Goal: Information Seeking & Learning: Learn about a topic

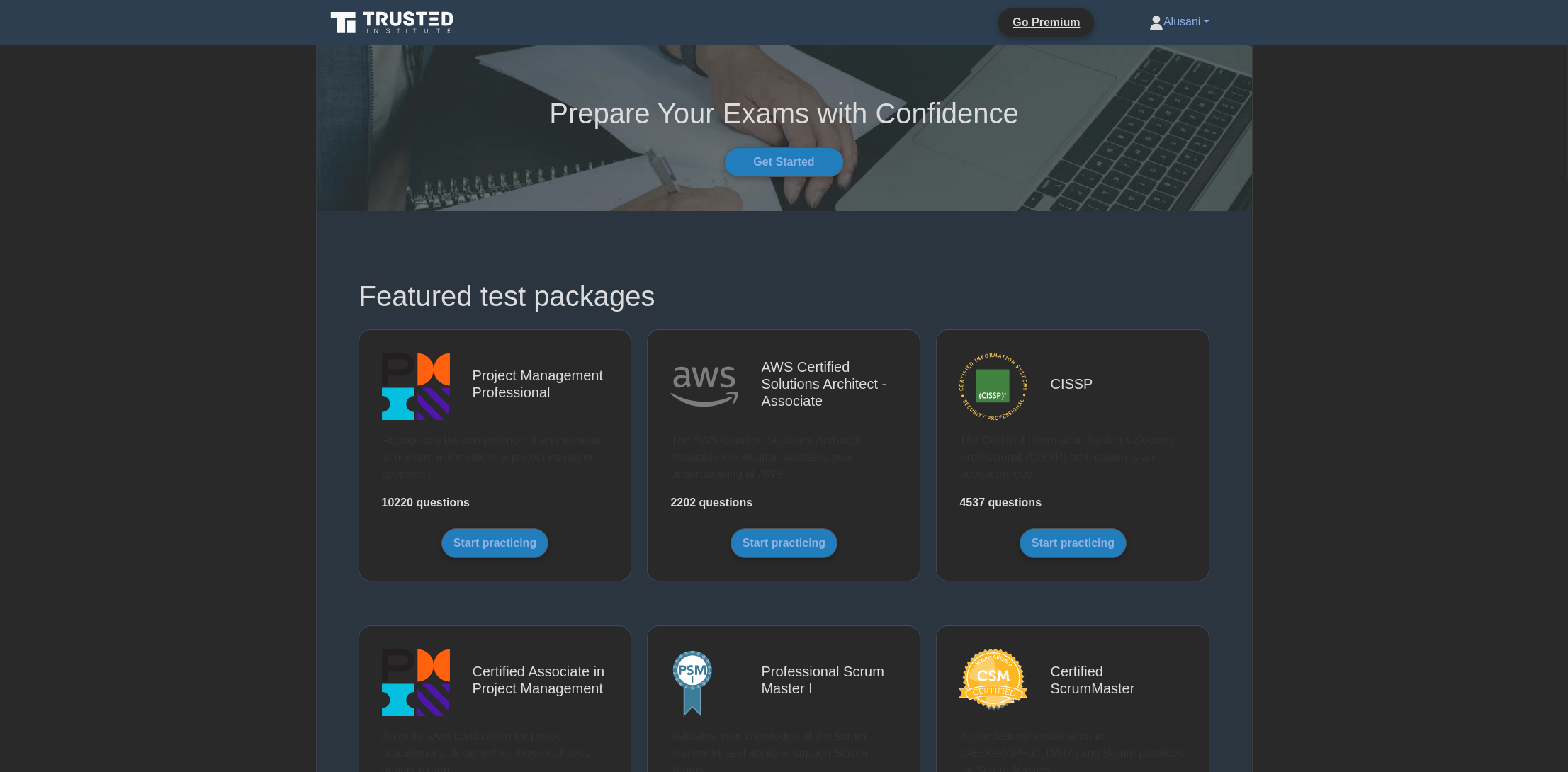
click at [1152, 32] on link "Alusani" at bounding box center [1180, 21] width 129 height 28
click at [1150, 27] on icon at bounding box center [1156, 26] width 13 height 5
click at [1146, 14] on link "Alusani" at bounding box center [1180, 21] width 129 height 28
click at [1136, 50] on link "Profile" at bounding box center [1172, 55] width 112 height 23
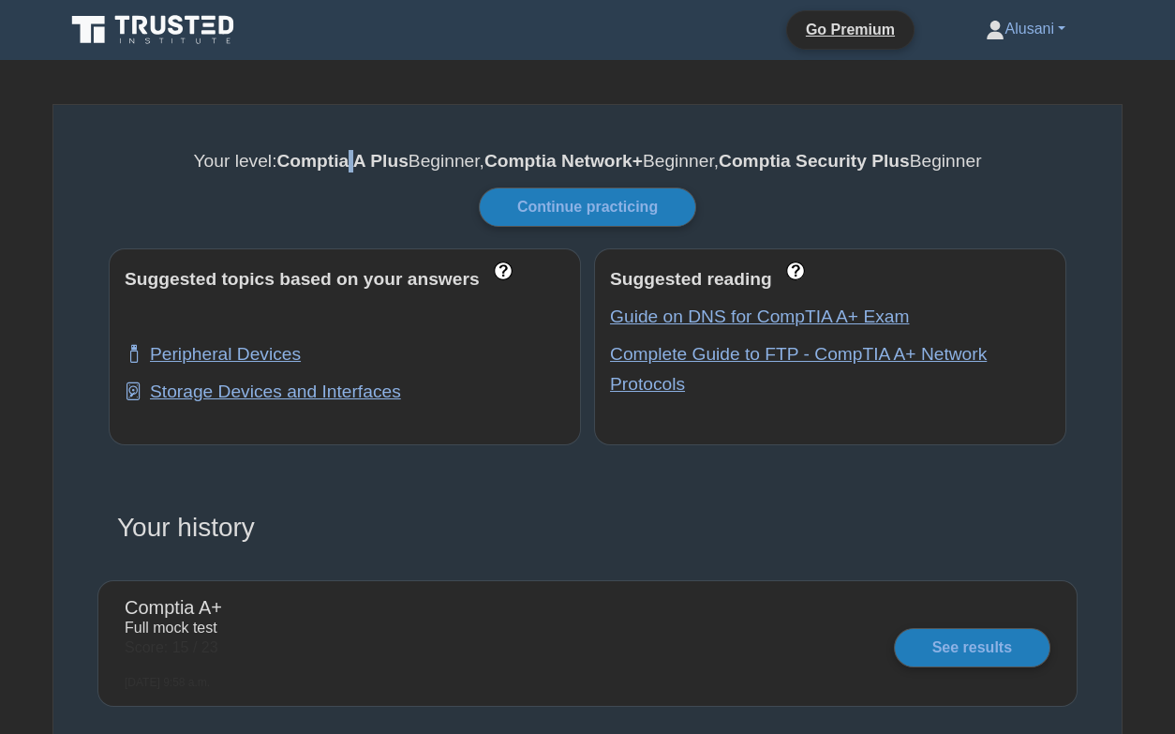
click at [344, 167] on b "Comptia A Plus" at bounding box center [341, 161] width 131 height 20
click at [331, 161] on b "Comptia A Plus" at bounding box center [341, 161] width 131 height 20
click at [546, 199] on link "Continue practicing" at bounding box center [587, 206] width 217 height 39
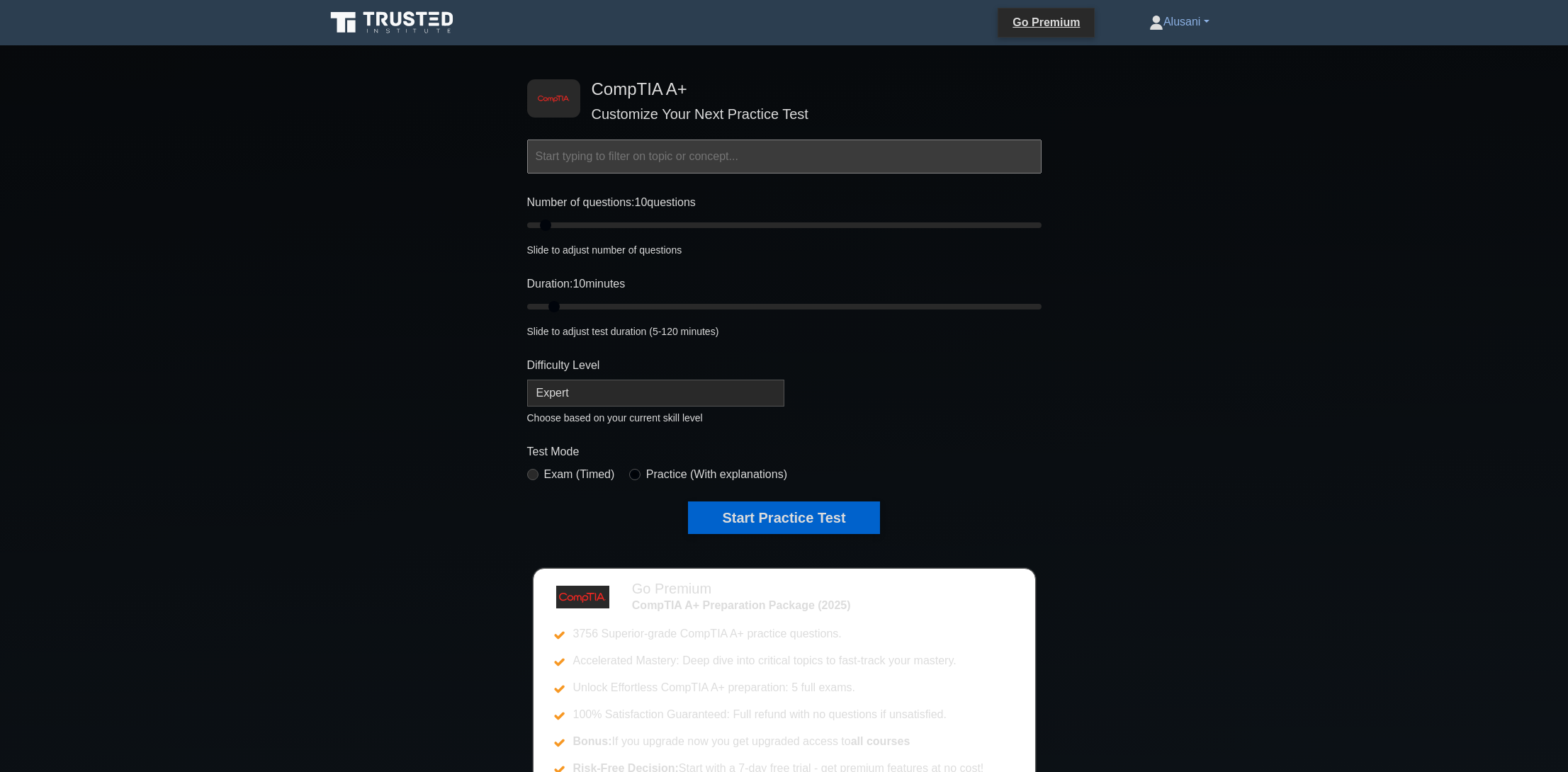
click at [899, 18] on link "Alusani" at bounding box center [1180, 21] width 129 height 28
click at [784, 160] on input "text" at bounding box center [784, 157] width 514 height 34
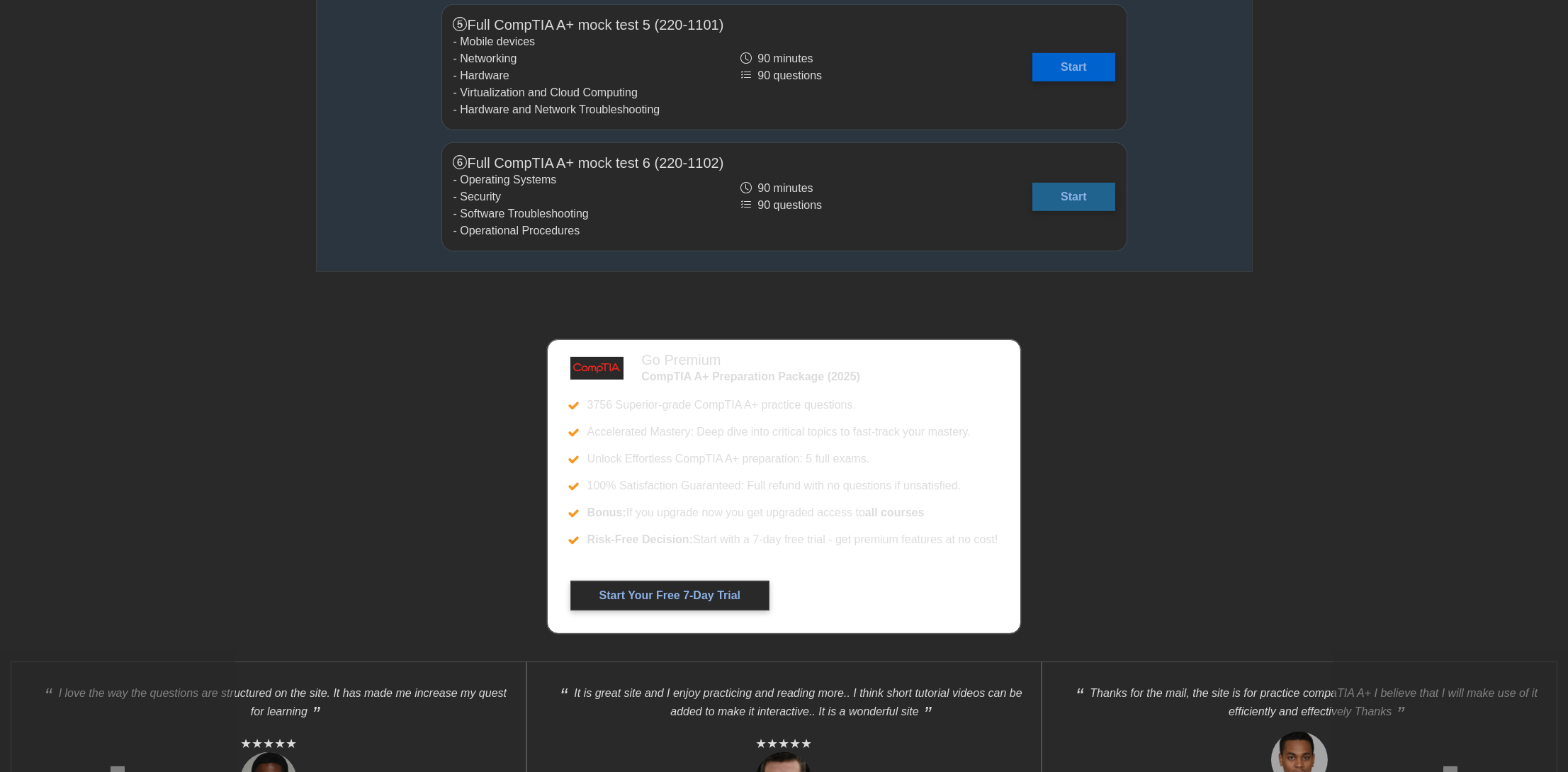
scroll to position [4495, 0]
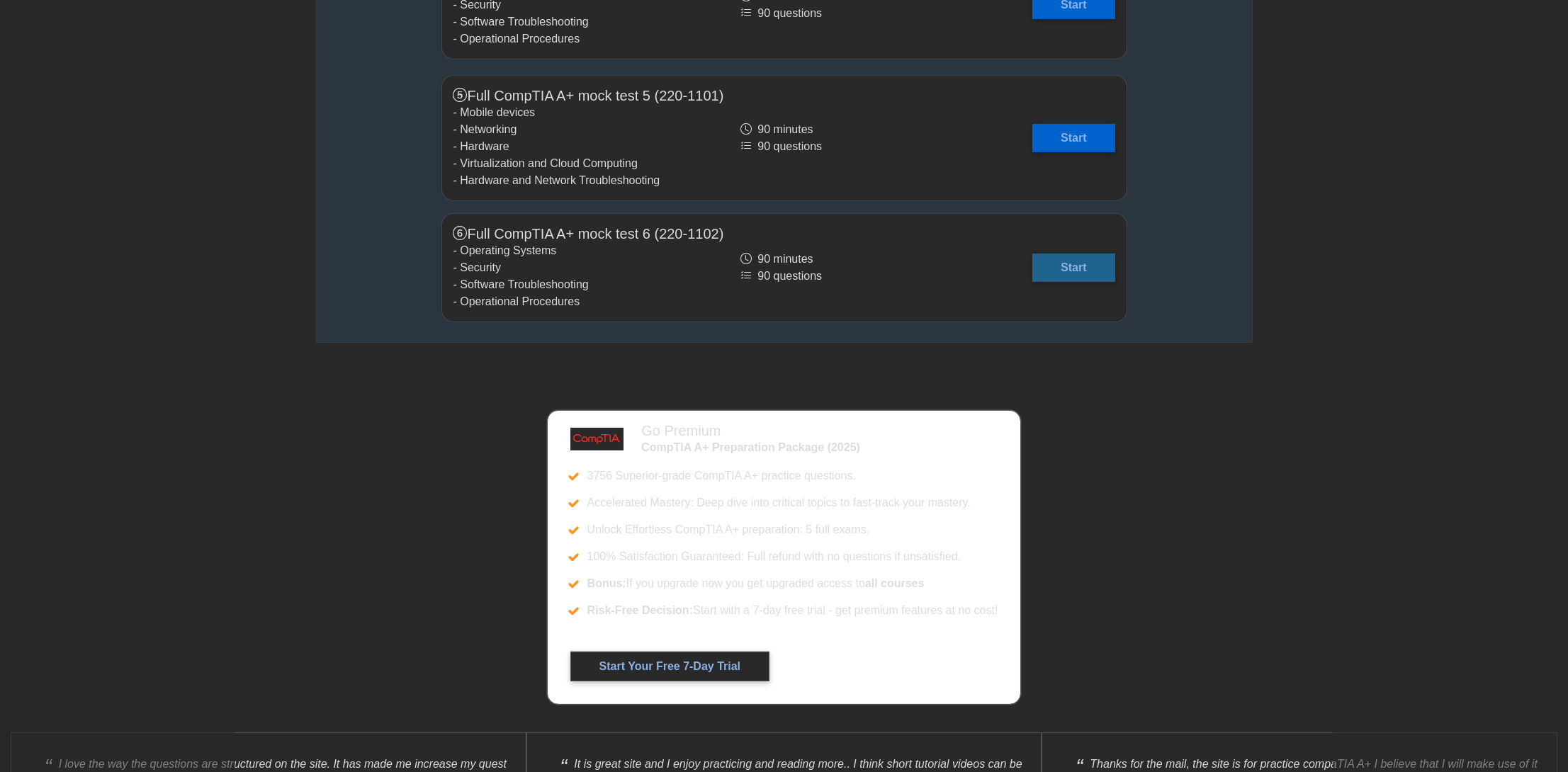
click at [899, 253] on link "Start" at bounding box center [1073, 267] width 82 height 28
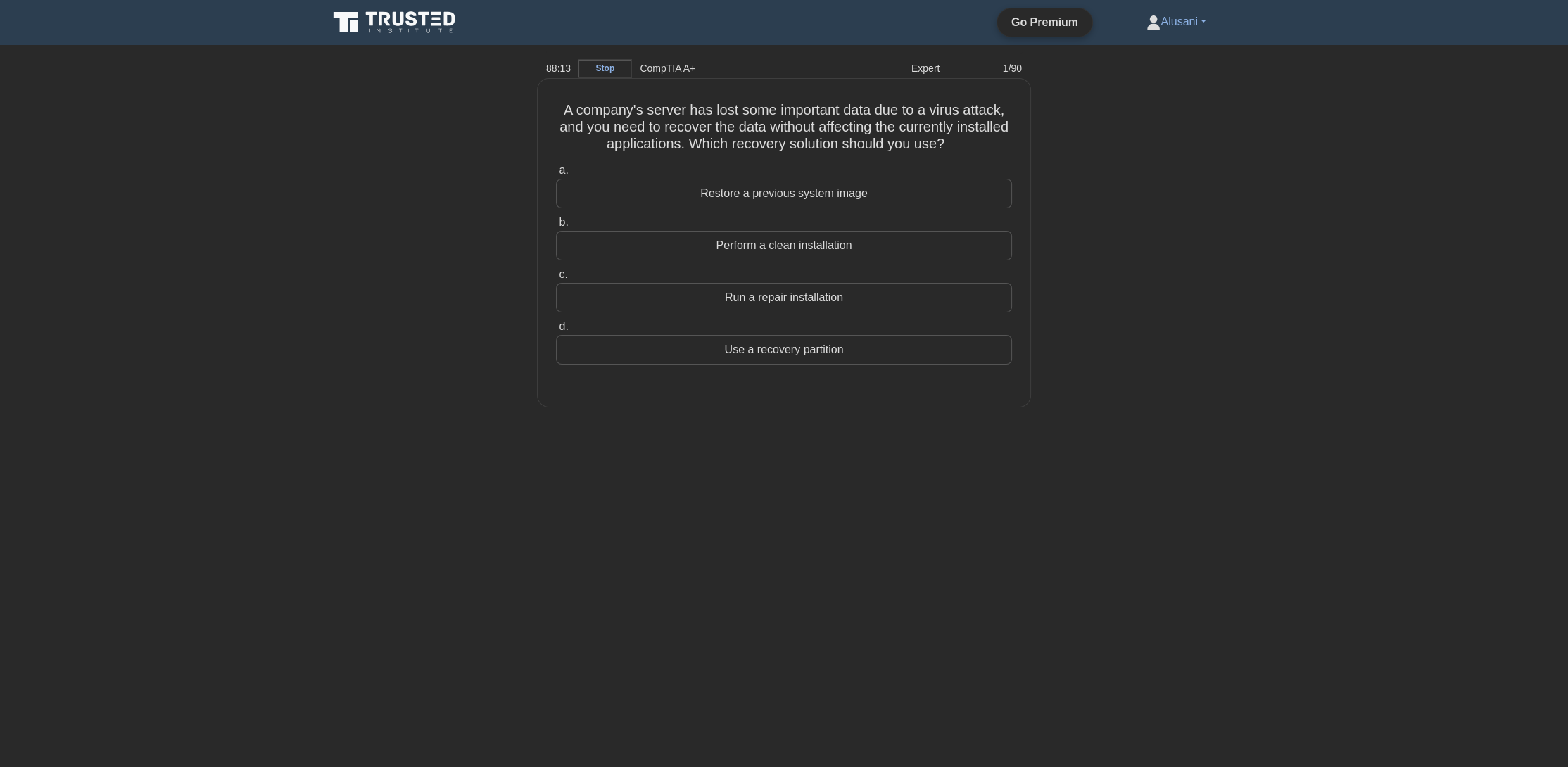
click at [717, 258] on div "Perform a clean installation" at bounding box center [784, 245] width 456 height 29
click at [556, 228] on input "b. Perform a clean installation" at bounding box center [556, 222] width 0 height 9
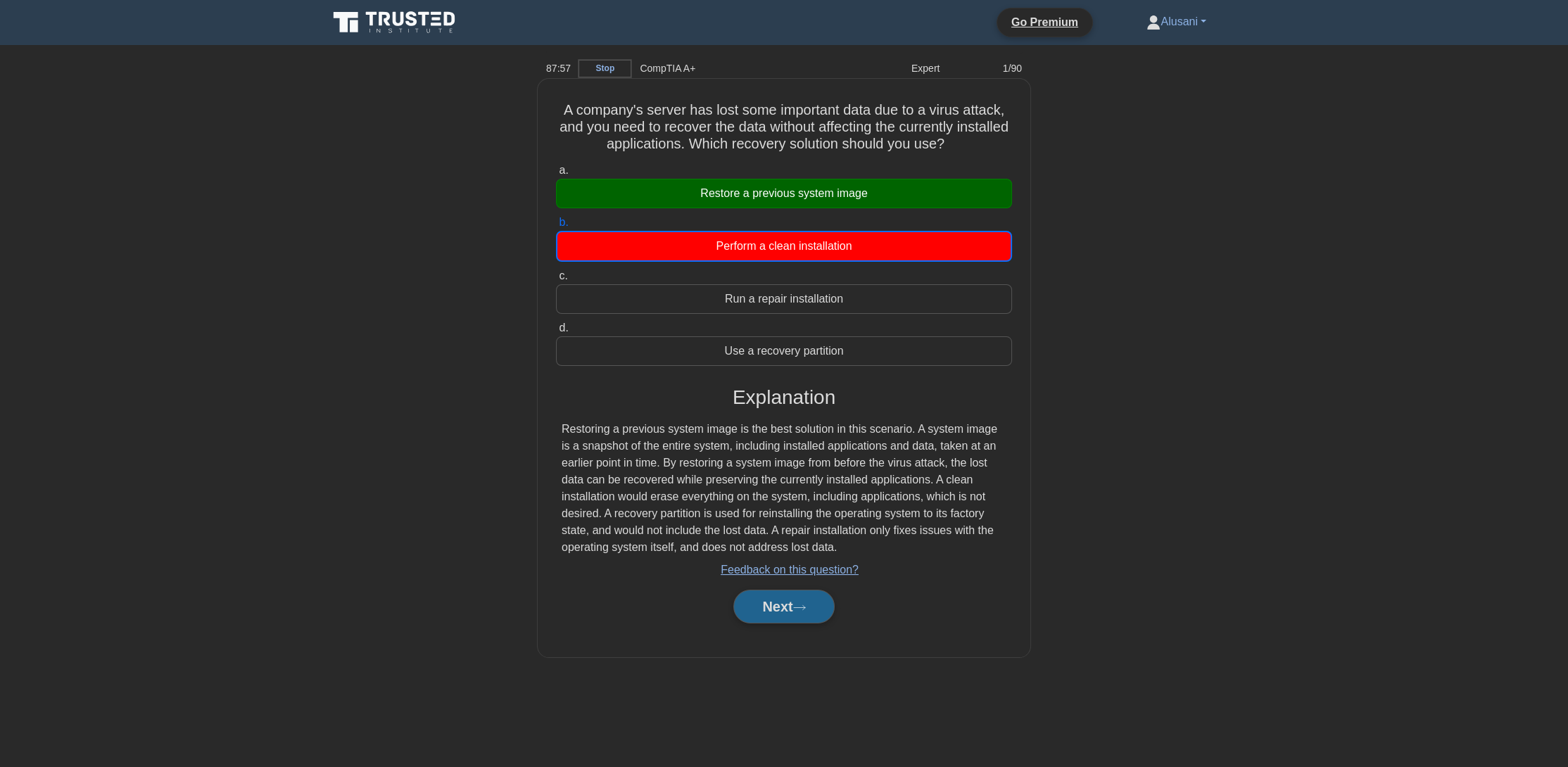
click at [746, 618] on button "Next" at bounding box center [784, 606] width 101 height 34
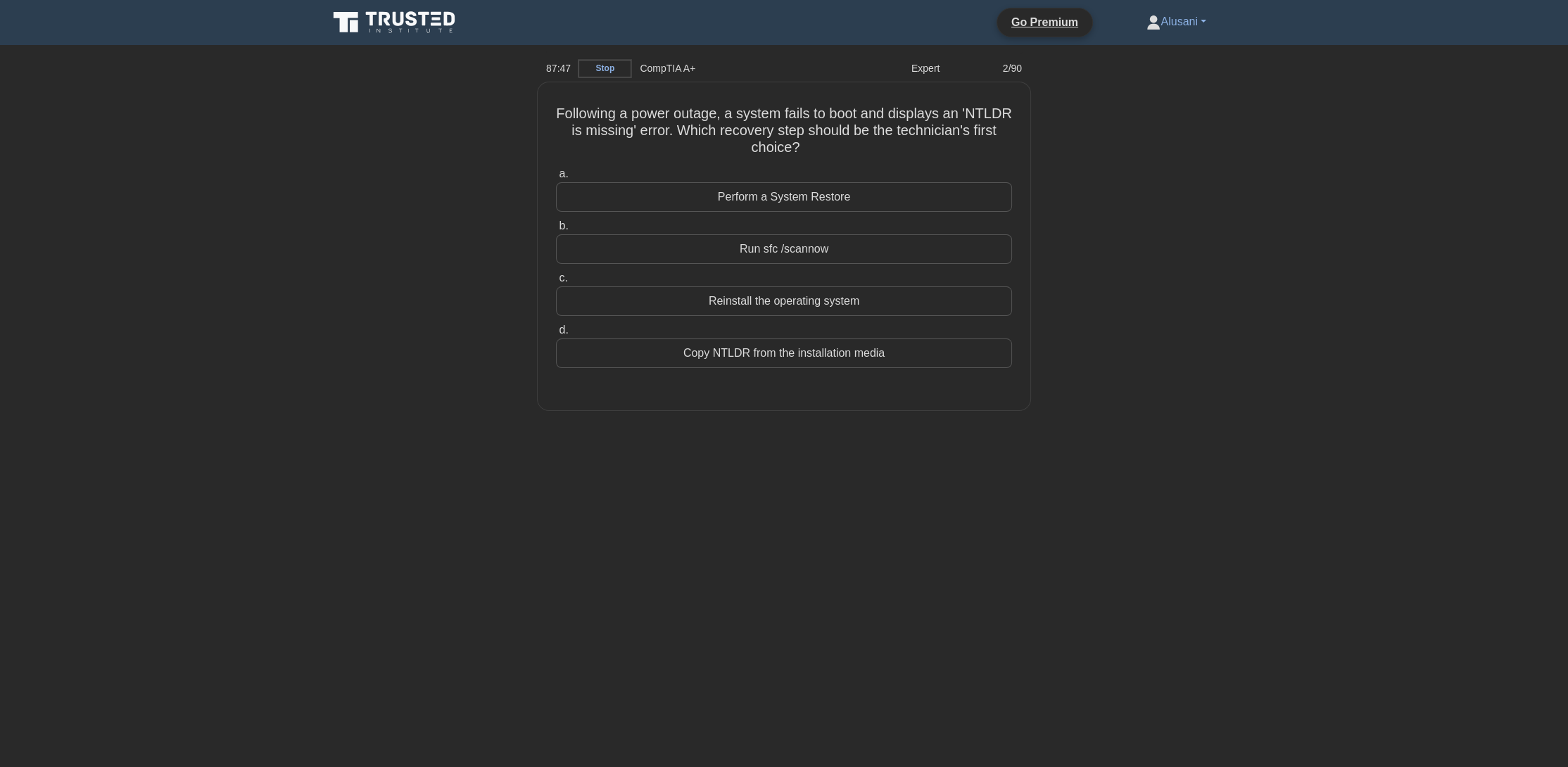
drag, startPoint x: 781, startPoint y: 519, endPoint x: 711, endPoint y: 524, distance: 70.2
click at [711, 524] on div "87:47 Stop CompTIA A+ Expert 2/90 Following a power outage, a system fails to b…" at bounding box center [784, 402] width 929 height 704
drag, startPoint x: 876, startPoint y: 246, endPoint x: 877, endPoint y: 254, distance: 8.1
click at [876, 246] on div "Run sfc /scannow" at bounding box center [784, 245] width 456 height 29
click at [556, 228] on input "b. Run sfc /scannow" at bounding box center [556, 222] width 0 height 9
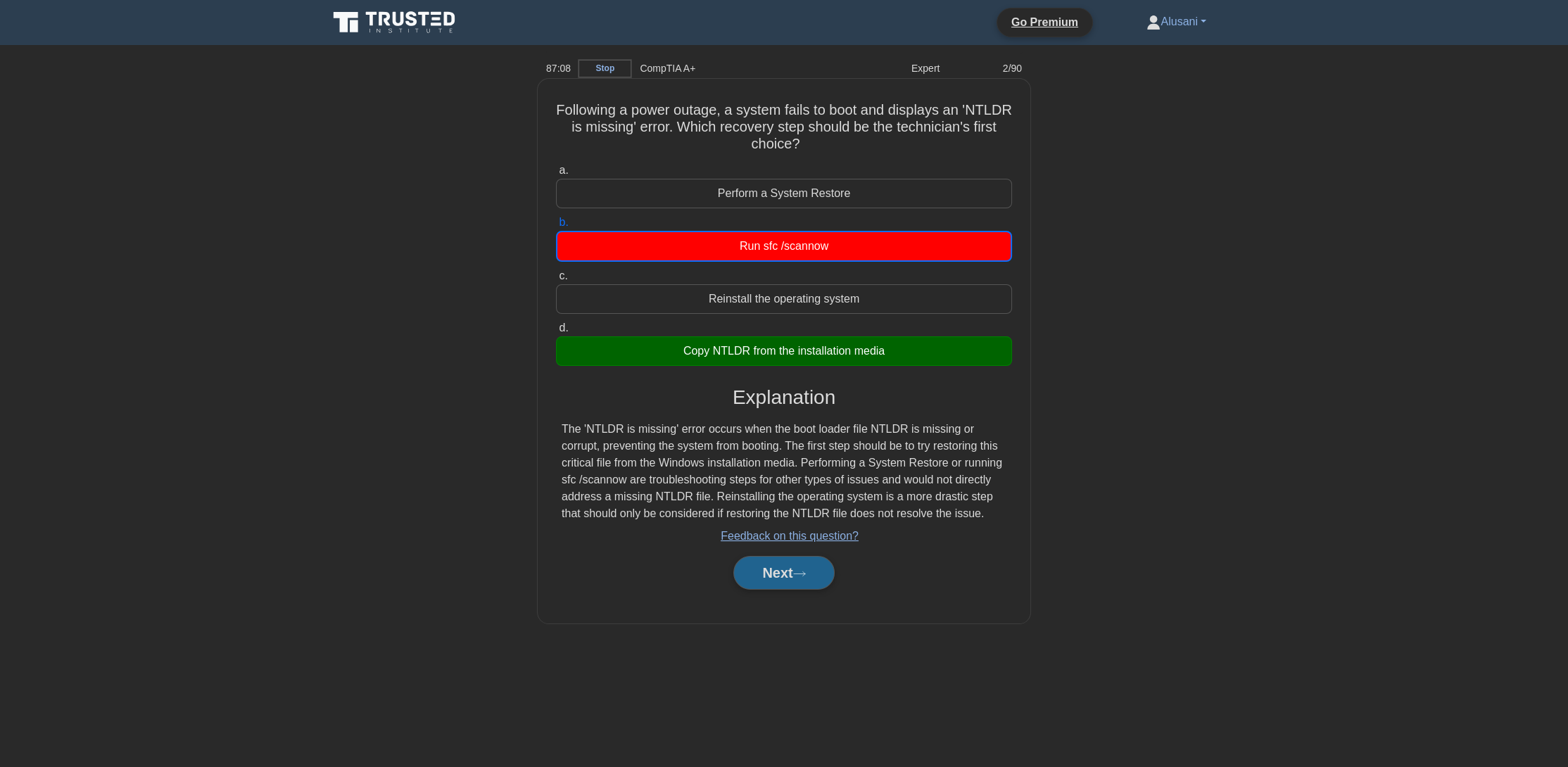
click at [805, 574] on icon at bounding box center [799, 574] width 13 height 8
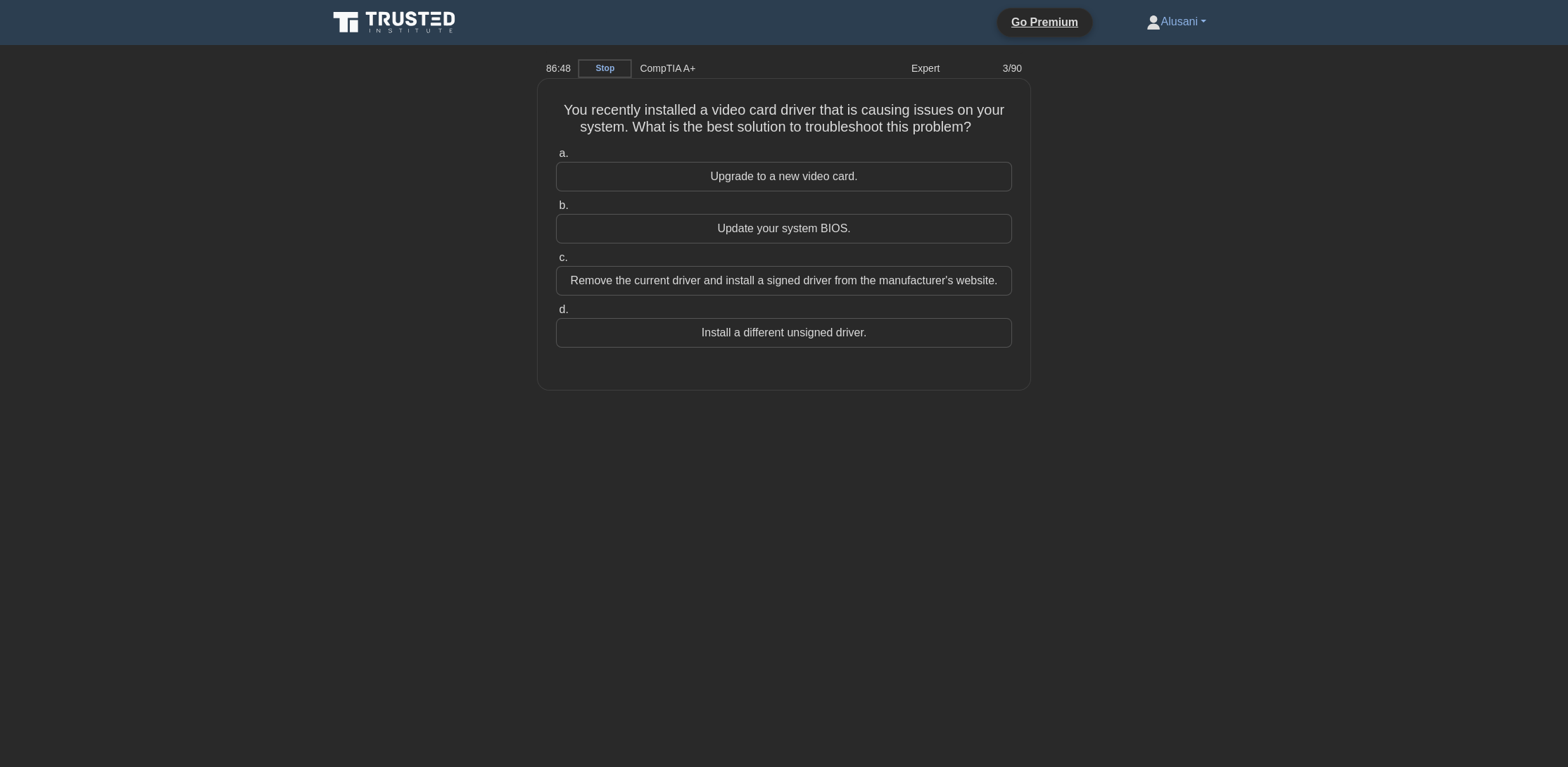
click at [858, 225] on div "Update your system BIOS." at bounding box center [784, 228] width 456 height 29
click at [556, 210] on input "b. Update your system BIOS." at bounding box center [556, 206] width 0 height 9
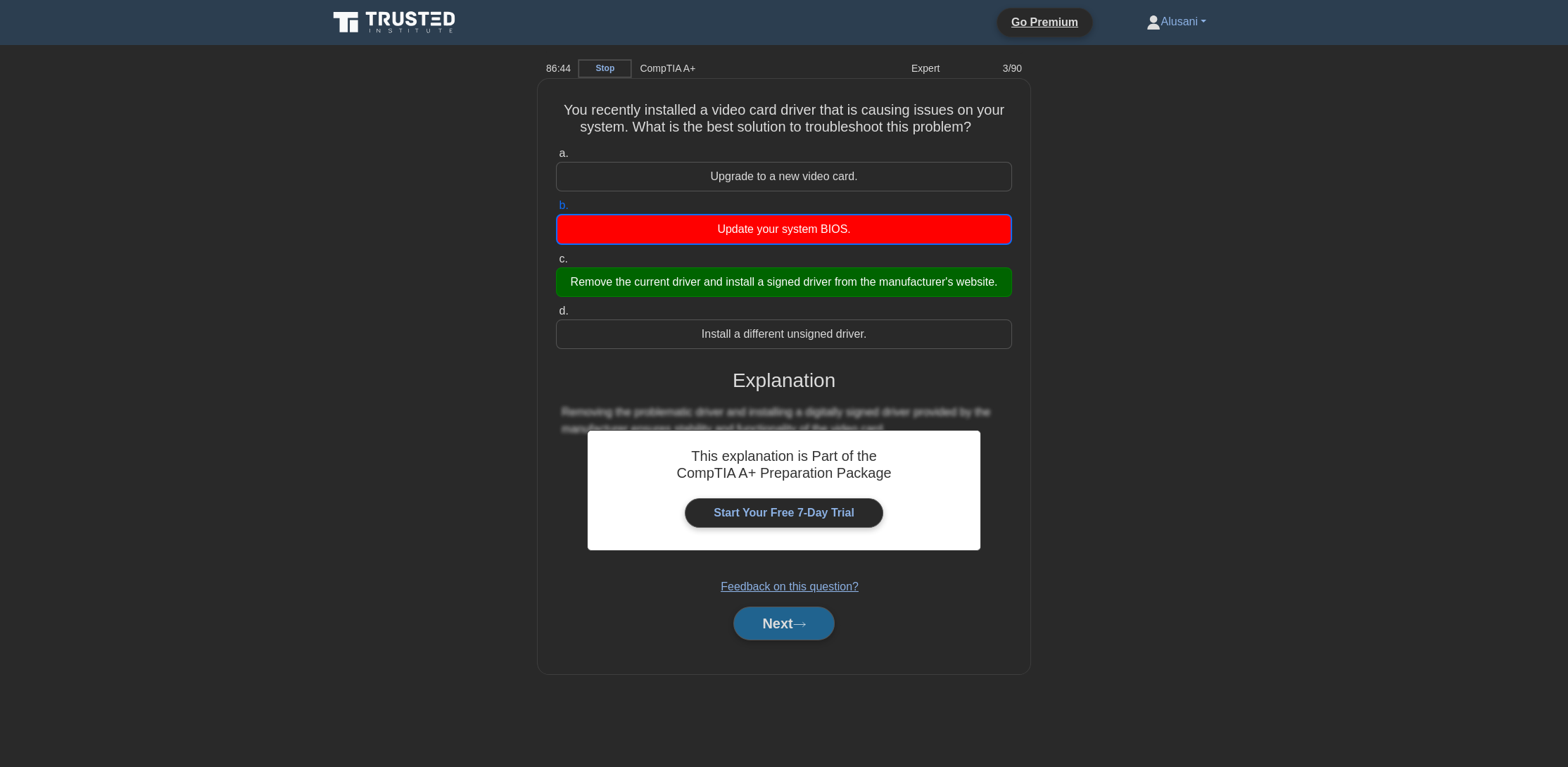
click at [792, 622] on button "Next" at bounding box center [784, 624] width 101 height 34
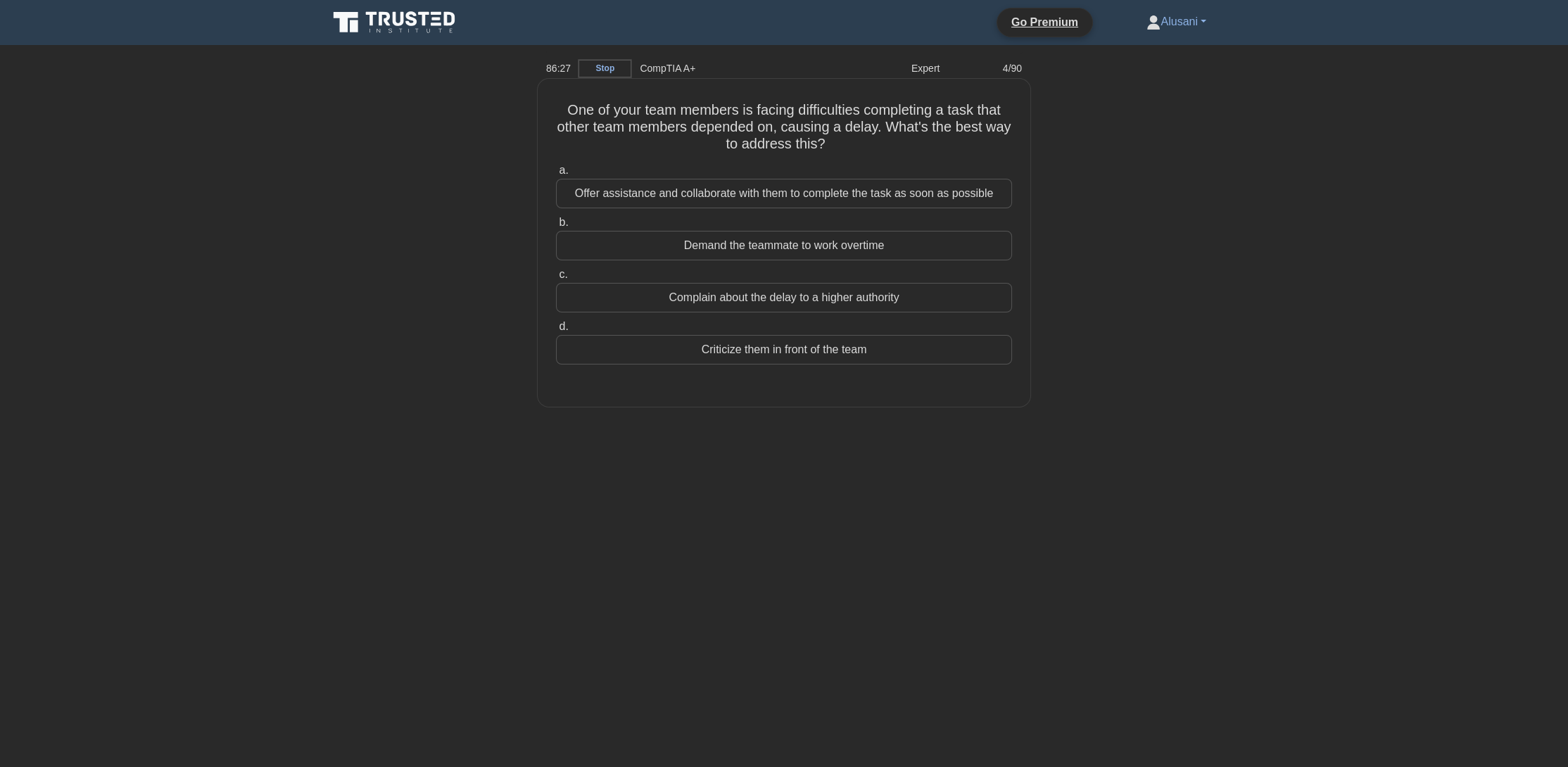
click at [891, 189] on div "Offer assistance and collaborate with them to complete the task as soon as poss…" at bounding box center [784, 193] width 456 height 29
click at [556, 175] on input "a. Offer assistance and collaborate with them to complete the task as soon as p…" at bounding box center [556, 171] width 0 height 9
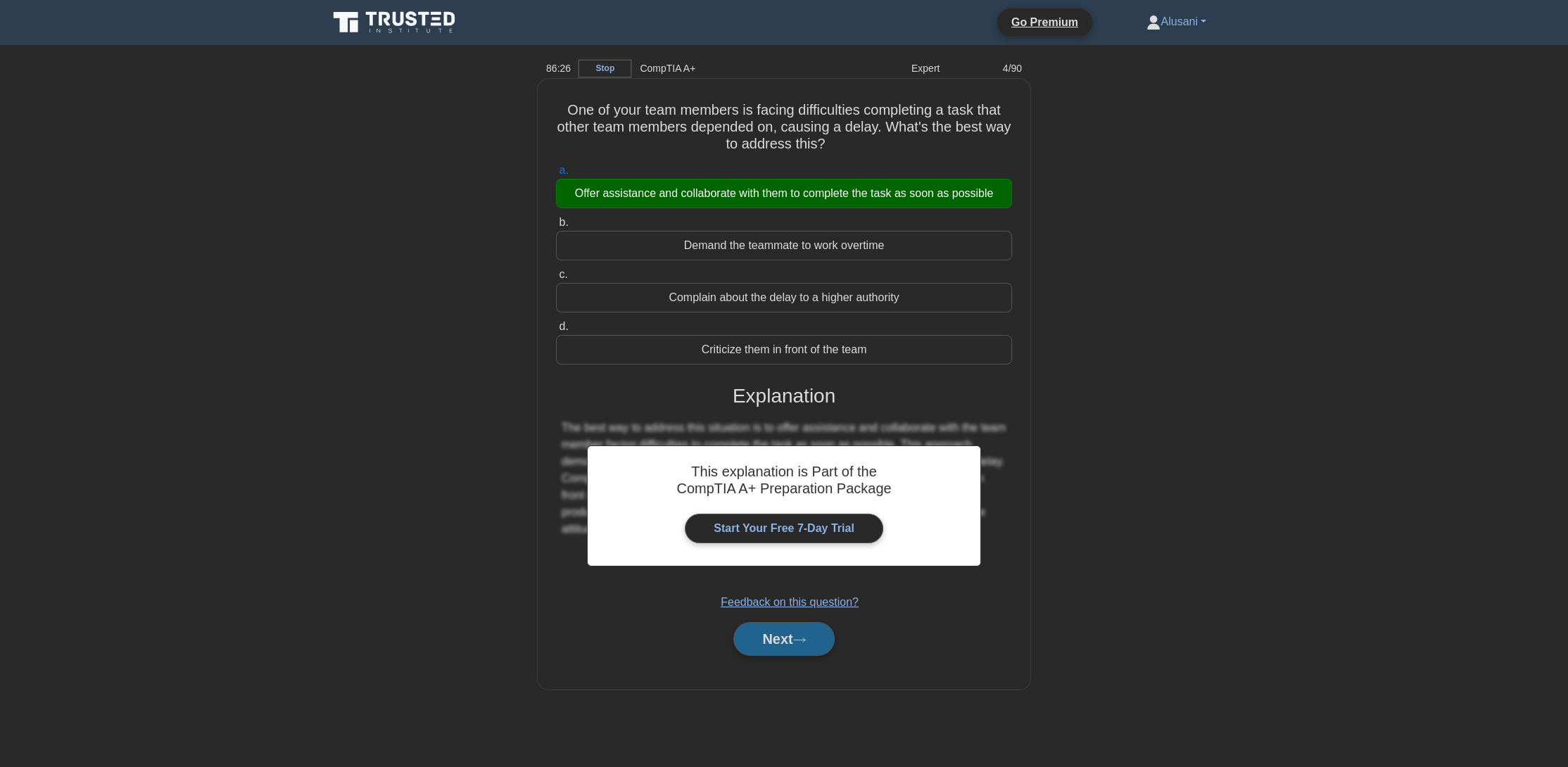
click at [805, 626] on button "Next" at bounding box center [784, 639] width 101 height 34
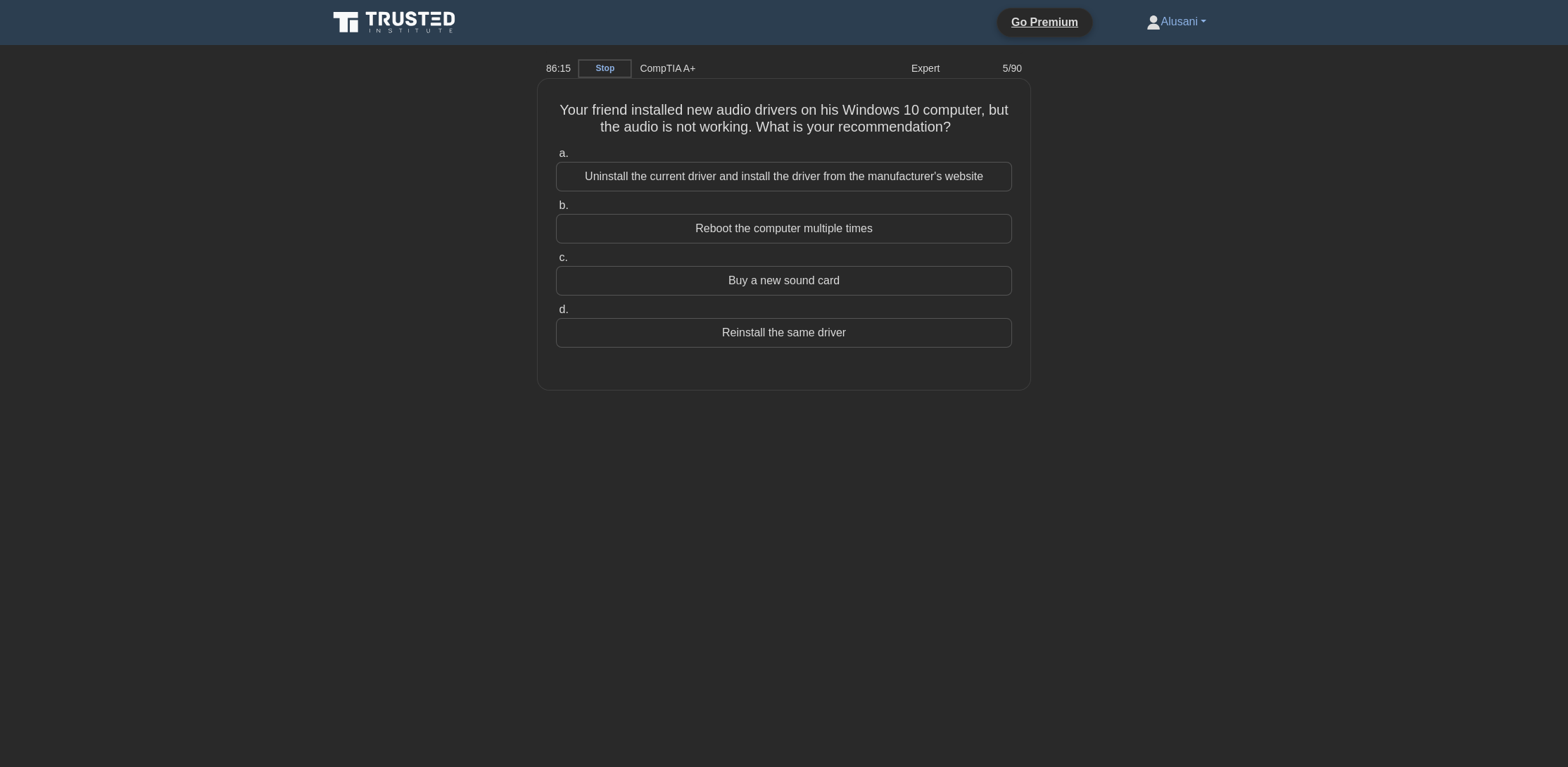
click at [897, 171] on div "Uninstall the current driver and install the driver from the manufacturer's web…" at bounding box center [784, 176] width 456 height 29
click at [556, 159] on input "a. Uninstall the current driver and install the driver from the manufacturer's …" at bounding box center [556, 154] width 0 height 9
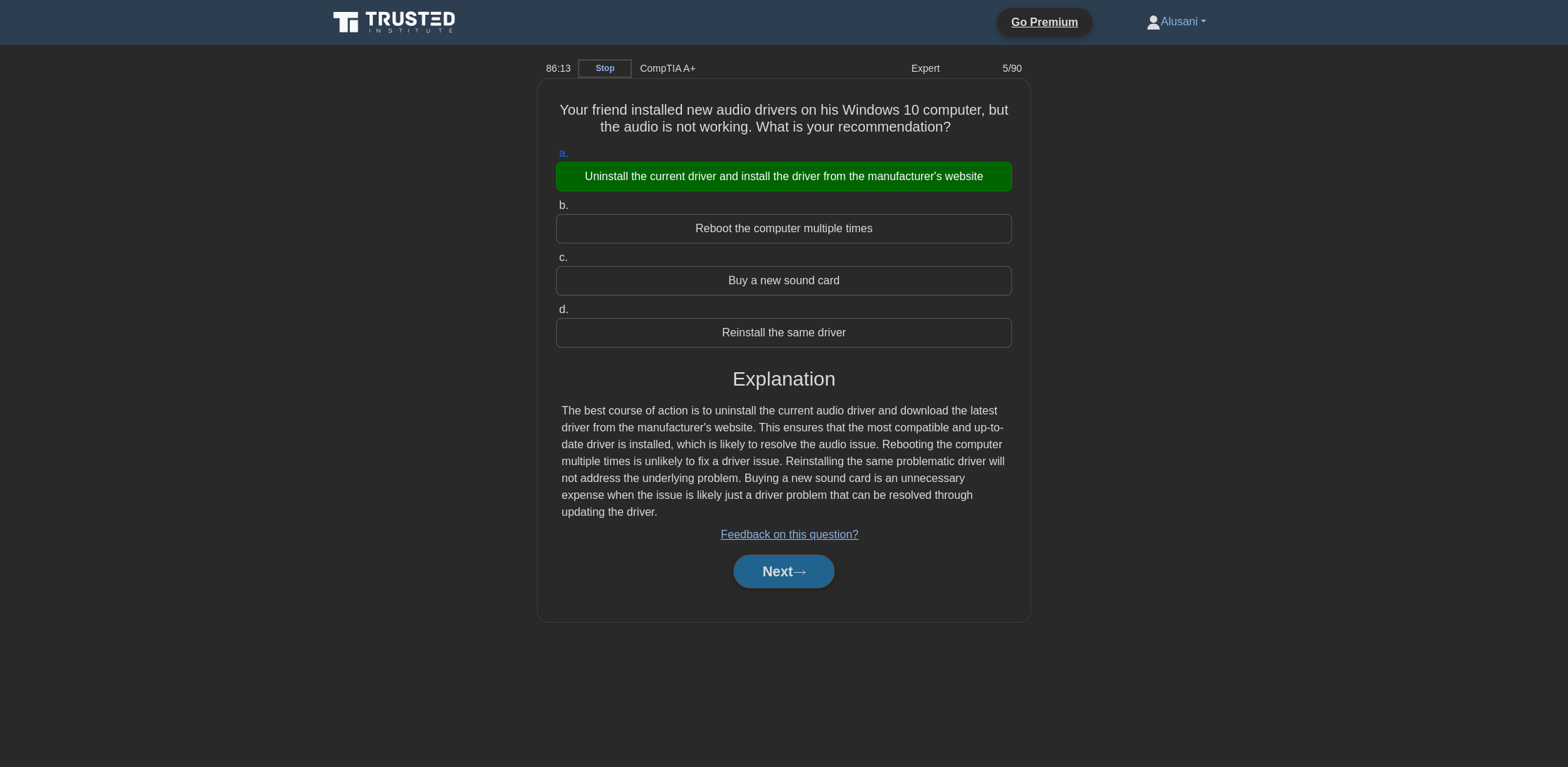
click at [789, 563] on button "Next" at bounding box center [784, 571] width 101 height 34
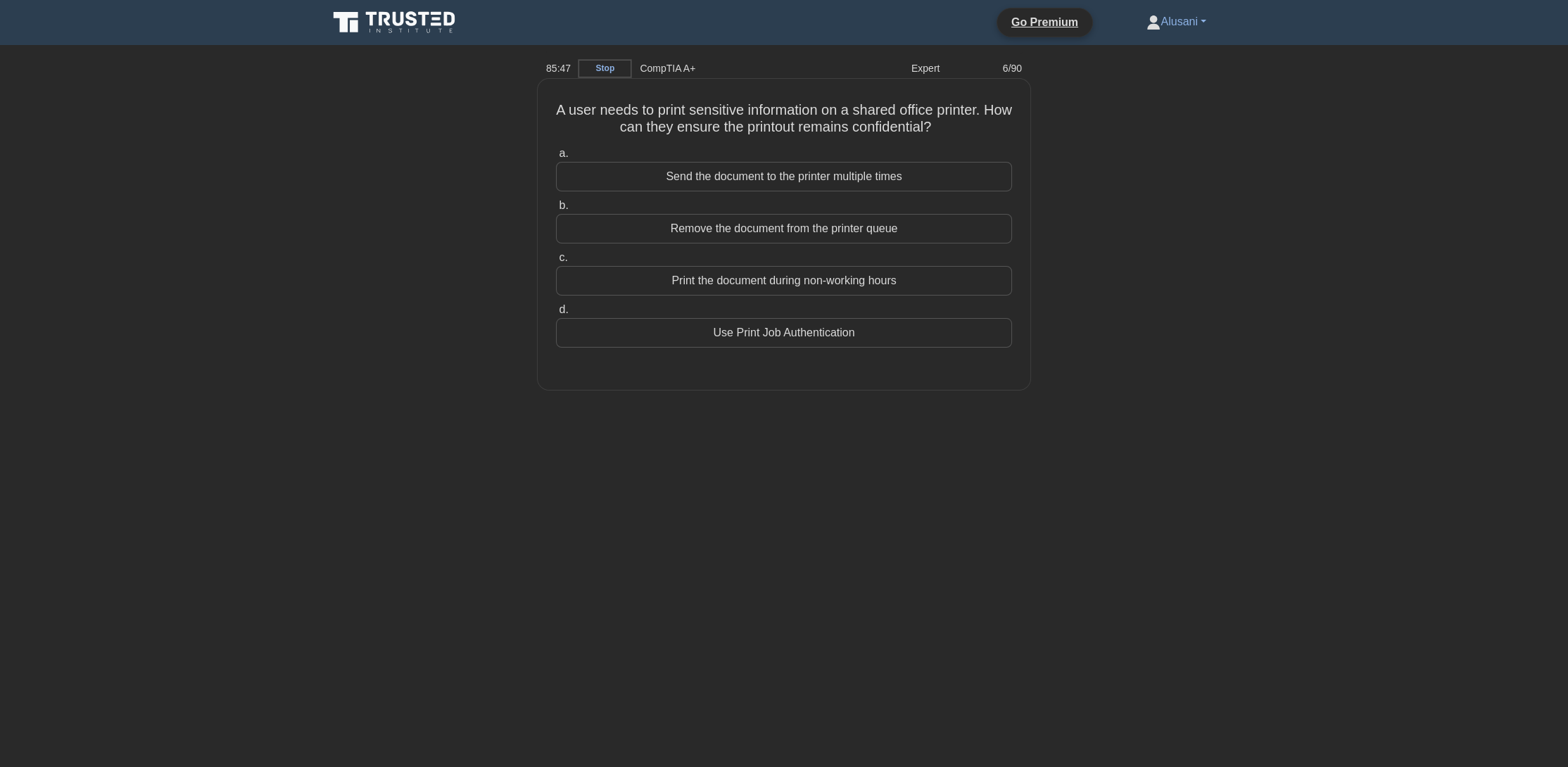
click at [808, 276] on div "Print the document during non-working hours" at bounding box center [784, 280] width 456 height 29
click at [556, 262] on input "c. Print the document during non-working hours" at bounding box center [556, 258] width 0 height 9
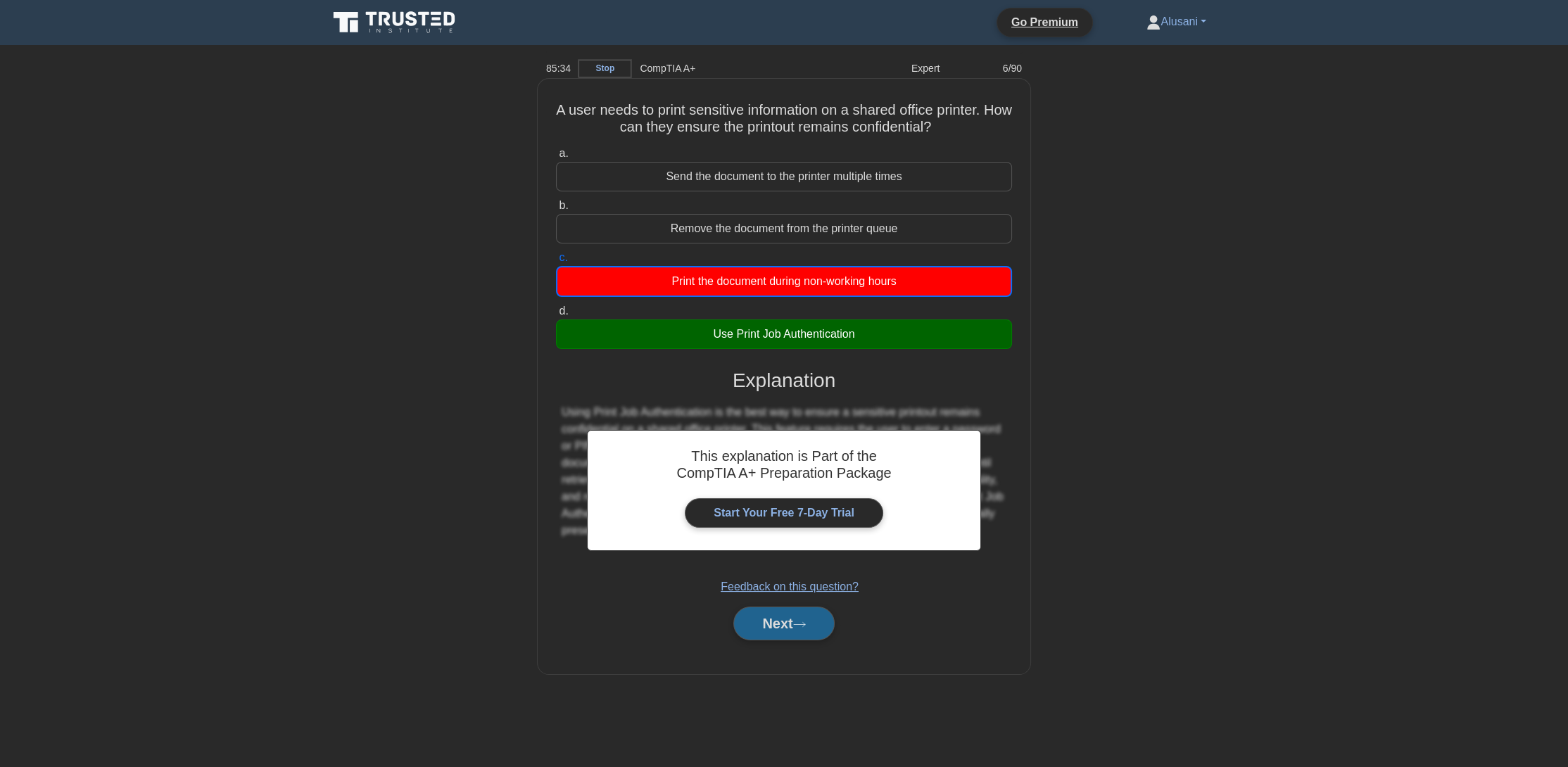
click at [762, 629] on button "Next" at bounding box center [784, 624] width 101 height 34
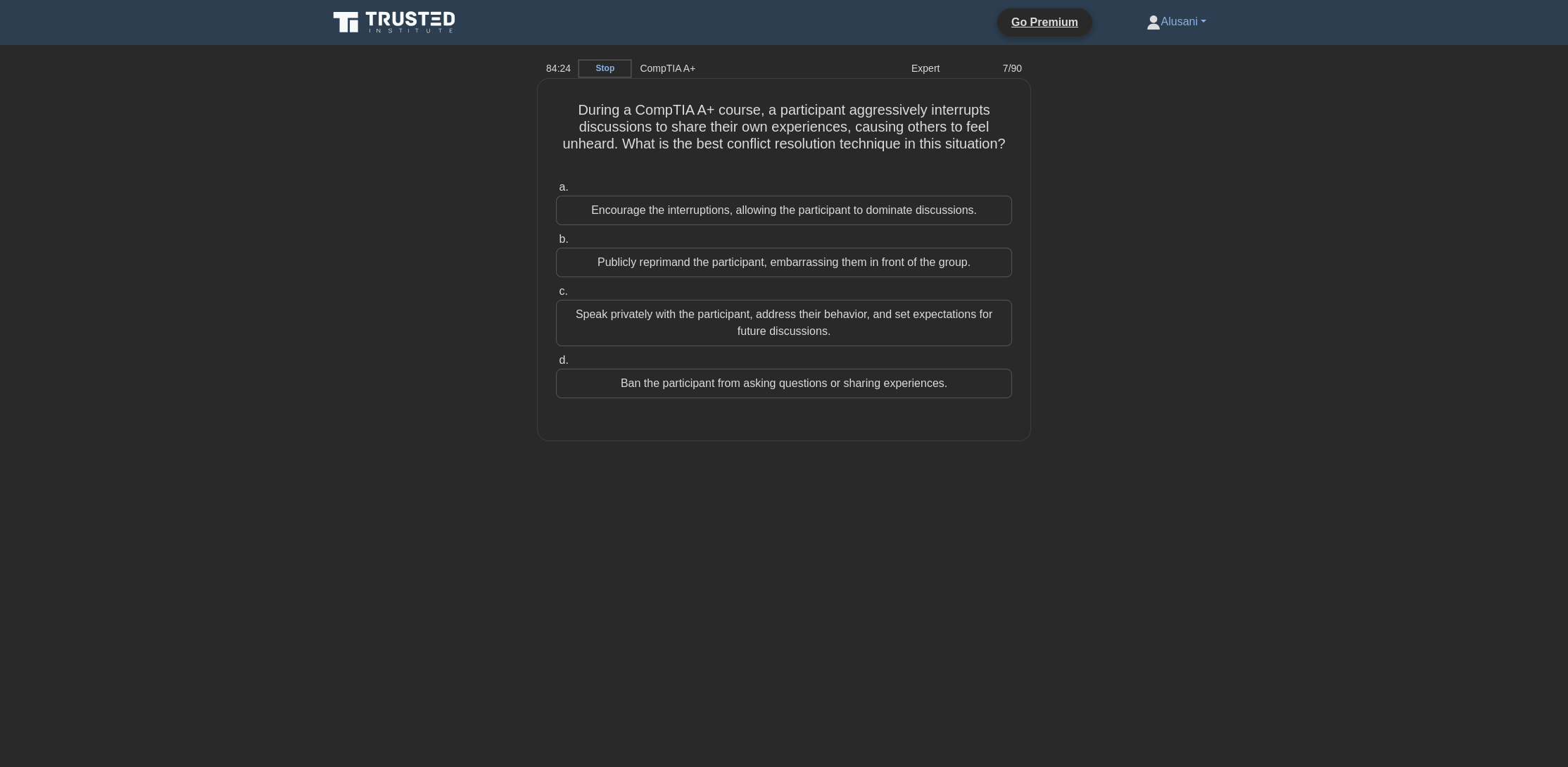
click at [808, 309] on div "Speak privately with the participant, address their behavior, and set expectati…" at bounding box center [784, 323] width 456 height 47
click at [556, 296] on input "c. Speak privately with the participant, address their behavior, and set expect…" at bounding box center [556, 291] width 0 height 9
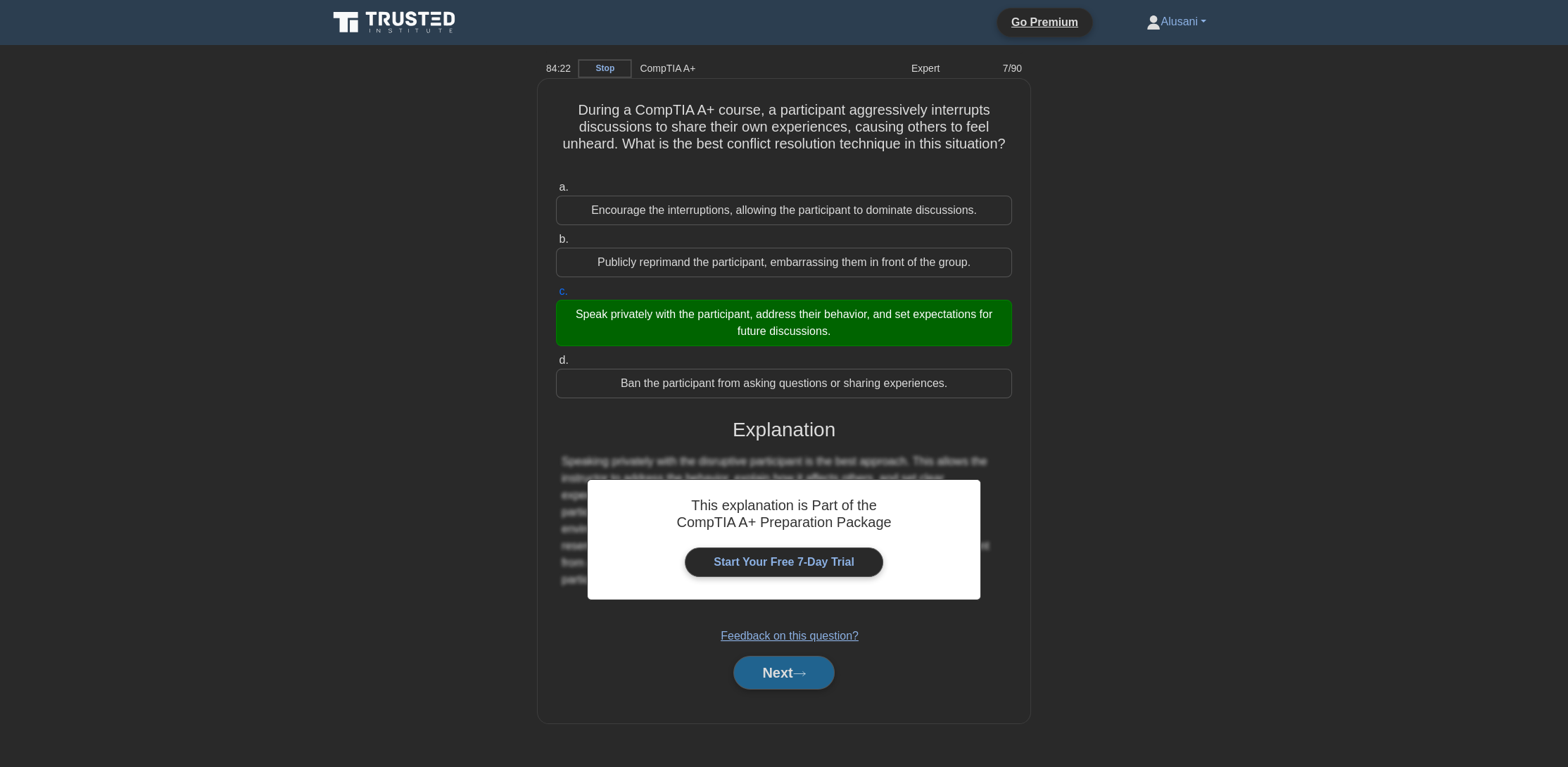
click at [782, 669] on button "Next" at bounding box center [784, 672] width 101 height 34
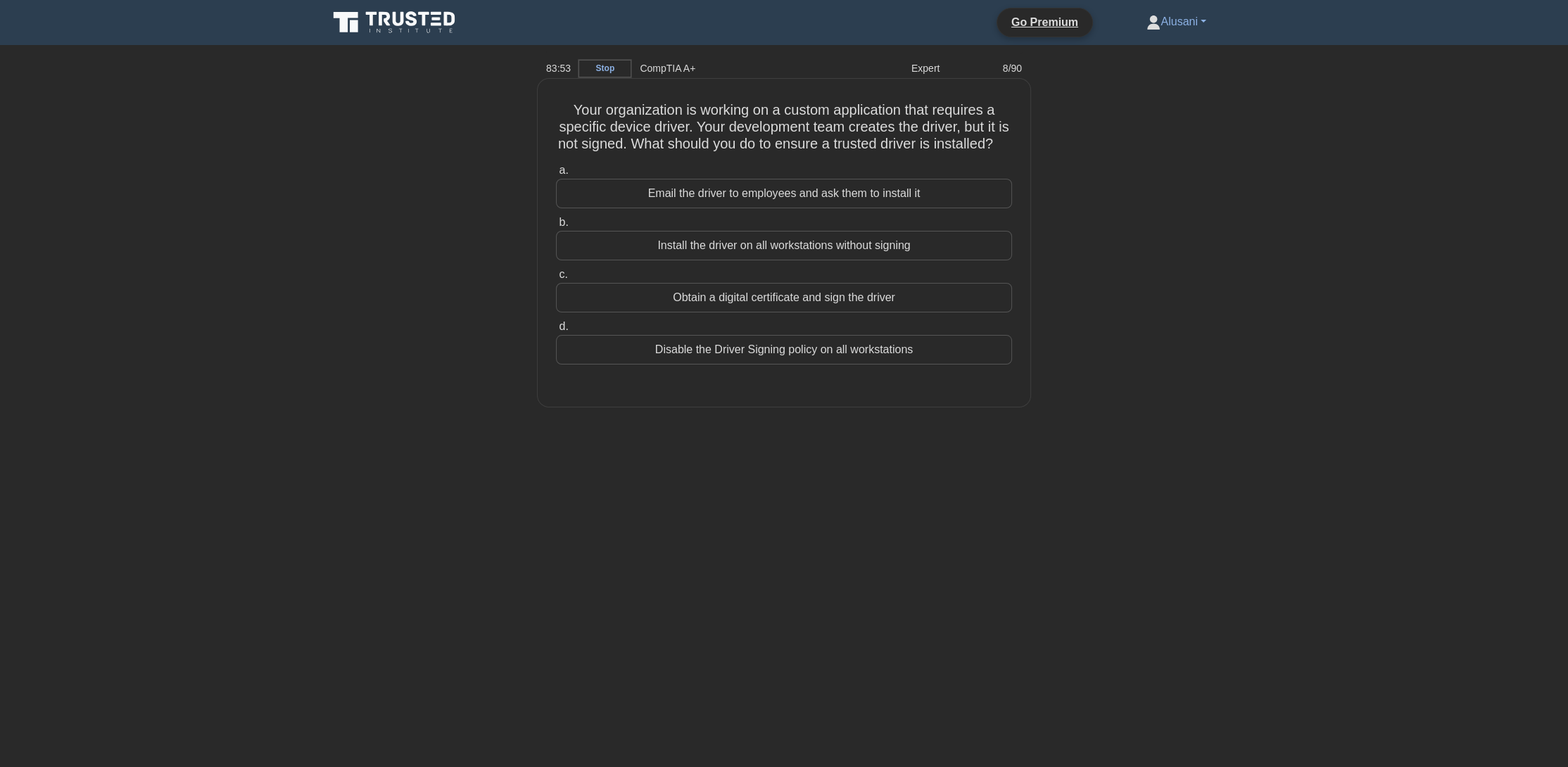
drag, startPoint x: 870, startPoint y: 309, endPoint x: 869, endPoint y: 324, distance: 15.0
click at [870, 313] on div "Obtain a digital certificate and sign the driver" at bounding box center [784, 297] width 456 height 29
click at [556, 279] on input "c. Obtain a digital certificate and sign the driver" at bounding box center [556, 275] width 0 height 9
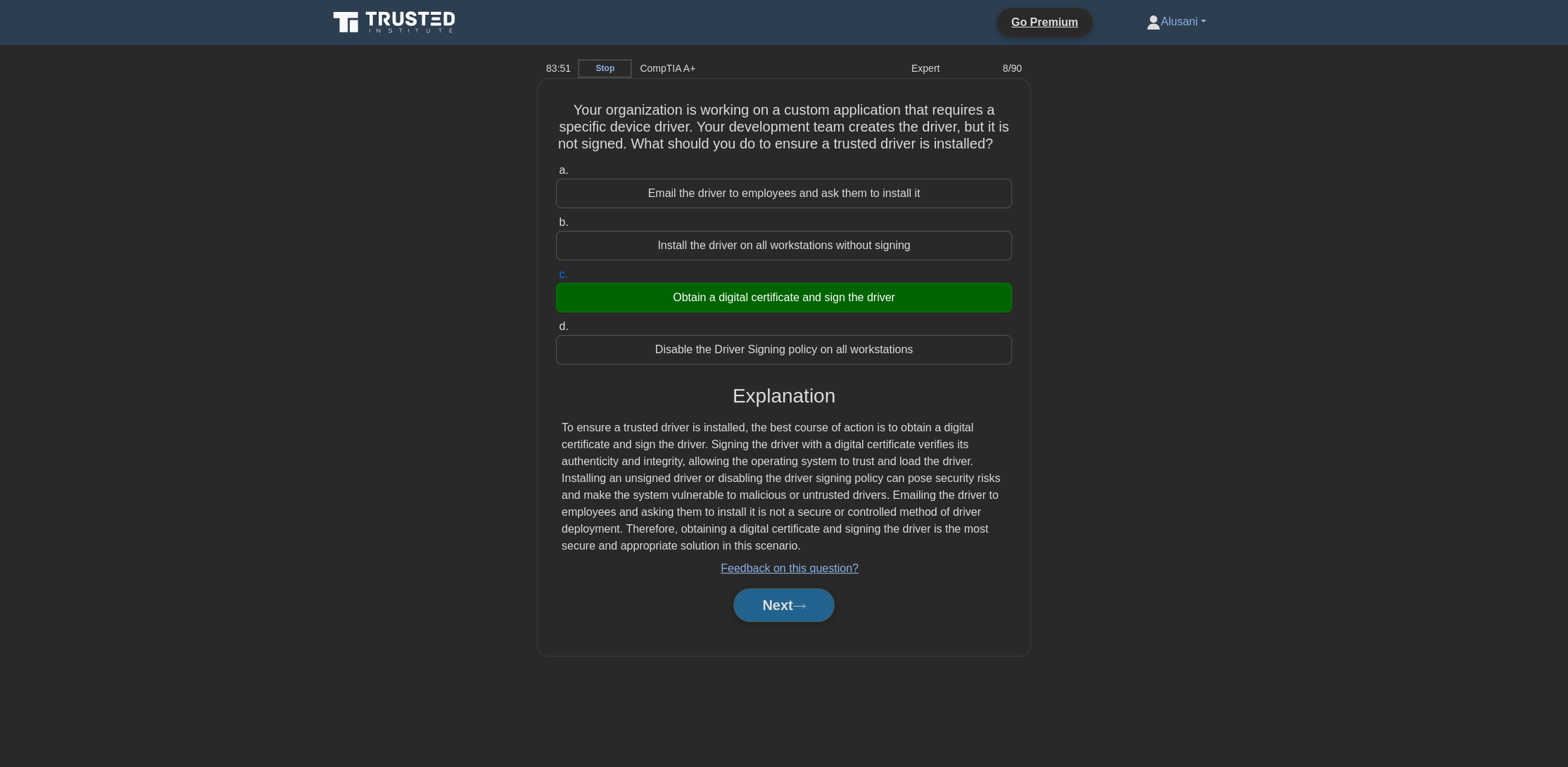
click at [793, 615] on button "Next" at bounding box center [784, 605] width 101 height 34
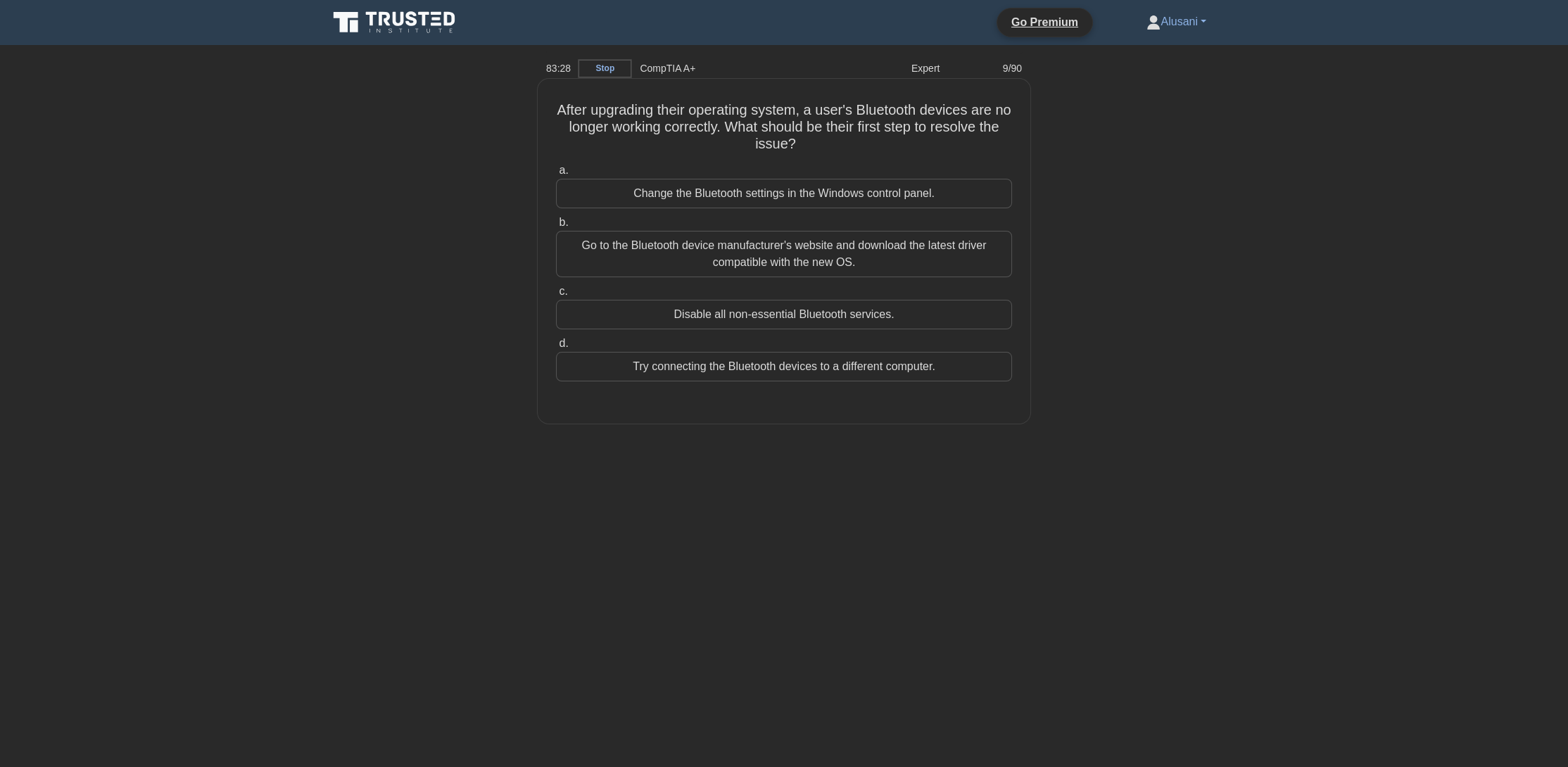
click at [845, 255] on div "Go to the Bluetooth device manufacturer's website and download the latest drive…" at bounding box center [784, 254] width 456 height 47
click at [556, 228] on input "b. Go to the Bluetooth device manufacturer's website and download the latest dr…" at bounding box center [556, 222] width 0 height 9
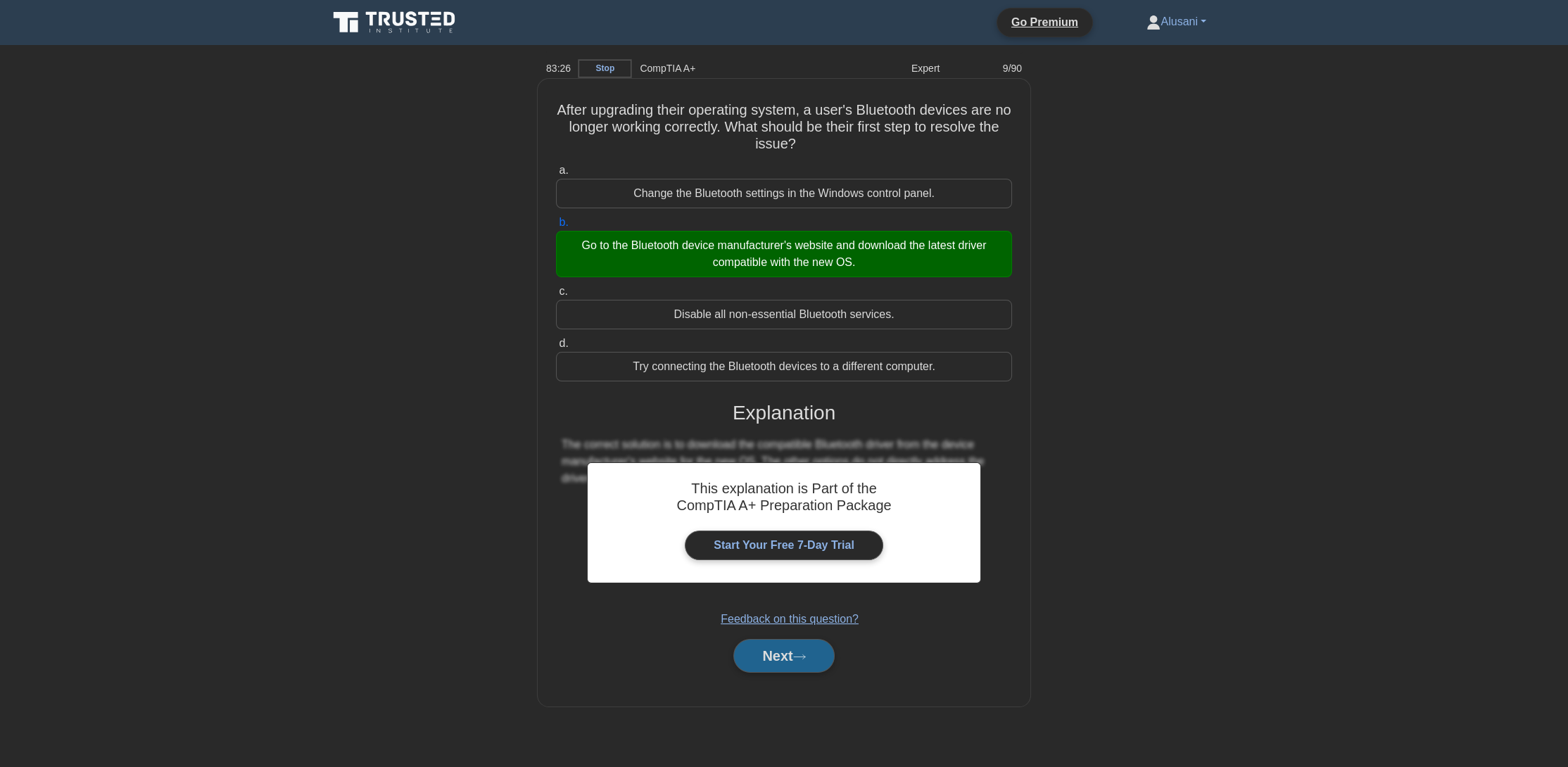
click at [805, 662] on button "Next" at bounding box center [784, 656] width 101 height 34
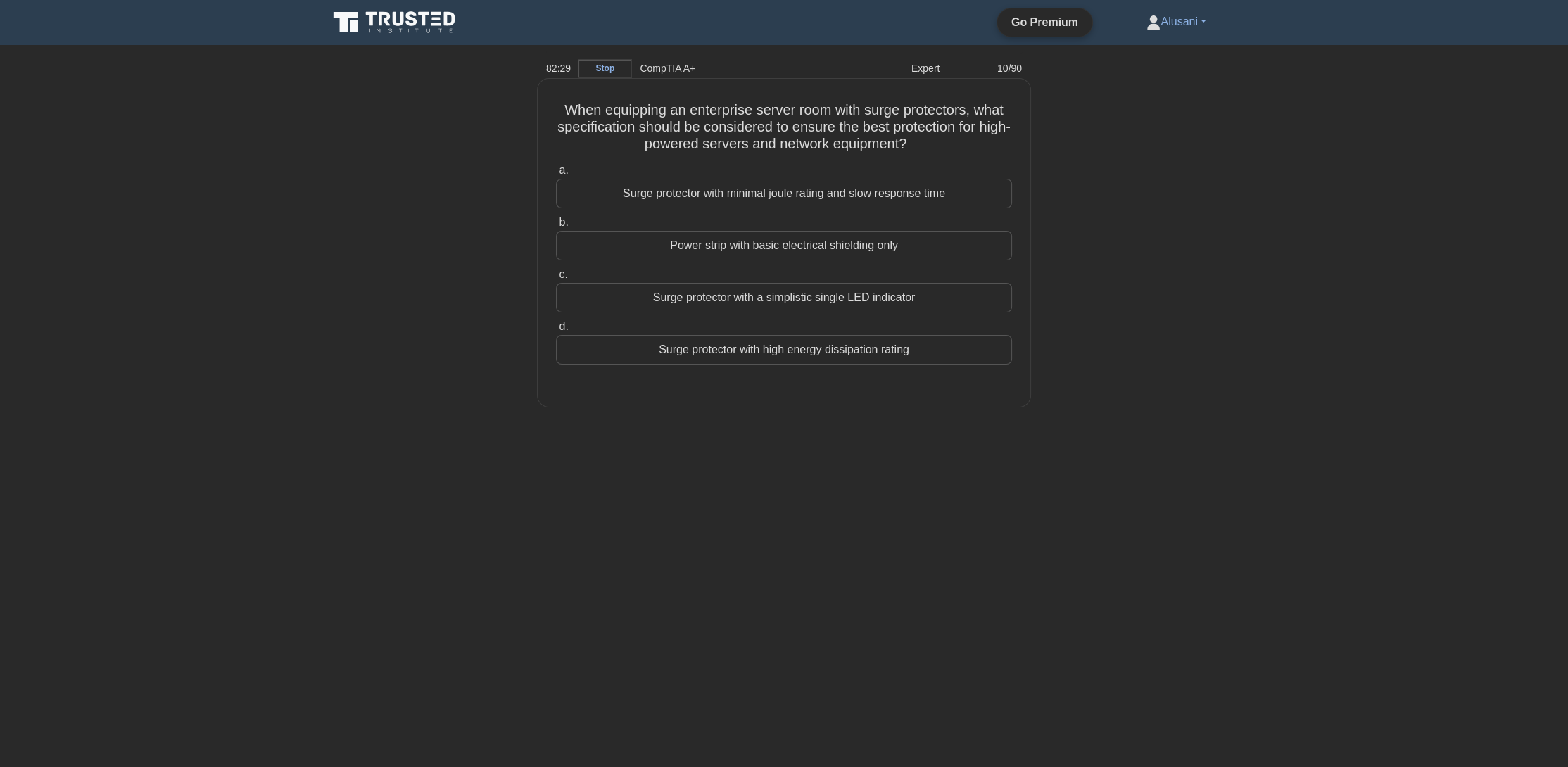
drag, startPoint x: 796, startPoint y: 237, endPoint x: 797, endPoint y: 250, distance: 13.0
click at [796, 238] on div "Power strip with basic electrical shielding only" at bounding box center [784, 245] width 456 height 29
click at [556, 228] on input "b. Power strip with basic electrical shielding only" at bounding box center [556, 222] width 0 height 9
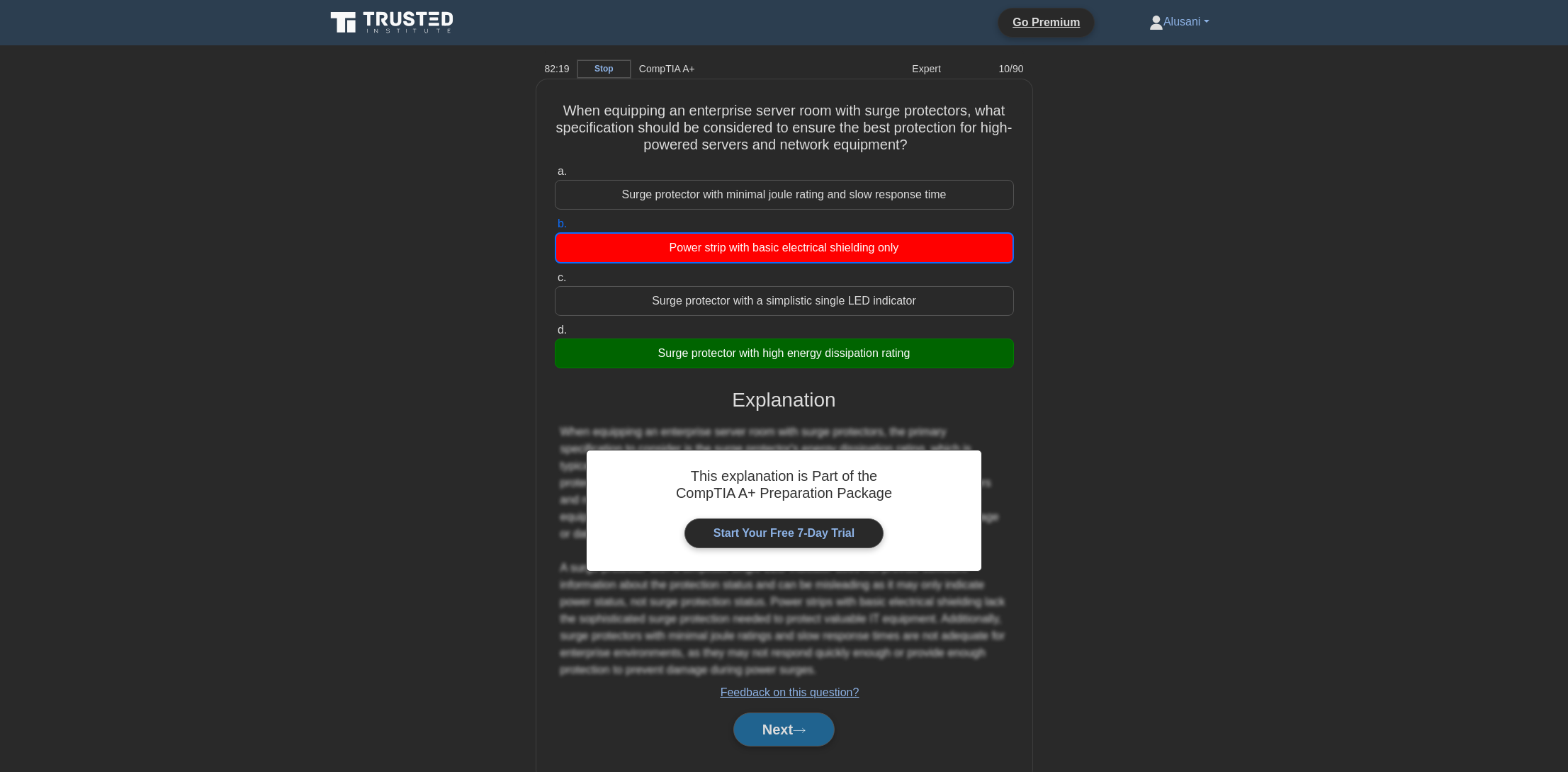
click at [769, 726] on button "Next" at bounding box center [784, 729] width 101 height 34
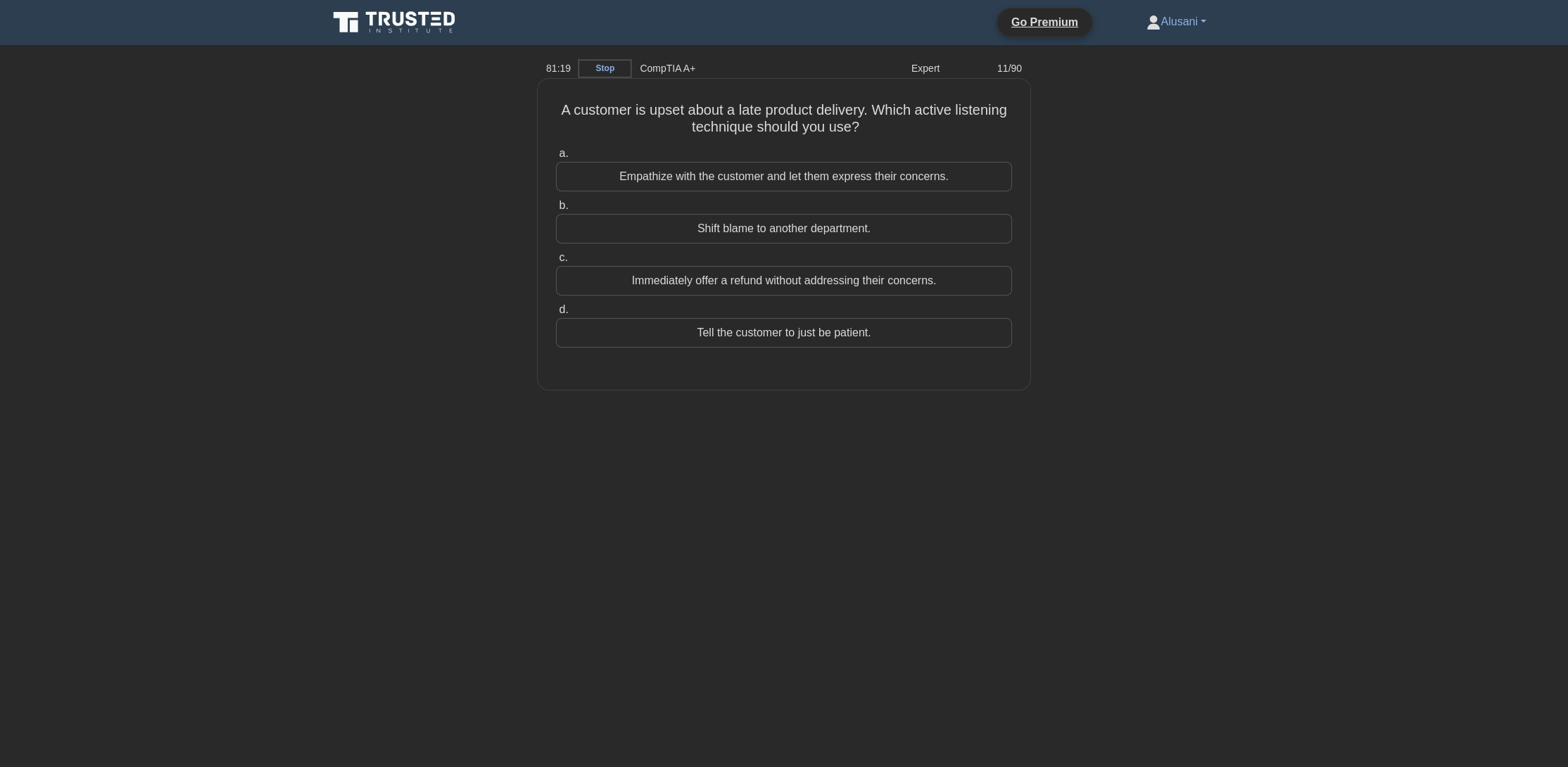
click at [820, 180] on div "Empathize with the customer and let them express their concerns." at bounding box center [784, 176] width 456 height 29
click at [556, 159] on input "a. Empathize with the customer and let them express their concerns." at bounding box center [556, 154] width 0 height 9
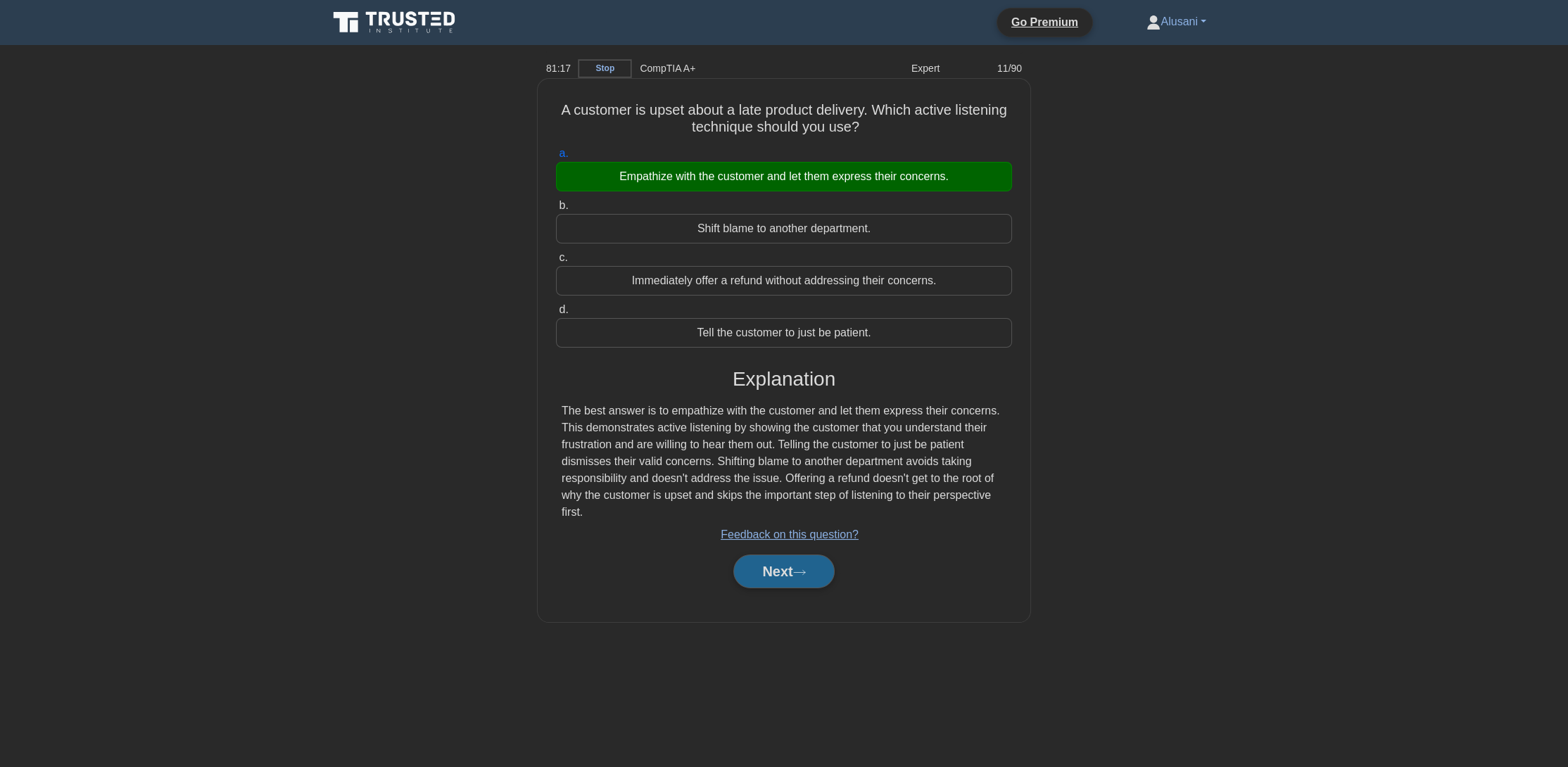
click at [813, 563] on button "Next" at bounding box center [784, 571] width 101 height 34
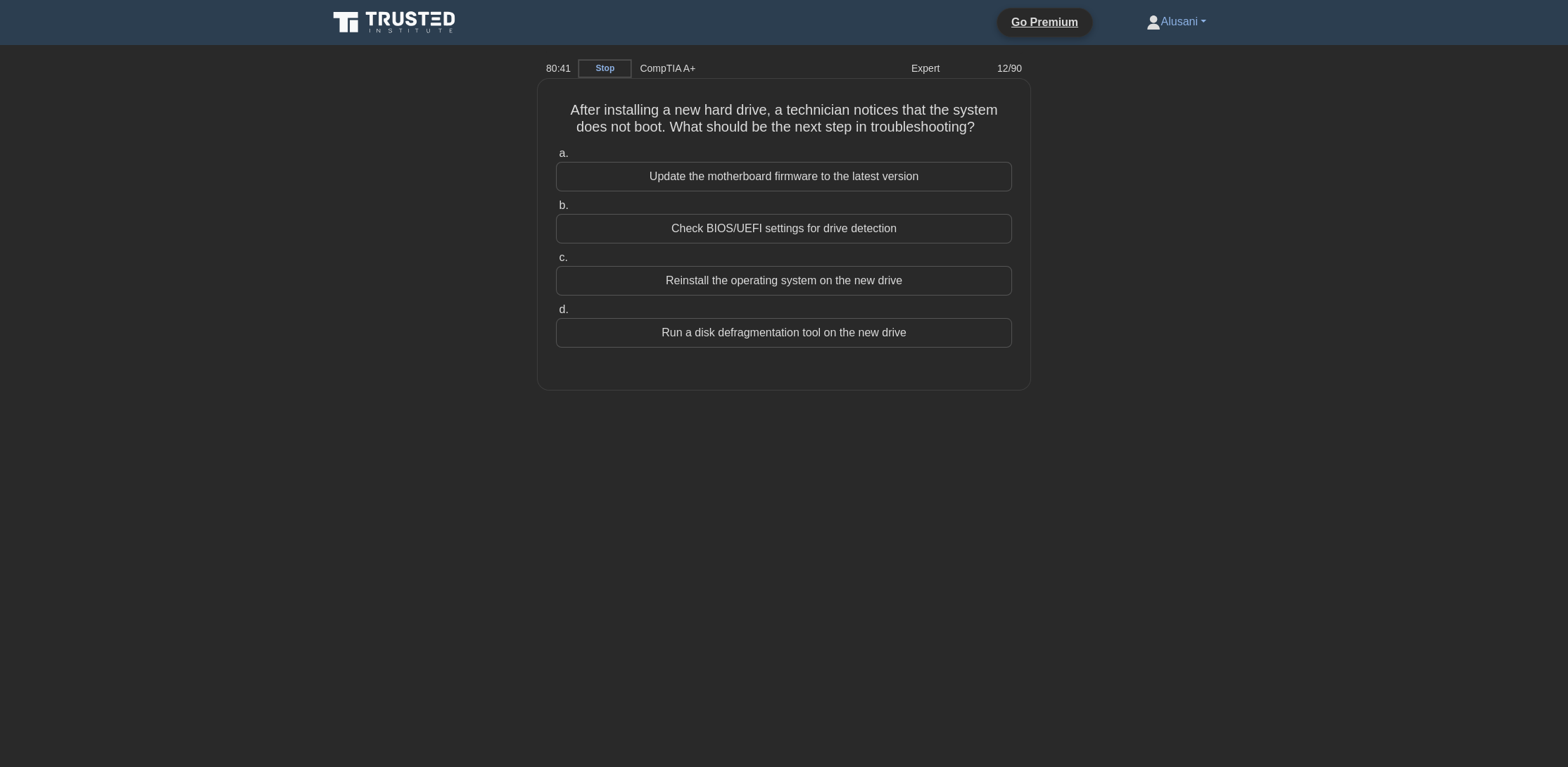
click at [765, 237] on div "Check BIOS/UEFI settings for drive detection" at bounding box center [784, 228] width 456 height 29
click at [556, 210] on input "b. Check BIOS/UEFI settings for drive detection" at bounding box center [556, 206] width 0 height 9
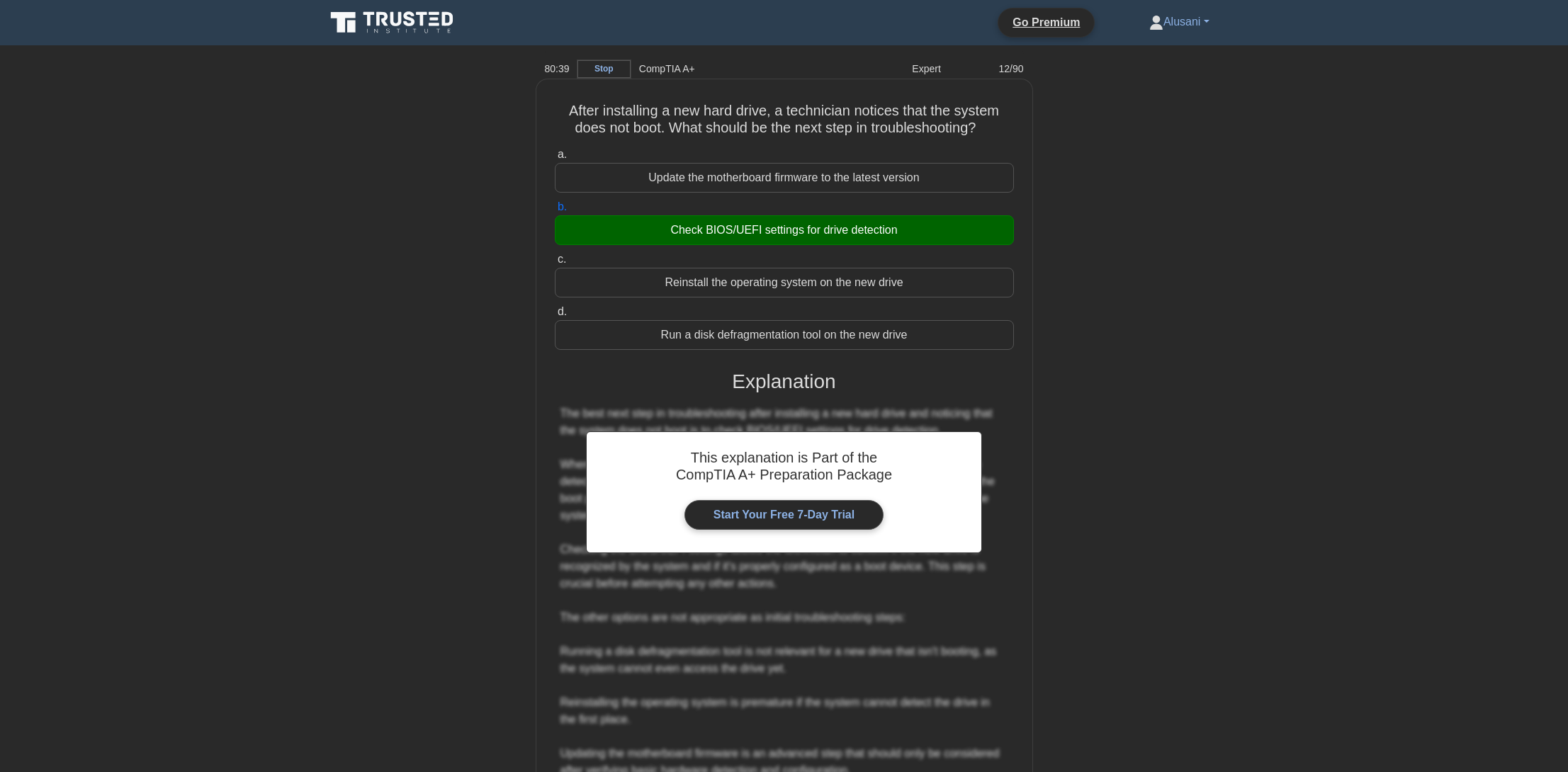
scroll to position [134, 0]
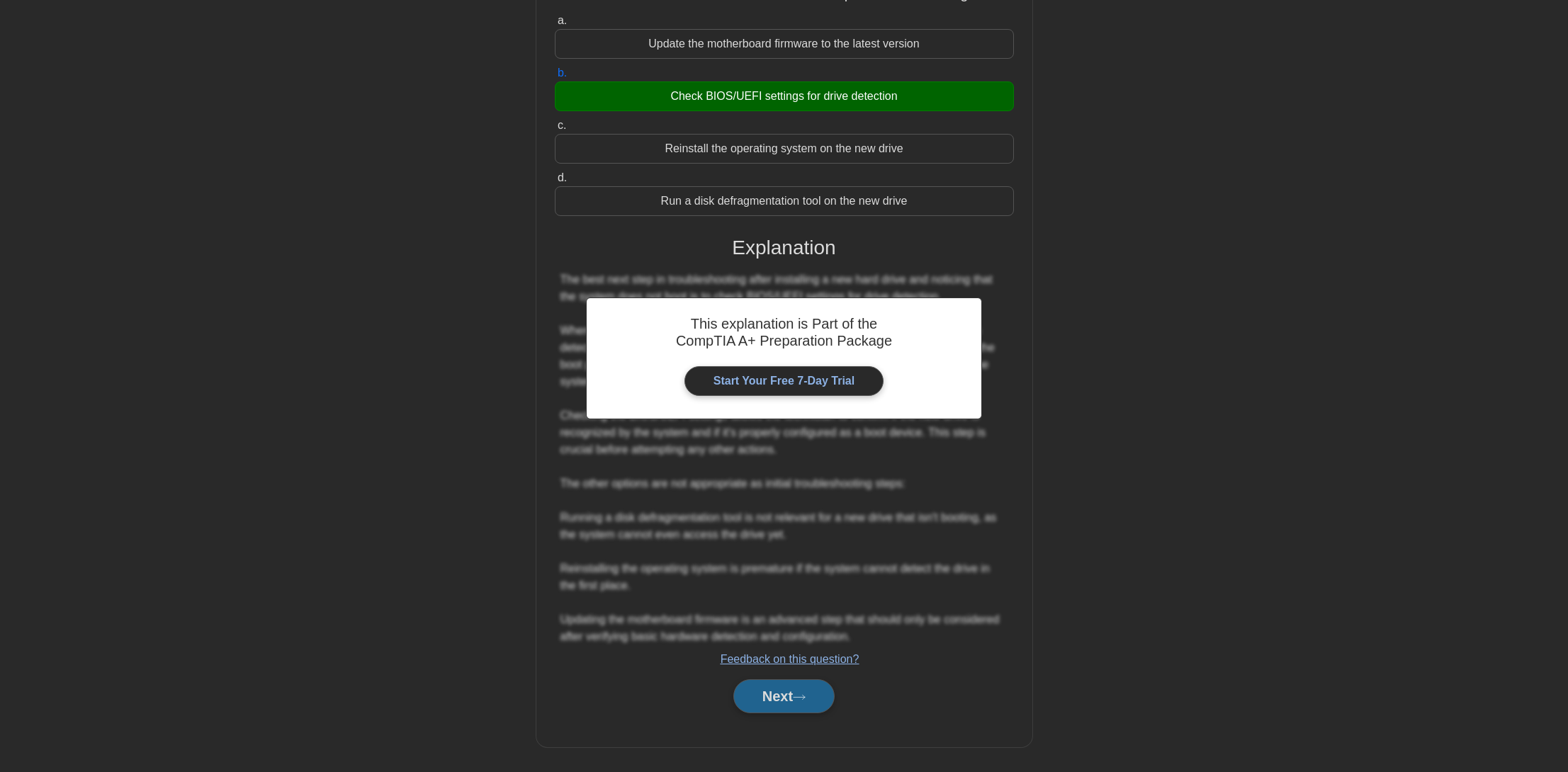
click at [788, 684] on button "Next" at bounding box center [784, 696] width 101 height 34
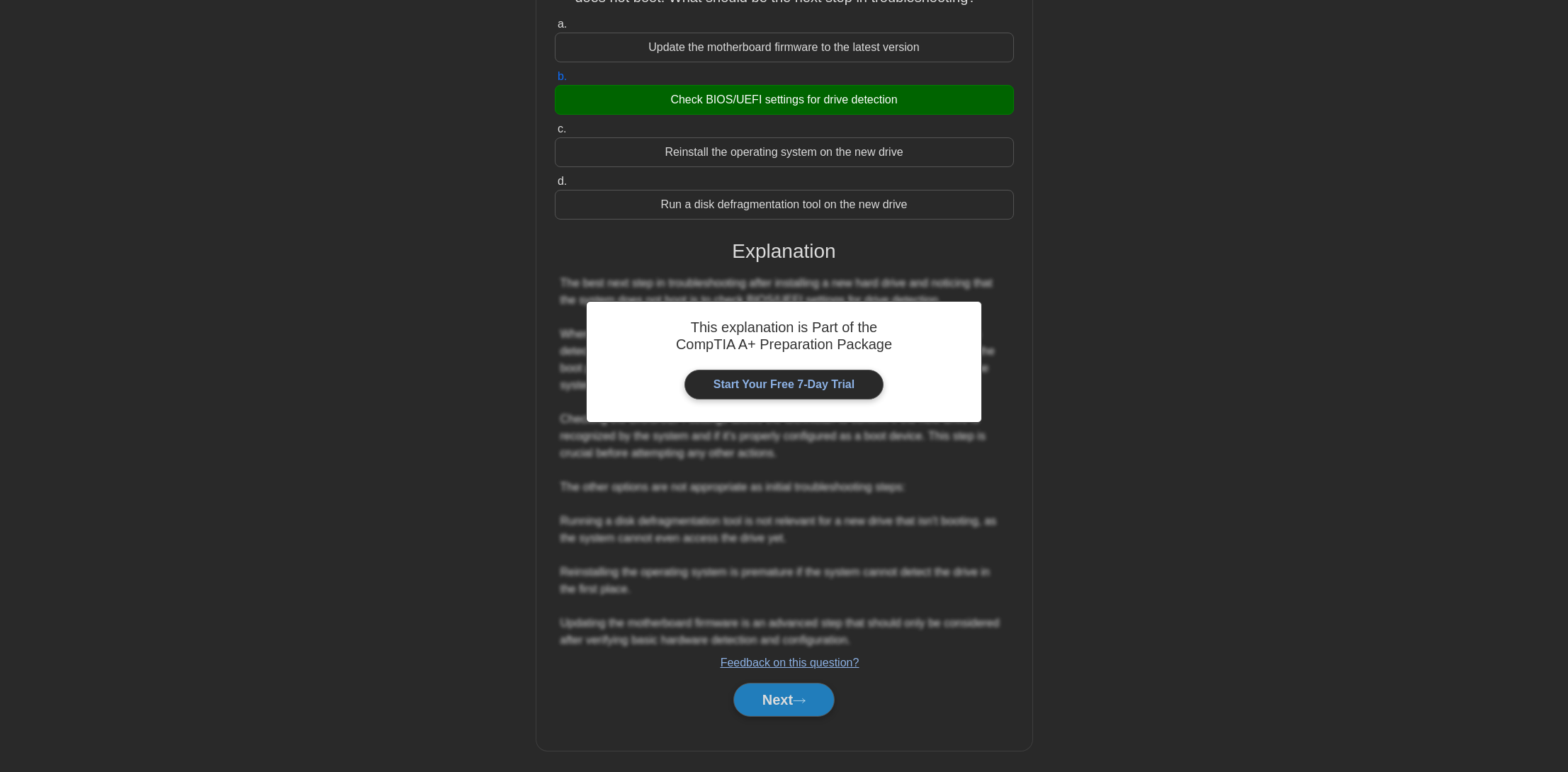
scroll to position [0, 0]
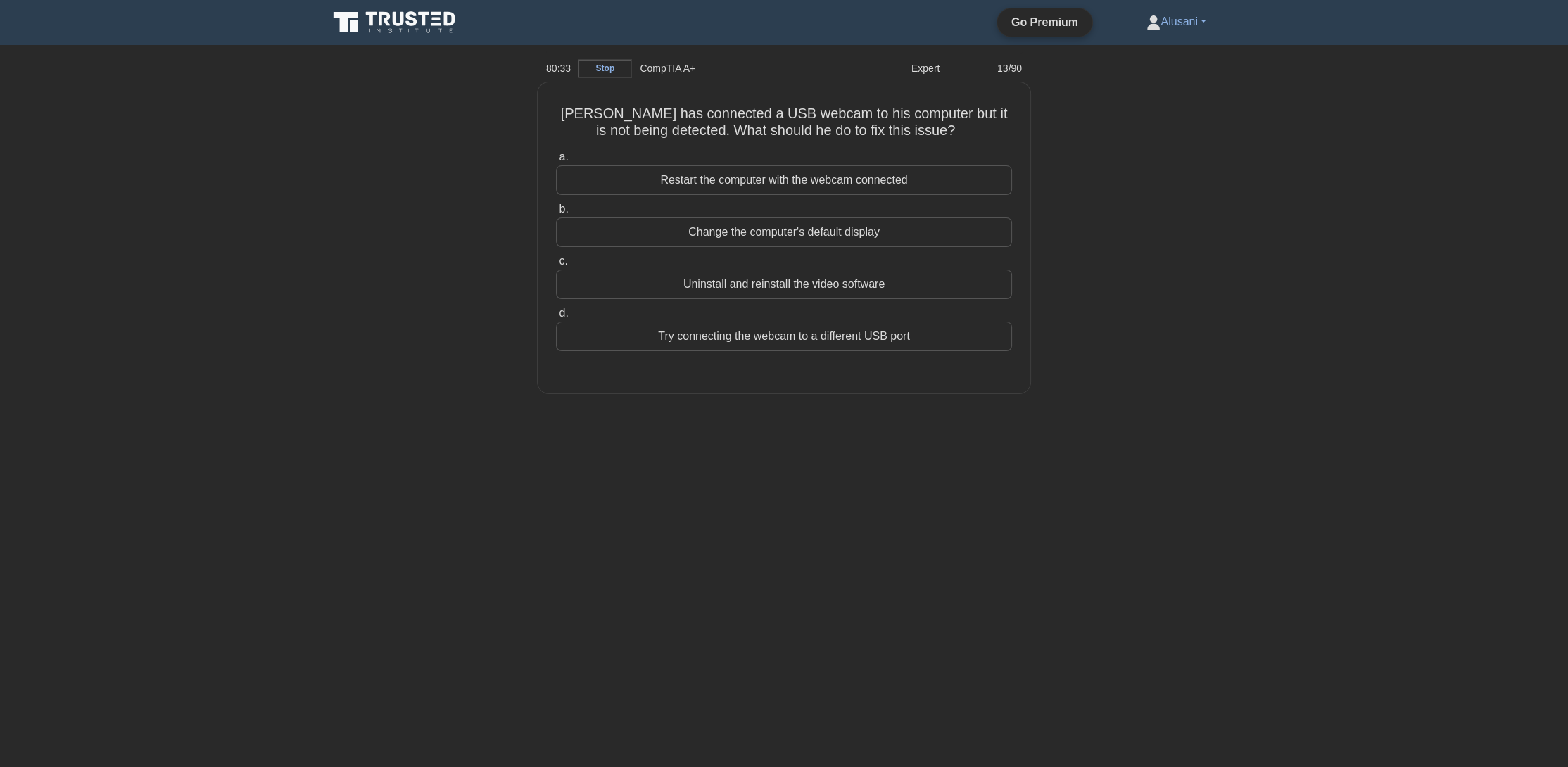
drag, startPoint x: 739, startPoint y: 436, endPoint x: 695, endPoint y: 440, distance: 44.2
click at [695, 441] on div "80:33 Stop CompTIA A+ Expert 13/90 John has connected a USB webcam to his compu…" at bounding box center [784, 402] width 929 height 704
click at [747, 343] on div "Try connecting the webcam to a different USB port" at bounding box center [784, 332] width 456 height 29
click at [556, 315] on input "d. Try connecting the webcam to a different USB port" at bounding box center [556, 310] width 0 height 9
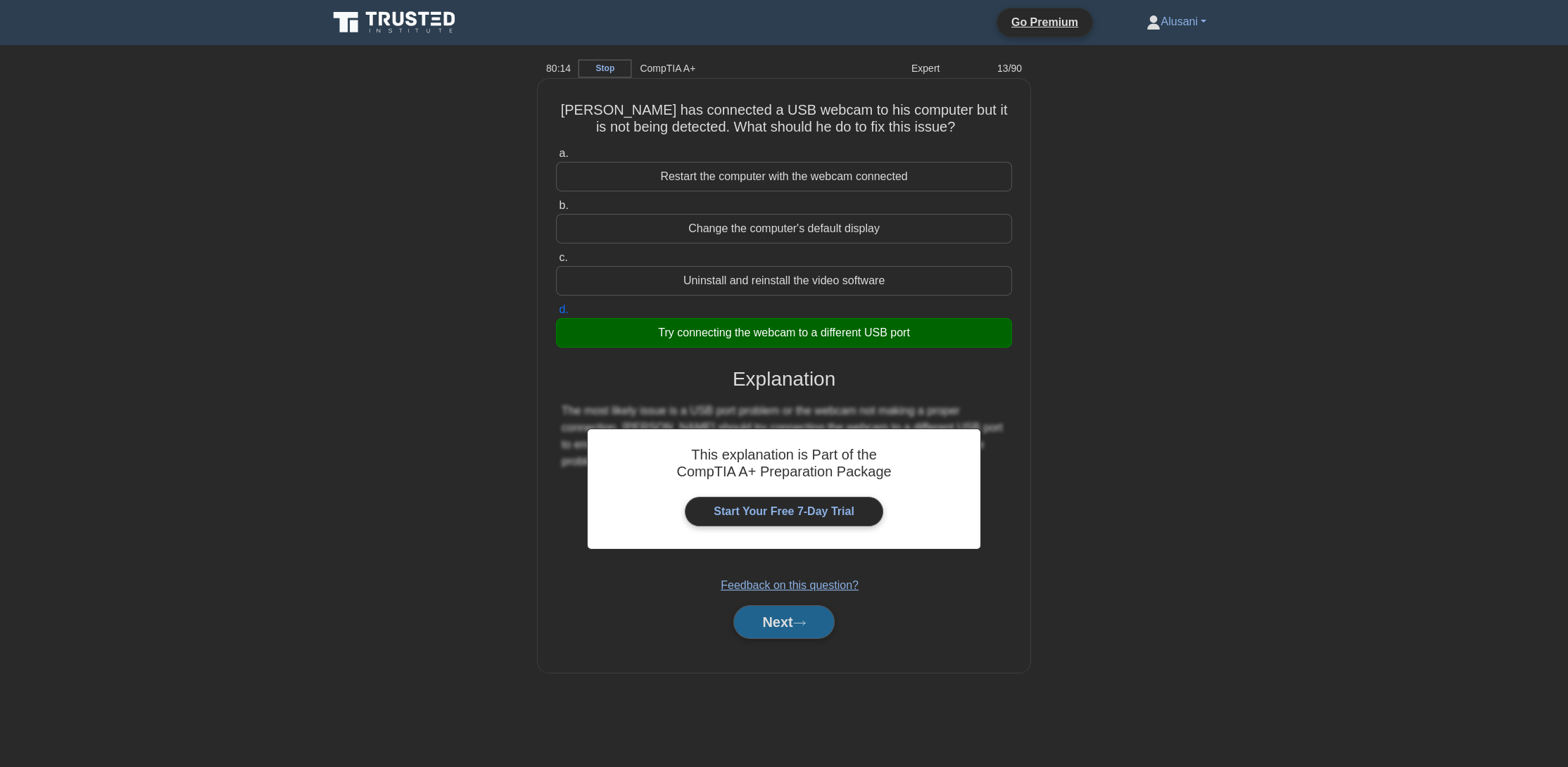
click at [745, 627] on button "Next" at bounding box center [784, 622] width 101 height 34
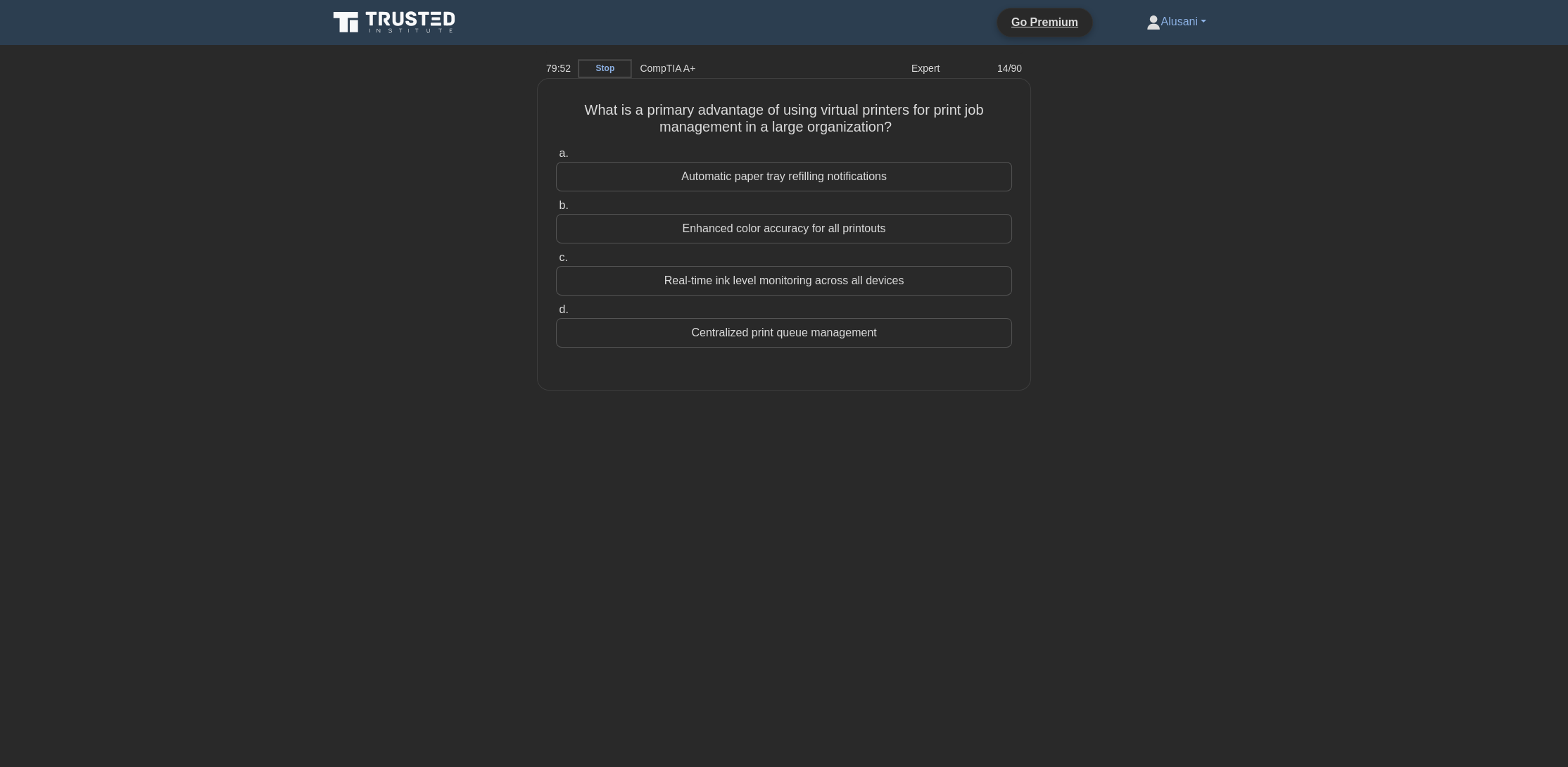
click at [799, 340] on div "Centralized print queue management" at bounding box center [784, 332] width 456 height 29
click at [556, 315] on input "d. Centralized print queue management" at bounding box center [556, 310] width 0 height 9
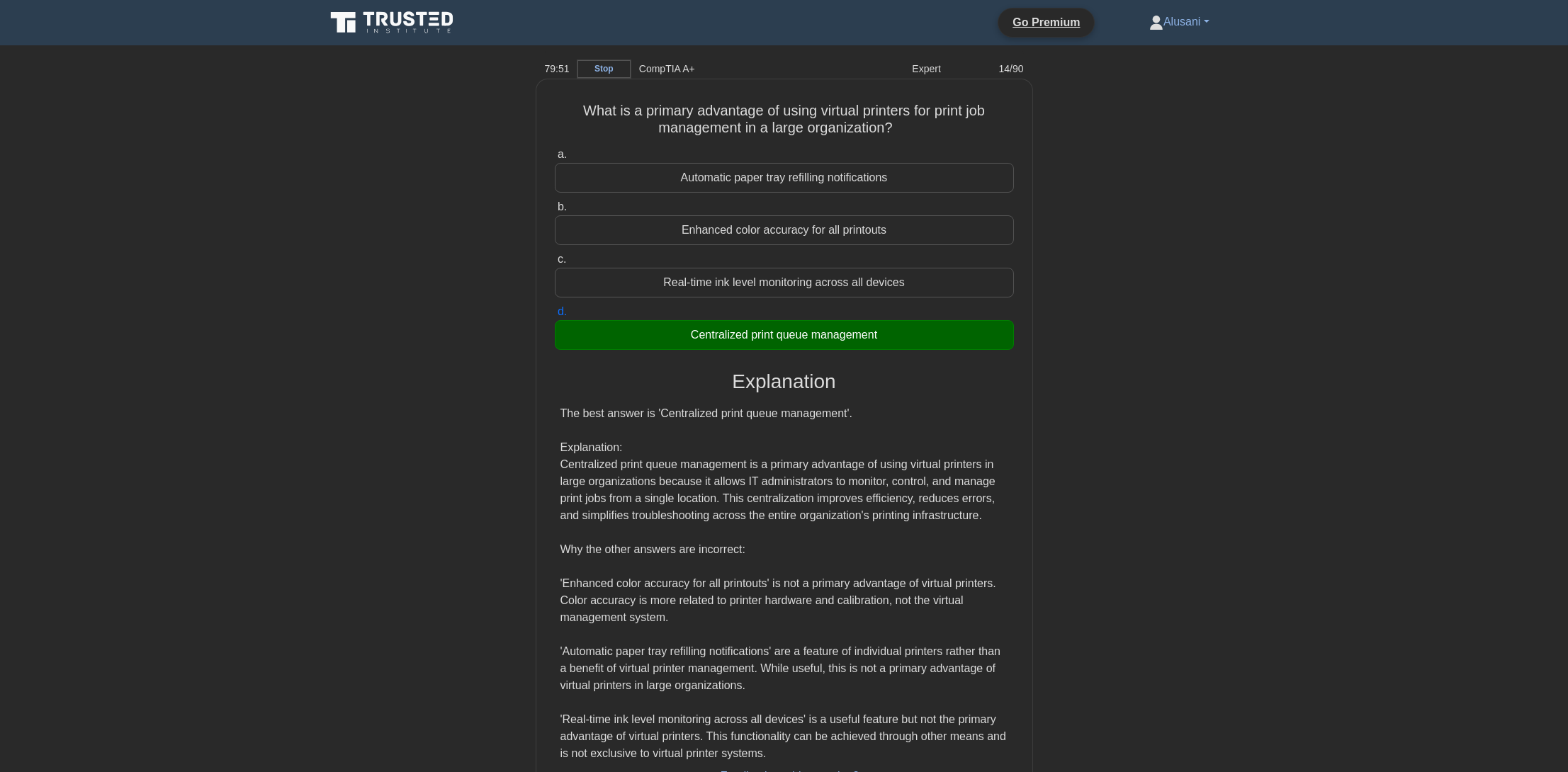
scroll to position [118, 0]
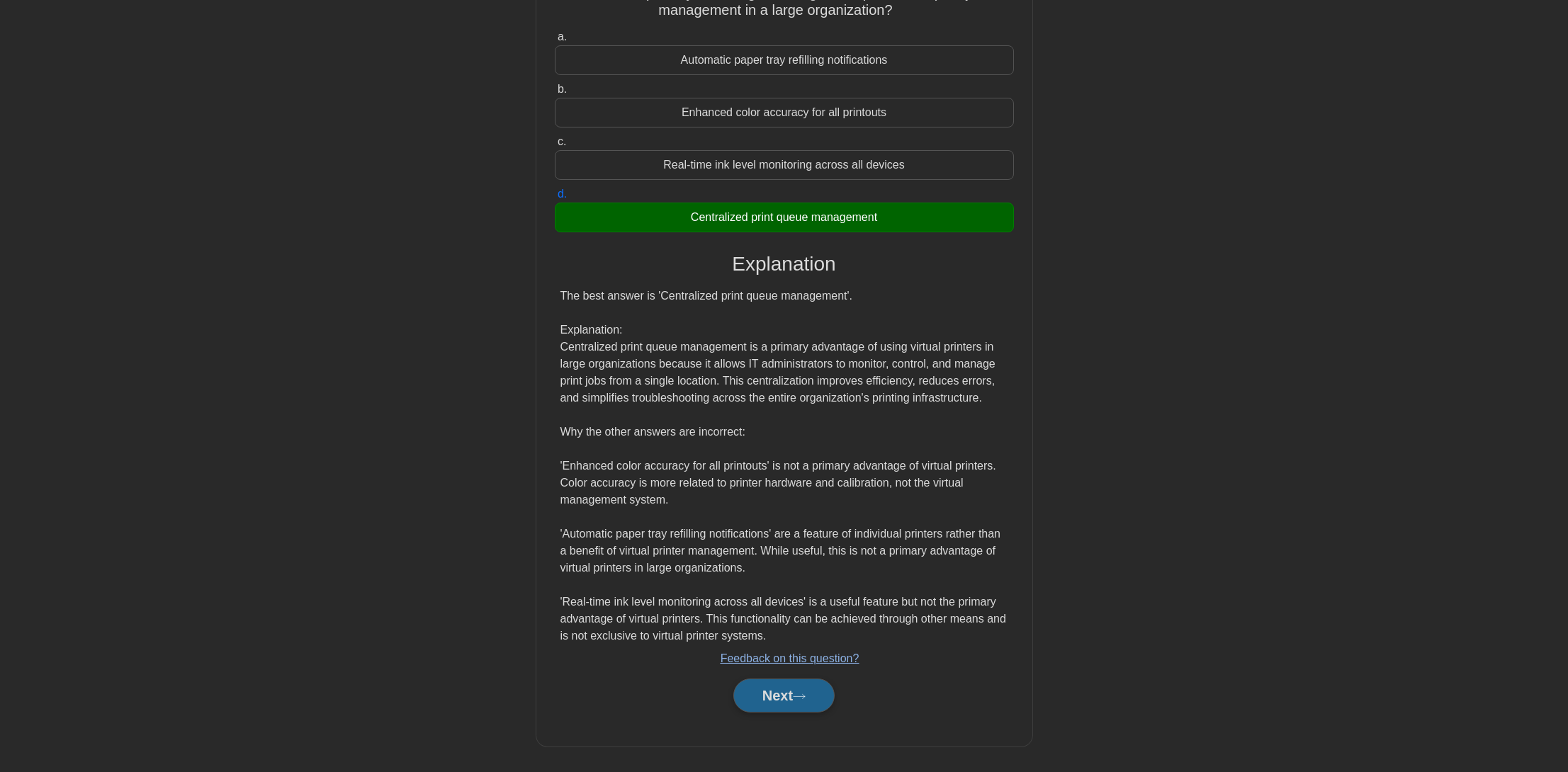
click at [812, 693] on button "Next" at bounding box center [784, 695] width 101 height 34
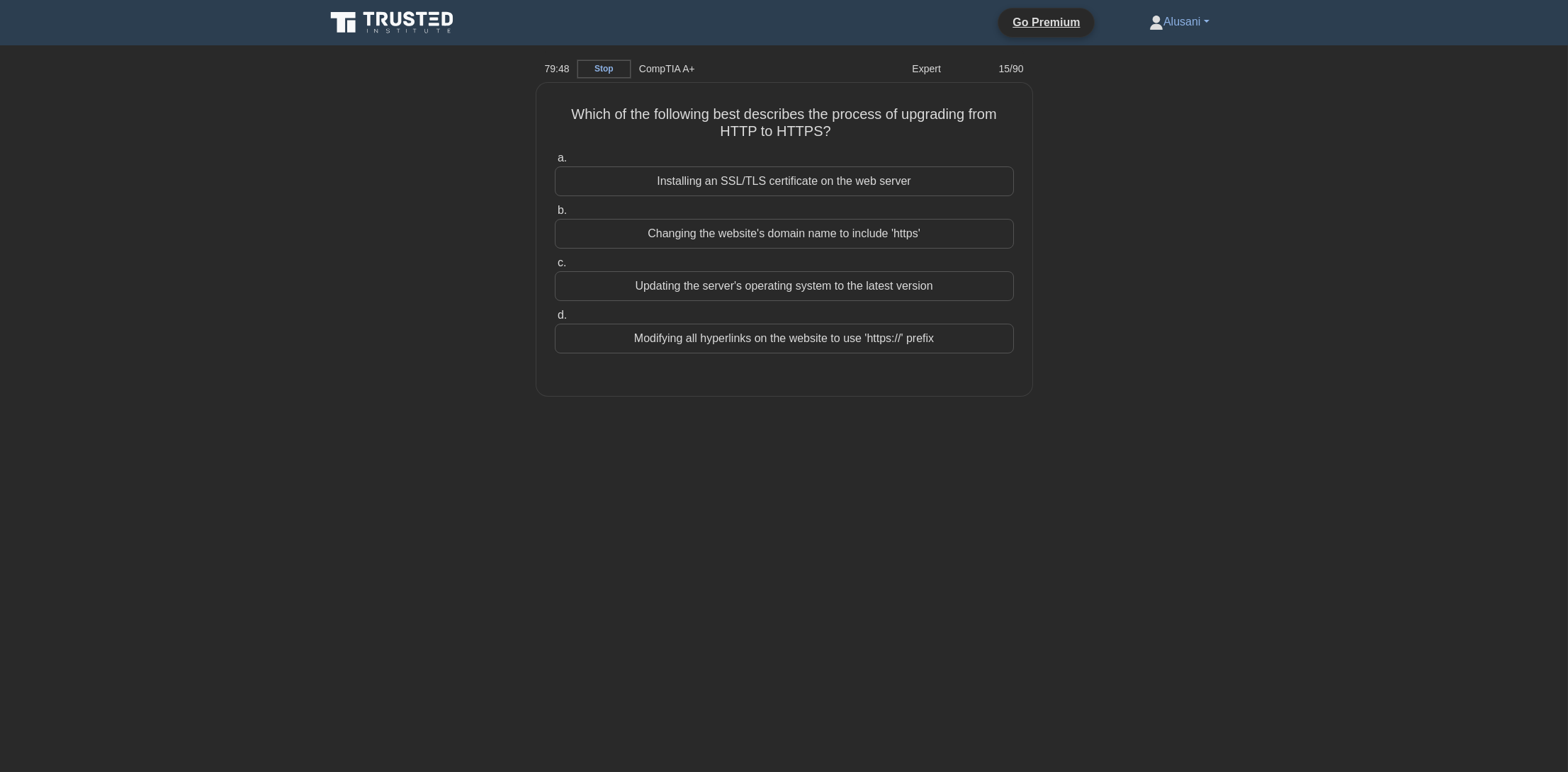
scroll to position [0, 0]
click at [756, 168] on label "a. Installing an SSL/TLS certificate on the web server" at bounding box center [789, 169] width 459 height 47
click at [768, 174] on div "Installing an SSL/TLS certificate on the web server" at bounding box center [789, 177] width 459 height 29
click at [560, 160] on input "a. Installing an SSL/TLS certificate on the web server" at bounding box center [560, 155] width 0 height 9
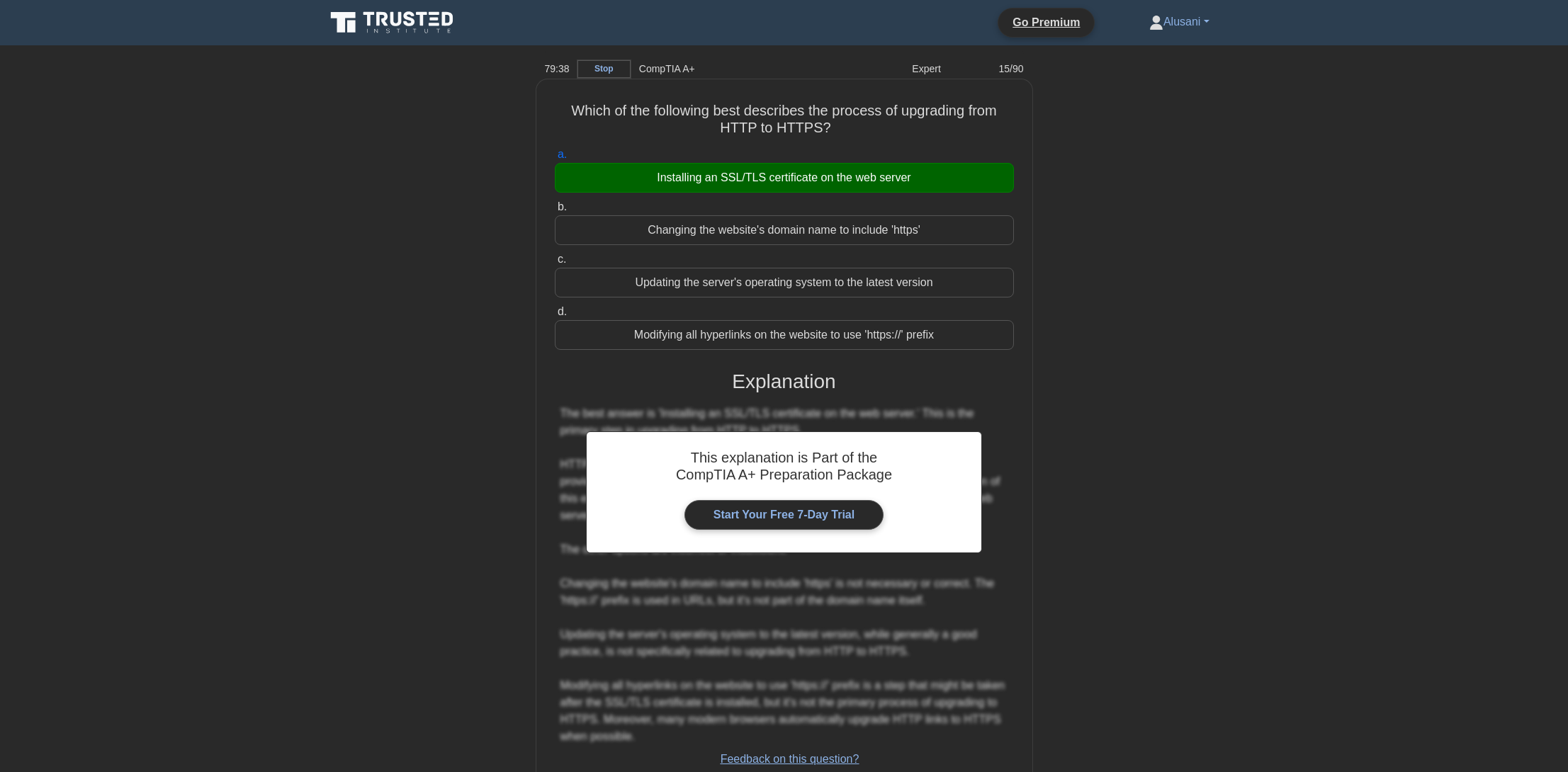
scroll to position [83, 0]
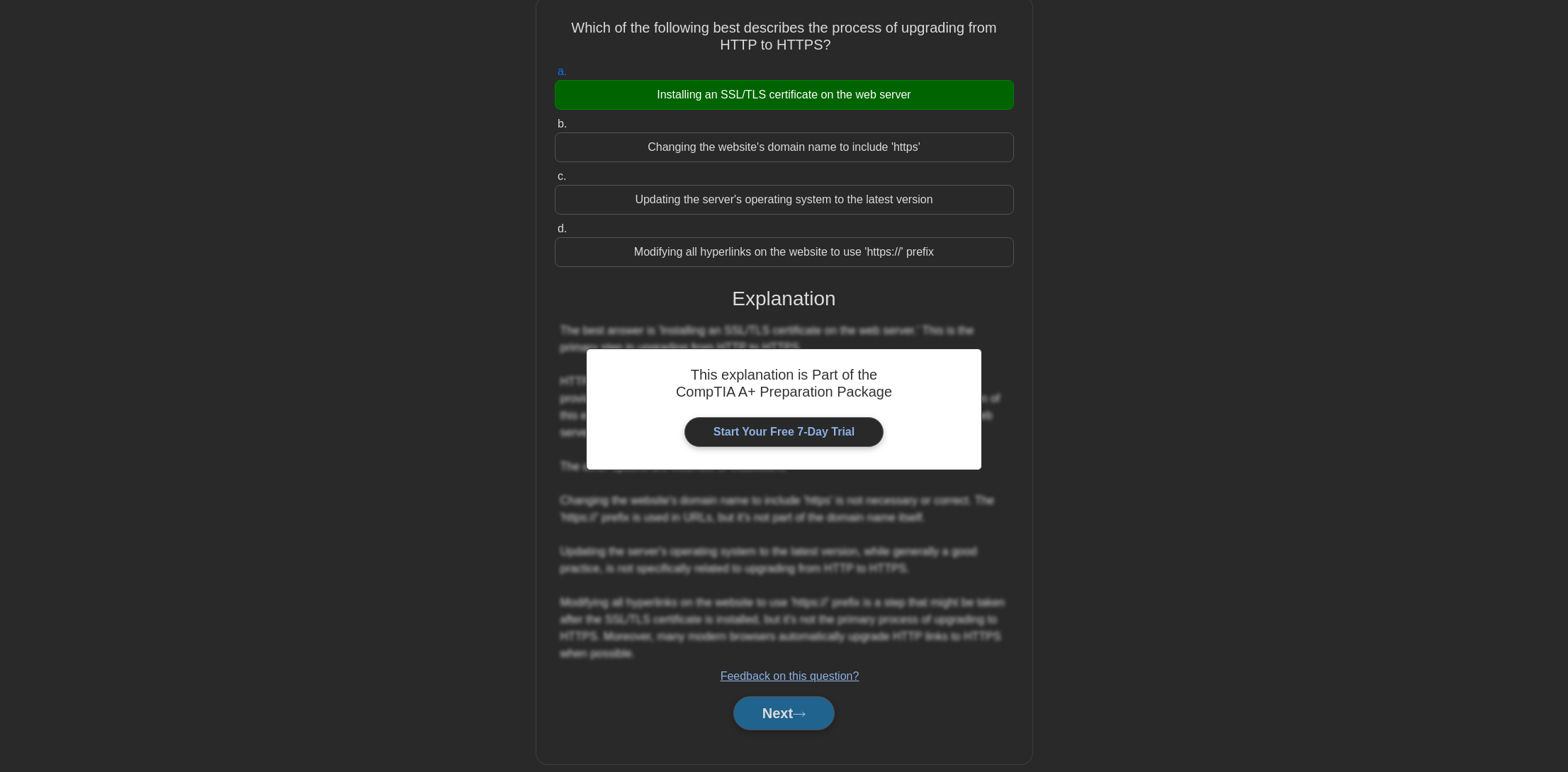
click at [784, 696] on button "Next" at bounding box center [784, 713] width 101 height 34
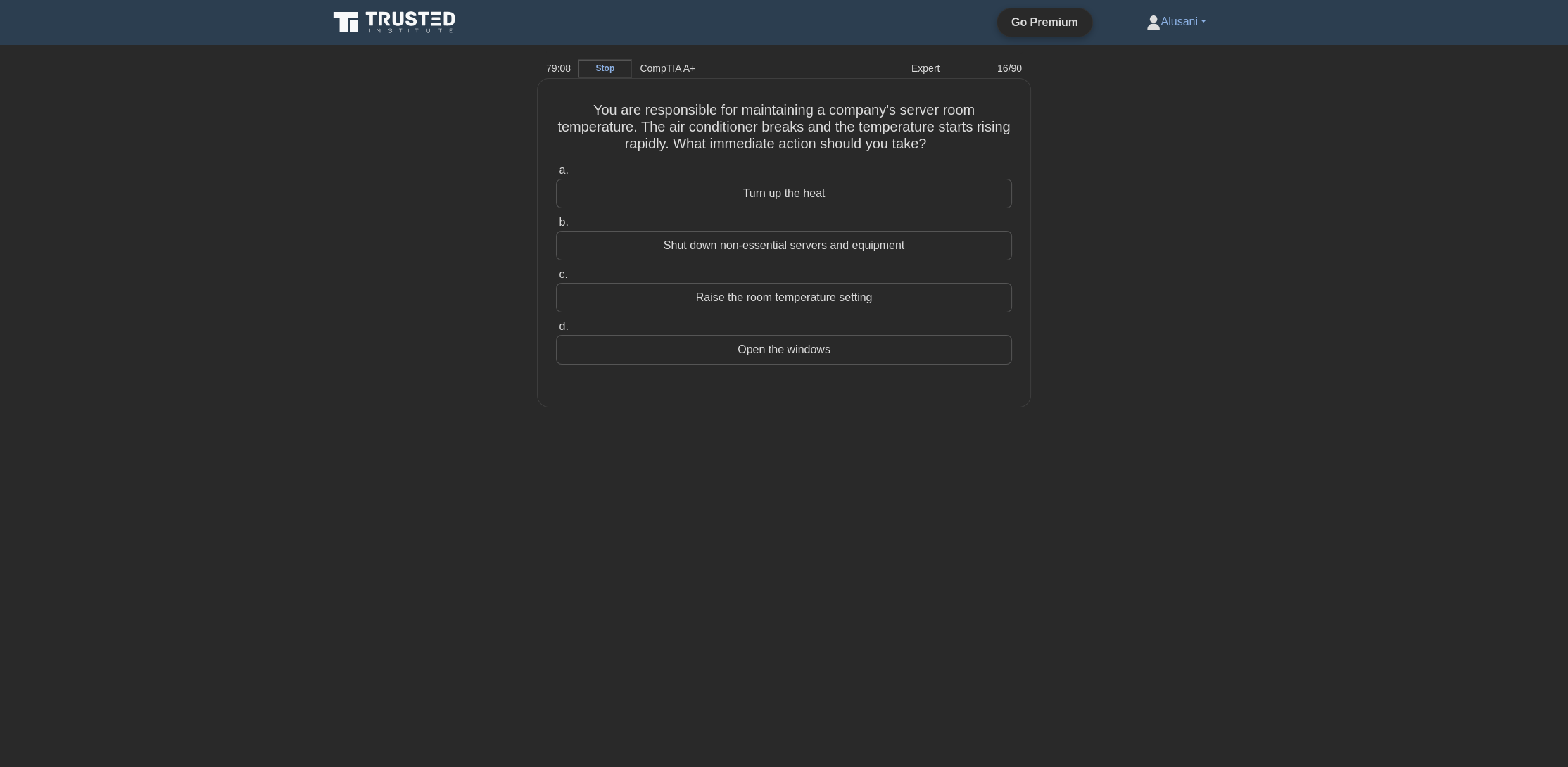
click at [776, 355] on div "Open the windows" at bounding box center [784, 349] width 456 height 29
click at [556, 331] on input "d. Open the windows" at bounding box center [556, 327] width 0 height 9
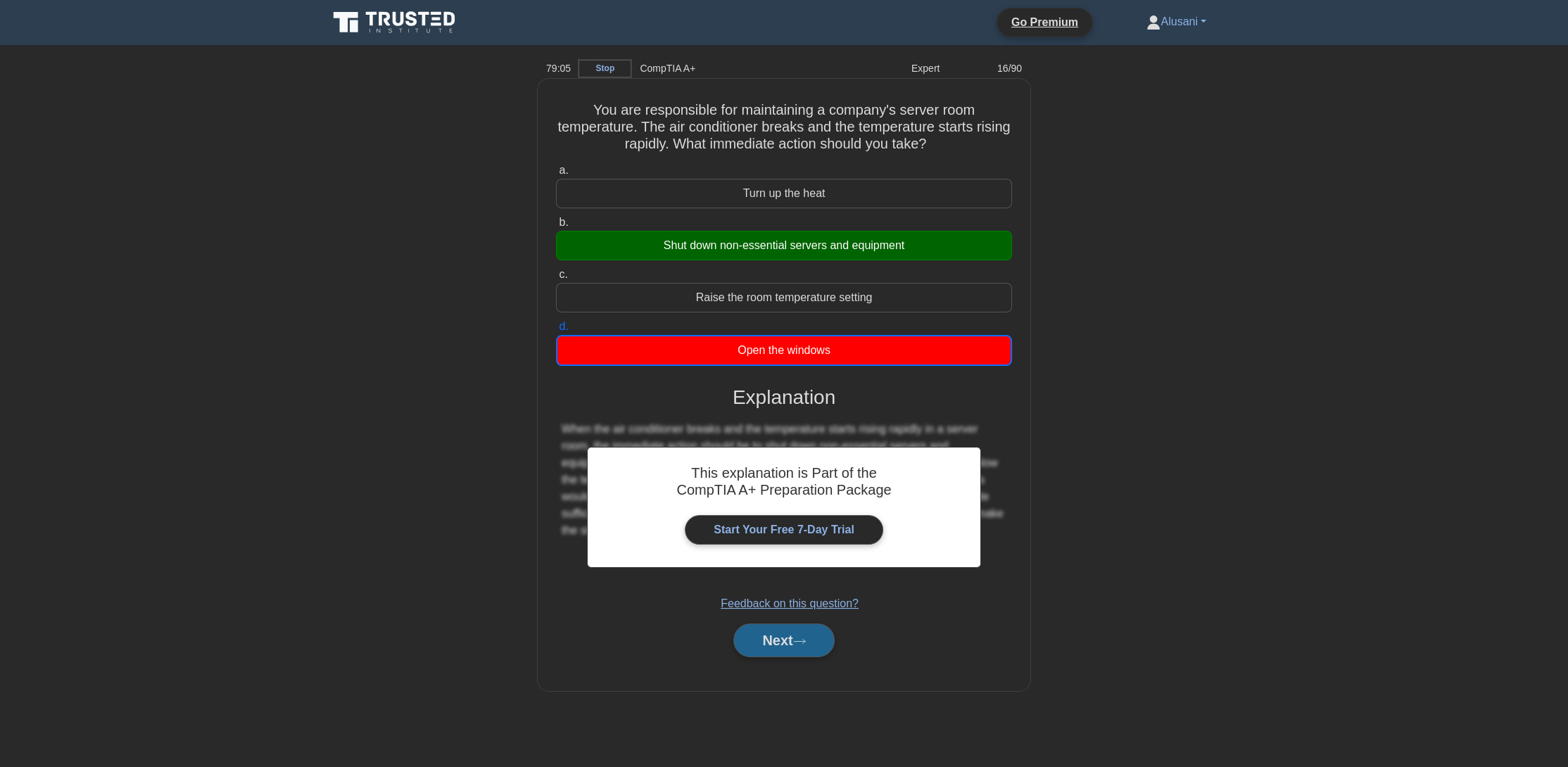
click at [778, 648] on button "Next" at bounding box center [784, 640] width 101 height 34
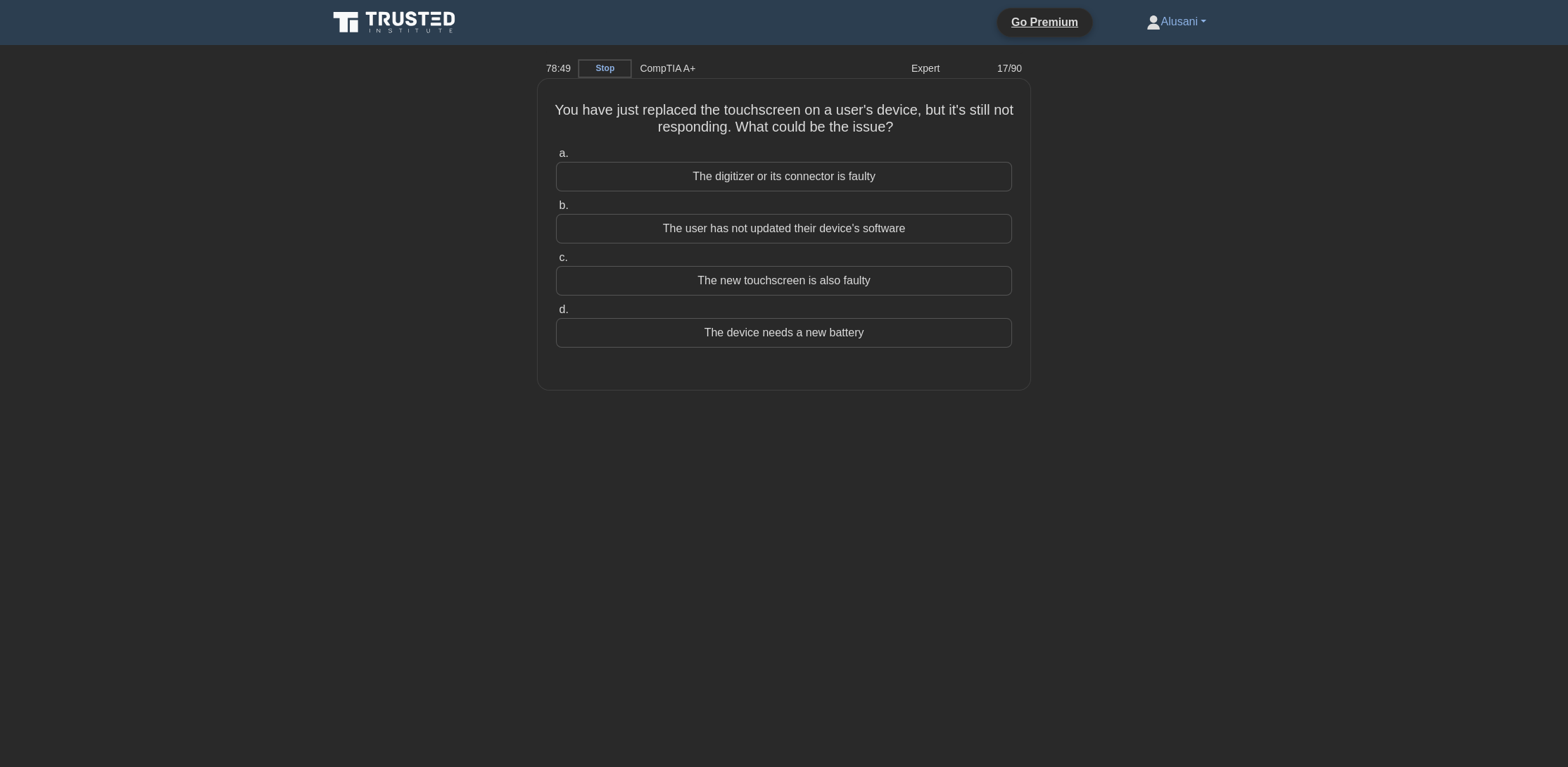
drag, startPoint x: 848, startPoint y: 174, endPoint x: 844, endPoint y: 180, distance: 7.2
click at [847, 177] on div "The digitizer or its connector is faulty" at bounding box center [784, 176] width 456 height 29
click at [556, 159] on input "a. The digitizer or its connector is faulty" at bounding box center [556, 154] width 0 height 9
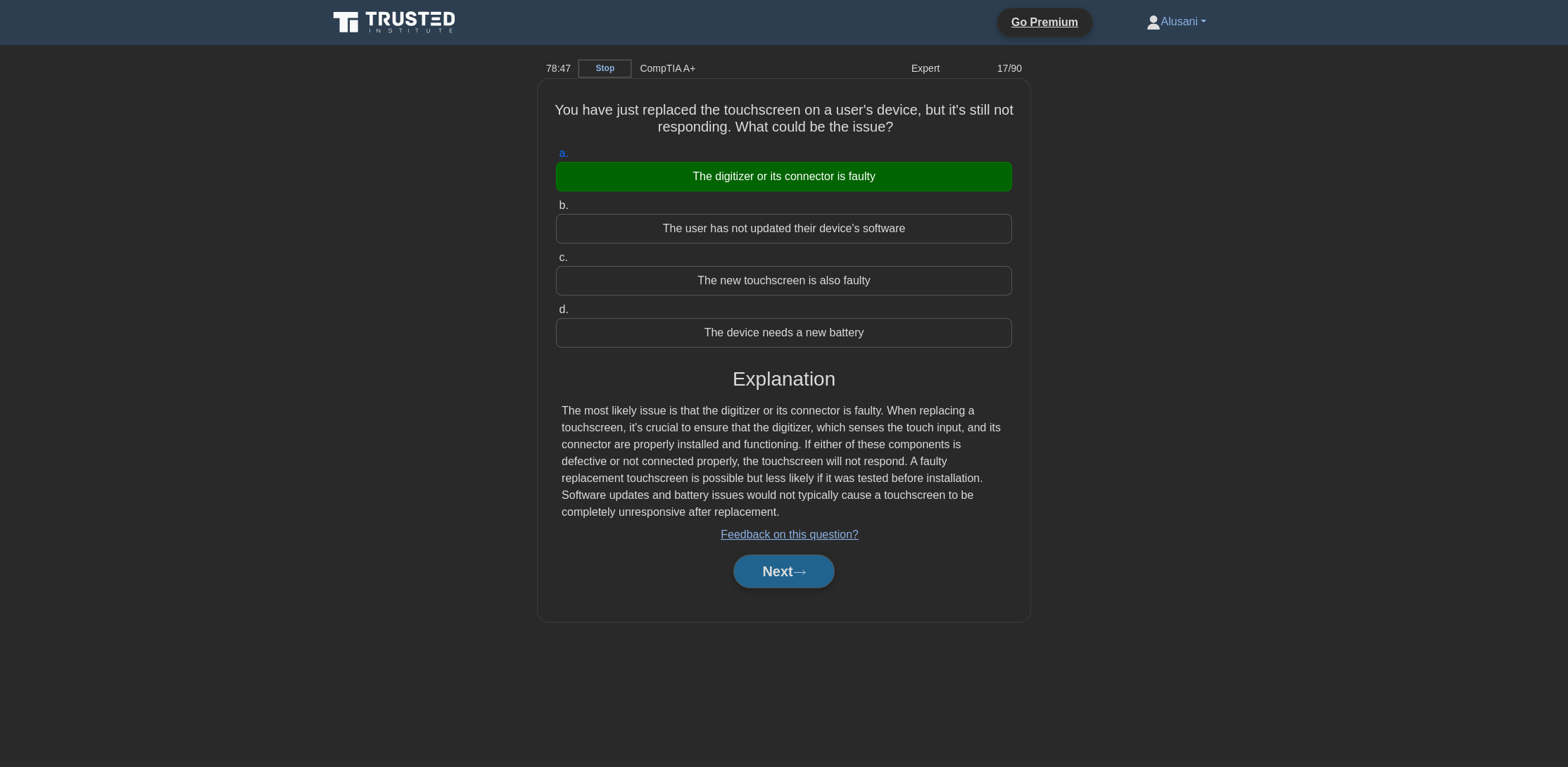
click at [775, 577] on button "Next" at bounding box center [784, 571] width 101 height 34
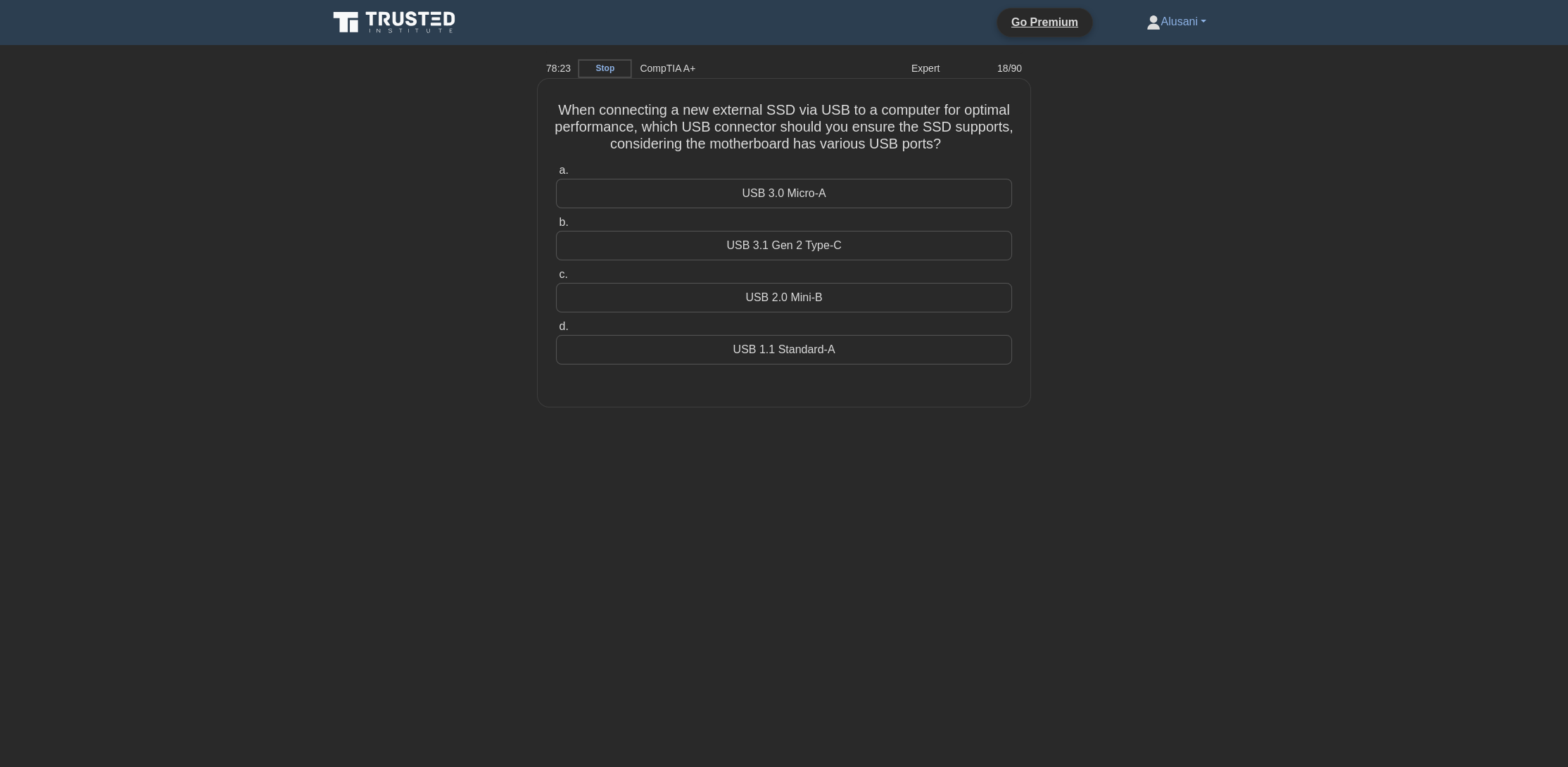
drag, startPoint x: 736, startPoint y: 244, endPoint x: 738, endPoint y: 258, distance: 14.1
click at [737, 252] on div "USB 3.1 Gen 2 Type-C" at bounding box center [784, 245] width 456 height 29
click at [556, 228] on input "b. USB 3.1 Gen 2 Type-C" at bounding box center [556, 222] width 0 height 9
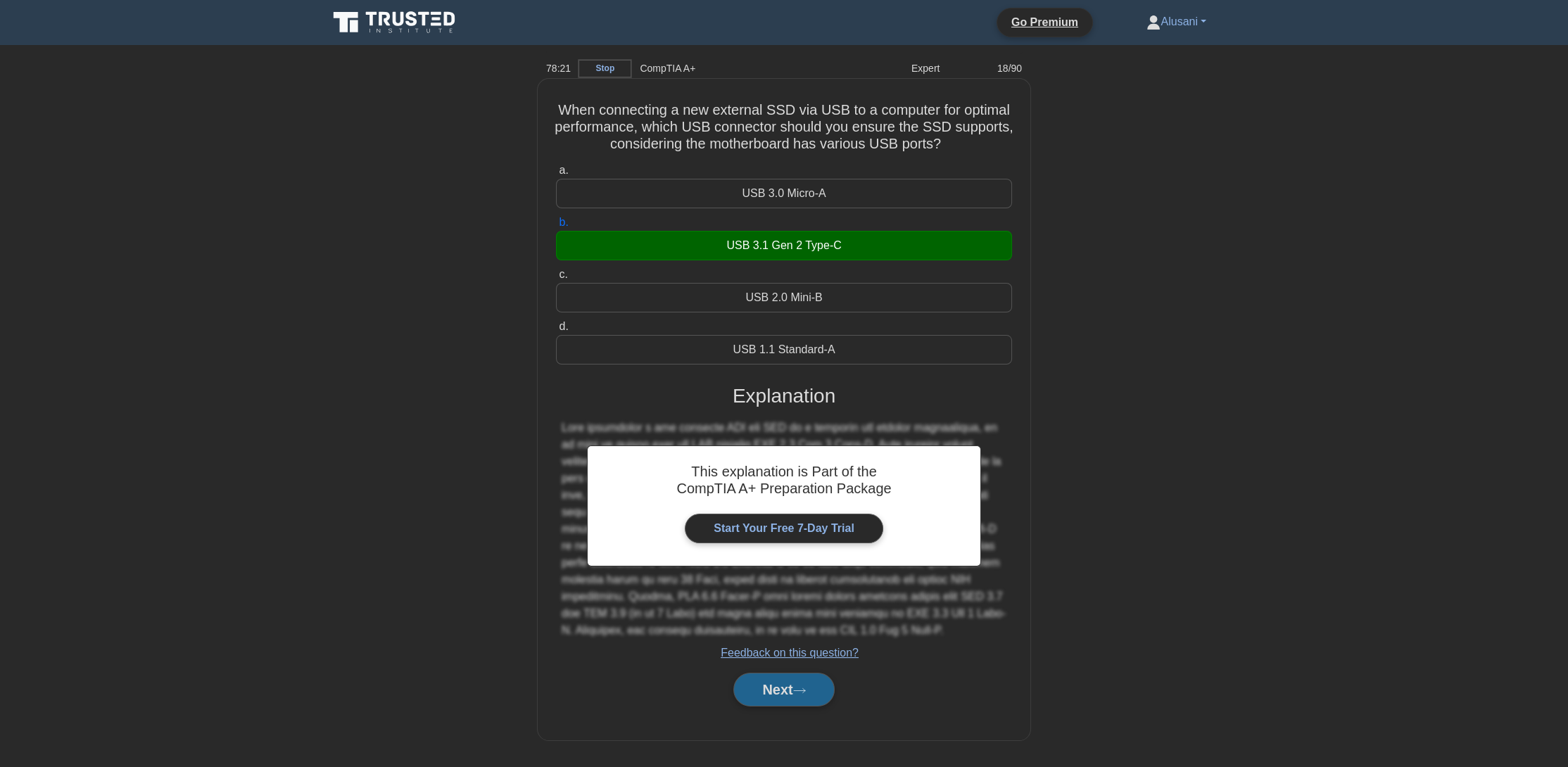
click at [784, 684] on button "Next" at bounding box center [784, 690] width 101 height 34
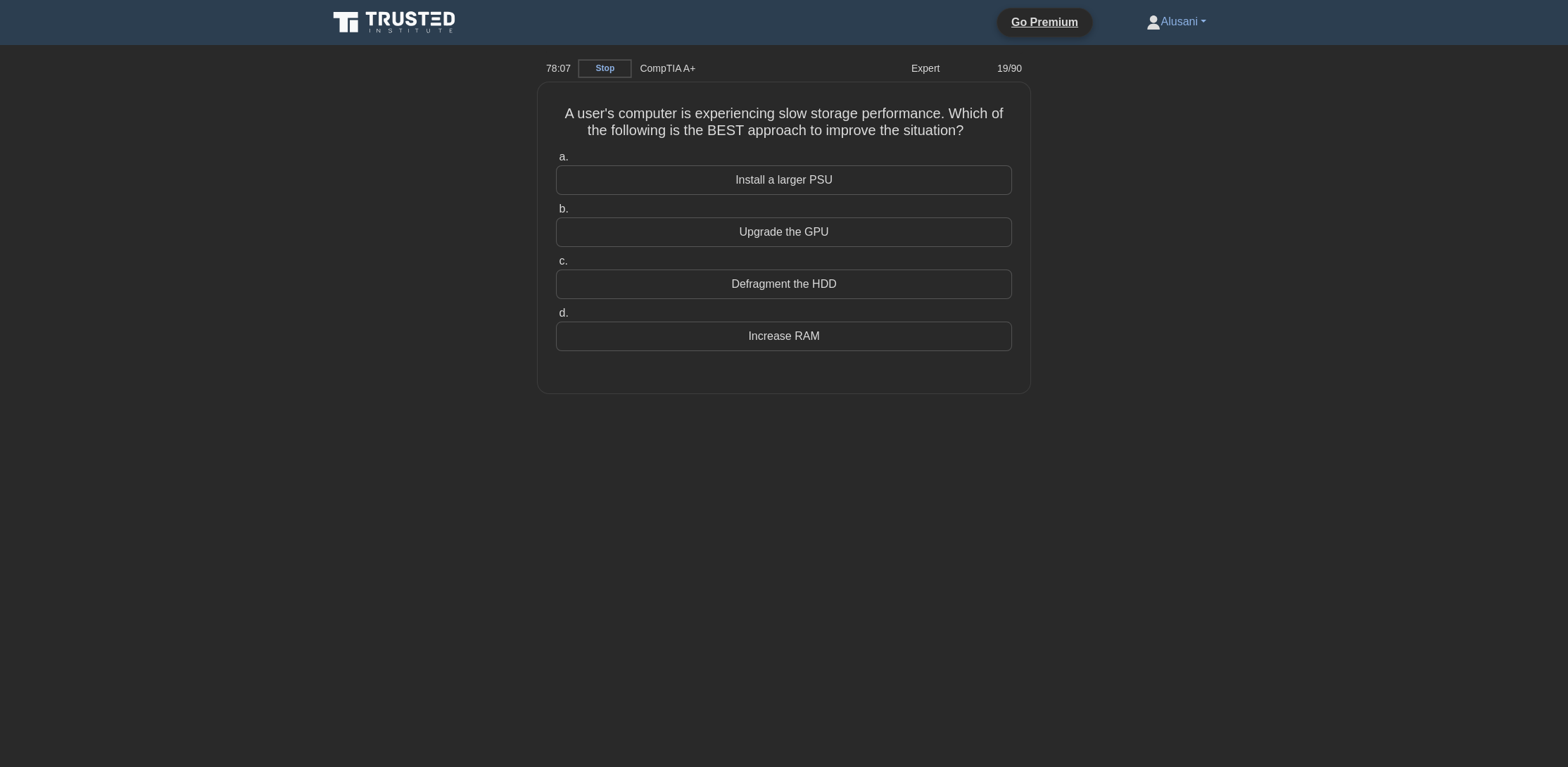
click at [711, 449] on div "78:07 Stop CompTIA A+ Expert 19/90 A user's computer is experiencing slow stora…" at bounding box center [784, 402] width 929 height 704
drag, startPoint x: 905, startPoint y: 345, endPoint x: 945, endPoint y: 427, distance: 91.2
click at [945, 427] on div "77:56 Stop CompTIA A+ Expert 19/90 A user's computer is experiencing slow stora…" at bounding box center [784, 402] width 929 height 704
click at [835, 282] on div "Defragment the HDD" at bounding box center [784, 280] width 456 height 29
click at [556, 262] on input "c. Defragment the HDD" at bounding box center [556, 258] width 0 height 9
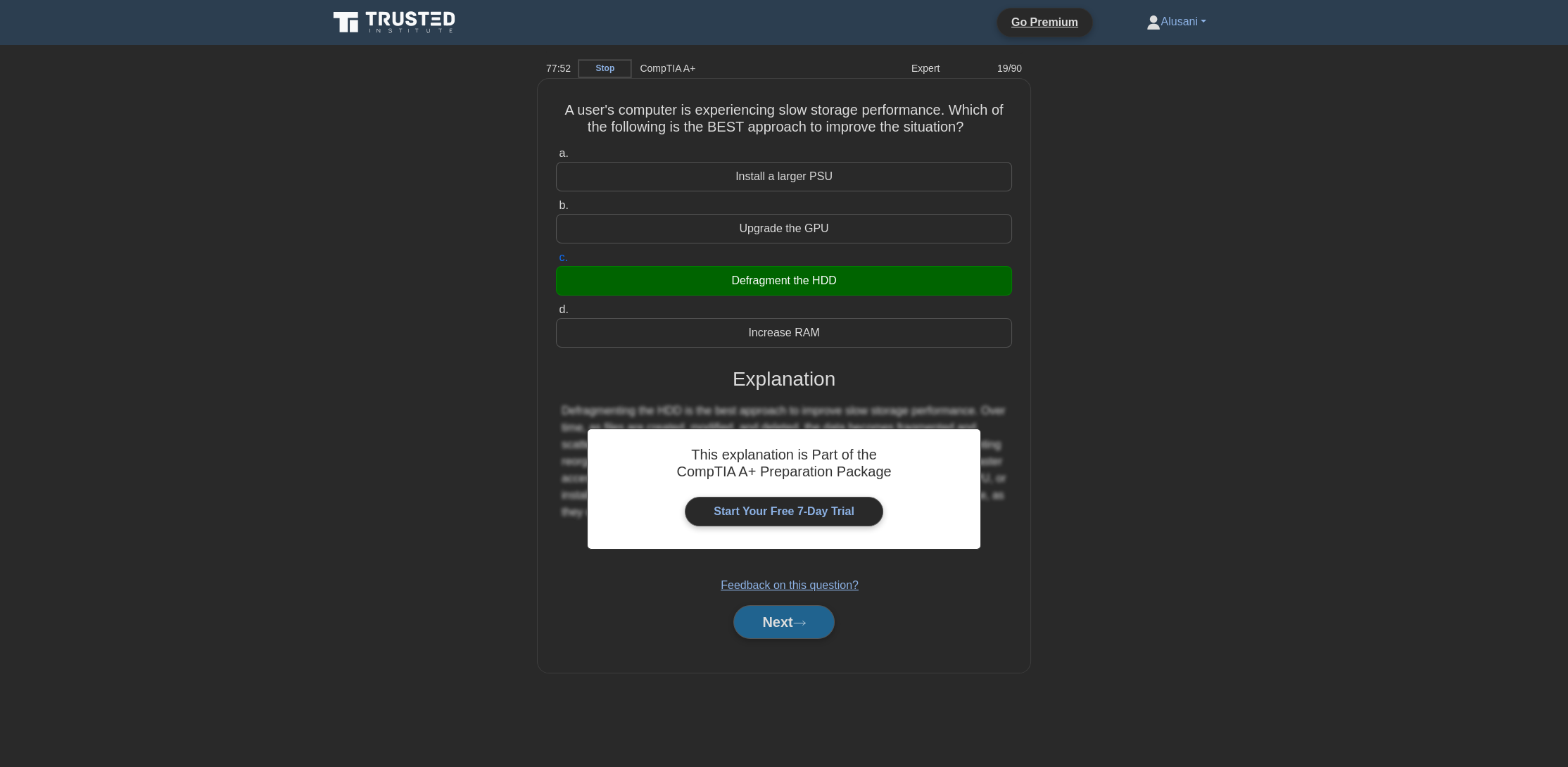
click at [734, 623] on button "Next" at bounding box center [784, 622] width 101 height 34
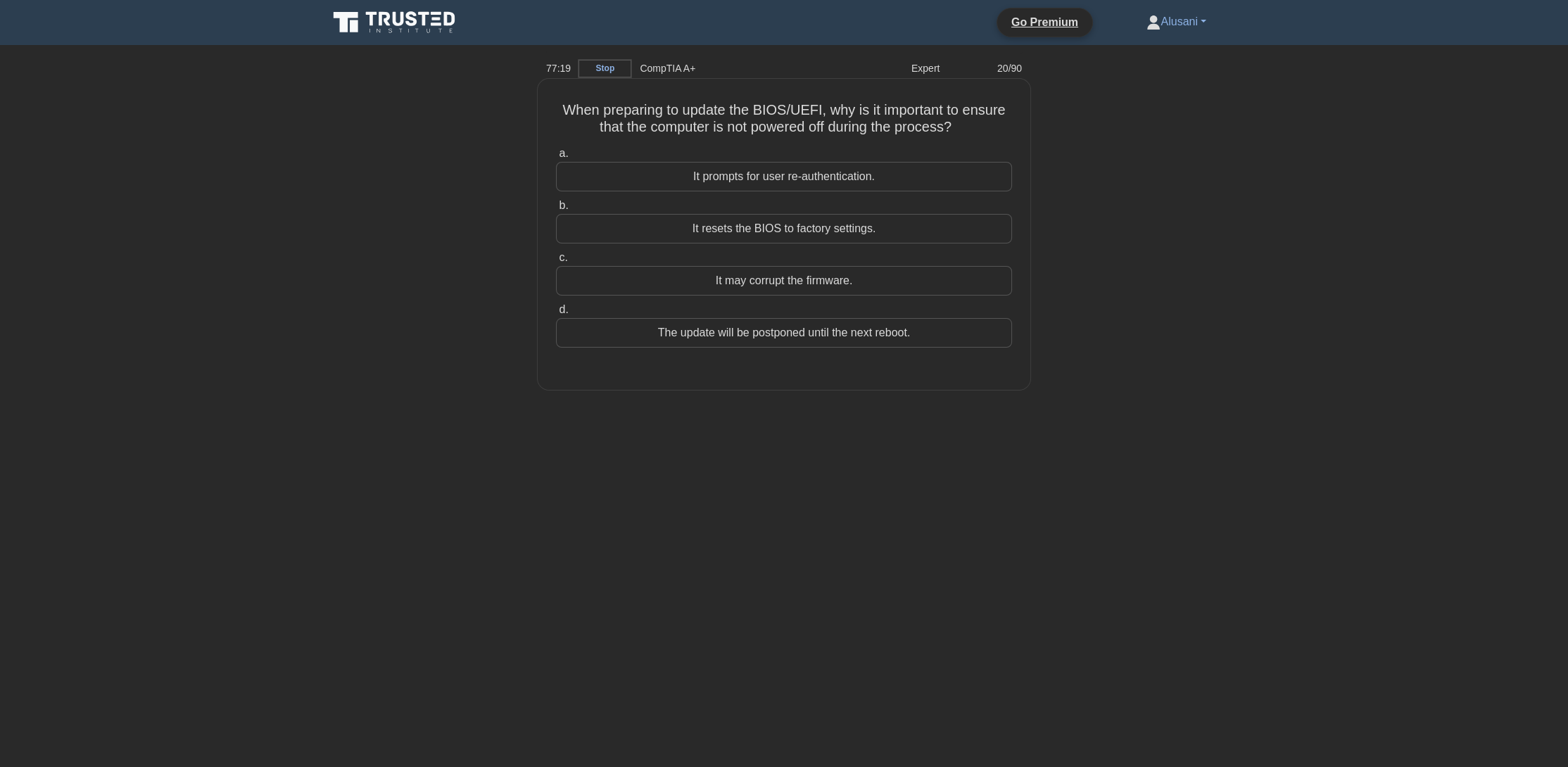
drag, startPoint x: 832, startPoint y: 276, endPoint x: 828, endPoint y: 288, distance: 12.6
click at [832, 281] on div "It may corrupt the firmware." at bounding box center [784, 280] width 456 height 29
click at [556, 262] on input "c. It may corrupt the firmware." at bounding box center [556, 258] width 0 height 9
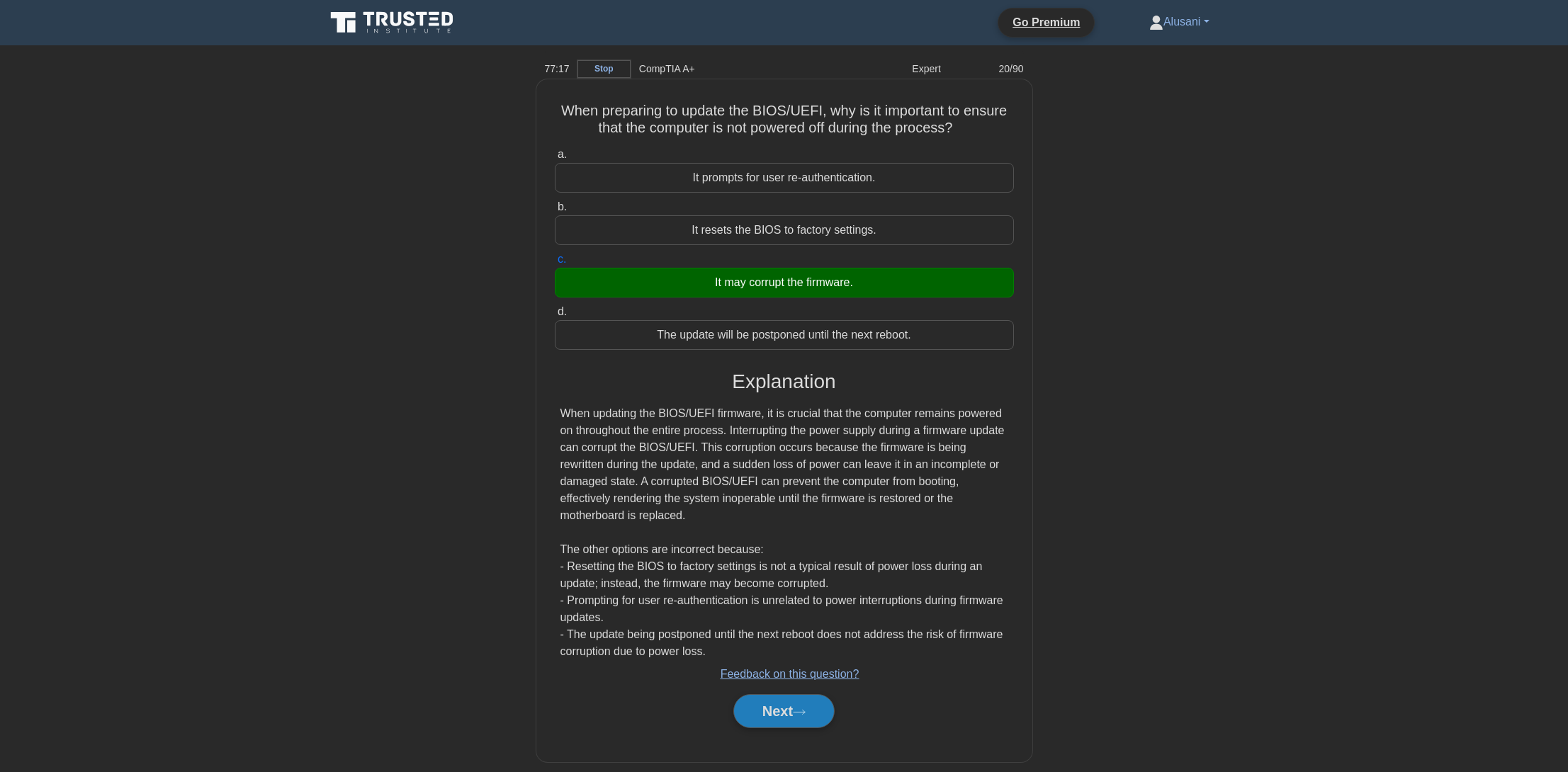
scroll to position [15, 0]
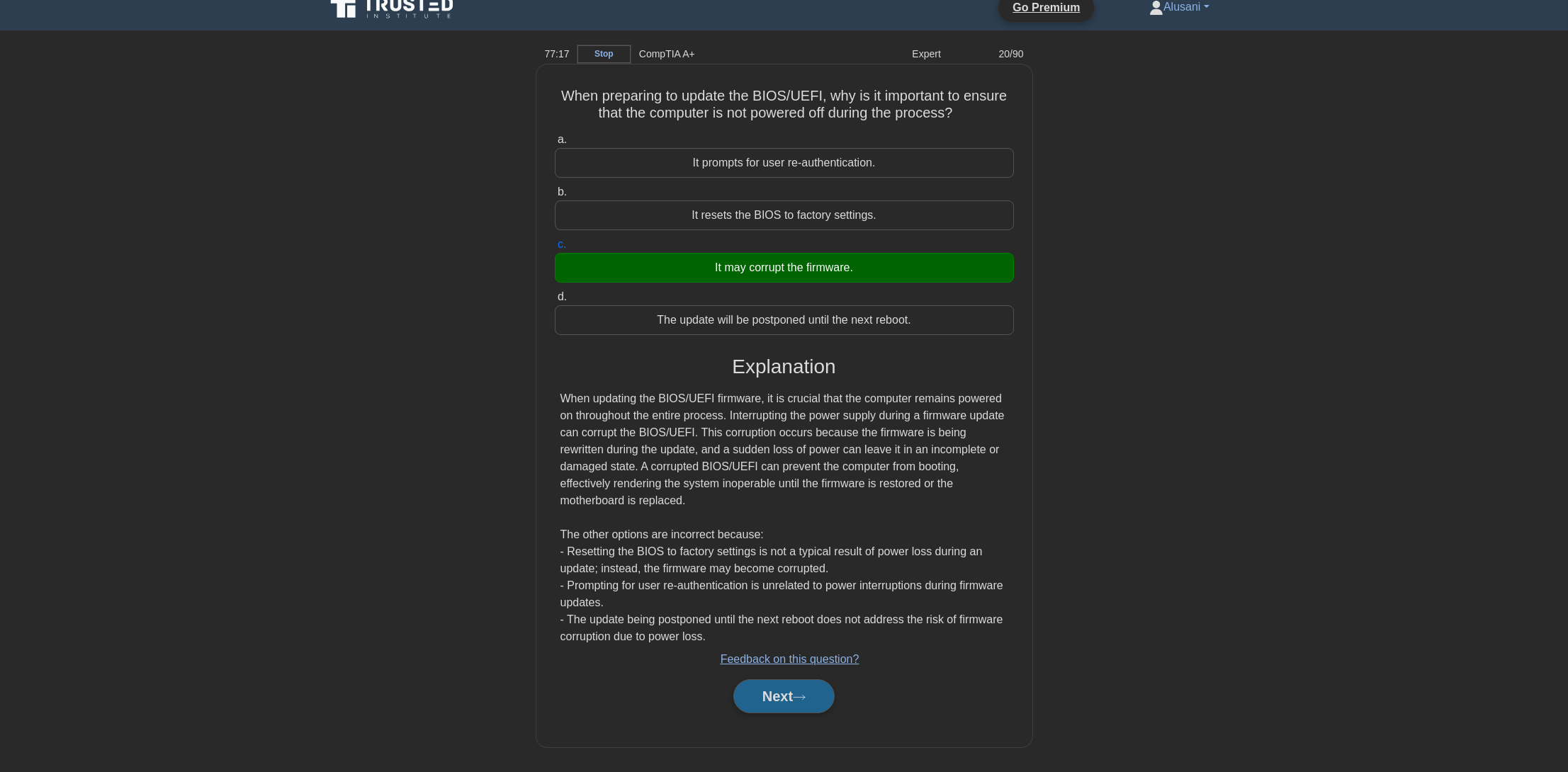
click at [784, 706] on button "Next" at bounding box center [784, 696] width 101 height 34
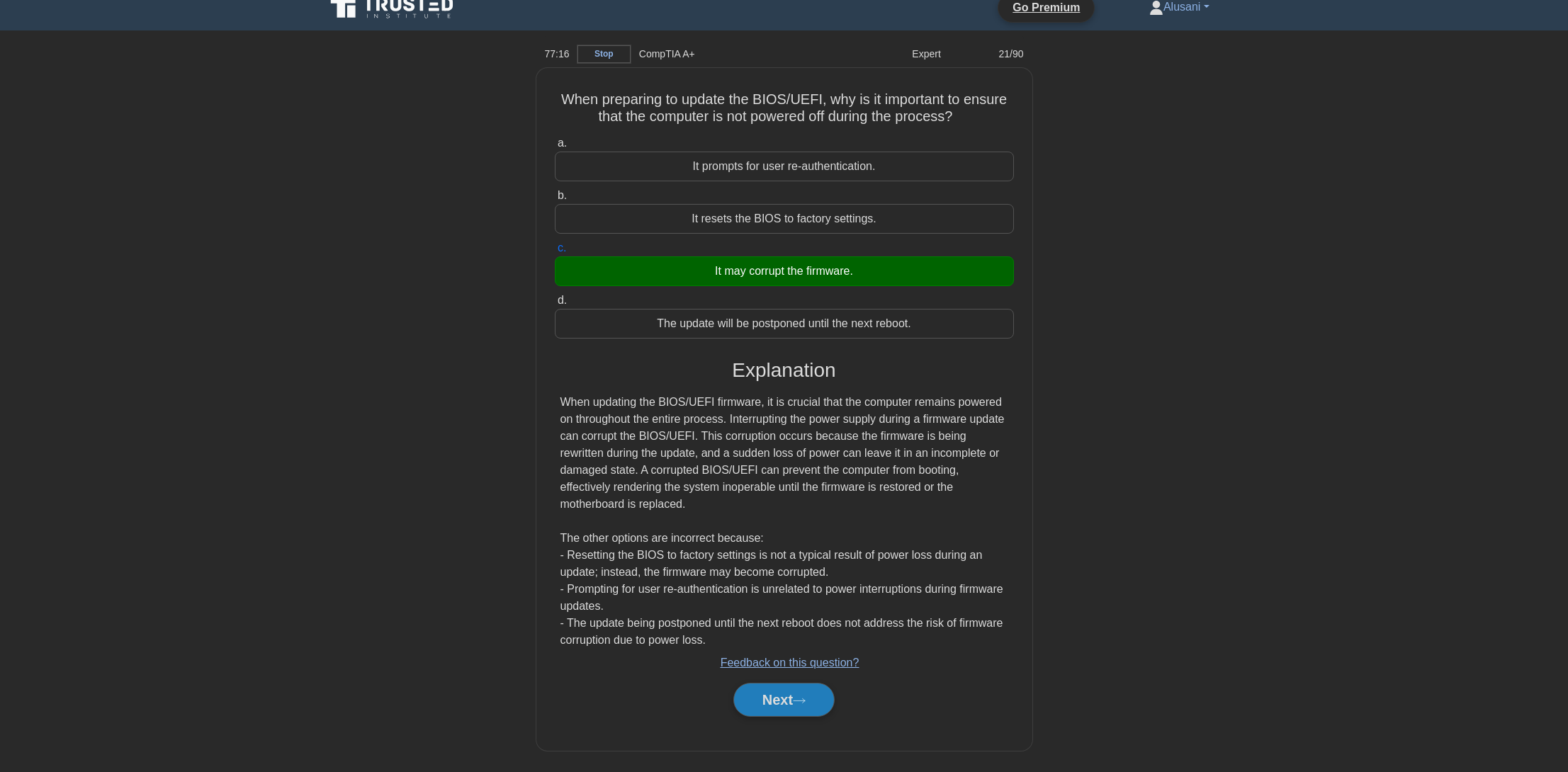
scroll to position [0, 0]
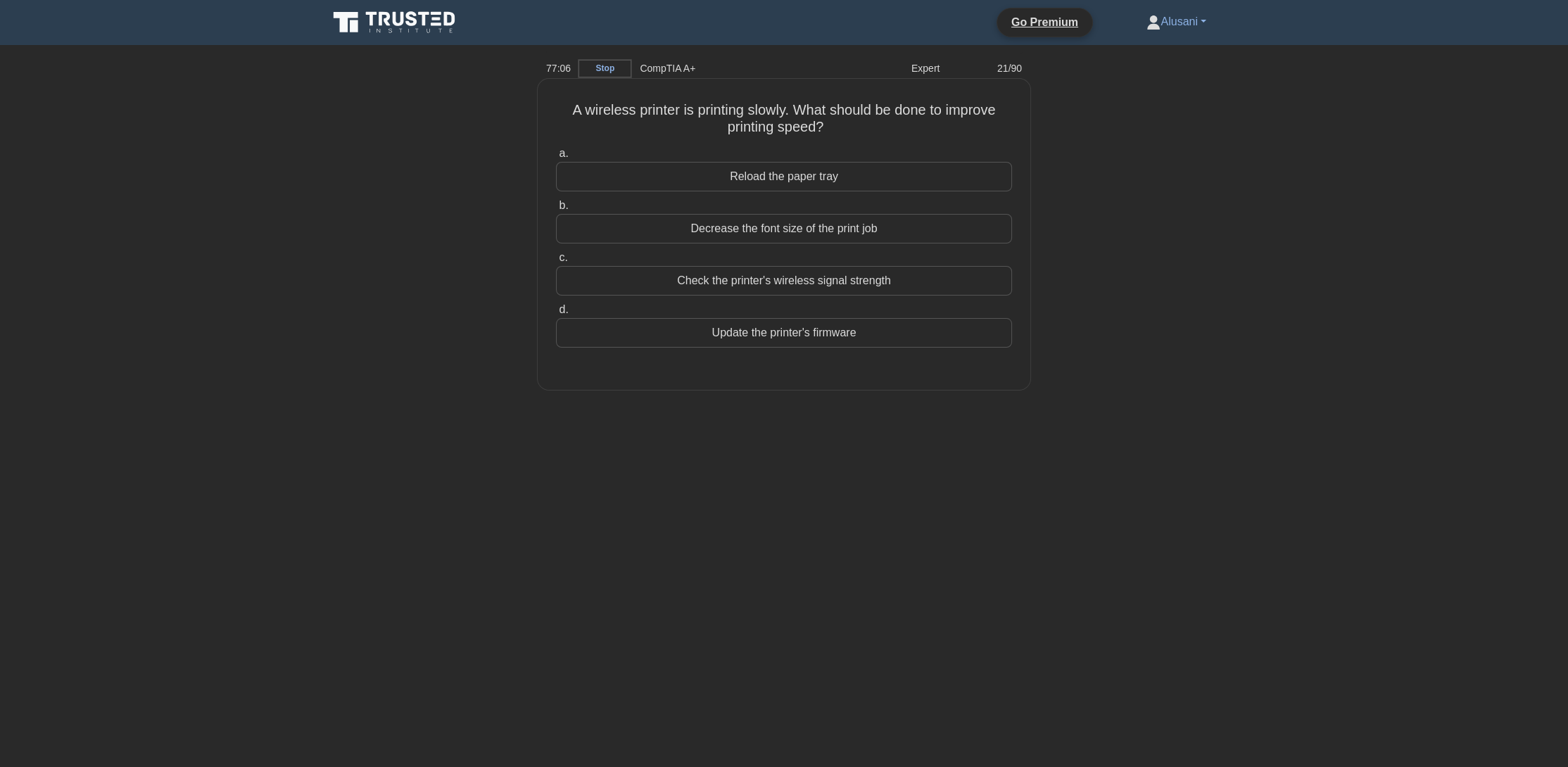
drag, startPoint x: 778, startPoint y: 340, endPoint x: 770, endPoint y: 349, distance: 12.0
click at [772, 345] on div "Update the printer's firmware" at bounding box center [784, 332] width 456 height 29
click at [823, 343] on div "Update the printer's firmware" at bounding box center [784, 332] width 456 height 29
click at [556, 315] on input "d. Update the printer's firmware" at bounding box center [556, 310] width 0 height 9
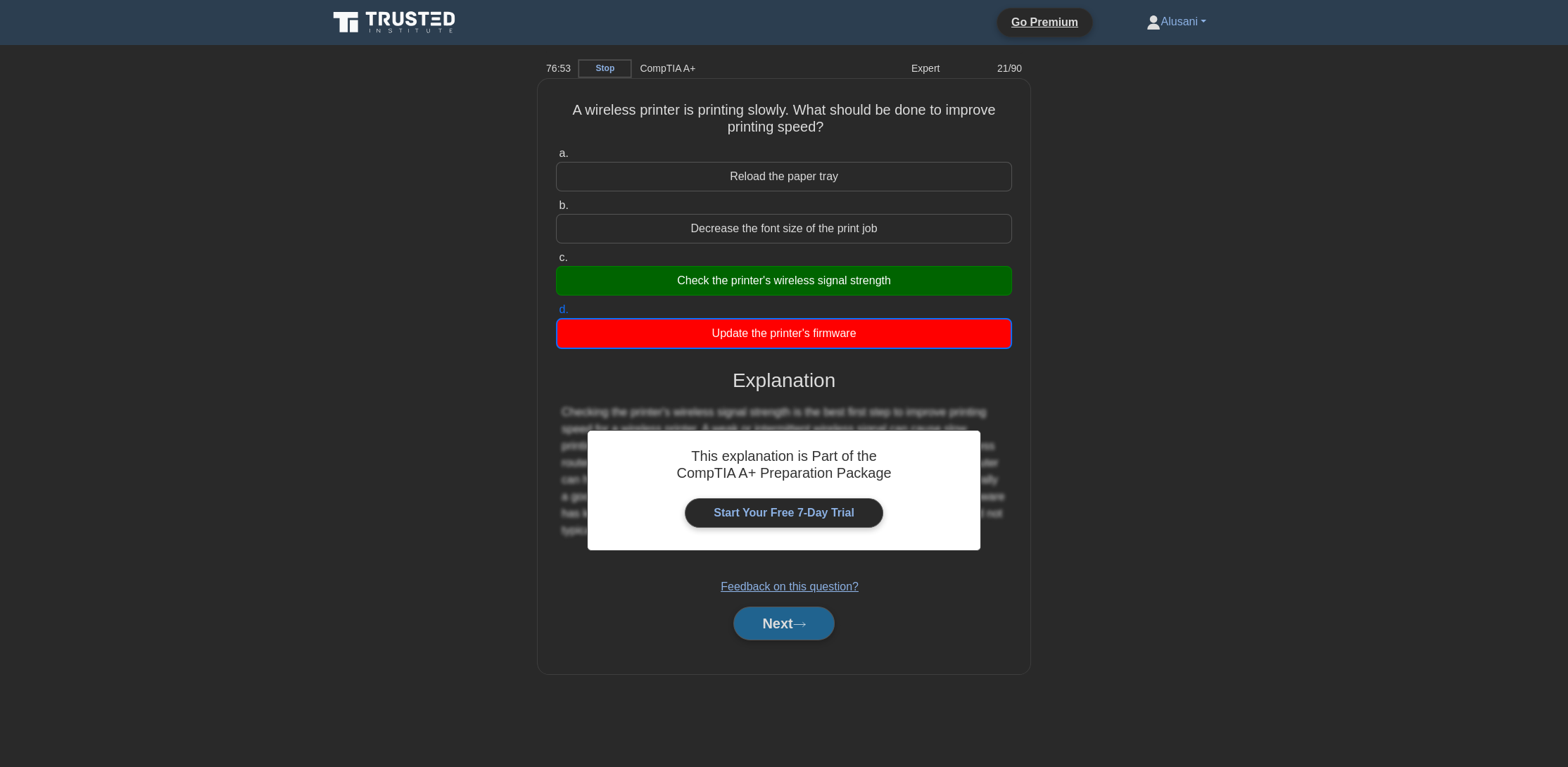
click at [793, 635] on button "Next" at bounding box center [784, 624] width 101 height 34
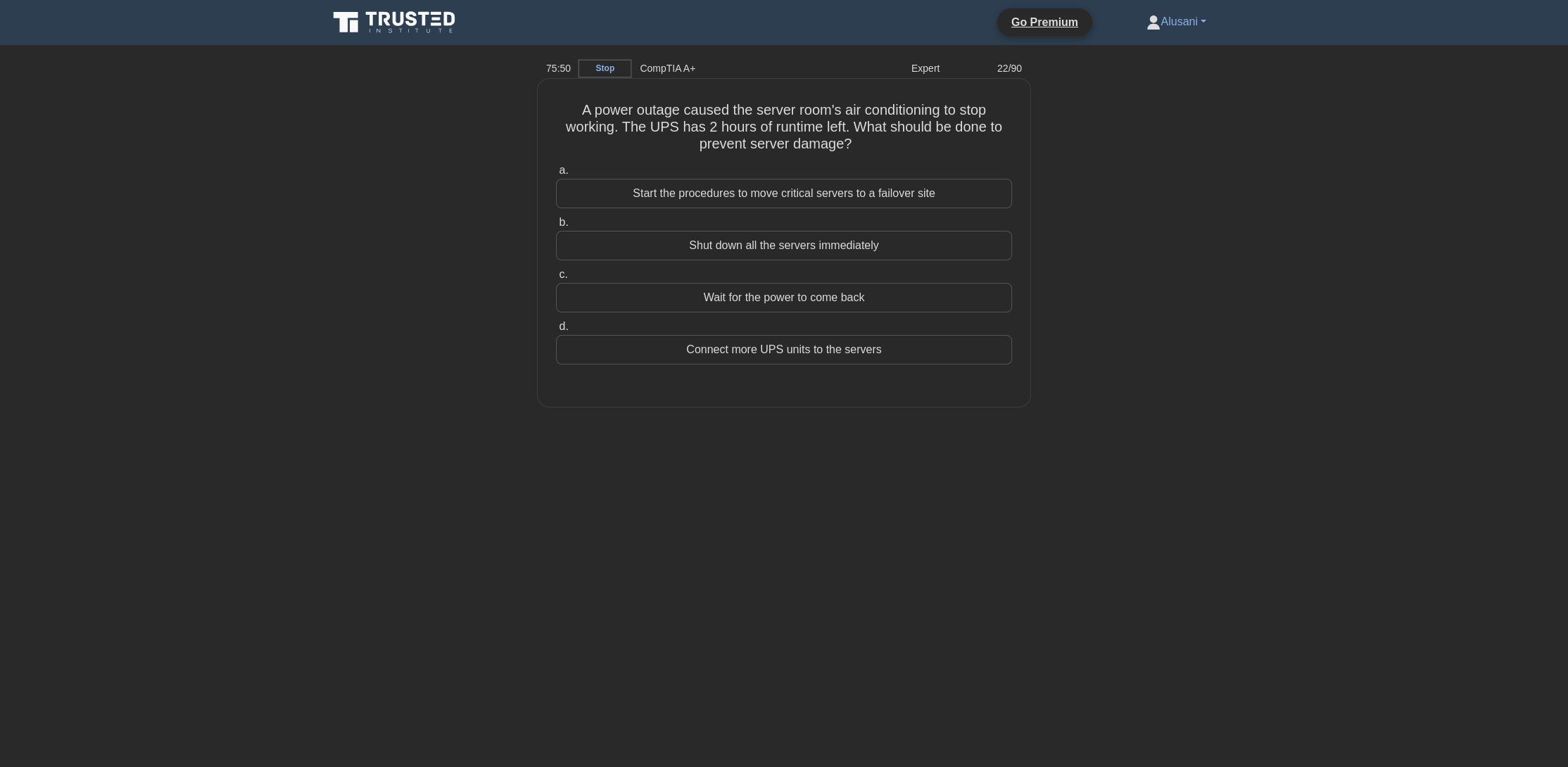
drag, startPoint x: 909, startPoint y: 187, endPoint x: 945, endPoint y: 201, distance: 38.6
click at [926, 194] on div "Start the procedures to move critical servers to a failover site" at bounding box center [784, 193] width 456 height 29
click at [952, 201] on div "Start the procedures to move critical servers to a failover site" at bounding box center [784, 193] width 456 height 29
click at [556, 175] on input "a. Start the procedures to move critical servers to a failover site" at bounding box center [556, 171] width 0 height 9
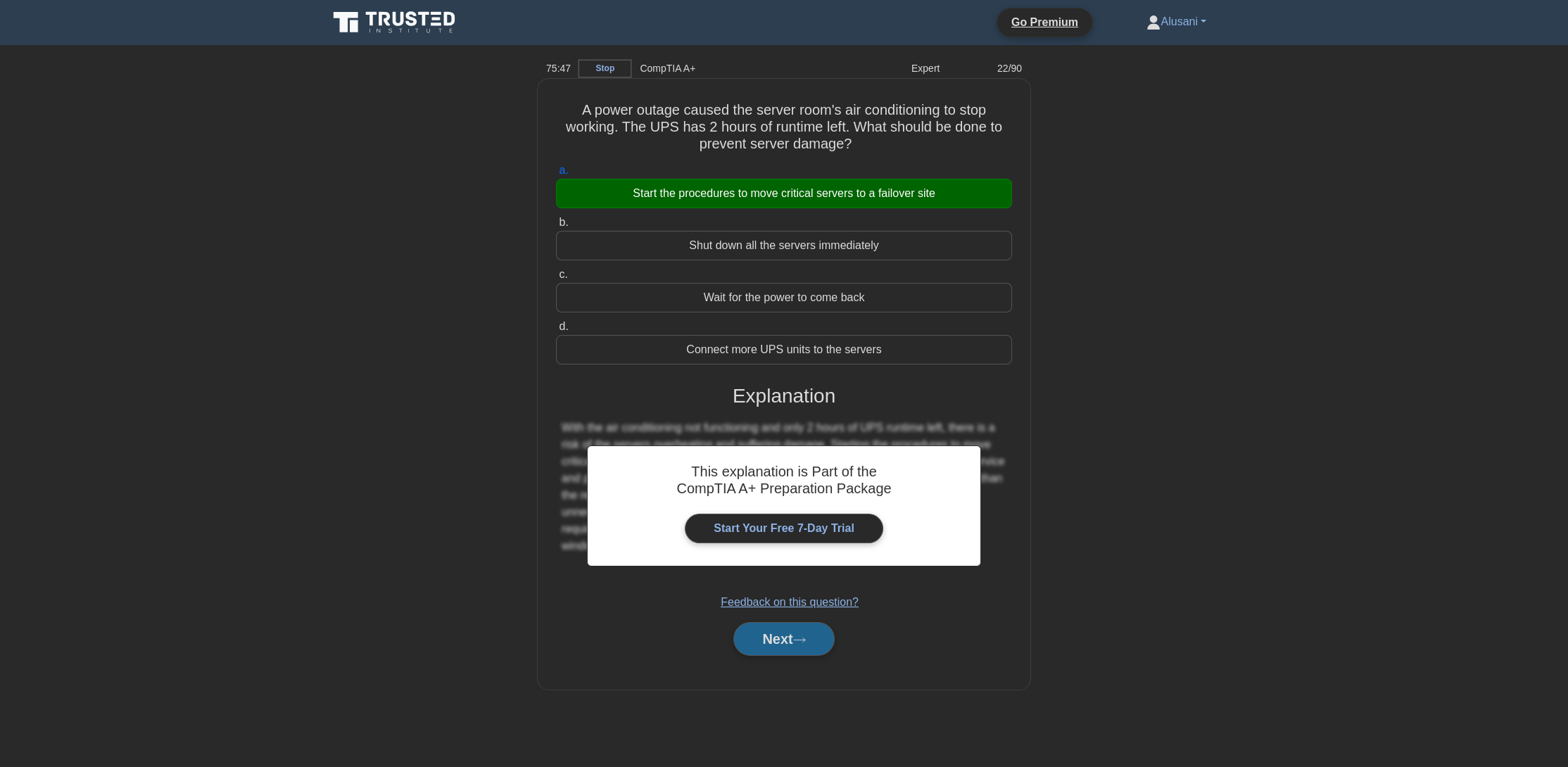
drag, startPoint x: 796, startPoint y: 643, endPoint x: 802, endPoint y: 637, distance: 8.5
click at [802, 638] on button "Next" at bounding box center [784, 639] width 101 height 34
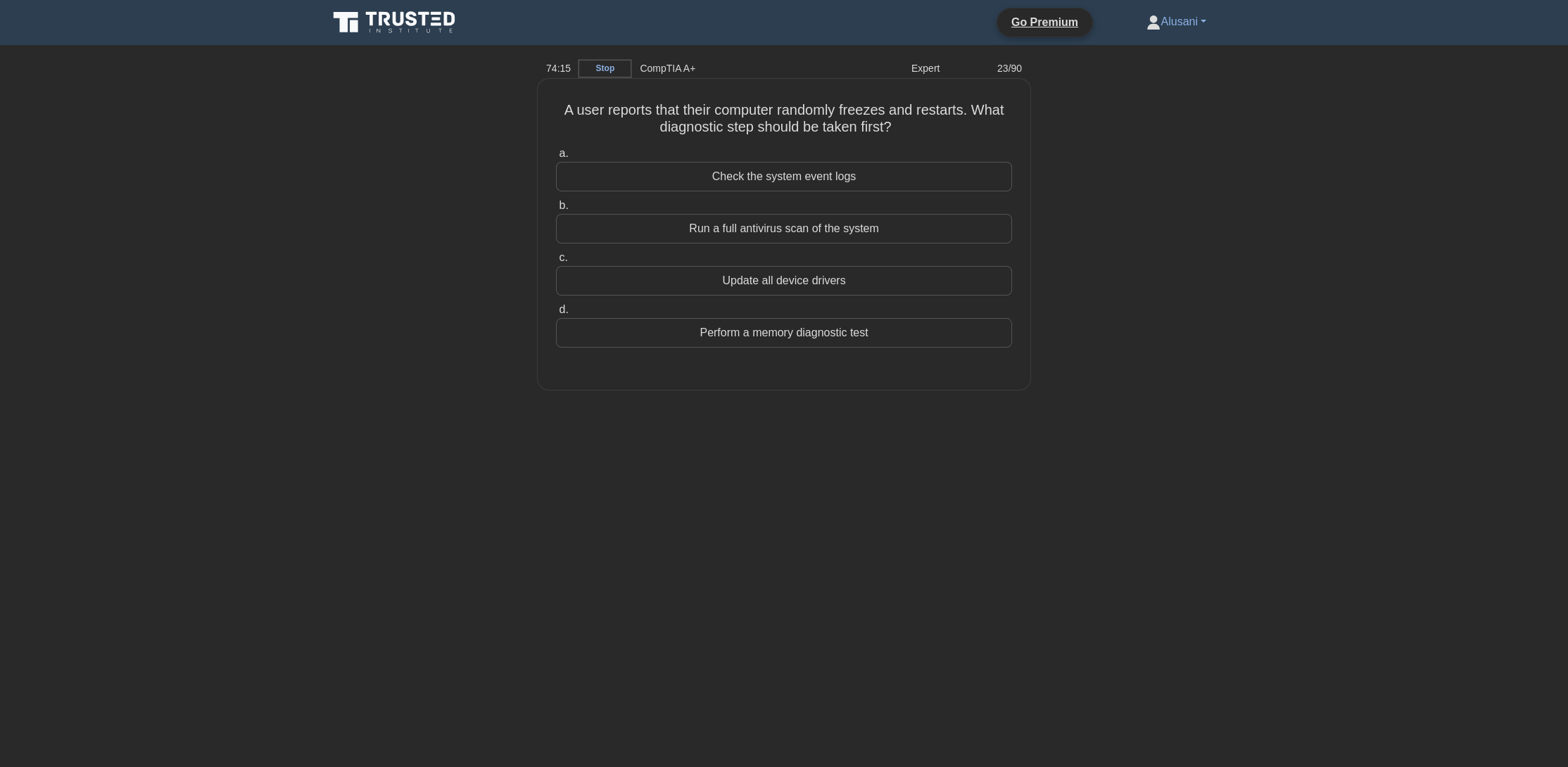
click at [763, 179] on div "Check the system event logs" at bounding box center [784, 176] width 456 height 29
click at [556, 159] on input "a. Check the system event logs" at bounding box center [556, 154] width 0 height 9
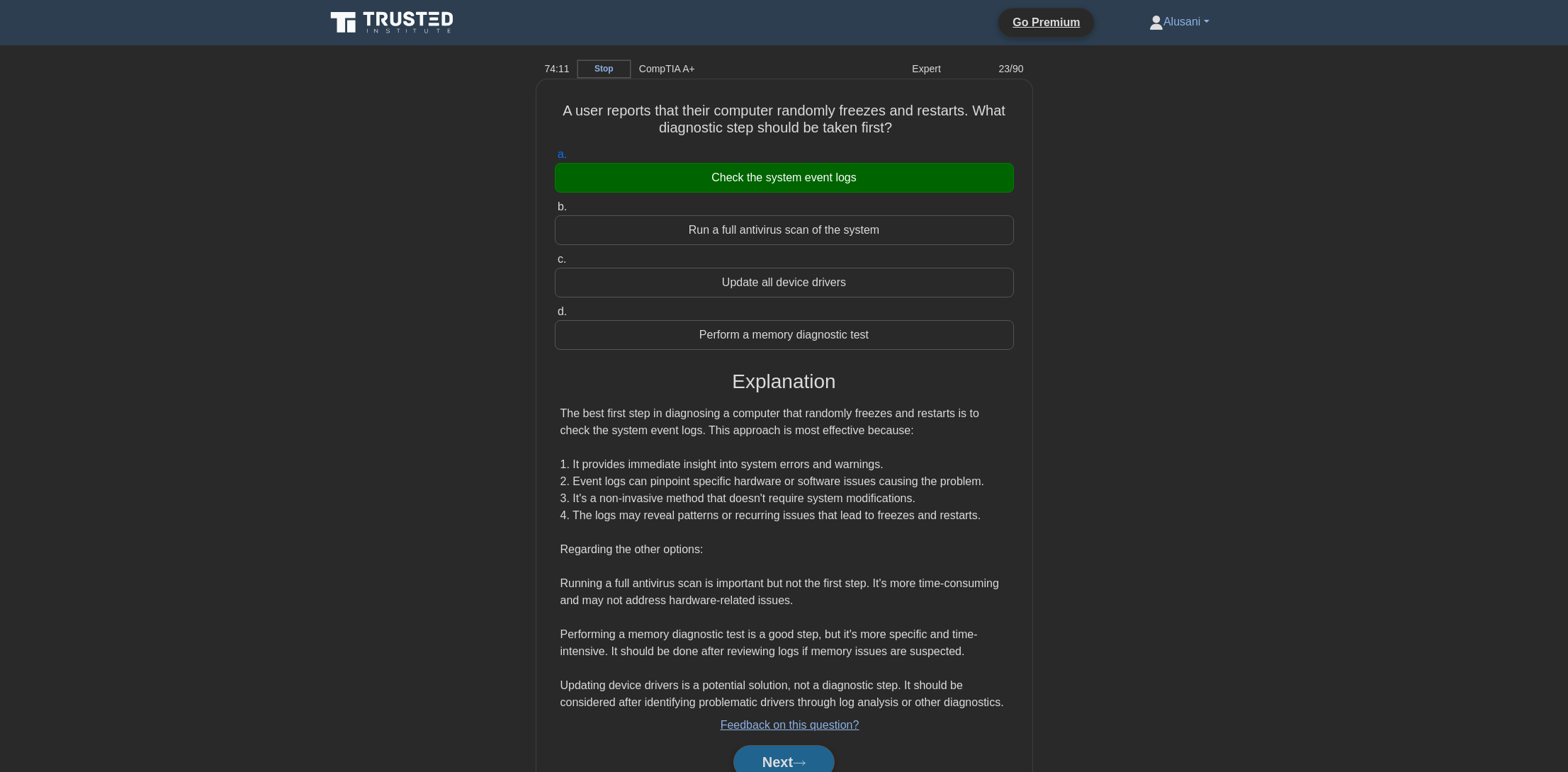
click at [816, 765] on button "Next" at bounding box center [784, 762] width 101 height 34
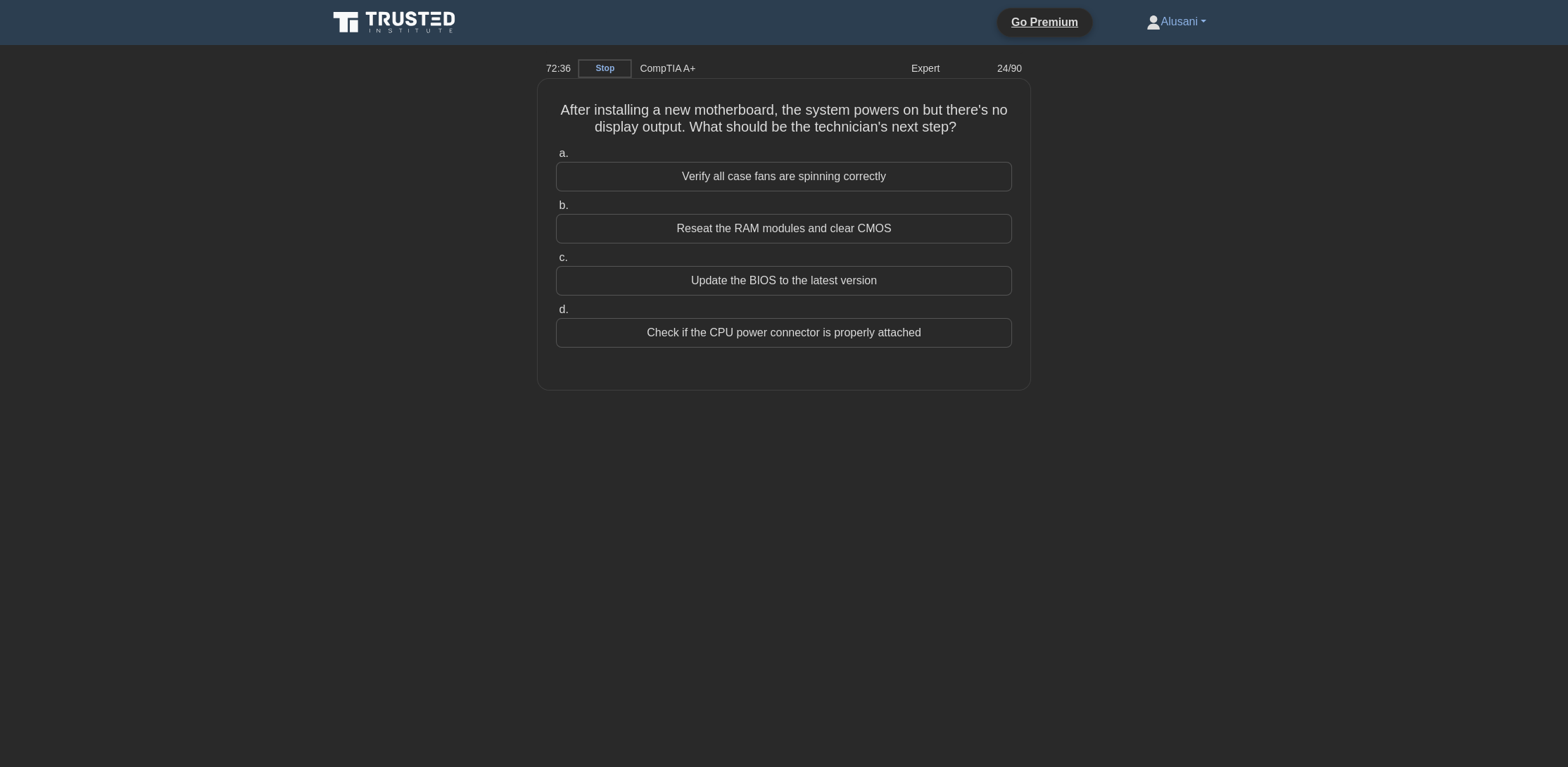
click at [799, 283] on div "Update the BIOS to the latest version" at bounding box center [784, 280] width 456 height 29
click at [556, 262] on input "c. Update the BIOS to the latest version" at bounding box center [556, 258] width 0 height 9
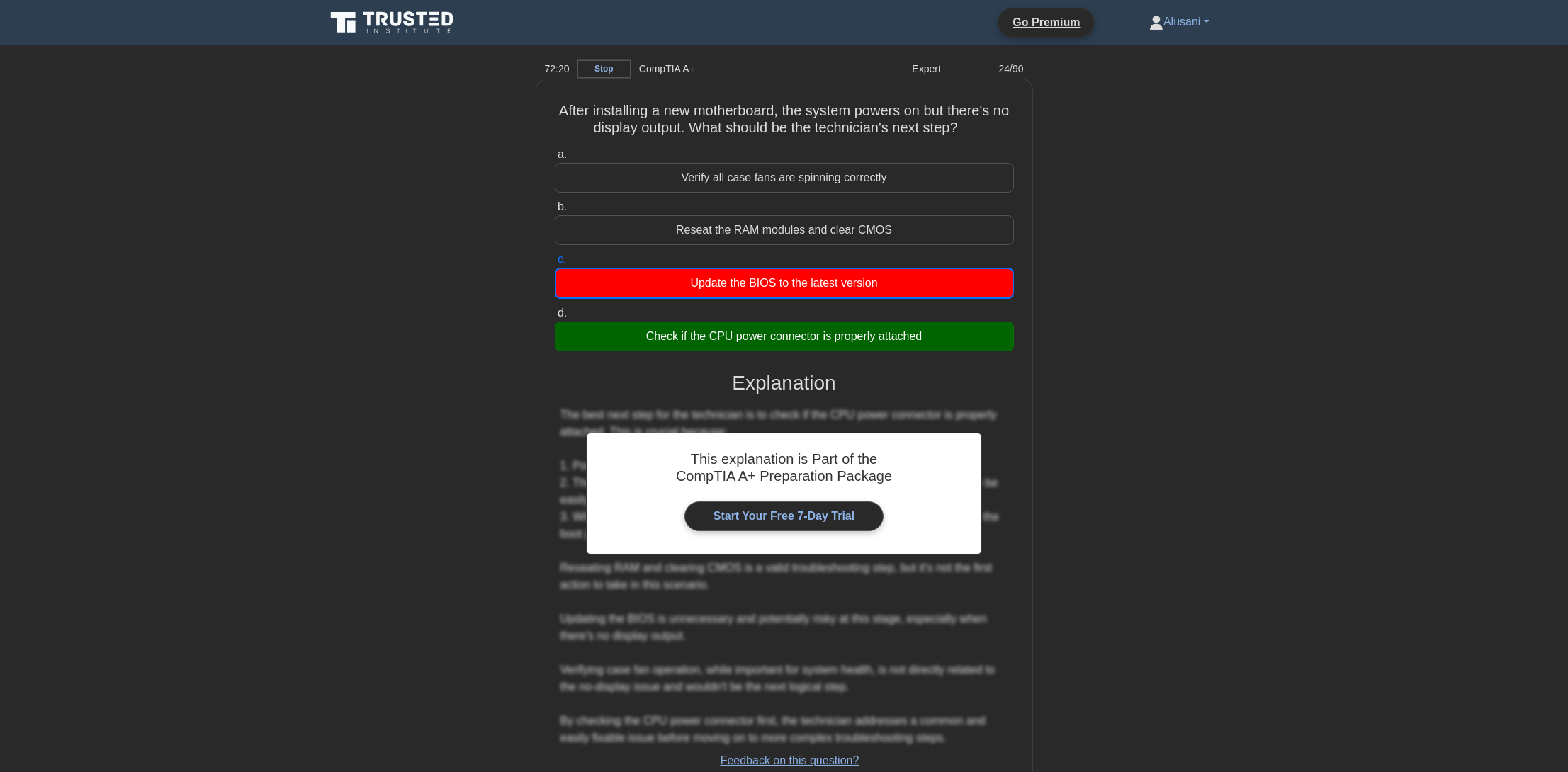
scroll to position [101, 0]
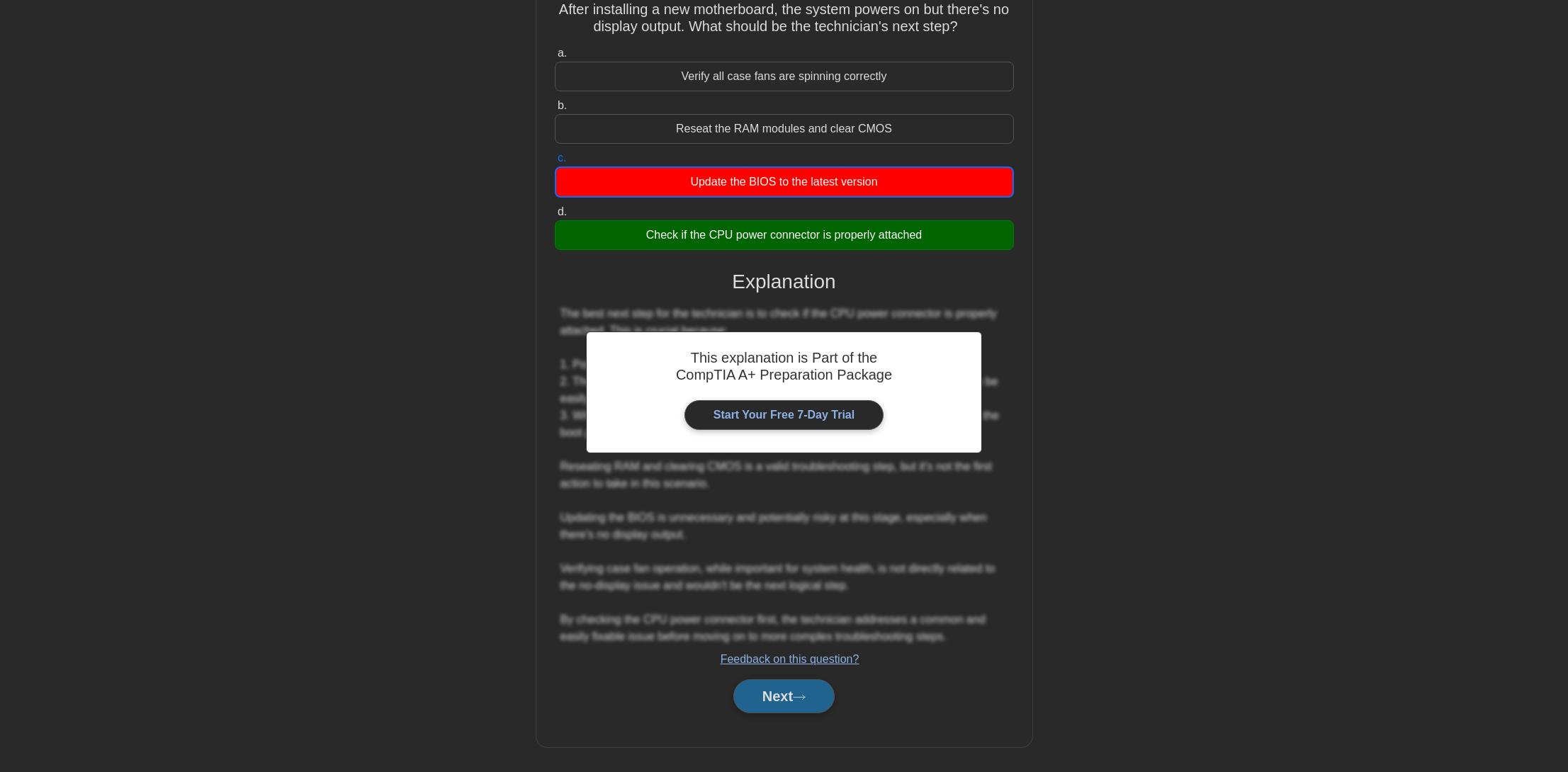
click at [807, 707] on button "Next" at bounding box center [784, 696] width 101 height 34
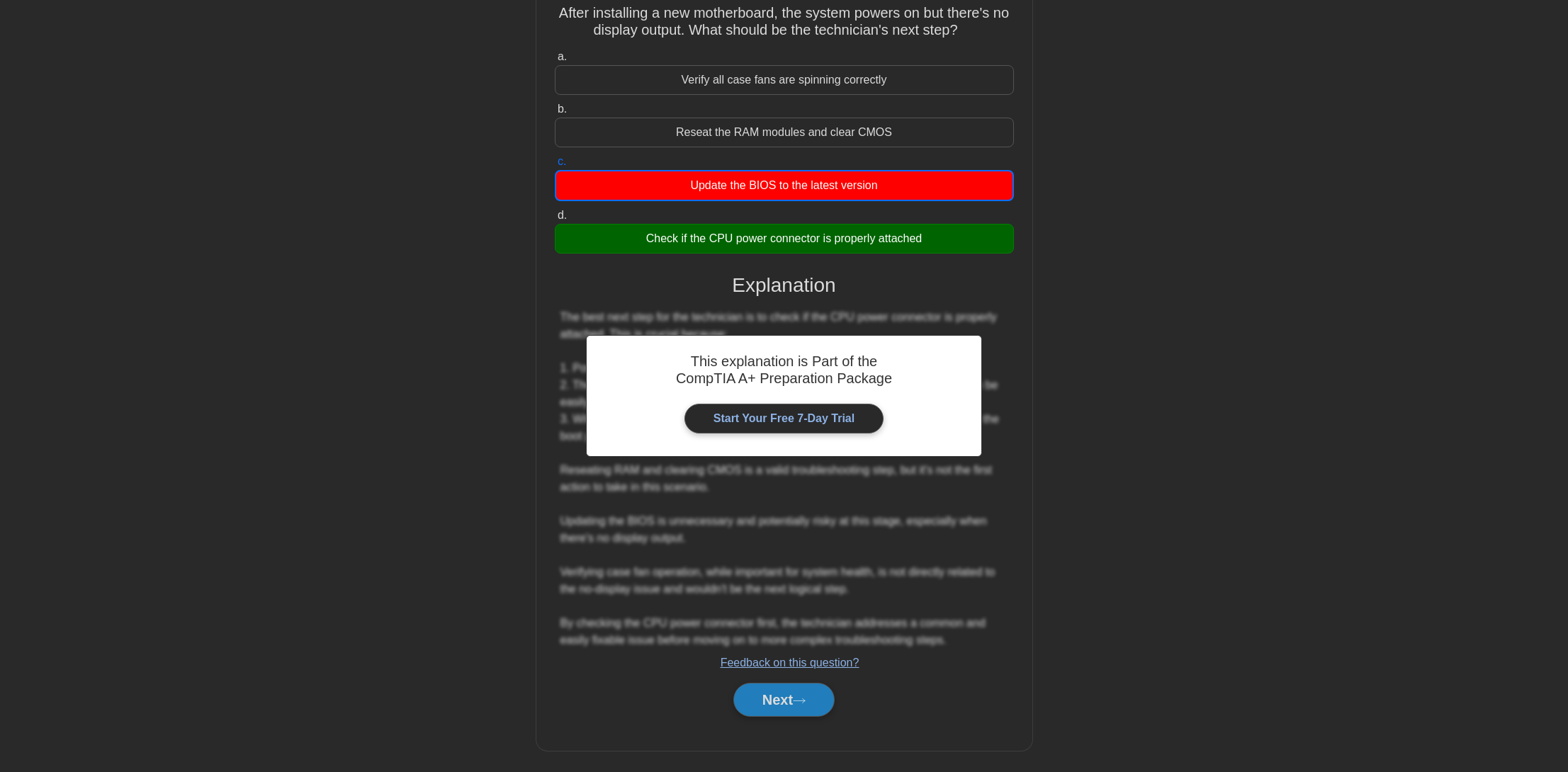
scroll to position [0, 0]
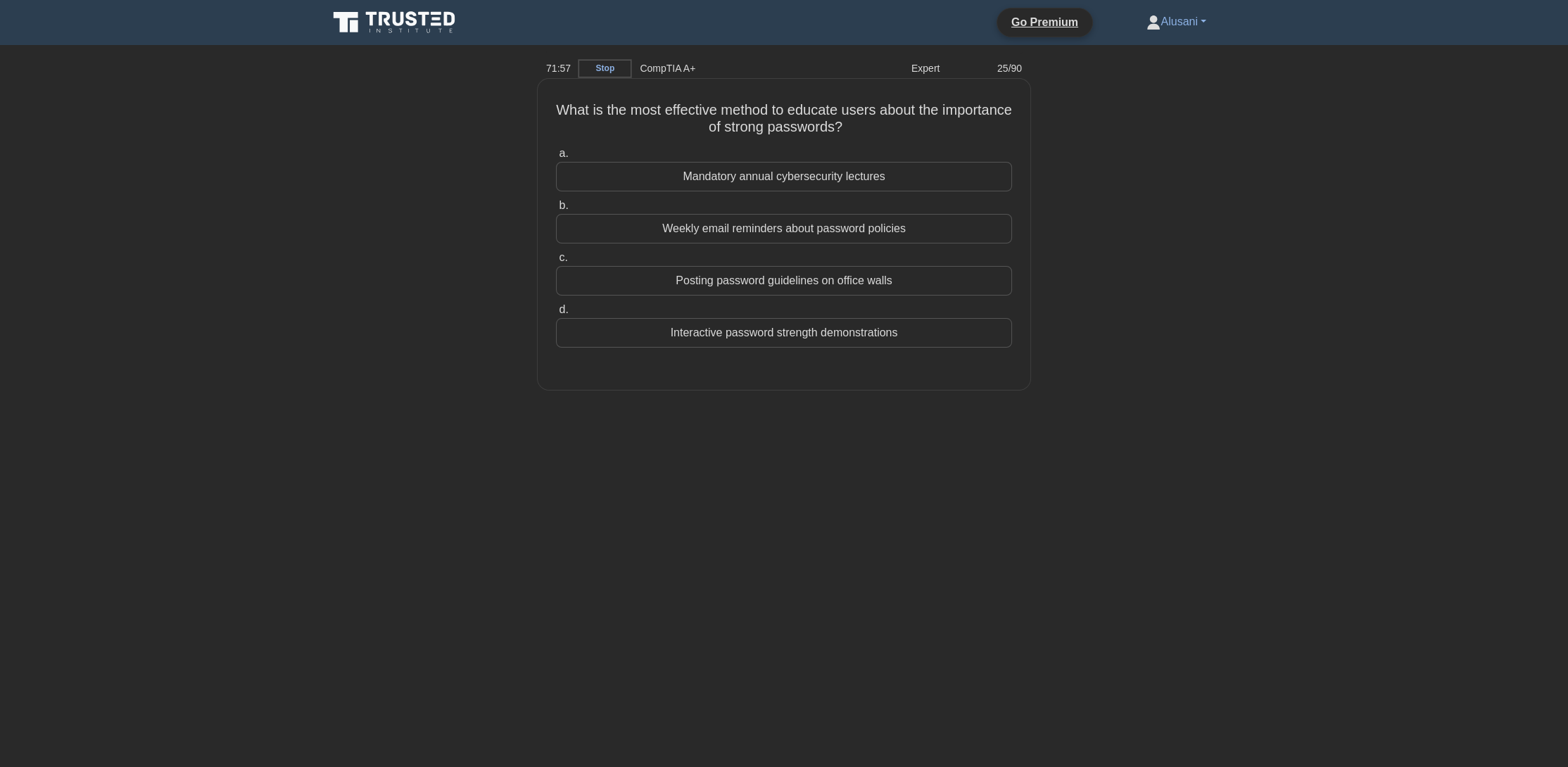
click at [808, 334] on div "Interactive password strength demonstrations" at bounding box center [784, 332] width 456 height 29
click at [556, 315] on input "d. Interactive password strength demonstrations" at bounding box center [556, 310] width 0 height 9
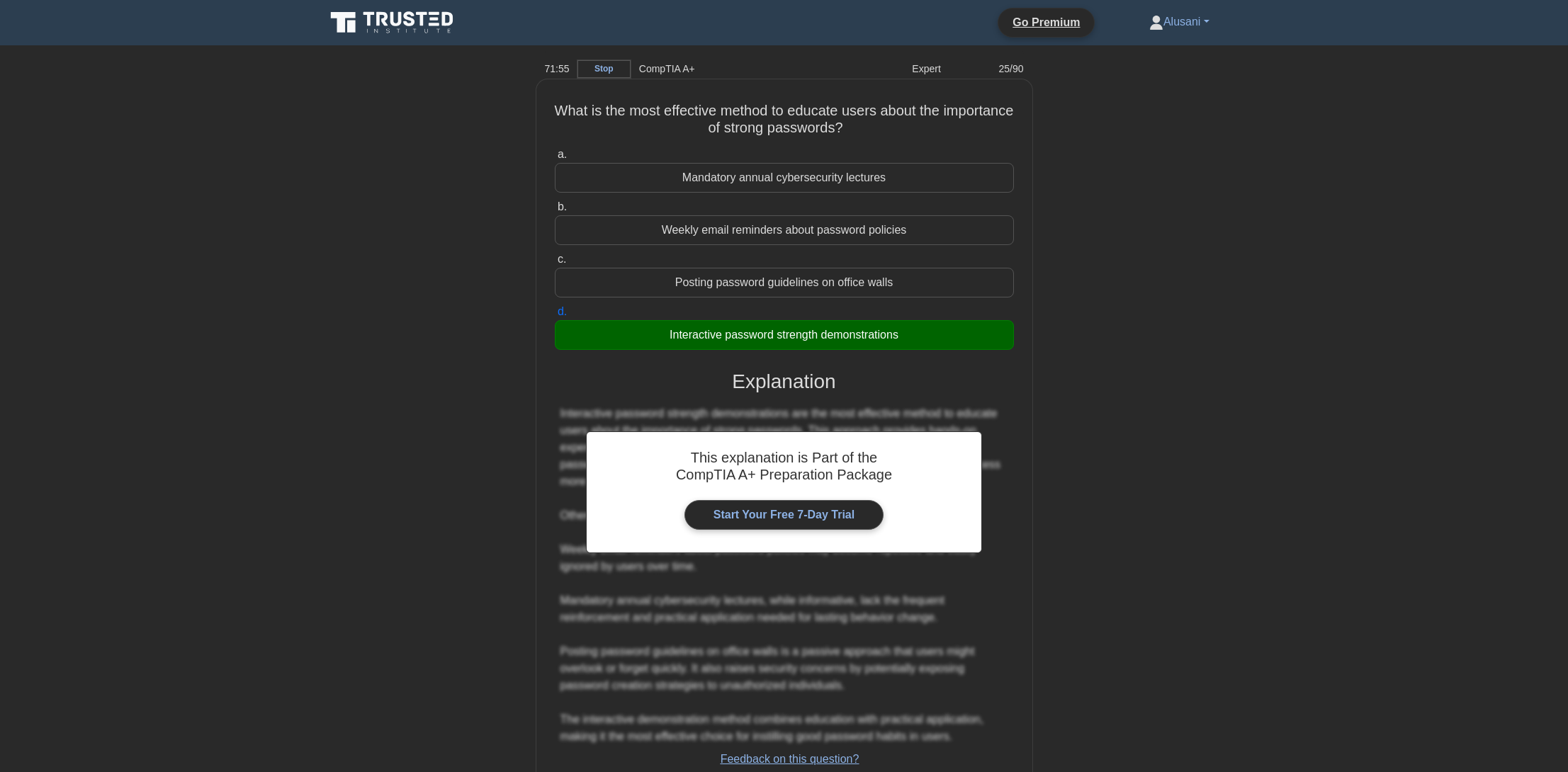
scroll to position [100, 0]
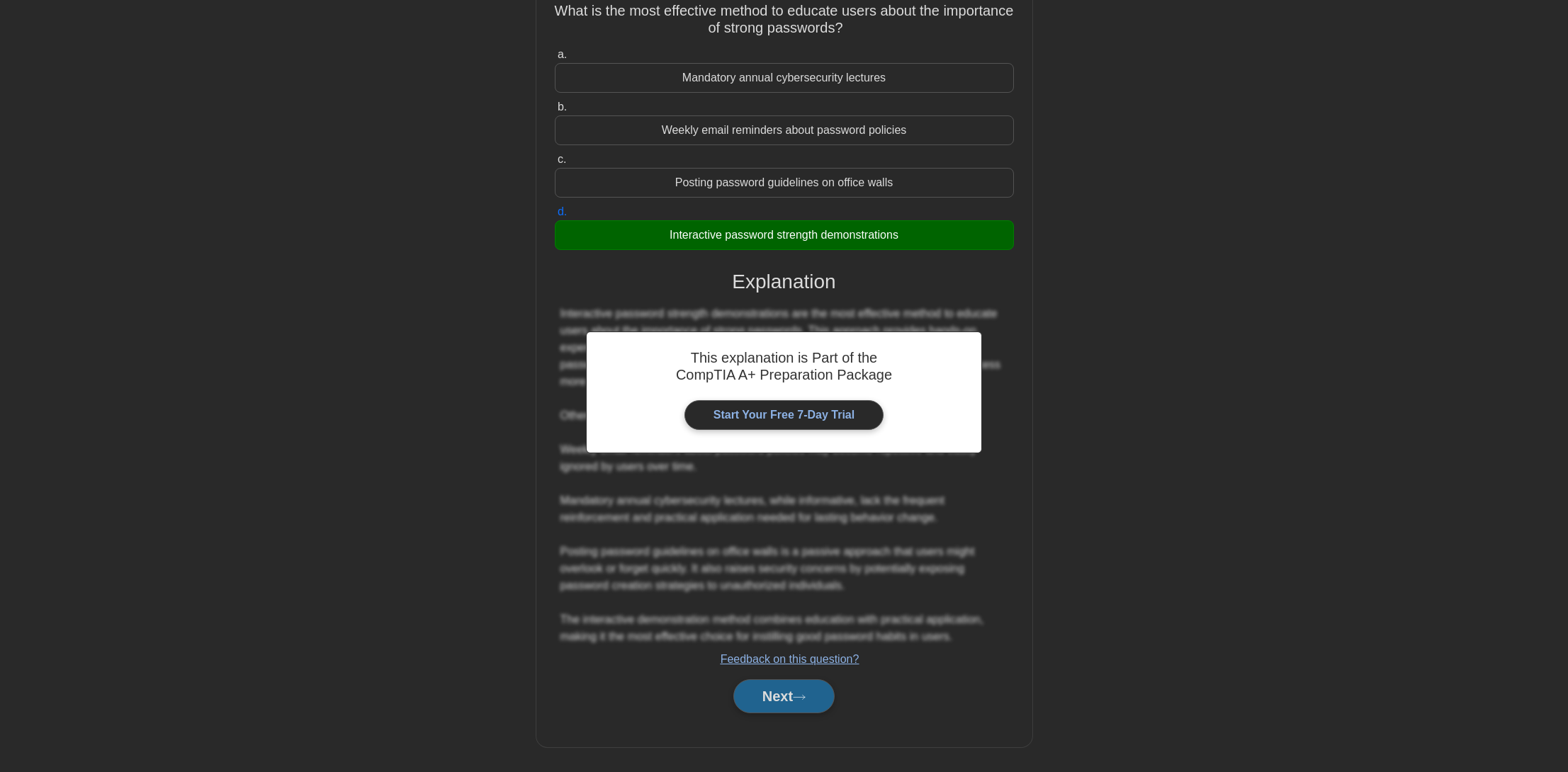
click at [816, 689] on button "Next" at bounding box center [784, 696] width 101 height 34
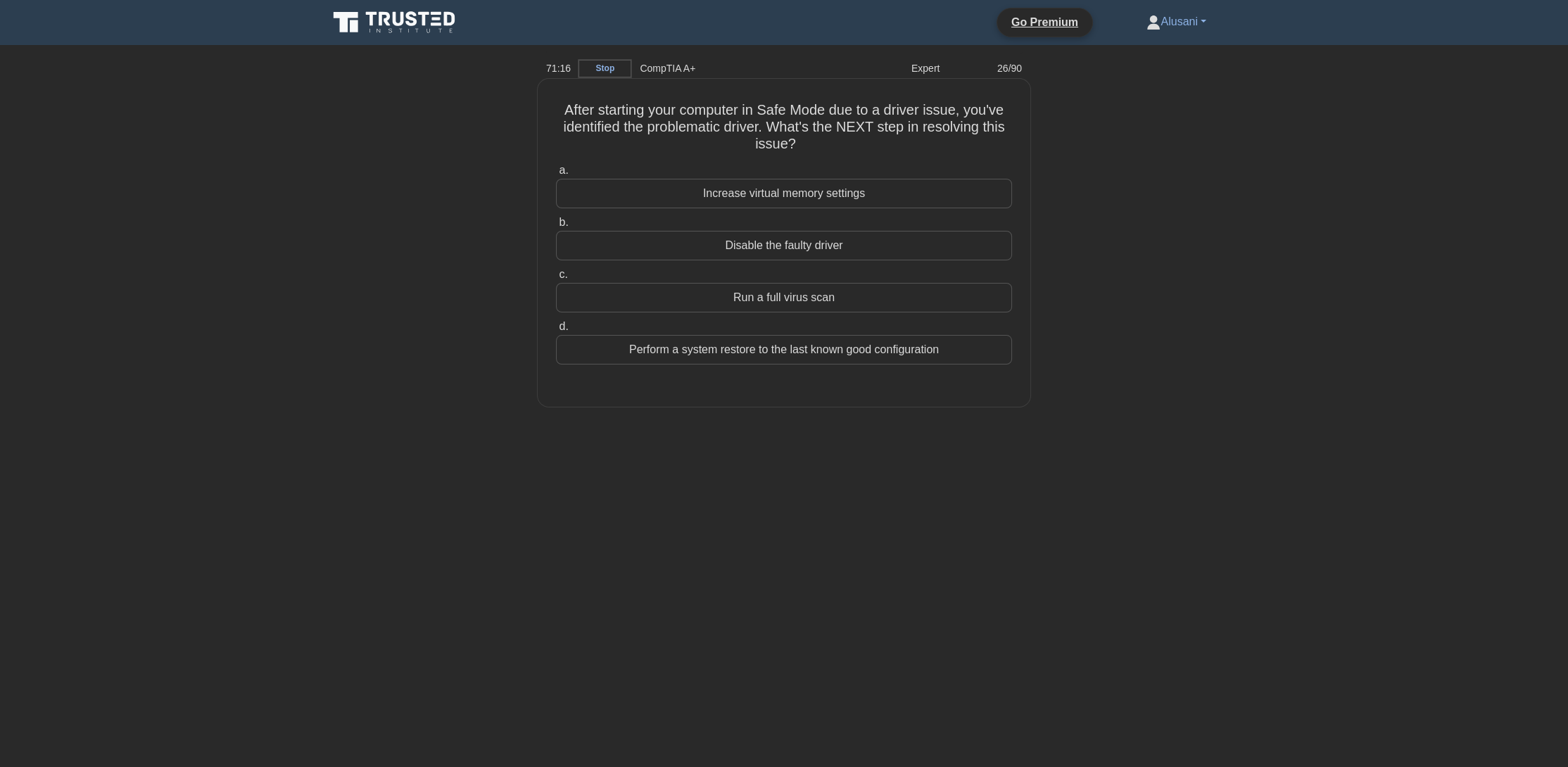
click at [826, 349] on div "Perform a system restore to the last known good configuration" at bounding box center [784, 349] width 456 height 29
click at [556, 331] on input "d. Perform a system restore to the last known good configuration" at bounding box center [556, 327] width 0 height 9
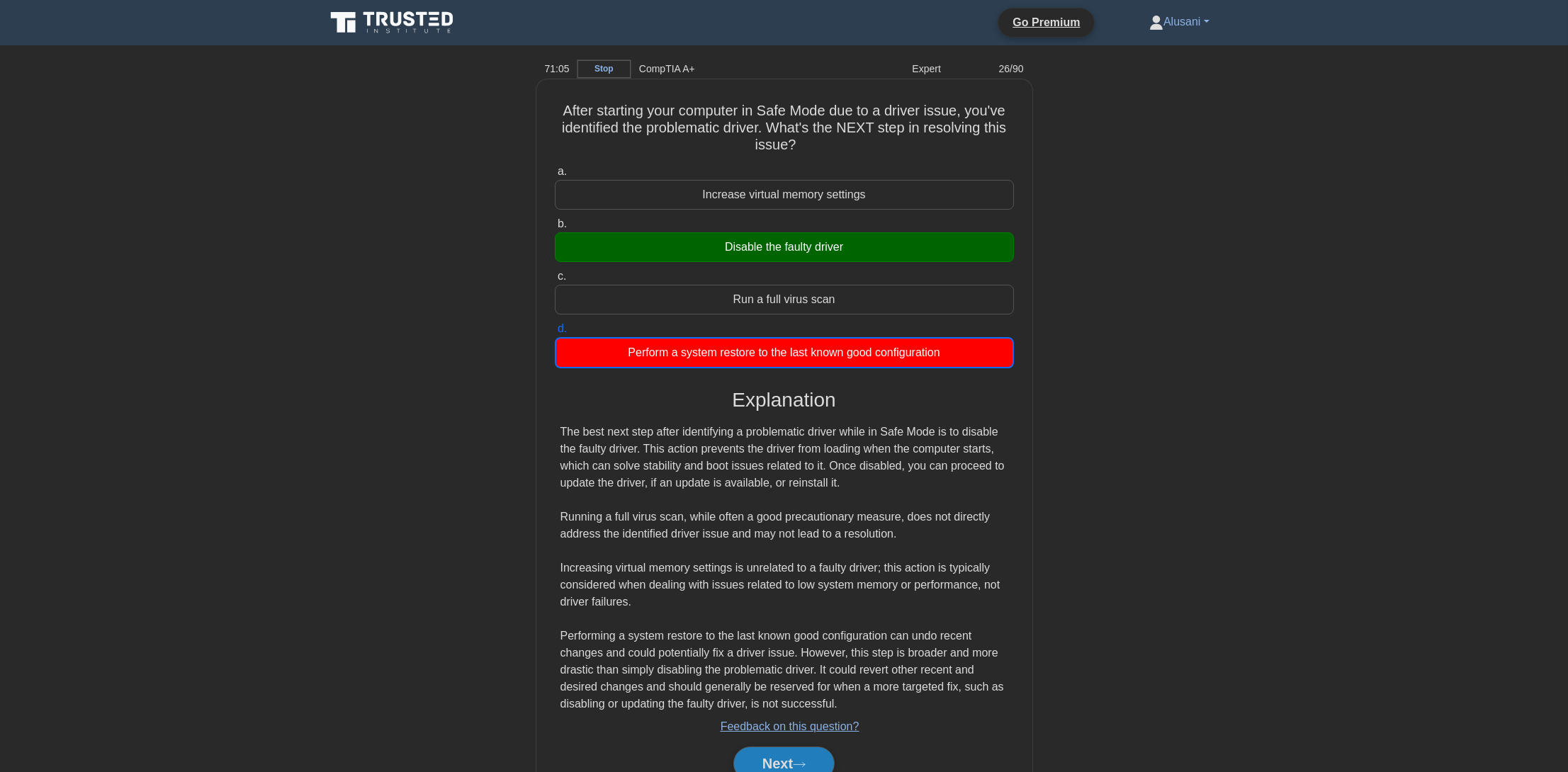
scroll to position [67, 0]
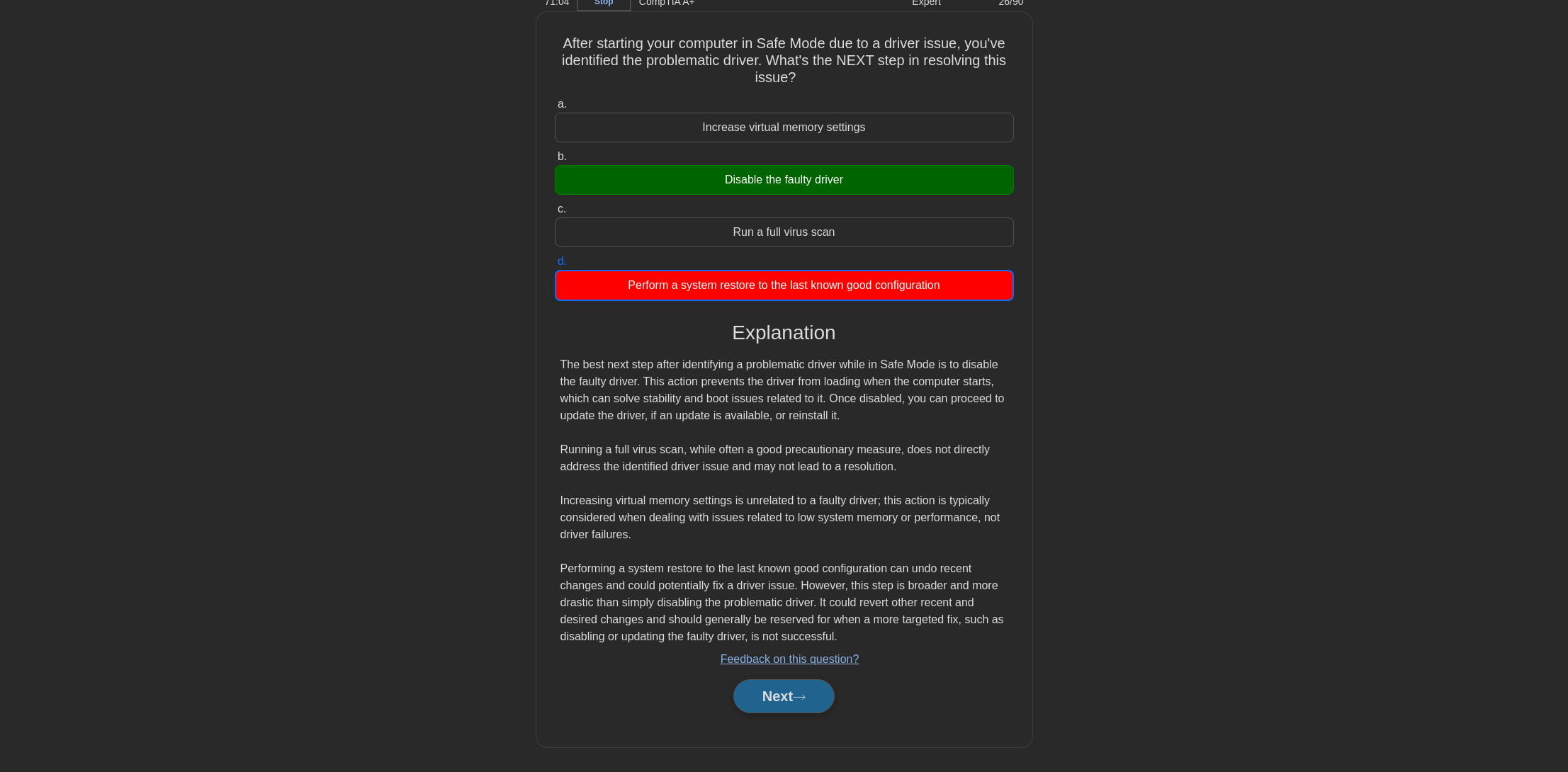
click at [779, 689] on button "Next" at bounding box center [784, 696] width 101 height 34
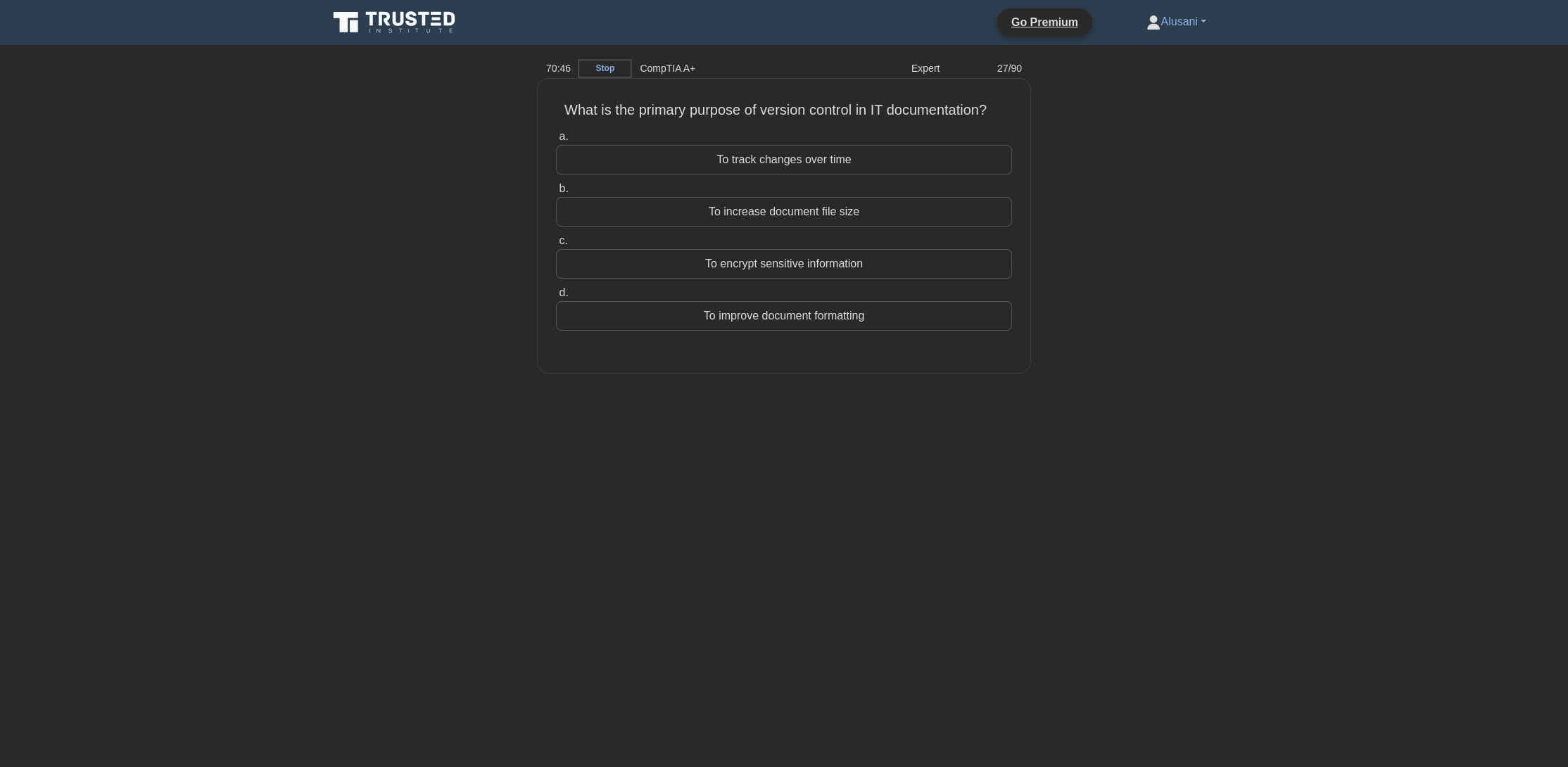
click at [728, 173] on div "To track changes over time" at bounding box center [784, 159] width 456 height 29
click at [556, 141] on input "a. To track changes over time" at bounding box center [556, 137] width 0 height 9
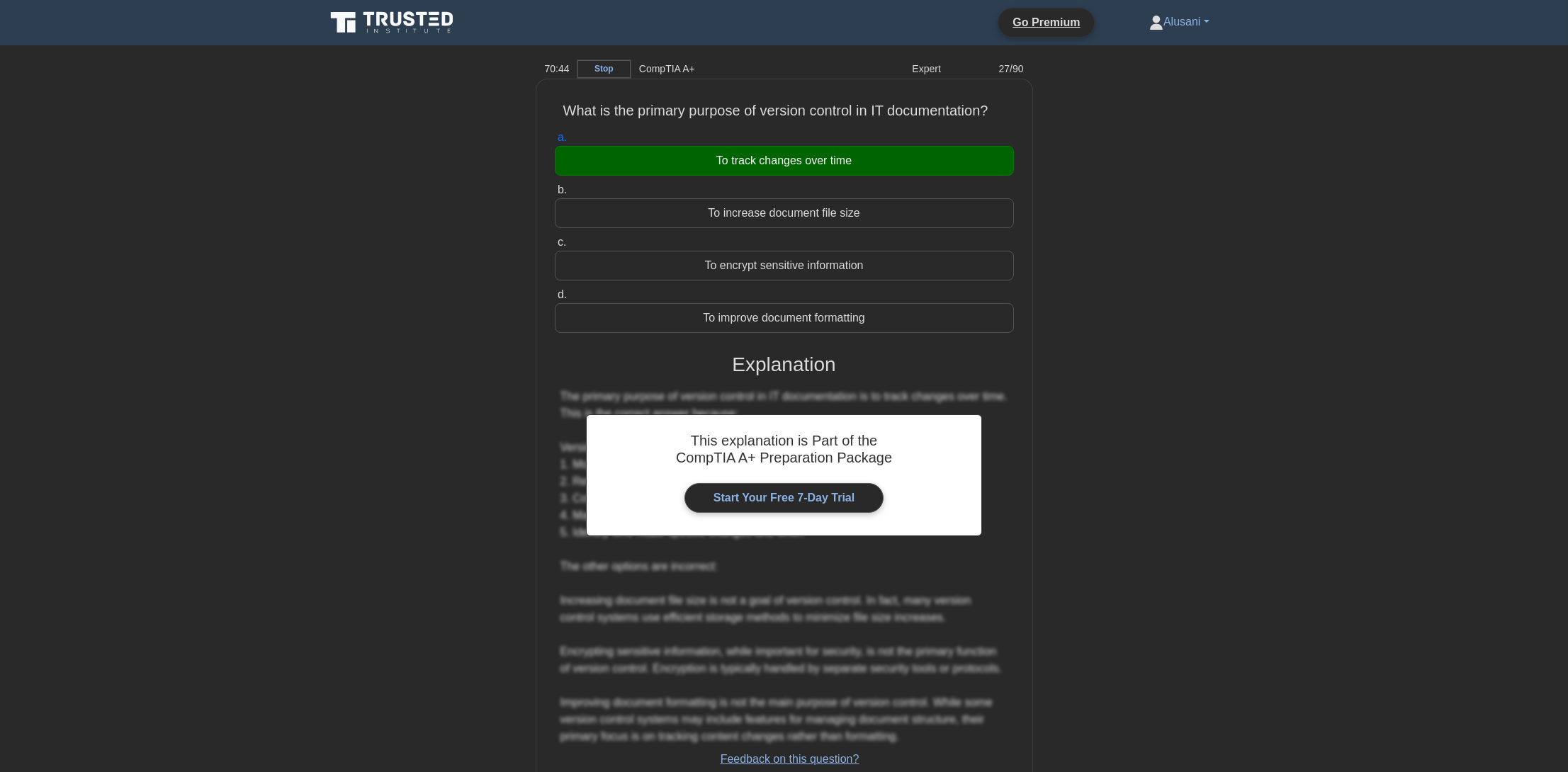
scroll to position [118, 0]
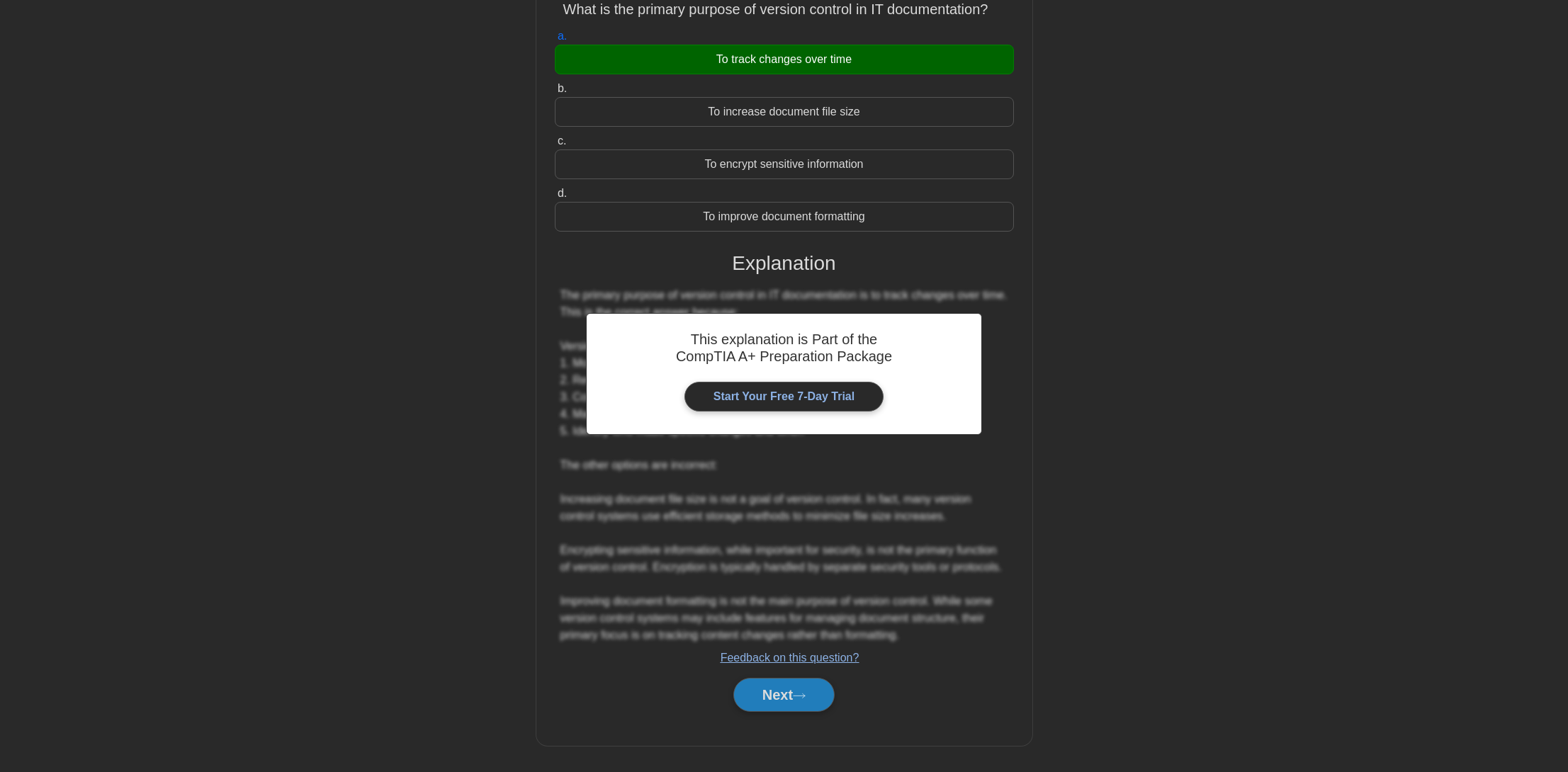
click at [784, 674] on div "Next" at bounding box center [784, 695] width 459 height 45
click at [784, 692] on button "Next" at bounding box center [784, 695] width 101 height 34
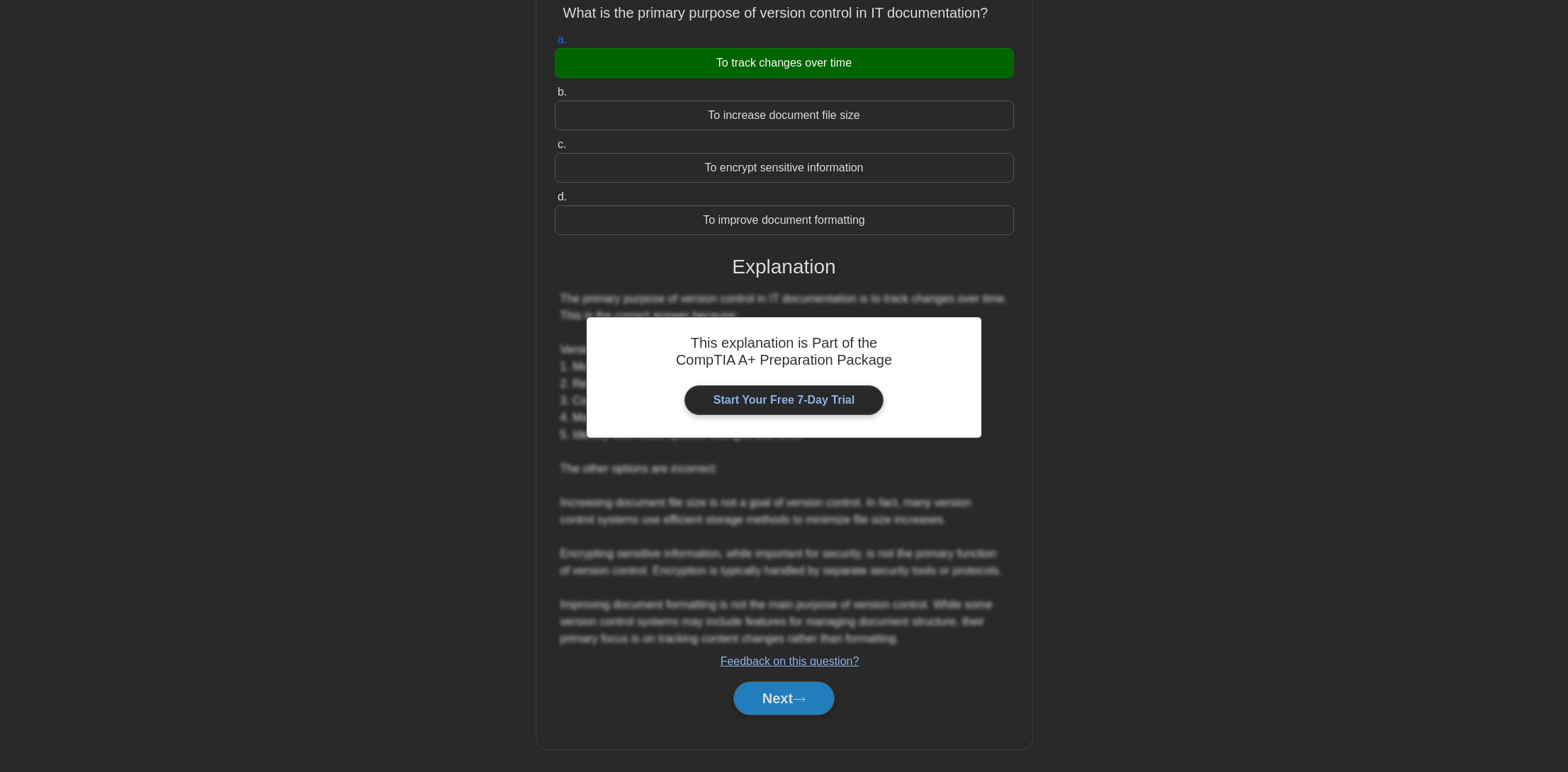
scroll to position [0, 0]
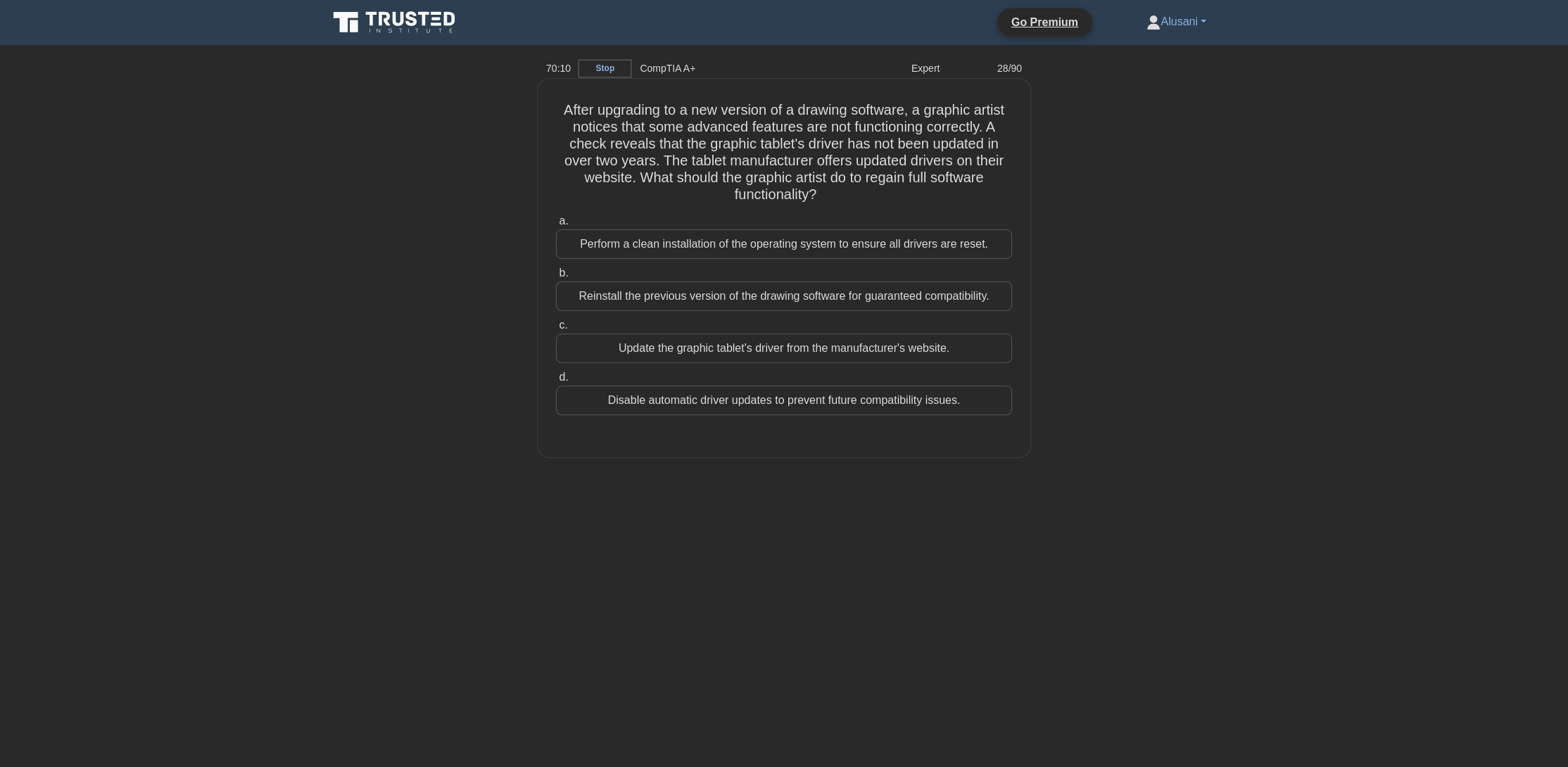
click at [814, 346] on div "Update the graphic tablet's driver from the manufacturer's website." at bounding box center [784, 348] width 456 height 29
click at [556, 330] on input "c. Update the graphic tablet's driver from the manufacturer's website." at bounding box center [556, 325] width 0 height 9
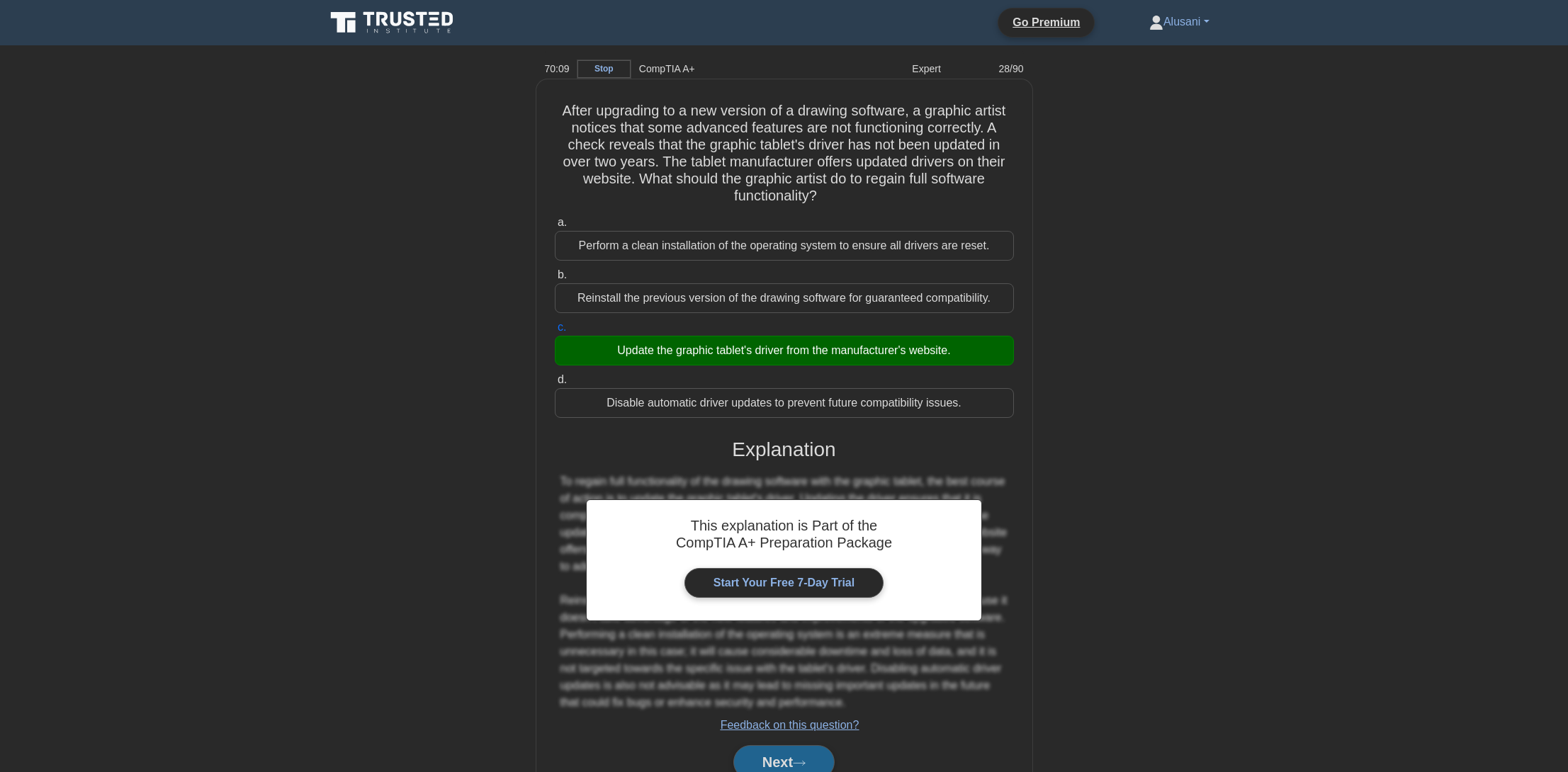
scroll to position [66, 0]
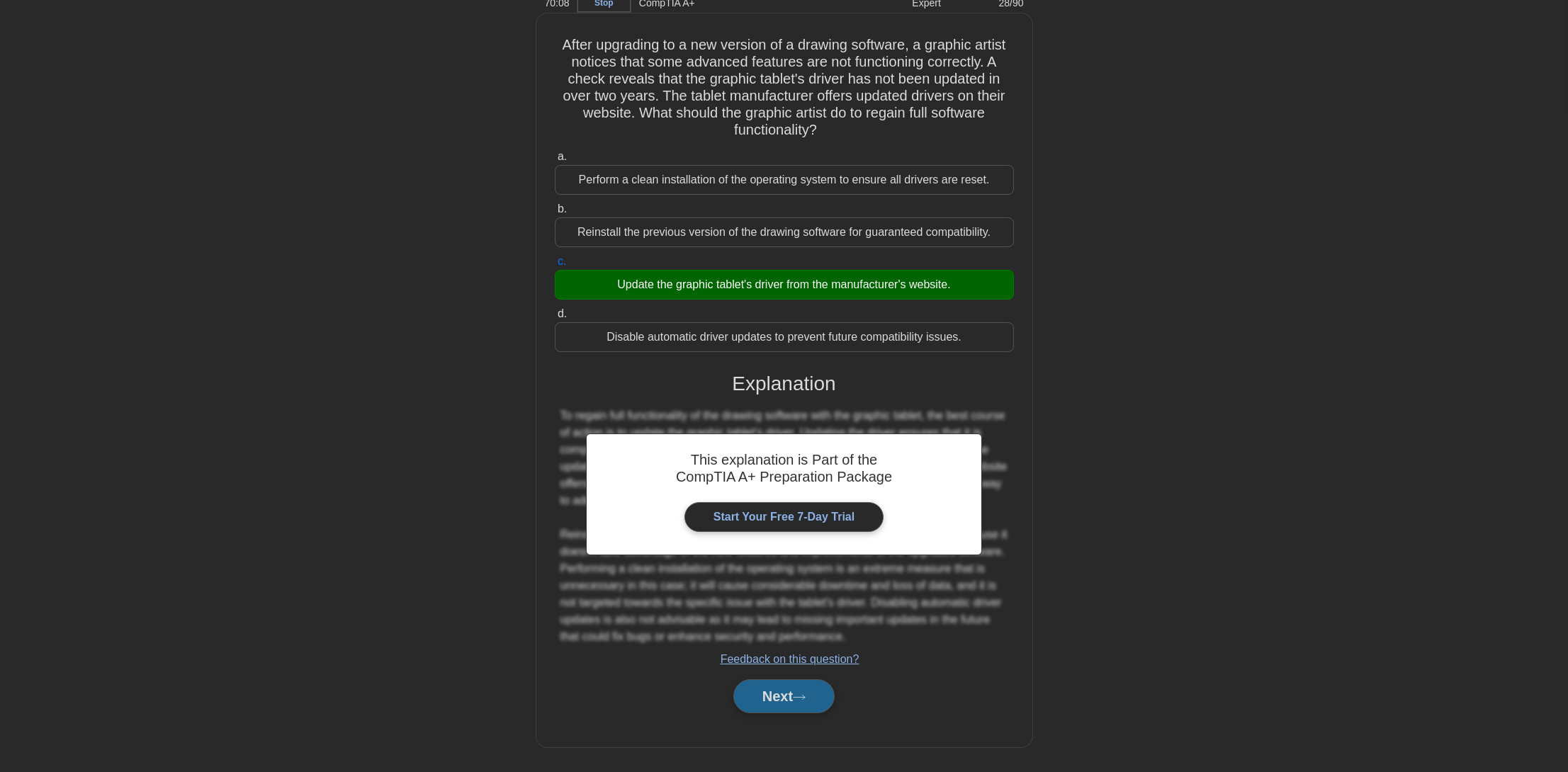
click at [790, 690] on button "Next" at bounding box center [784, 696] width 101 height 34
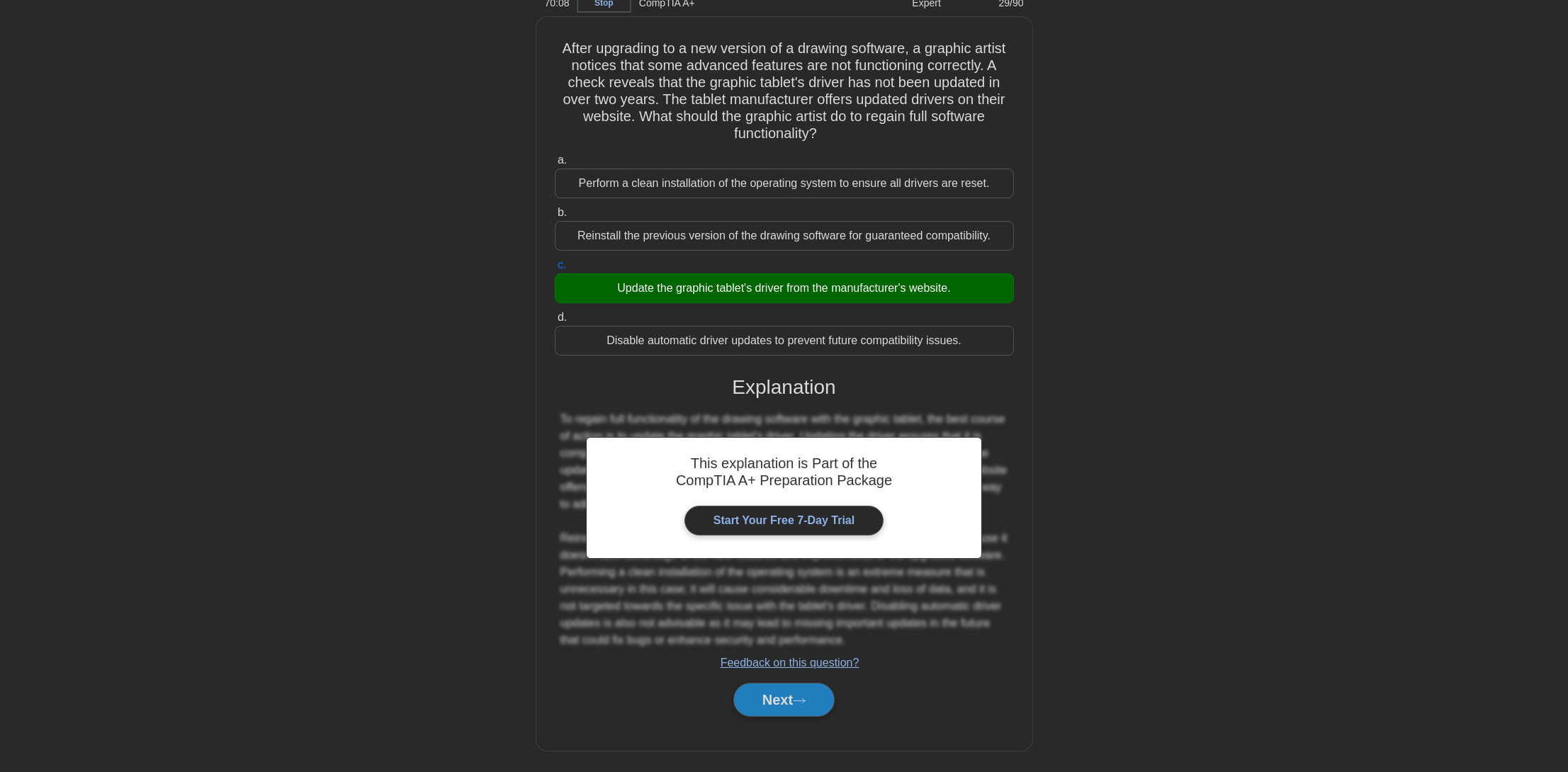
scroll to position [0, 0]
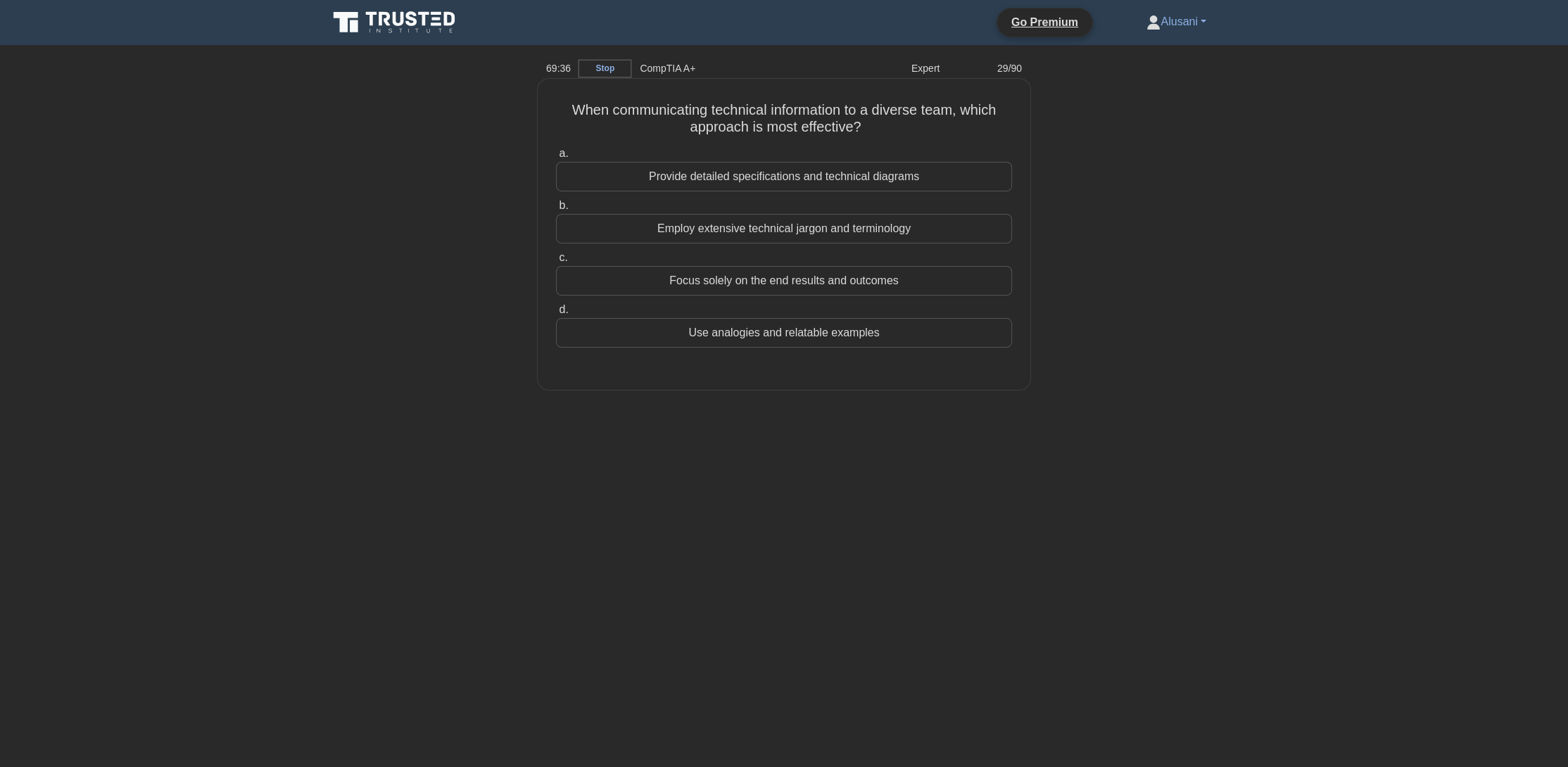
click at [743, 168] on div "Provide detailed specifications and technical diagrams" at bounding box center [784, 176] width 456 height 29
click at [556, 159] on input "a. Provide detailed specifications and technical diagrams" at bounding box center [556, 154] width 0 height 9
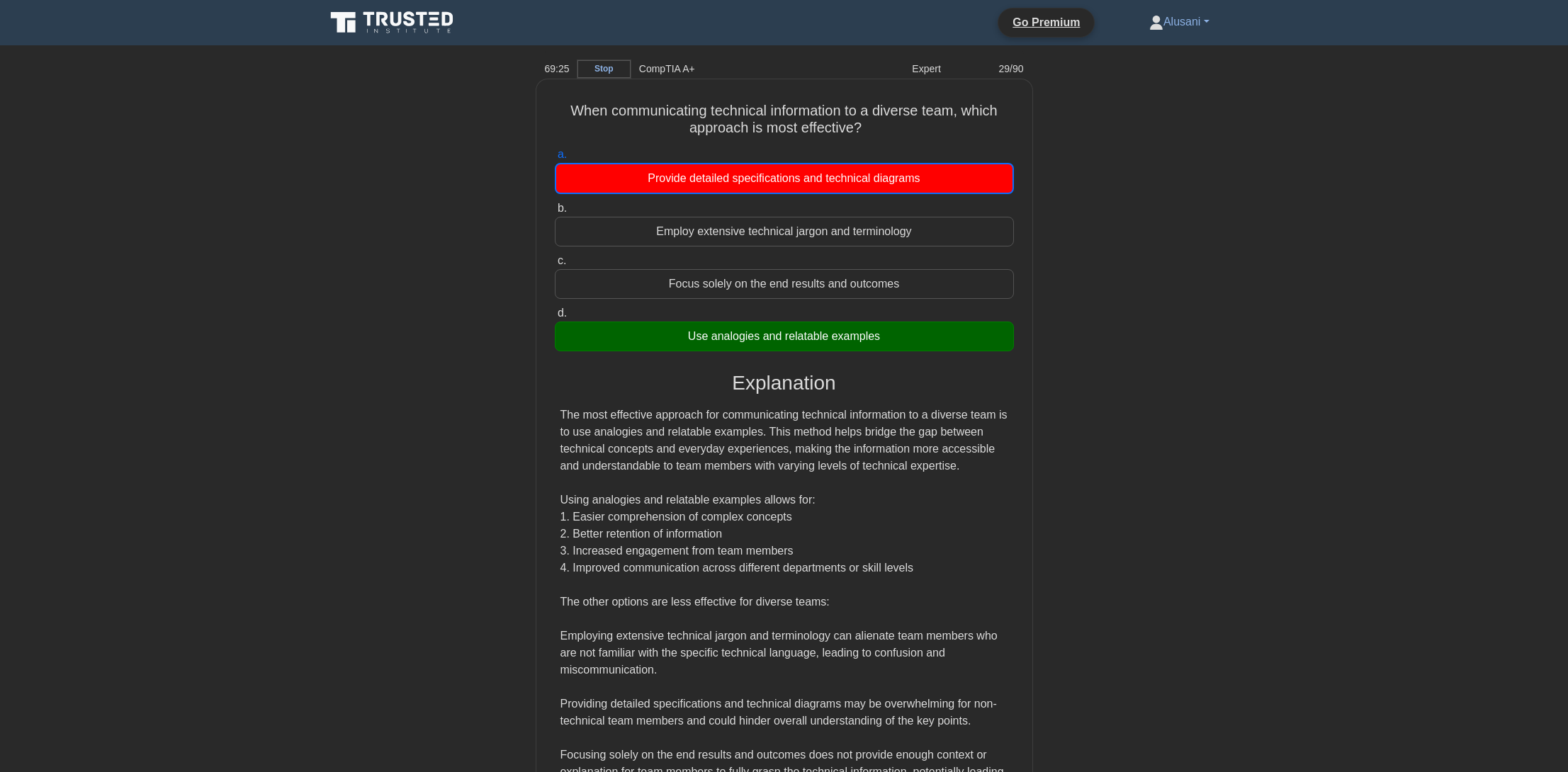
scroll to position [152, 0]
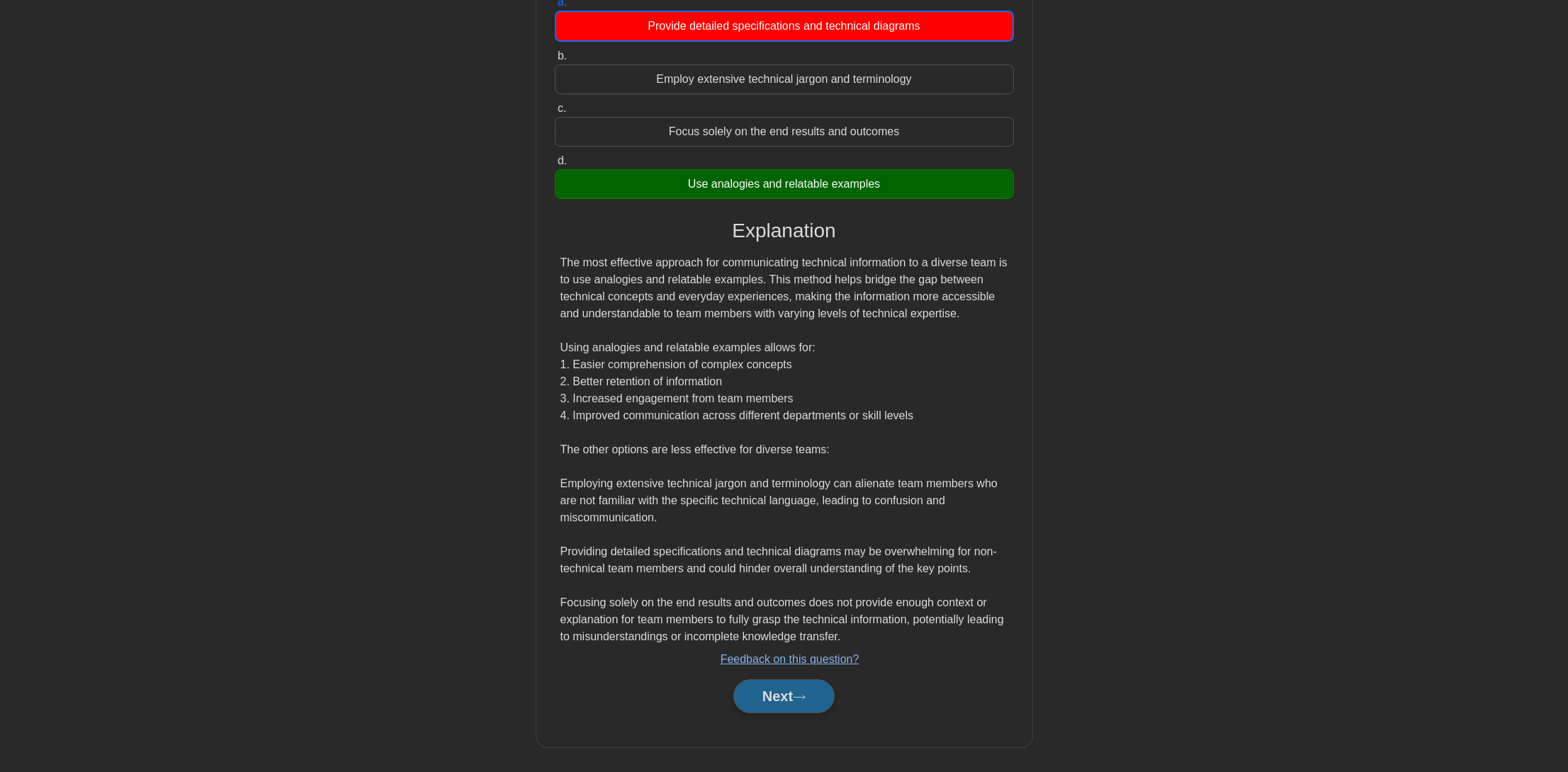
drag, startPoint x: 772, startPoint y: 681, endPoint x: 772, endPoint y: 696, distance: 15.0
click at [771, 689] on div "Next" at bounding box center [784, 696] width 459 height 45
click at [772, 698] on button "Next" at bounding box center [784, 696] width 101 height 34
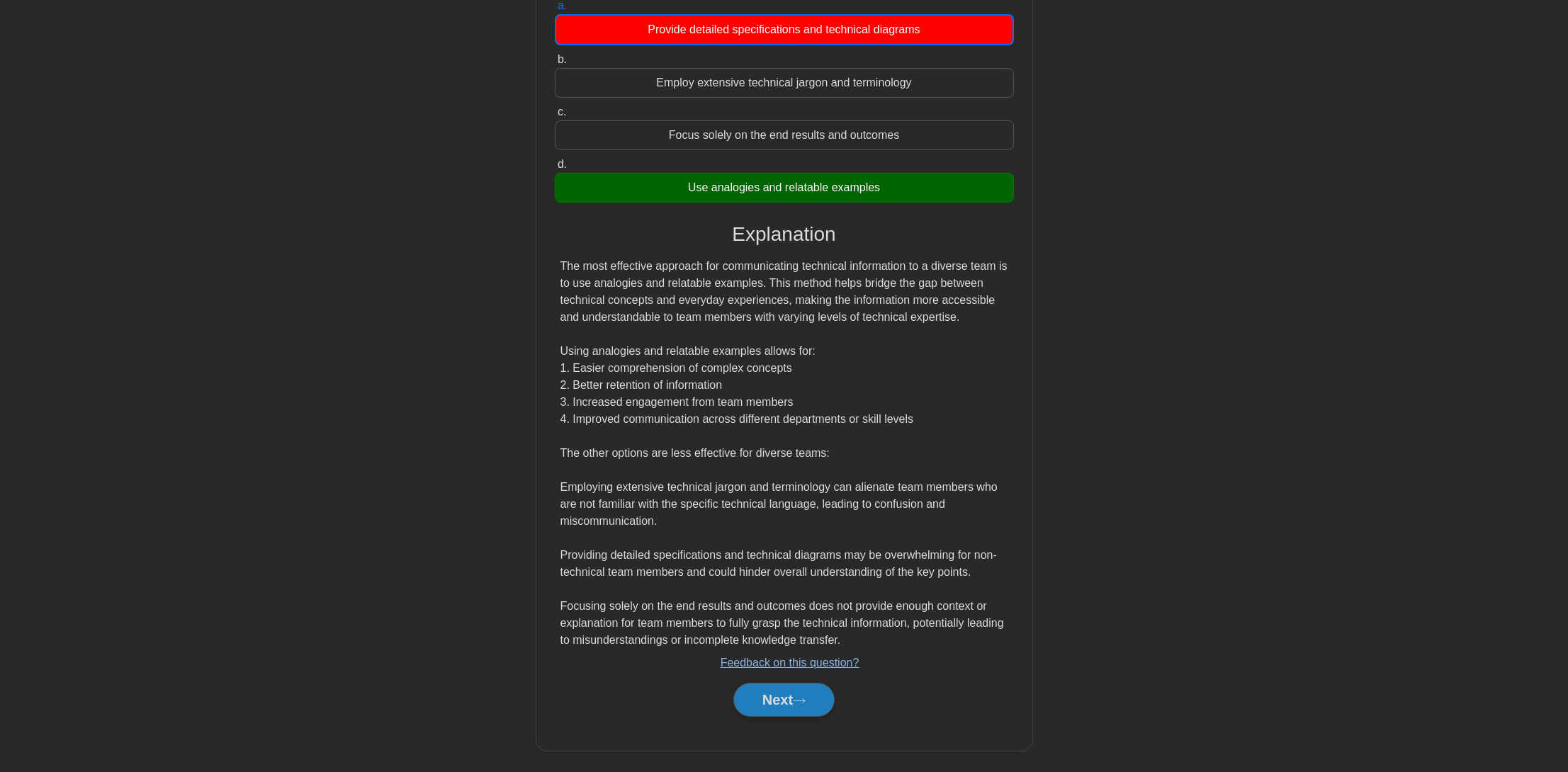
scroll to position [0, 0]
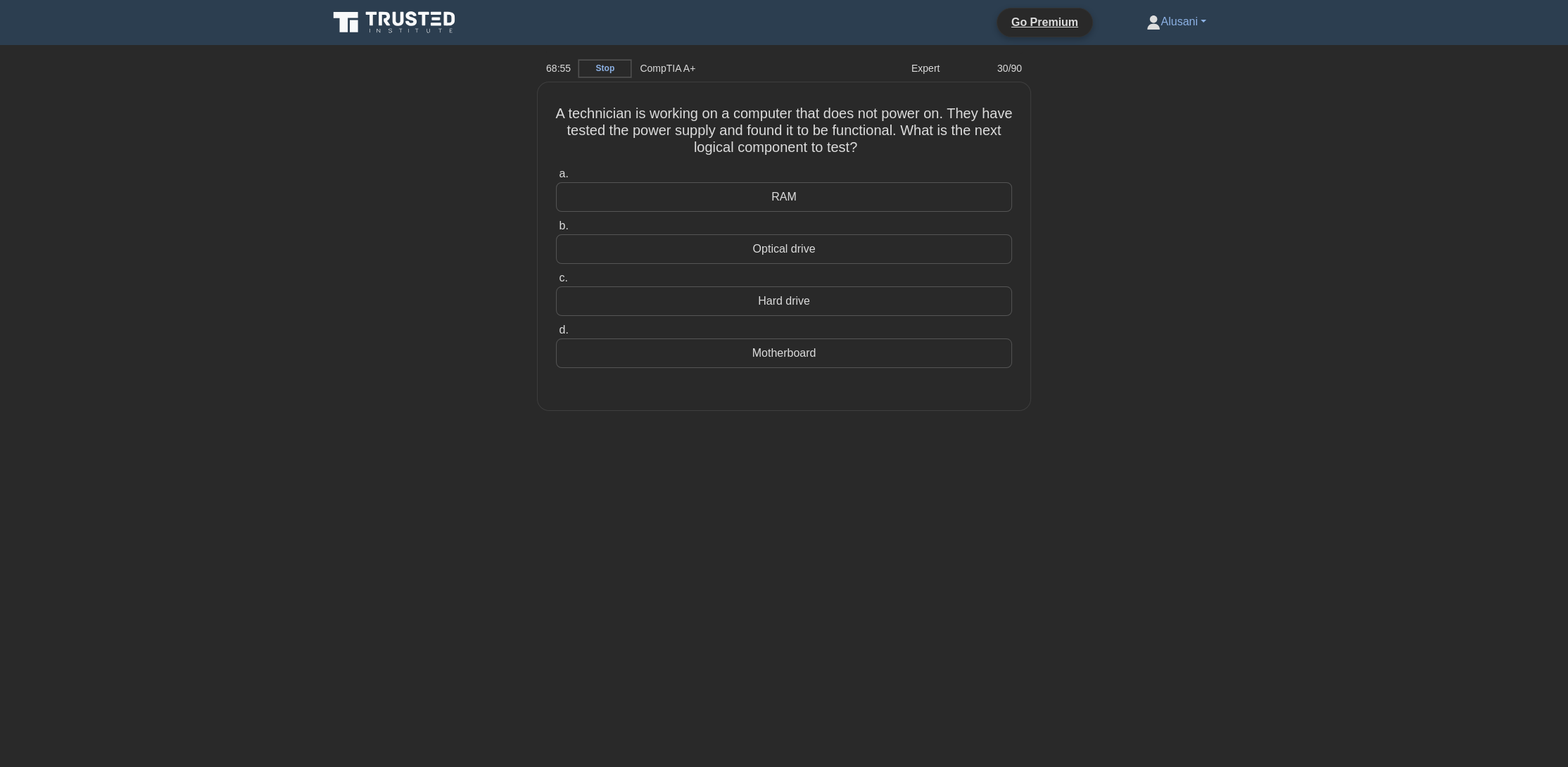
drag, startPoint x: 1360, startPoint y: 124, endPoint x: 1335, endPoint y: 156, distance: 40.6
click at [1364, 138] on main "68:55 Stop CompTIA A+ Expert 30/90 A technician is working on a computer that d…" at bounding box center [784, 406] width 1568 height 722
click at [769, 306] on div "Hard drive" at bounding box center [784, 297] width 456 height 29
click at [556, 279] on input "c. Hard drive" at bounding box center [556, 275] width 0 height 9
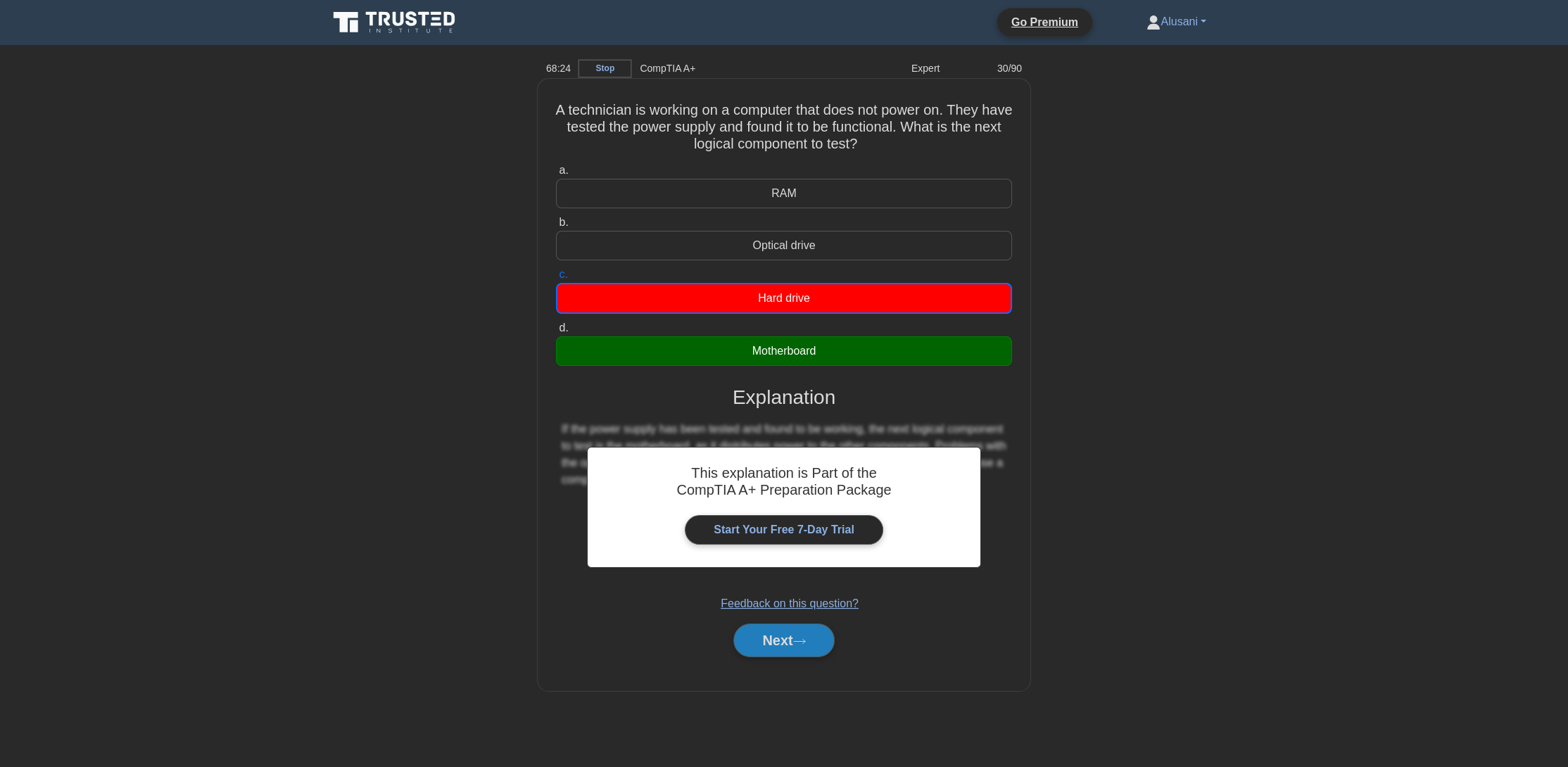
drag, startPoint x: 844, startPoint y: 347, endPoint x: 830, endPoint y: 373, distance: 29.5
click at [835, 356] on div "Motherboard" at bounding box center [784, 351] width 456 height 29
click at [556, 333] on input "d. Motherboard" at bounding box center [556, 328] width 0 height 9
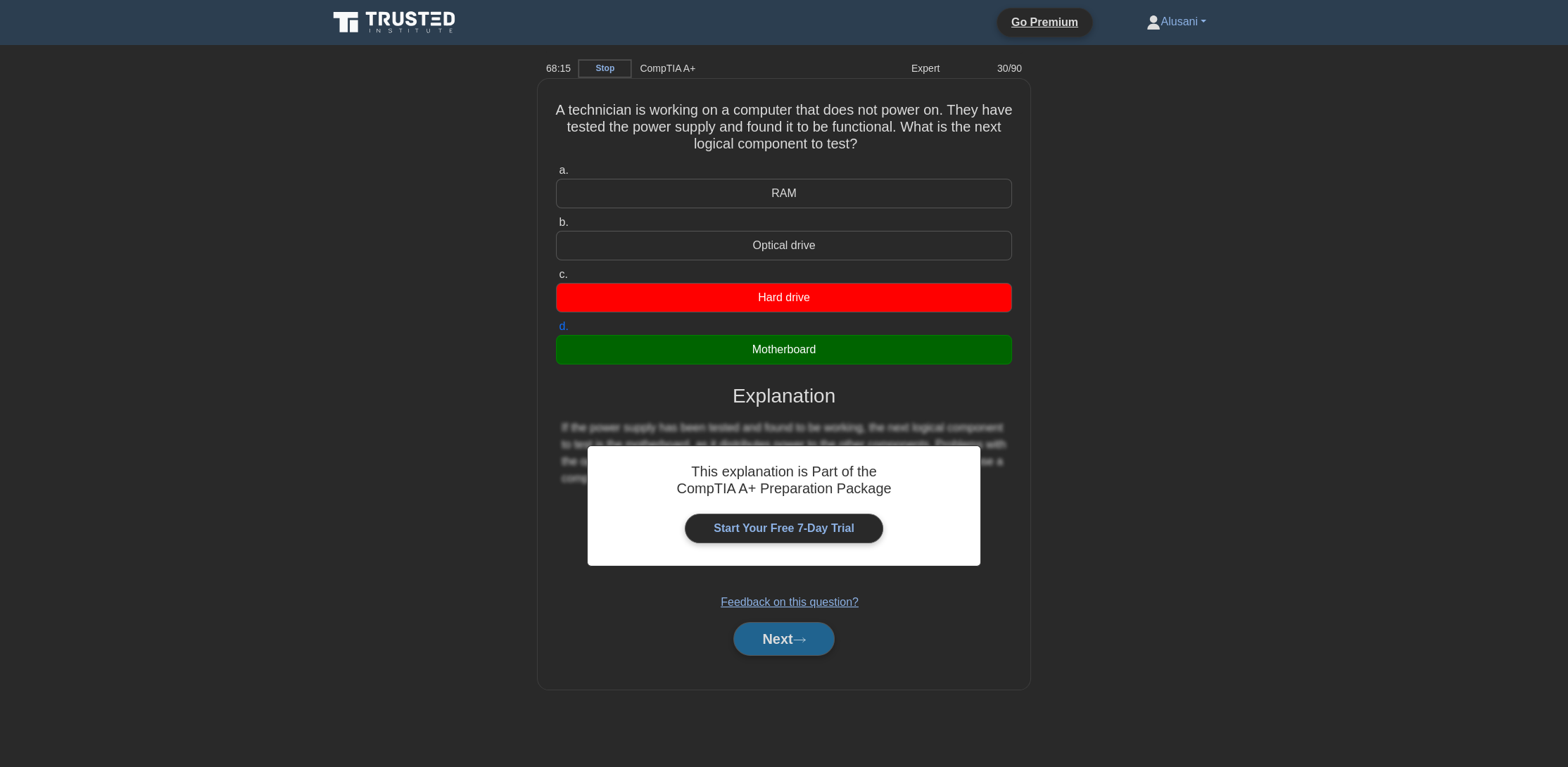
click at [794, 645] on button "Next" at bounding box center [784, 639] width 101 height 34
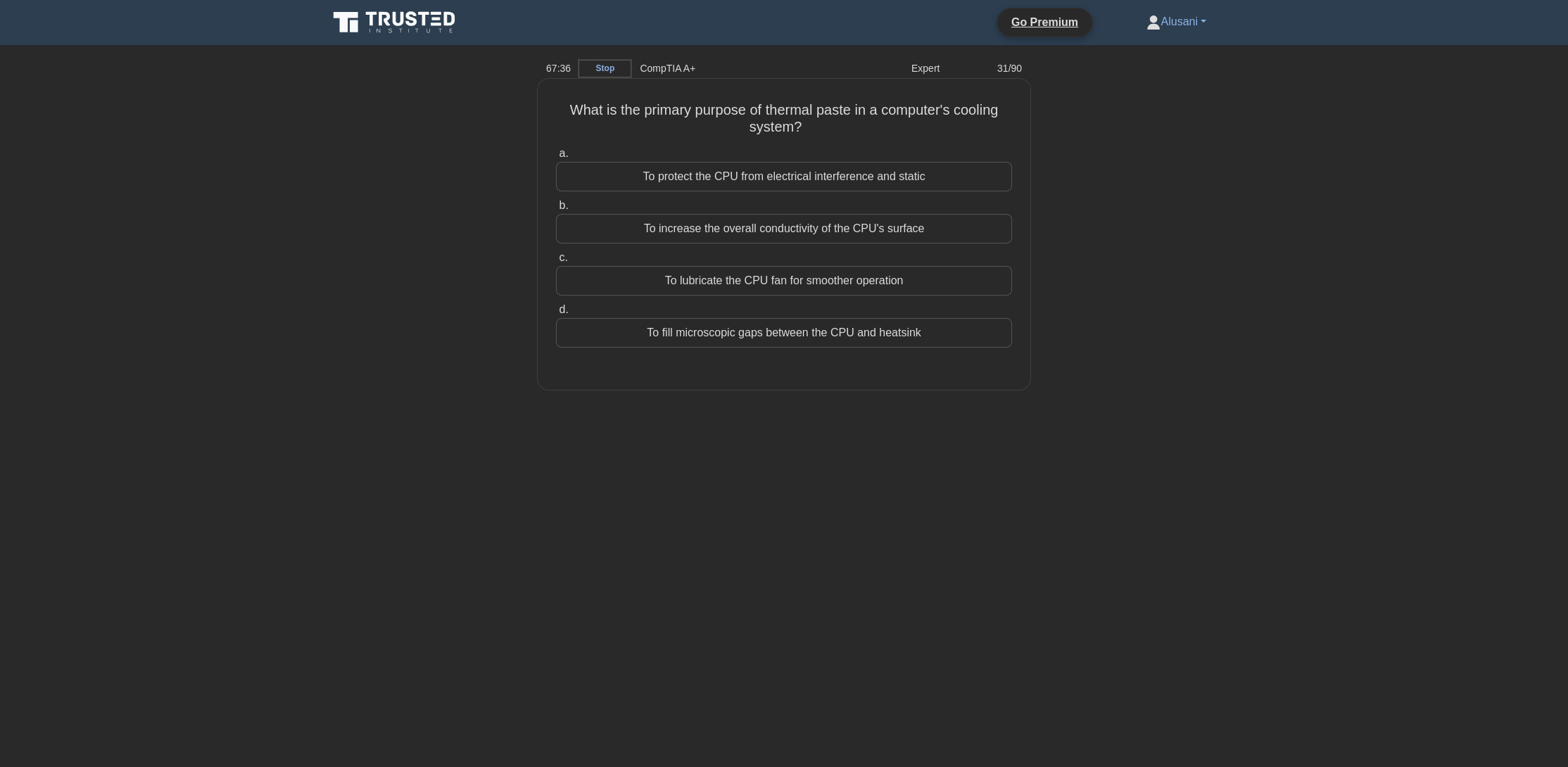
click at [774, 331] on div "To fill microscopic gaps between the CPU and heatsink" at bounding box center [784, 332] width 456 height 29
click at [556, 315] on input "d. To fill microscopic gaps between the CPU and heatsink" at bounding box center [556, 310] width 0 height 9
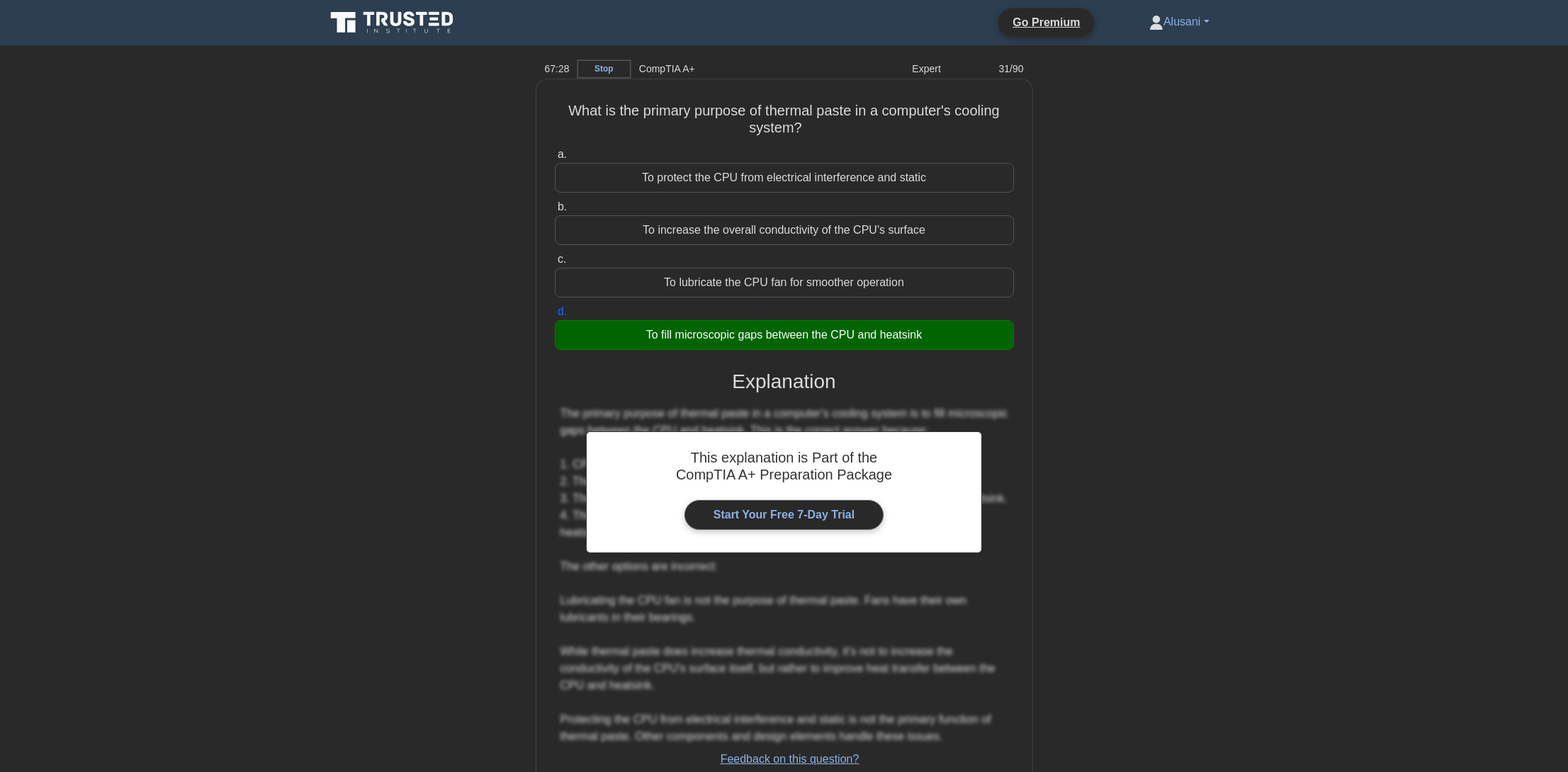
scroll to position [100, 0]
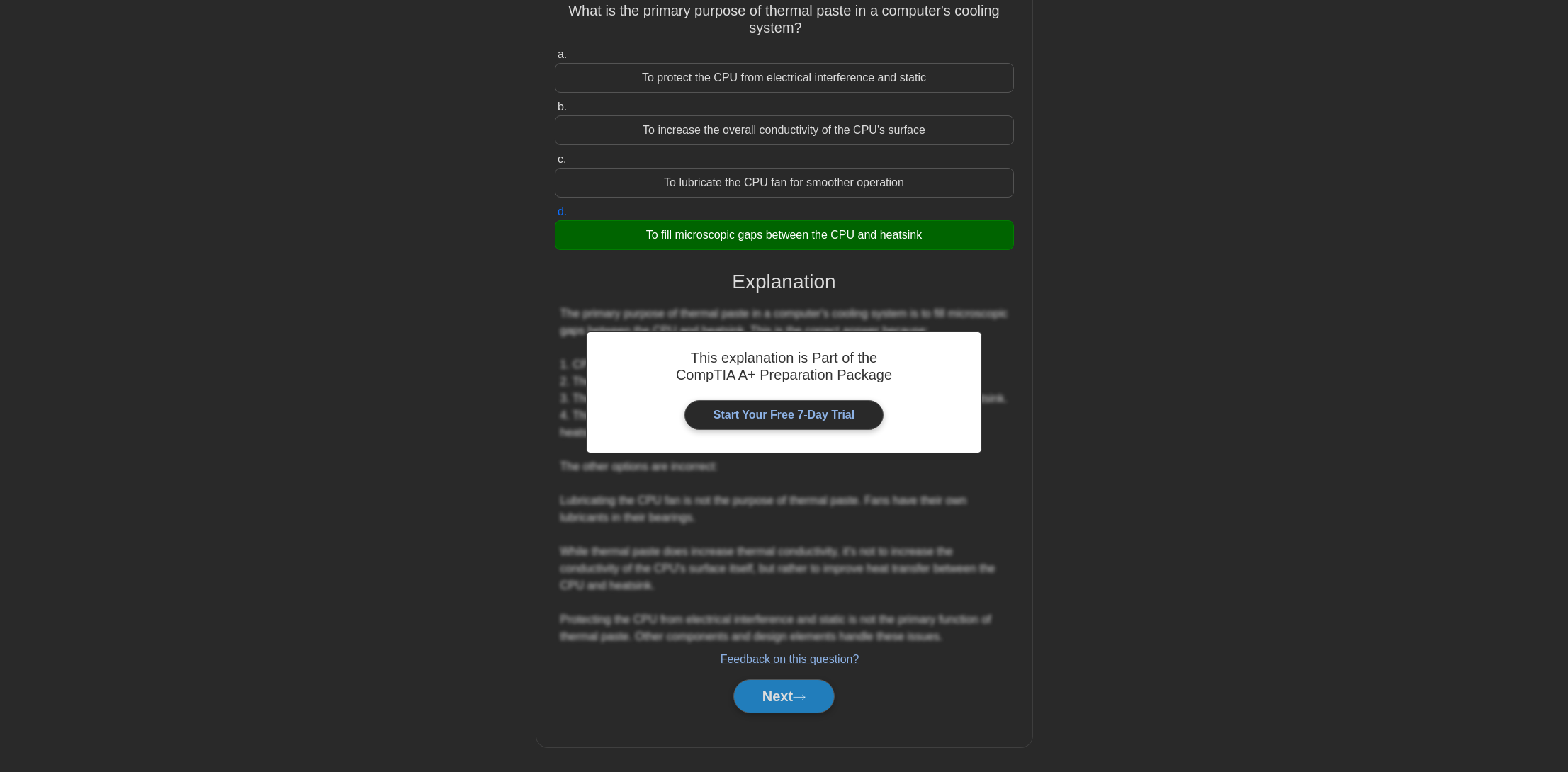
click at [808, 674] on div "Next" at bounding box center [784, 696] width 459 height 45
click at [810, 686] on button "Next" at bounding box center [784, 696] width 101 height 34
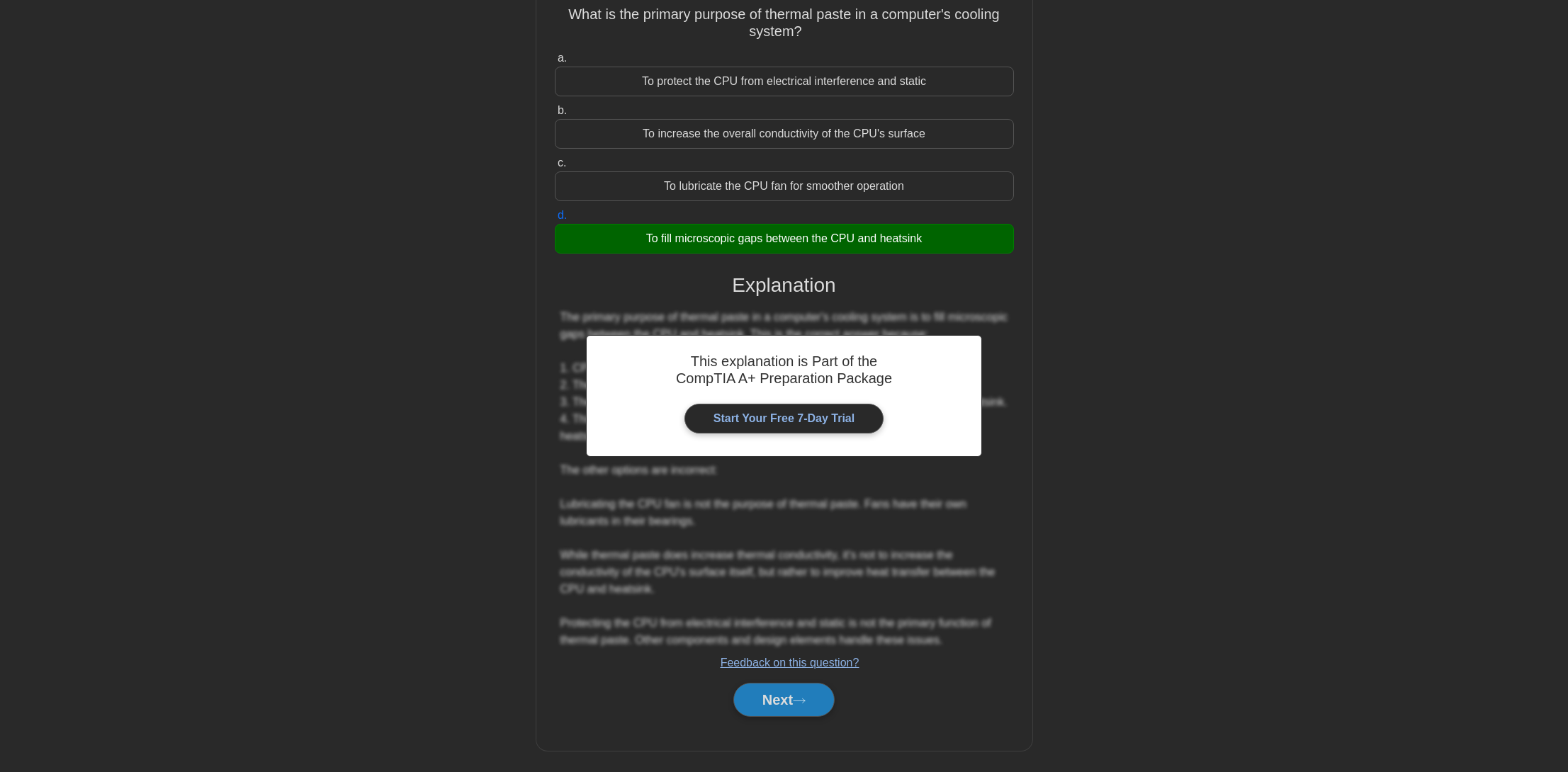
scroll to position [0, 0]
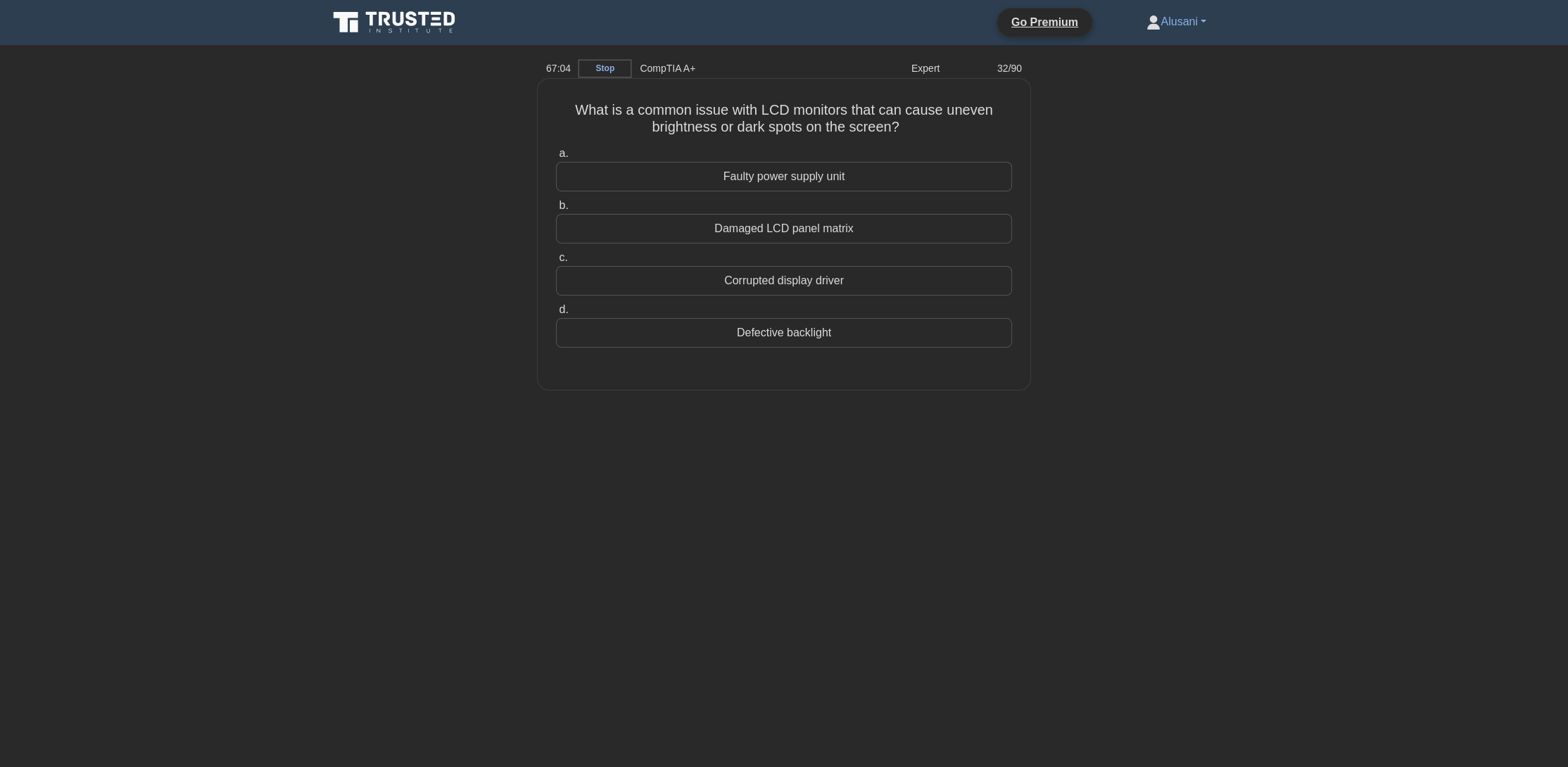
click at [705, 341] on div "Defective backlight" at bounding box center [784, 332] width 456 height 29
click at [556, 315] on input "d. Defective backlight" at bounding box center [556, 310] width 0 height 9
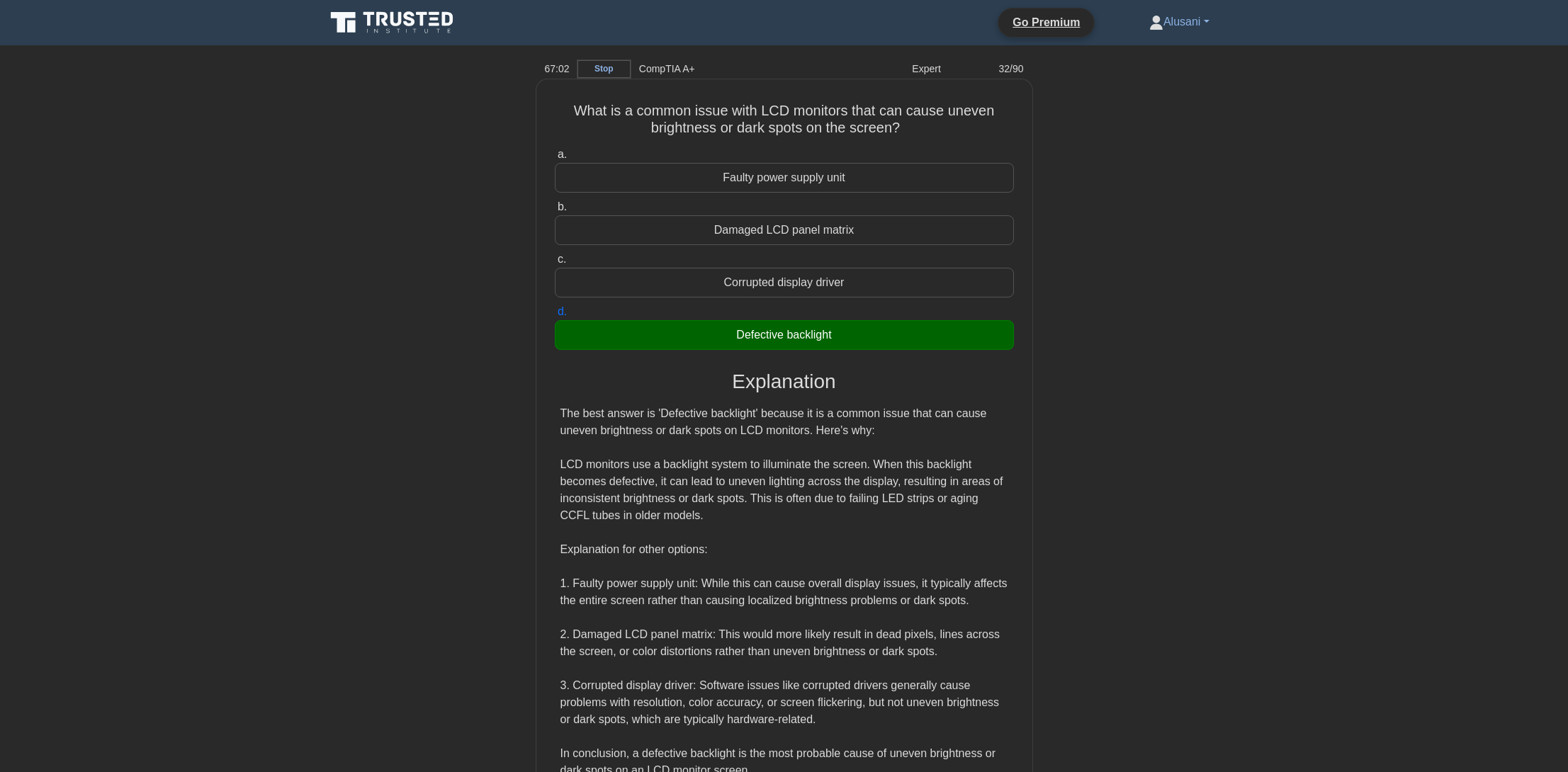
scroll to position [134, 0]
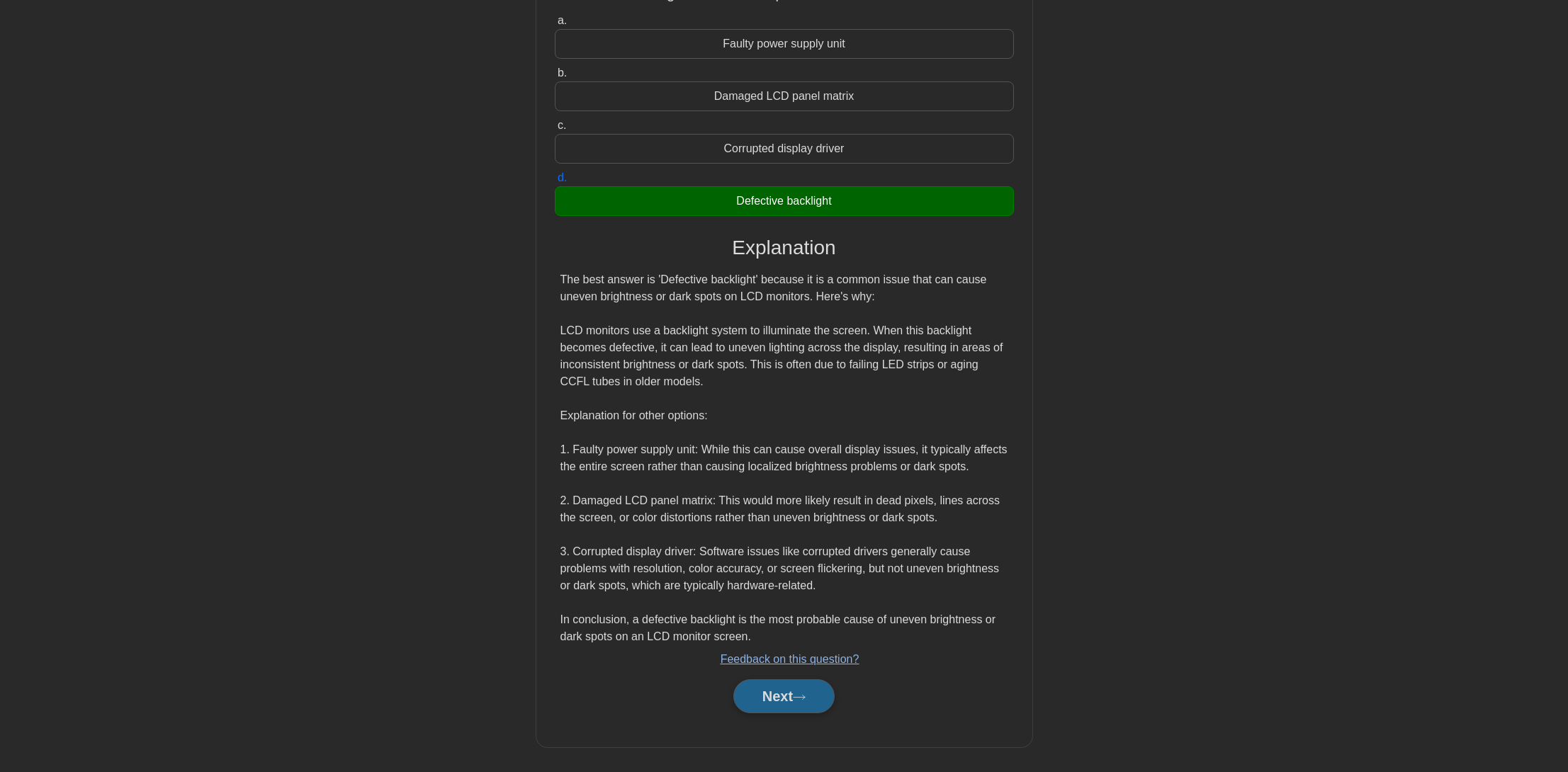
click at [741, 700] on button "Next" at bounding box center [784, 696] width 101 height 34
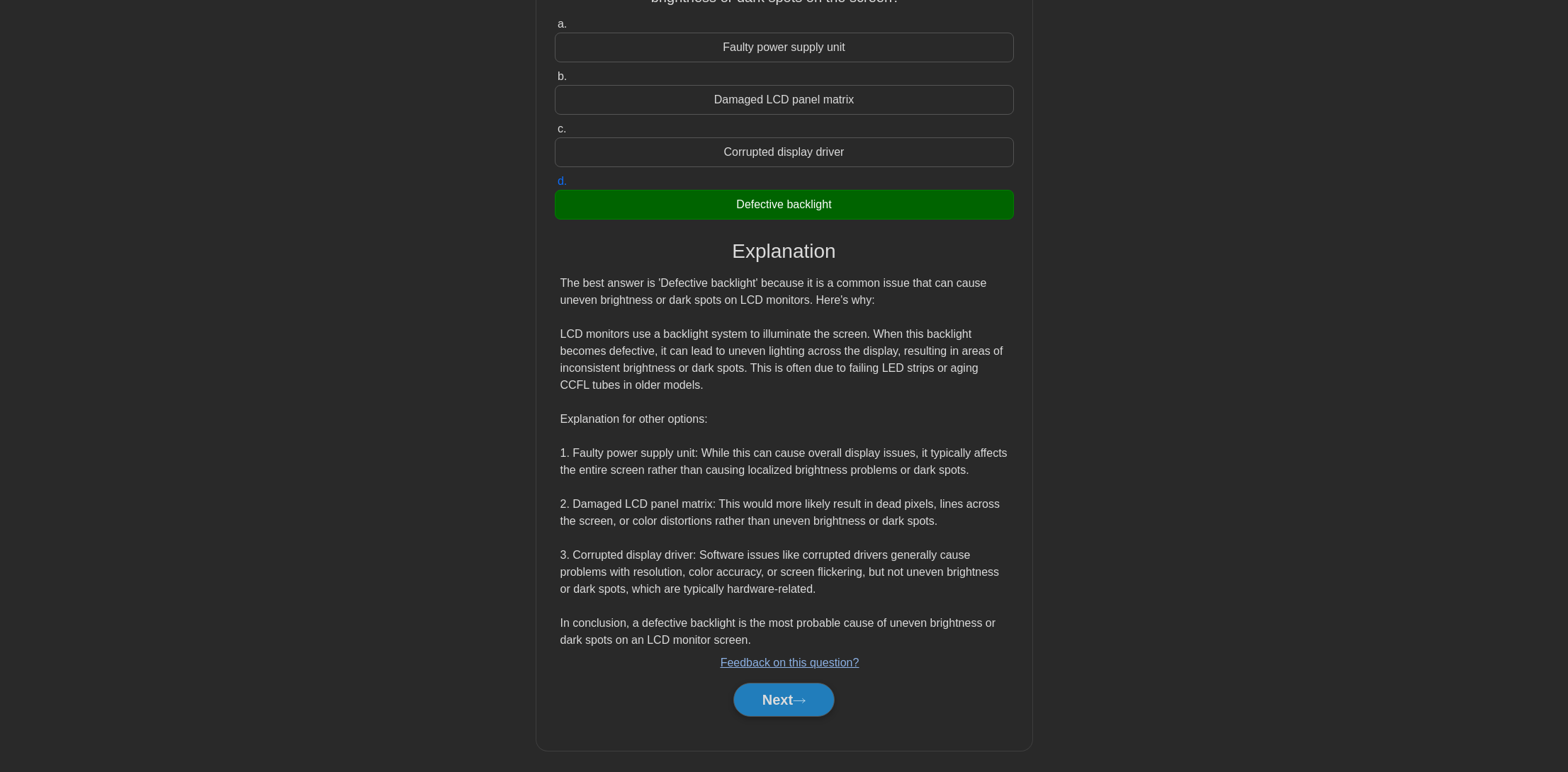
scroll to position [0, 0]
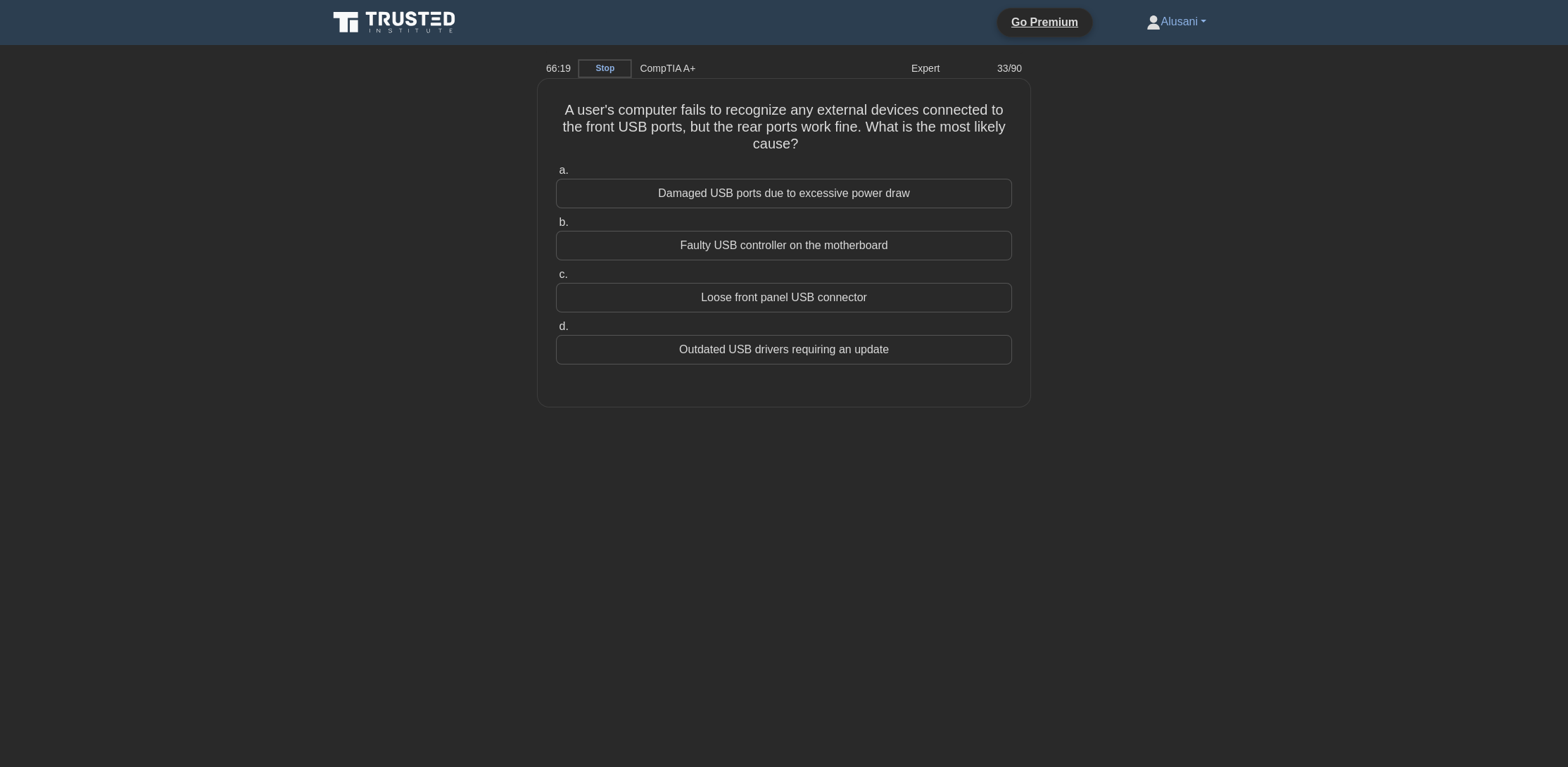
click at [705, 352] on div "Outdated USB drivers requiring an update" at bounding box center [784, 349] width 456 height 29
click at [556, 331] on input "d. Outdated USB drivers requiring an update" at bounding box center [556, 327] width 0 height 9
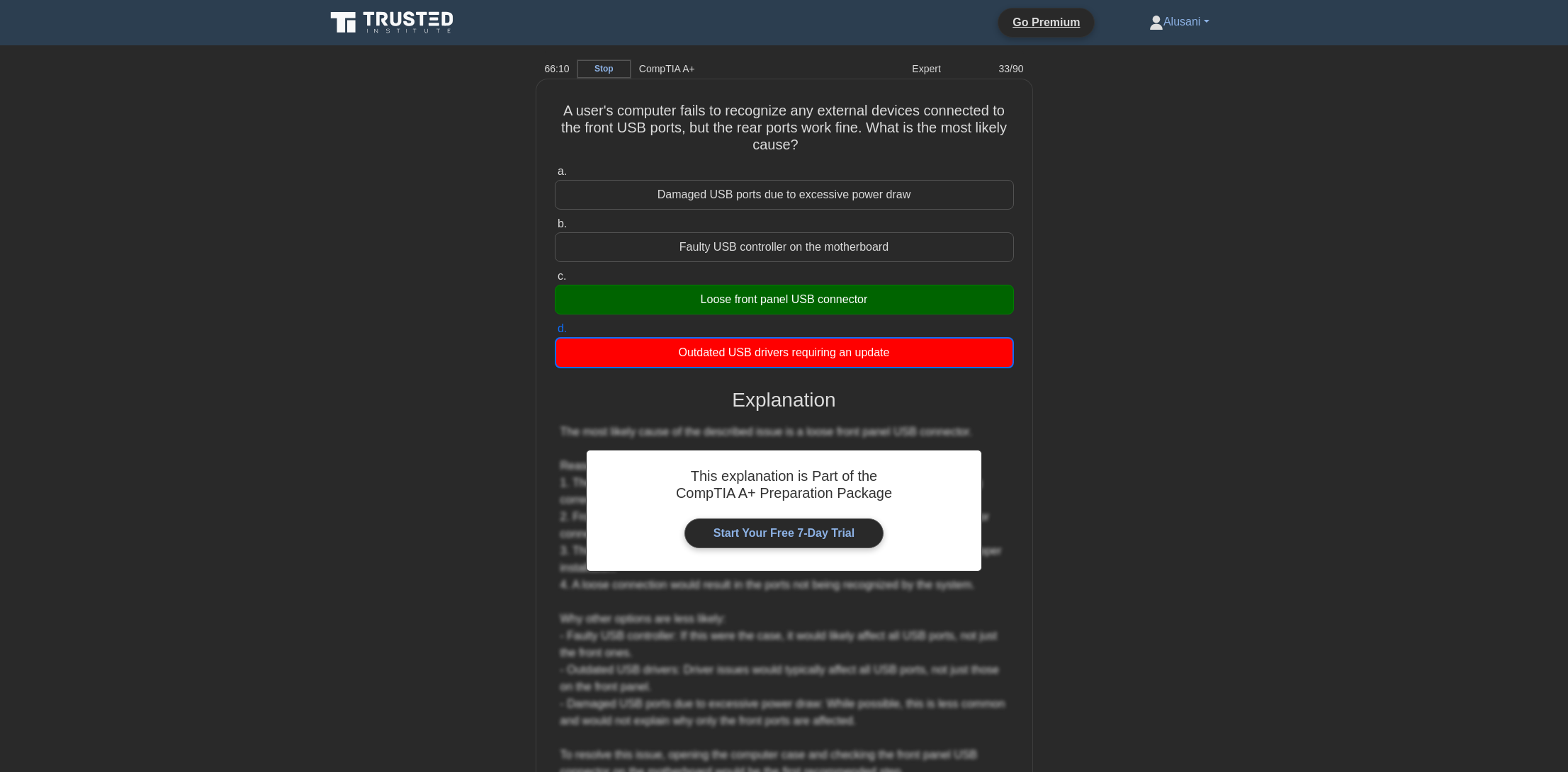
scroll to position [135, 0]
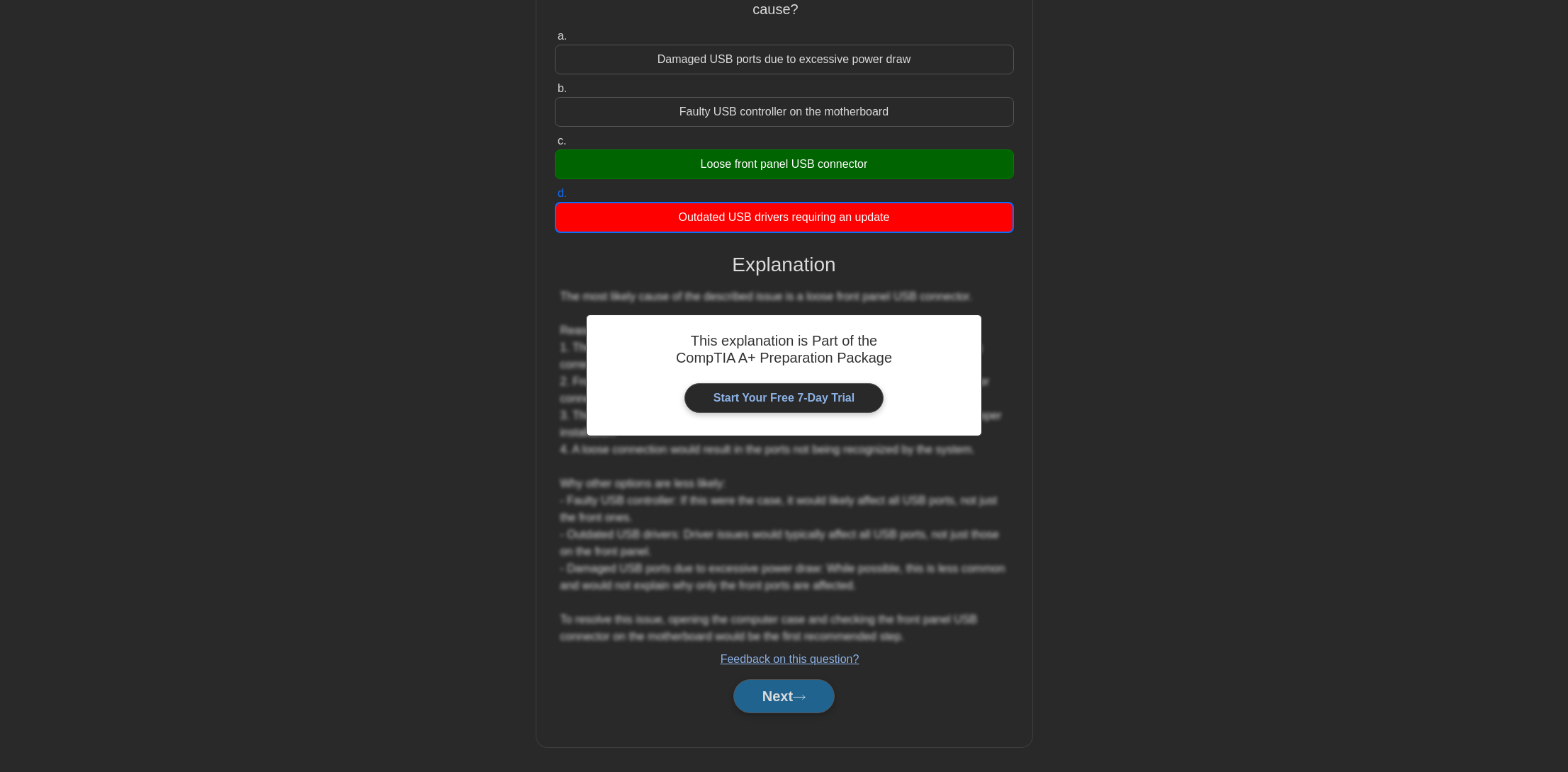
click at [778, 693] on button "Next" at bounding box center [784, 696] width 101 height 34
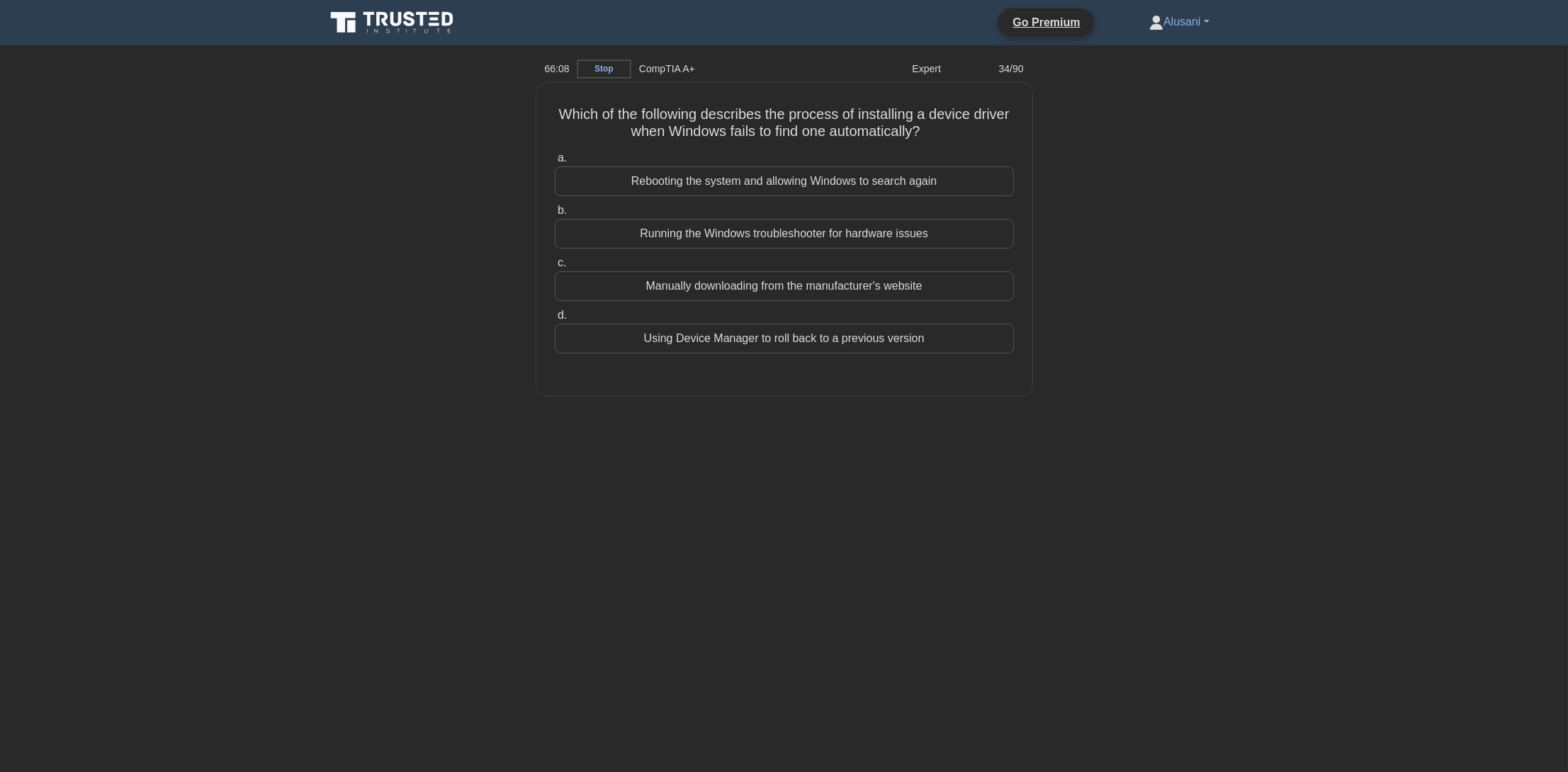
scroll to position [0, 0]
click at [690, 283] on div "Manually downloading from the manufacturer's website" at bounding box center [789, 282] width 459 height 29
click at [560, 264] on input "c. Manually downloading from the manufacturer's website" at bounding box center [560, 259] width 0 height 9
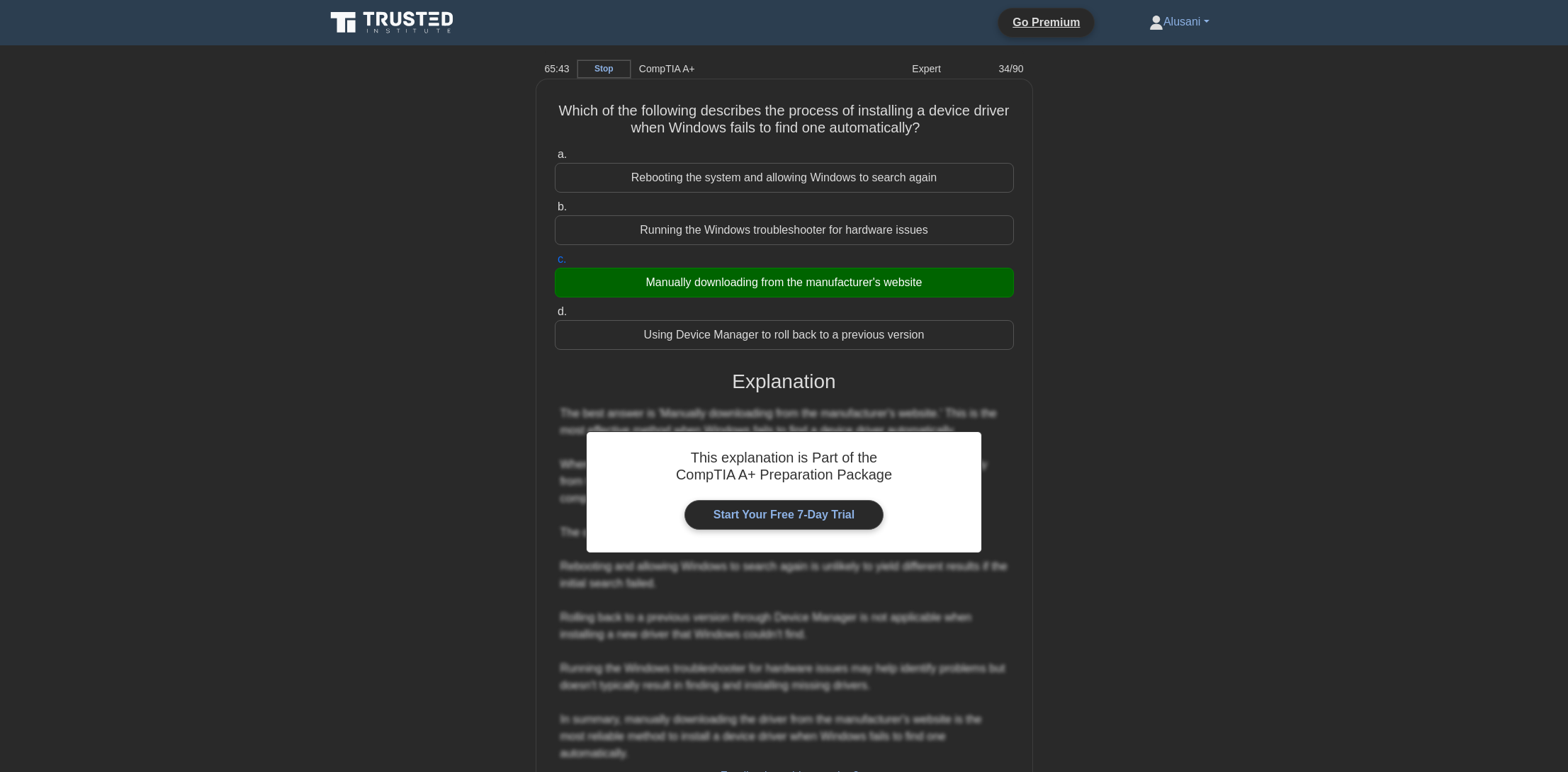
scroll to position [118, 0]
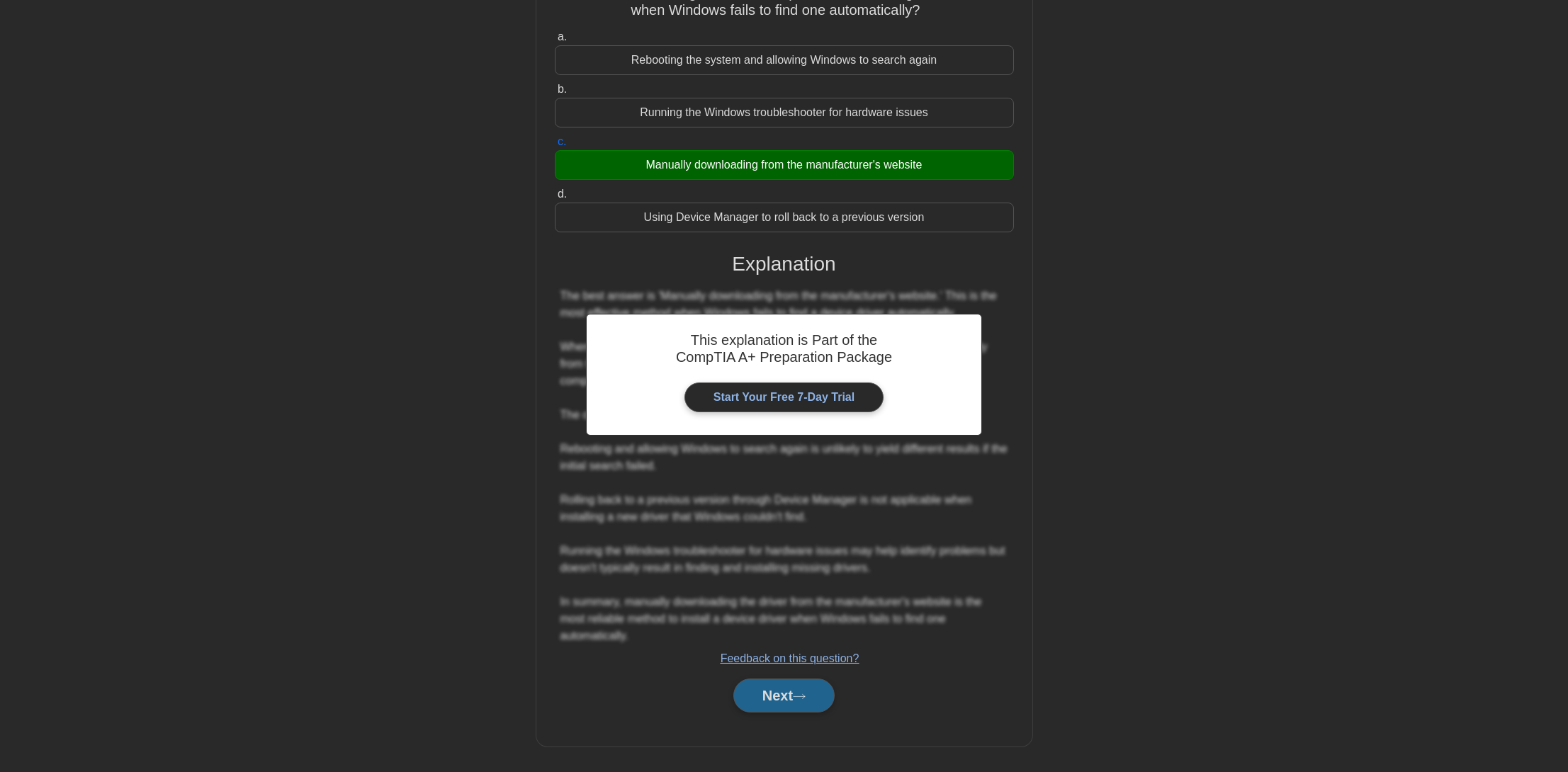
click at [784, 697] on button "Next" at bounding box center [784, 695] width 101 height 34
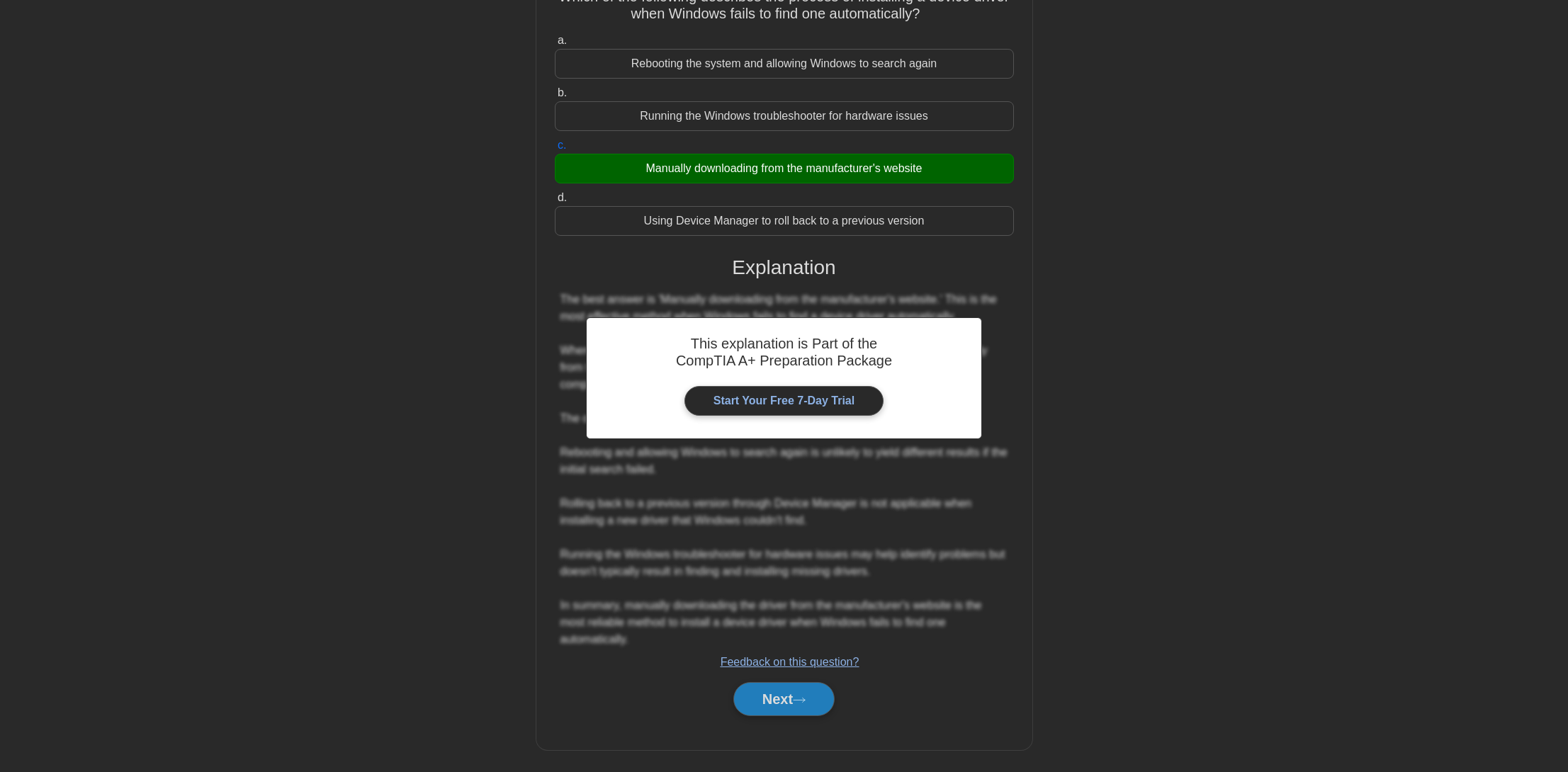
scroll to position [0, 0]
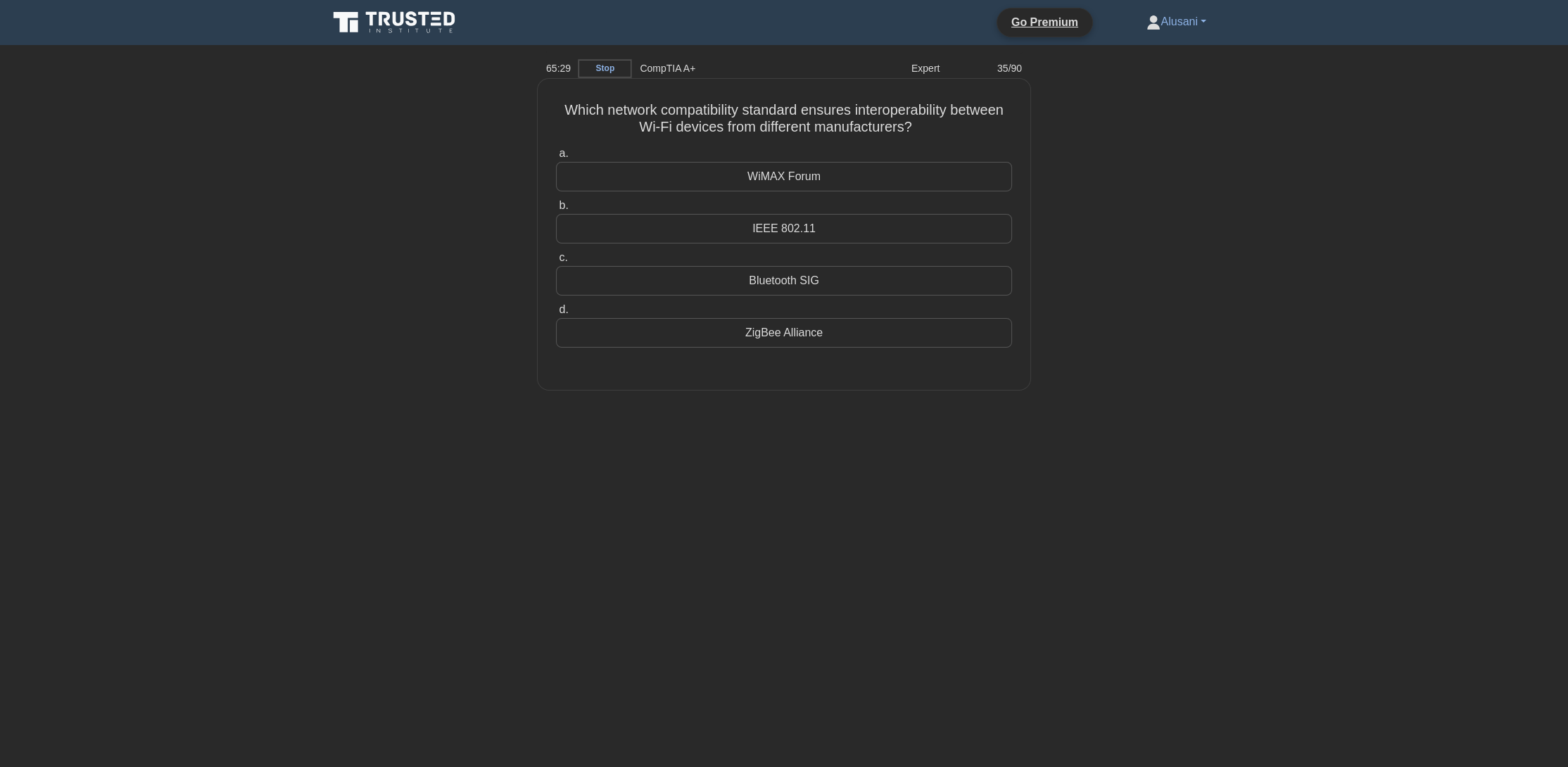
click at [693, 236] on div "IEEE 802.11" at bounding box center [784, 228] width 456 height 29
click at [556, 210] on input "b. IEEE 802.11" at bounding box center [556, 206] width 0 height 9
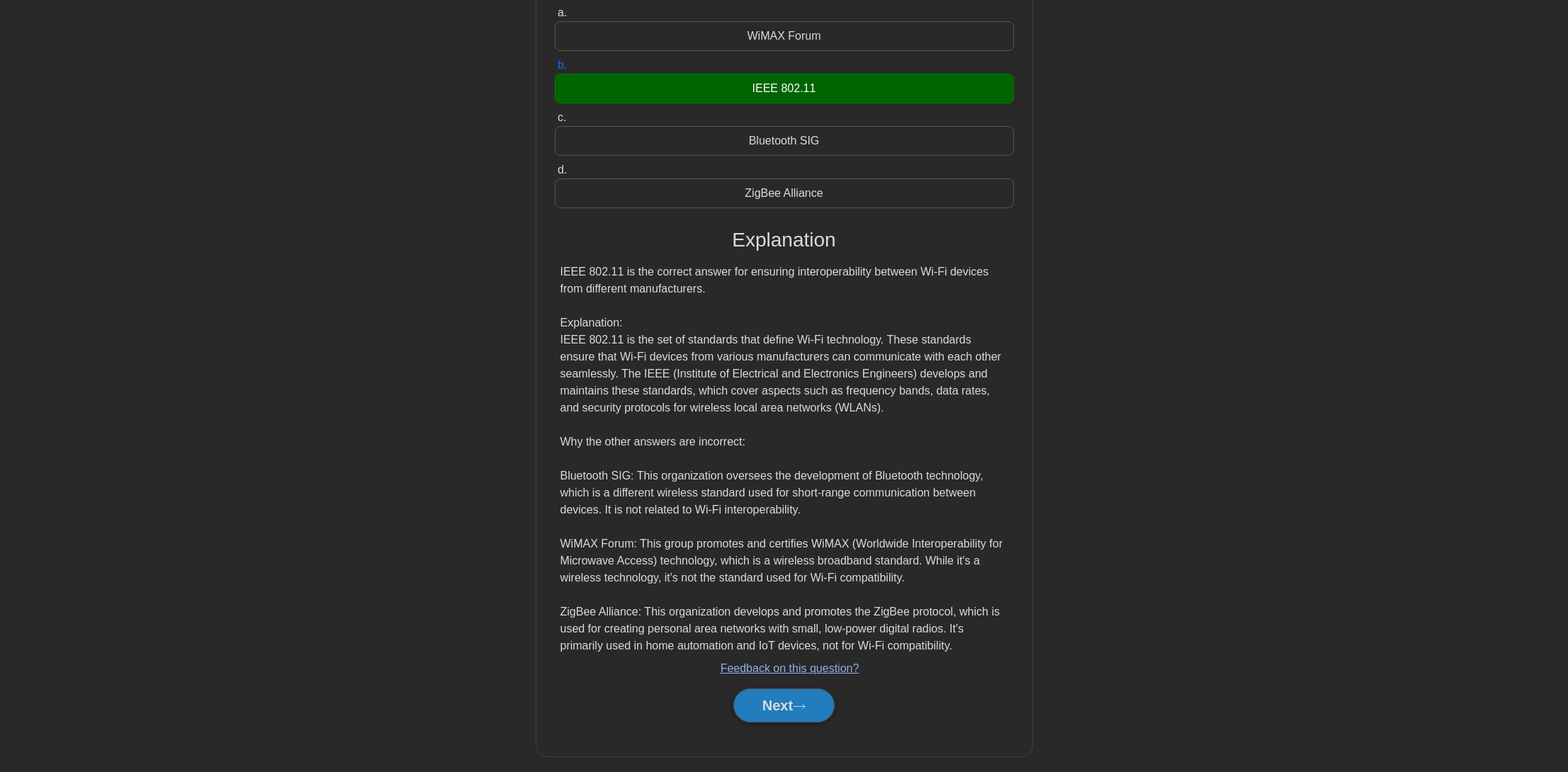
scroll to position [151, 0]
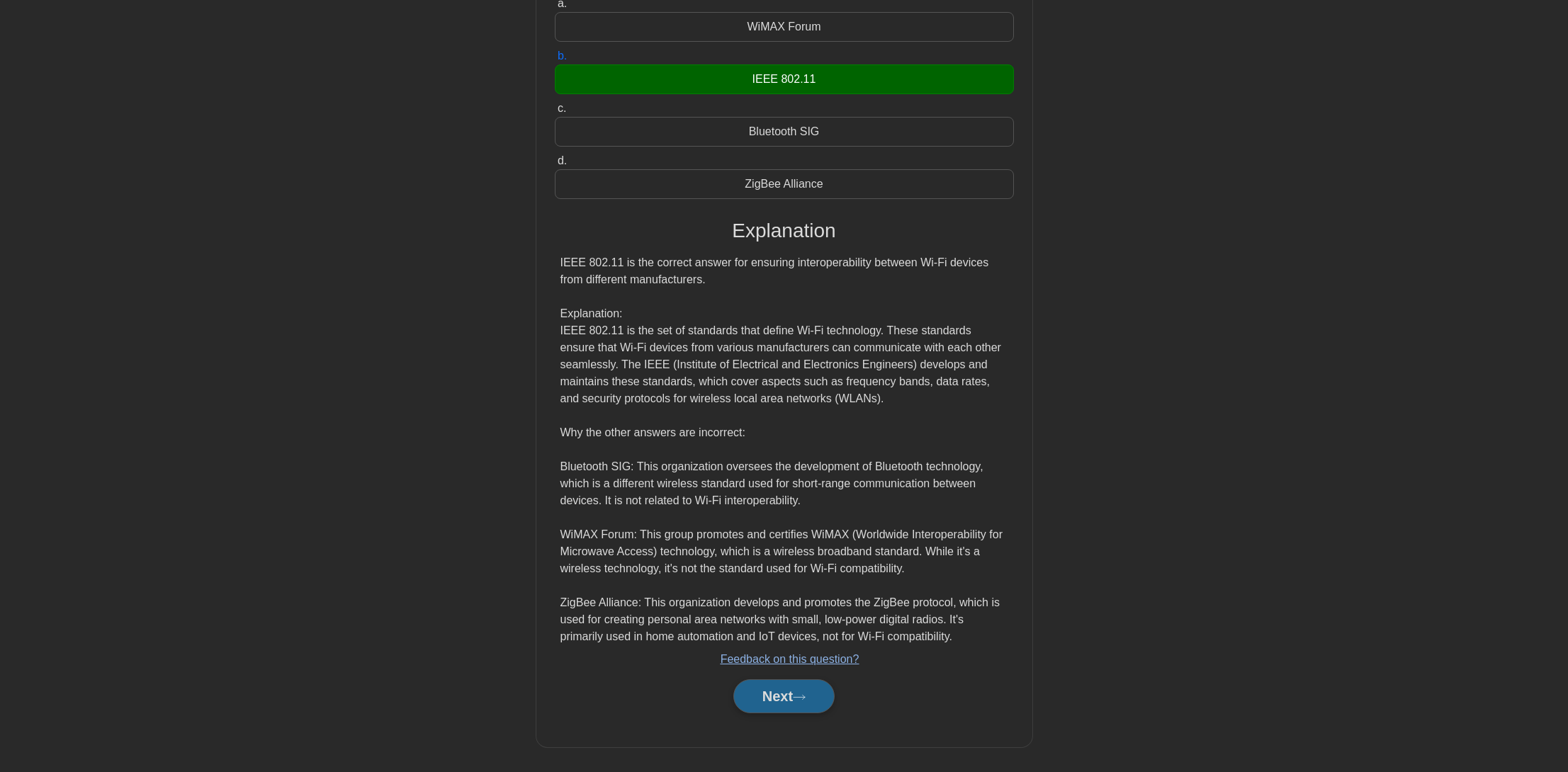
click at [784, 699] on button "Next" at bounding box center [784, 696] width 101 height 34
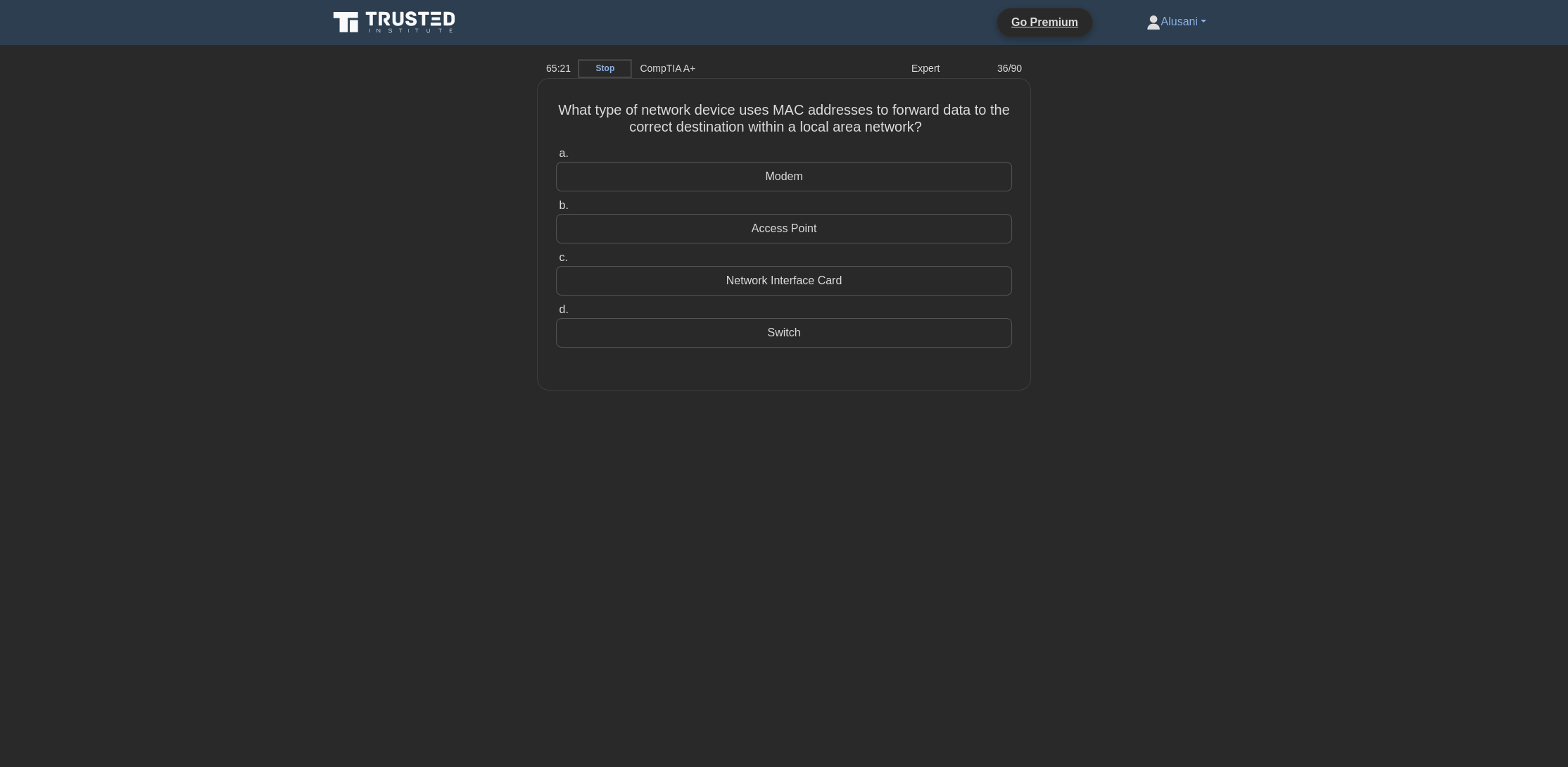
click at [772, 334] on div "Switch" at bounding box center [784, 332] width 456 height 29
click at [556, 315] on input "d. Switch" at bounding box center [556, 310] width 0 height 9
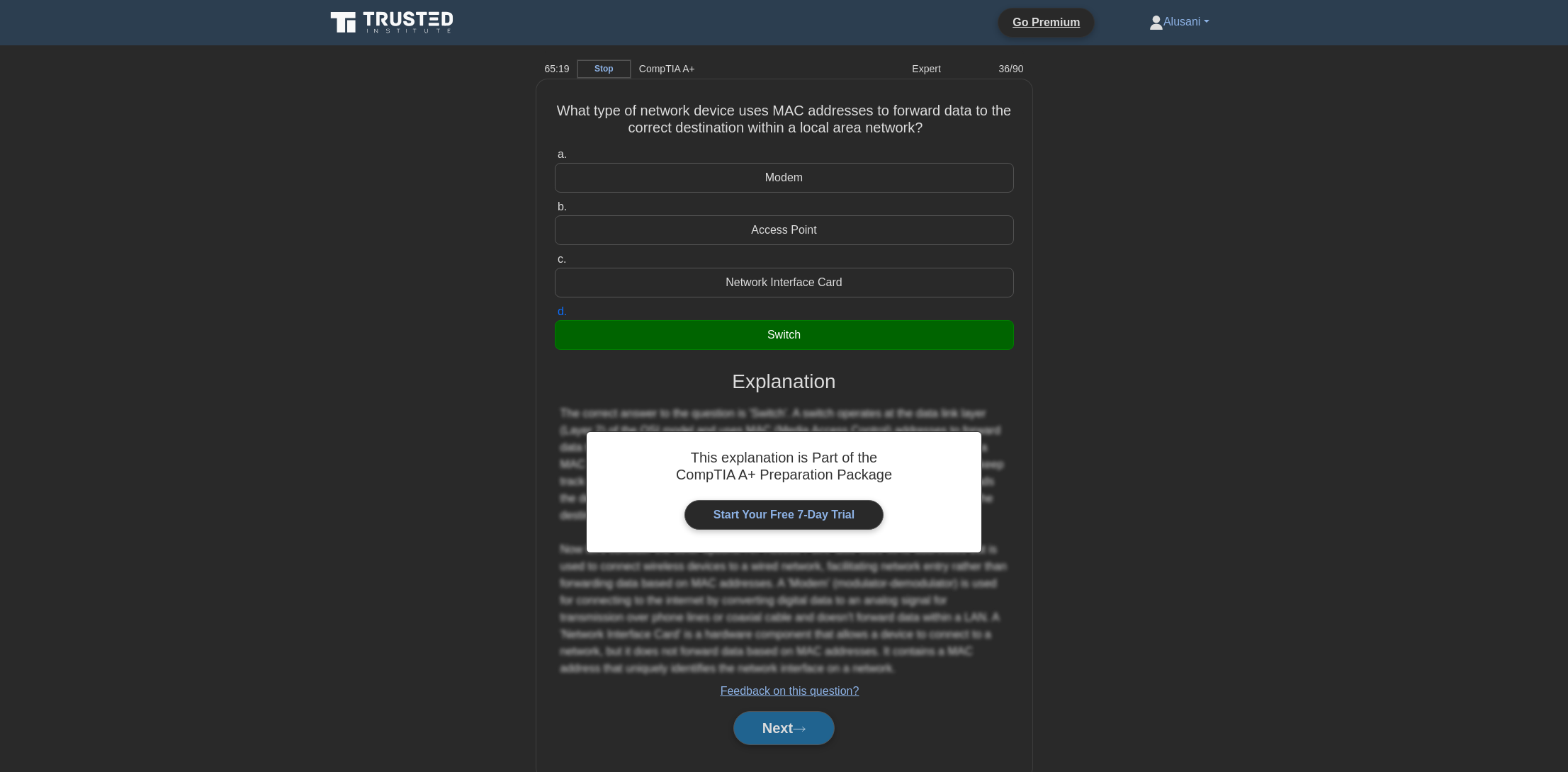
click at [747, 725] on button "Next" at bounding box center [784, 728] width 101 height 34
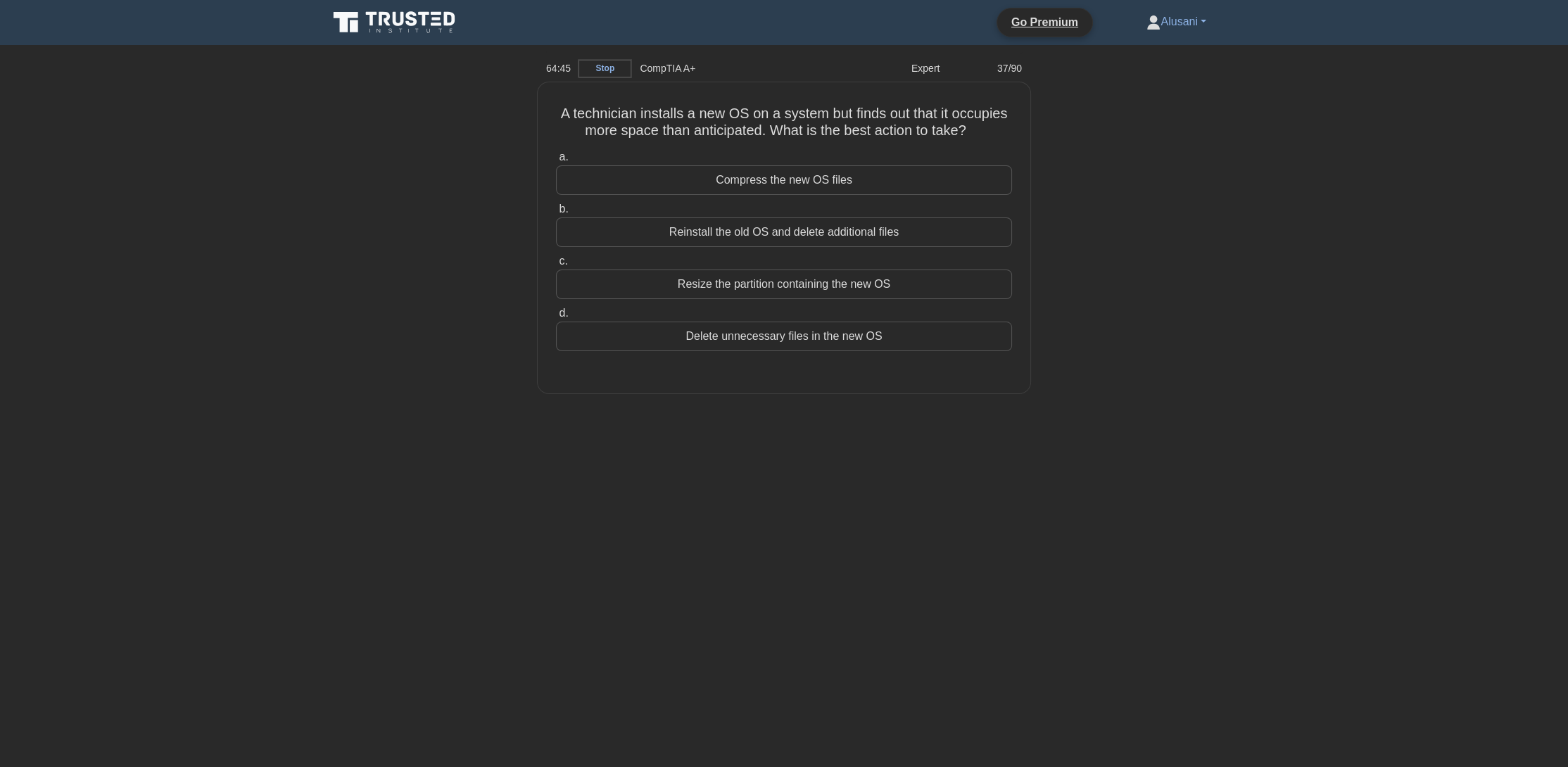
drag, startPoint x: 1464, startPoint y: 288, endPoint x: 1456, endPoint y: 290, distance: 8.2
click at [1460, 288] on main "64:45 Stop CompTIA A+ Expert 37/90 A technician installs a new OS on a system b…" at bounding box center [784, 406] width 1568 height 722
click at [684, 280] on div "Resize the partition containing the new OS" at bounding box center [784, 280] width 456 height 29
click at [556, 262] on input "c. Resize the partition containing the new OS" at bounding box center [556, 258] width 0 height 9
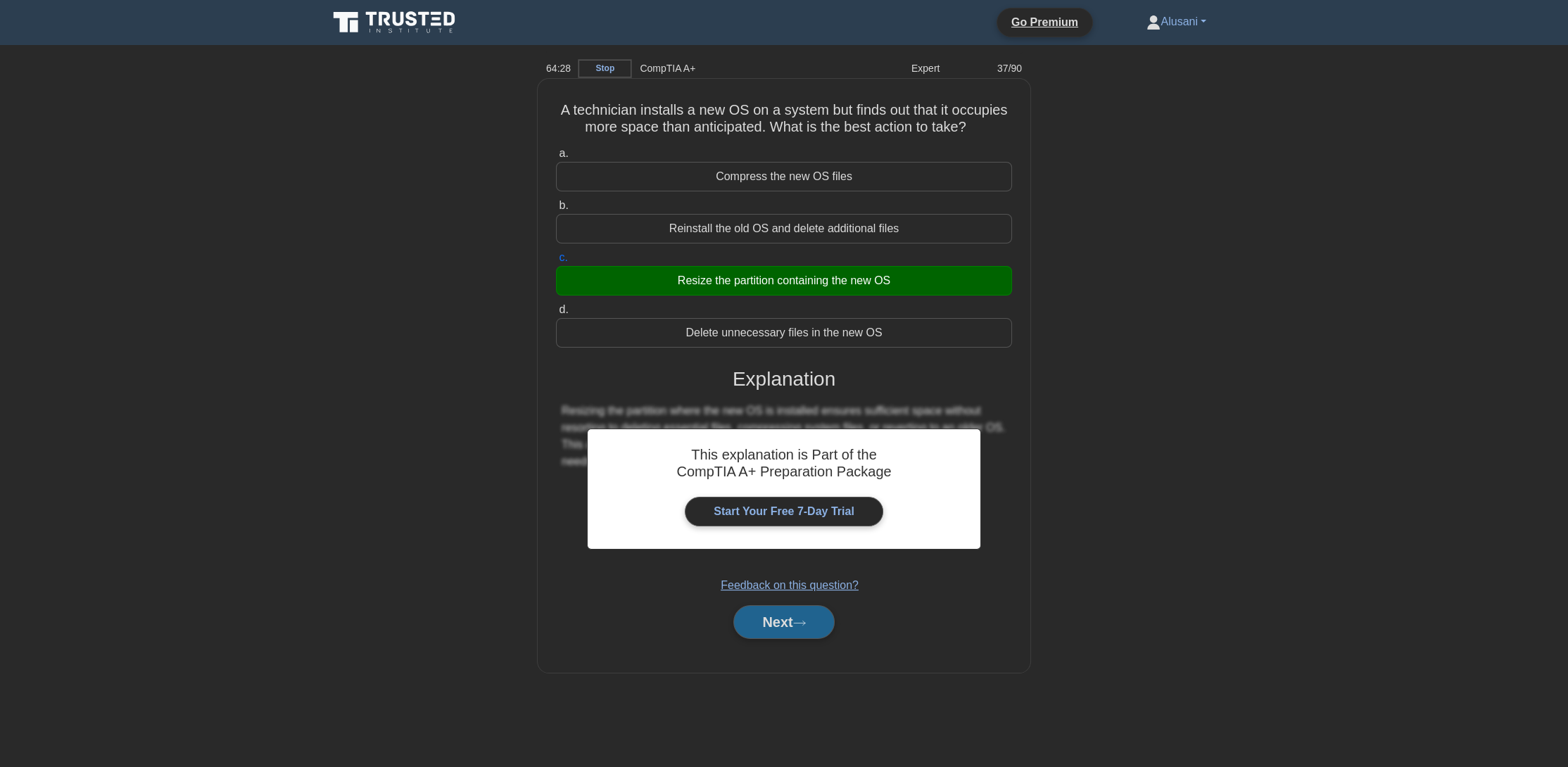
click at [793, 629] on button "Next" at bounding box center [784, 622] width 101 height 34
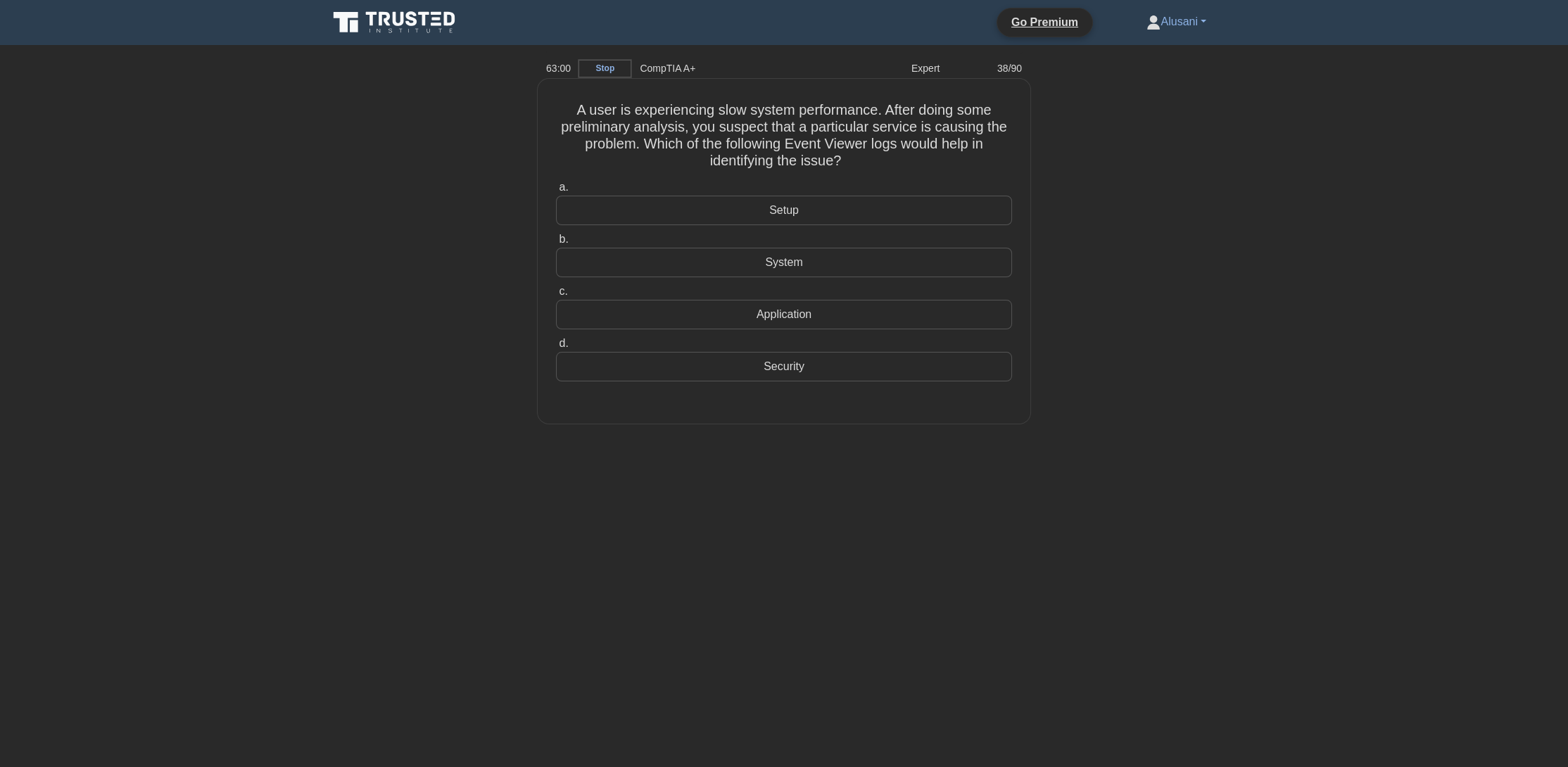
click at [739, 261] on div "System" at bounding box center [784, 262] width 456 height 29
click at [556, 244] on input "b. System" at bounding box center [556, 240] width 0 height 9
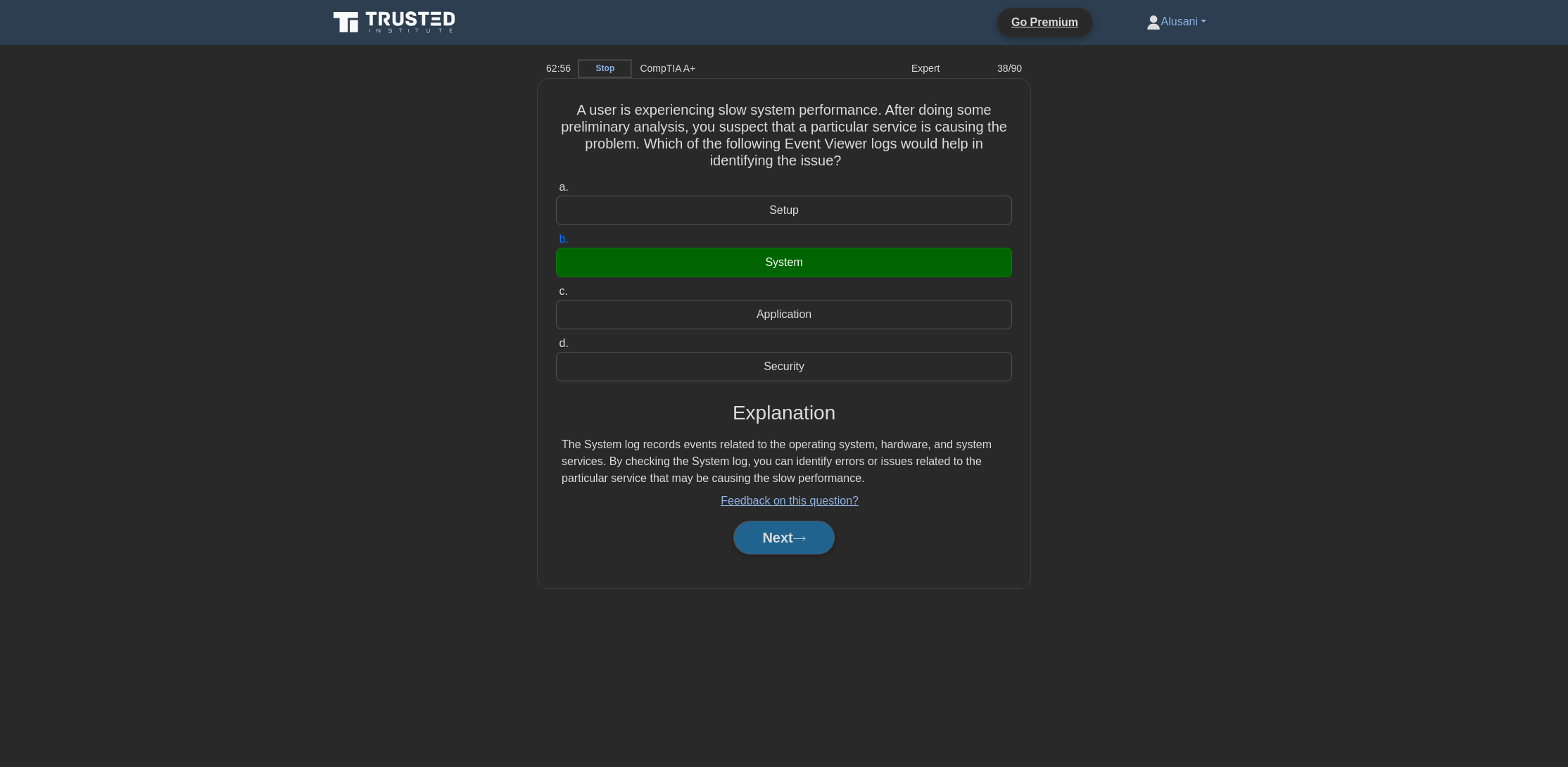
click at [784, 533] on button "Next" at bounding box center [784, 537] width 101 height 34
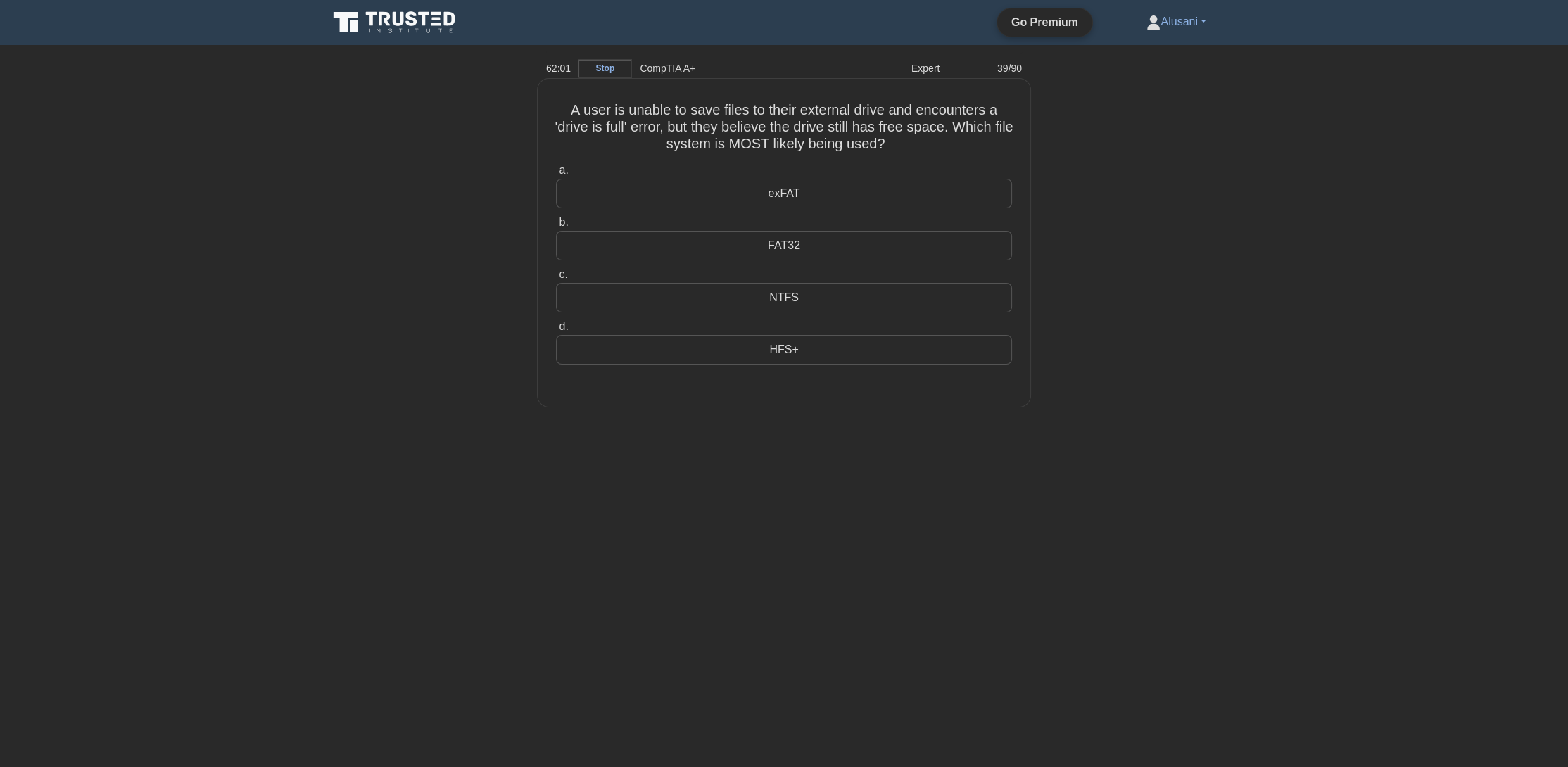
click at [805, 295] on div "NTFS" at bounding box center [784, 297] width 456 height 29
click at [556, 279] on input "c. NTFS" at bounding box center [556, 275] width 0 height 9
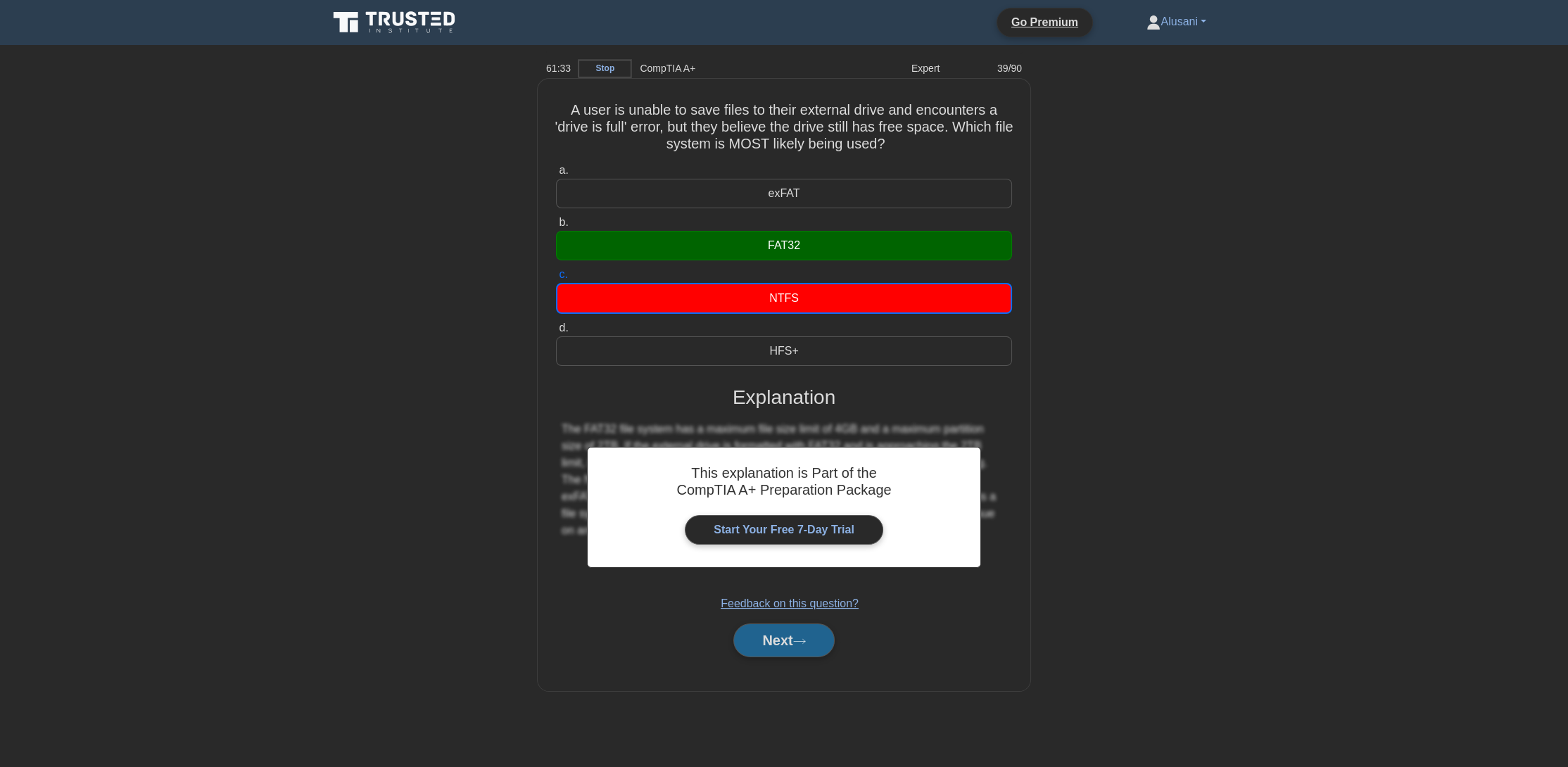
click at [767, 645] on button "Next" at bounding box center [784, 640] width 101 height 34
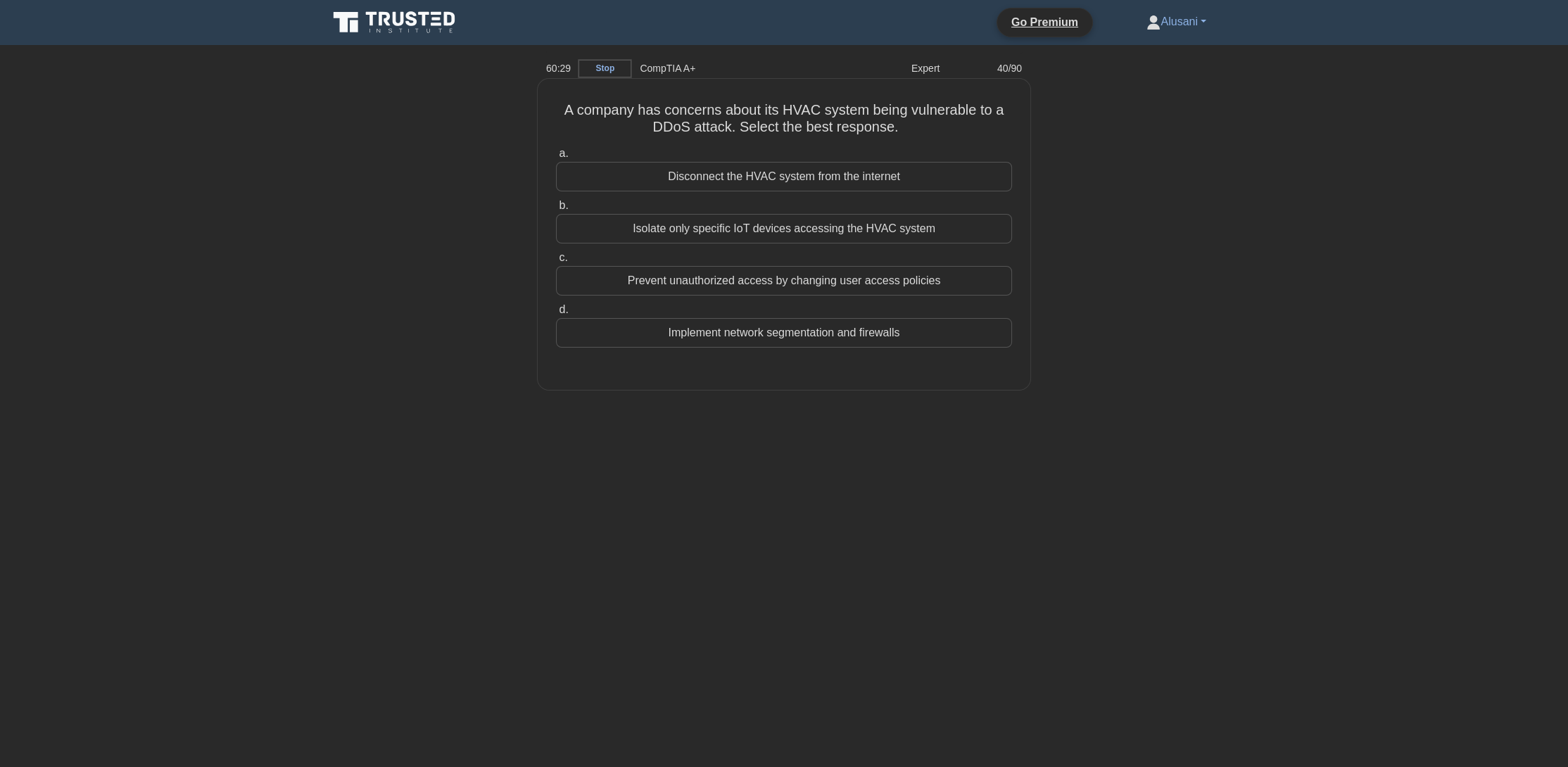
click at [767, 281] on div "Prevent unauthorized access by changing user access policies" at bounding box center [784, 280] width 456 height 29
click at [556, 262] on input "c. Prevent unauthorized access by changing user access policies" at bounding box center [556, 258] width 0 height 9
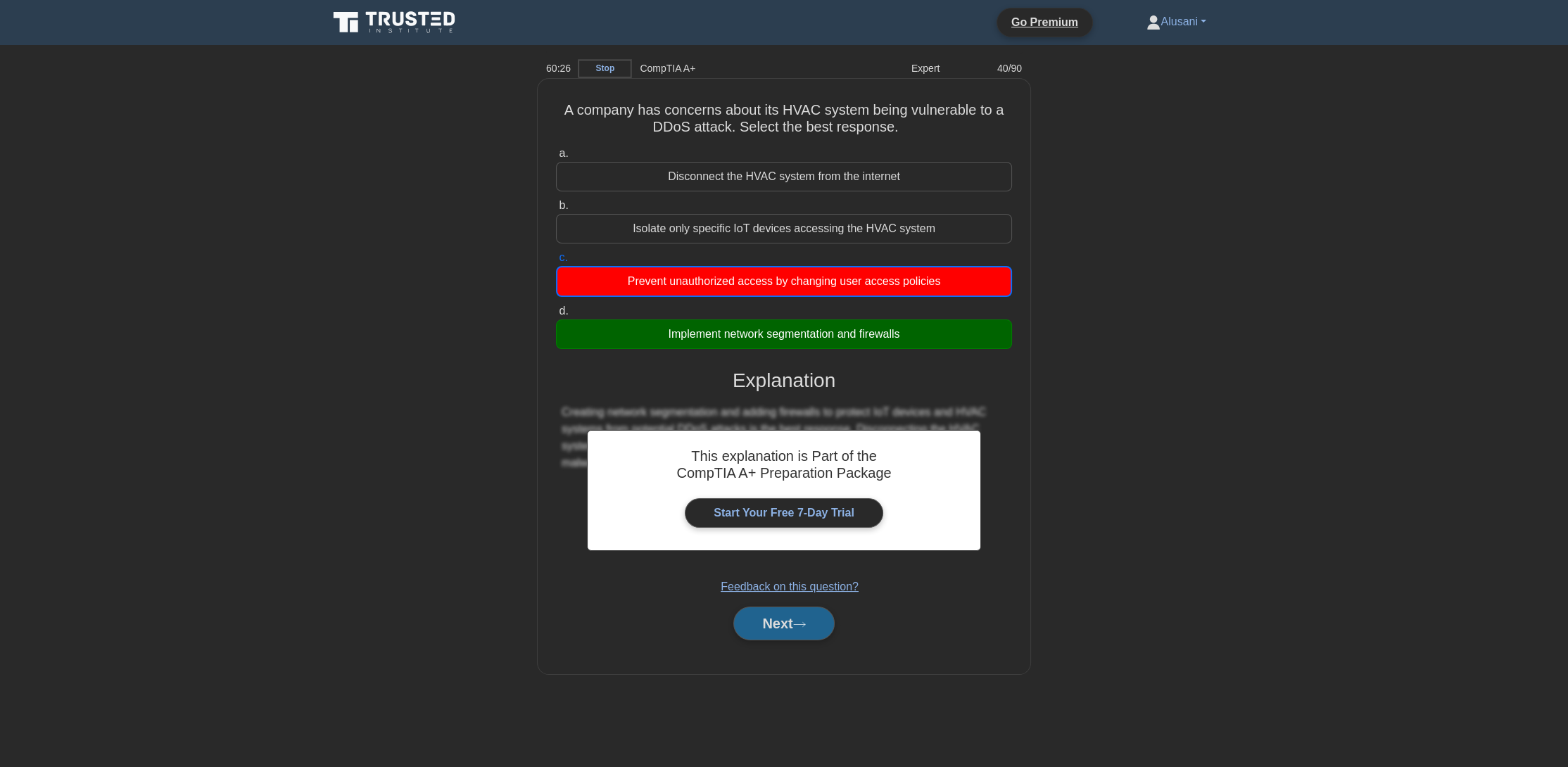
click at [807, 609] on button "Next" at bounding box center [784, 624] width 101 height 34
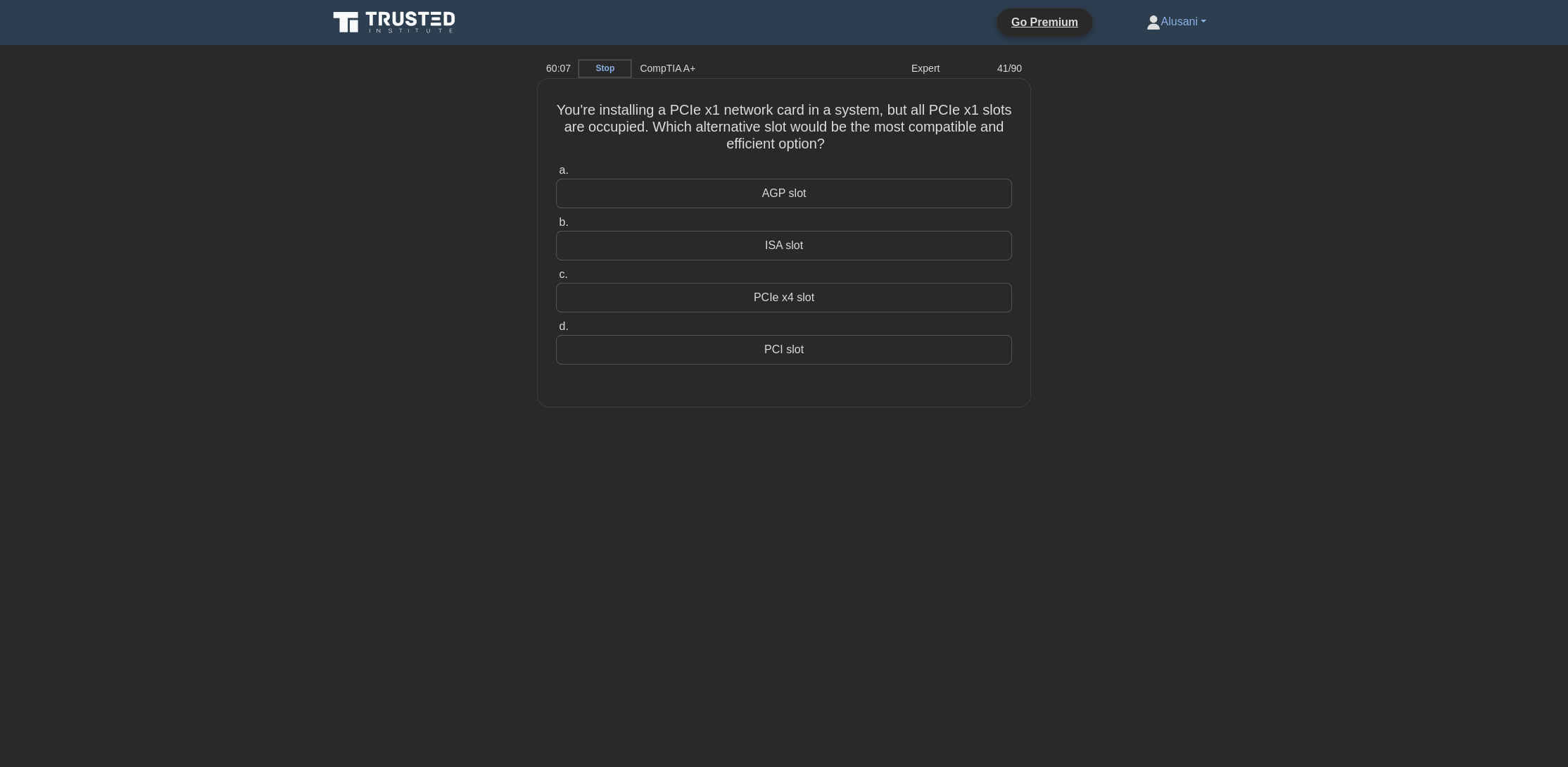
click at [827, 294] on div "PCIe x4 slot" at bounding box center [784, 297] width 456 height 29
click at [556, 279] on input "c. PCIe x4 slot" at bounding box center [556, 275] width 0 height 9
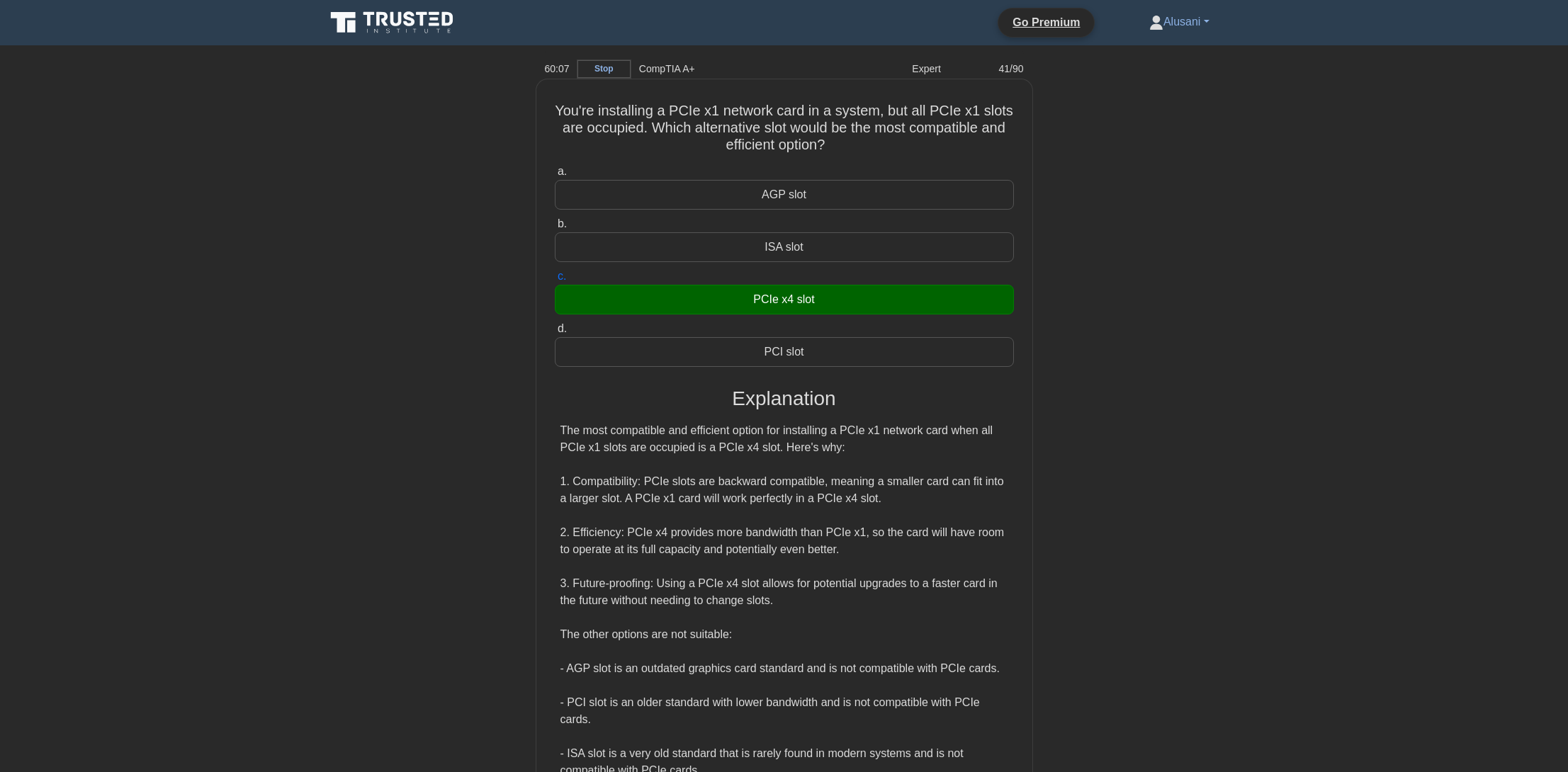
scroll to position [185, 0]
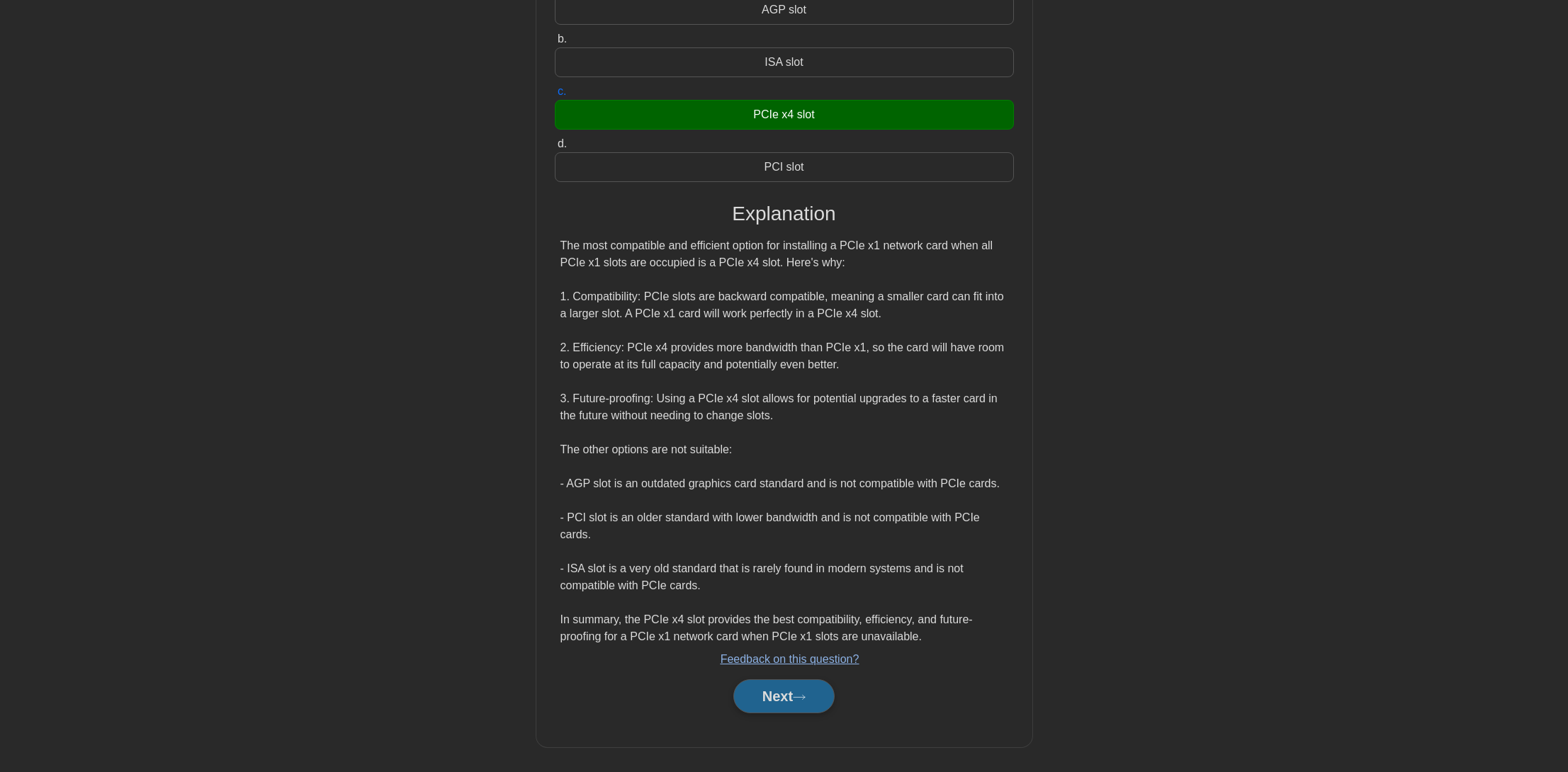
click at [784, 684] on button "Next" at bounding box center [784, 696] width 101 height 34
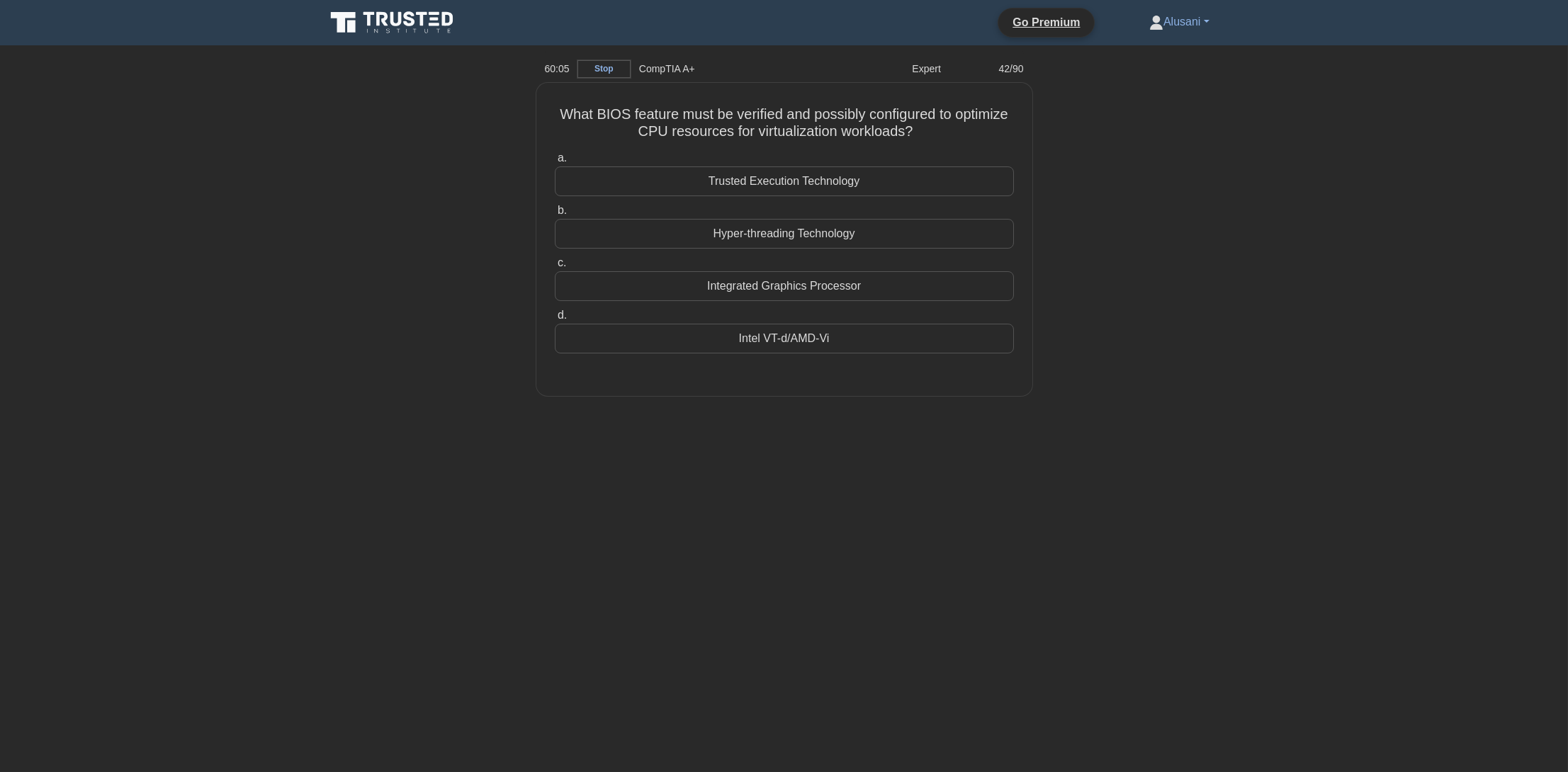
scroll to position [0, 0]
click at [870, 333] on div "Intel VT-d/AMD-Vi" at bounding box center [789, 334] width 459 height 29
click at [560, 317] on input "d. Intel VT-d/AMD-Vi" at bounding box center [560, 312] width 0 height 9
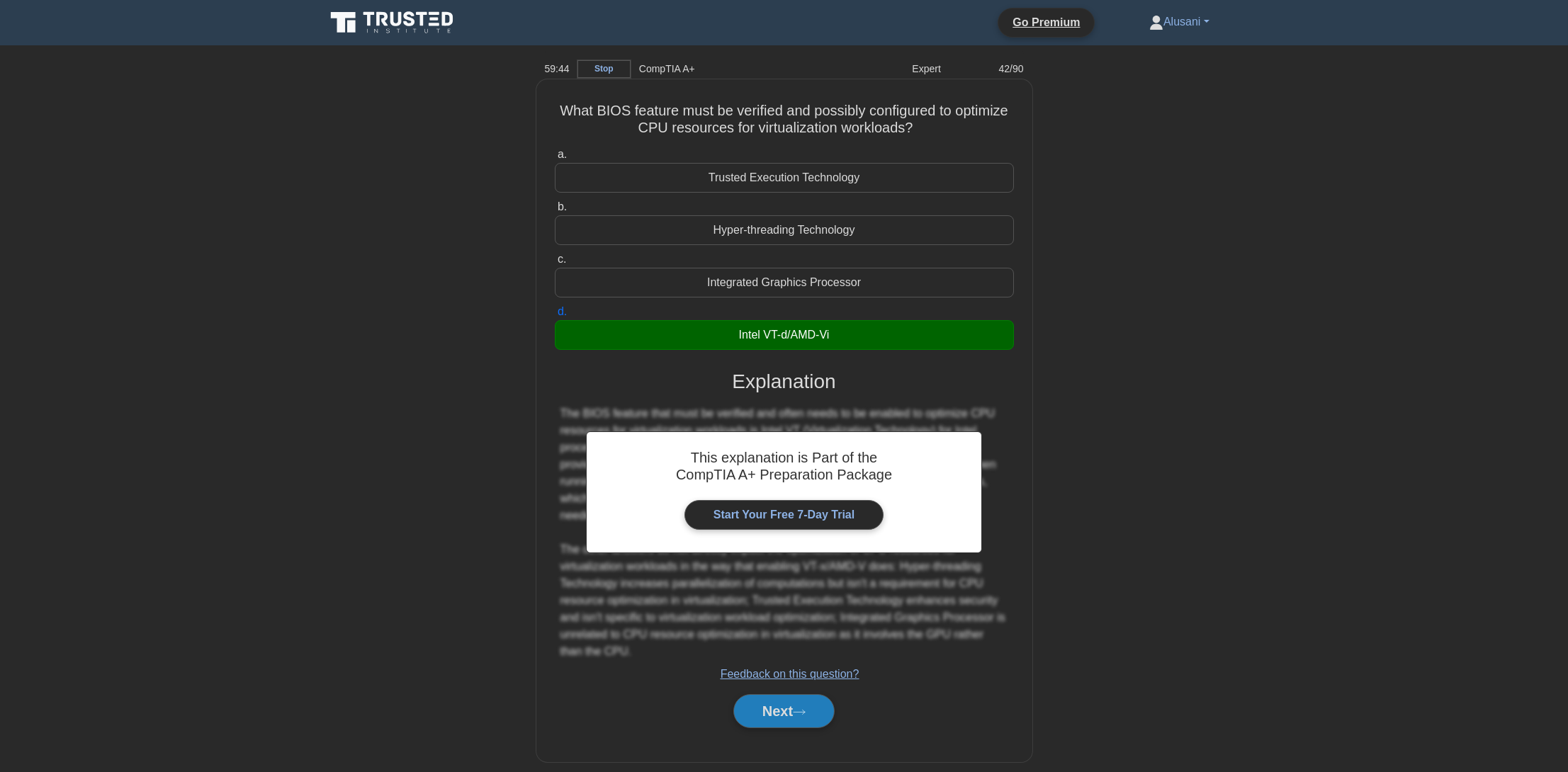
scroll to position [15, 0]
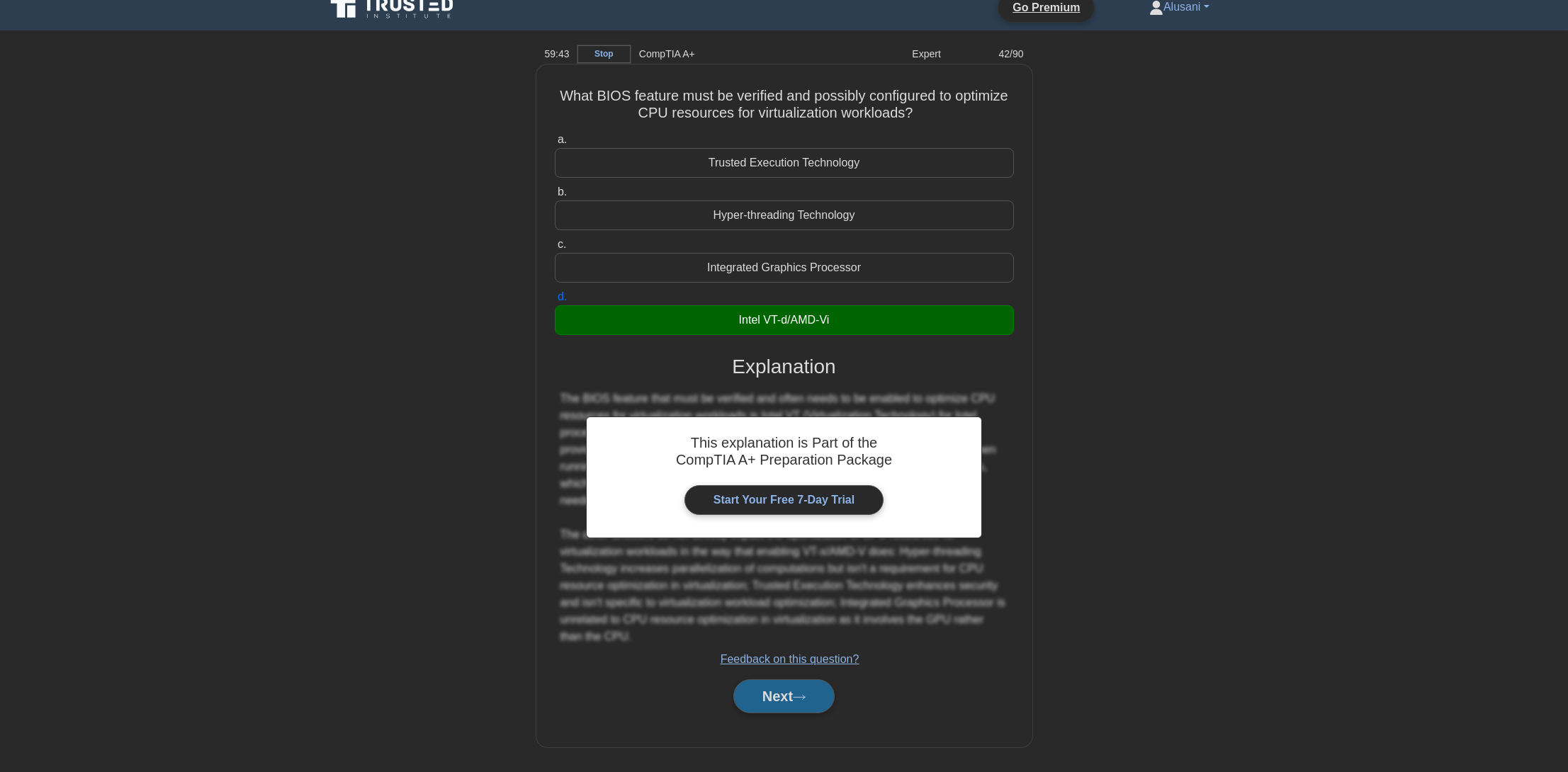
click at [747, 681] on button "Next" at bounding box center [784, 696] width 101 height 34
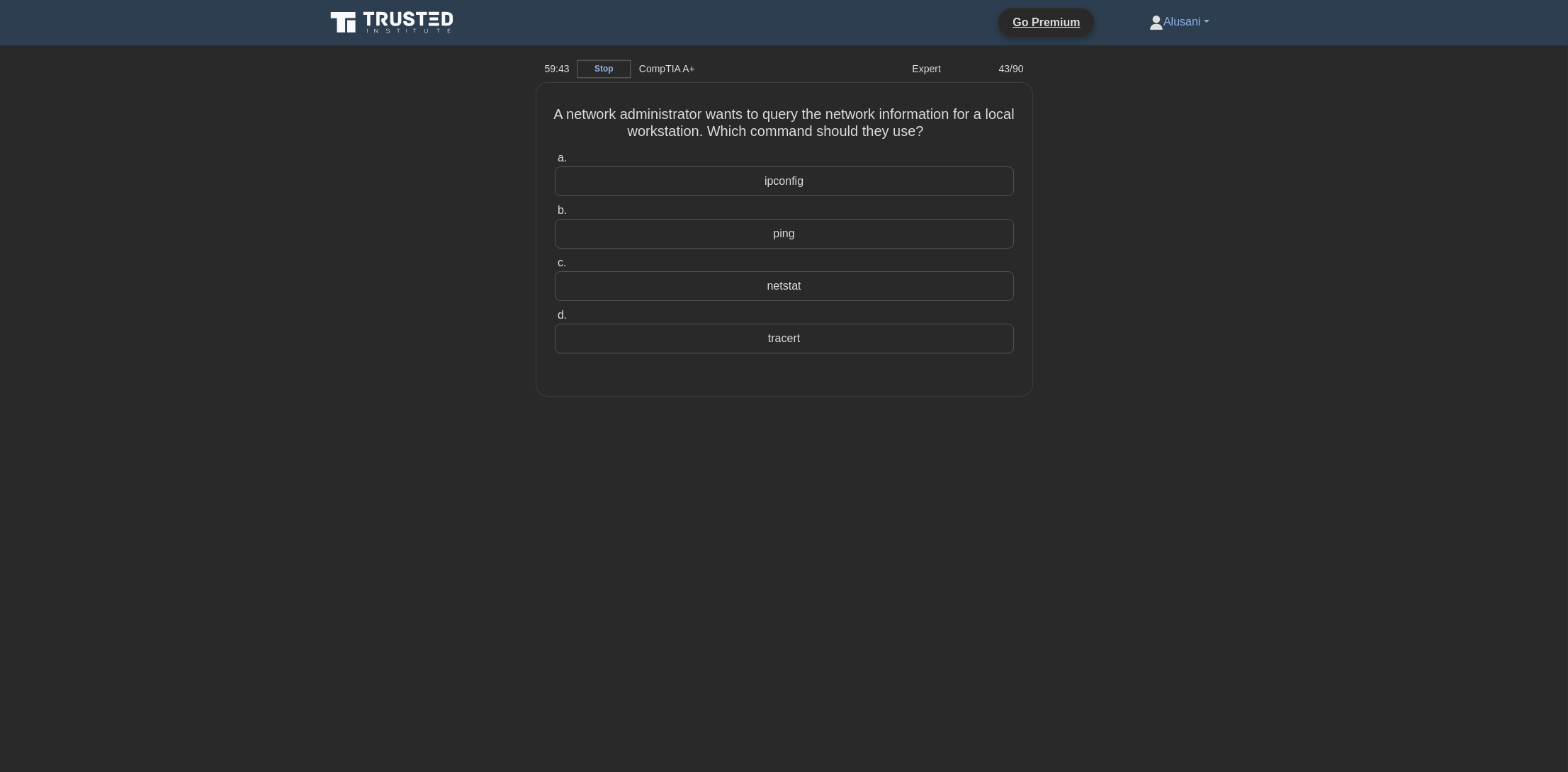
scroll to position [0, 0]
click at [377, 250] on div "A network administrator wants to query the network information for a local work…" at bounding box center [789, 248] width 936 height 330
click at [807, 189] on div "ipconfig" at bounding box center [789, 177] width 459 height 29
click at [560, 160] on input "a. ipconfig" at bounding box center [560, 155] width 0 height 9
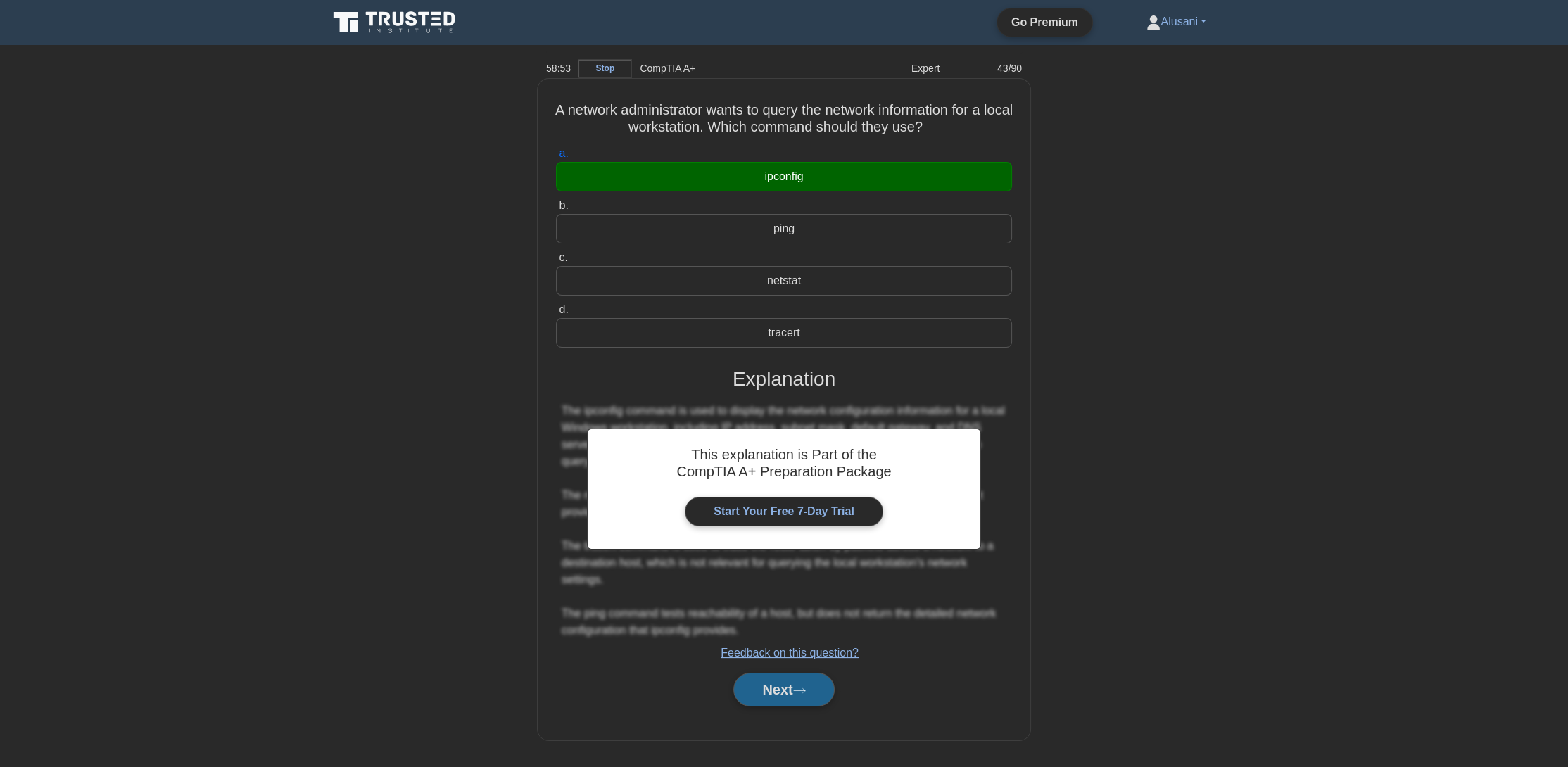
click at [824, 683] on button "Next" at bounding box center [784, 690] width 101 height 34
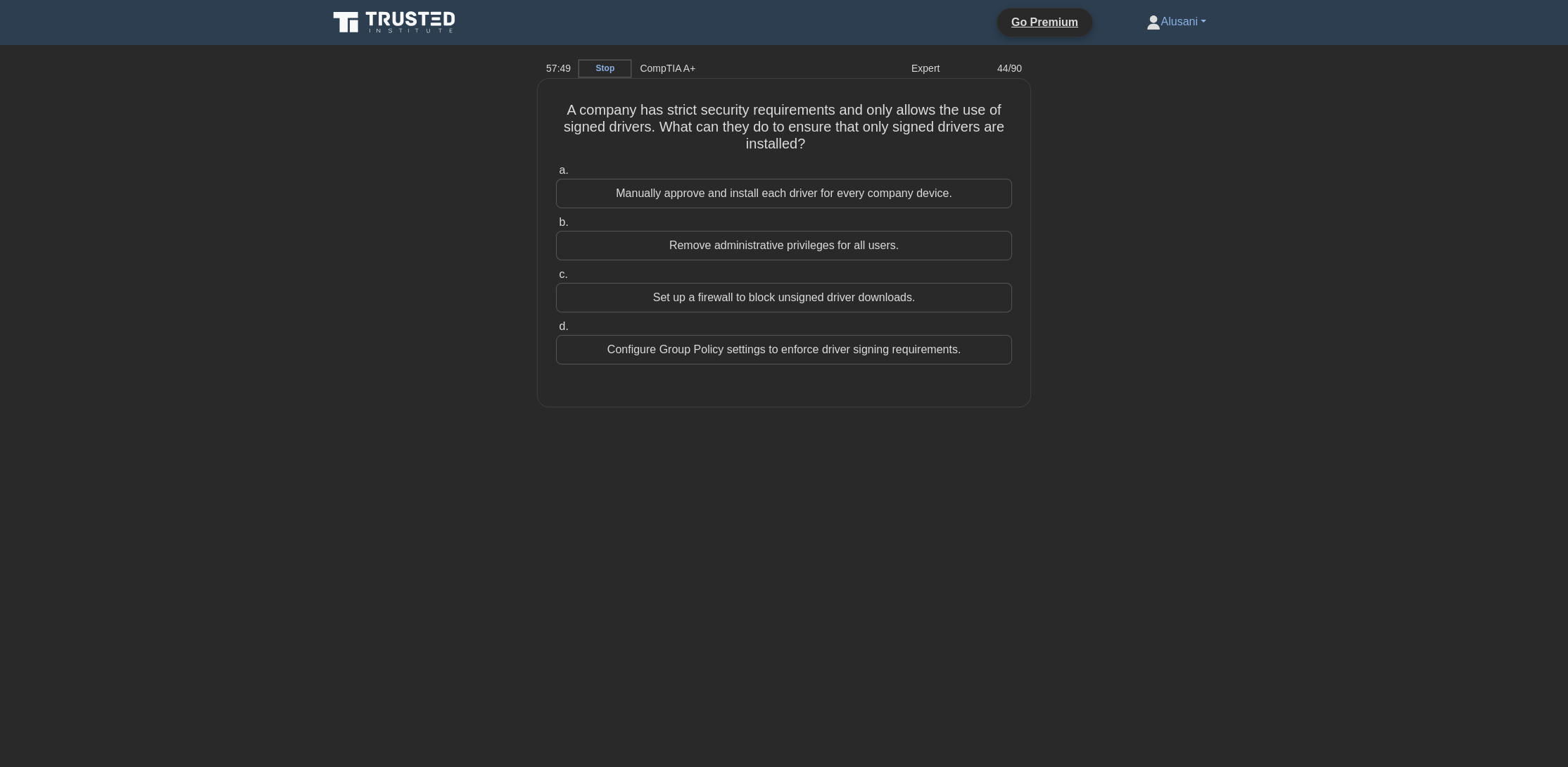
click at [707, 355] on div "Configure Group Policy settings to enforce driver signing requirements." at bounding box center [784, 349] width 456 height 29
click at [556, 331] on input "d. Configure Group Policy settings to enforce driver signing requirements." at bounding box center [556, 327] width 0 height 9
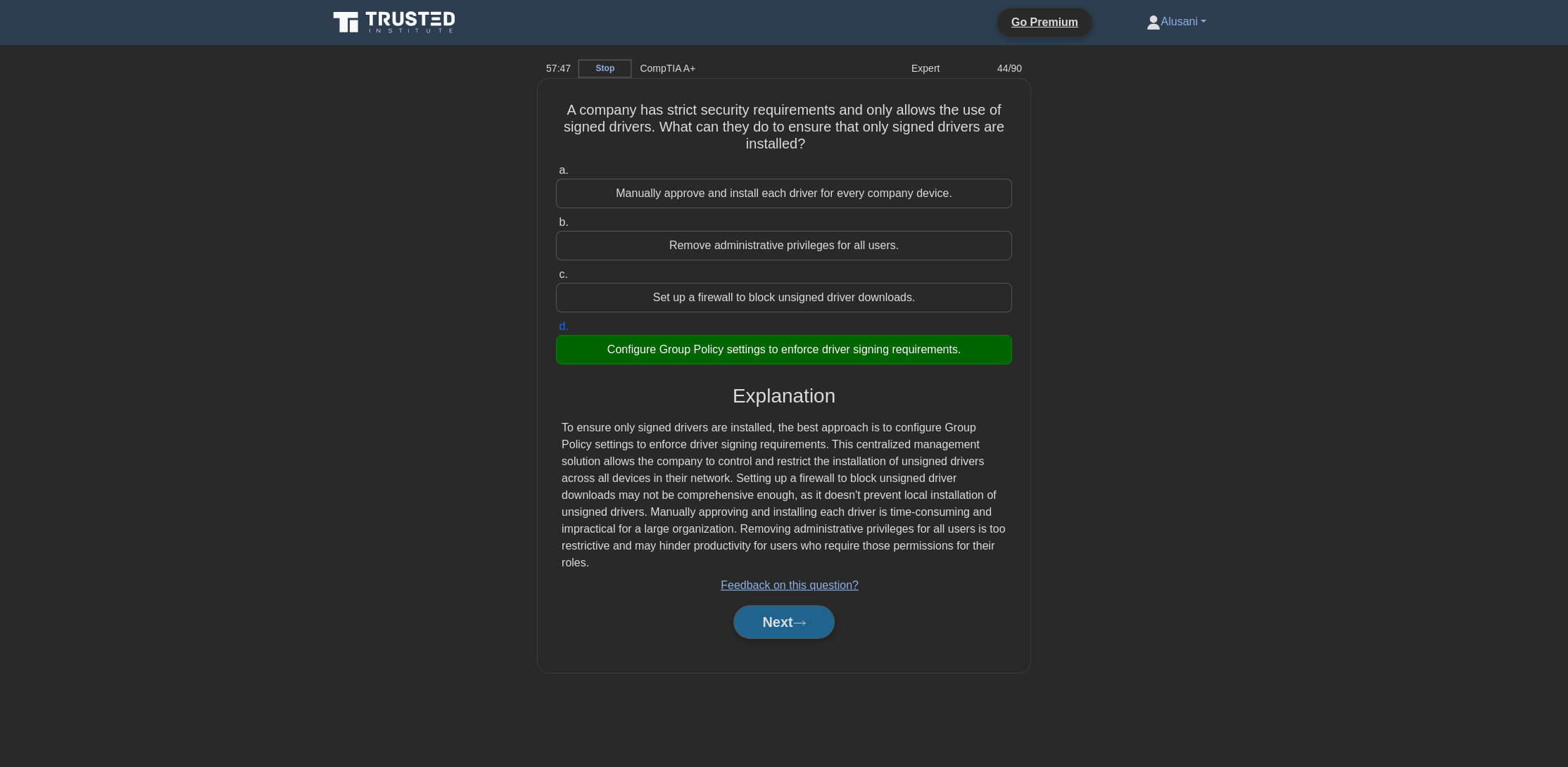
click at [763, 605] on button "Next" at bounding box center [784, 622] width 101 height 34
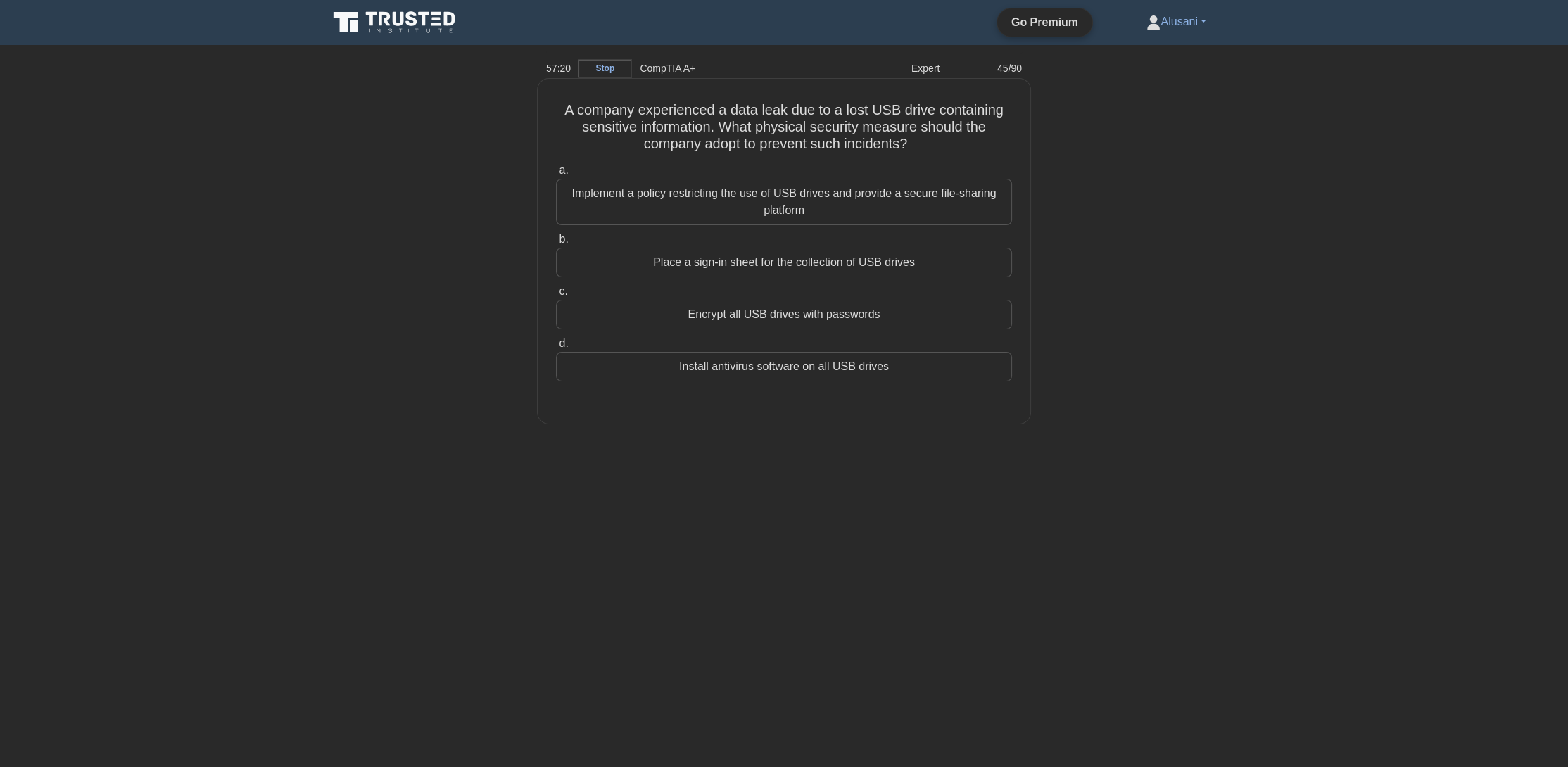
click at [929, 210] on div "Implement a policy restricting the use of USB drives and provide a secure file-…" at bounding box center [784, 202] width 456 height 47
click at [556, 175] on input "a. Implement a policy restricting the use of USB drives and provide a secure fi…" at bounding box center [556, 171] width 0 height 9
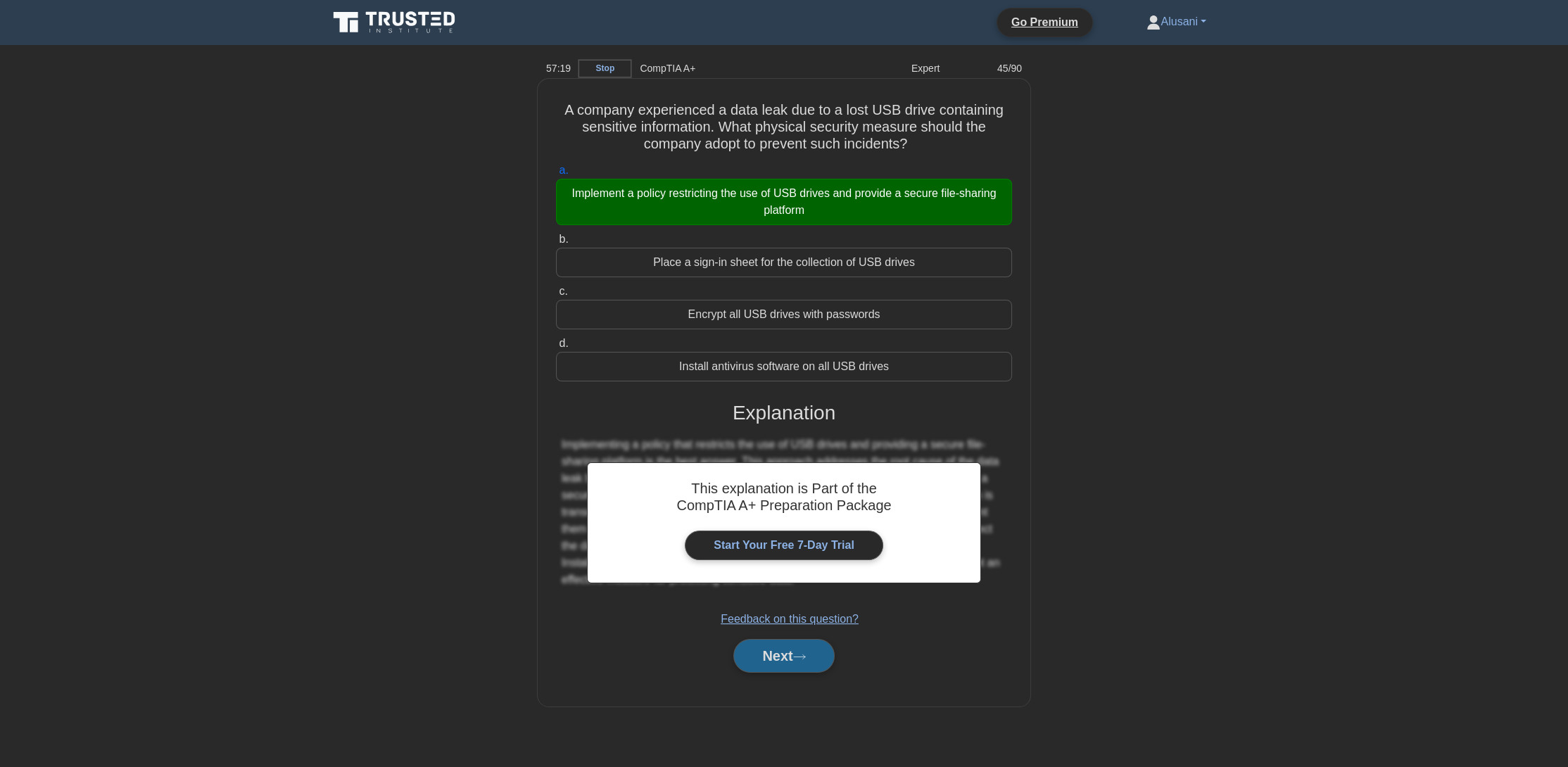
click at [757, 651] on button "Next" at bounding box center [784, 656] width 101 height 34
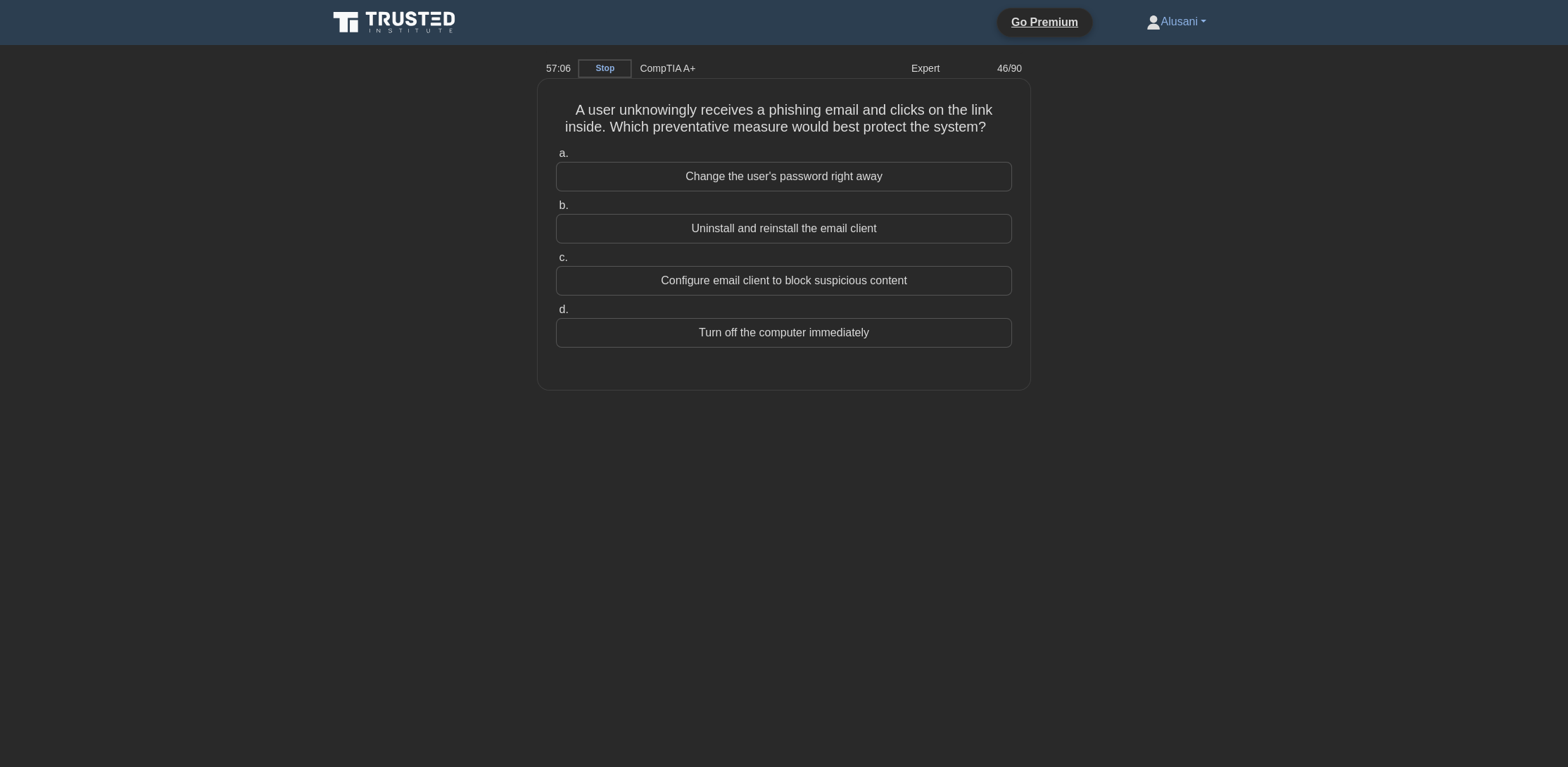
click at [802, 328] on div "Turn off the computer immediately" at bounding box center [784, 332] width 456 height 29
click at [556, 315] on input "d. Turn off the computer immediately" at bounding box center [556, 310] width 0 height 9
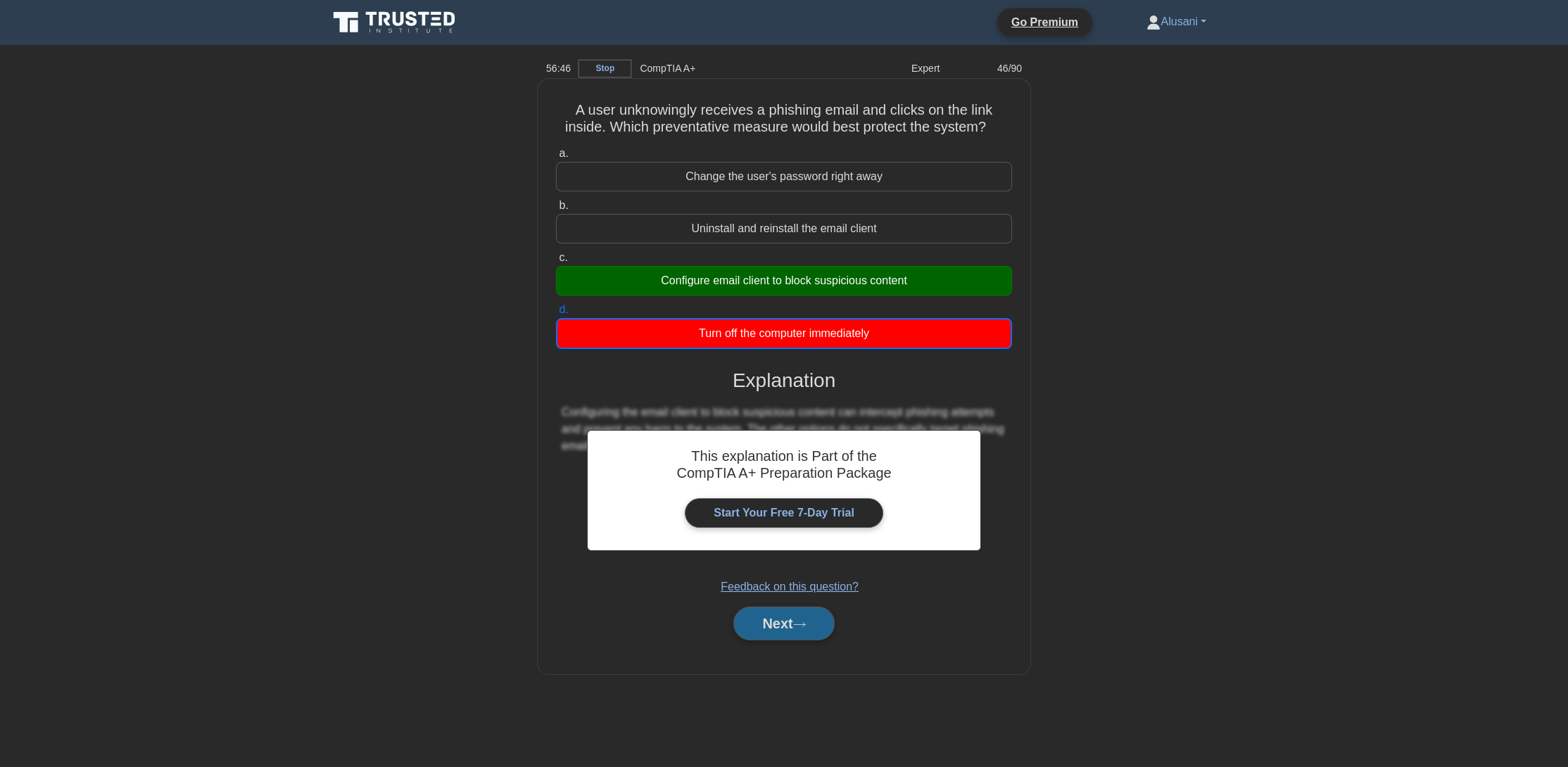
click at [779, 620] on button "Next" at bounding box center [784, 624] width 101 height 34
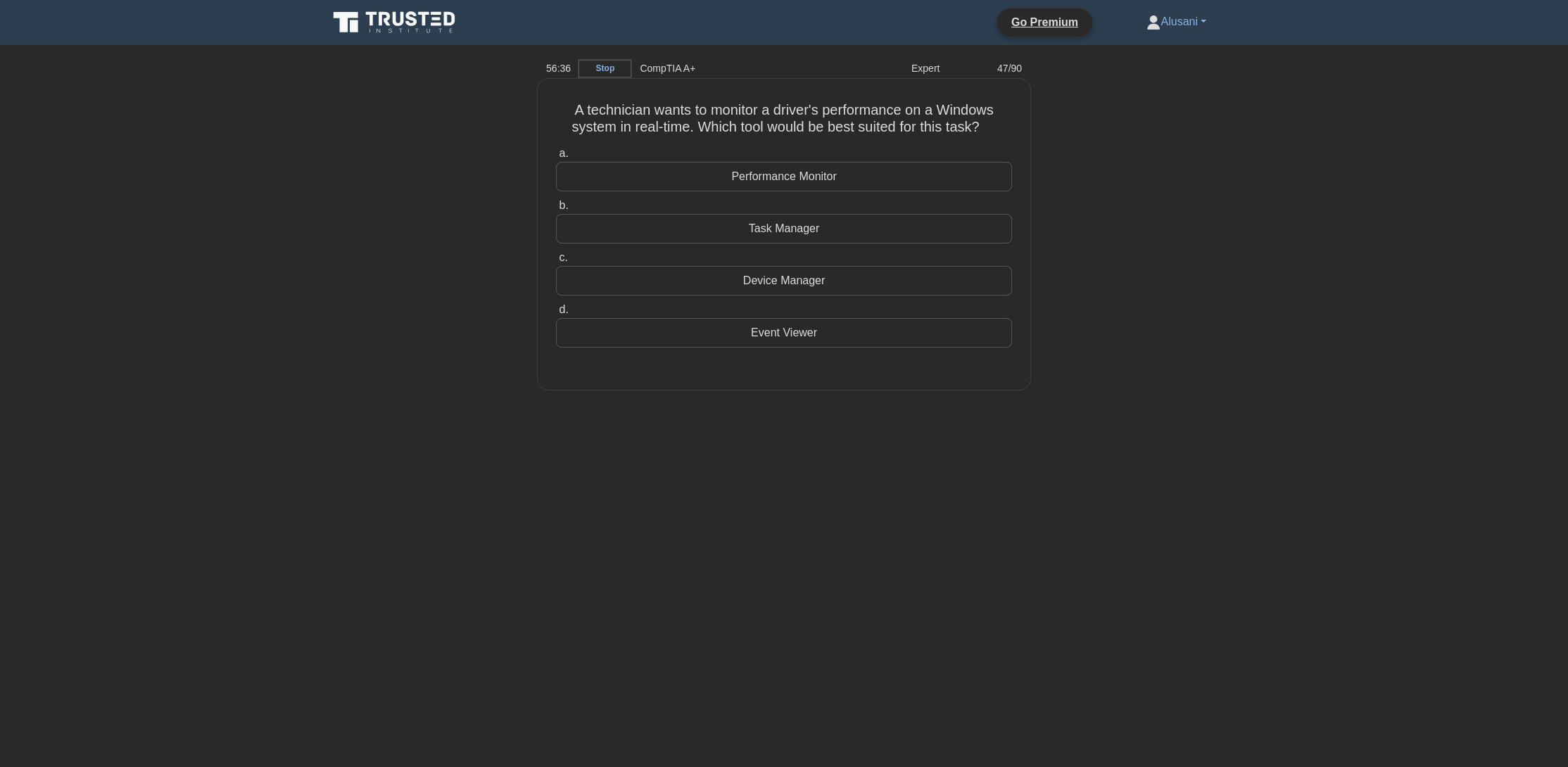
click at [724, 231] on div "Task Manager" at bounding box center [784, 228] width 456 height 29
click at [556, 210] on input "b. Task Manager" at bounding box center [556, 206] width 0 height 9
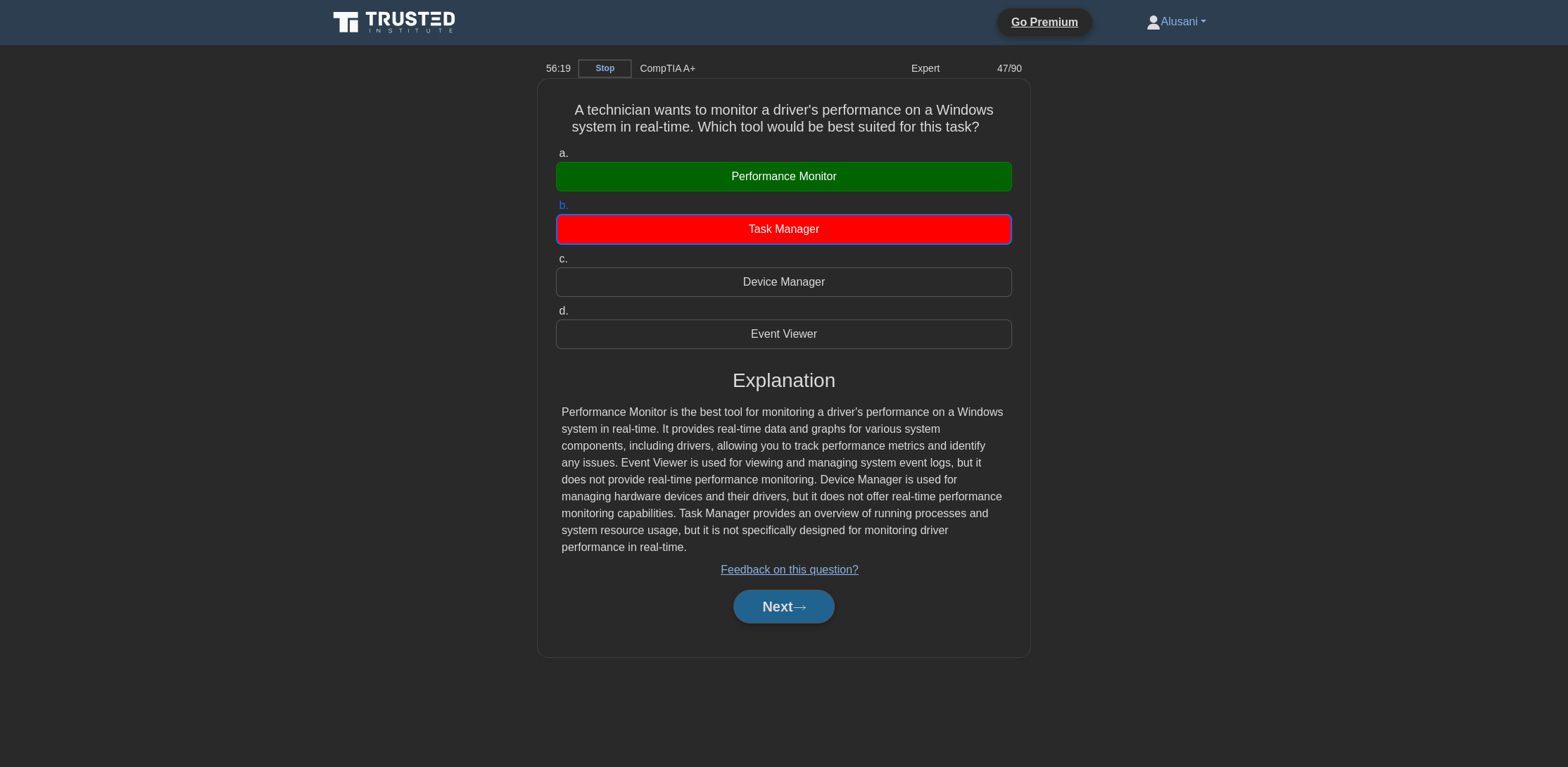
click at [804, 599] on button "Next" at bounding box center [784, 606] width 101 height 34
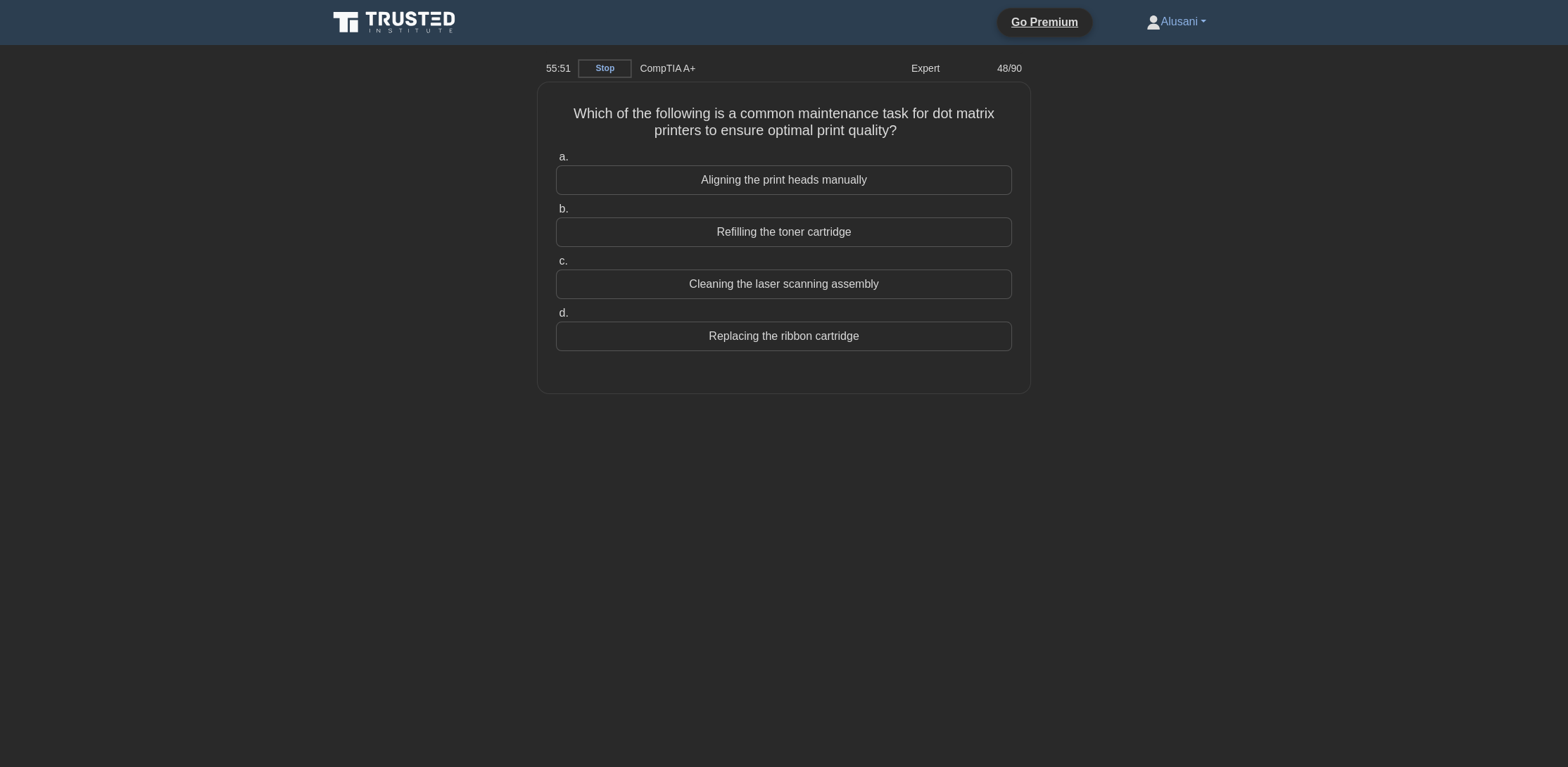
drag, startPoint x: 851, startPoint y: 221, endPoint x: 1060, endPoint y: 264, distance: 213.4
click at [1060, 264] on div "Which of the following is a common maintenance task for dot matrix printers to …" at bounding box center [784, 246] width 929 height 328
click at [943, 279] on div "Cleaning the laser scanning assembly" at bounding box center [784, 280] width 456 height 29
click at [556, 262] on input "c. Cleaning the laser scanning assembly" at bounding box center [556, 258] width 0 height 9
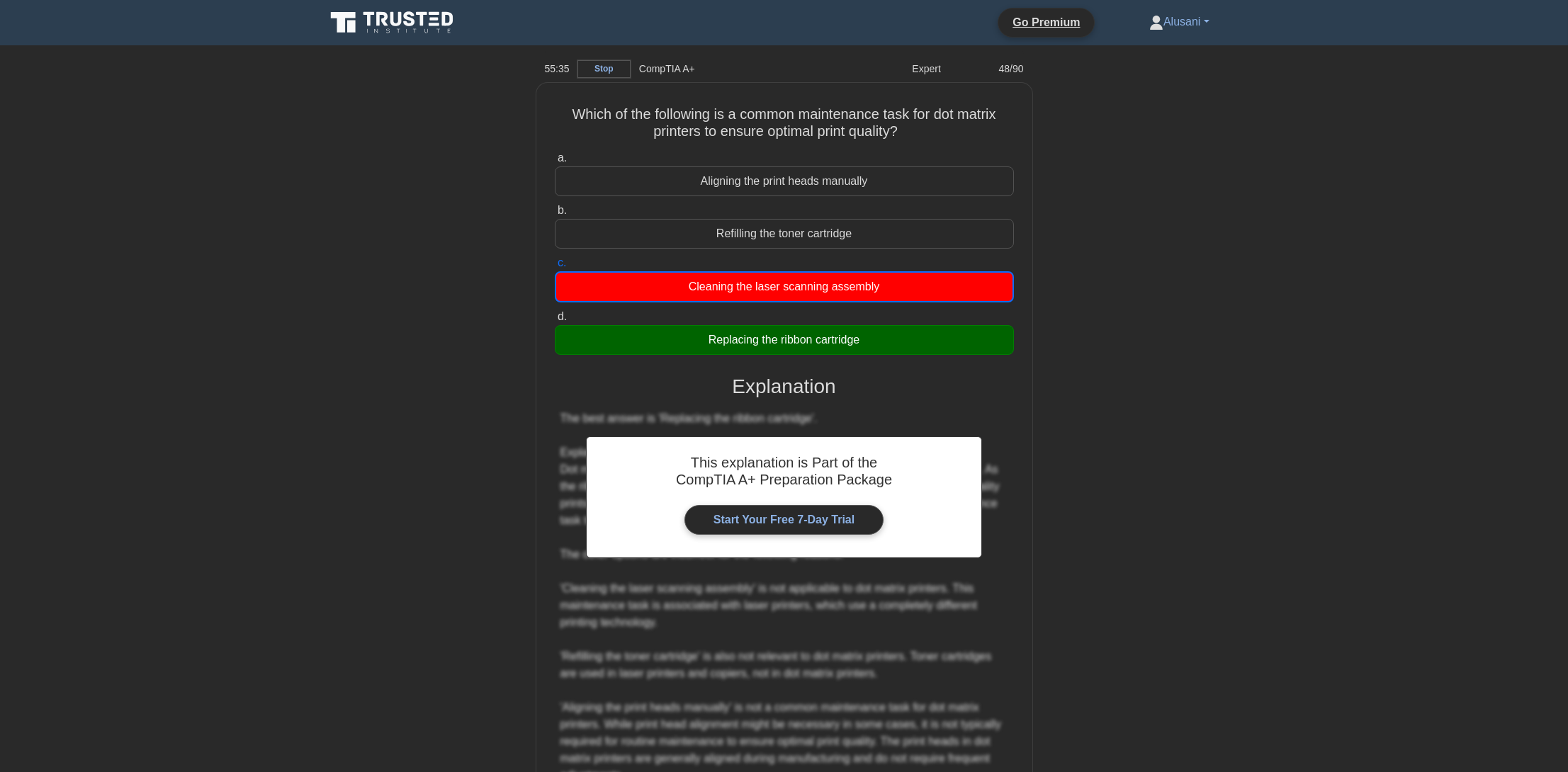
scroll to position [135, 0]
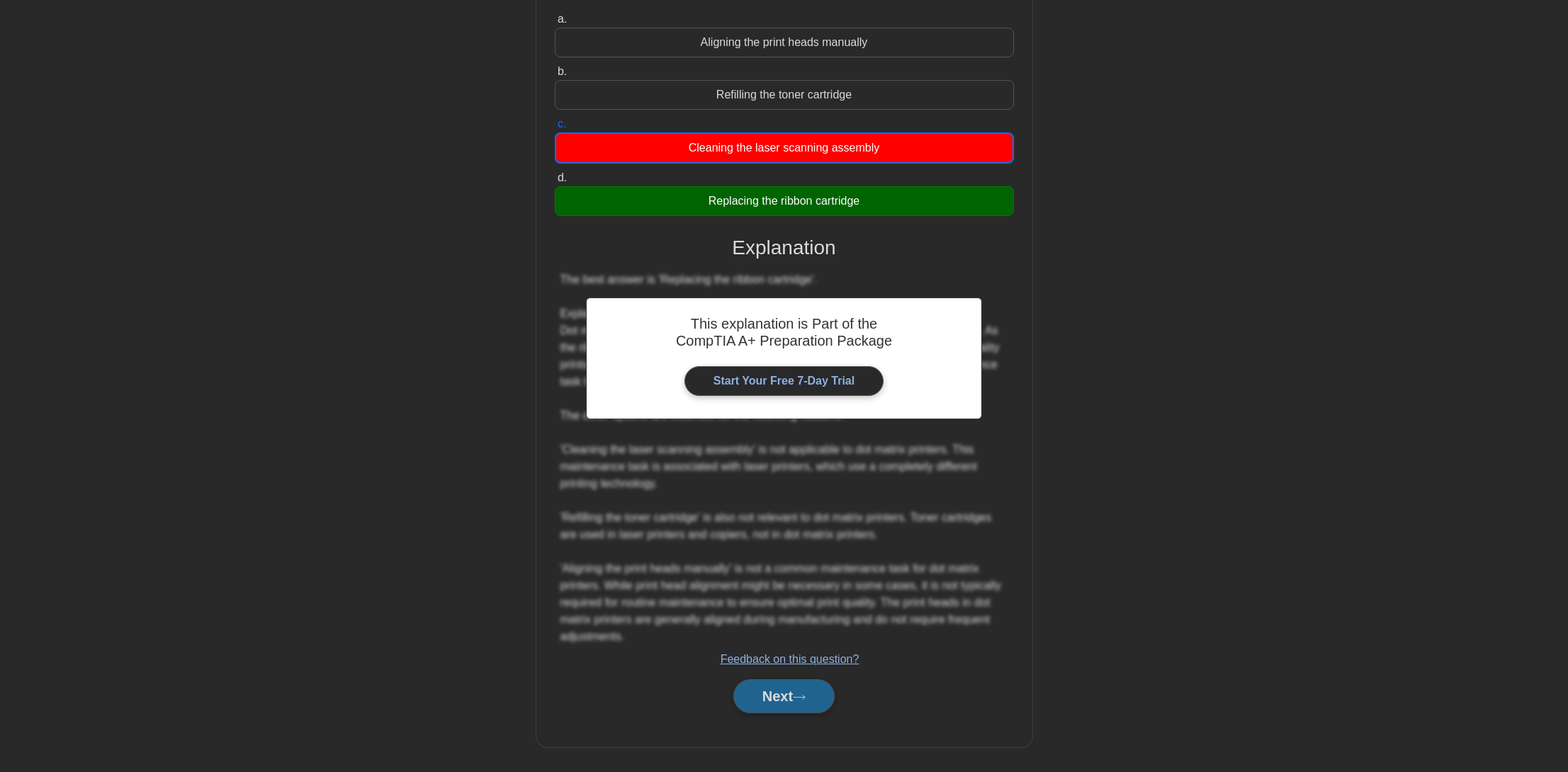
click at [774, 690] on button "Next" at bounding box center [784, 696] width 101 height 34
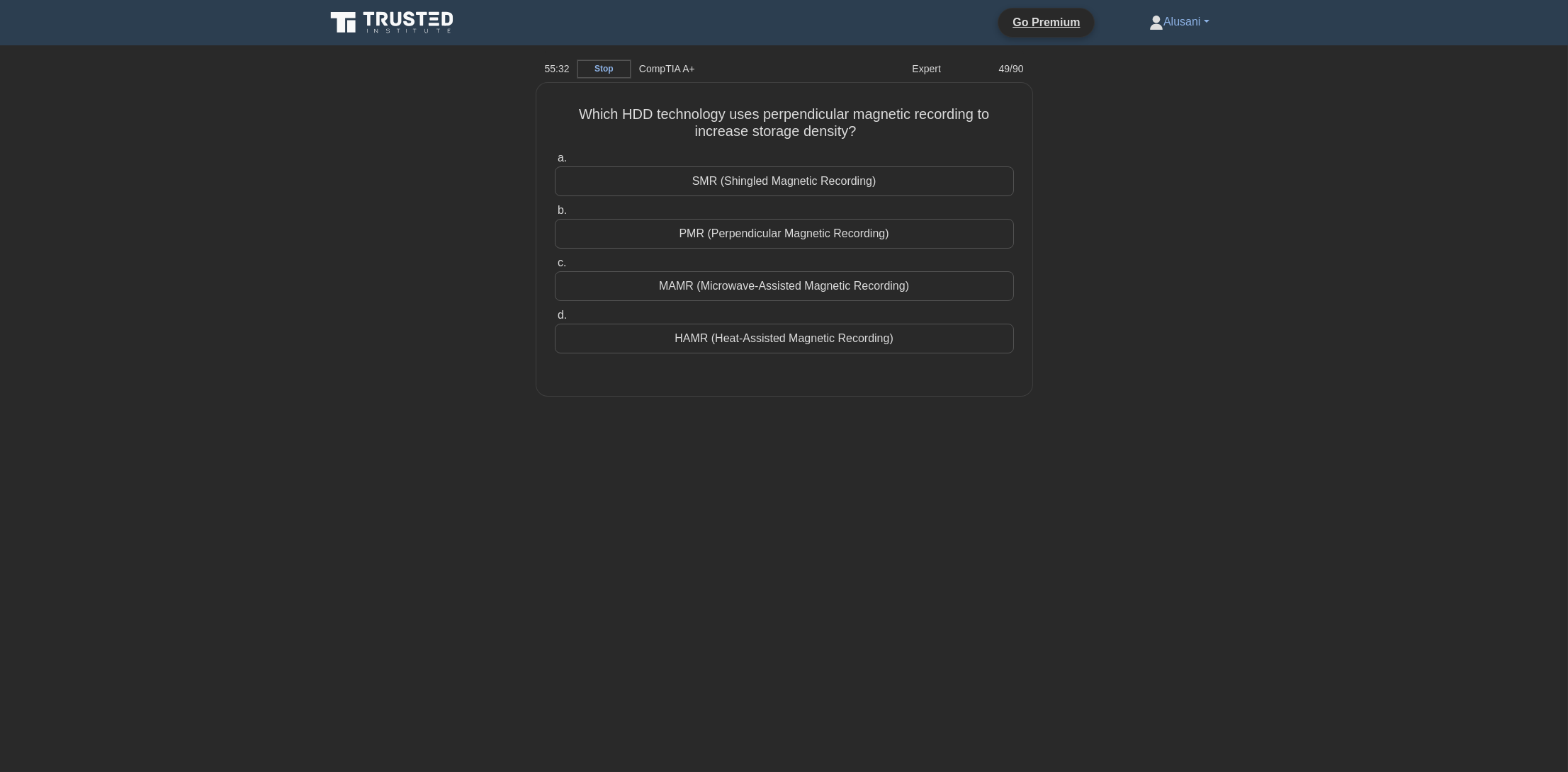
scroll to position [0, 0]
click at [902, 240] on div "PMR (Perpendicular Magnetic Recording)" at bounding box center [789, 230] width 459 height 29
click at [560, 212] on input "b. PMR (Perpendicular Magnetic Recording)" at bounding box center [560, 207] width 0 height 9
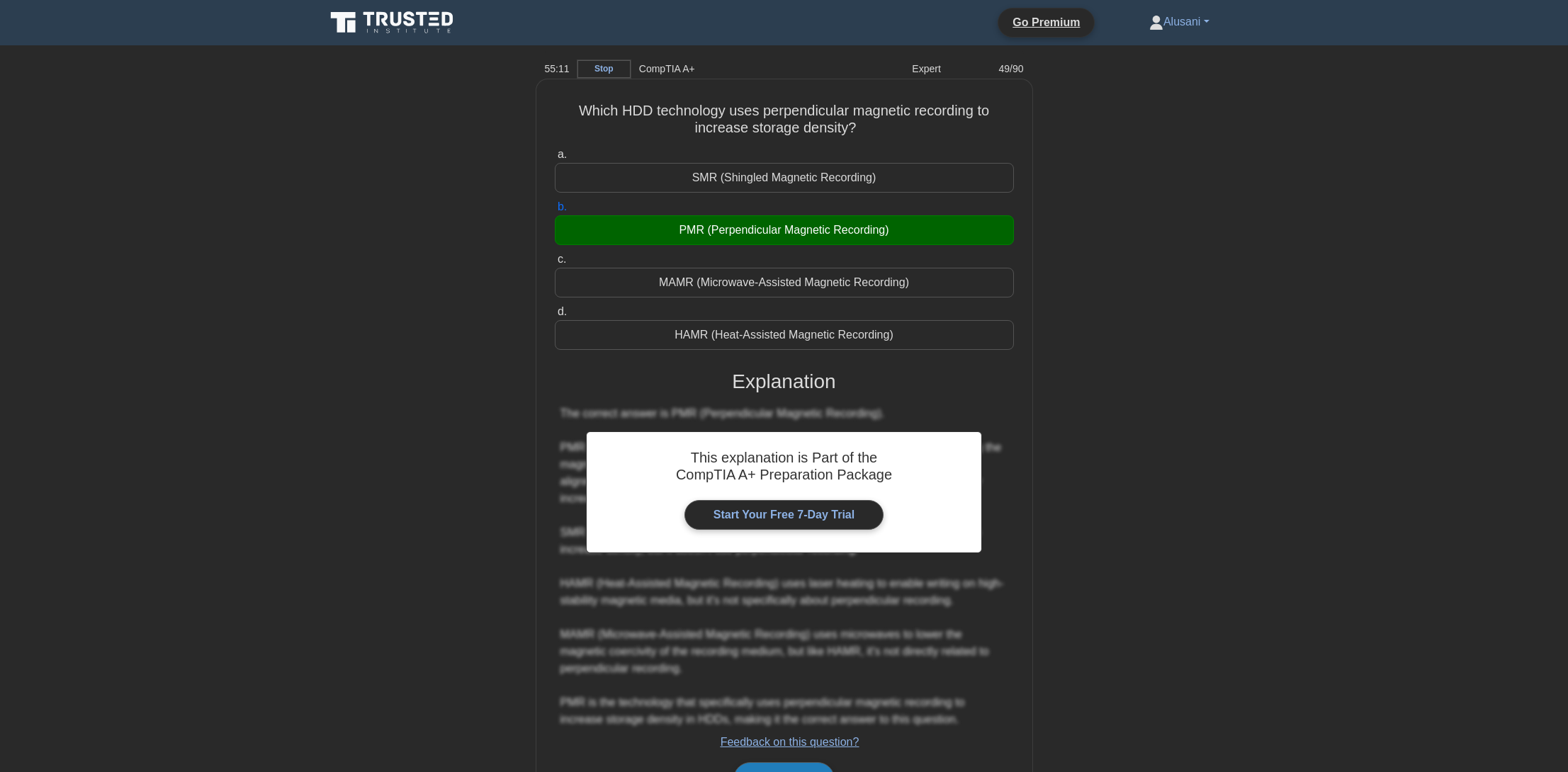
scroll to position [83, 0]
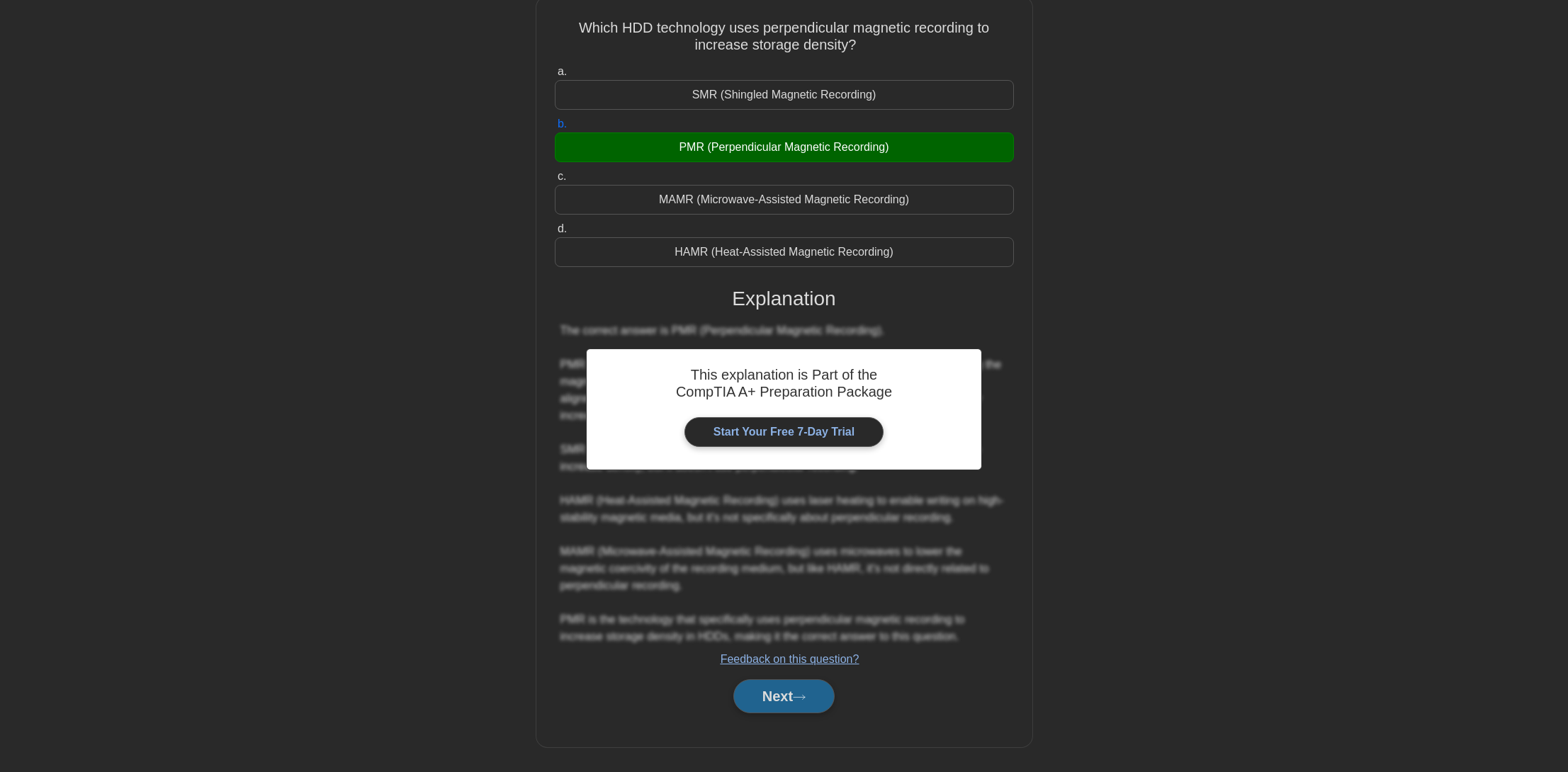
click at [740, 690] on button "Next" at bounding box center [784, 696] width 101 height 34
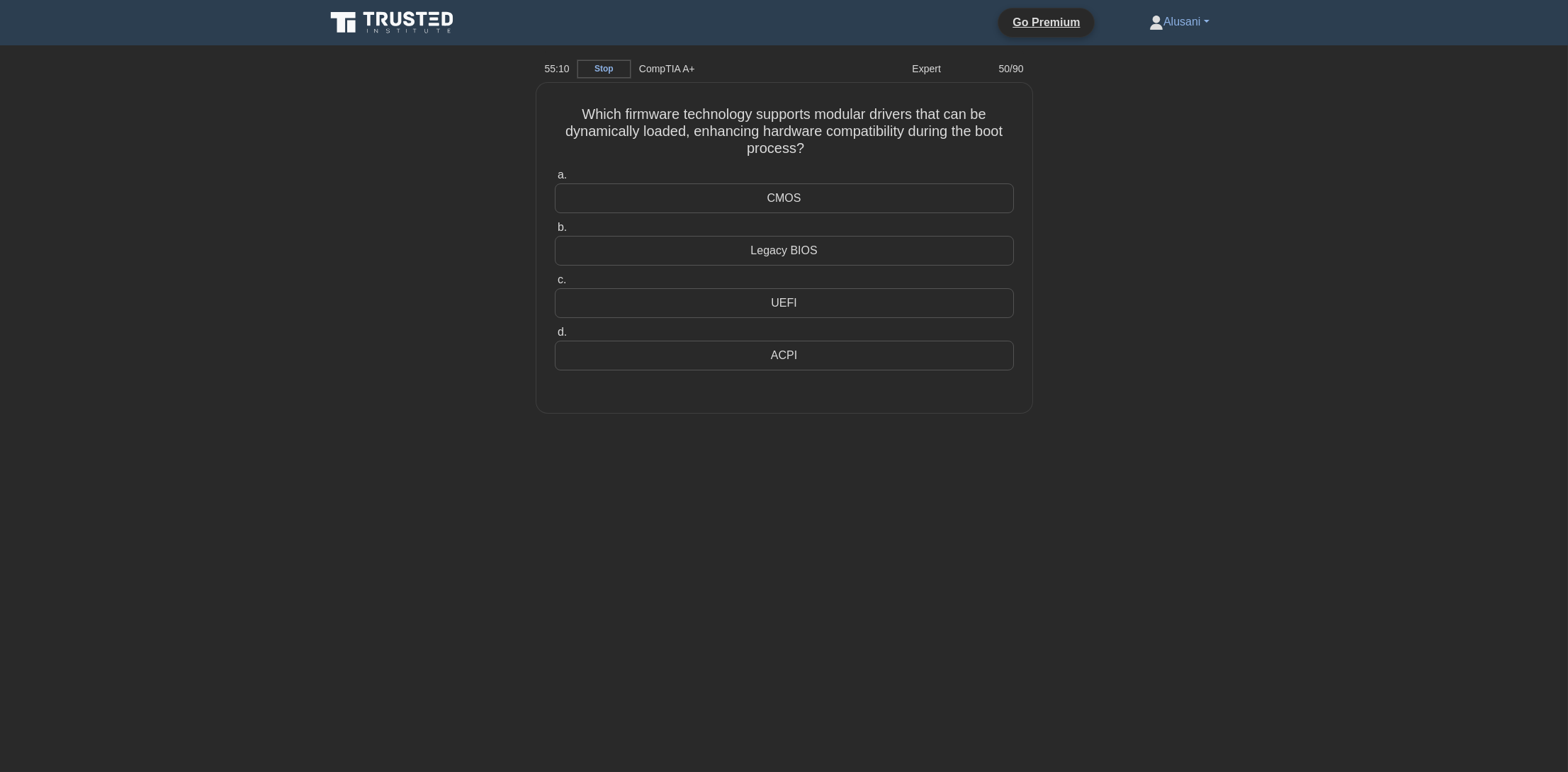
scroll to position [0, 0]
click at [967, 311] on div "UEFI" at bounding box center [789, 299] width 459 height 29
click at [560, 281] on input "c. UEFI" at bounding box center [560, 277] width 0 height 9
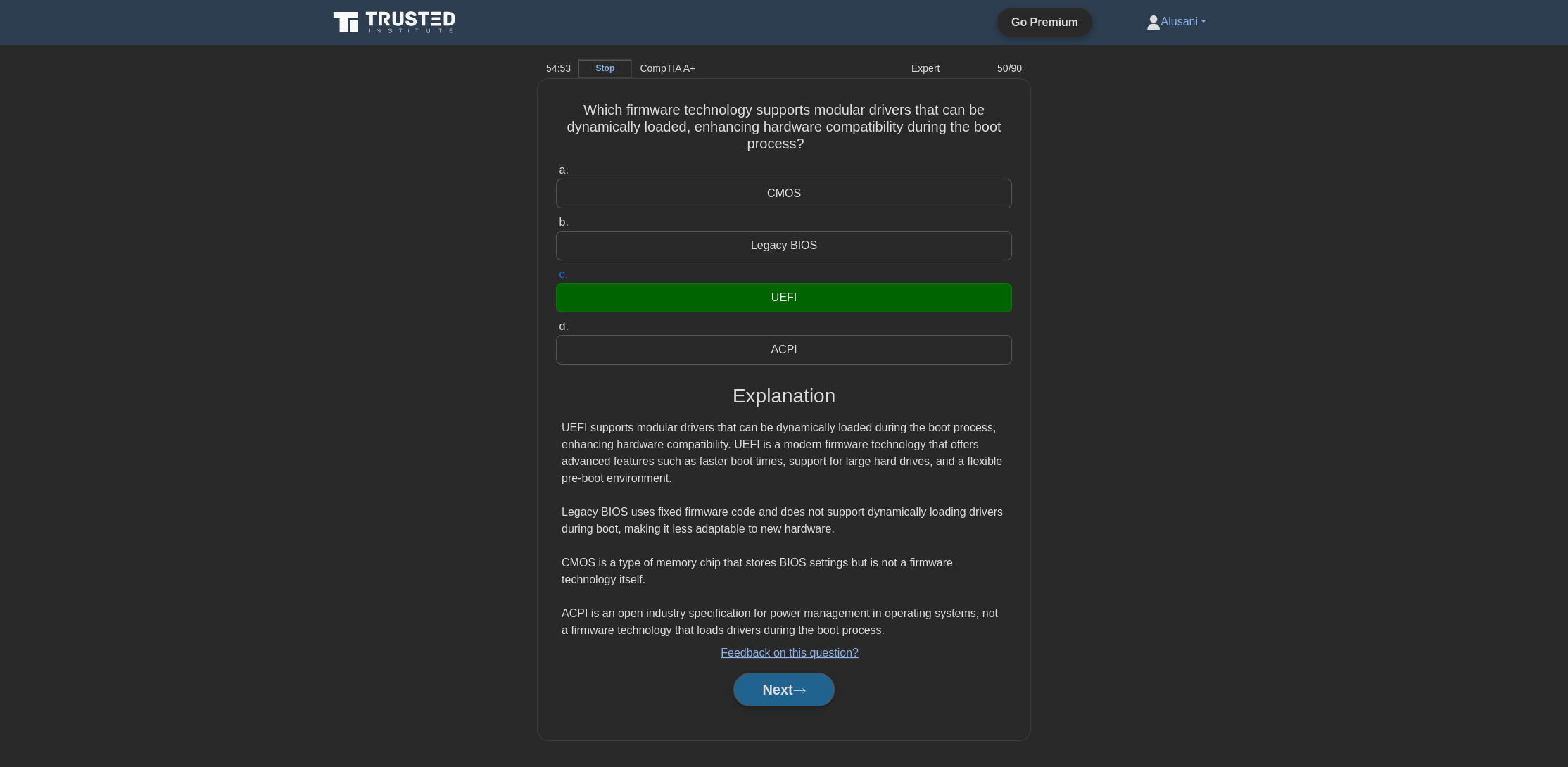
click at [757, 684] on button "Next" at bounding box center [784, 690] width 101 height 34
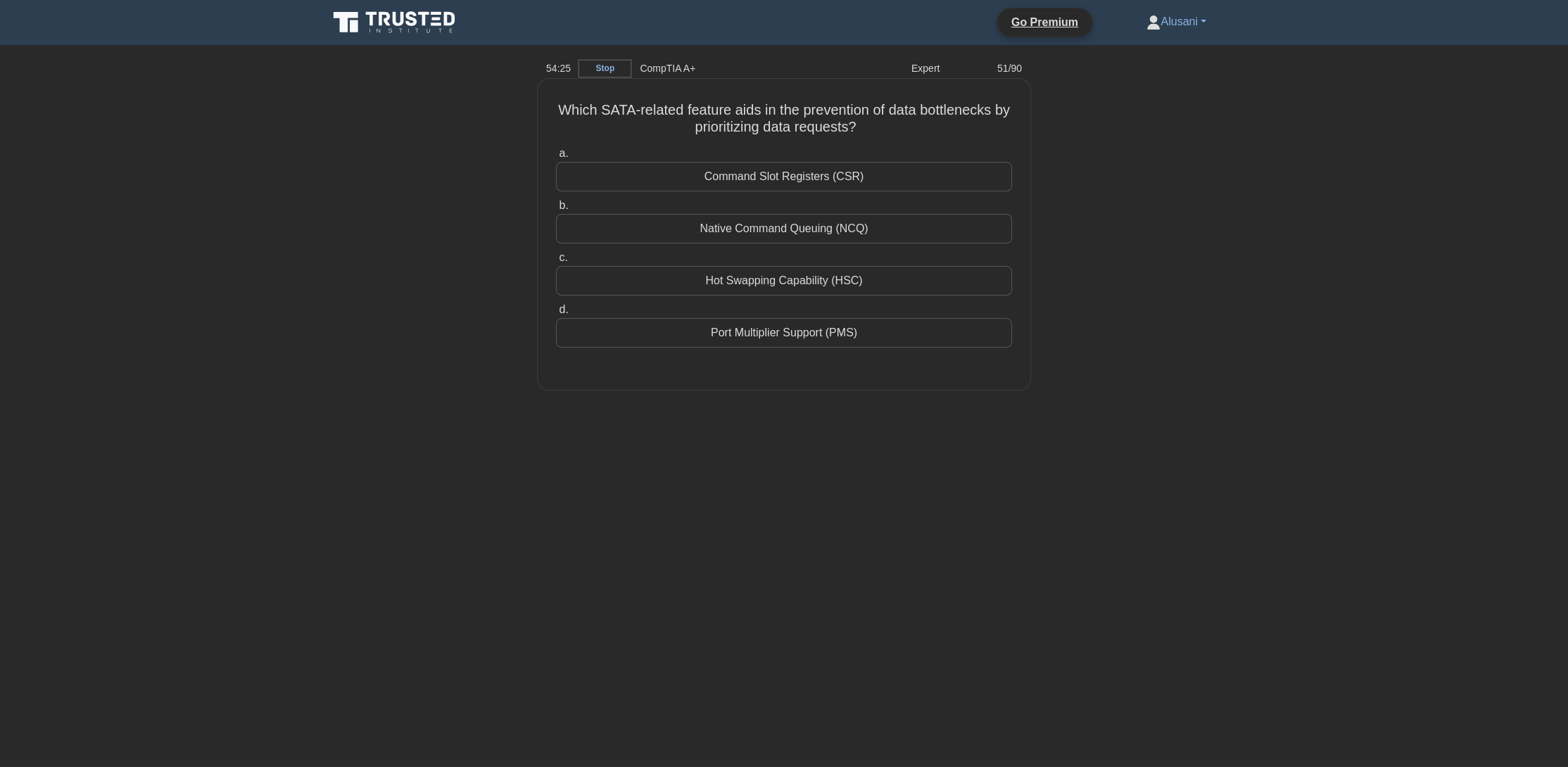
click at [880, 330] on div "Port Multiplier Support (PMS)" at bounding box center [784, 332] width 456 height 29
click at [556, 315] on input "d. Port Multiplier Support (PMS)" at bounding box center [556, 310] width 0 height 9
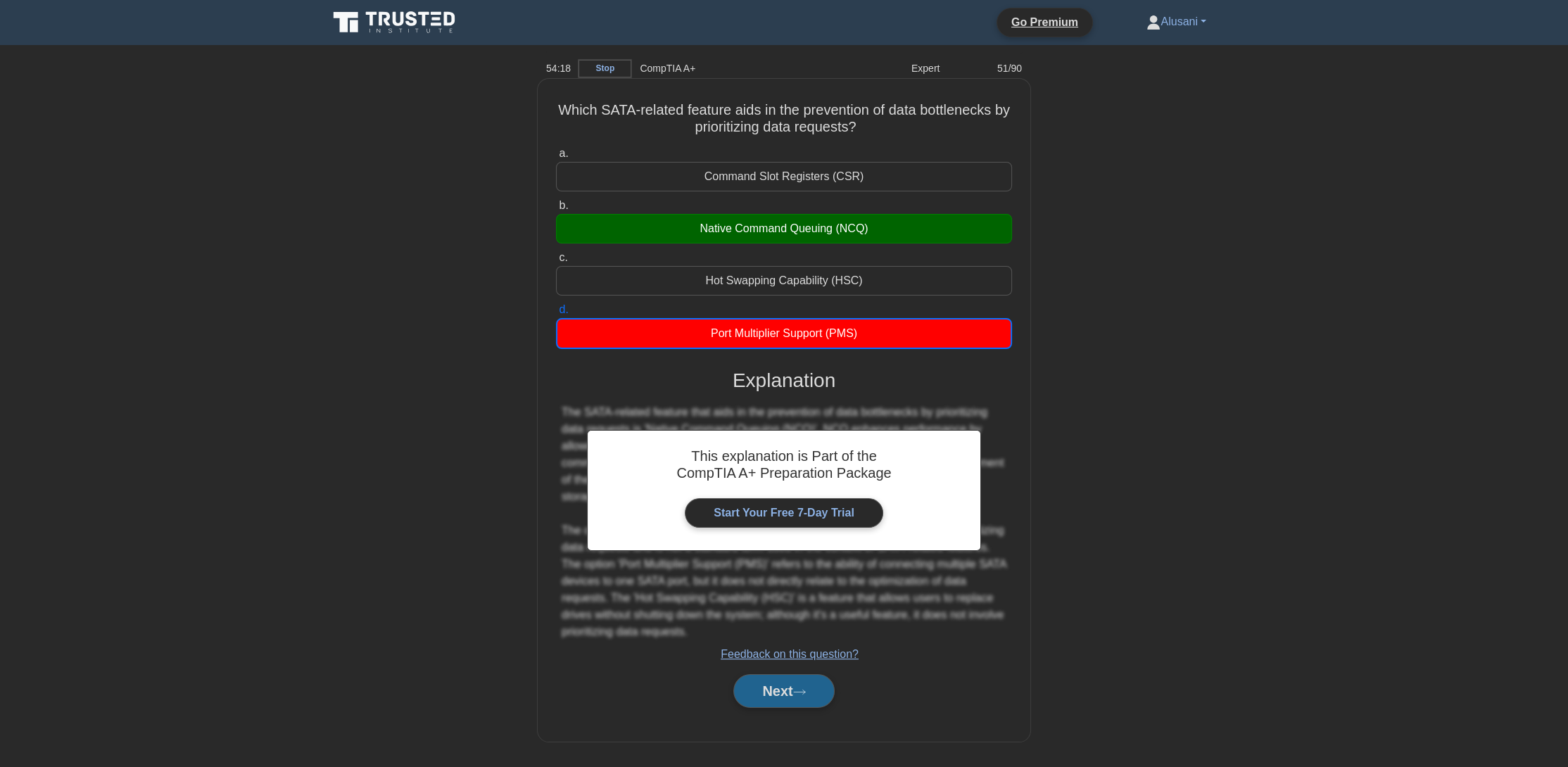
drag, startPoint x: 793, startPoint y: 683, endPoint x: 796, endPoint y: 675, distance: 8.5
click at [796, 675] on button "Next" at bounding box center [784, 690] width 101 height 34
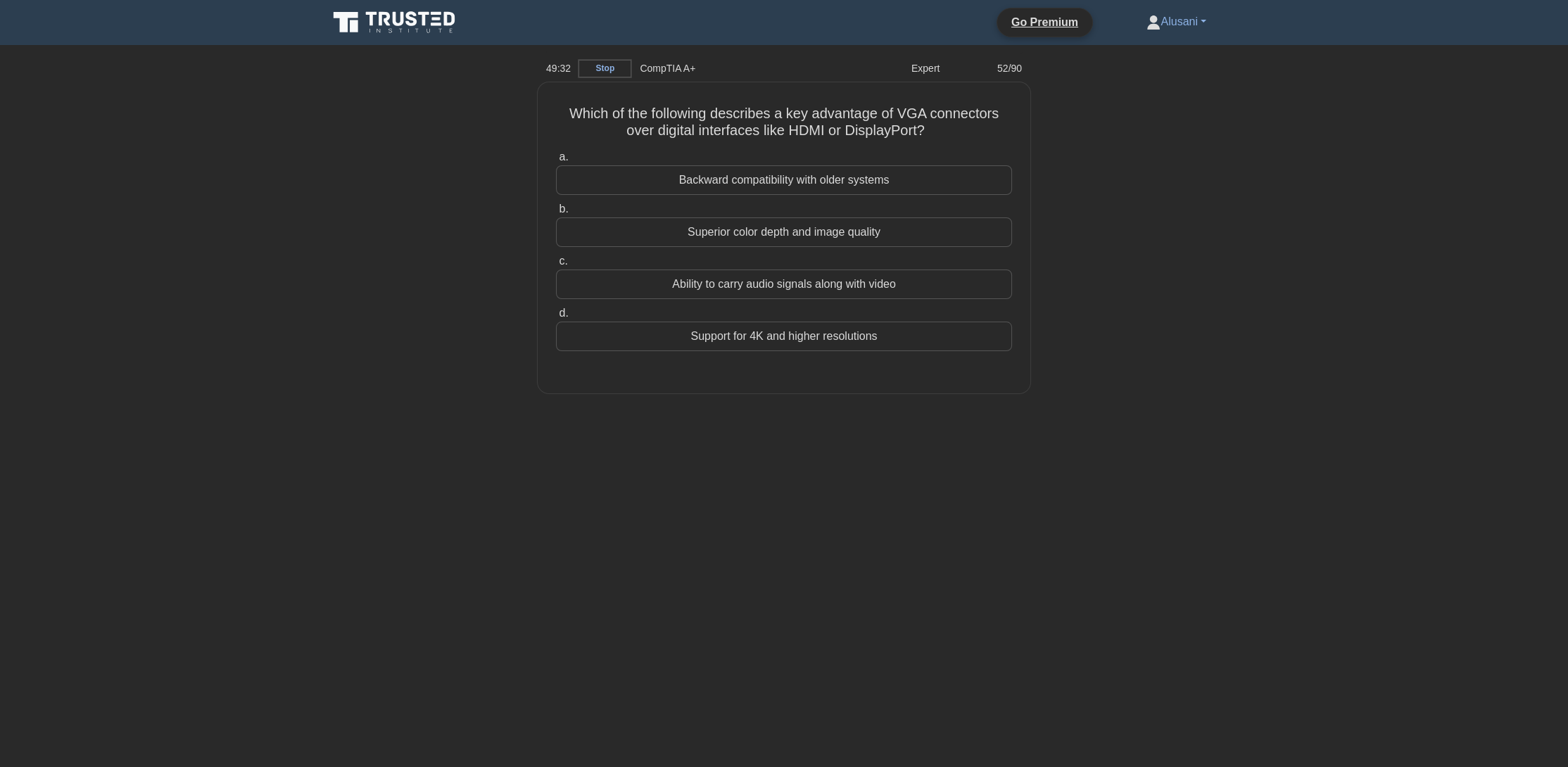
drag, startPoint x: 1329, startPoint y: 254, endPoint x: 1336, endPoint y: 263, distance: 11.4
click at [1336, 263] on main "49:32 Stop CompTIA A+ Expert 52/90 Which of the following describes a key advan…" at bounding box center [784, 406] width 1568 height 722
click at [777, 177] on div "Backward compatibility with older systems" at bounding box center [784, 176] width 456 height 29
click at [556, 159] on input "a. Backward compatibility with older systems" at bounding box center [556, 154] width 0 height 9
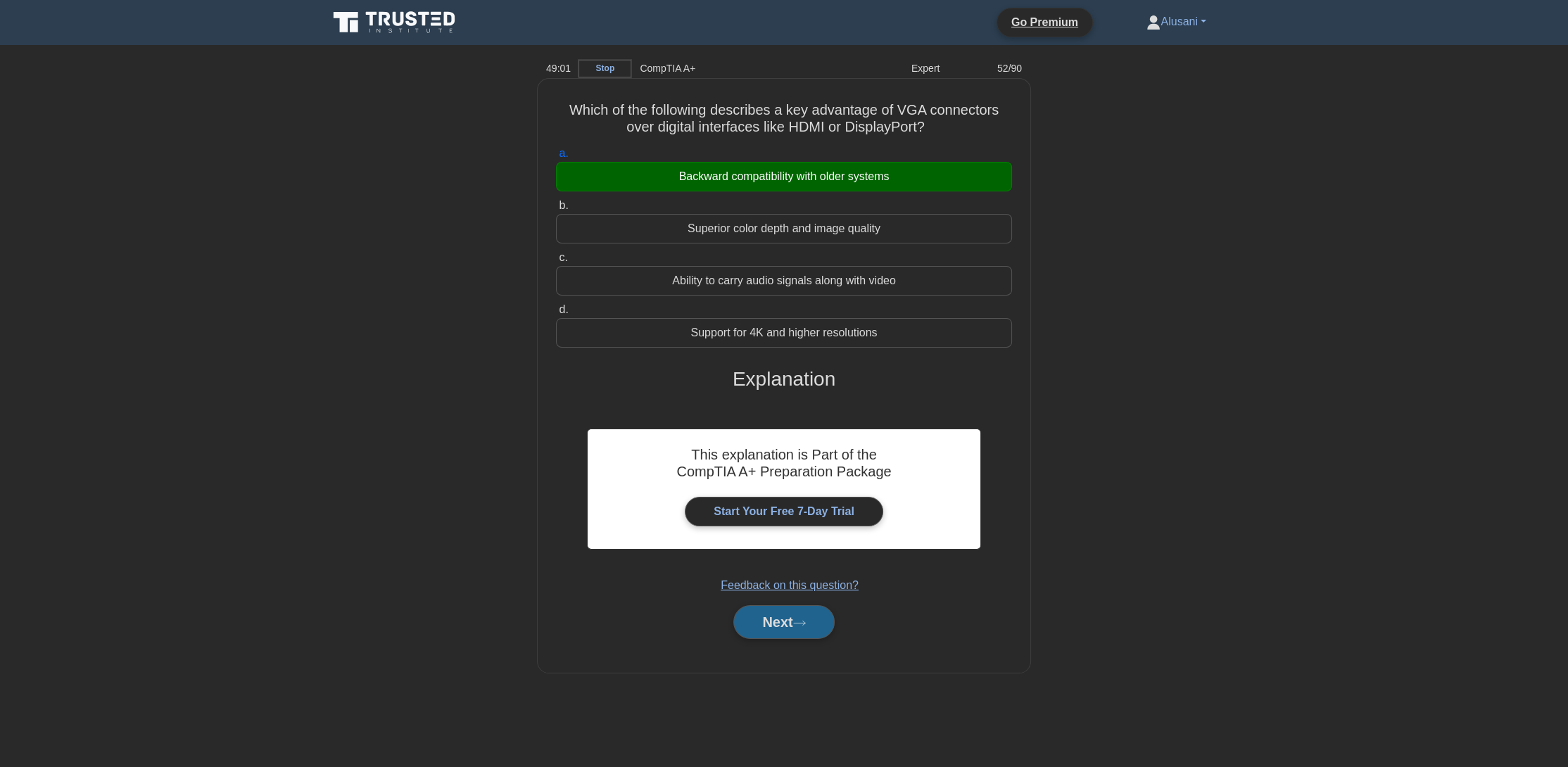
click at [773, 605] on button "Next" at bounding box center [784, 622] width 101 height 34
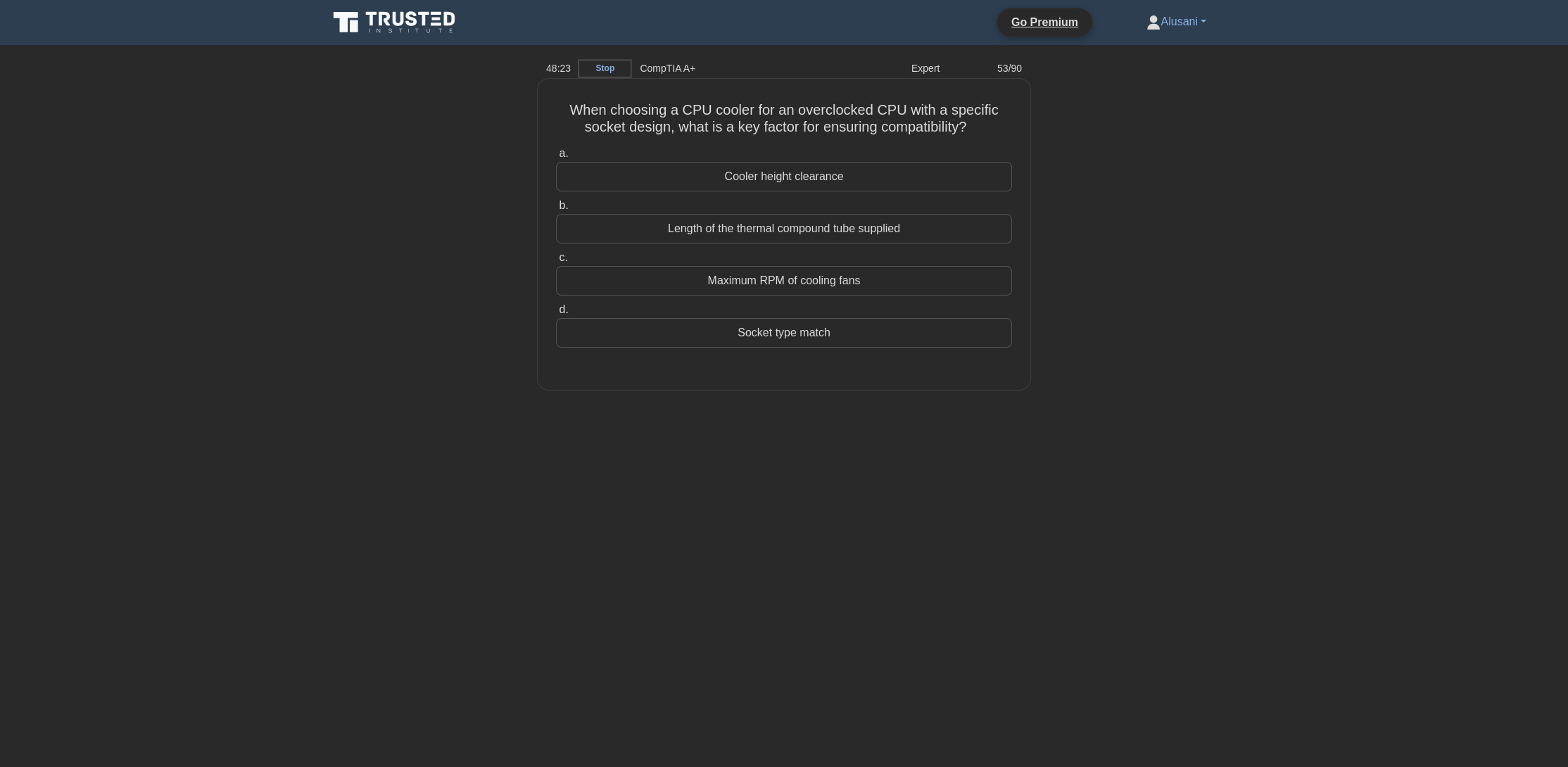
click at [662, 333] on div "Socket type match" at bounding box center [784, 332] width 456 height 29
click at [556, 315] on input "d. Socket type match" at bounding box center [556, 310] width 0 height 9
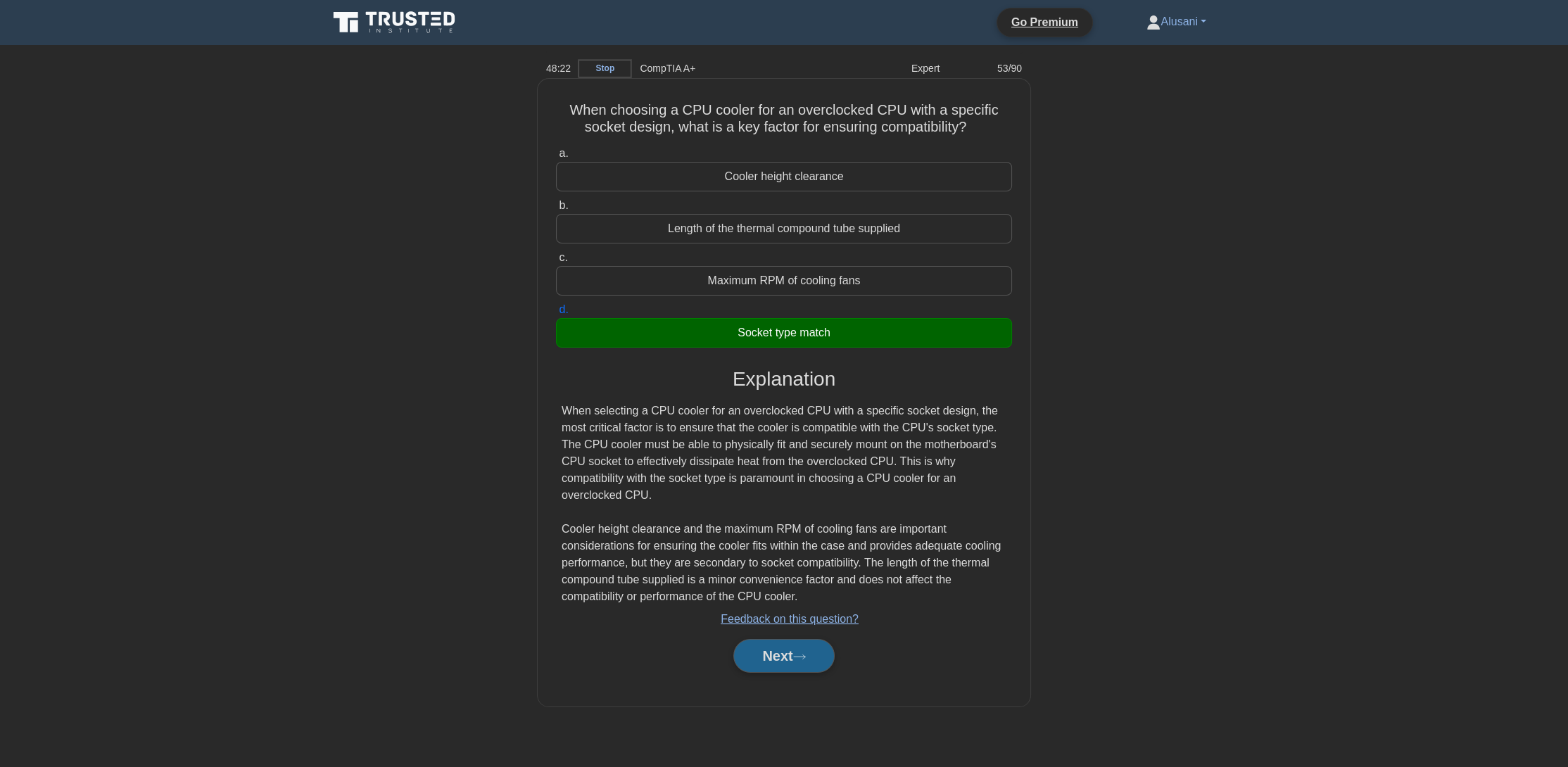
drag, startPoint x: 795, startPoint y: 651, endPoint x: 797, endPoint y: 643, distance: 8.2
click at [797, 643] on button "Next" at bounding box center [784, 656] width 101 height 34
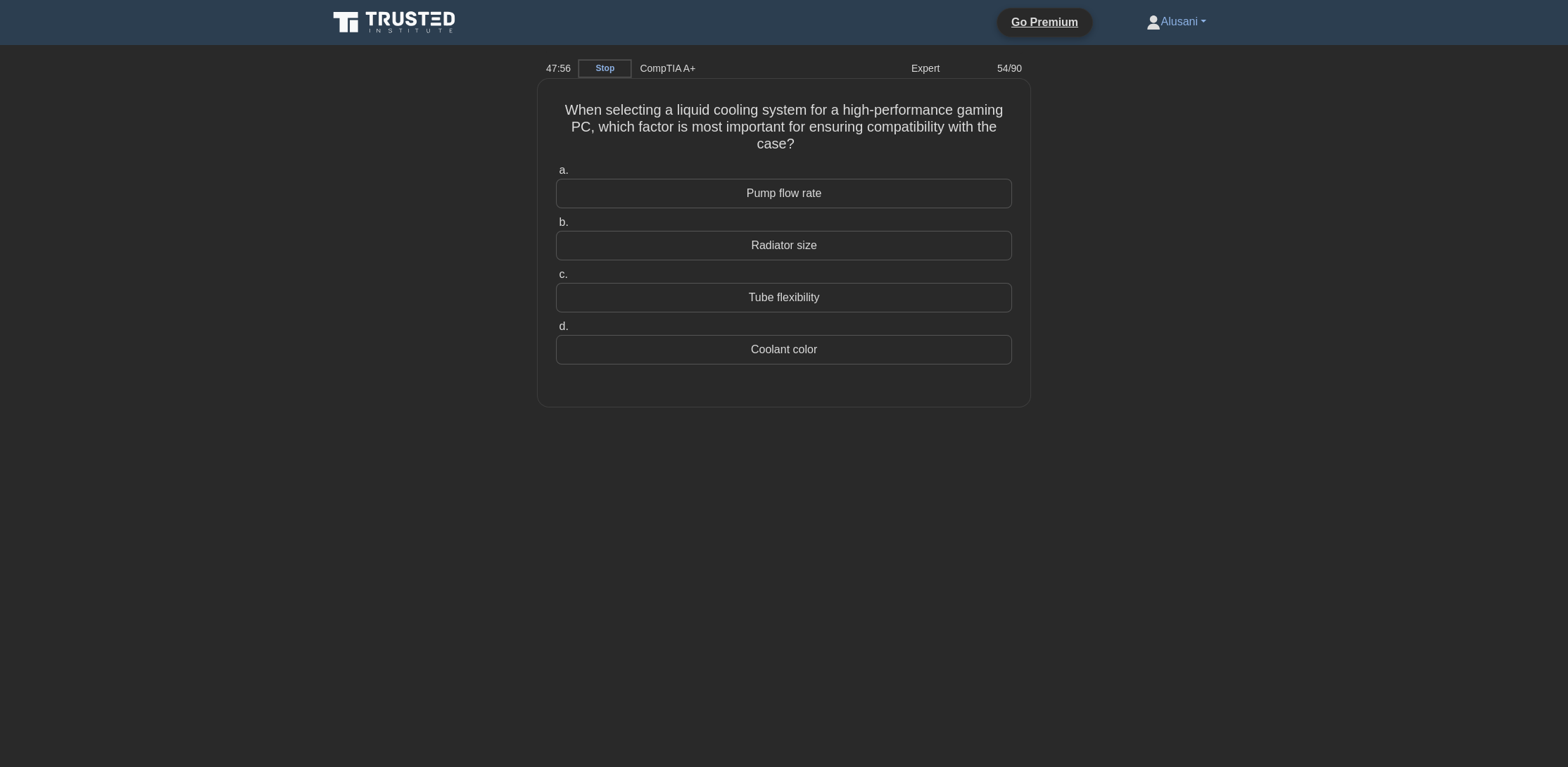
click at [694, 243] on div "Radiator size" at bounding box center [784, 245] width 456 height 29
click at [556, 228] on input "b. Radiator size" at bounding box center [556, 222] width 0 height 9
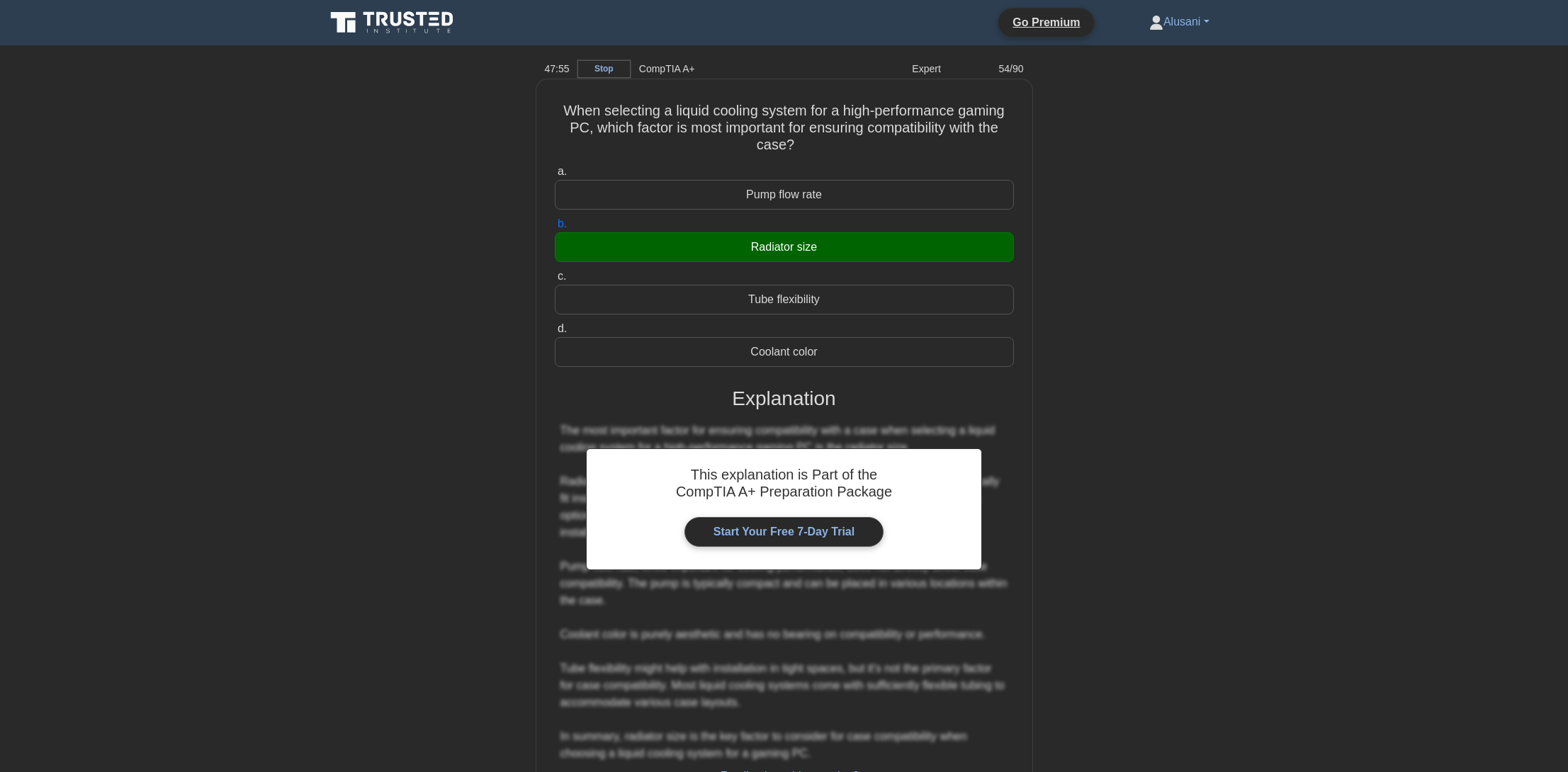
scroll to position [118, 0]
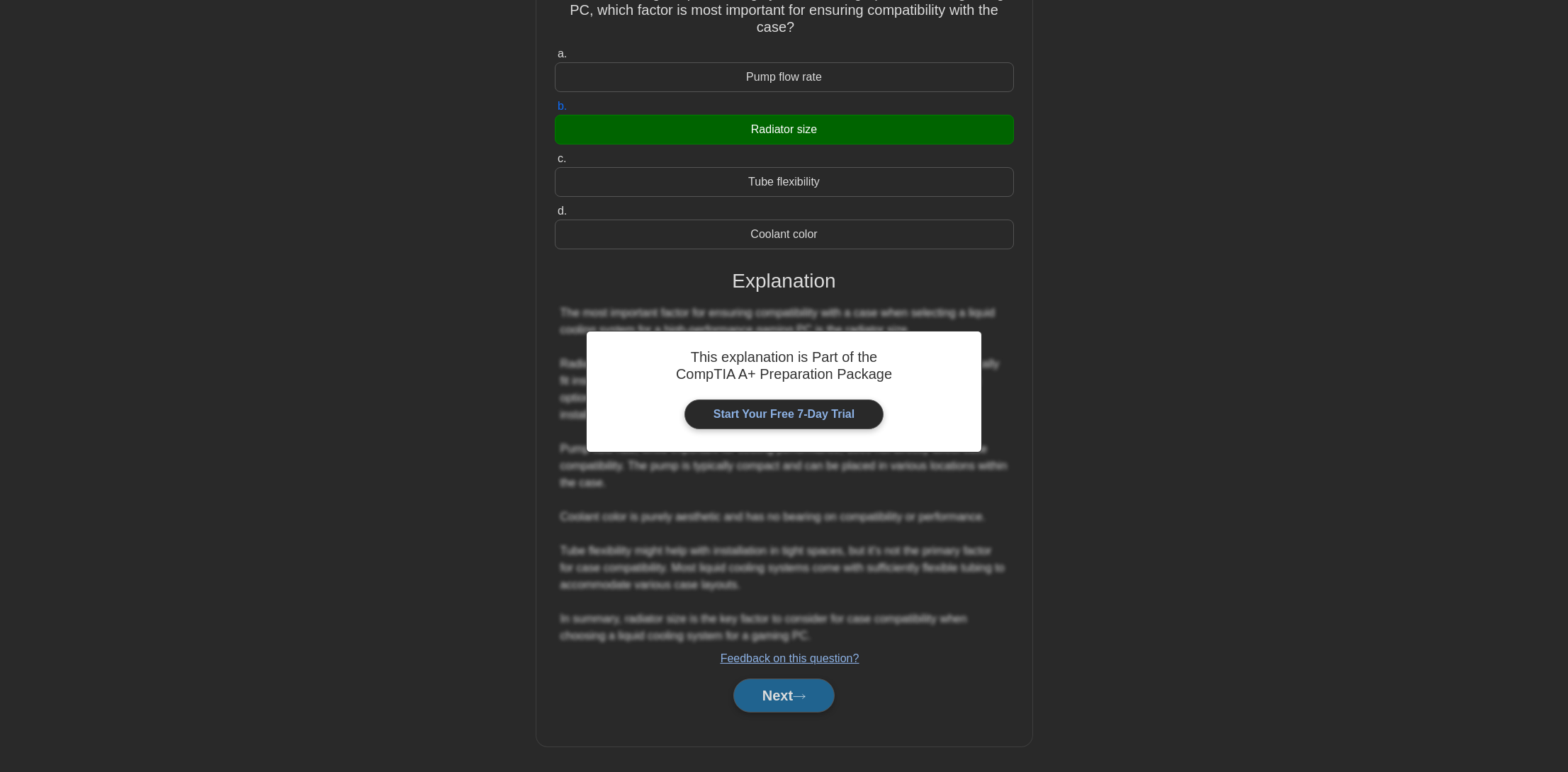
click at [790, 689] on button "Next" at bounding box center [784, 695] width 101 height 34
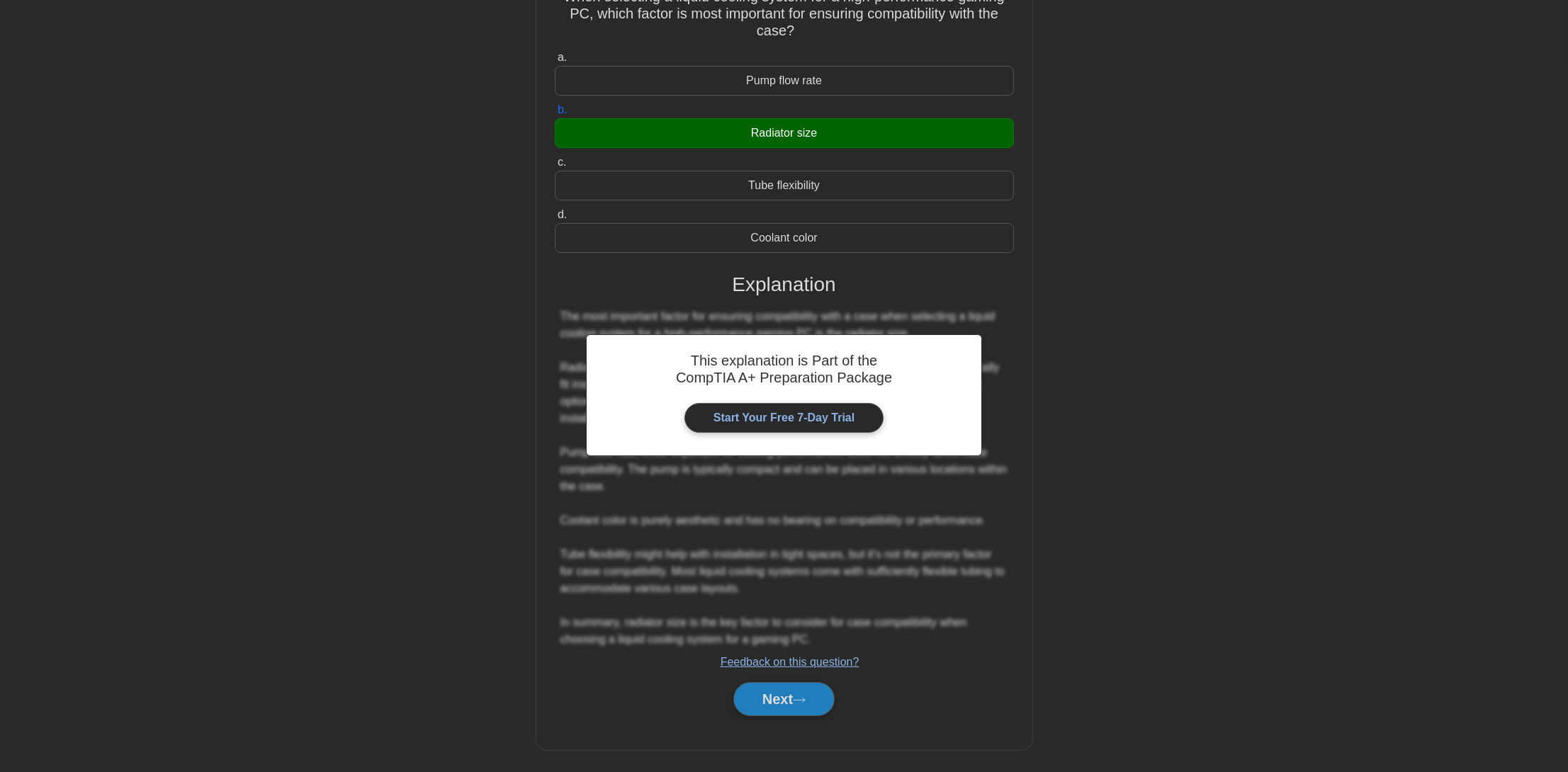
scroll to position [0, 0]
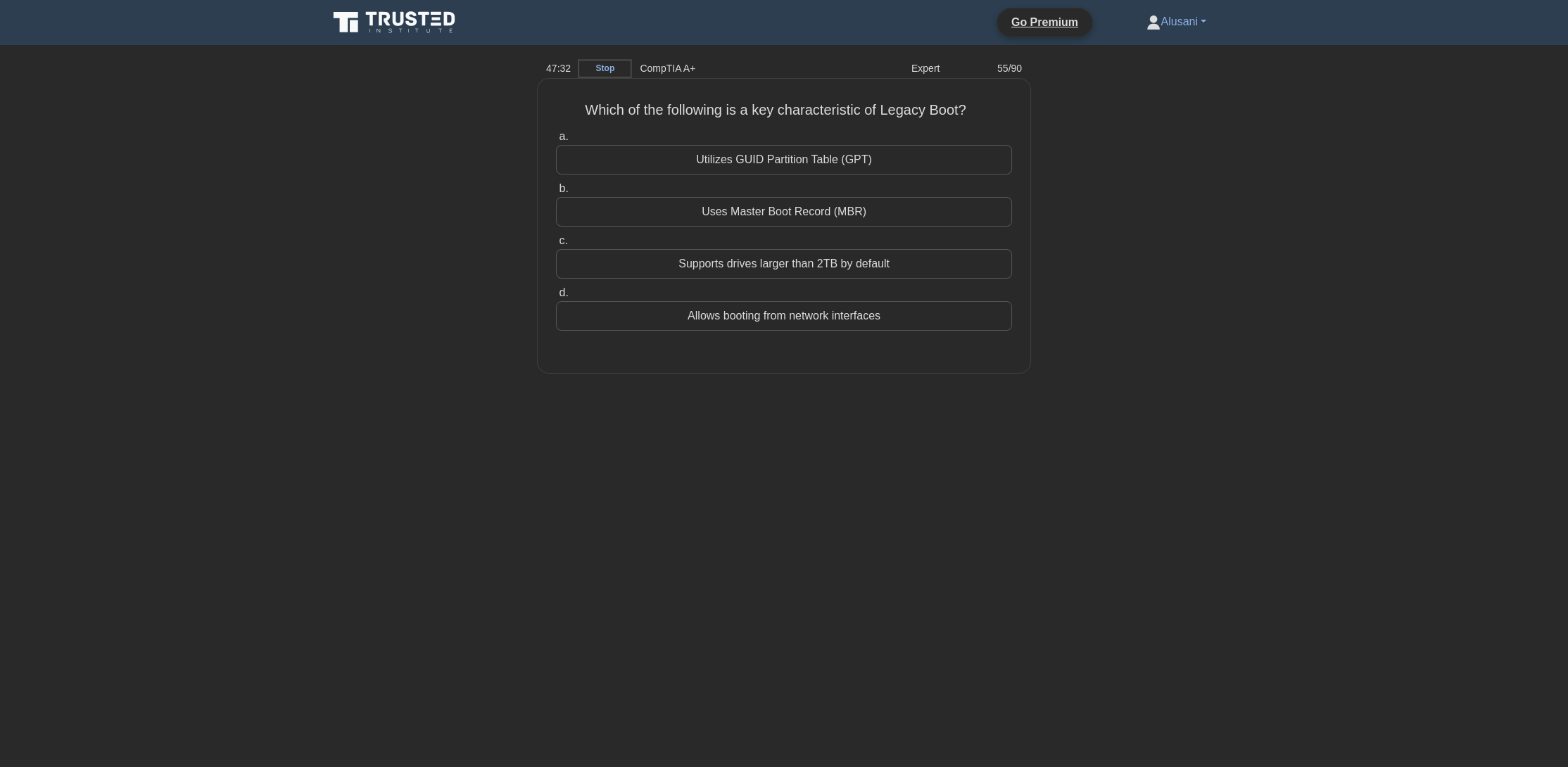
click at [682, 277] on div "Supports drives larger than 2TB by default" at bounding box center [784, 264] width 456 height 29
click at [556, 246] on input "c. Supports drives larger than 2TB by default" at bounding box center [556, 241] width 0 height 9
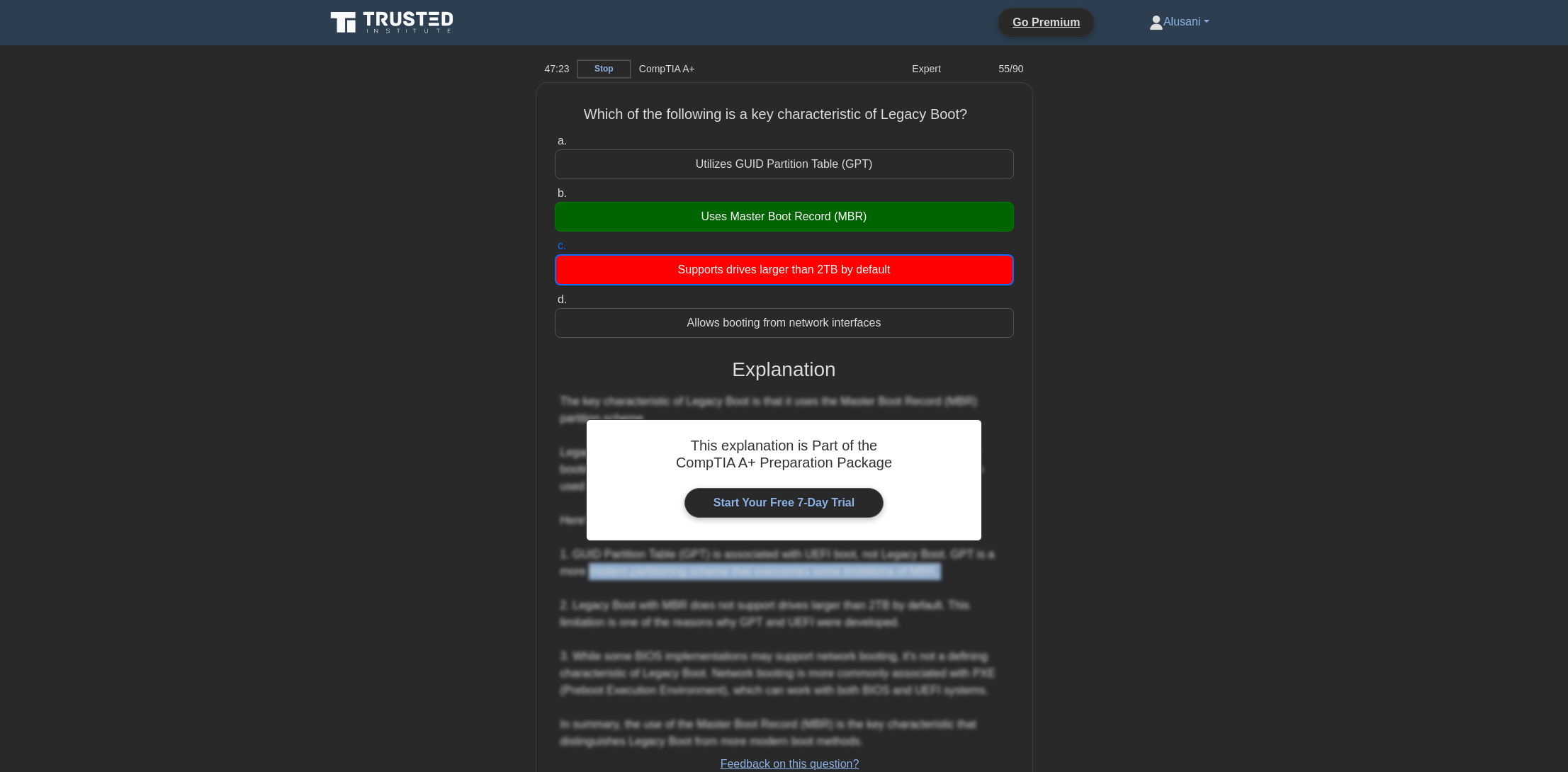
drag, startPoint x: 610, startPoint y: 273, endPoint x: 512, endPoint y: 587, distance: 328.9
click at [512, 587] on div "Which of the following is a key characteristic of Legacy Boot? .spinner_0XTQ{tr…" at bounding box center [784, 476] width 936 height 786
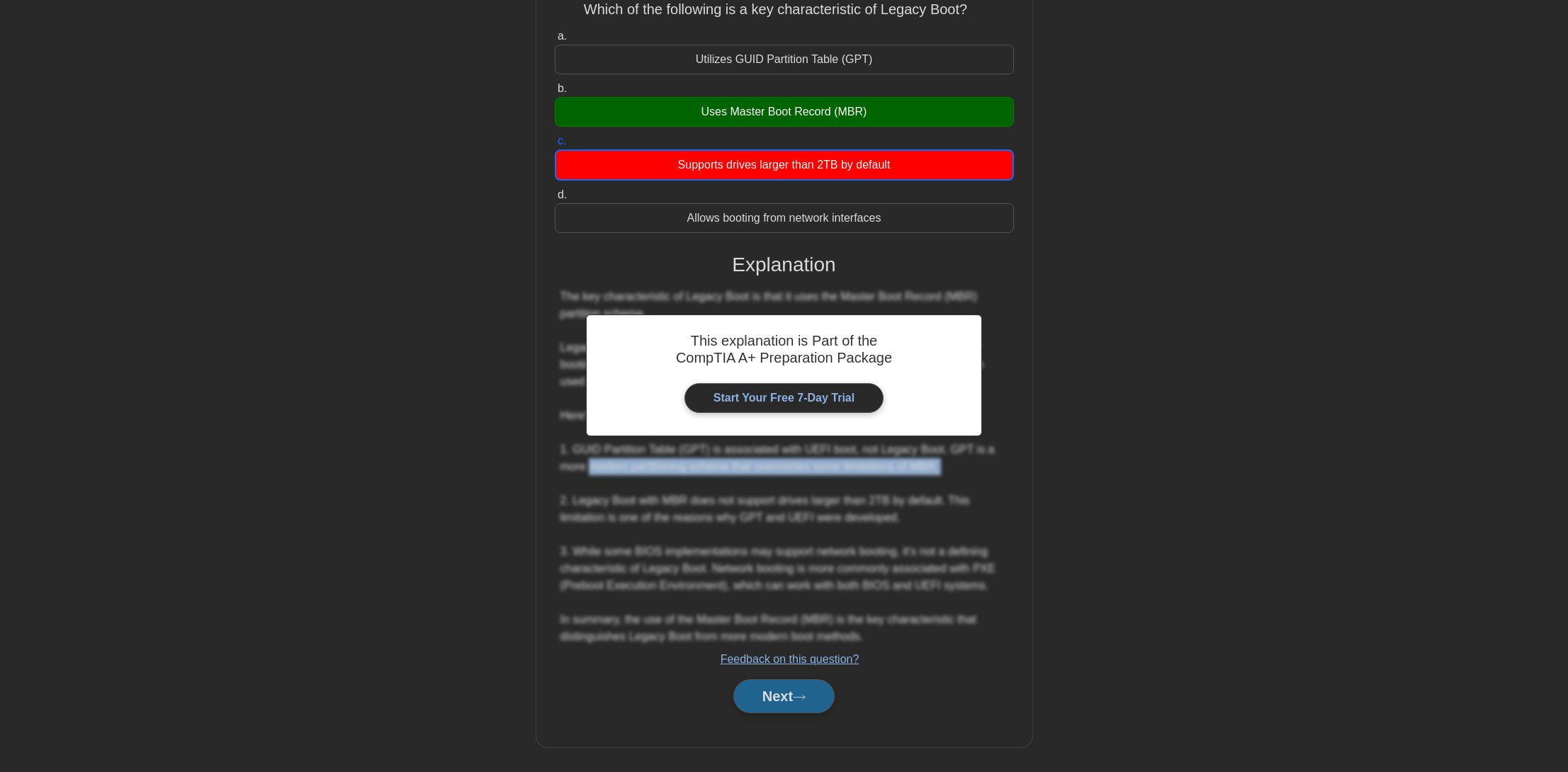
click at [760, 693] on button "Next" at bounding box center [784, 696] width 101 height 34
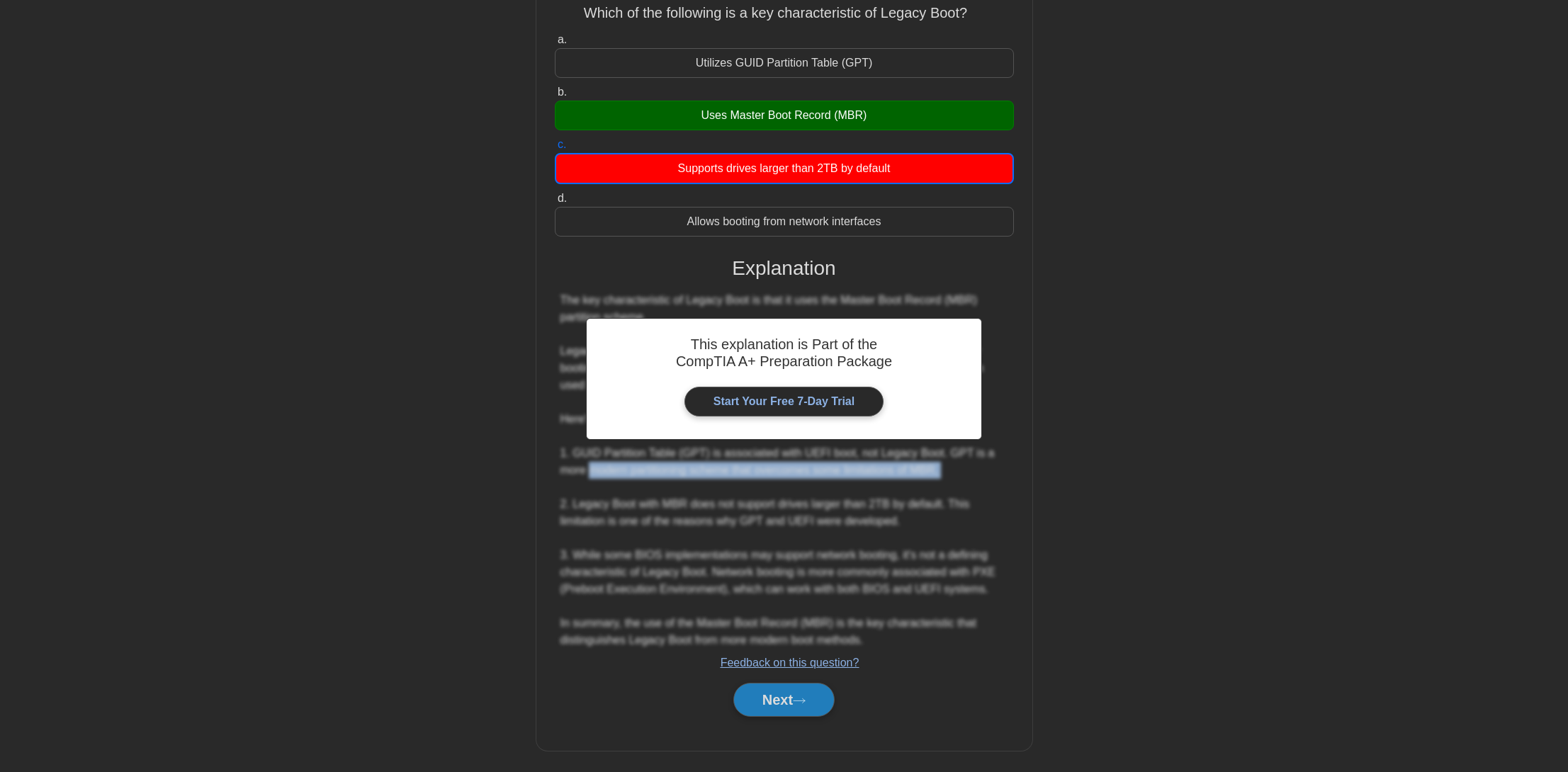
scroll to position [0, 0]
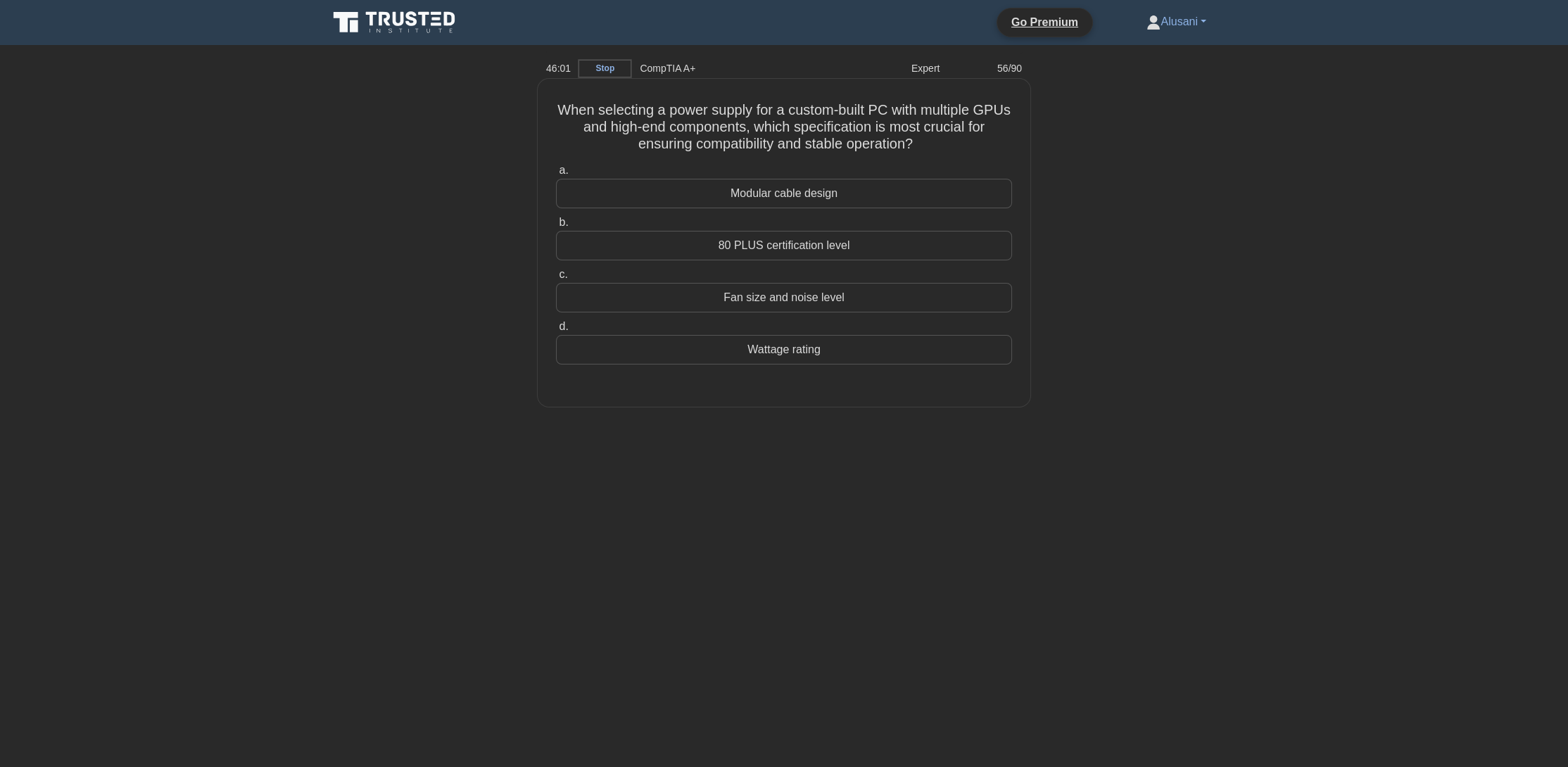
click at [794, 351] on div "Wattage rating" at bounding box center [784, 349] width 456 height 29
click at [556, 331] on input "d. Wattage rating" at bounding box center [556, 327] width 0 height 9
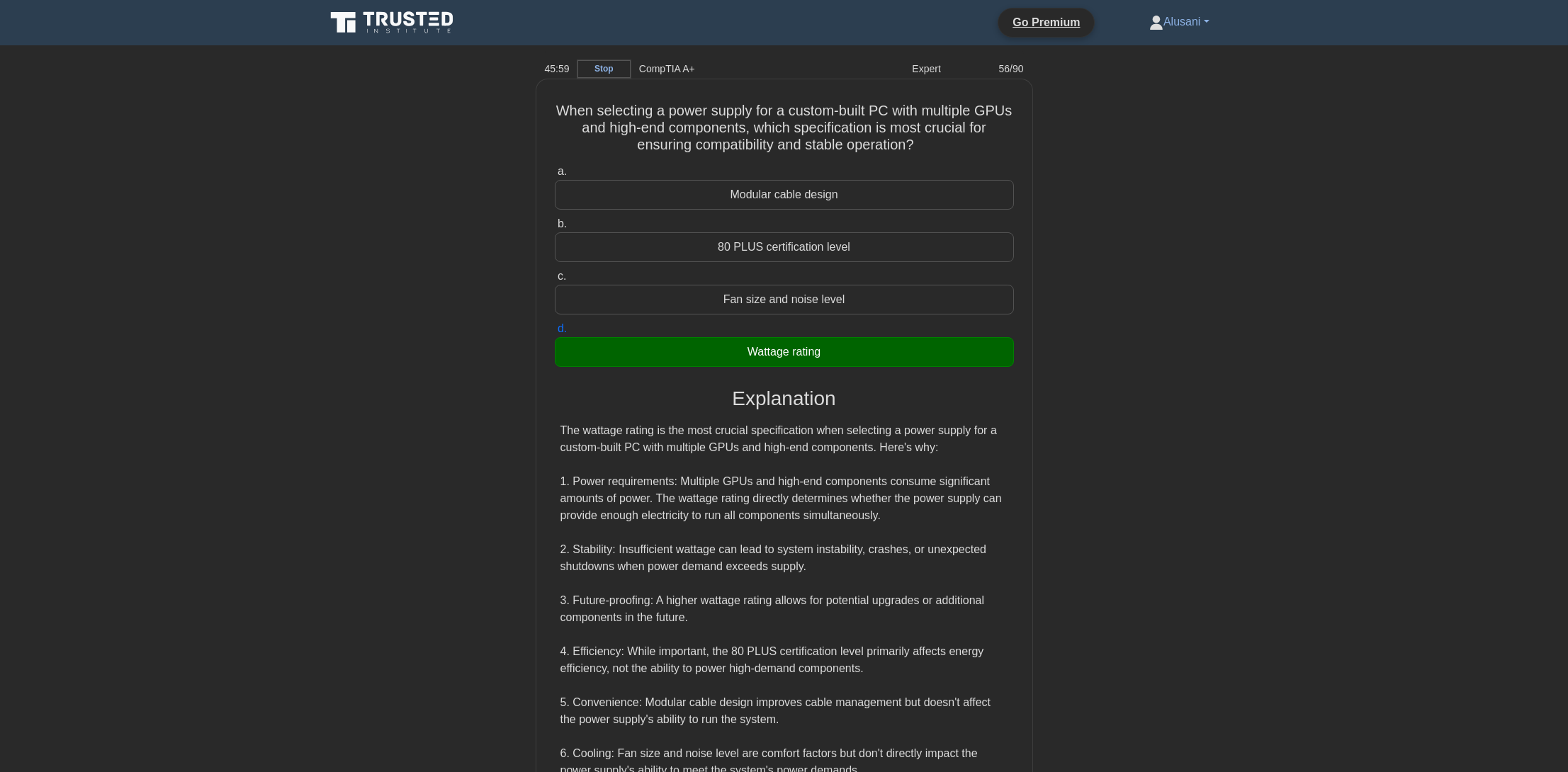
scroll to position [203, 0]
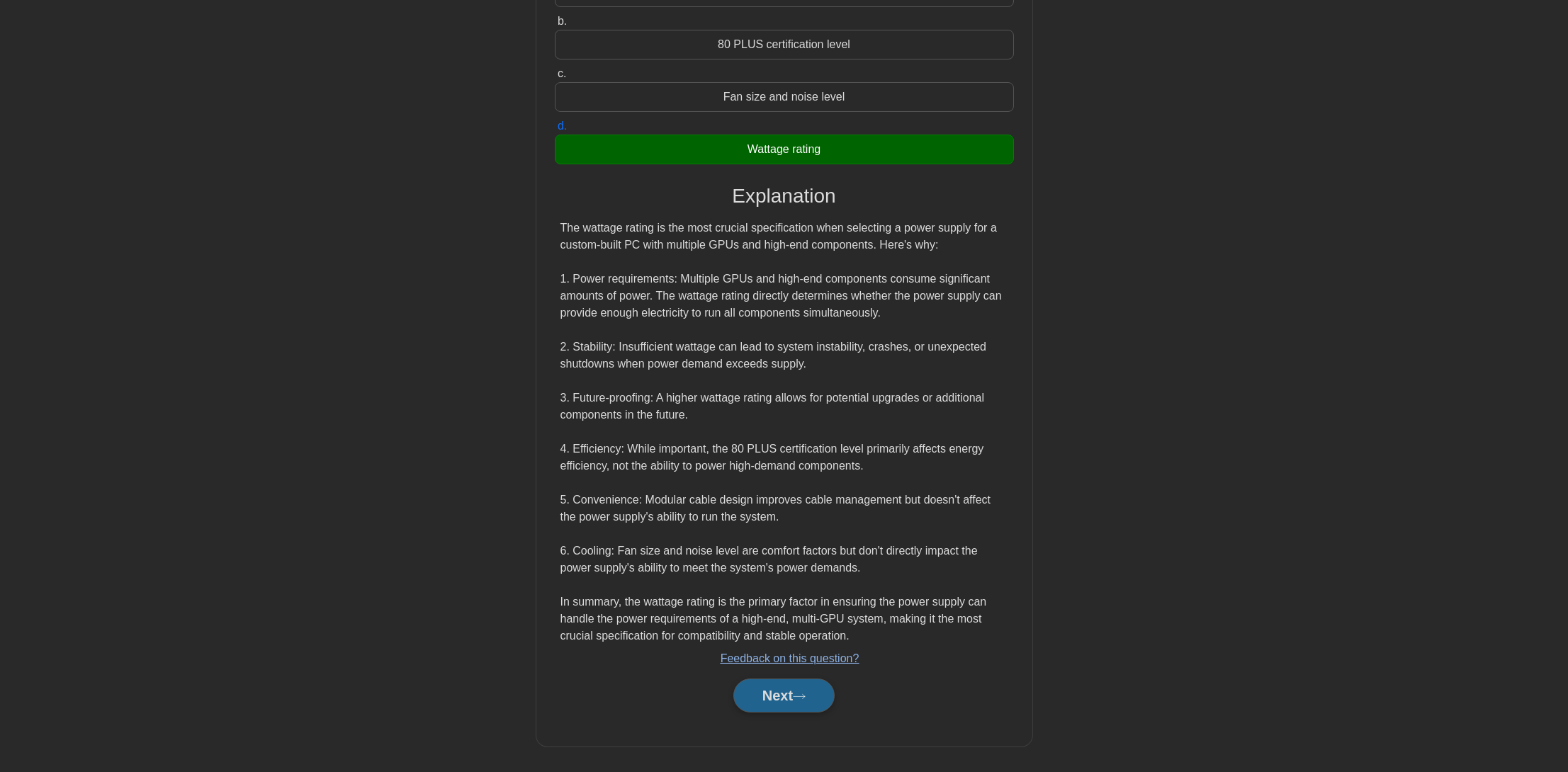
click at [781, 685] on button "Next" at bounding box center [784, 695] width 101 height 34
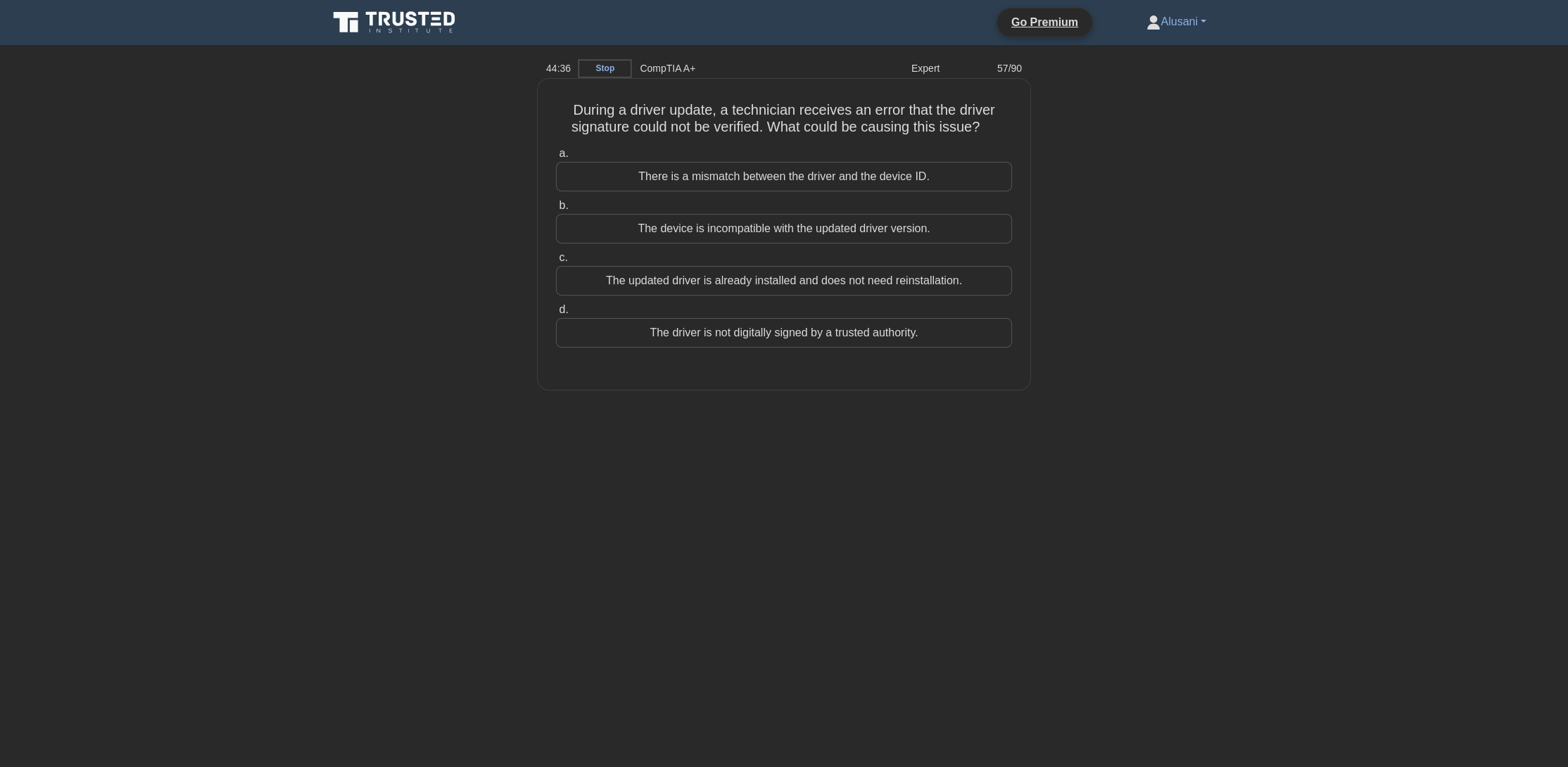
click at [816, 184] on div "There is a mismatch between the driver and the device ID." at bounding box center [784, 176] width 456 height 29
click at [834, 177] on div "There is a mismatch between the driver and the device ID." at bounding box center [784, 176] width 456 height 29
click at [556, 159] on input "a. There is a mismatch between the driver and the device ID." at bounding box center [556, 154] width 0 height 9
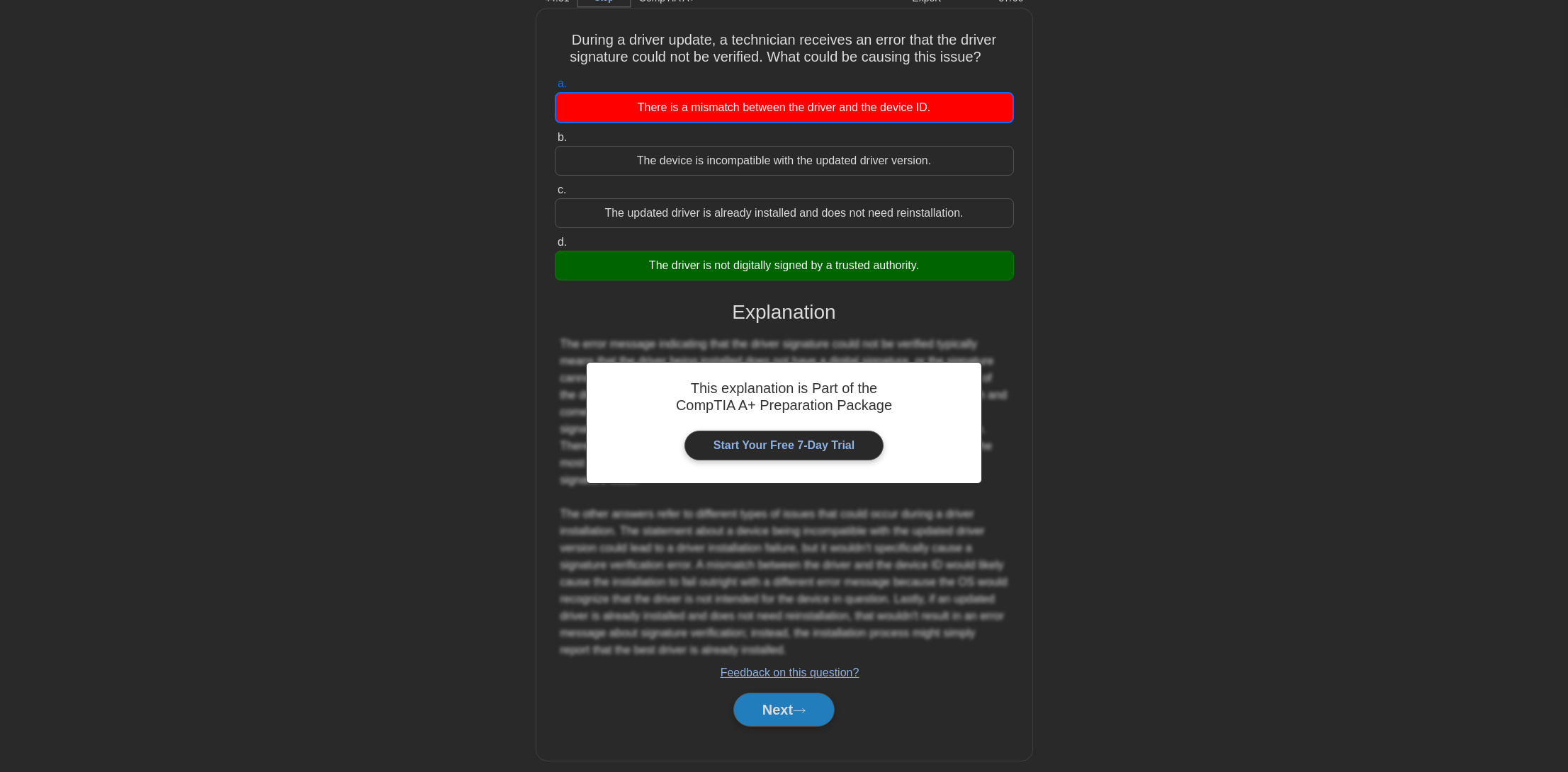
scroll to position [84, 0]
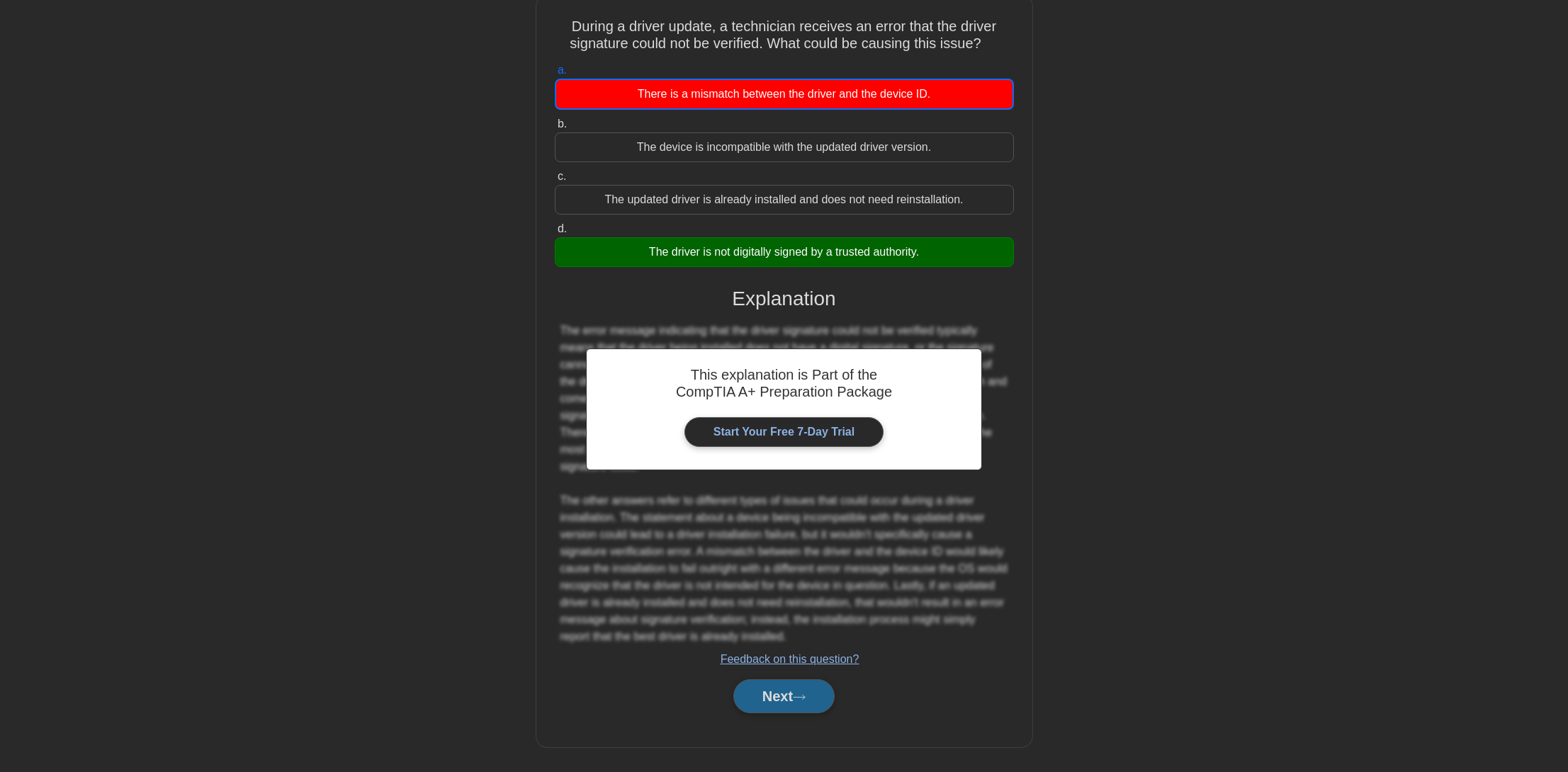
click at [762, 684] on button "Next" at bounding box center [784, 696] width 101 height 34
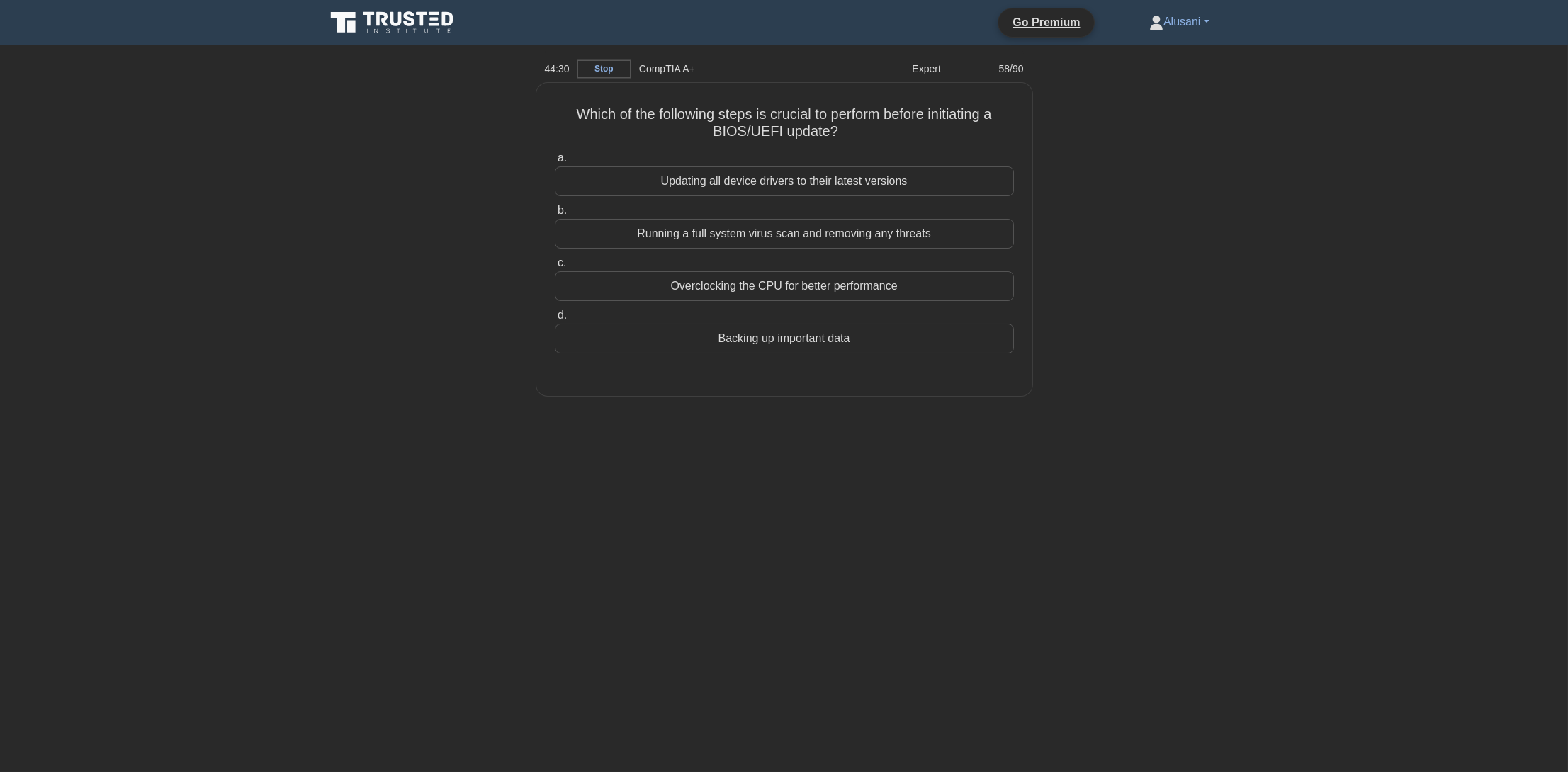
scroll to position [0, 0]
click at [699, 236] on div "Running a full system virus scan and removing any threats" at bounding box center [789, 230] width 459 height 29
click at [560, 212] on input "b. Running a full system virus scan and removing any threats" at bounding box center [560, 207] width 0 height 9
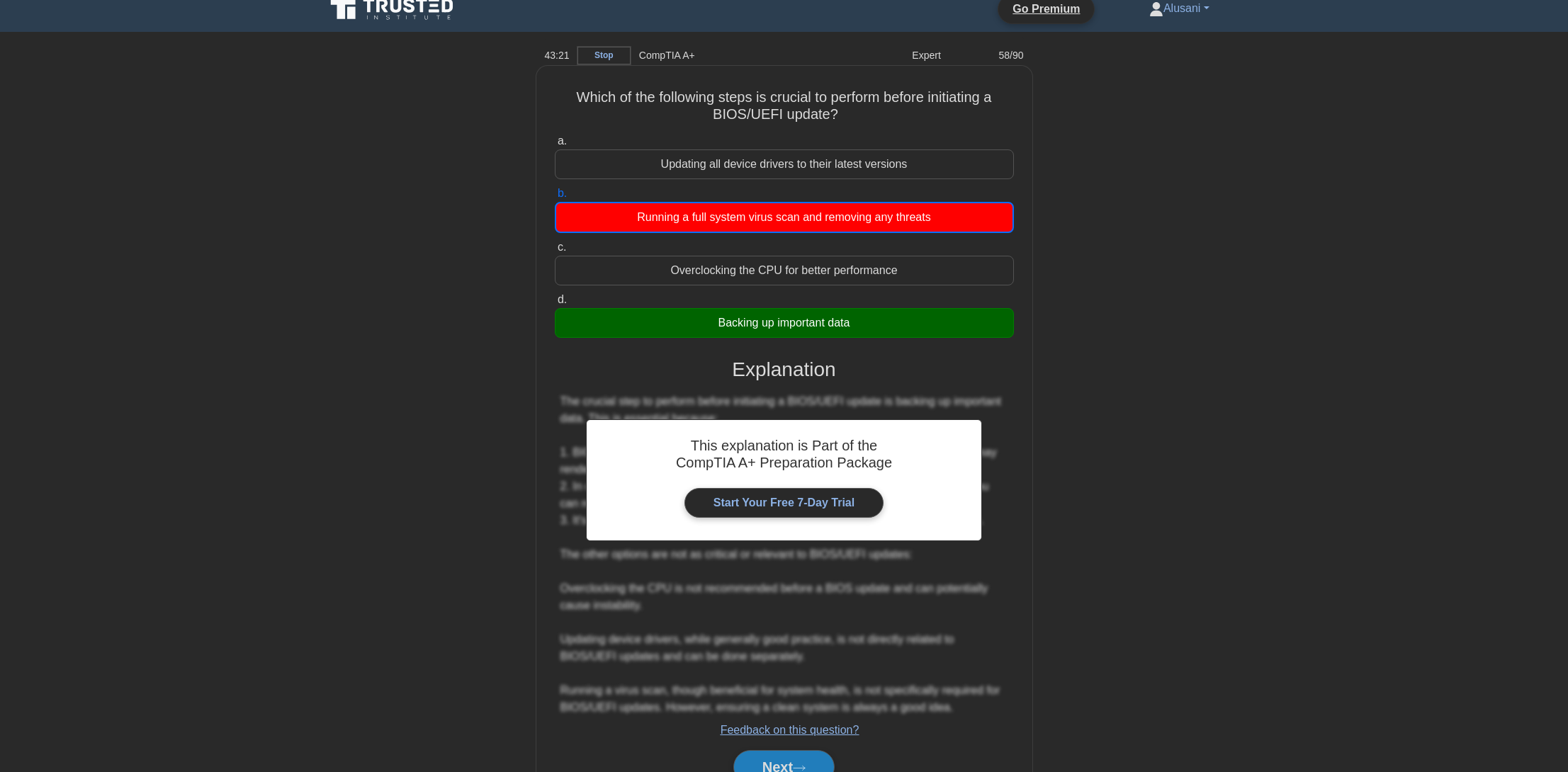
scroll to position [84, 0]
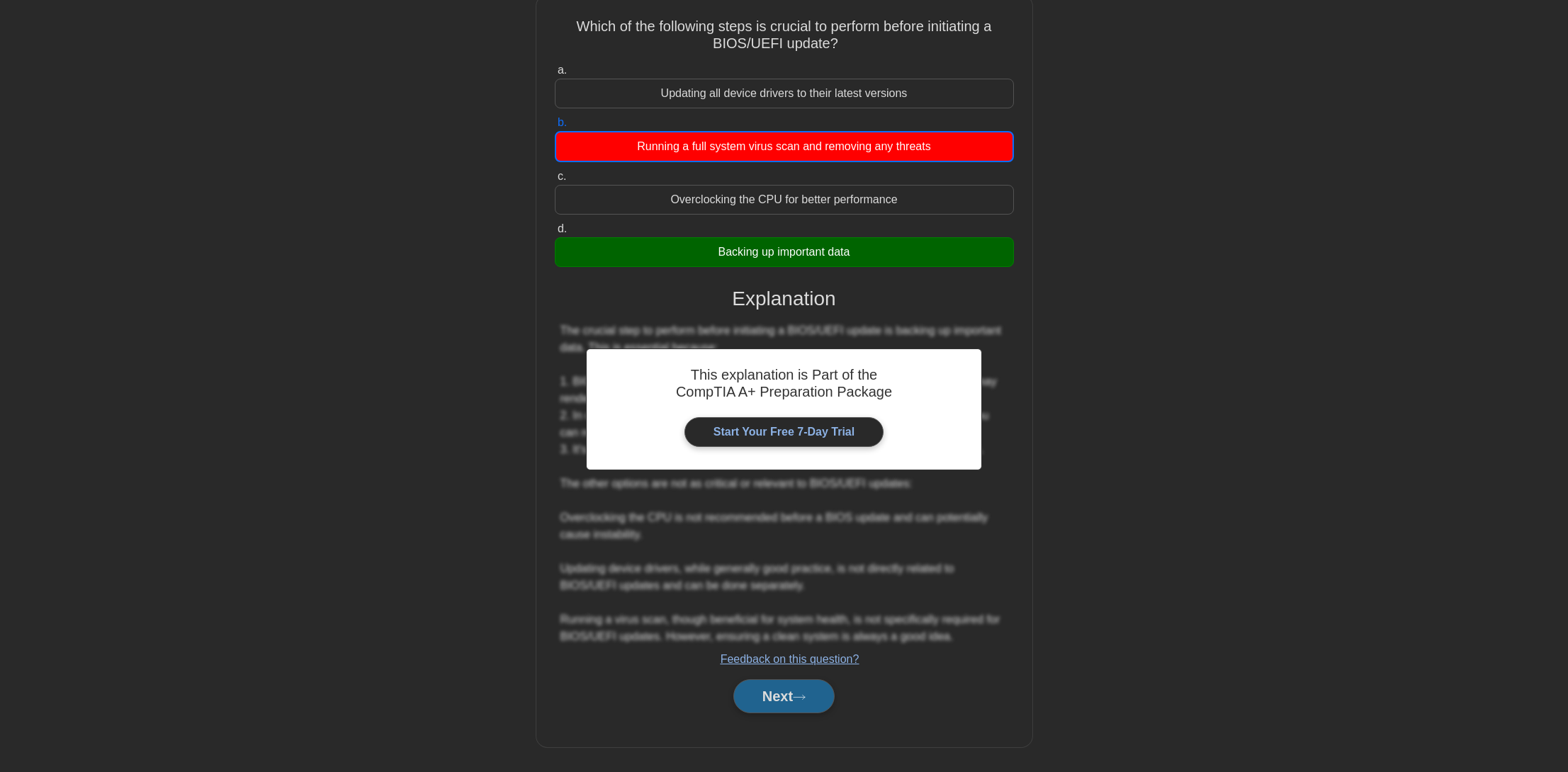
click at [824, 702] on button "Next" at bounding box center [784, 696] width 101 height 34
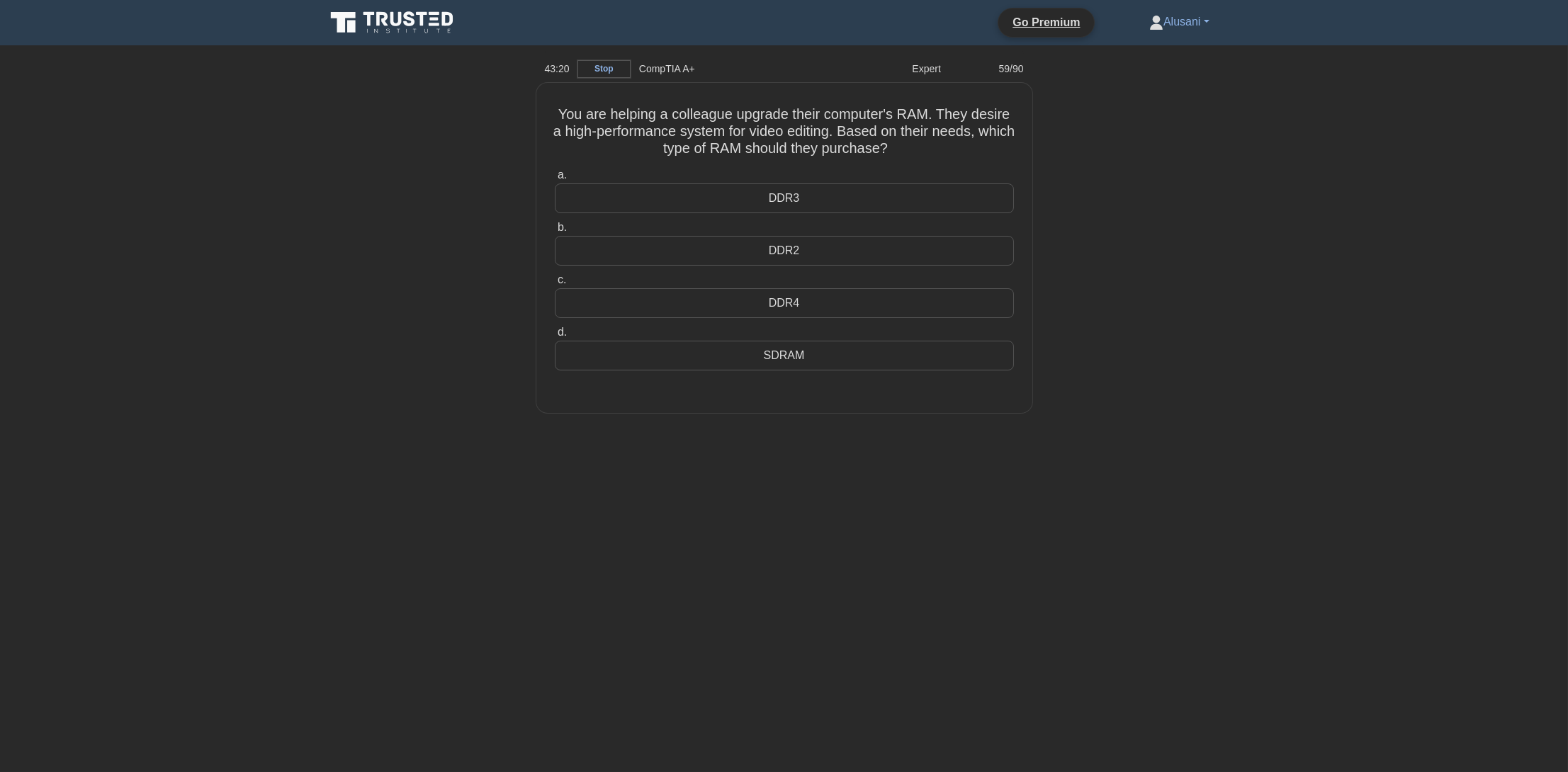
scroll to position [0, 0]
click at [760, 298] on div "DDR4" at bounding box center [789, 299] width 459 height 29
click at [560, 281] on input "c. DDR4" at bounding box center [560, 277] width 0 height 9
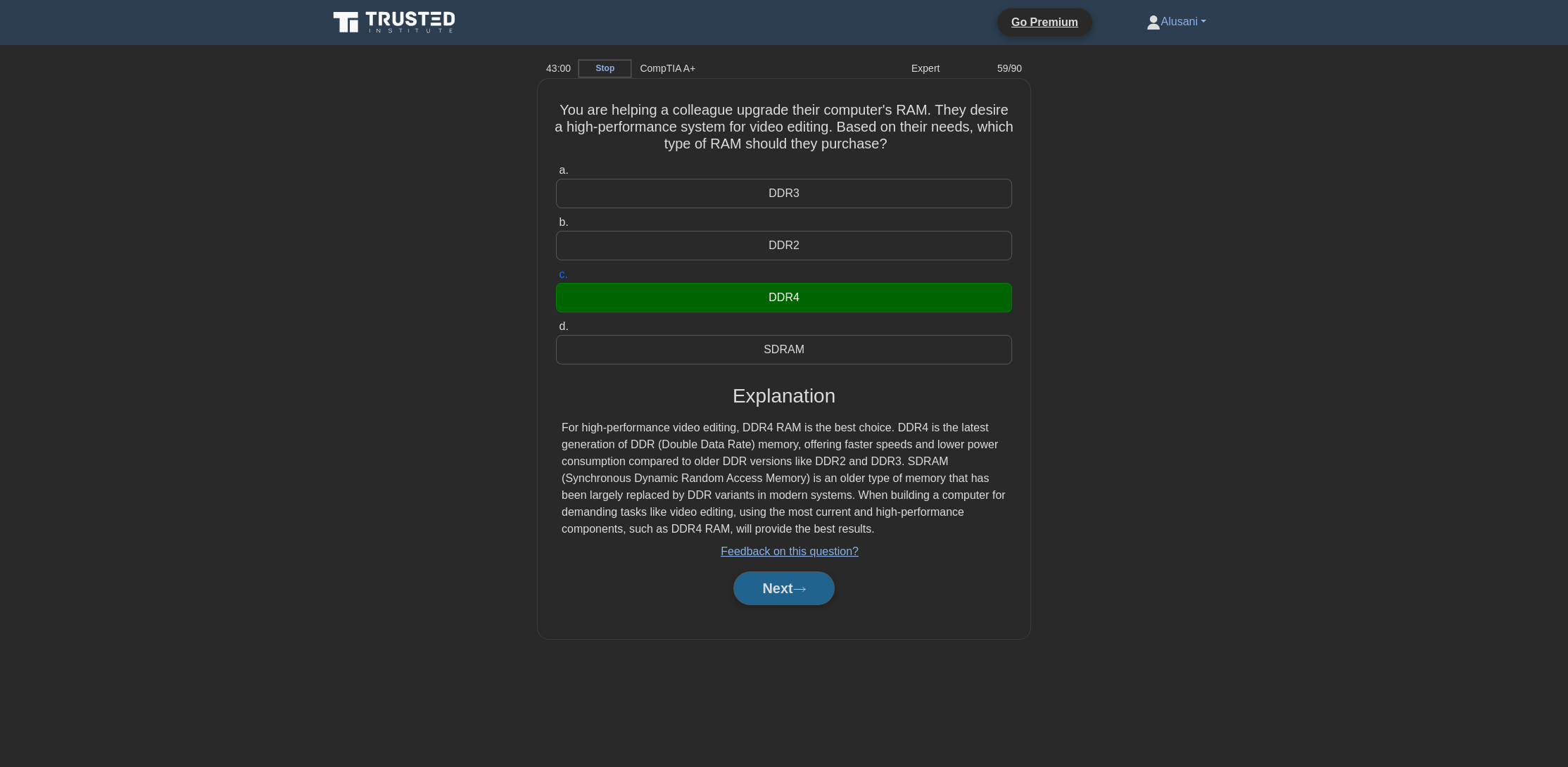
click at [797, 576] on button "Next" at bounding box center [784, 588] width 101 height 34
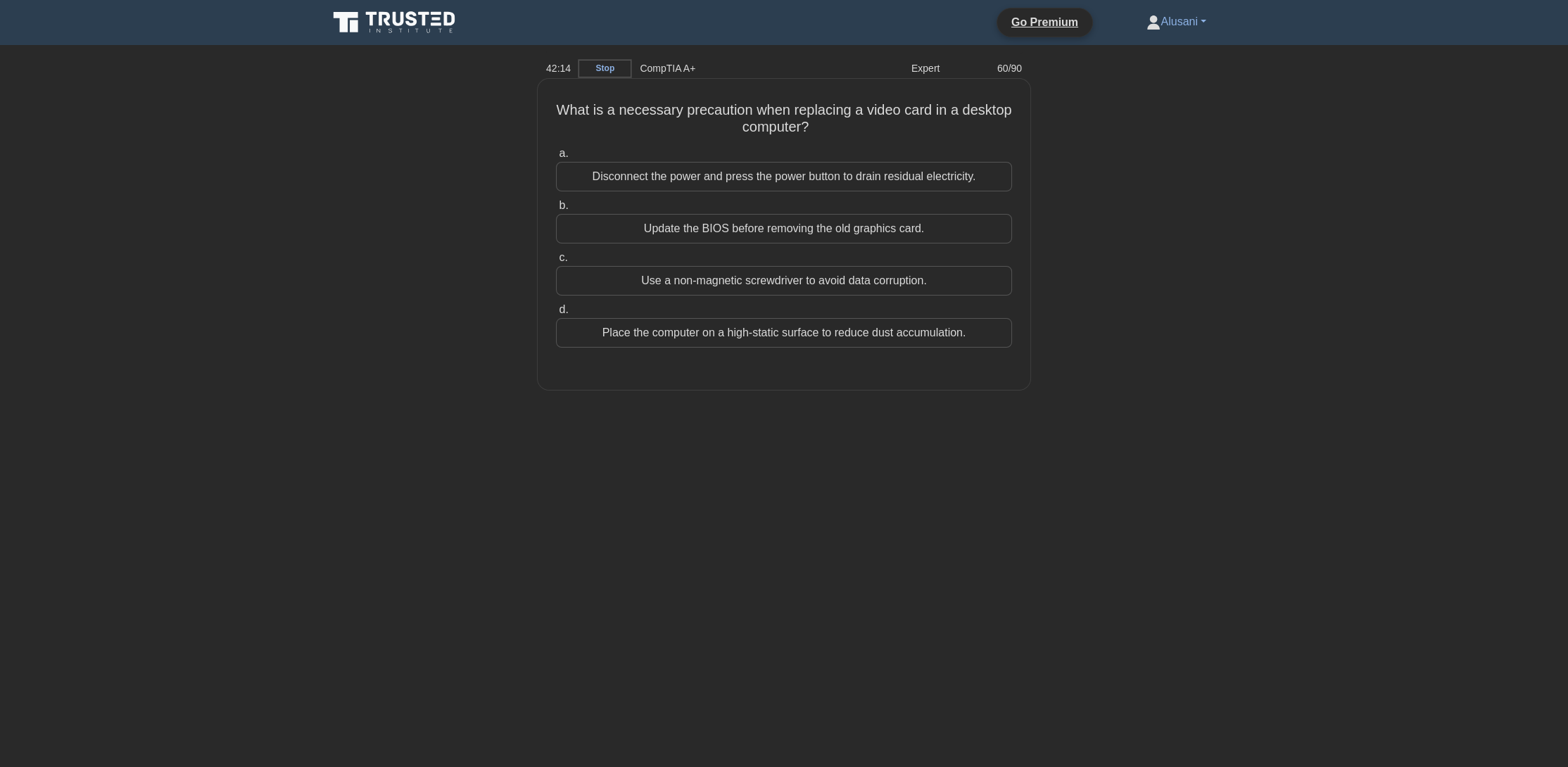
click at [707, 231] on div "Update the BIOS before removing the old graphics card." at bounding box center [784, 228] width 456 height 29
click at [556, 210] on input "b. Update the BIOS before removing the old graphics card." at bounding box center [556, 206] width 0 height 9
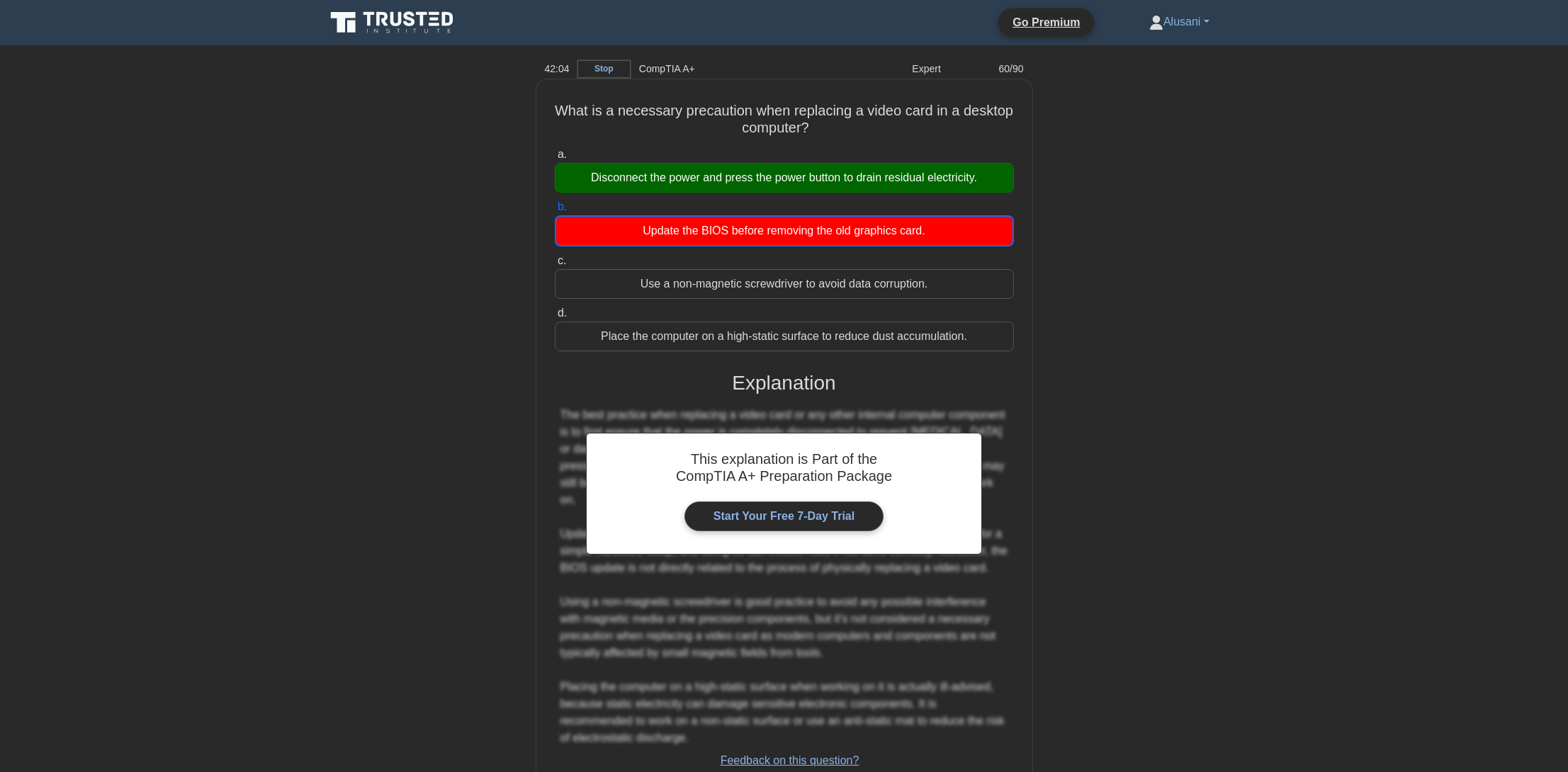
scroll to position [84, 0]
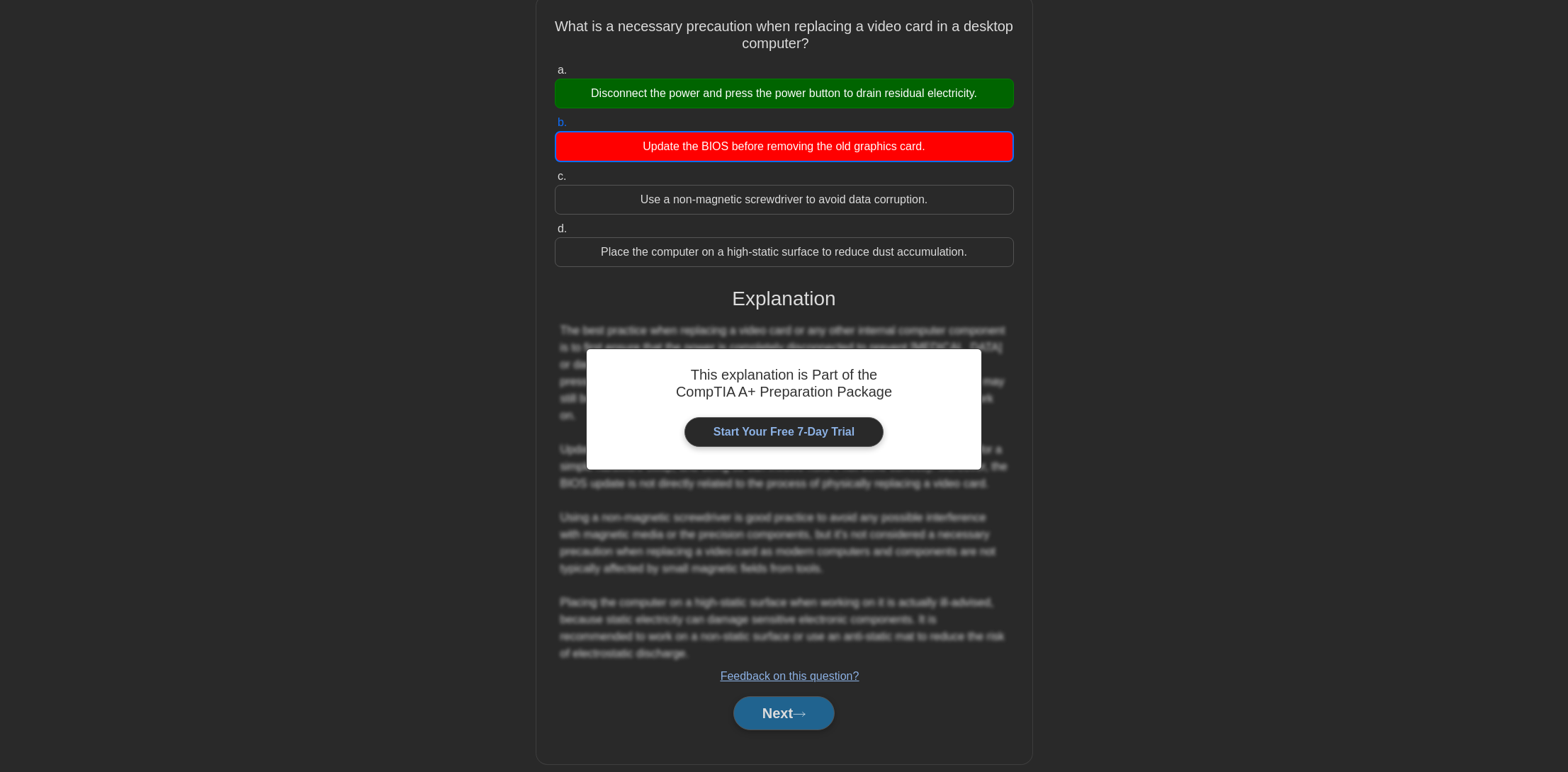
click at [775, 696] on button "Next" at bounding box center [784, 713] width 101 height 34
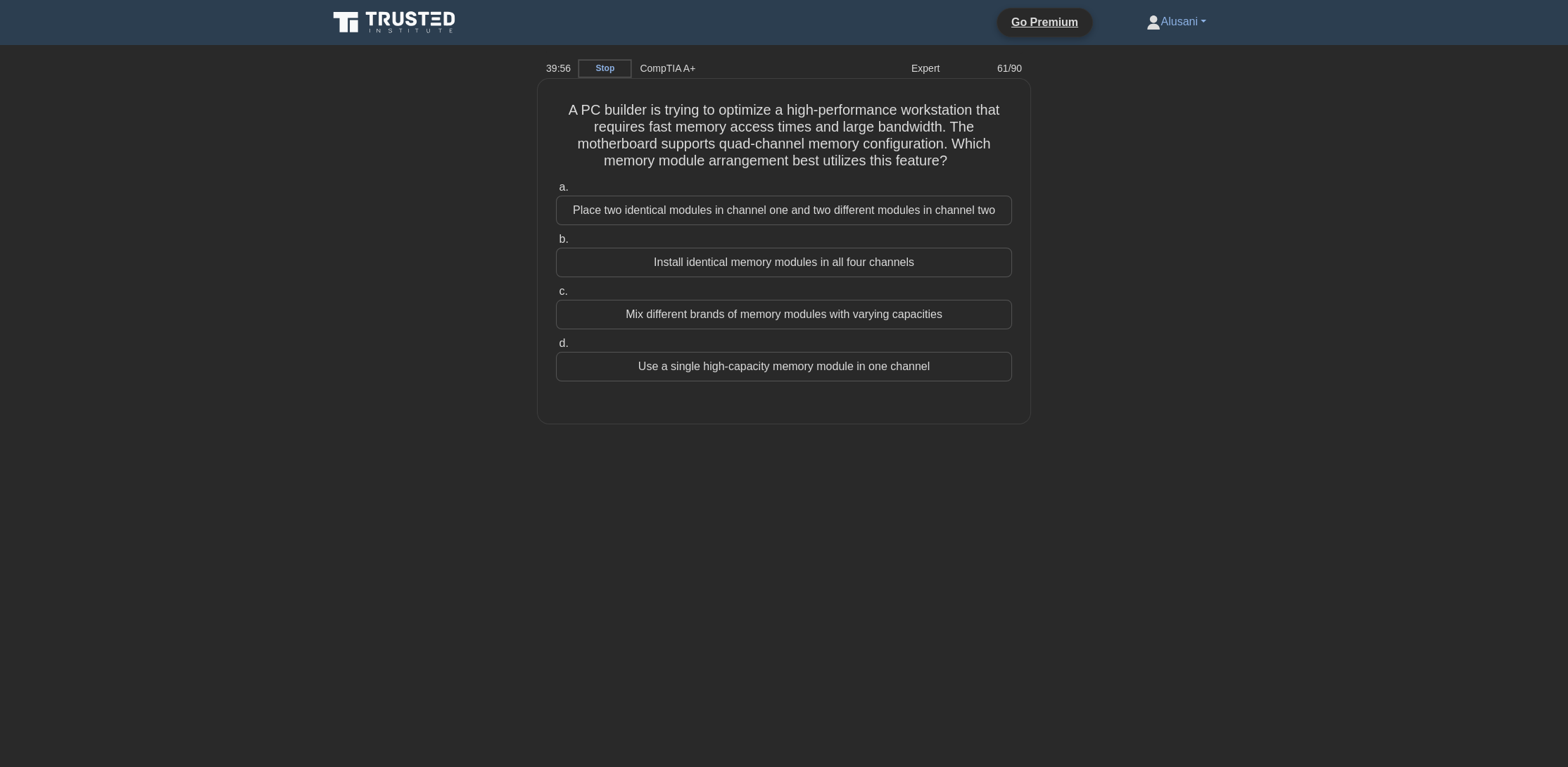
click at [778, 213] on div "Place two identical modules in channel one and two different modules in channel…" at bounding box center [784, 210] width 456 height 29
click at [556, 192] on input "a. Place two identical modules in channel one and two different modules in chan…" at bounding box center [556, 188] width 0 height 9
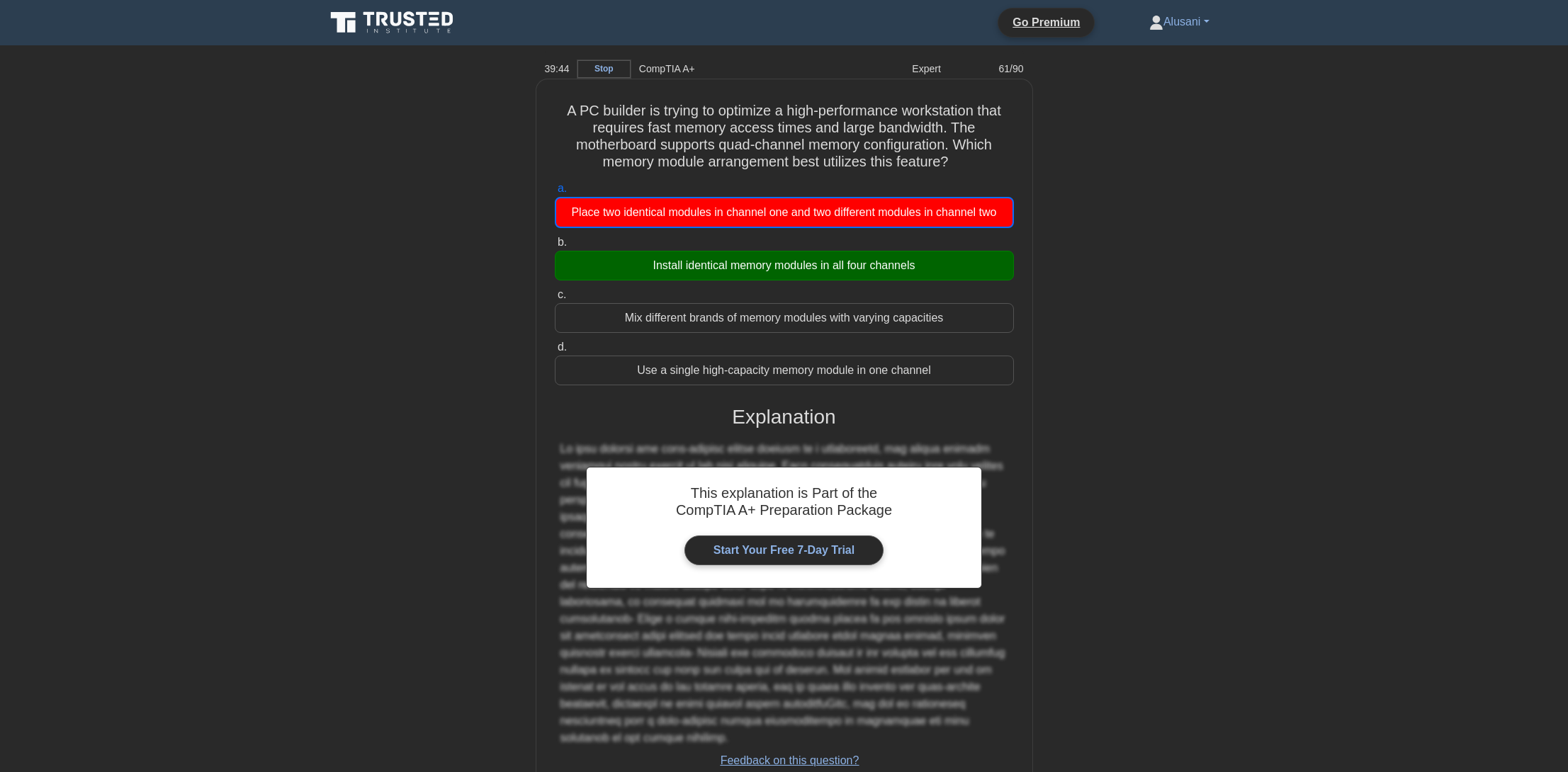
scroll to position [101, 0]
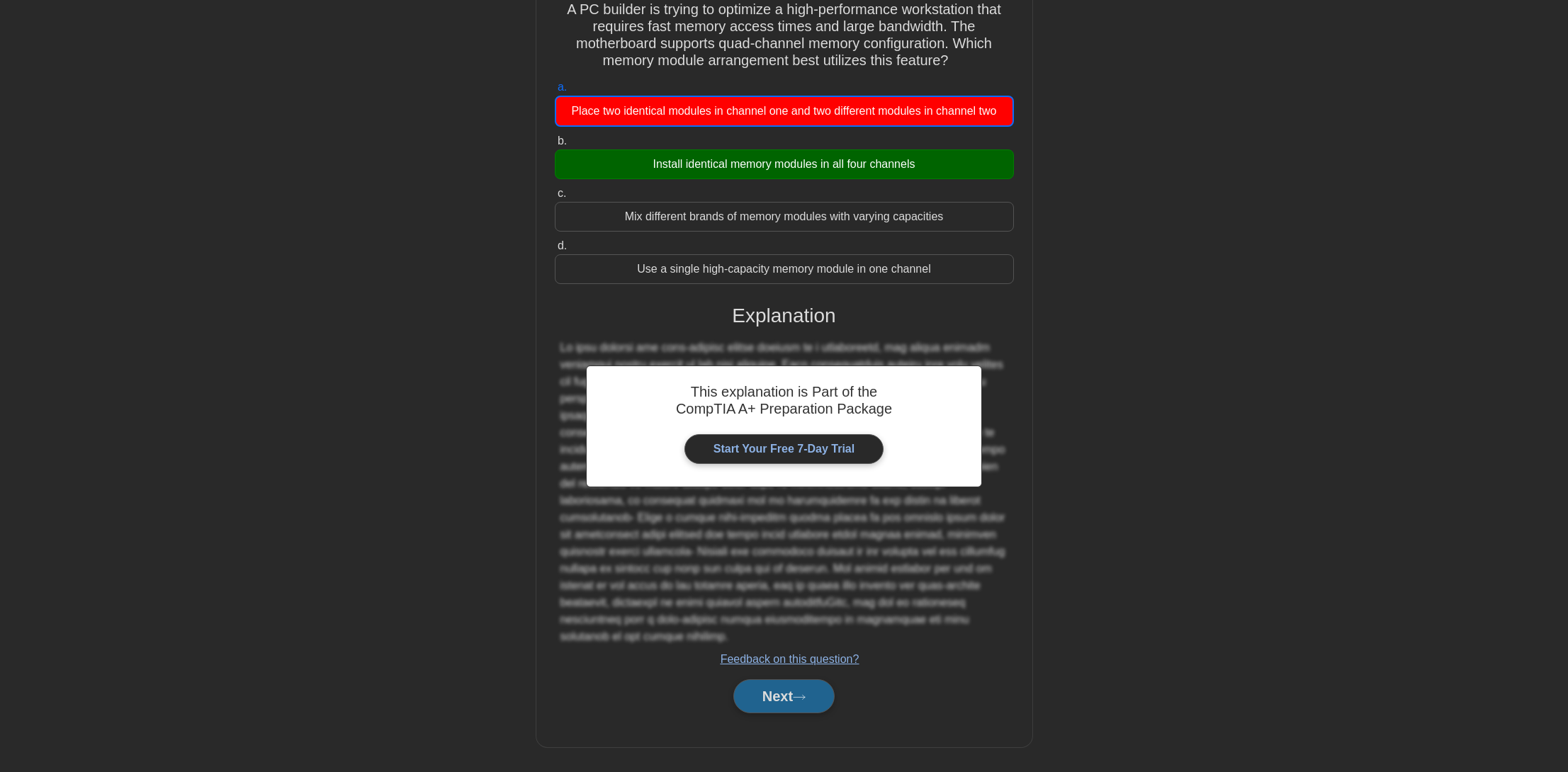
click at [806, 693] on icon at bounding box center [799, 697] width 13 height 8
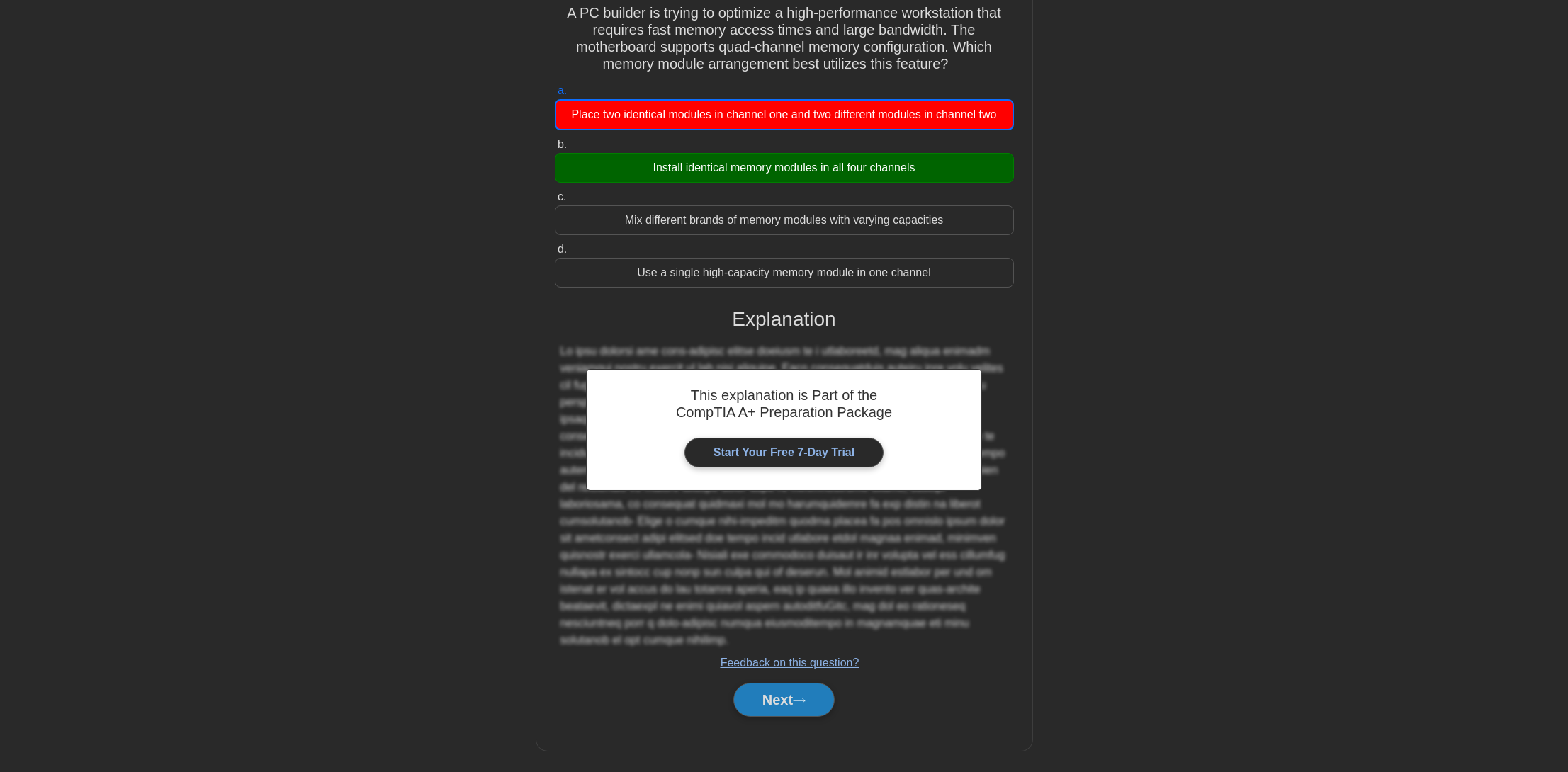
scroll to position [0, 0]
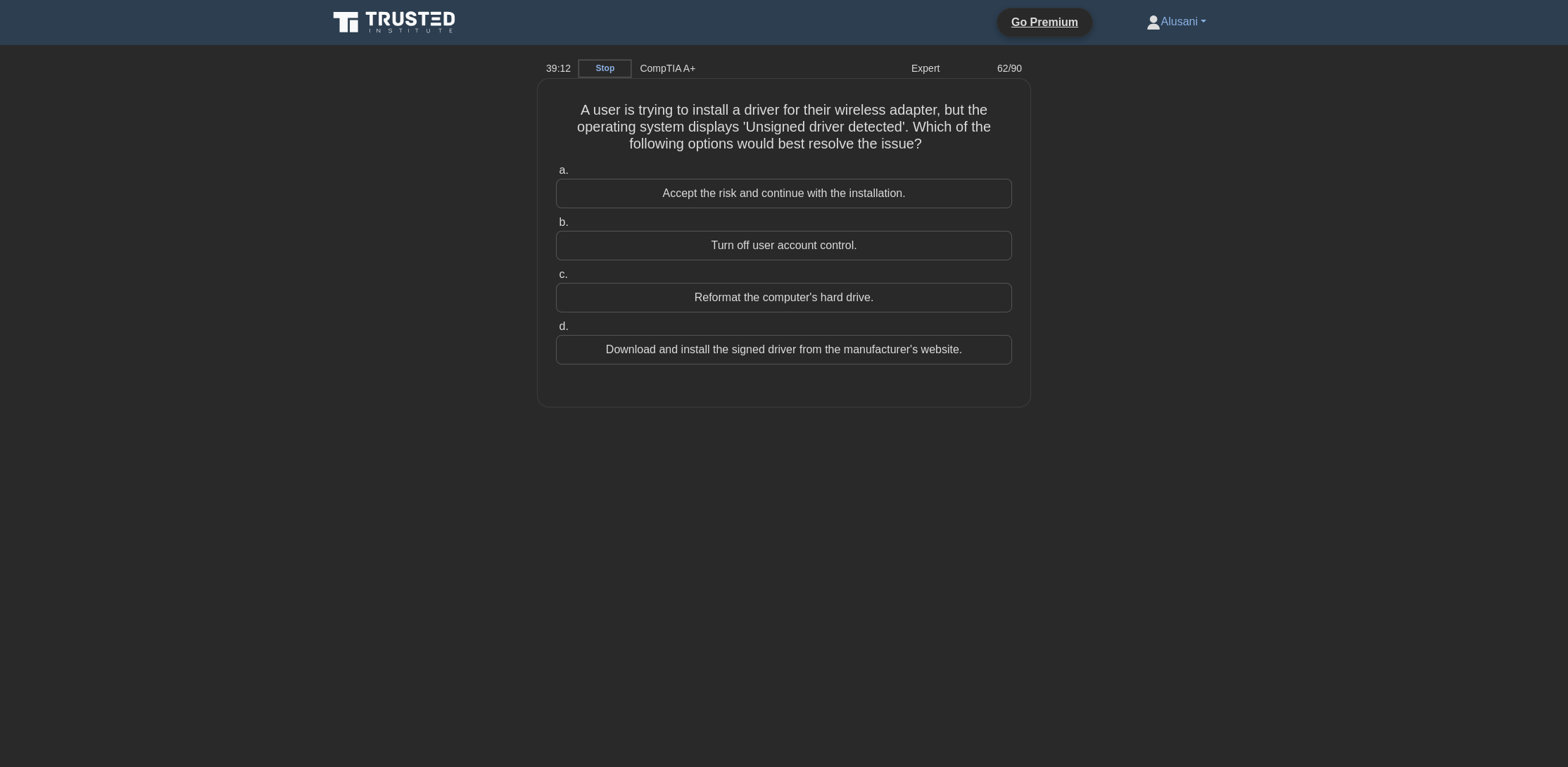
click at [707, 359] on div "Download and install the signed driver from the manufacturer's website." at bounding box center [784, 349] width 456 height 29
click at [556, 331] on input "d. Download and install the signed driver from the manufacturer's website." at bounding box center [556, 327] width 0 height 9
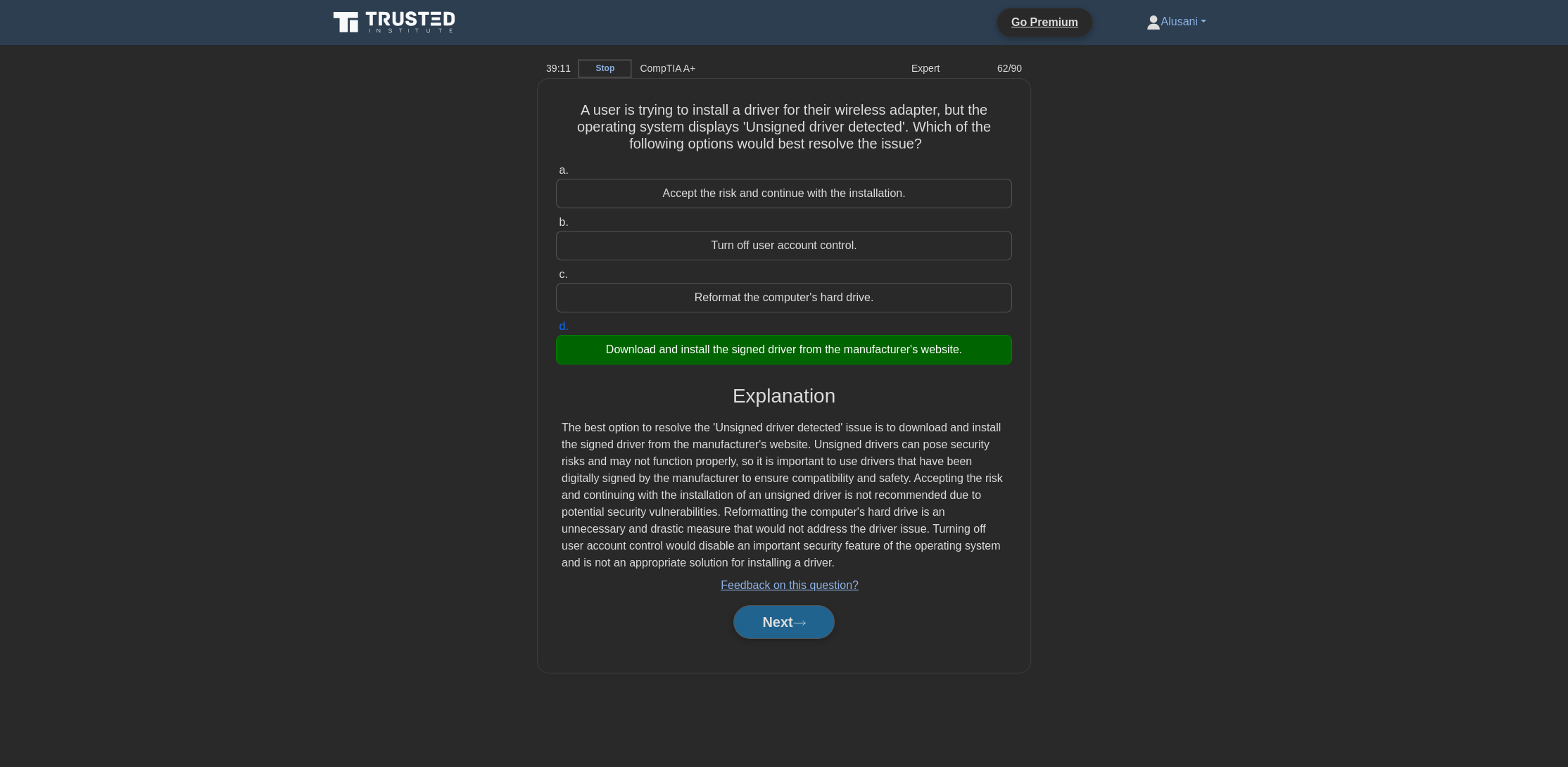
click at [757, 619] on button "Next" at bounding box center [784, 622] width 101 height 34
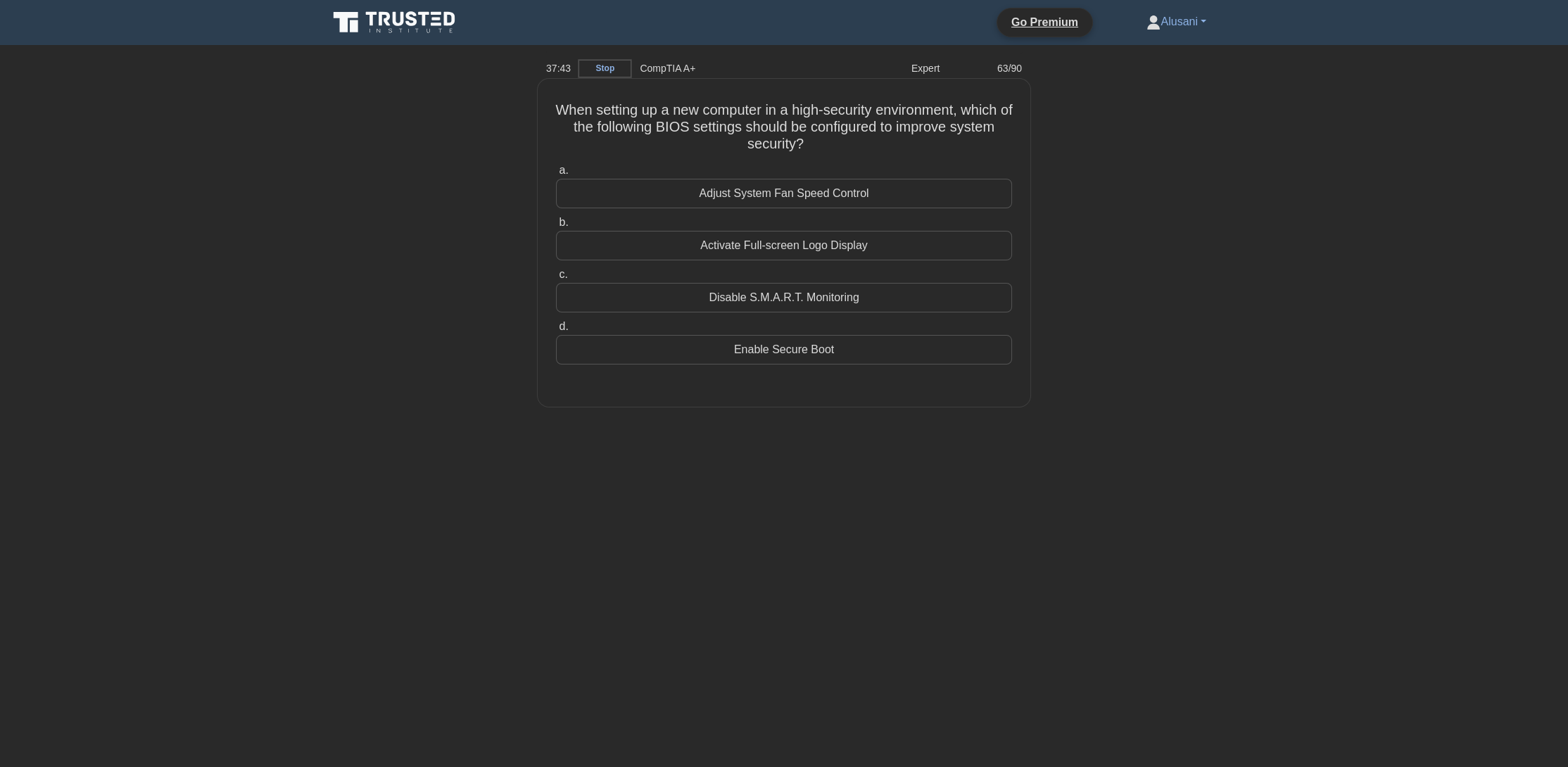
click at [882, 355] on div "Enable Secure Boot" at bounding box center [784, 349] width 456 height 29
click at [556, 331] on input "d. Enable Secure Boot" at bounding box center [556, 327] width 0 height 9
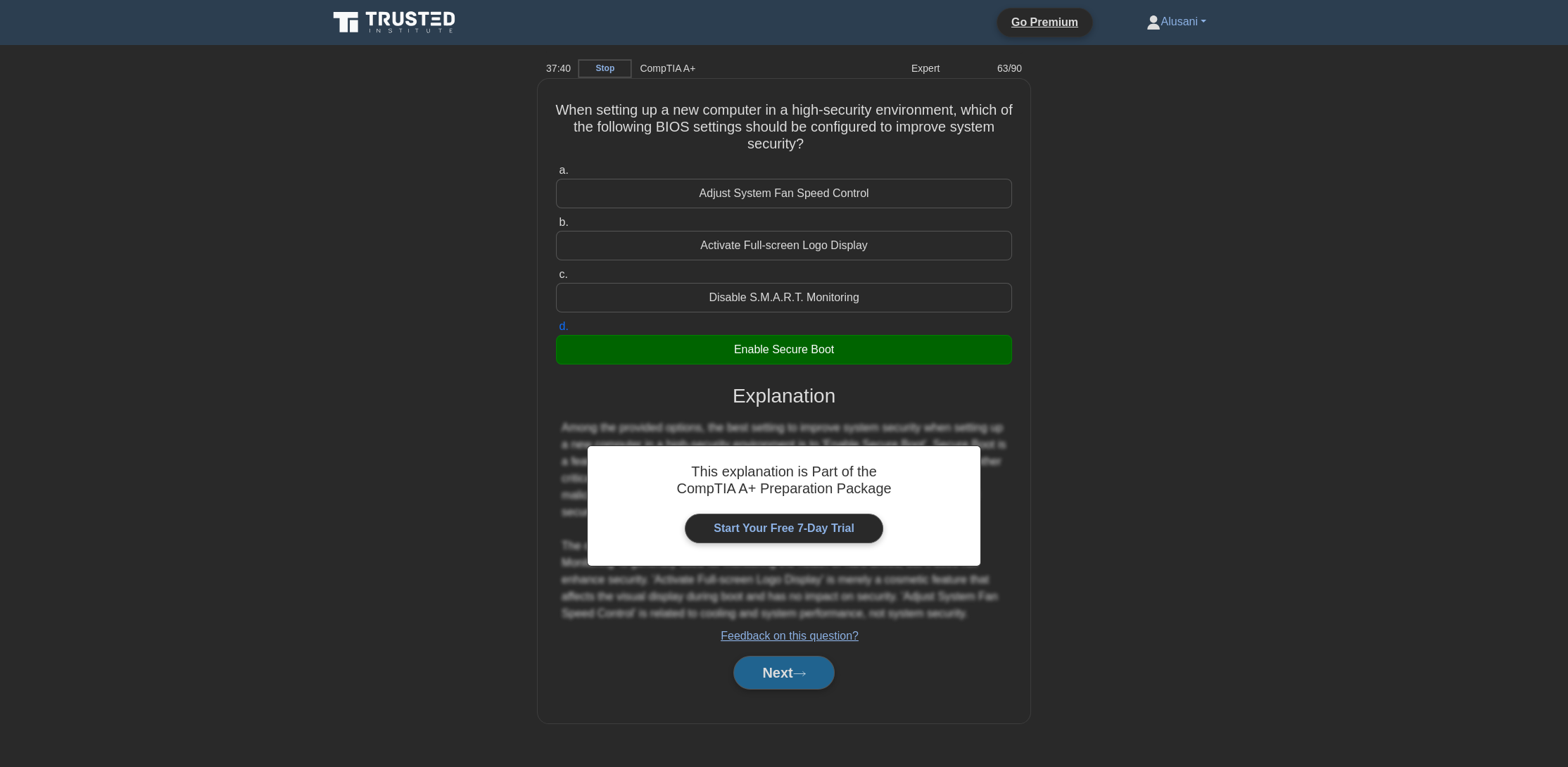
click at [824, 674] on button "Next" at bounding box center [784, 672] width 101 height 34
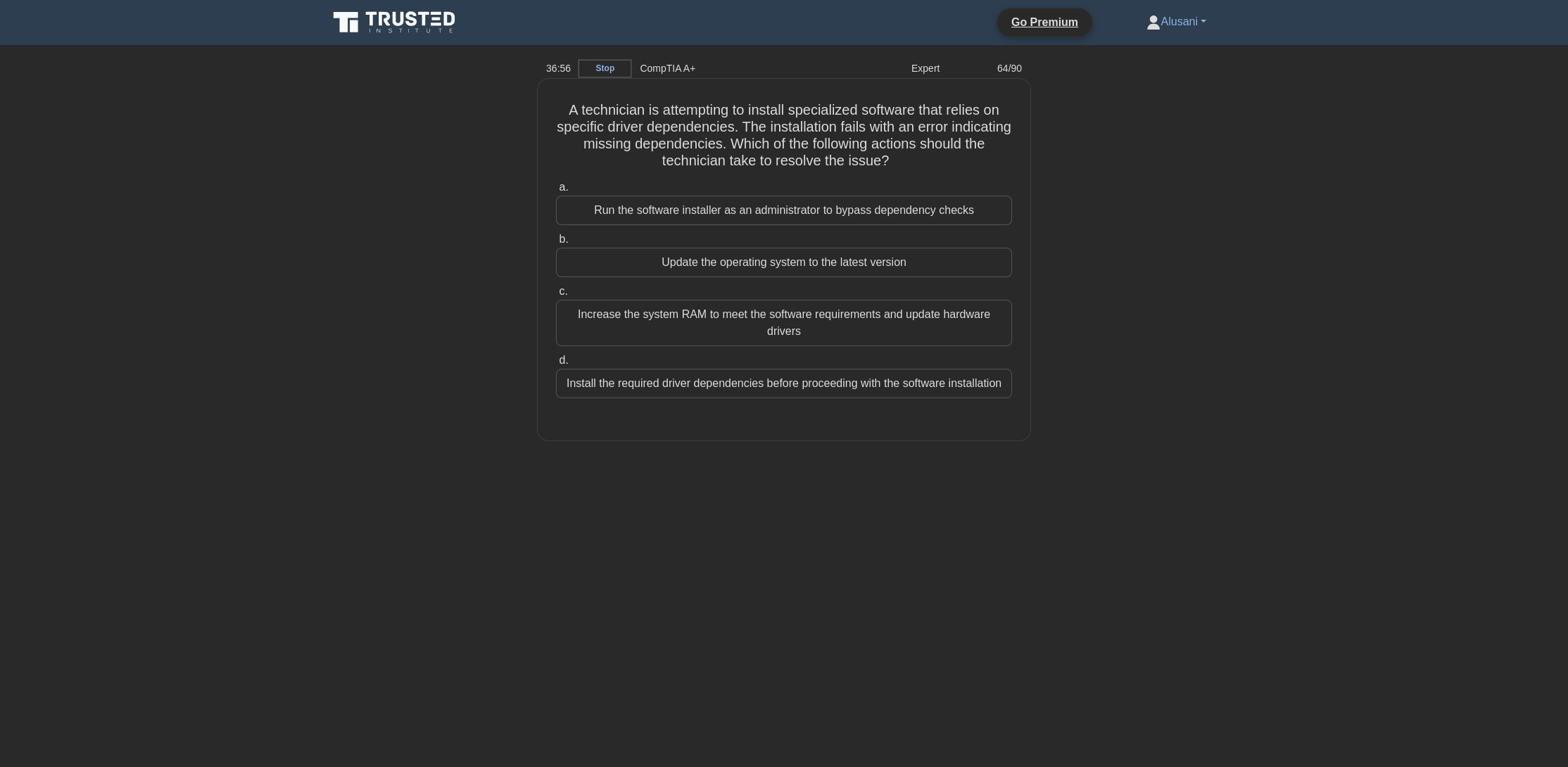
click at [899, 384] on div "Install the required driver dependencies before proceeding with the software in…" at bounding box center [784, 383] width 456 height 29
click at [556, 365] on input "d. Install the required driver dependencies before proceeding with the software…" at bounding box center [556, 361] width 0 height 9
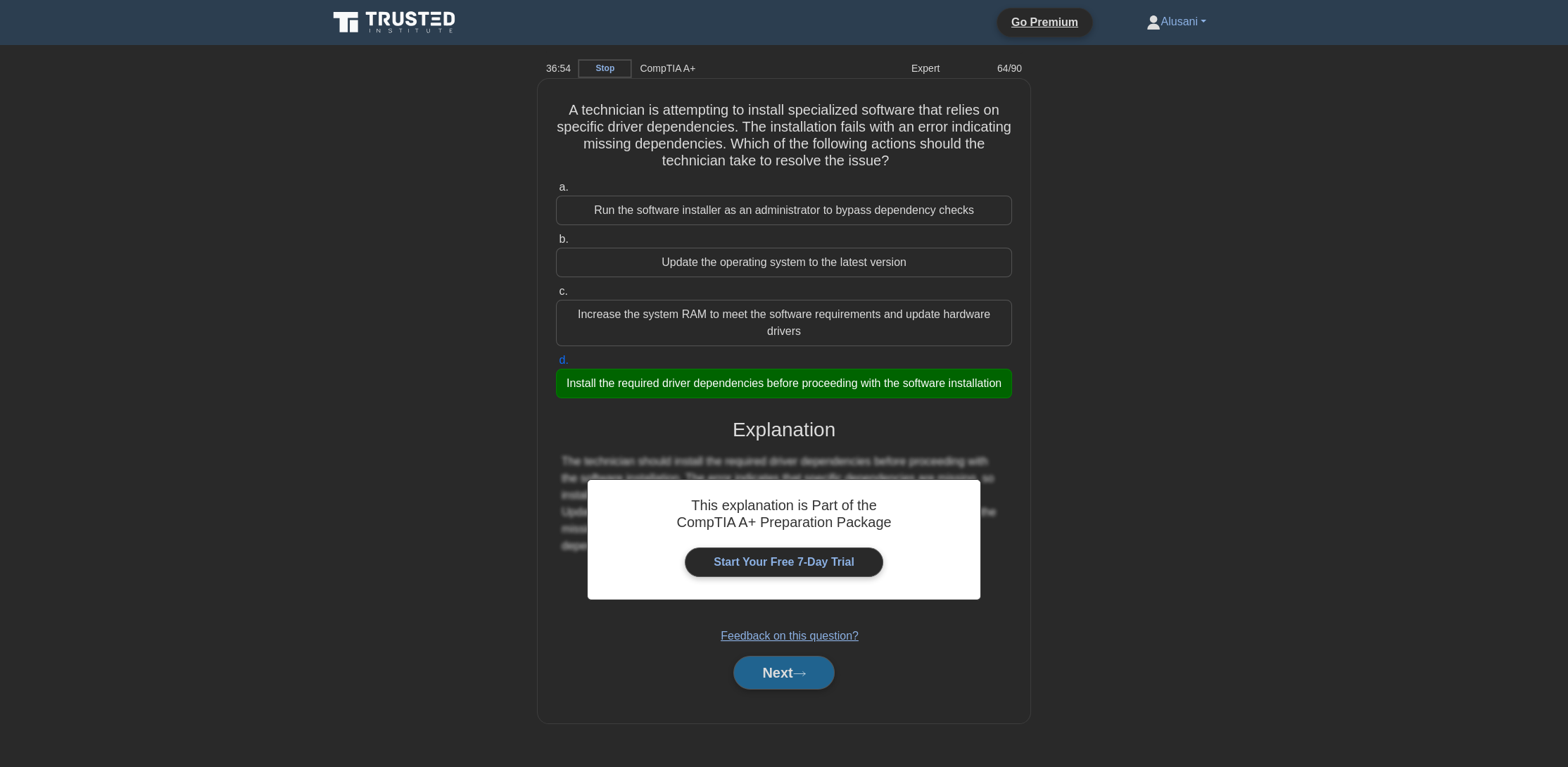
click at [820, 675] on button "Next" at bounding box center [784, 672] width 101 height 34
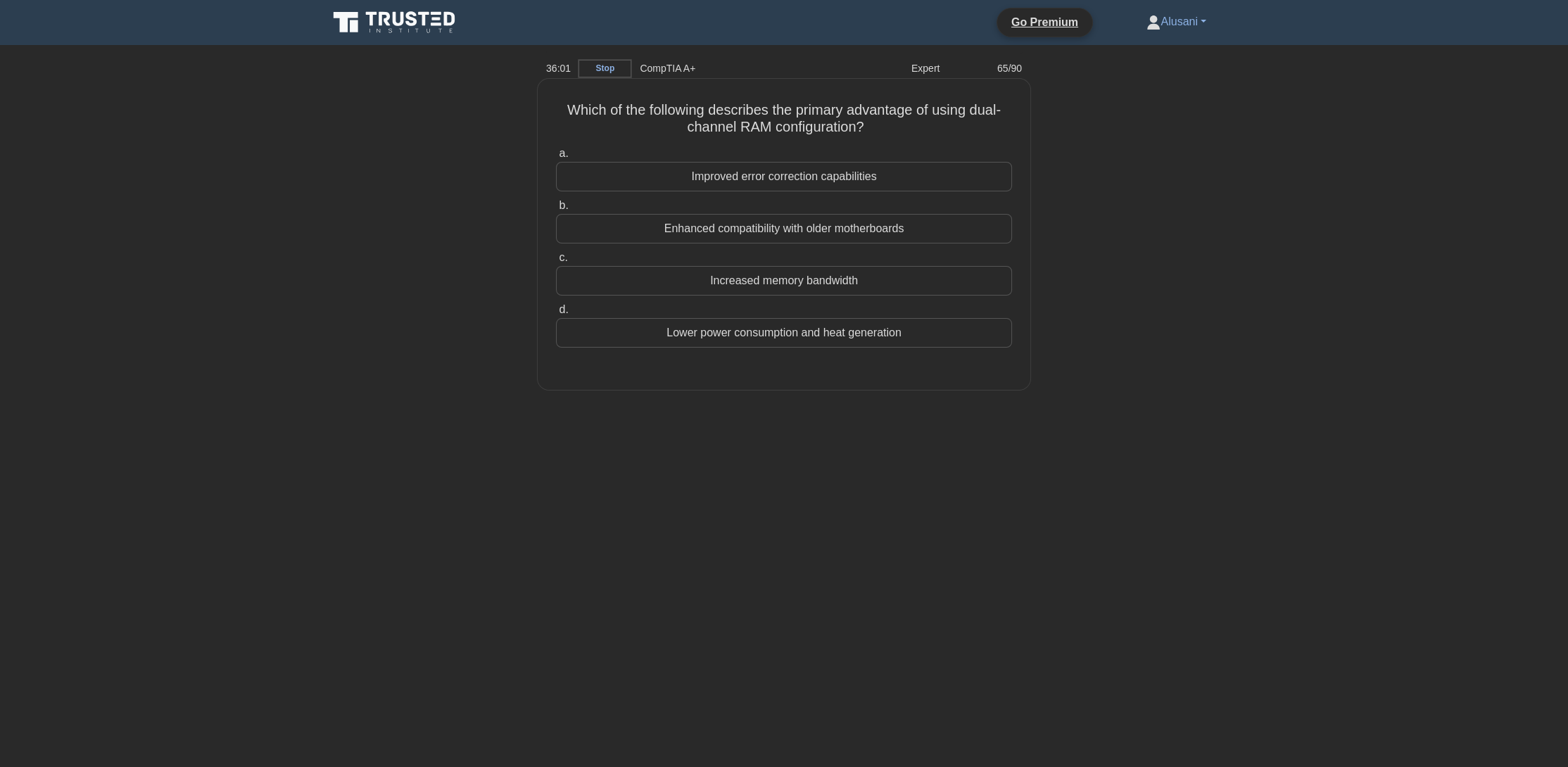
click at [863, 272] on div "Increased memory bandwidth" at bounding box center [784, 280] width 456 height 29
click at [556, 262] on input "c. Increased memory bandwidth" at bounding box center [556, 258] width 0 height 9
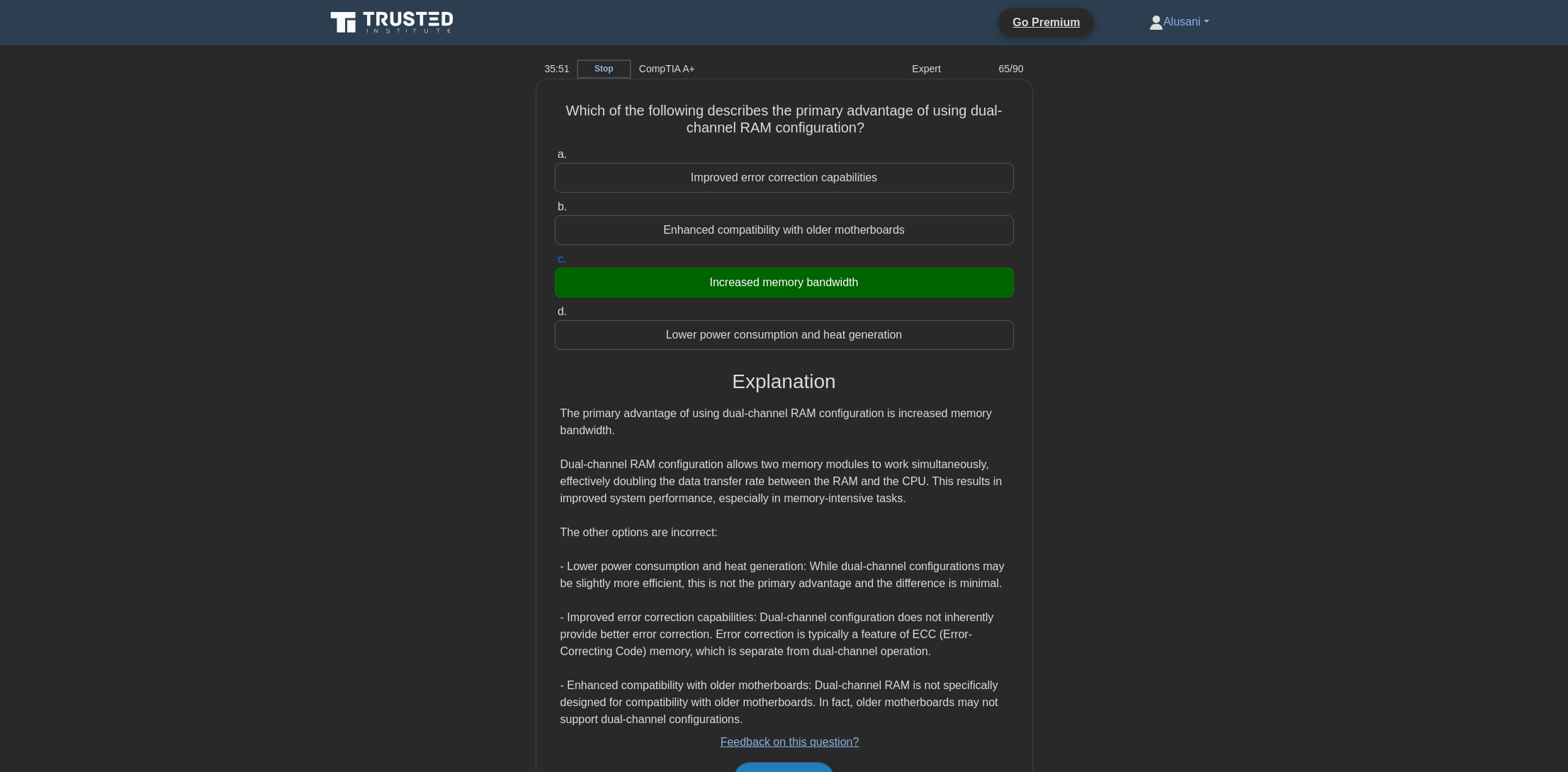
scroll to position [83, 0]
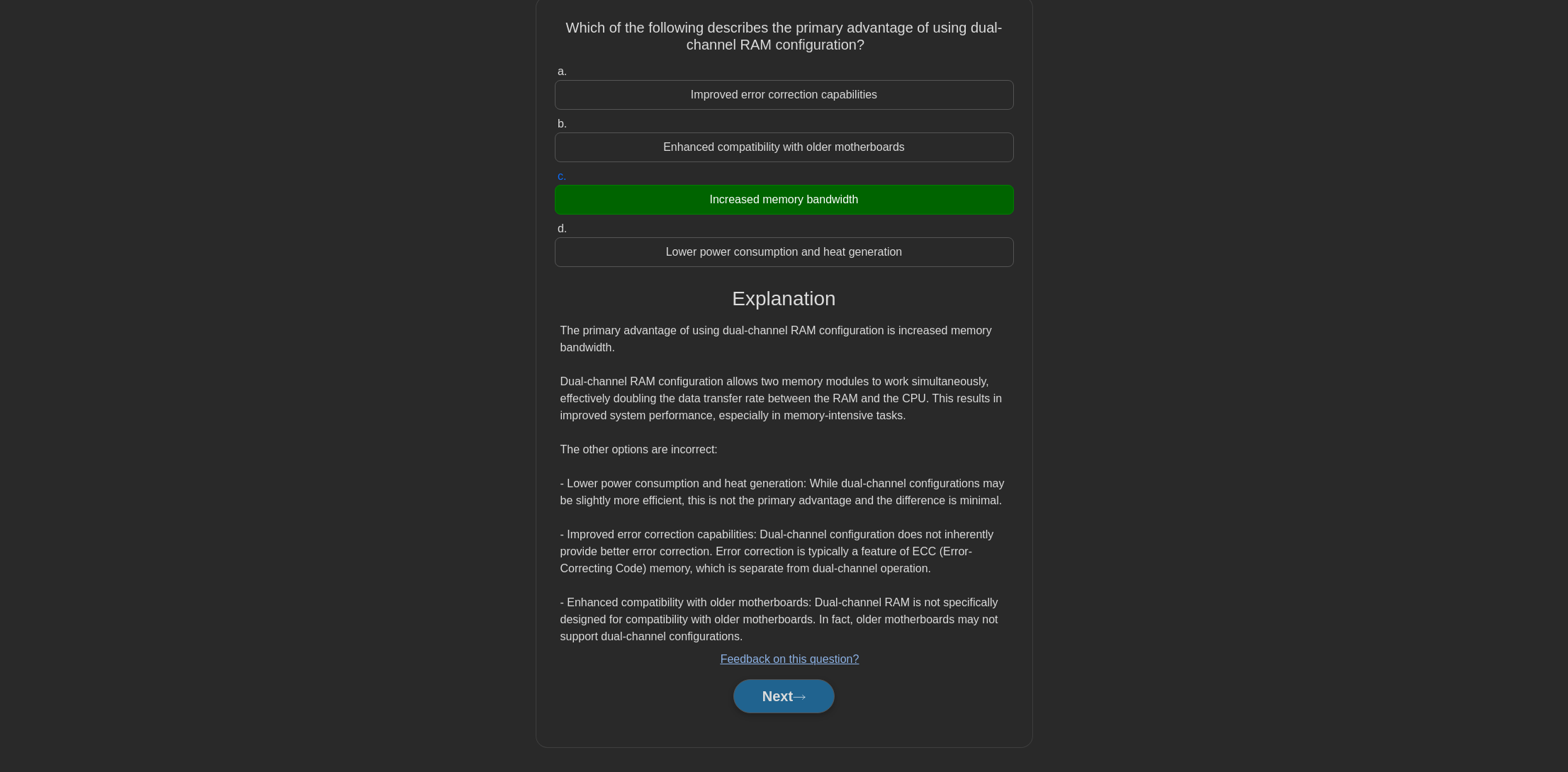
click at [808, 705] on button "Next" at bounding box center [784, 696] width 101 height 34
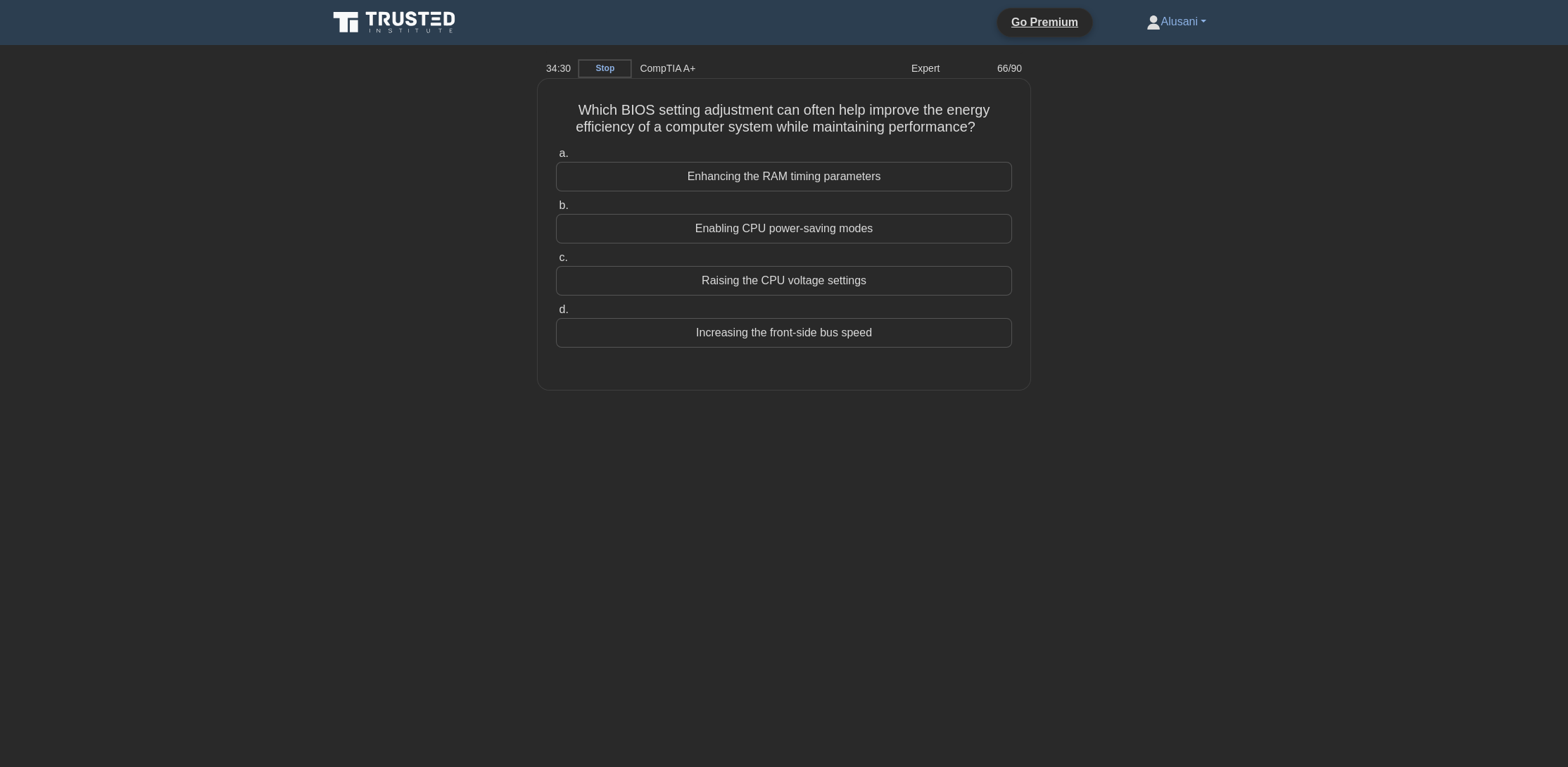
click at [899, 225] on div "Enabling CPU power-saving modes" at bounding box center [784, 228] width 456 height 29
click at [556, 210] on input "b. Enabling CPU power-saving modes" at bounding box center [556, 206] width 0 height 9
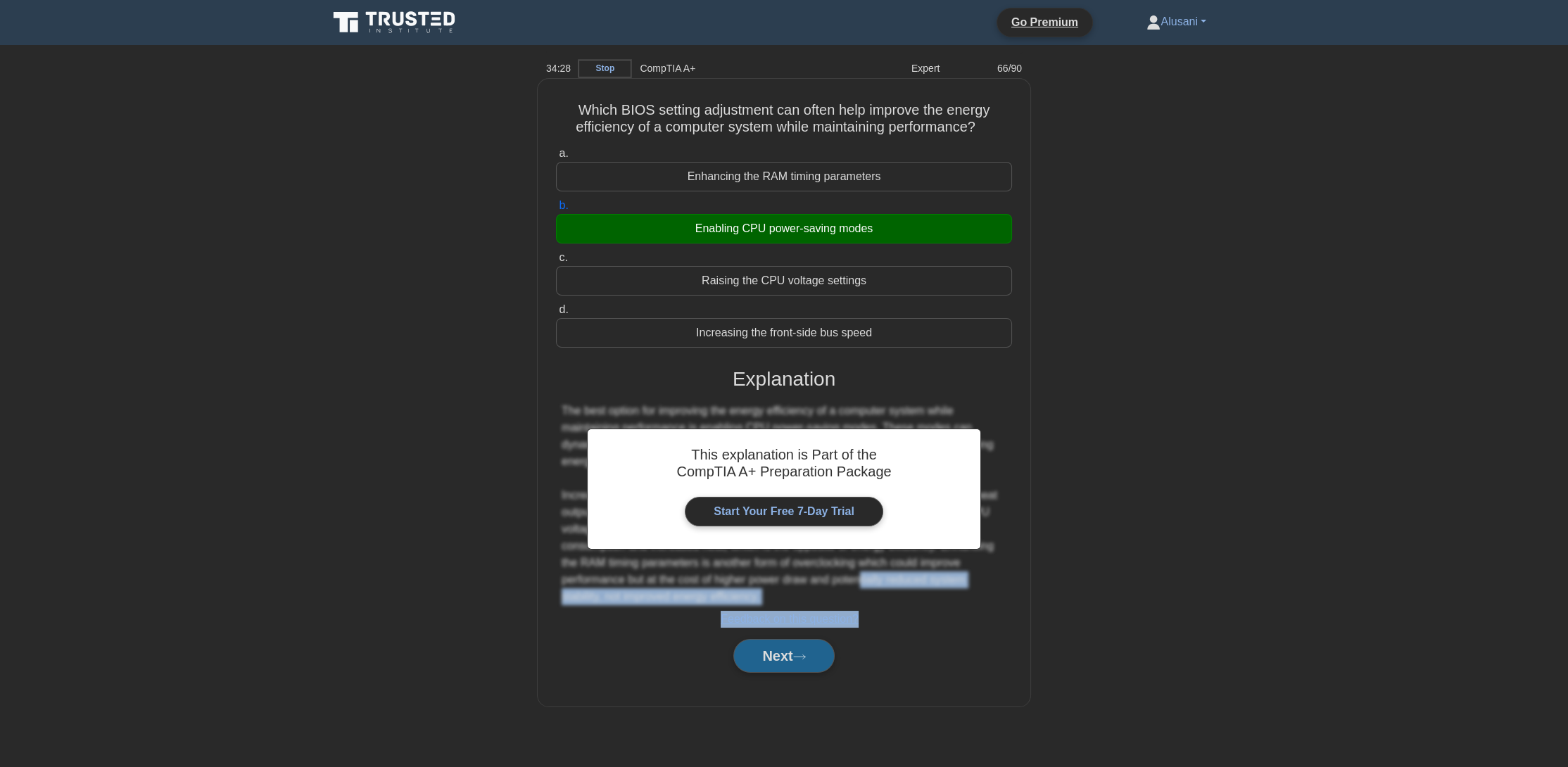
drag, startPoint x: 831, startPoint y: 633, endPoint x: 807, endPoint y: 641, distance: 25.3
click at [807, 641] on div "This explanation is Part of the CompTIA A+ Preparation Package Start Your Free …" at bounding box center [784, 515] width 456 height 328
drag, startPoint x: 793, startPoint y: 672, endPoint x: 751, endPoint y: 672, distance: 42.0
click at [751, 672] on button "Next" at bounding box center [784, 656] width 101 height 34
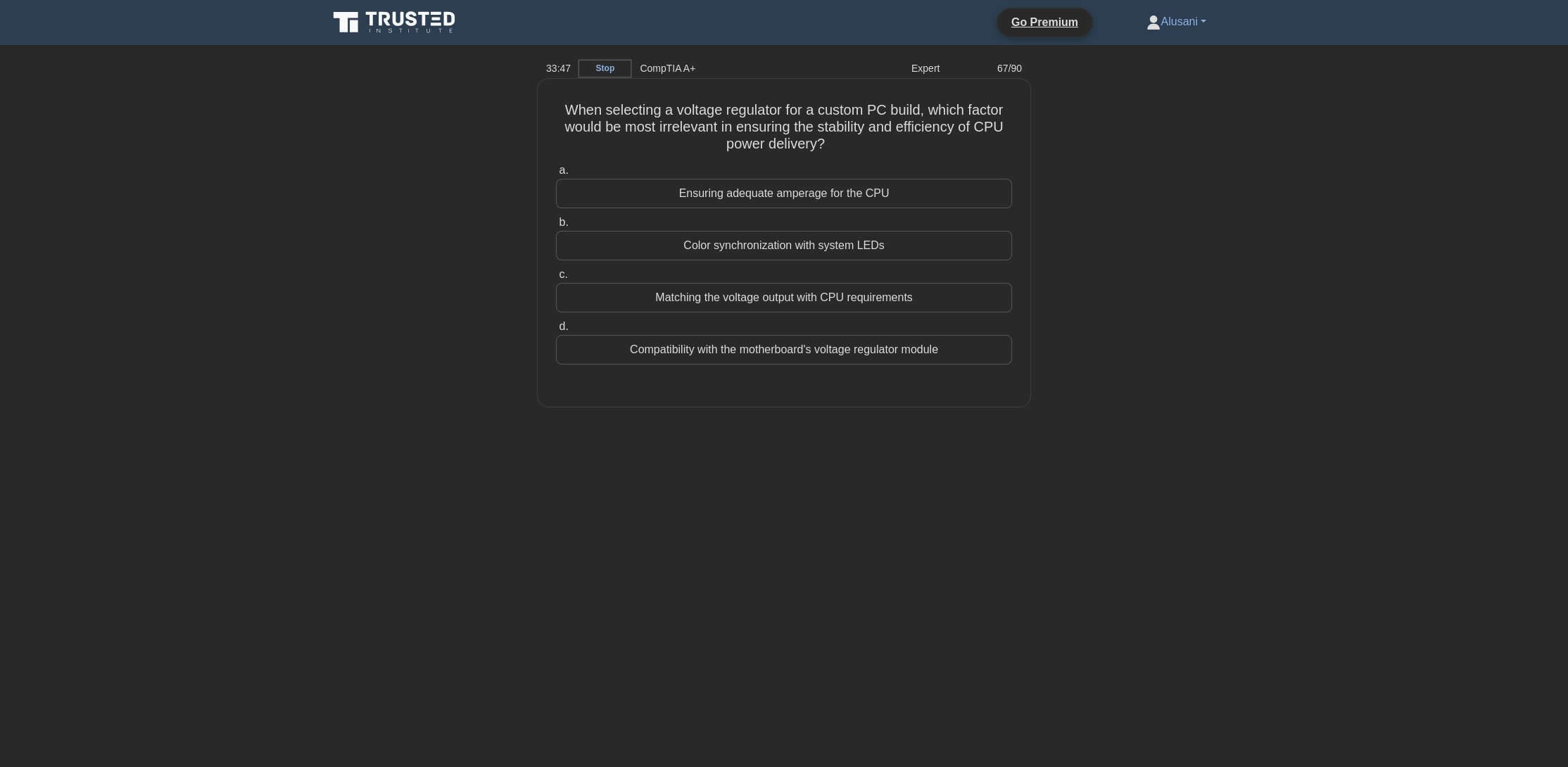
drag, startPoint x: 773, startPoint y: 243, endPoint x: 780, endPoint y: 261, distance: 19.3
click at [774, 248] on div "Color synchronization with system LEDs" at bounding box center [784, 245] width 456 height 29
click at [556, 228] on input "b. Color synchronization with system LEDs" at bounding box center [556, 222] width 0 height 9
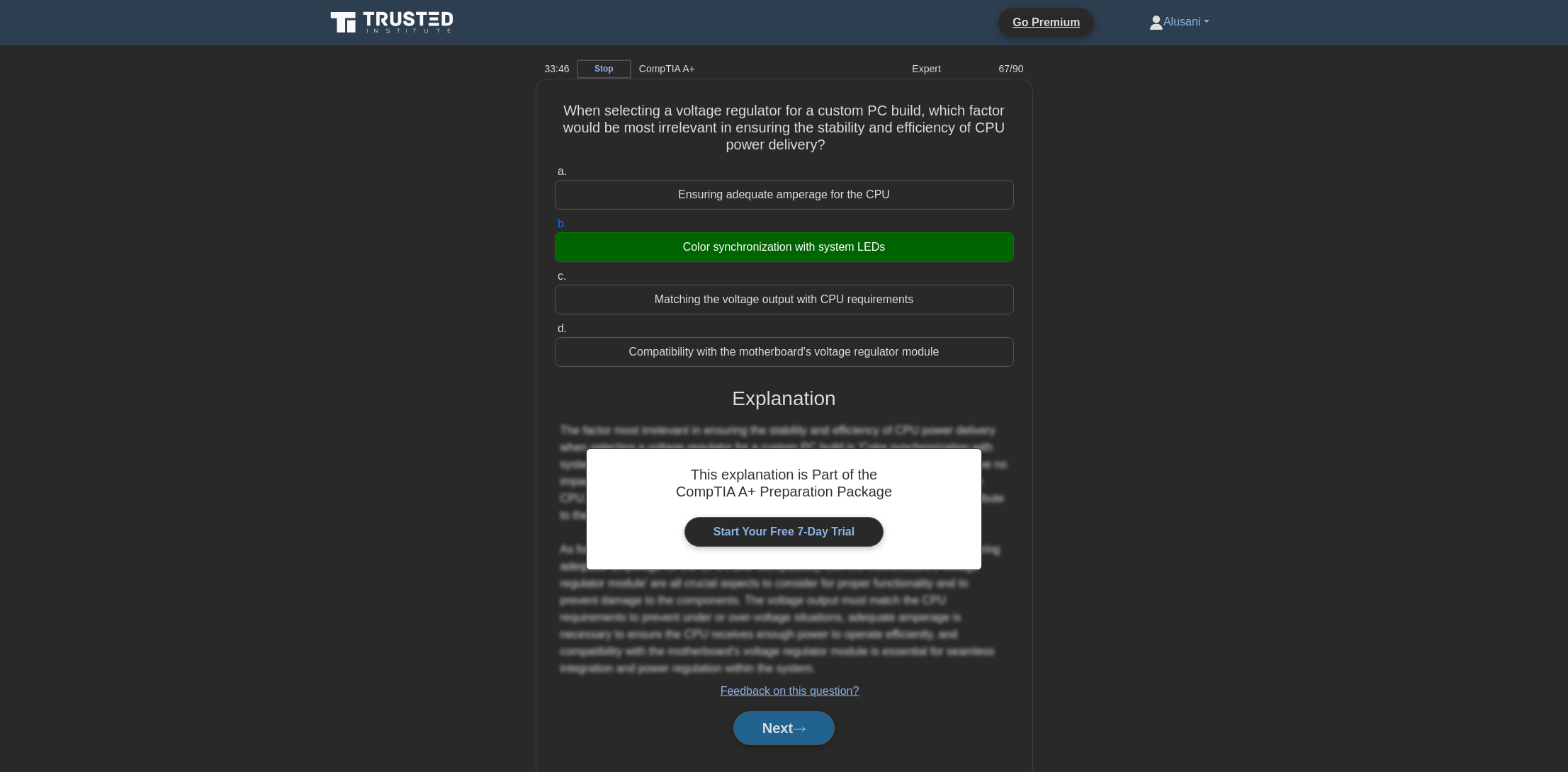
click at [741, 729] on button "Next" at bounding box center [784, 728] width 101 height 34
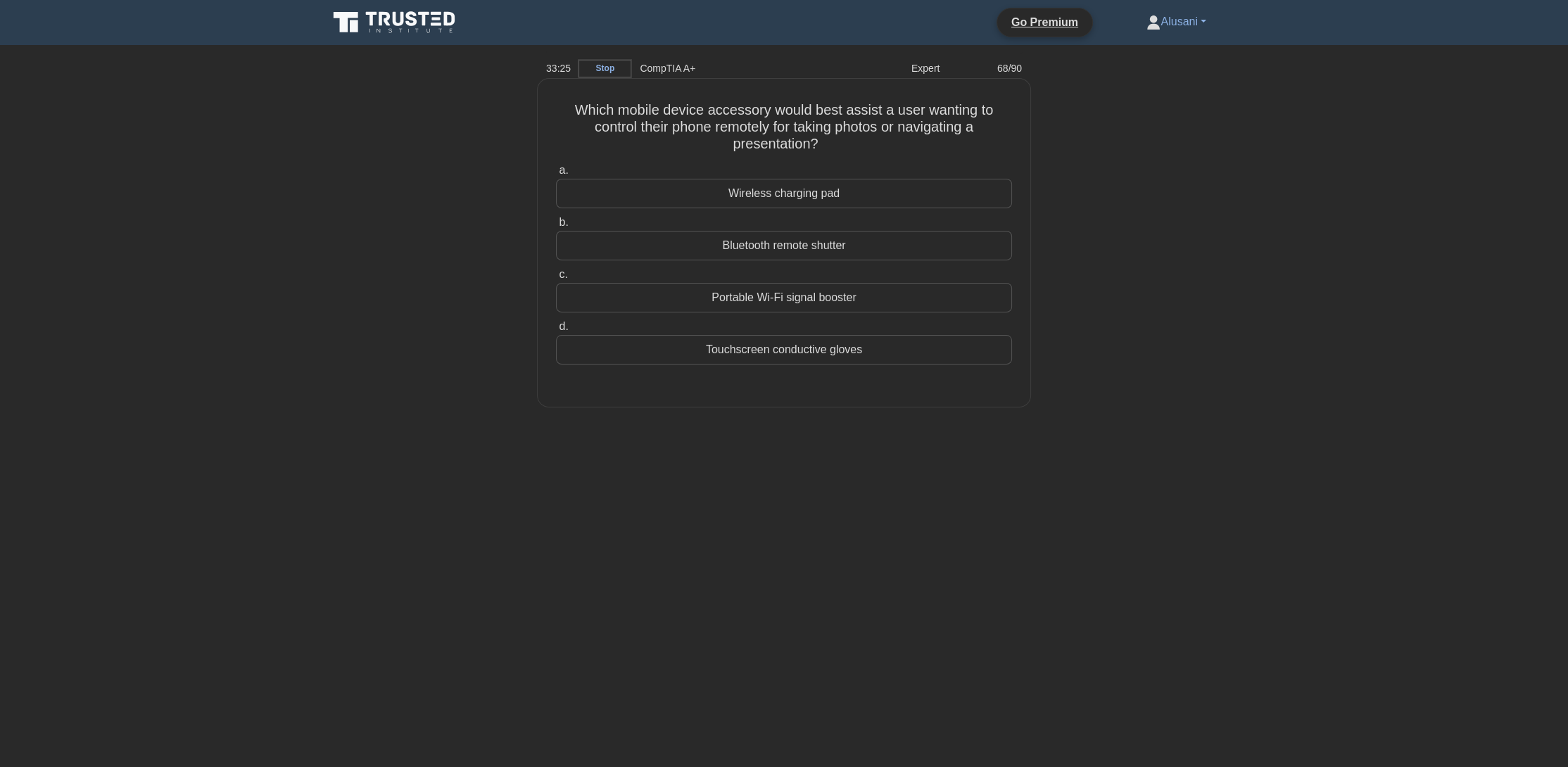
click at [899, 248] on div "Bluetooth remote shutter" at bounding box center [784, 245] width 456 height 29
click at [556, 228] on input "b. Bluetooth remote shutter" at bounding box center [556, 222] width 0 height 9
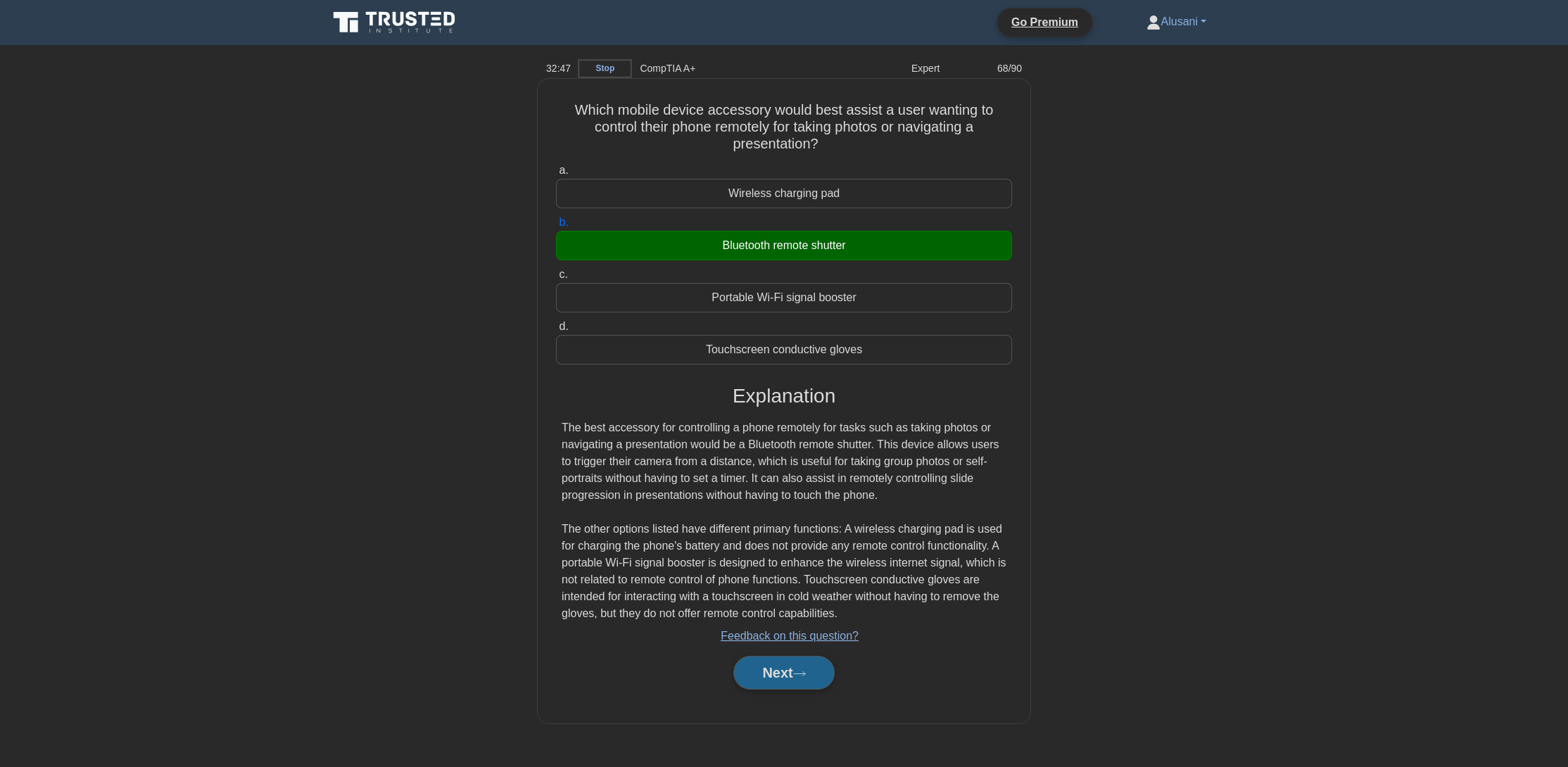
click at [784, 687] on button "Next" at bounding box center [784, 672] width 101 height 34
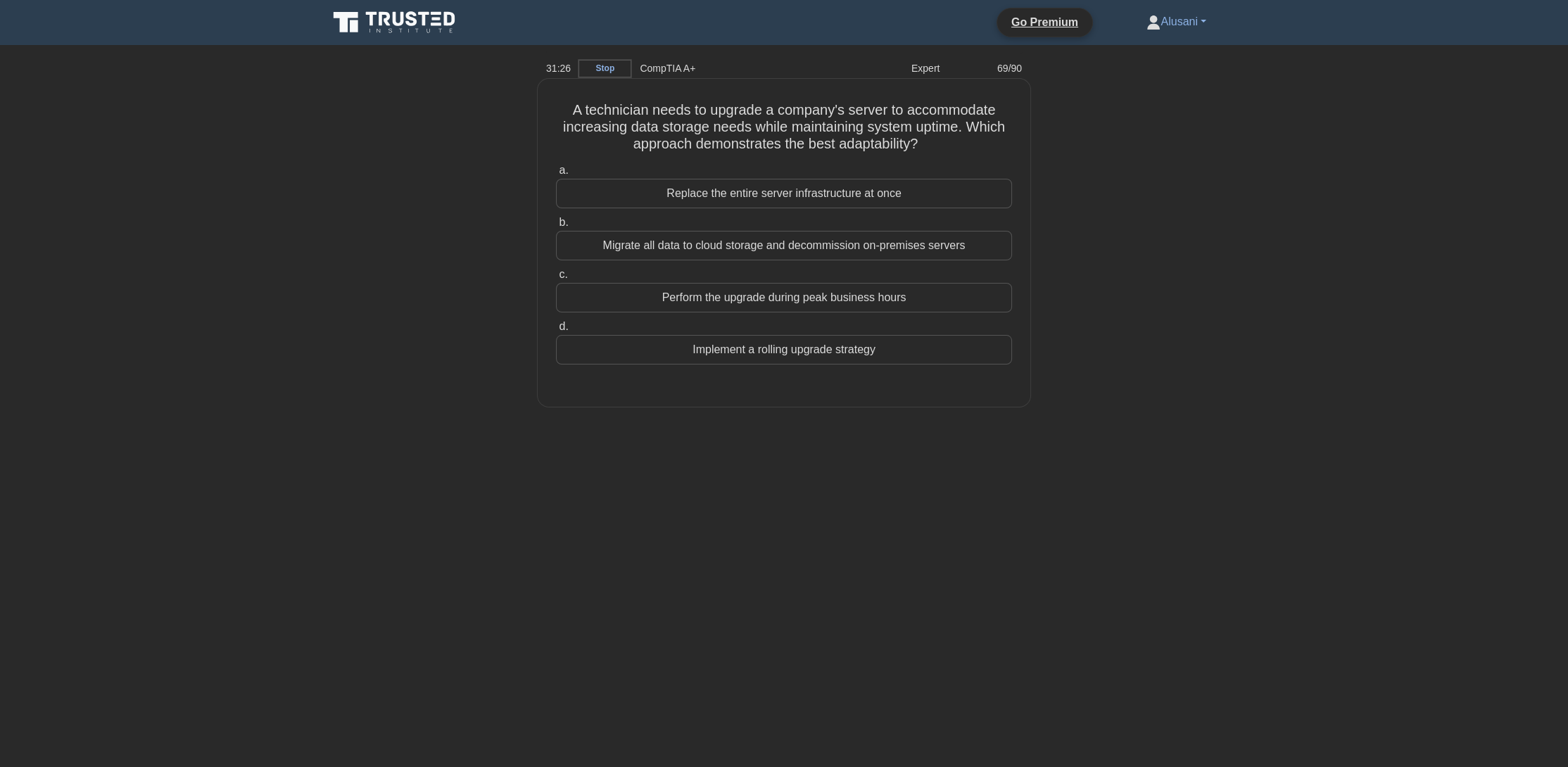
click at [899, 247] on div "Migrate all data to cloud storage and decommission on-premises servers" at bounding box center [784, 245] width 456 height 29
click at [556, 228] on input "b. Migrate all data to cloud storage and decommission on-premises servers" at bounding box center [556, 222] width 0 height 9
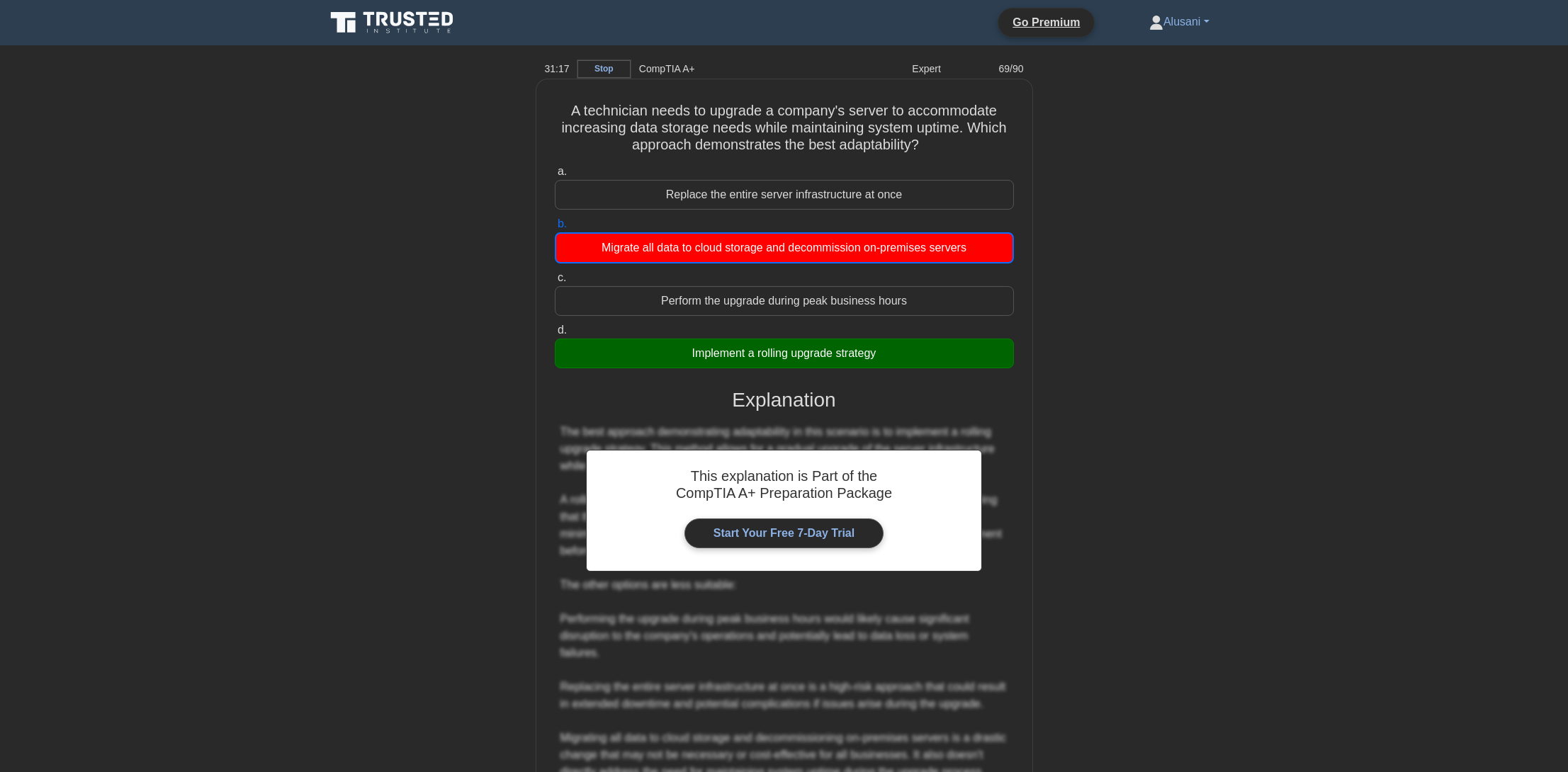
scroll to position [203, 0]
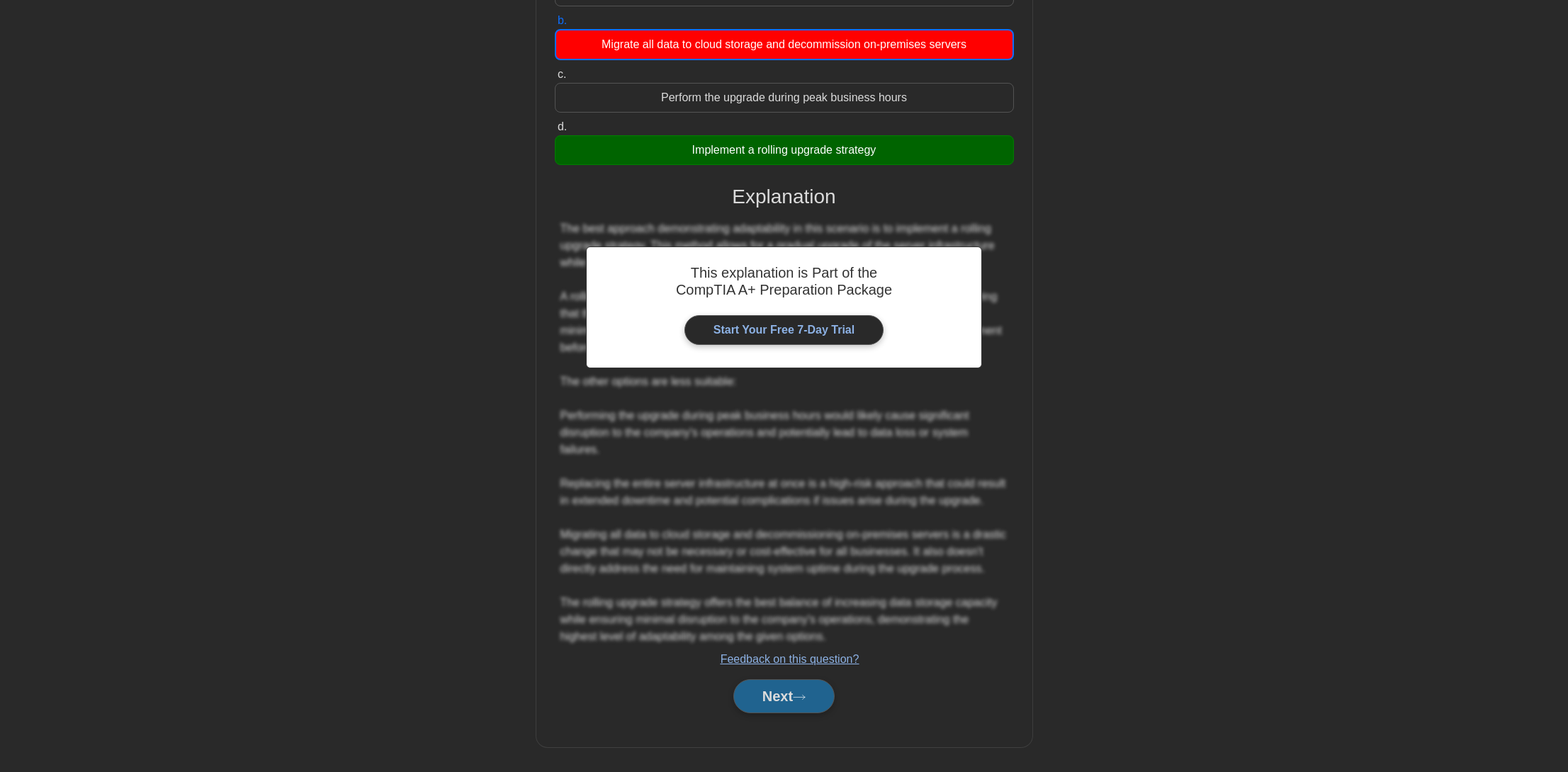
click at [806, 693] on icon at bounding box center [799, 697] width 13 height 8
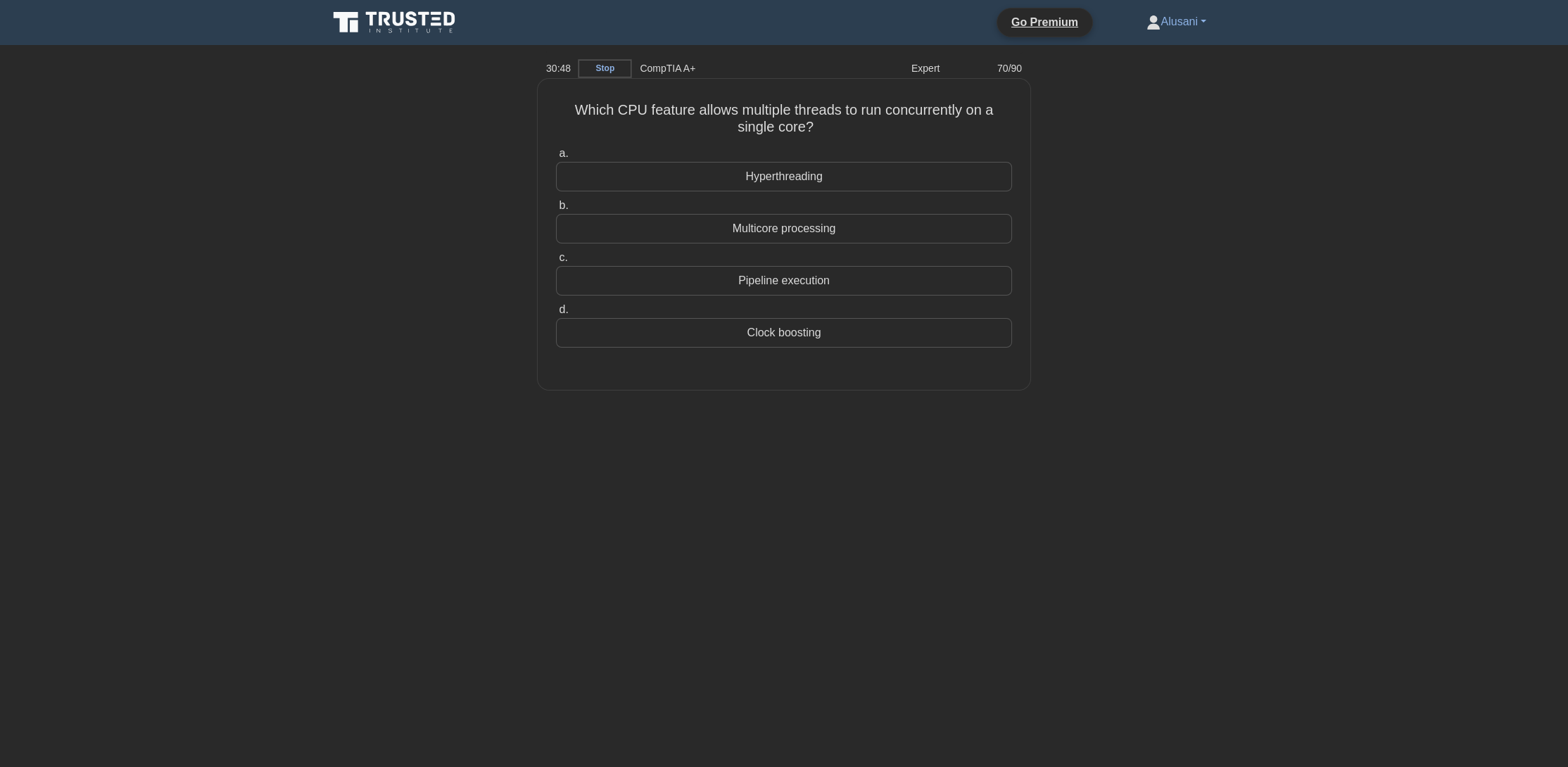
click at [812, 333] on div "Clock boosting" at bounding box center [784, 332] width 456 height 29
click at [556, 315] on input "d. Clock boosting" at bounding box center [556, 310] width 0 height 9
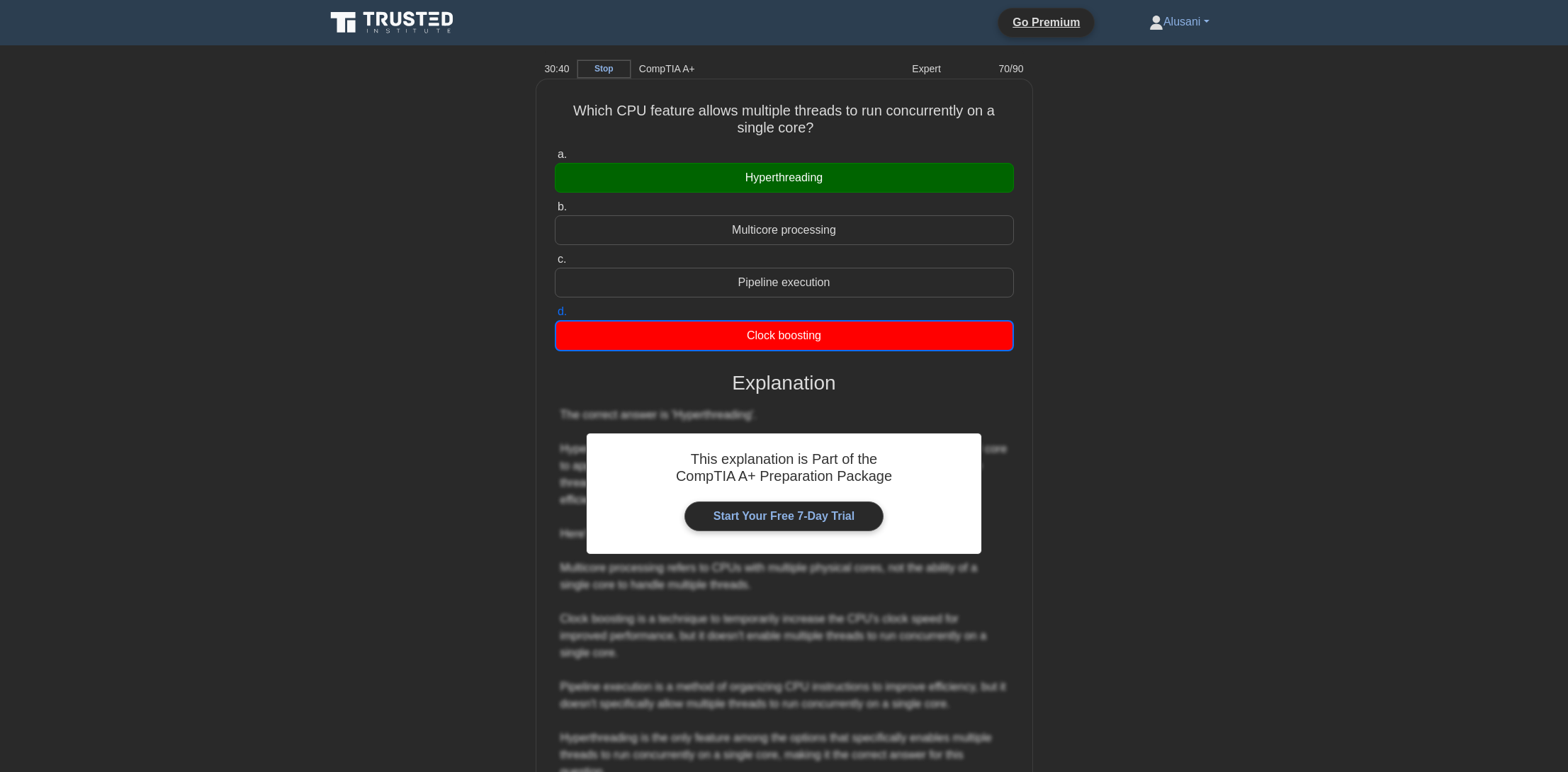
scroll to position [118, 0]
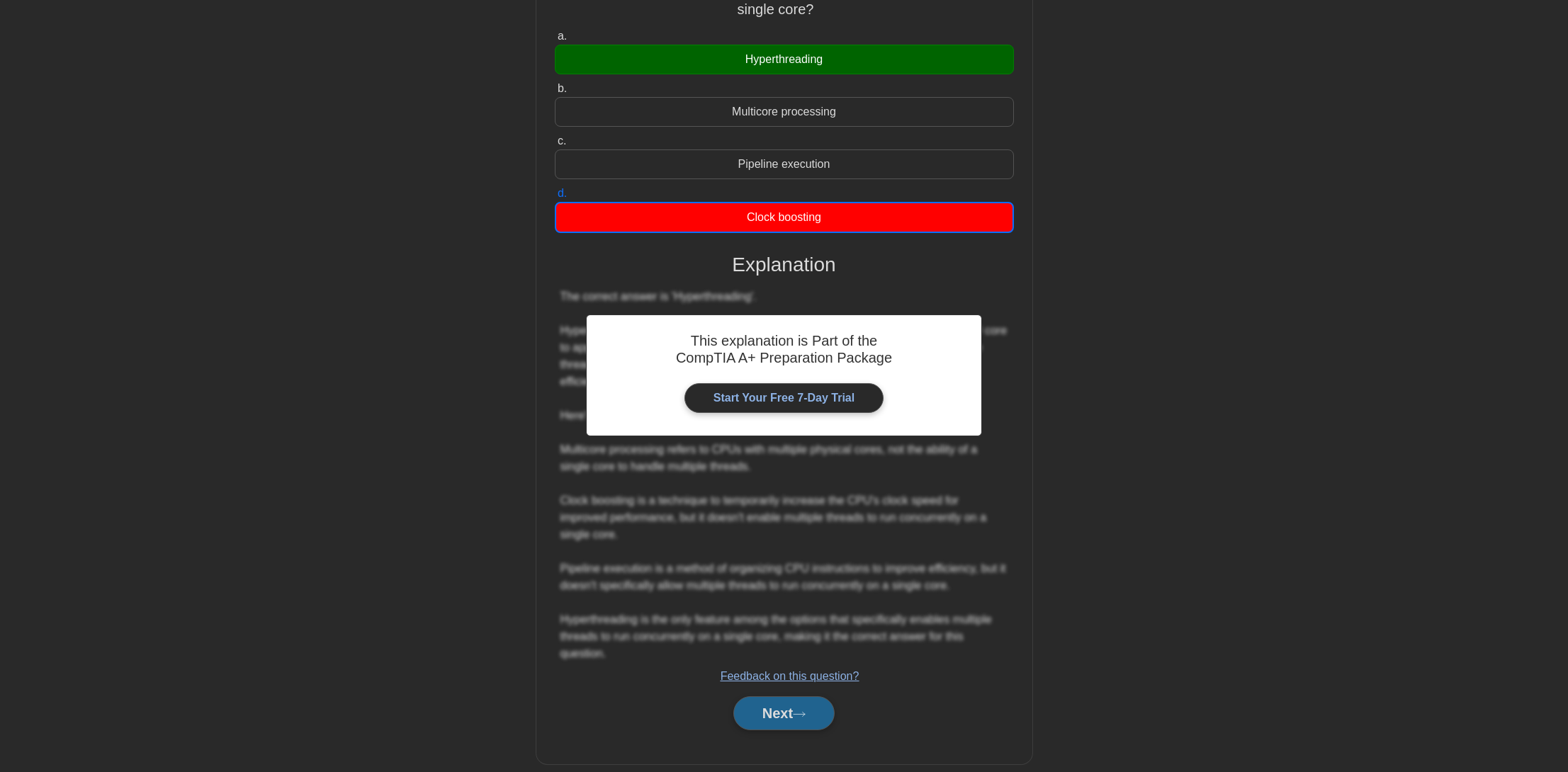
click at [789, 708] on button "Next" at bounding box center [784, 713] width 101 height 34
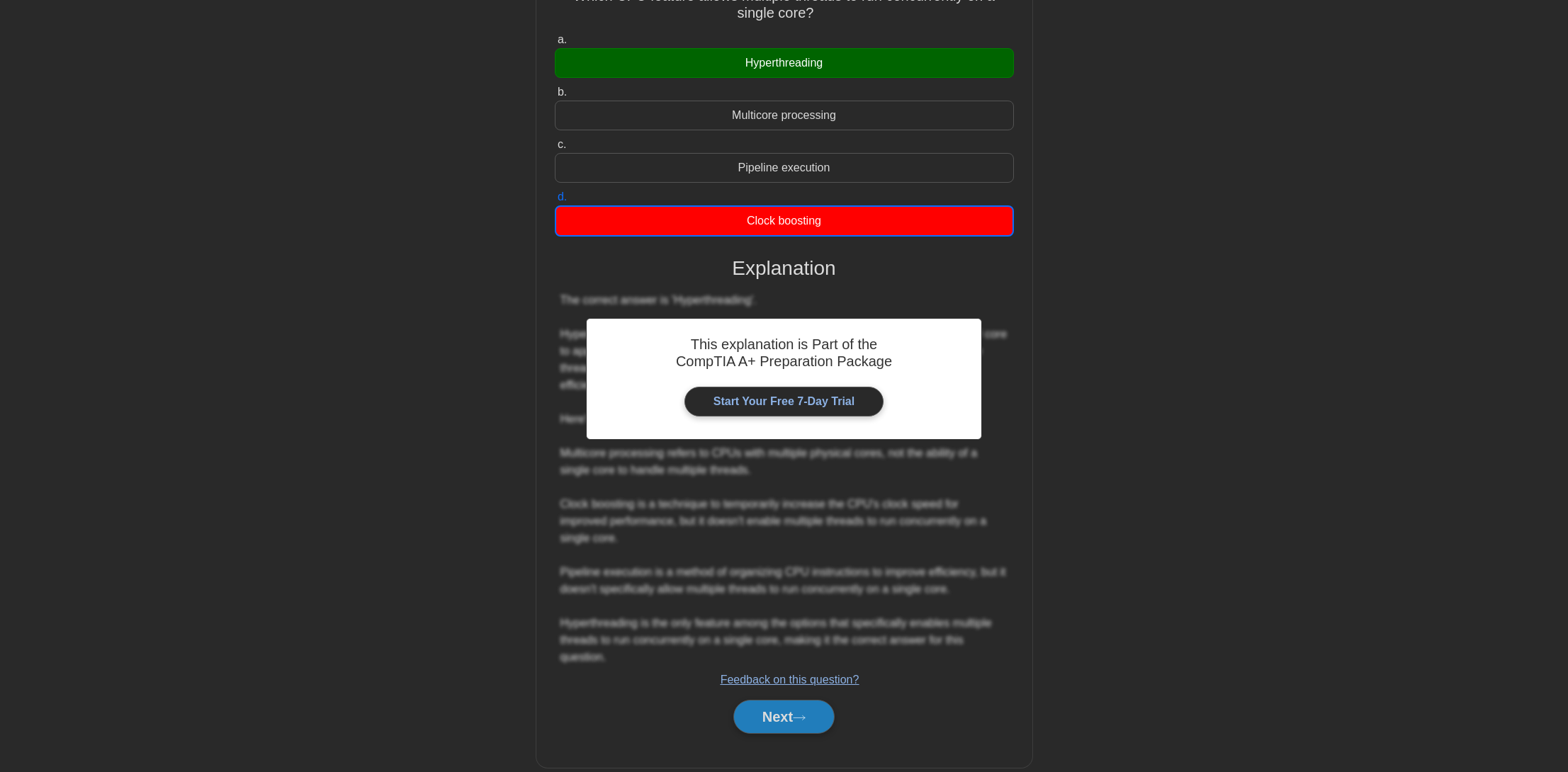
scroll to position [0, 0]
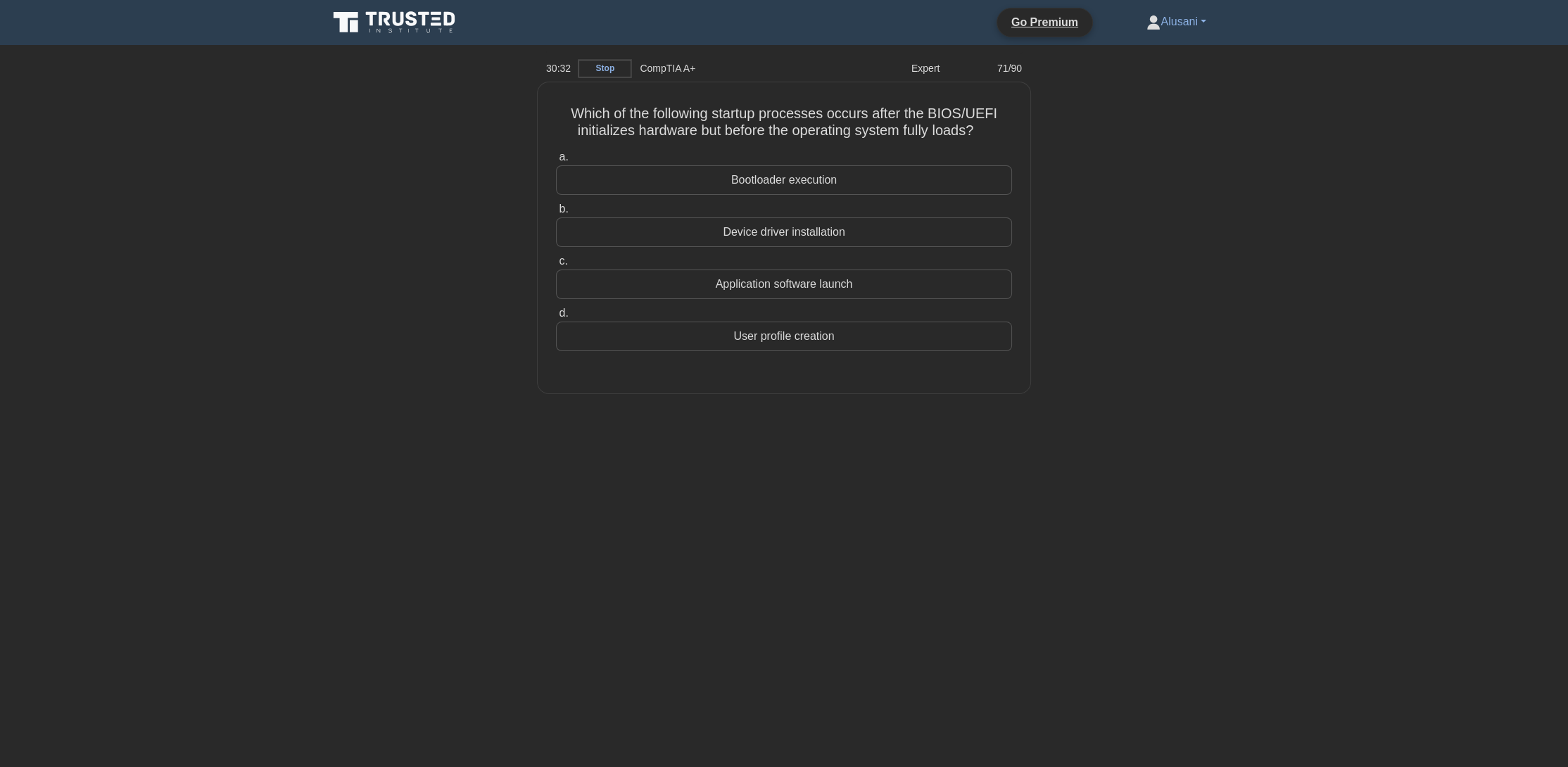
drag, startPoint x: 793, startPoint y: 675, endPoint x: 706, endPoint y: 648, distance: 91.1
click at [706, 648] on div "30:32 Stop CompTIA A+ Expert 71/90 Which of the following startup processes occ…" at bounding box center [784, 402] width 929 height 704
drag, startPoint x: 855, startPoint y: 226, endPoint x: 1185, endPoint y: 279, distance: 334.2
click at [1185, 279] on div "Which of the following startup processes occurs after the BIOS/UEFI initializes…" at bounding box center [784, 246] width 929 height 328
click at [1183, 328] on div "Which of the following startup processes occurs after the BIOS/UEFI initializes…" at bounding box center [784, 246] width 929 height 328
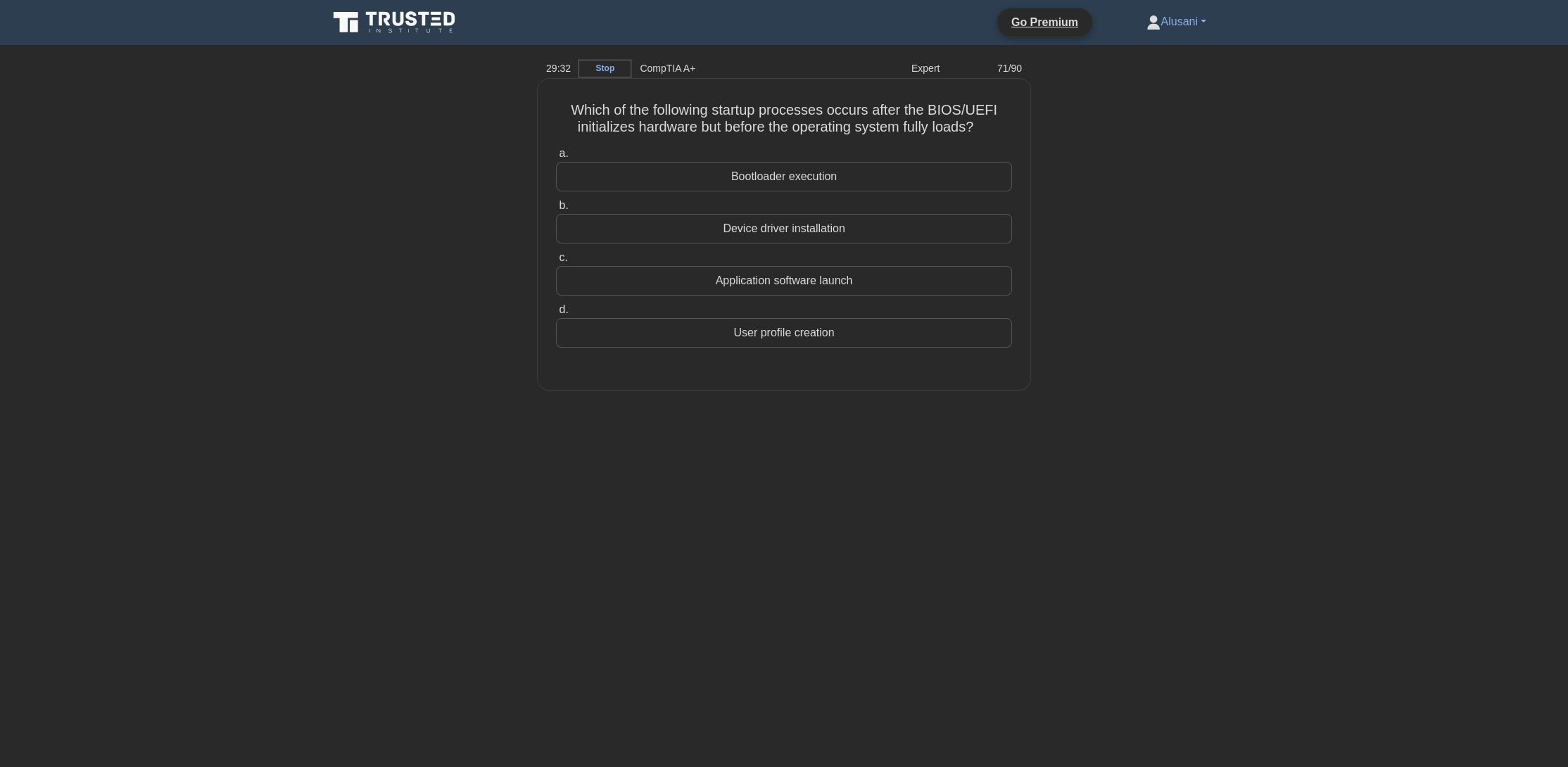
click at [834, 332] on div "User profile creation" at bounding box center [784, 332] width 456 height 29
click at [933, 336] on div "User profile creation" at bounding box center [784, 332] width 456 height 29
click at [556, 315] on input "d. User profile creation" at bounding box center [556, 310] width 0 height 9
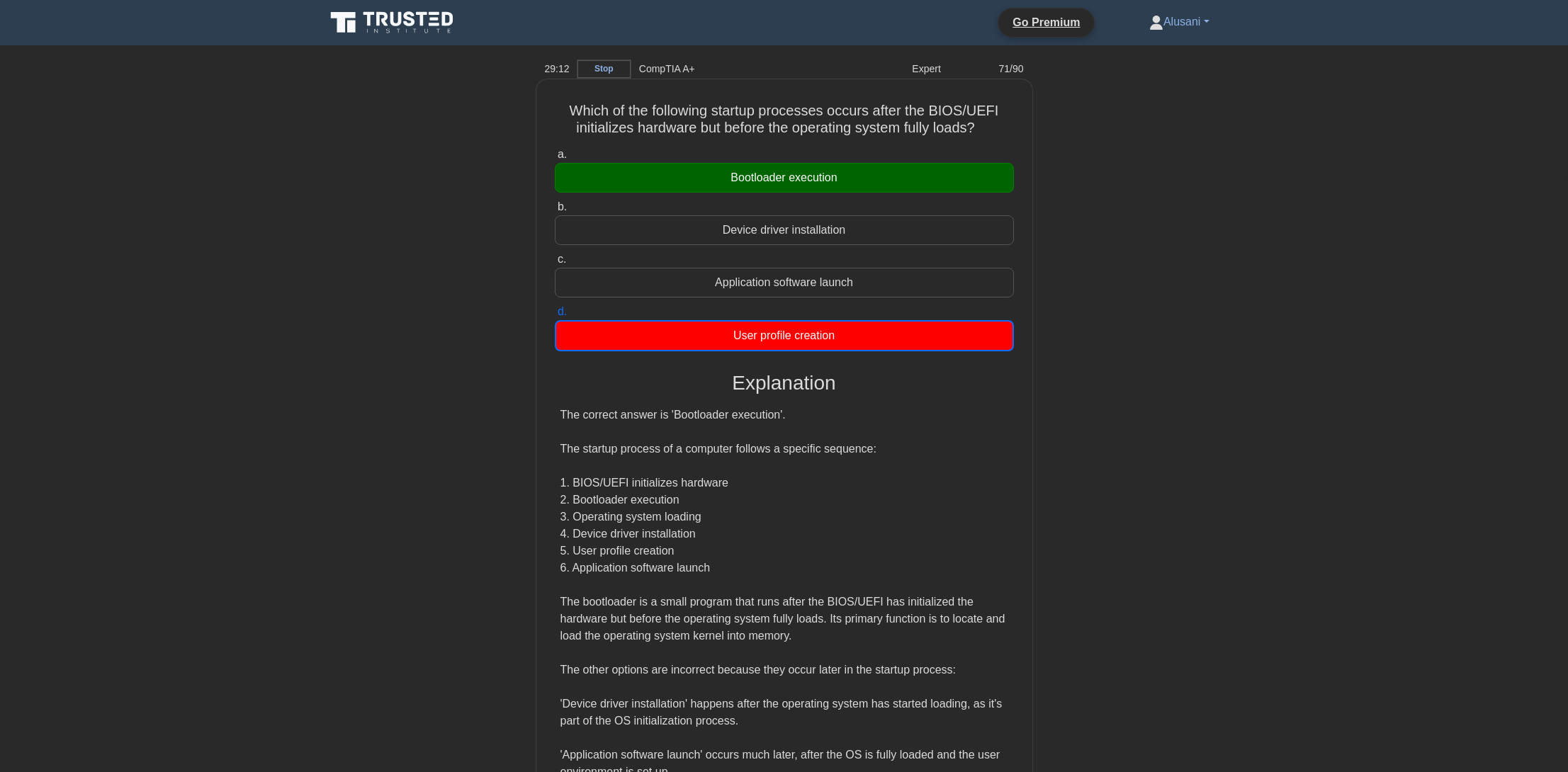
scroll to position [186, 0]
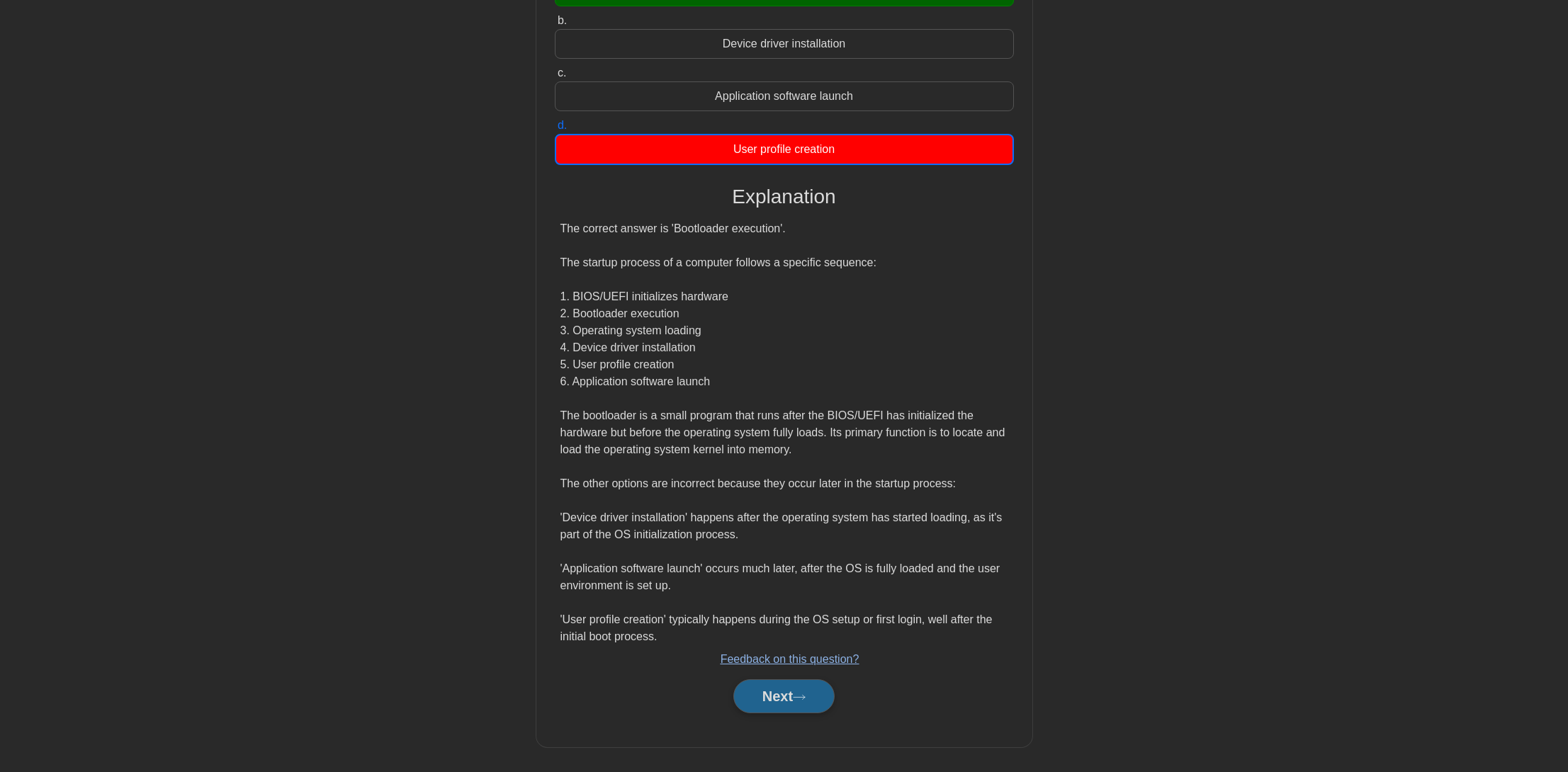
drag, startPoint x: 795, startPoint y: 689, endPoint x: 796, endPoint y: 678, distance: 11.0
click at [798, 688] on button "Next" at bounding box center [784, 696] width 101 height 34
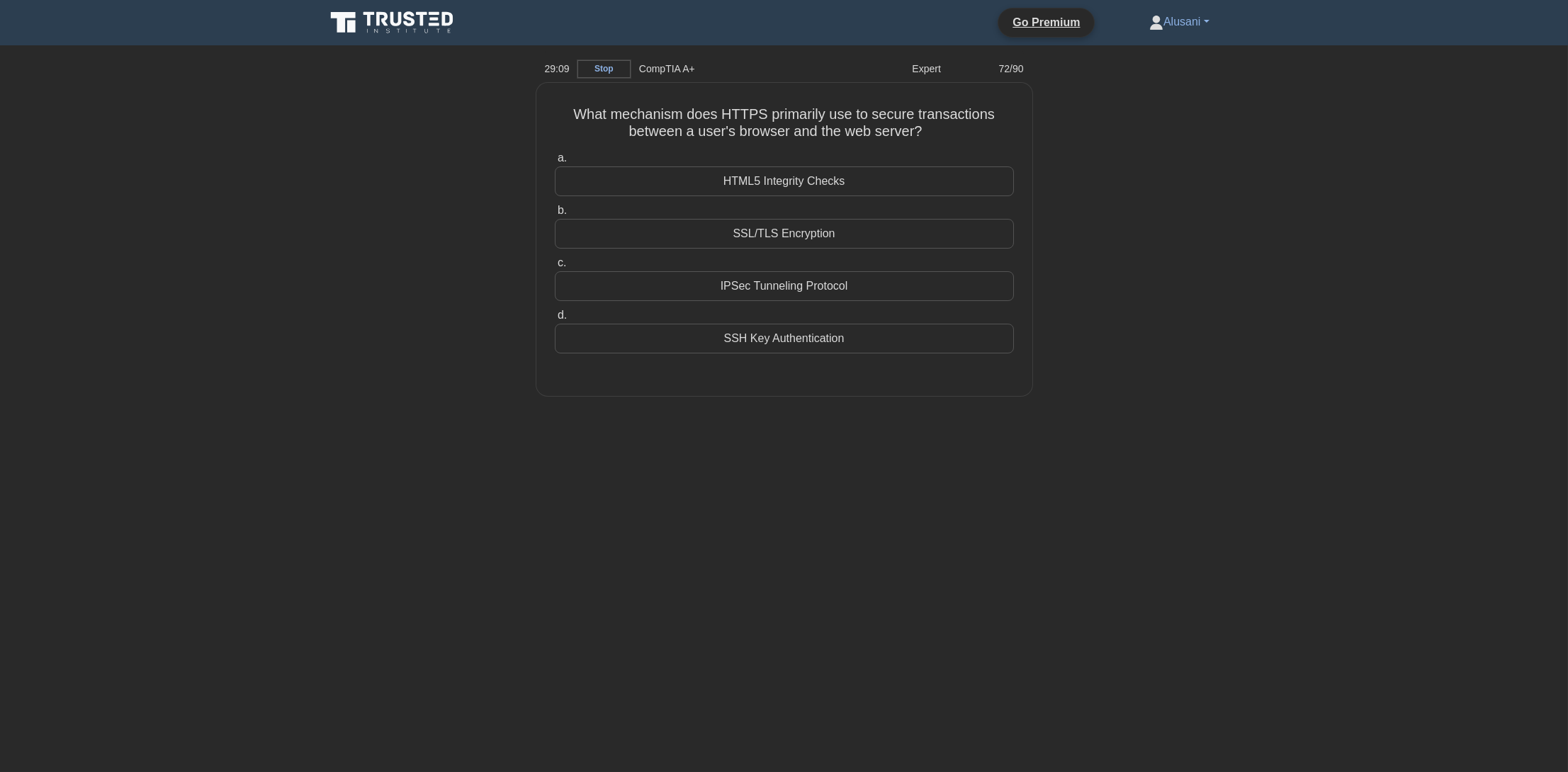
scroll to position [0, 0]
click at [827, 227] on div "SSL/TLS Encryption" at bounding box center [789, 230] width 459 height 29
click at [560, 212] on input "b. SSL/TLS Encryption" at bounding box center [560, 207] width 0 height 9
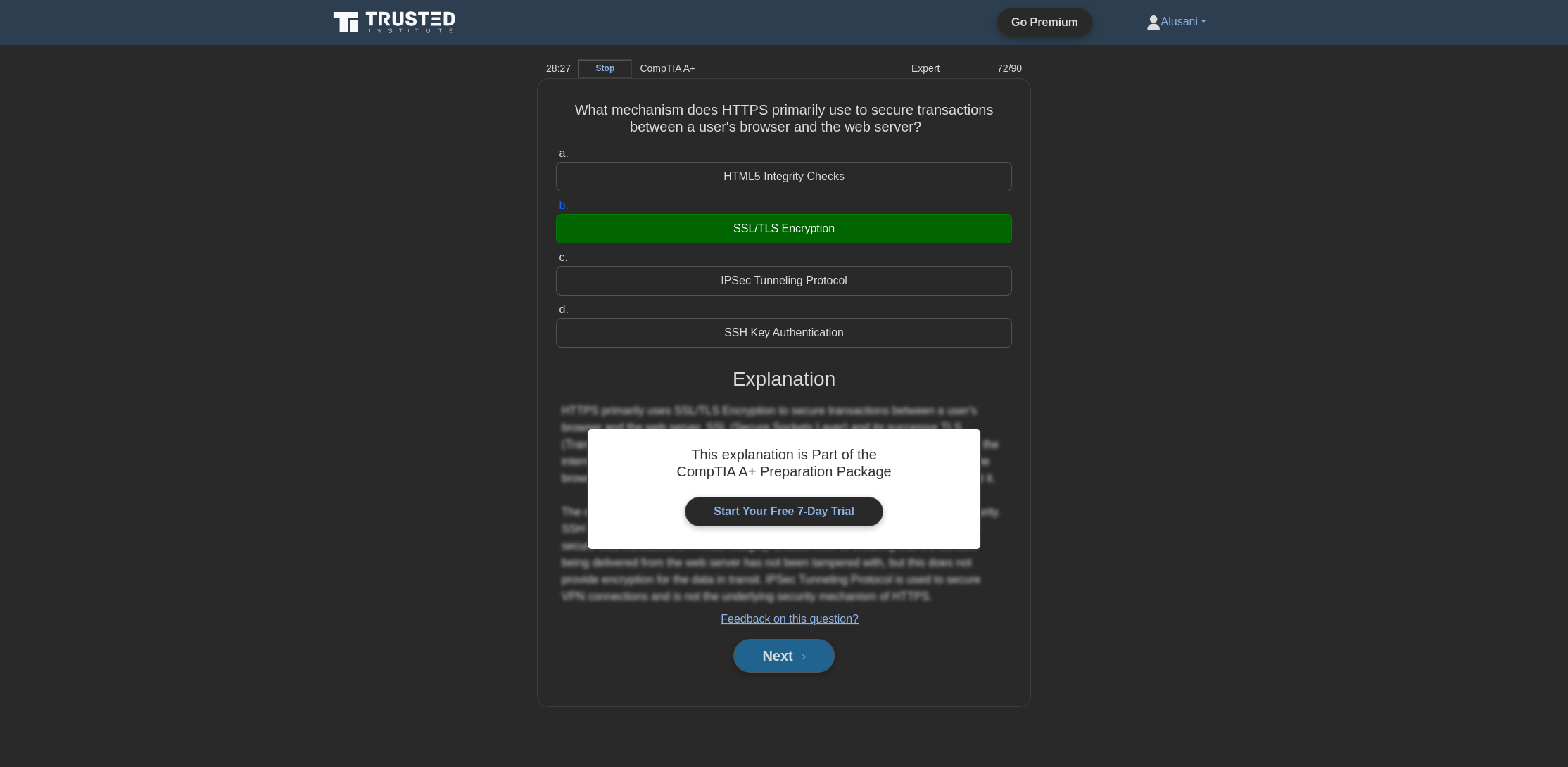
click at [790, 653] on button "Next" at bounding box center [784, 656] width 101 height 34
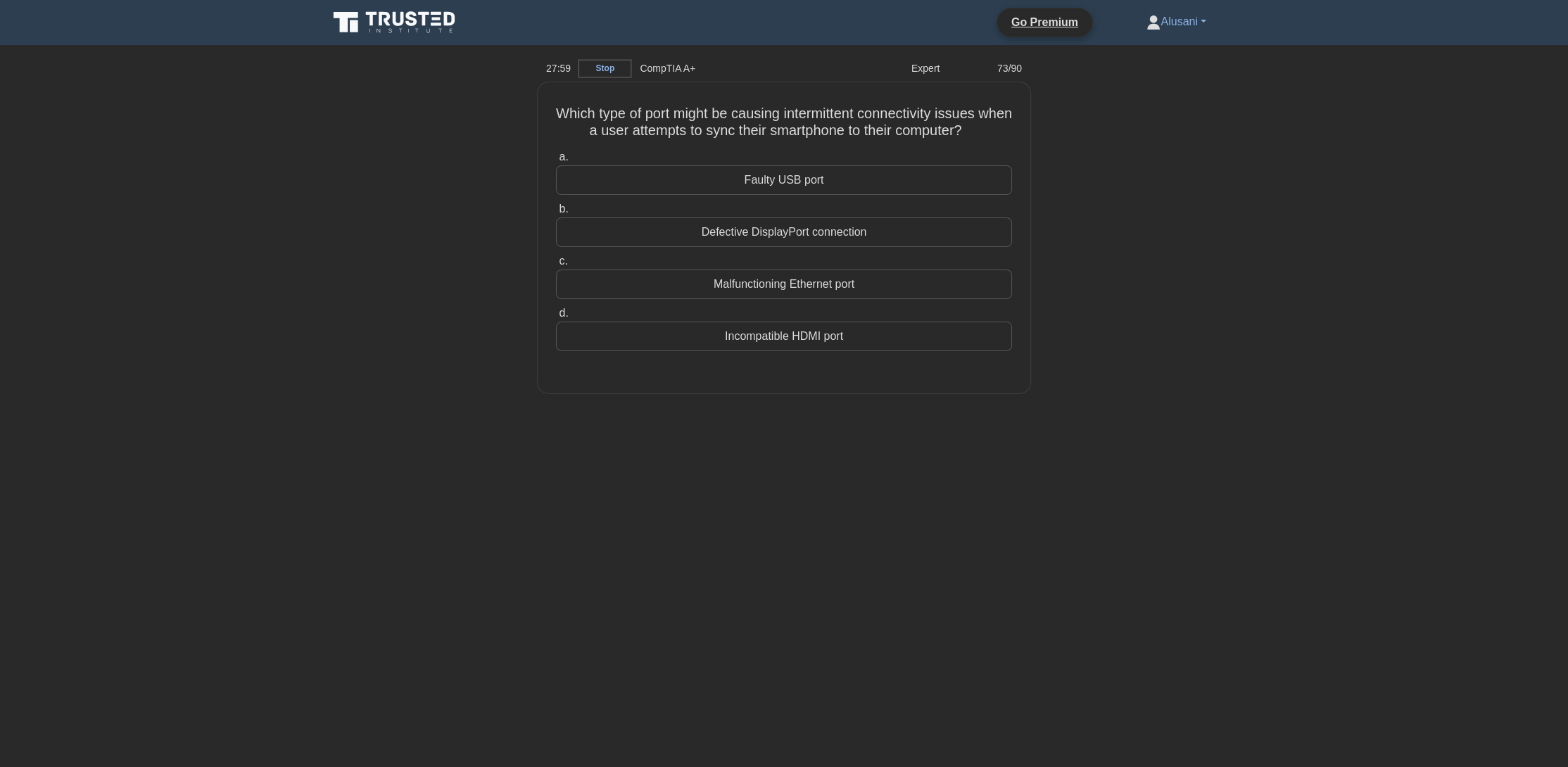
click at [1279, 555] on main "27:59 Stop CompTIA A+ Expert 73/90 Which type of port might be causing intermit…" at bounding box center [784, 406] width 1568 height 722
click at [877, 178] on div "Faulty USB port" at bounding box center [784, 176] width 456 height 29
click at [556, 159] on input "a. Faulty USB port" at bounding box center [556, 154] width 0 height 9
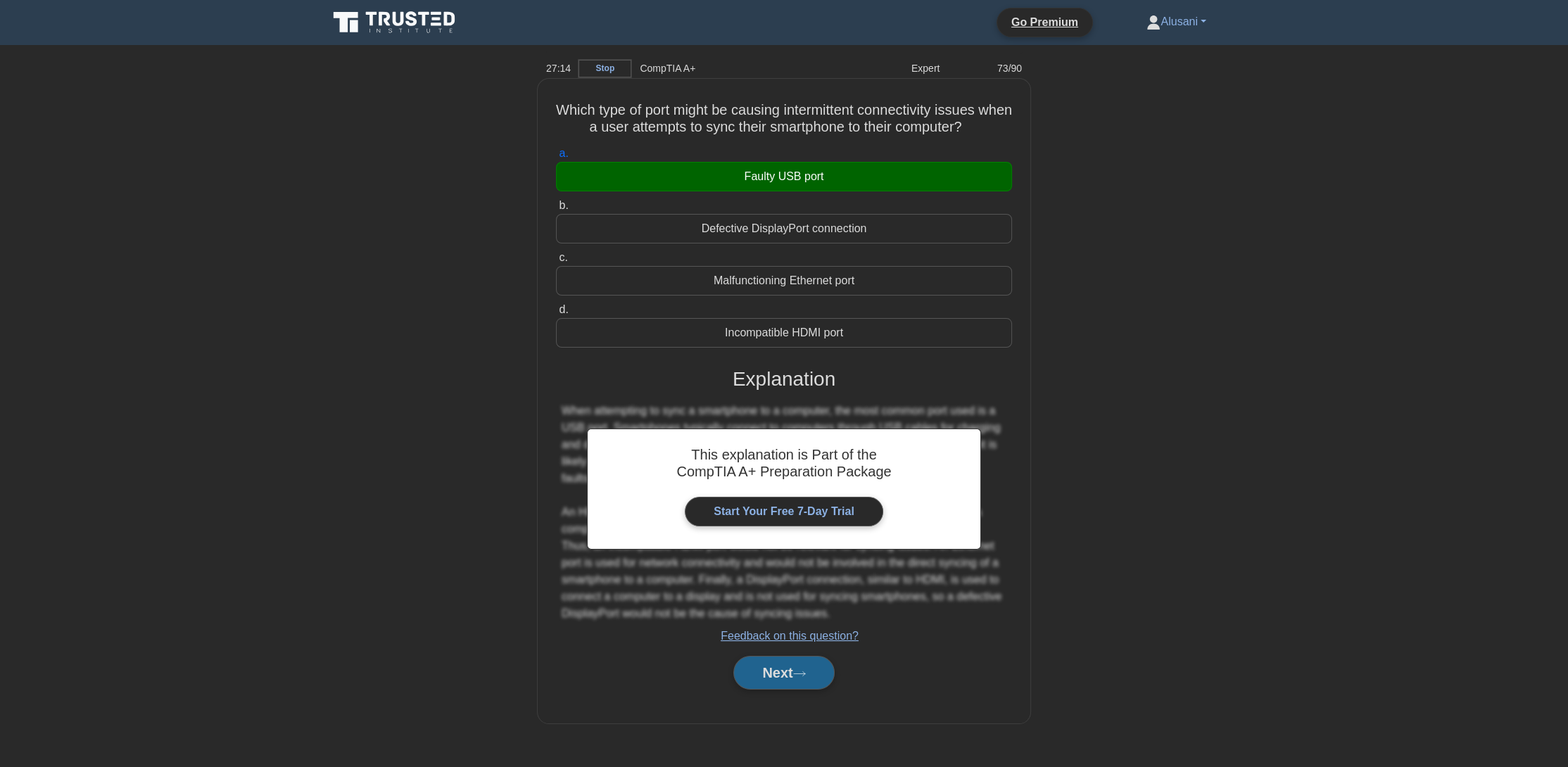
click at [751, 667] on button "Next" at bounding box center [784, 672] width 101 height 34
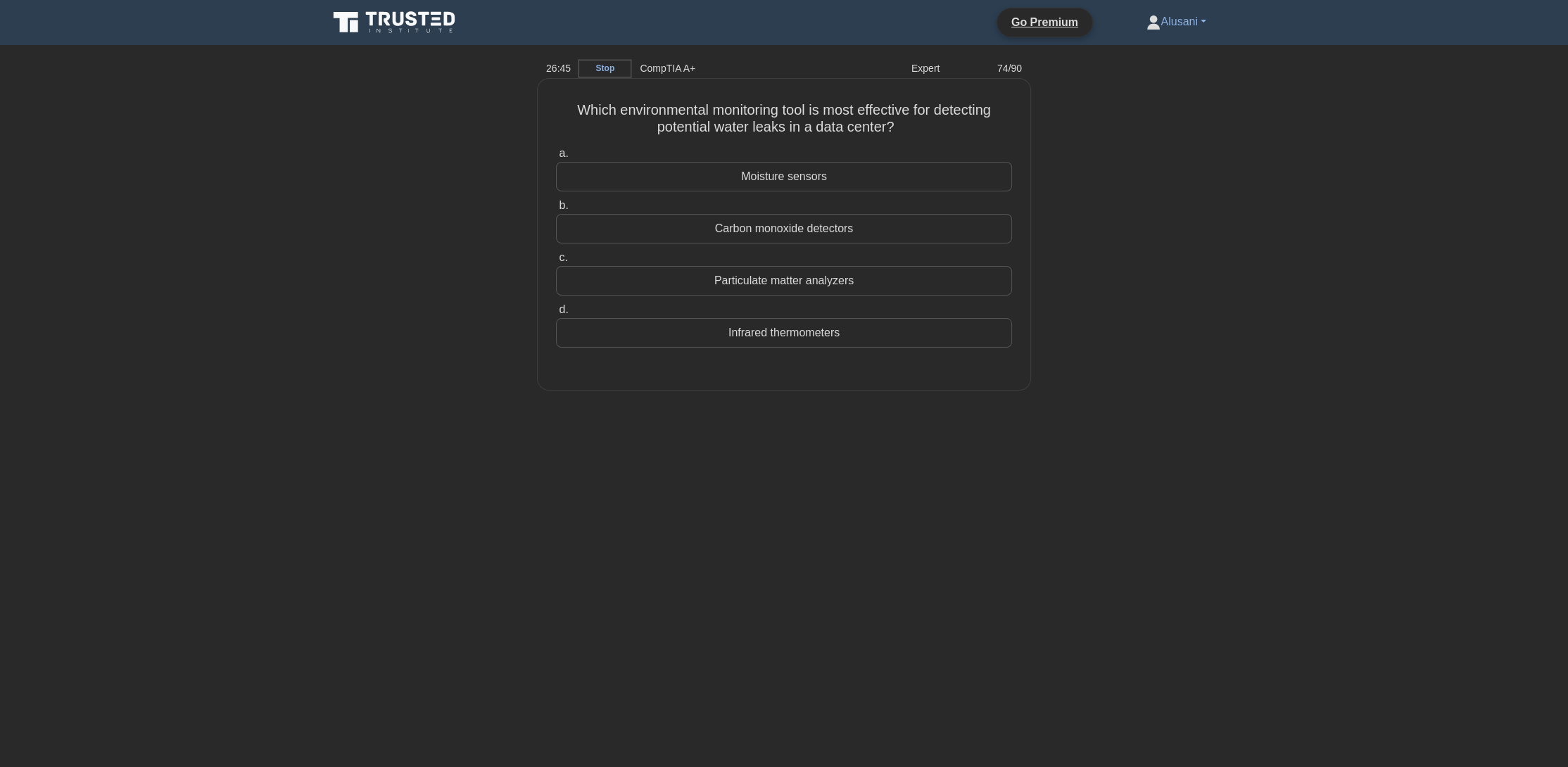
click at [844, 162] on label "a. Moisture sensors" at bounding box center [784, 168] width 456 height 47
click at [556, 159] on input "a. Moisture sensors" at bounding box center [556, 154] width 0 height 9
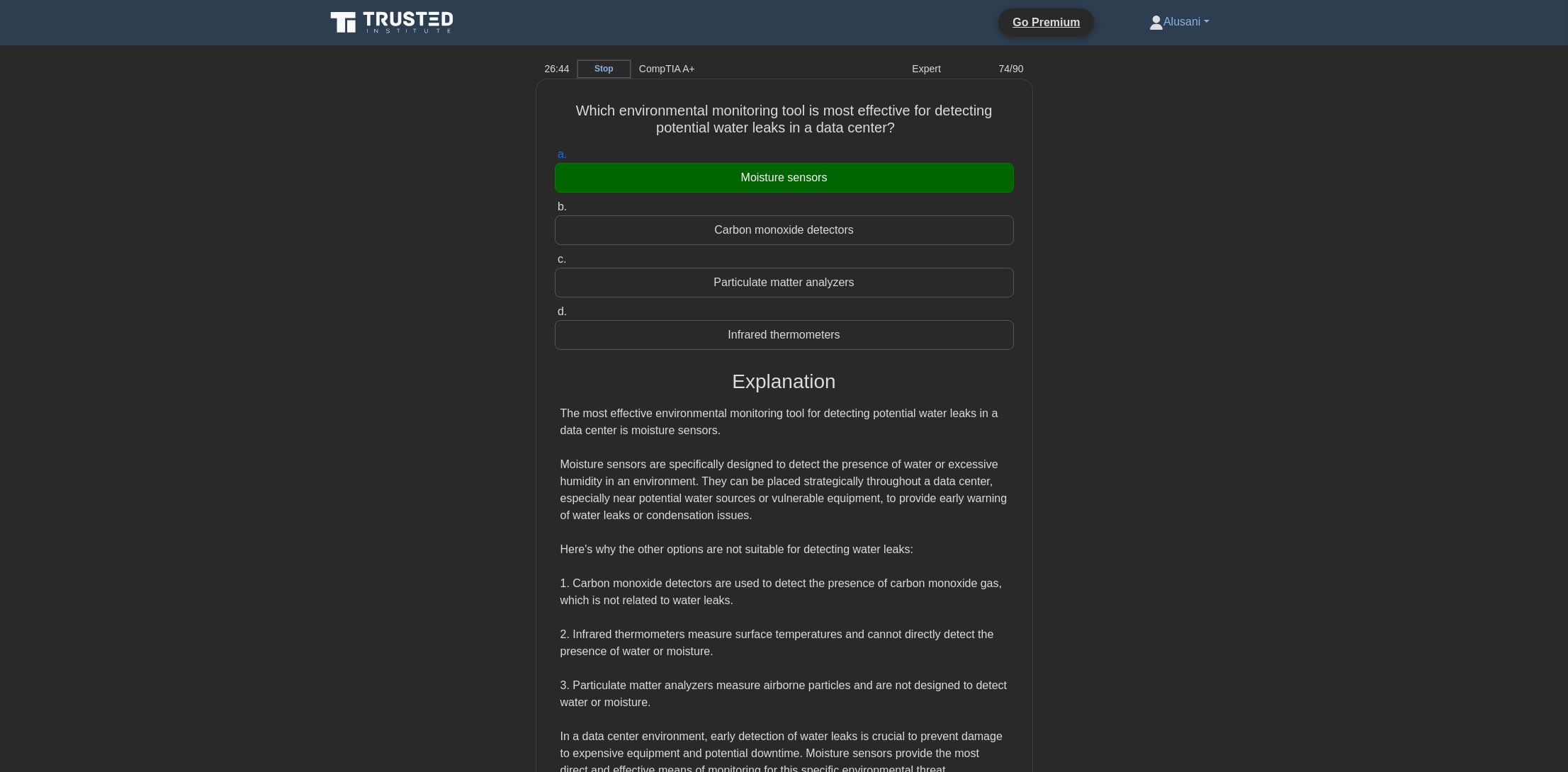
scroll to position [134, 0]
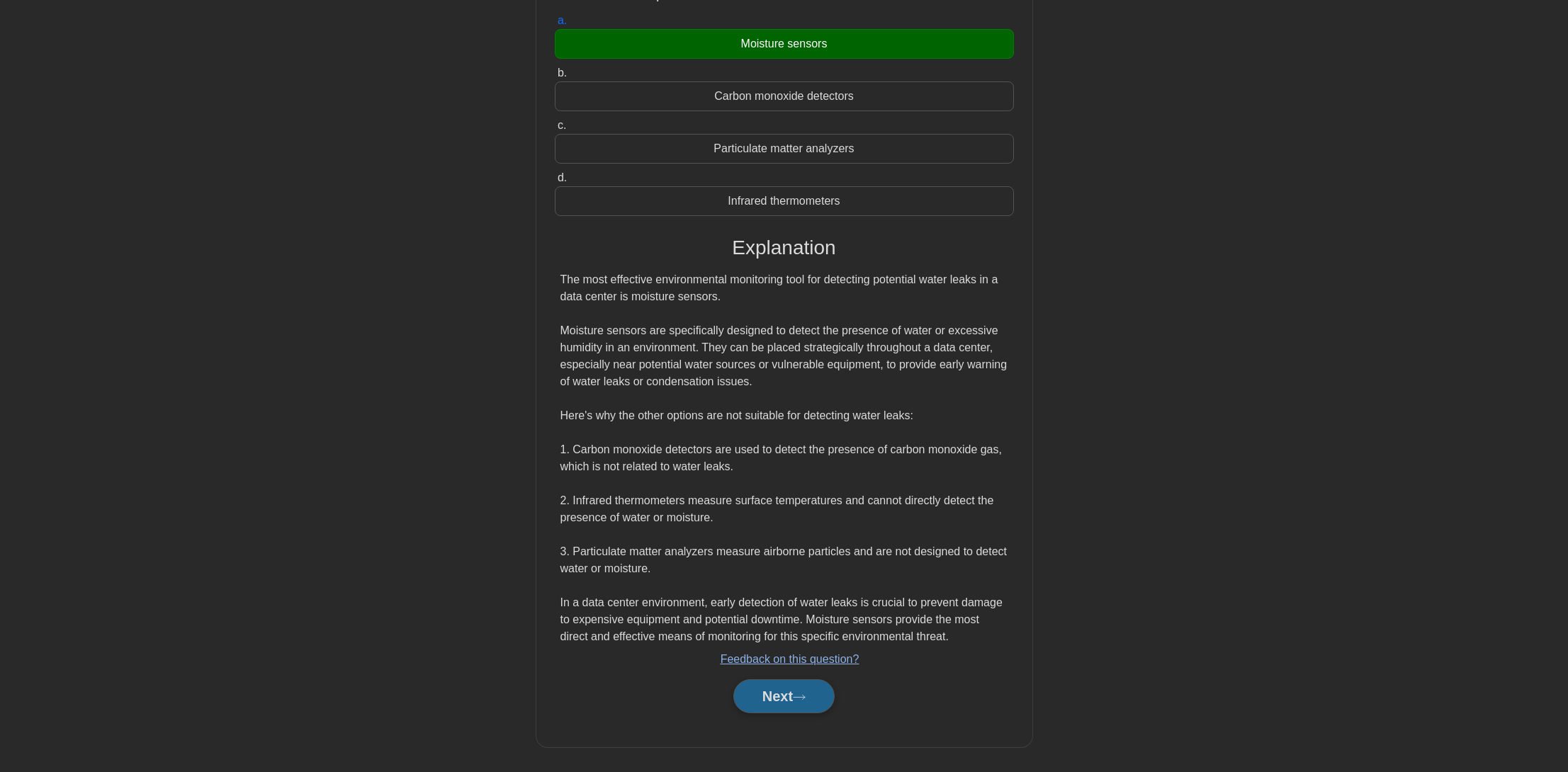
click at [765, 694] on button "Next" at bounding box center [784, 696] width 101 height 34
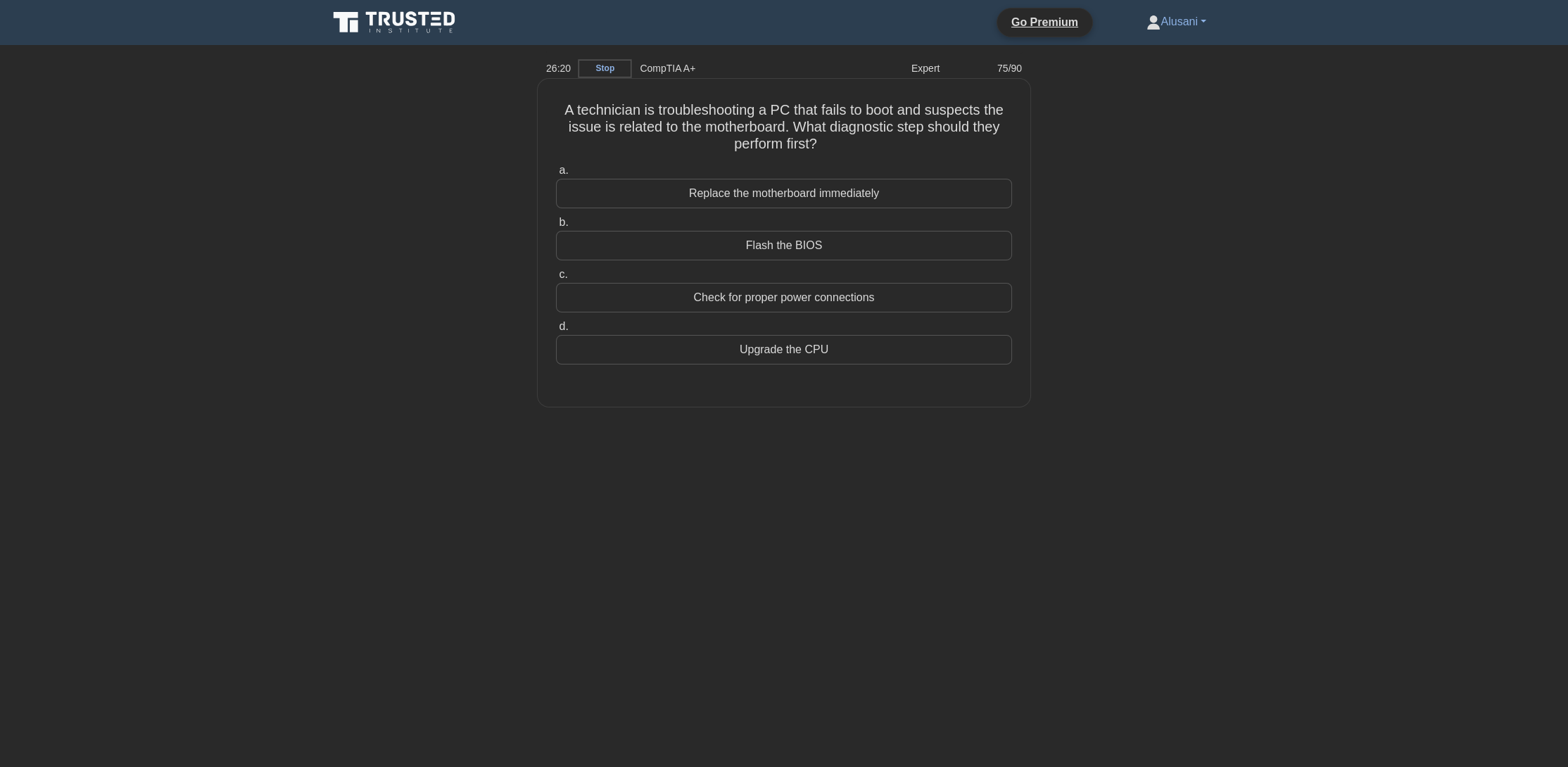
click at [789, 290] on div "Check for proper power connections" at bounding box center [784, 297] width 456 height 29
click at [556, 279] on input "c. Check for proper power connections" at bounding box center [556, 275] width 0 height 9
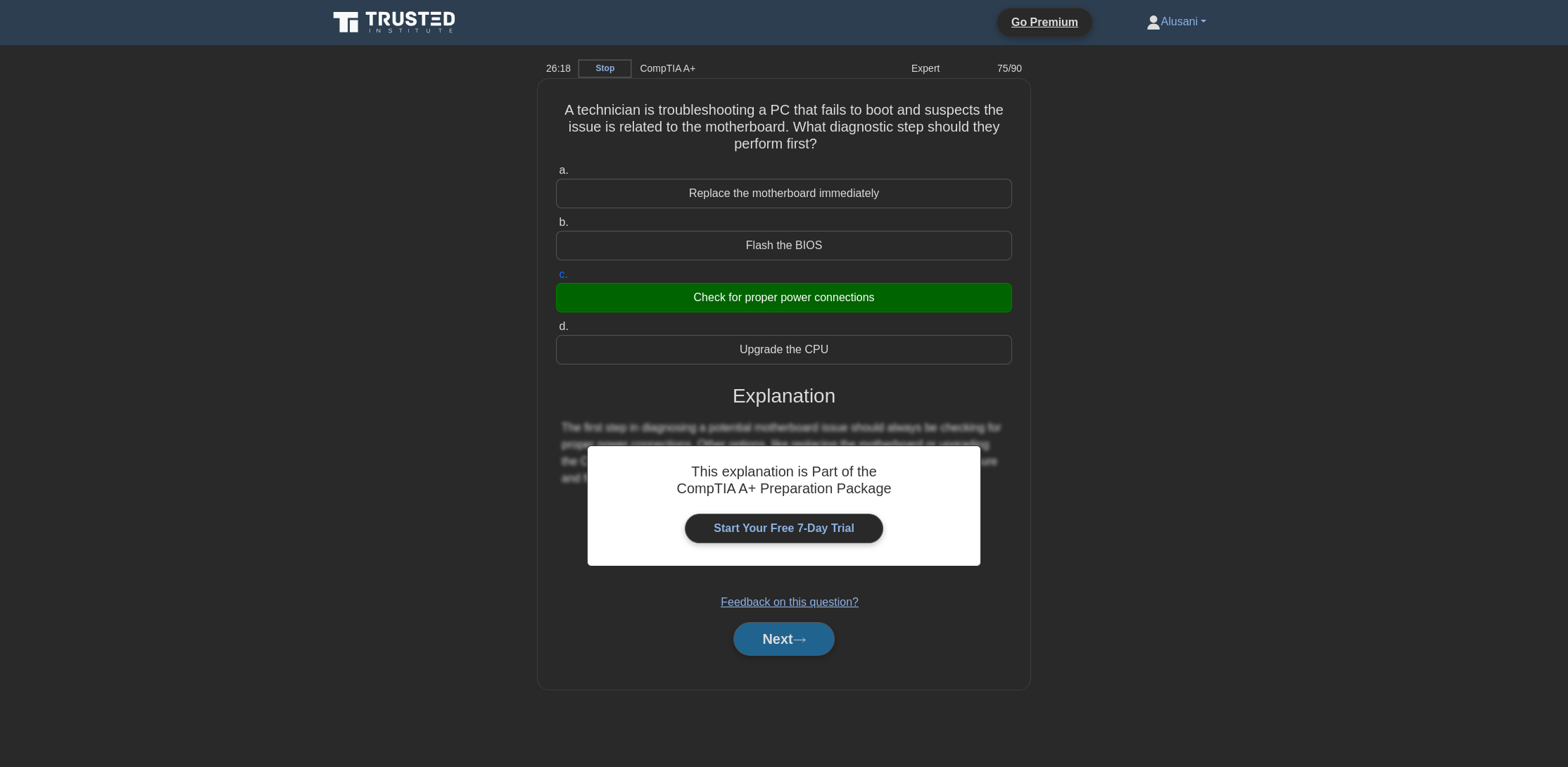
click at [783, 648] on button "Next" at bounding box center [784, 639] width 101 height 34
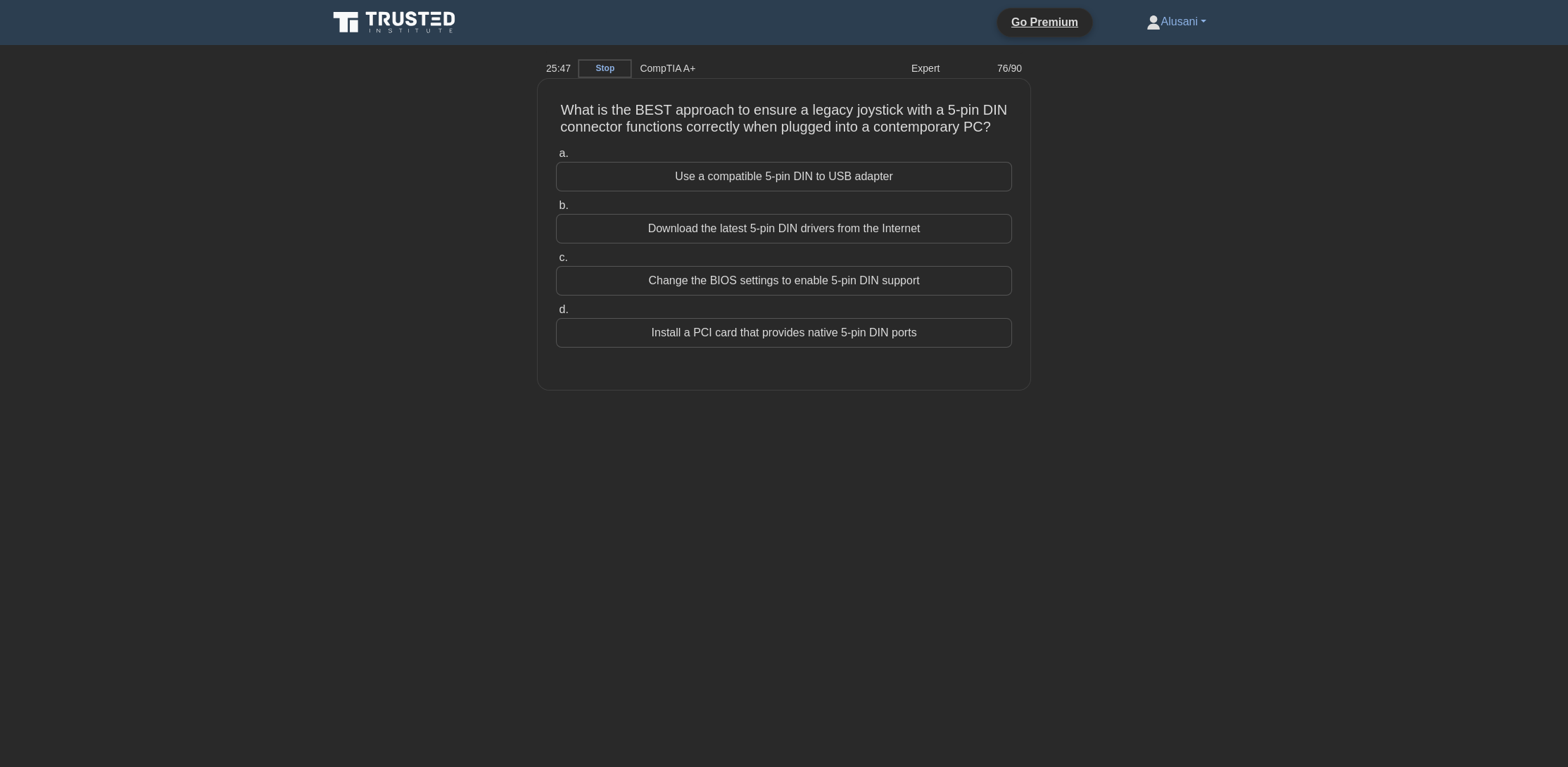
click at [857, 295] on div "Change the BIOS settings to enable 5-pin DIN support" at bounding box center [784, 280] width 456 height 29
click at [556, 262] on input "c. Change the BIOS settings to enable 5-pin DIN support" at bounding box center [556, 258] width 0 height 9
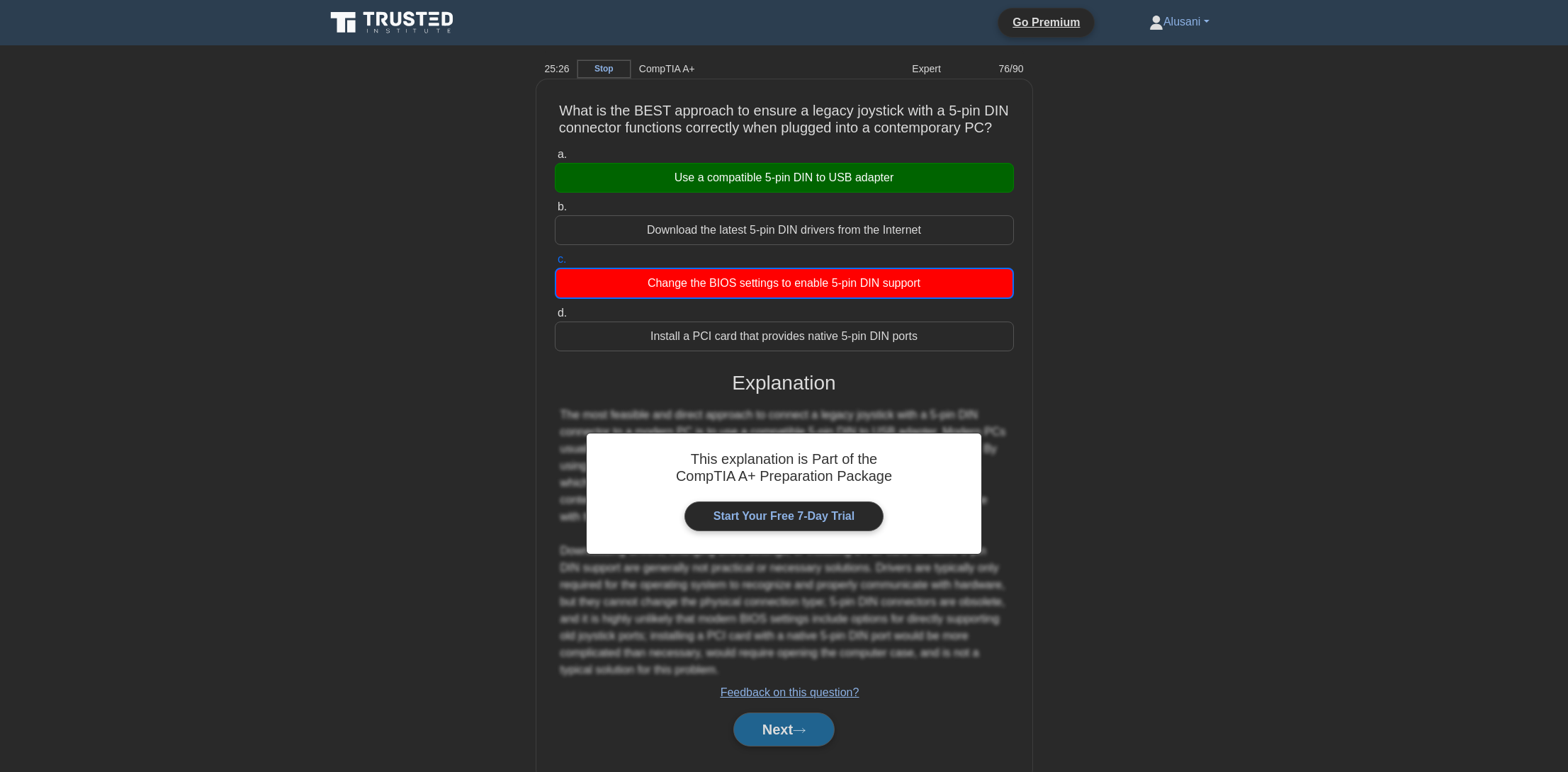
click at [758, 736] on button "Next" at bounding box center [784, 729] width 101 height 34
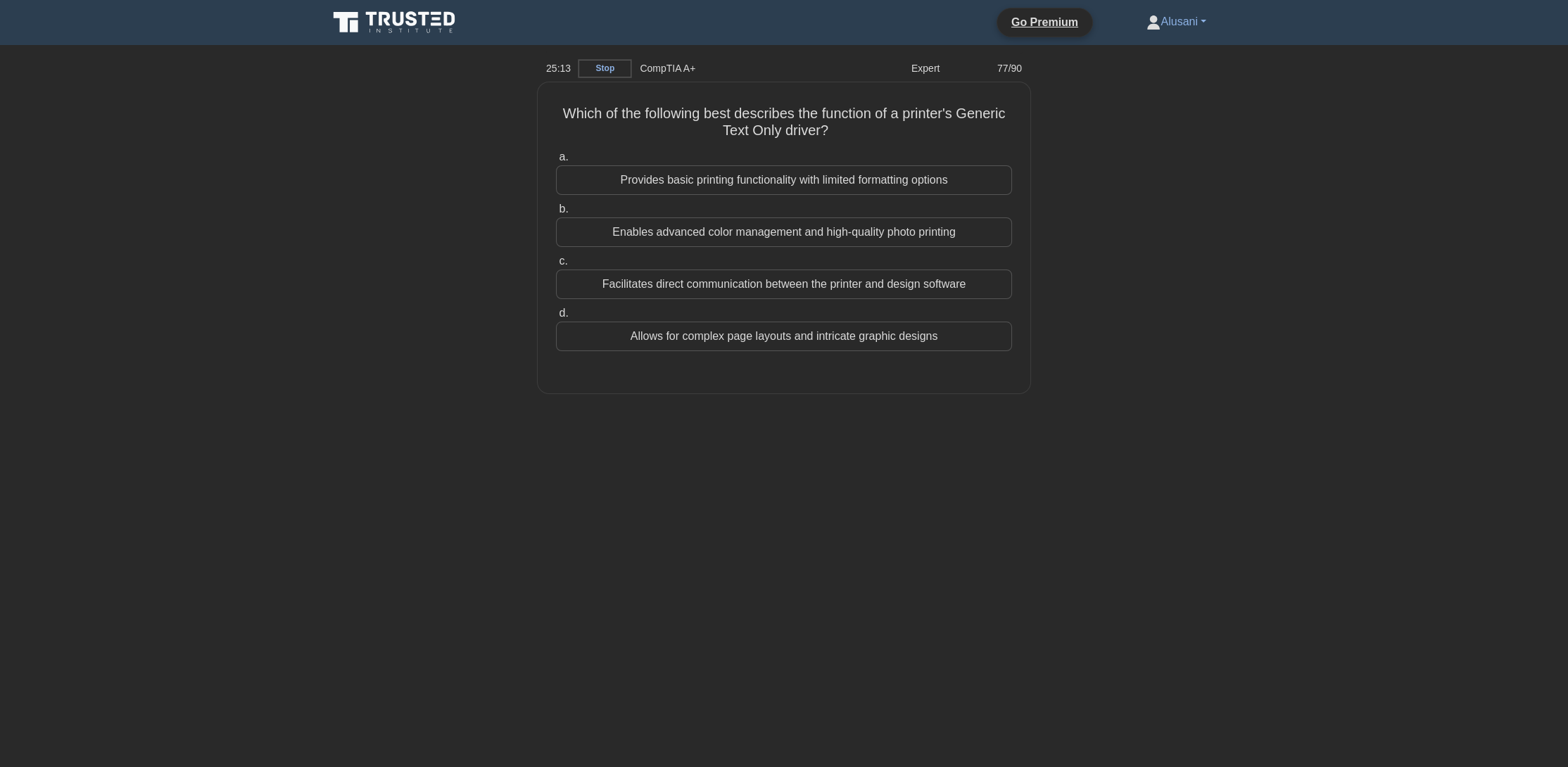
click at [787, 416] on div "25:13 Stop CompTIA A+ Expert 77/90 Which of the following best describes the fu…" at bounding box center [784, 402] width 929 height 704
drag, startPoint x: 748, startPoint y: 173, endPoint x: 759, endPoint y: 174, distance: 11.0
click at [753, 172] on div "Provides basic printing functionality with limited formatting options" at bounding box center [784, 176] width 456 height 29
click at [832, 183] on div "Provides basic printing functionality with limited formatting options" at bounding box center [784, 176] width 456 height 29
click at [850, 173] on div "Provides basic printing functionality with limited formatting options" at bounding box center [784, 176] width 456 height 29
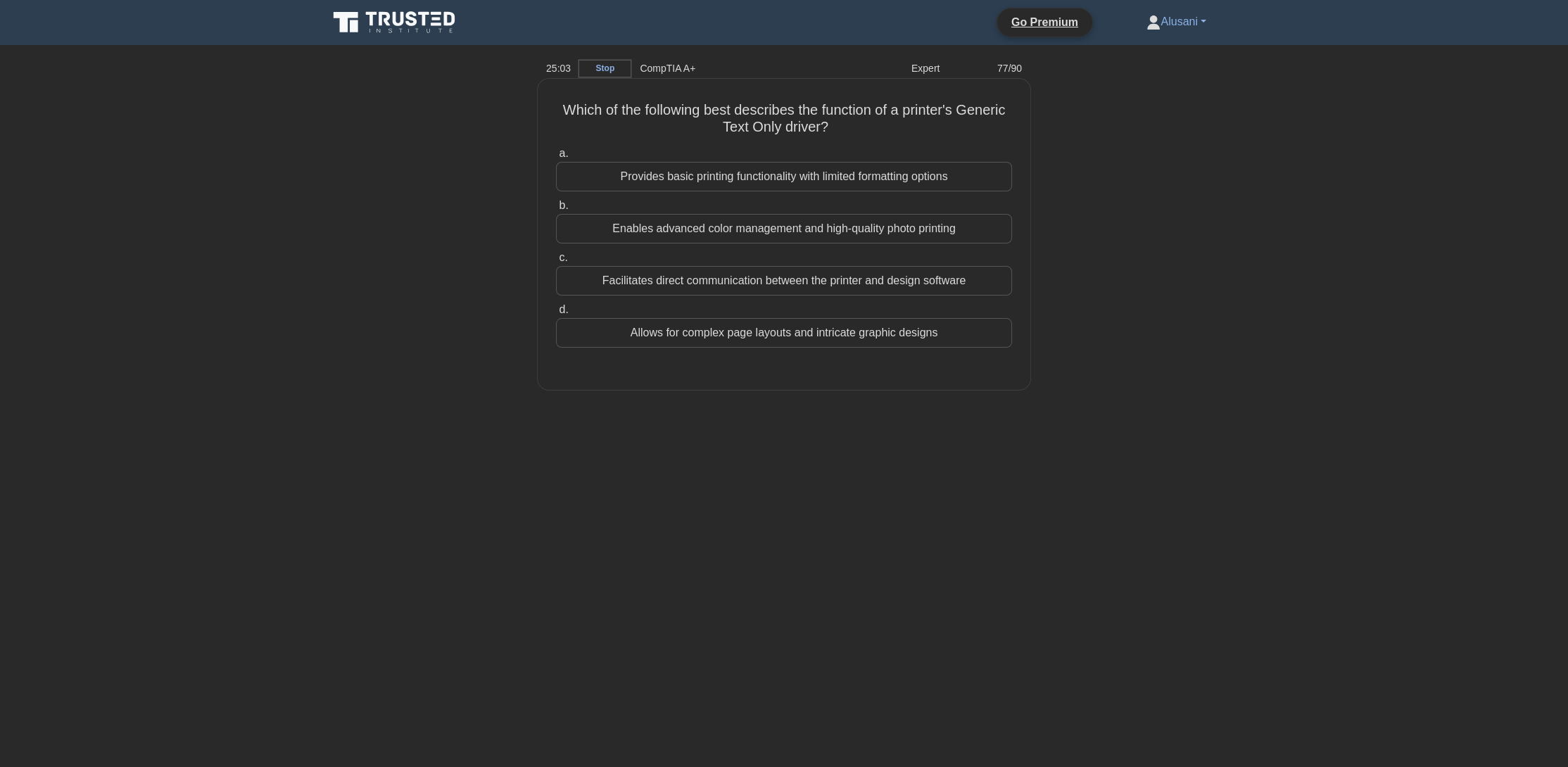
click at [556, 159] on input "a. Provides basic printing functionality with limited formatting options" at bounding box center [556, 154] width 0 height 9
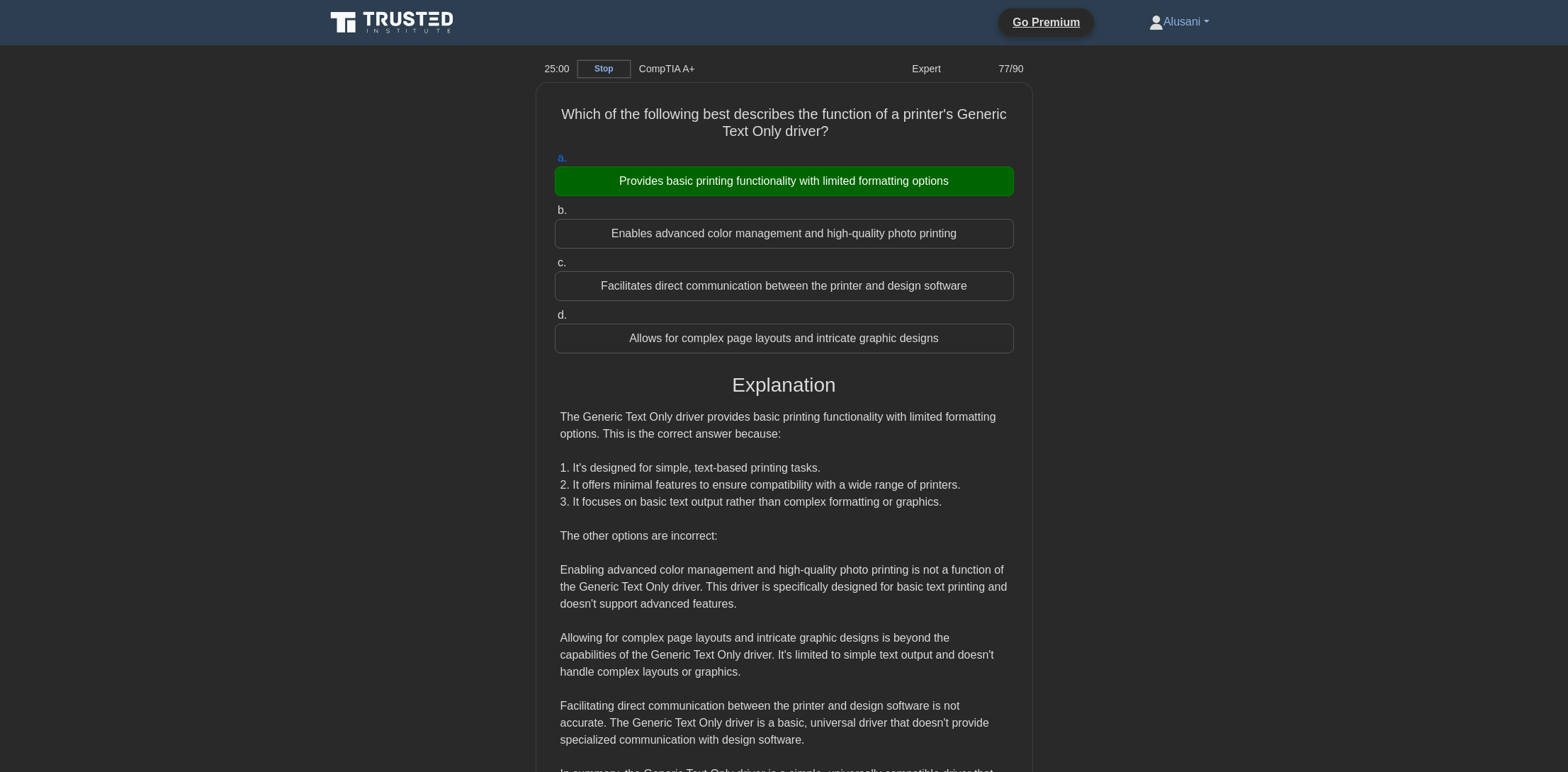
scroll to position [151, 0]
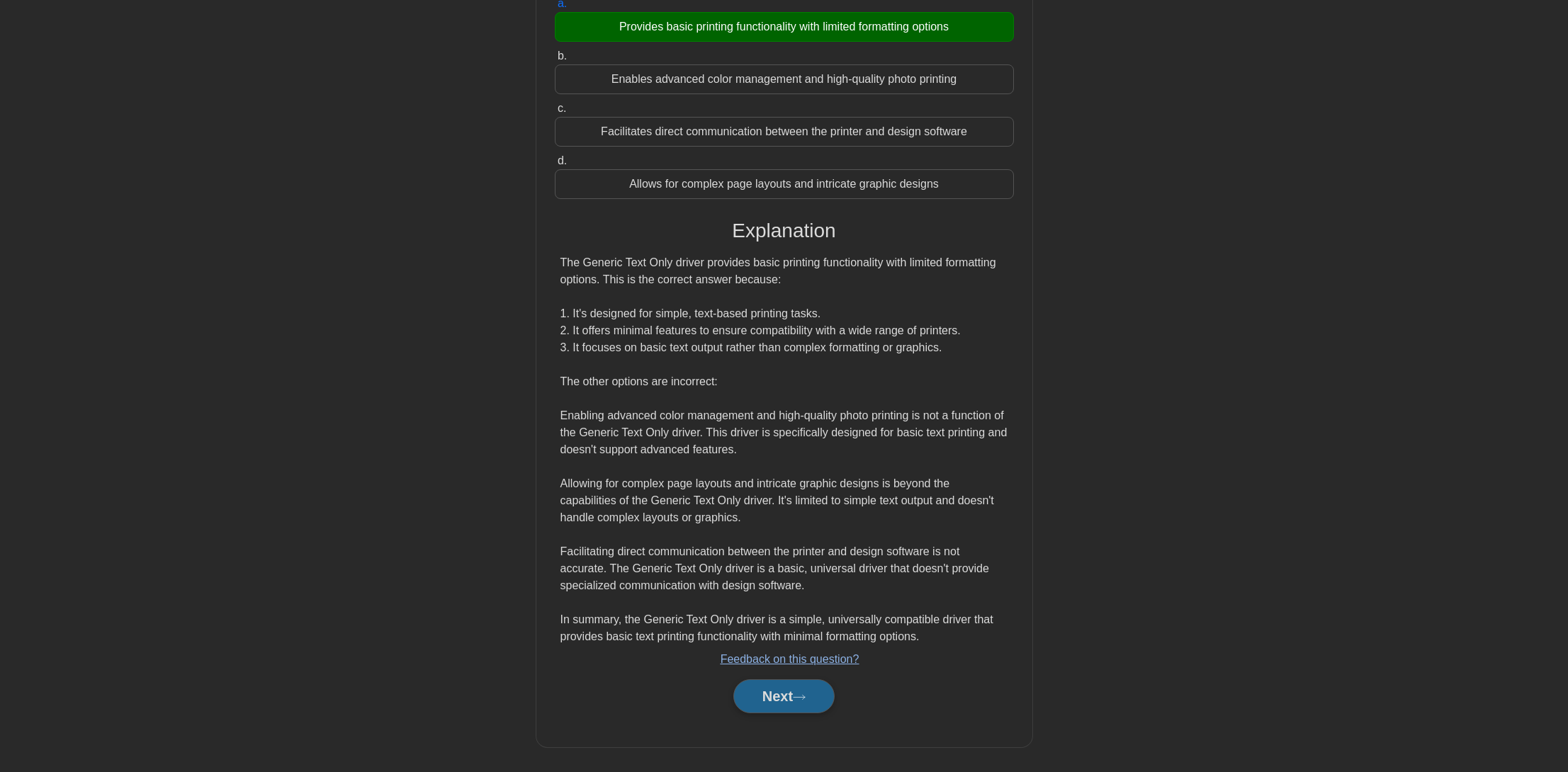
click at [812, 699] on button "Next" at bounding box center [784, 696] width 101 height 34
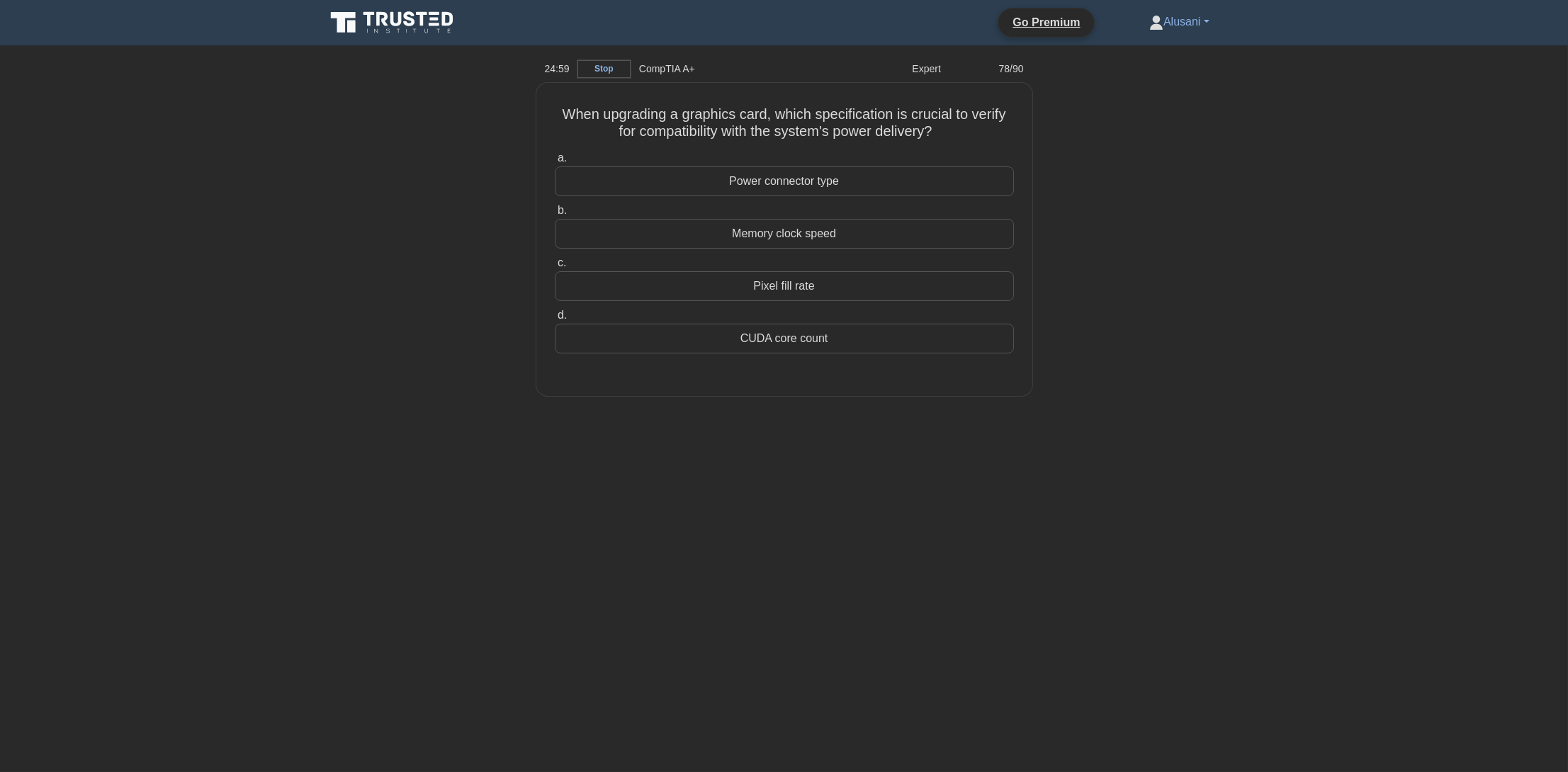
scroll to position [0, 0]
click at [857, 187] on div "Power connector type" at bounding box center [789, 177] width 459 height 29
click at [560, 160] on input "a. Power connector type" at bounding box center [560, 155] width 0 height 9
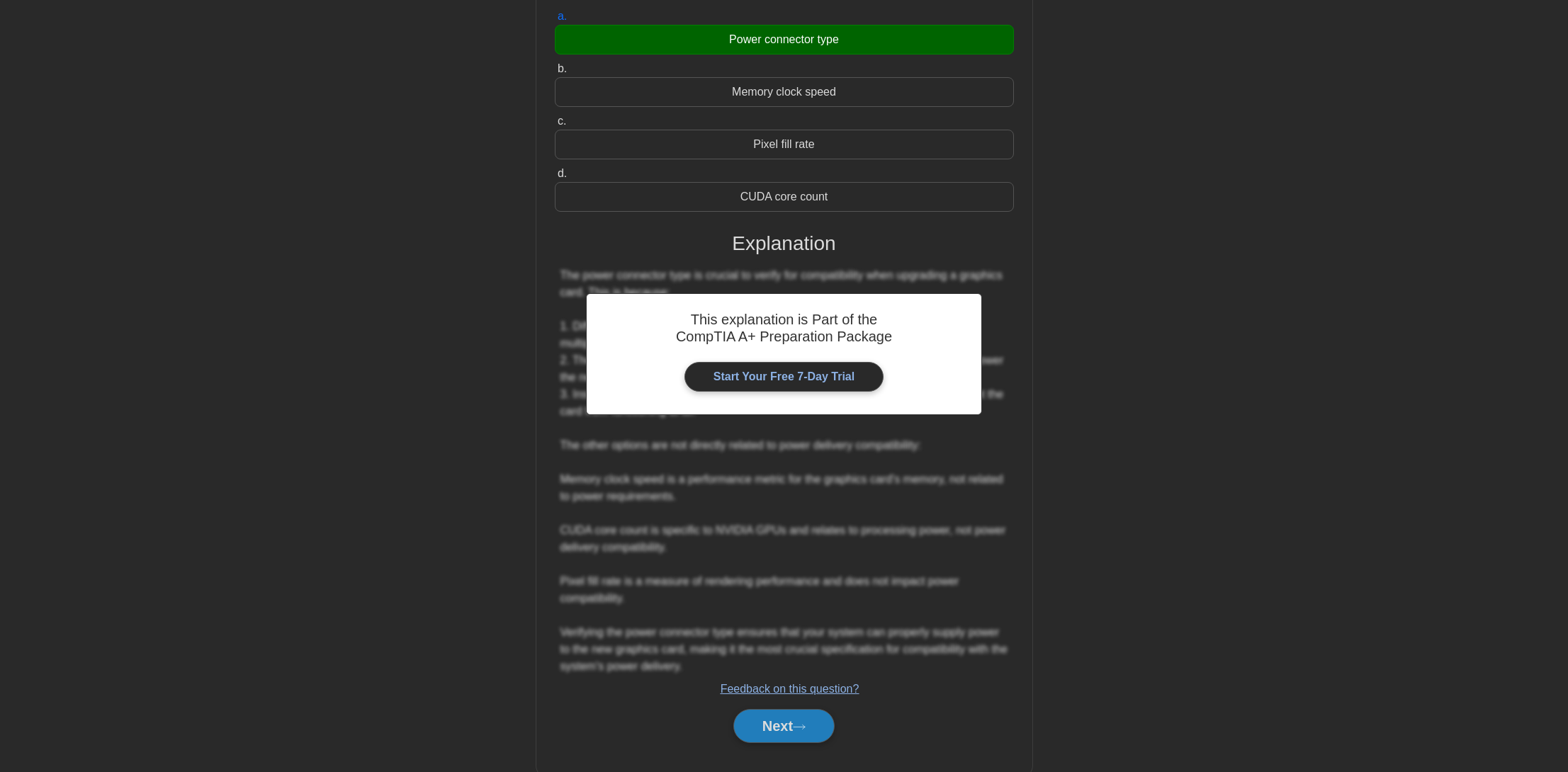
scroll to position [168, 0]
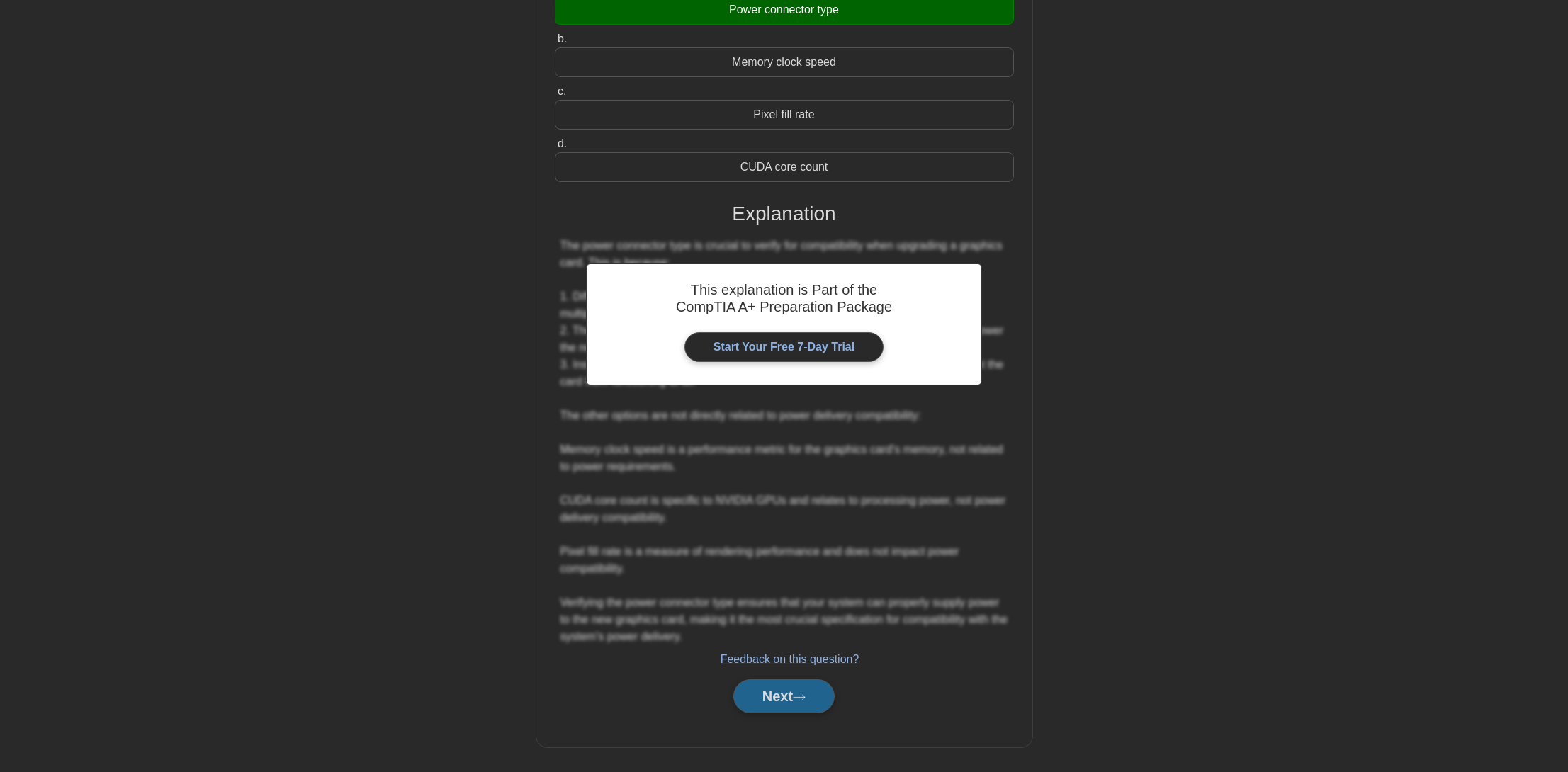
click at [820, 697] on button "Next" at bounding box center [784, 696] width 101 height 34
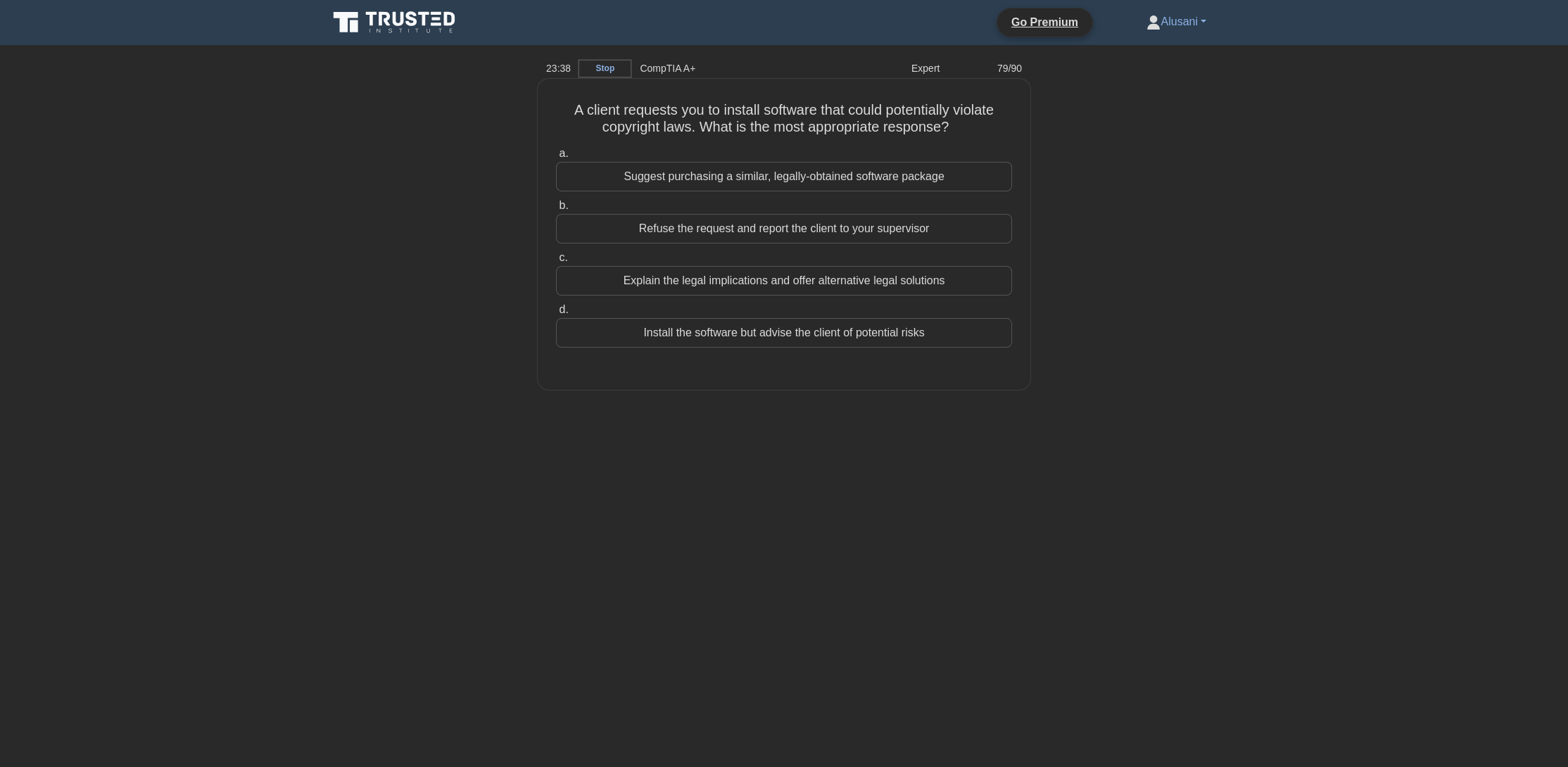
click at [926, 282] on div "Explain the legal implications and offer alternative legal solutions" at bounding box center [784, 280] width 456 height 29
click at [556, 262] on input "c. Explain the legal implications and offer alternative legal solutions" at bounding box center [556, 258] width 0 height 9
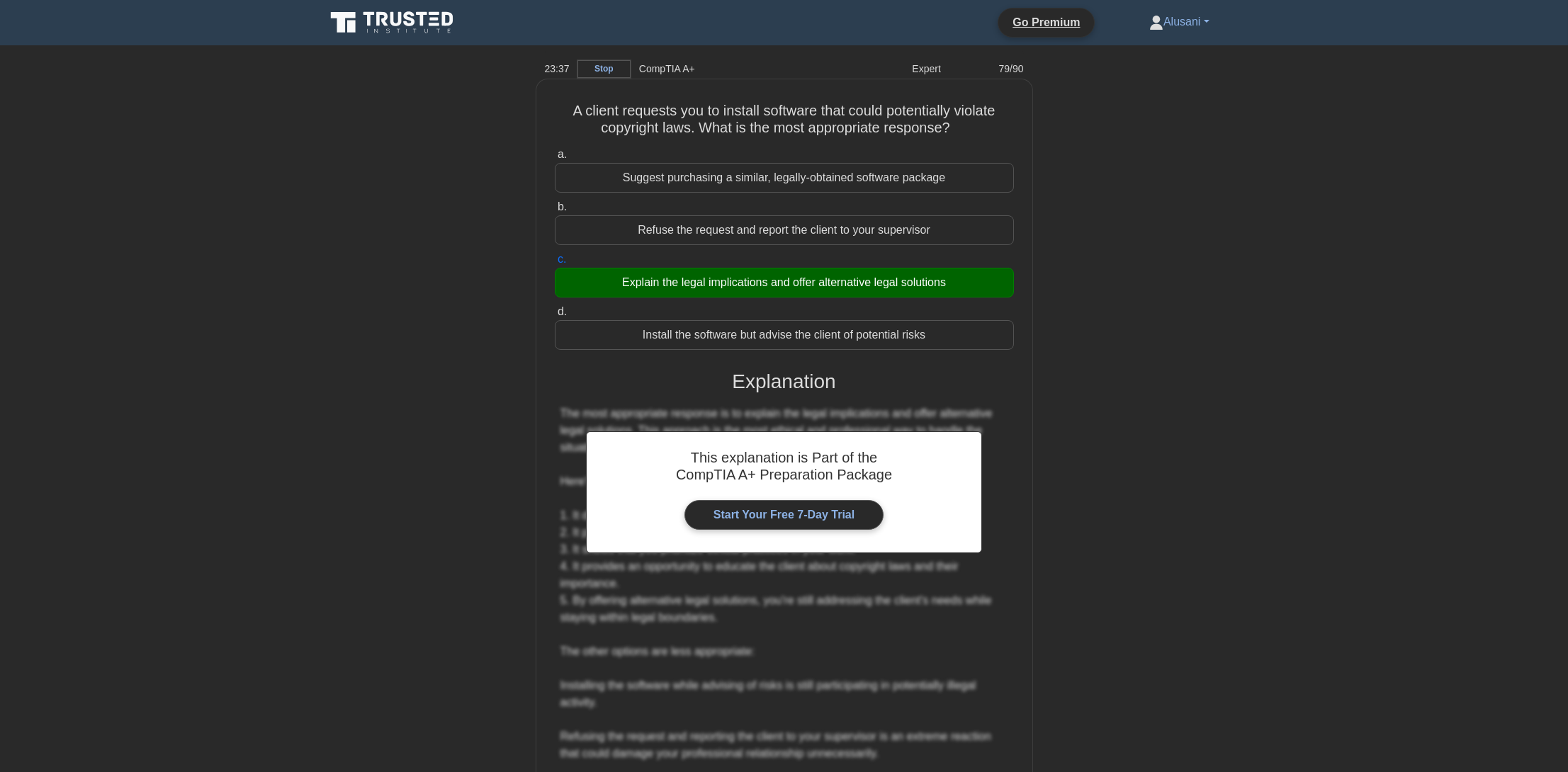
scroll to position [236, 0]
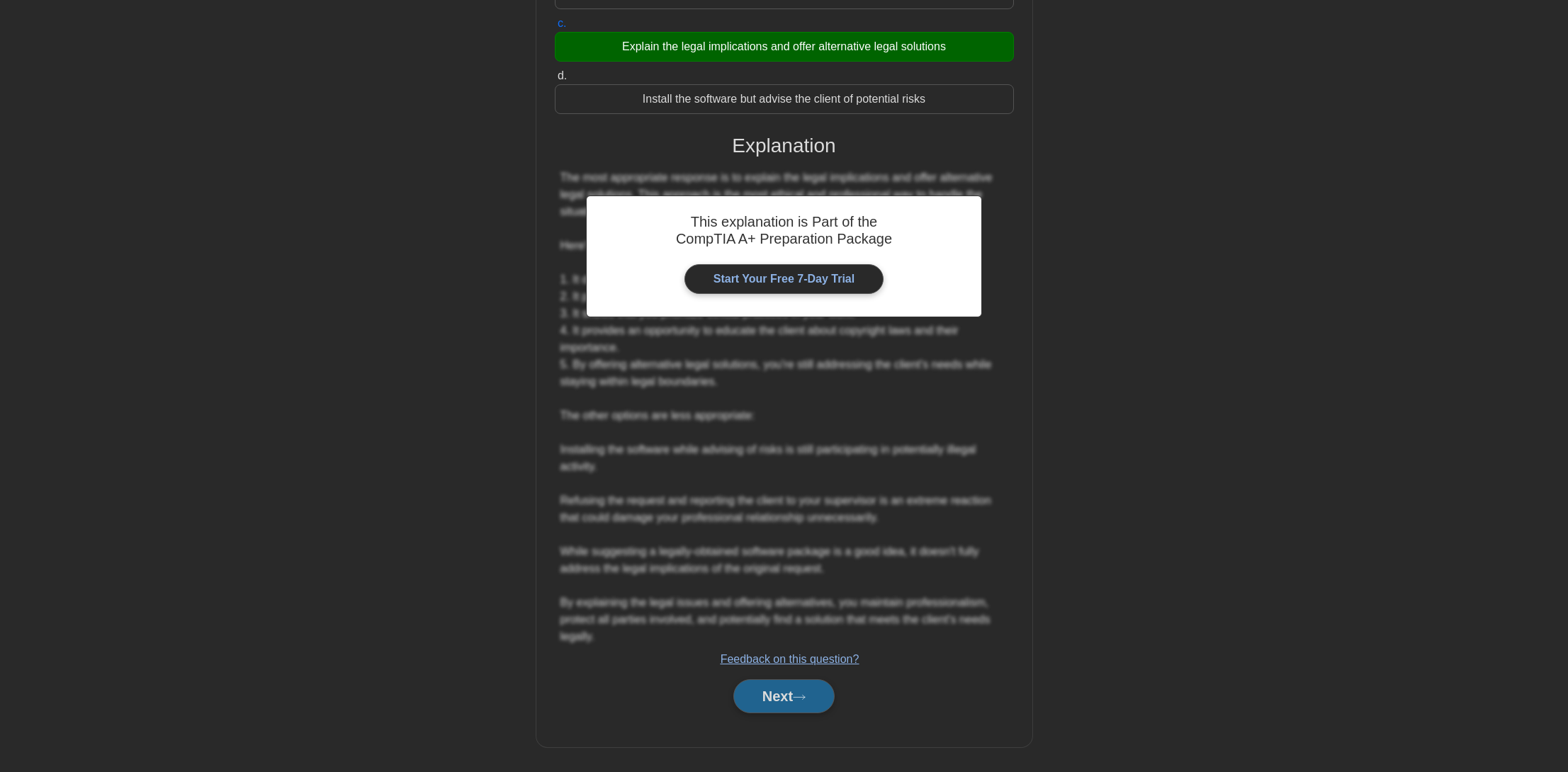
click at [808, 684] on button "Next" at bounding box center [784, 696] width 101 height 34
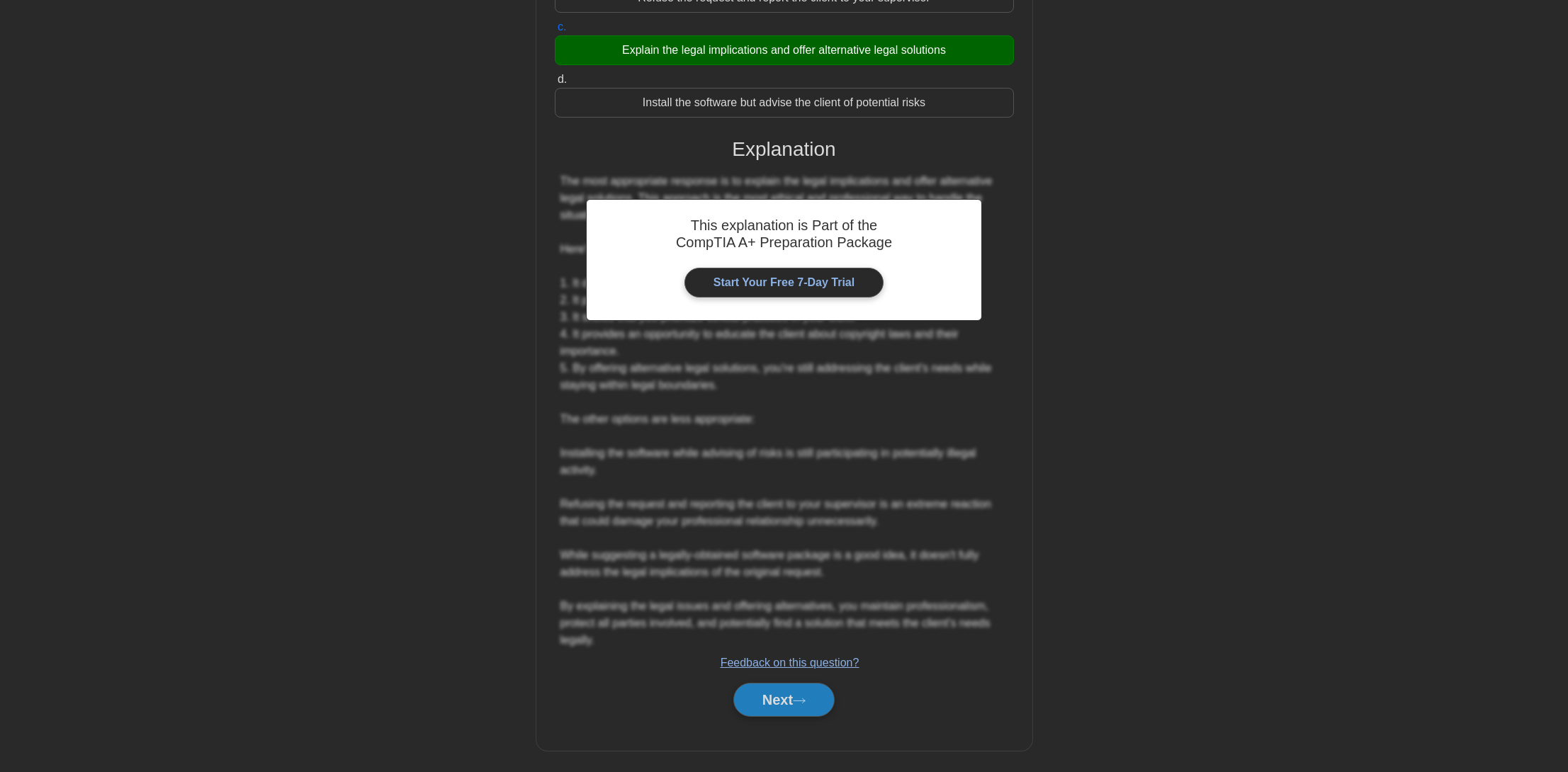
scroll to position [0, 0]
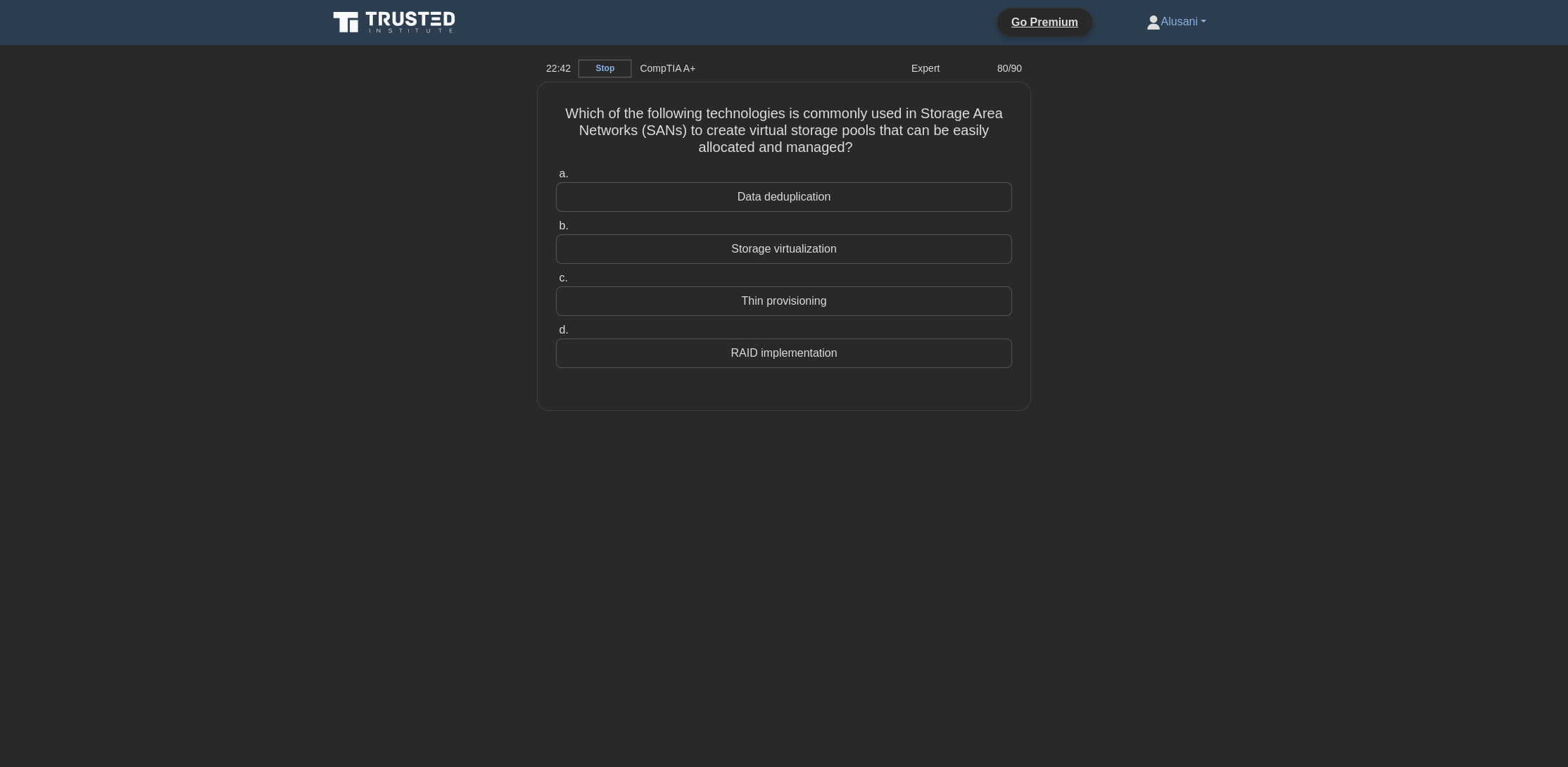
drag, startPoint x: 939, startPoint y: 271, endPoint x: 1110, endPoint y: 279, distance: 171.2
click at [1110, 279] on div "Which of the following technologies is commonly used in Storage Area Networks (…" at bounding box center [784, 255] width 929 height 345
click at [952, 229] on label "b. Storage virtualization" at bounding box center [784, 237] width 456 height 47
click at [556, 228] on input "b. Storage virtualization" at bounding box center [556, 222] width 0 height 9
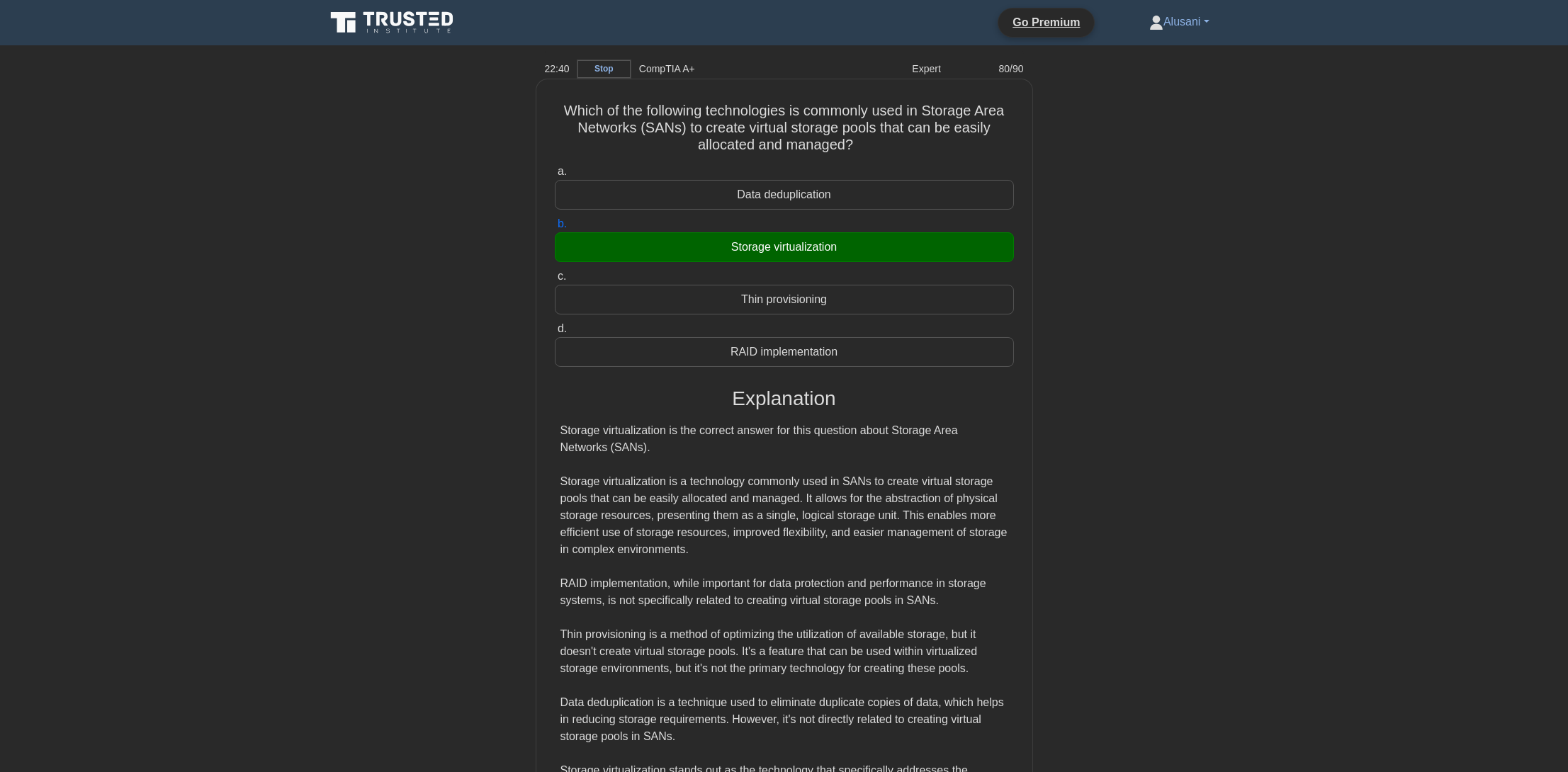
scroll to position [168, 0]
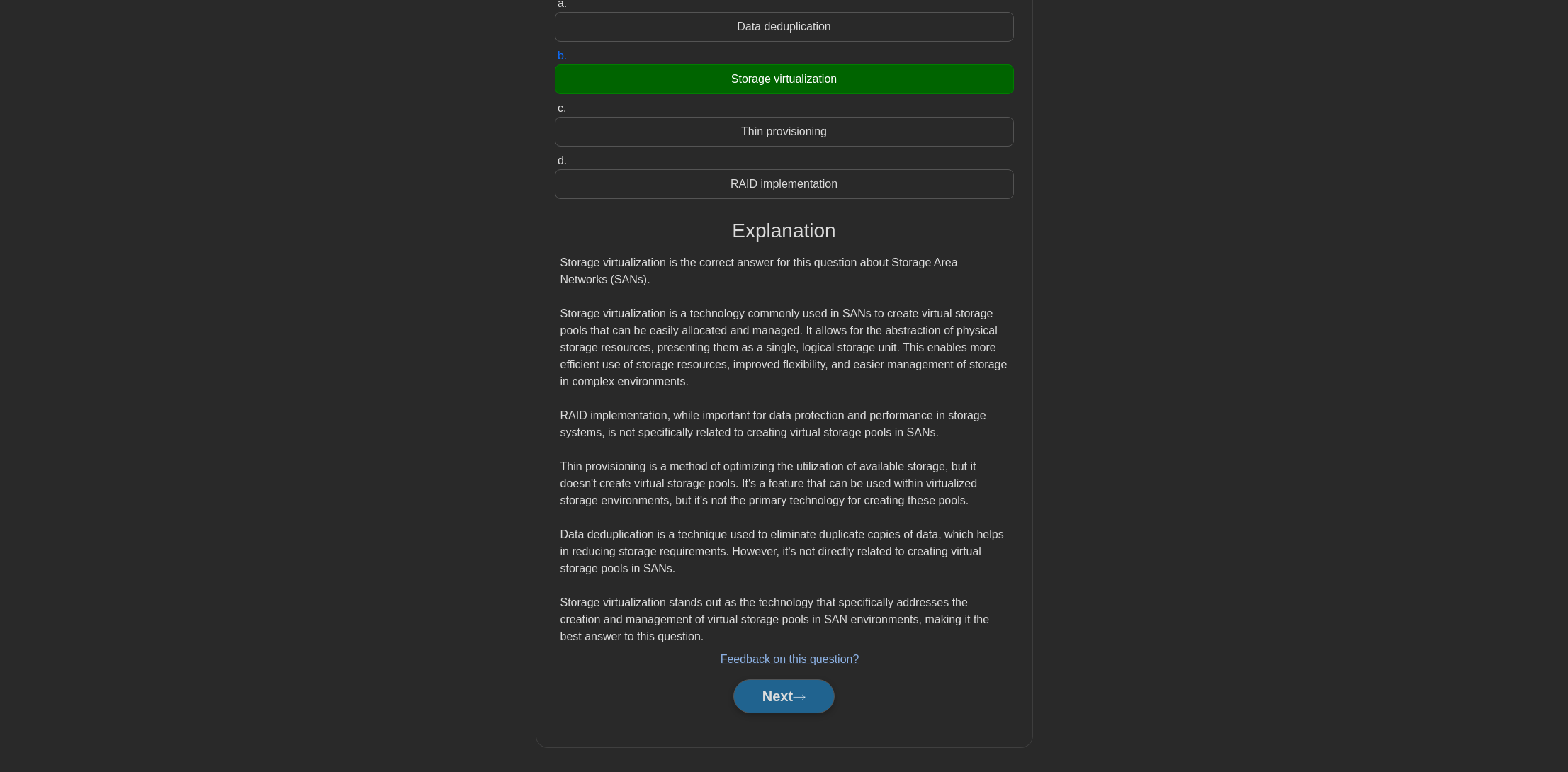
click at [812, 689] on button "Next" at bounding box center [784, 696] width 101 height 34
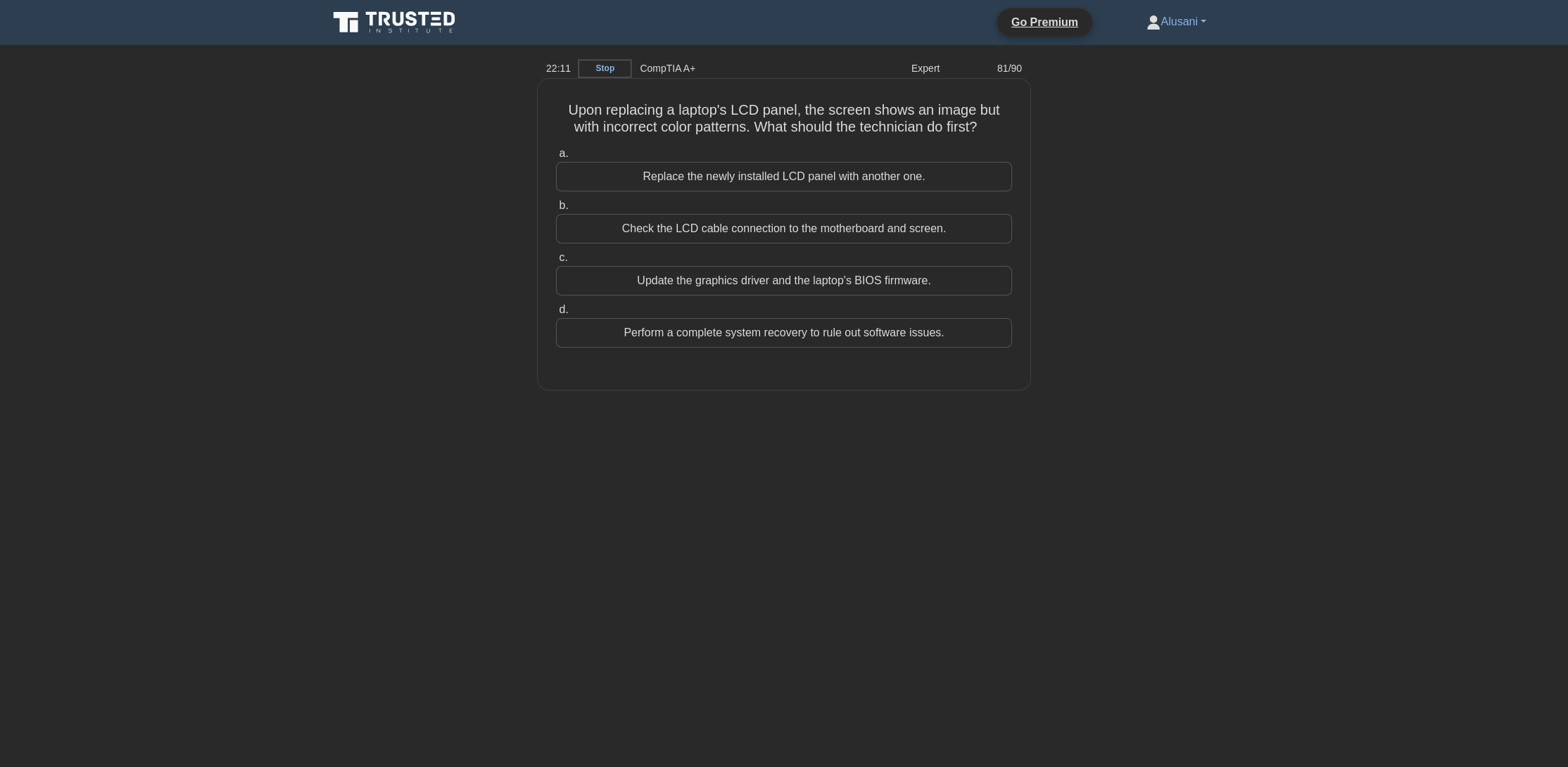
click at [835, 271] on div "Update the graphics driver and the laptop's BIOS firmware." at bounding box center [784, 280] width 456 height 29
click at [556, 262] on input "c. Update the graphics driver and the laptop's BIOS firmware." at bounding box center [556, 258] width 0 height 9
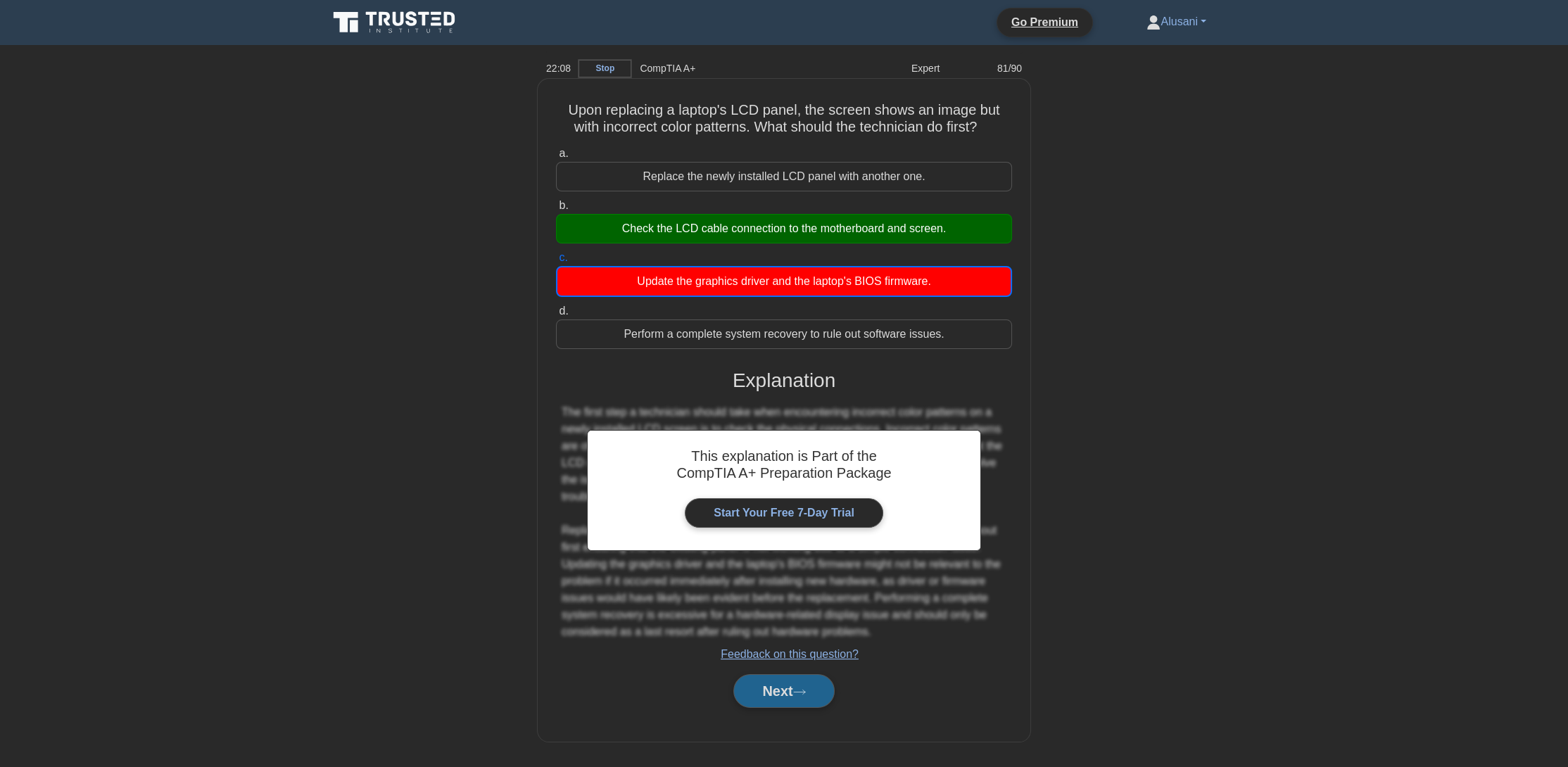
click at [769, 702] on button "Next" at bounding box center [784, 690] width 101 height 34
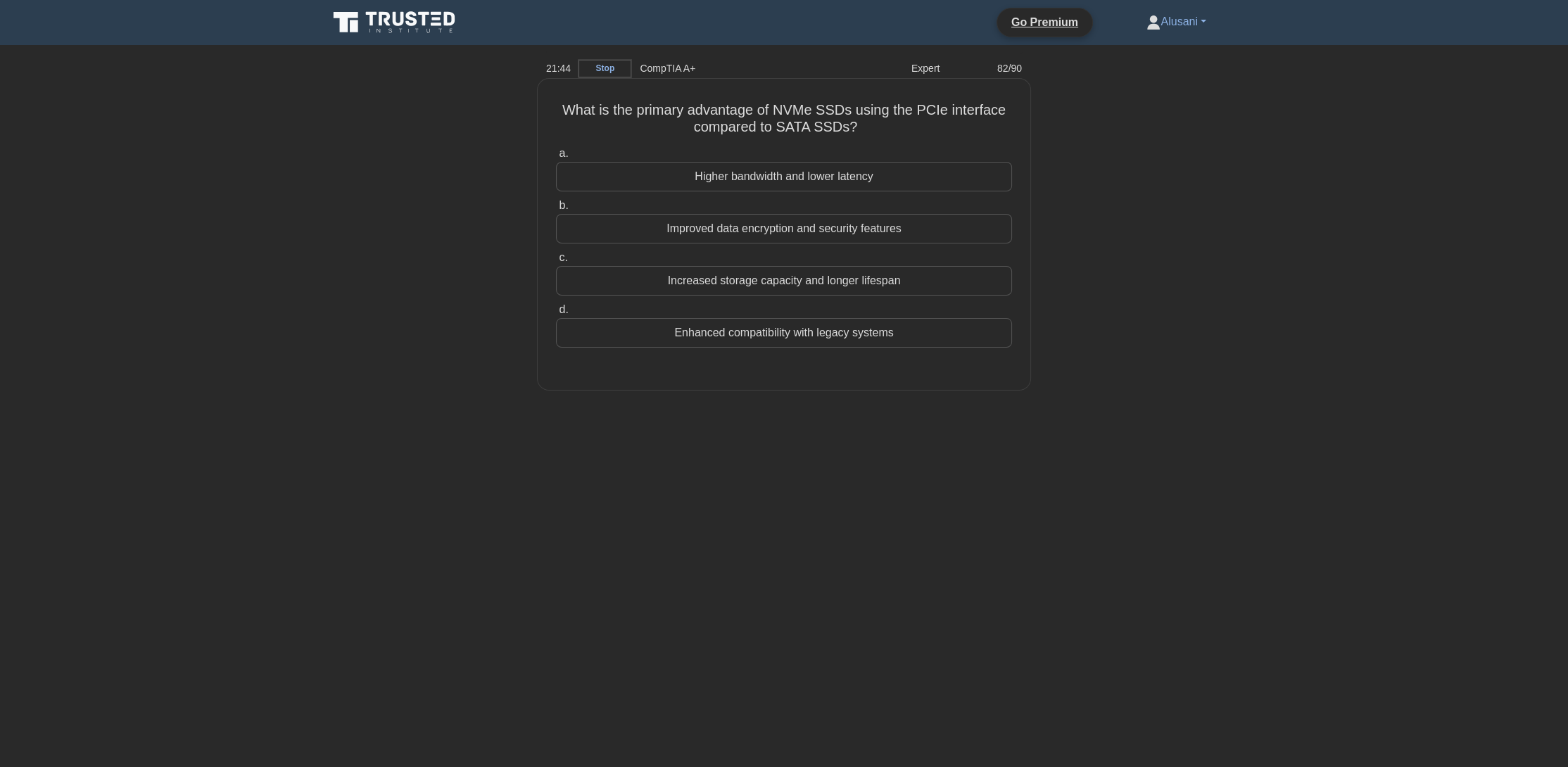
click at [886, 176] on div "Higher bandwidth and lower latency" at bounding box center [784, 176] width 456 height 29
click at [556, 159] on input "a. Higher bandwidth and lower latency" at bounding box center [556, 154] width 0 height 9
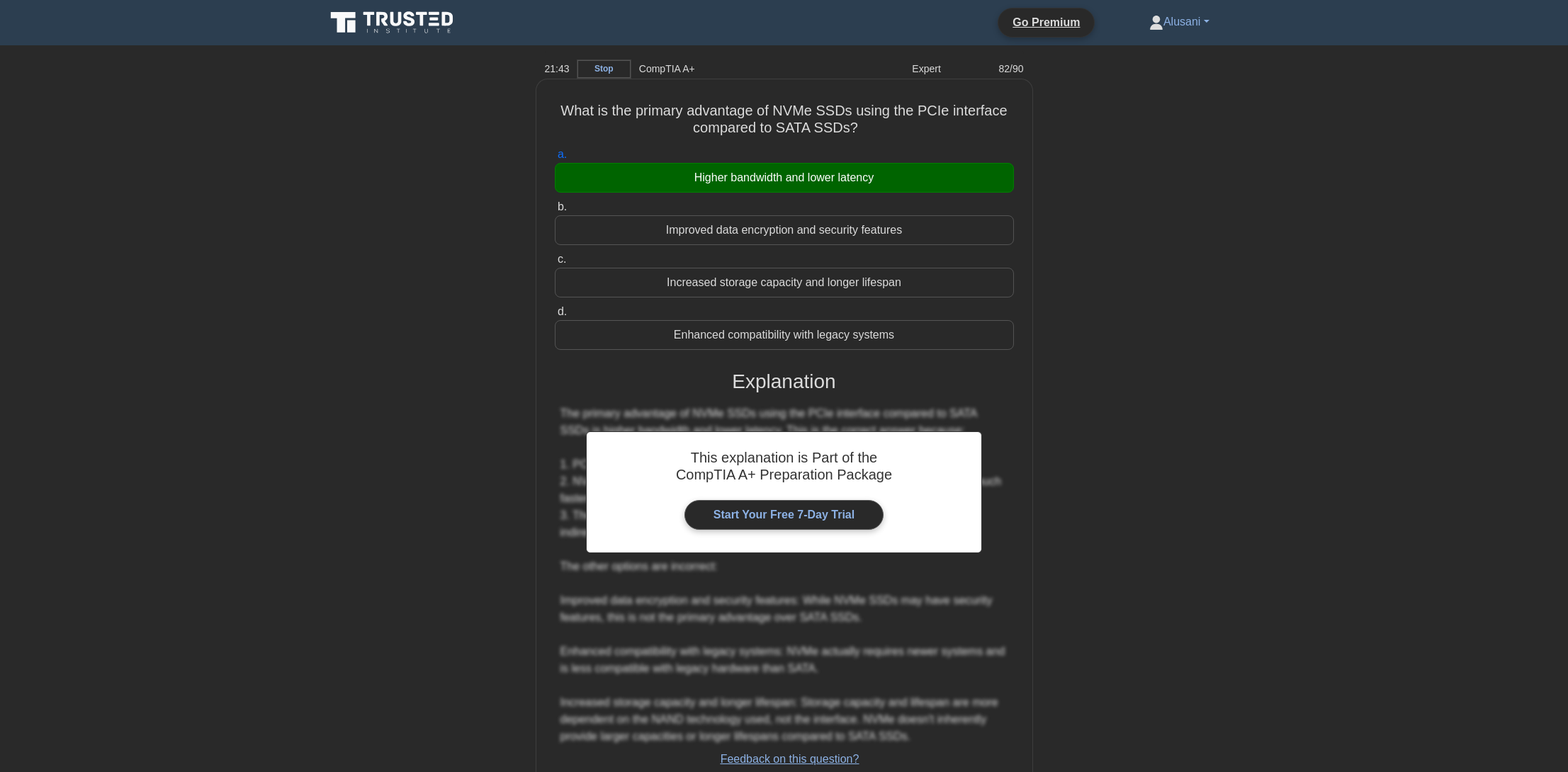
scroll to position [100, 0]
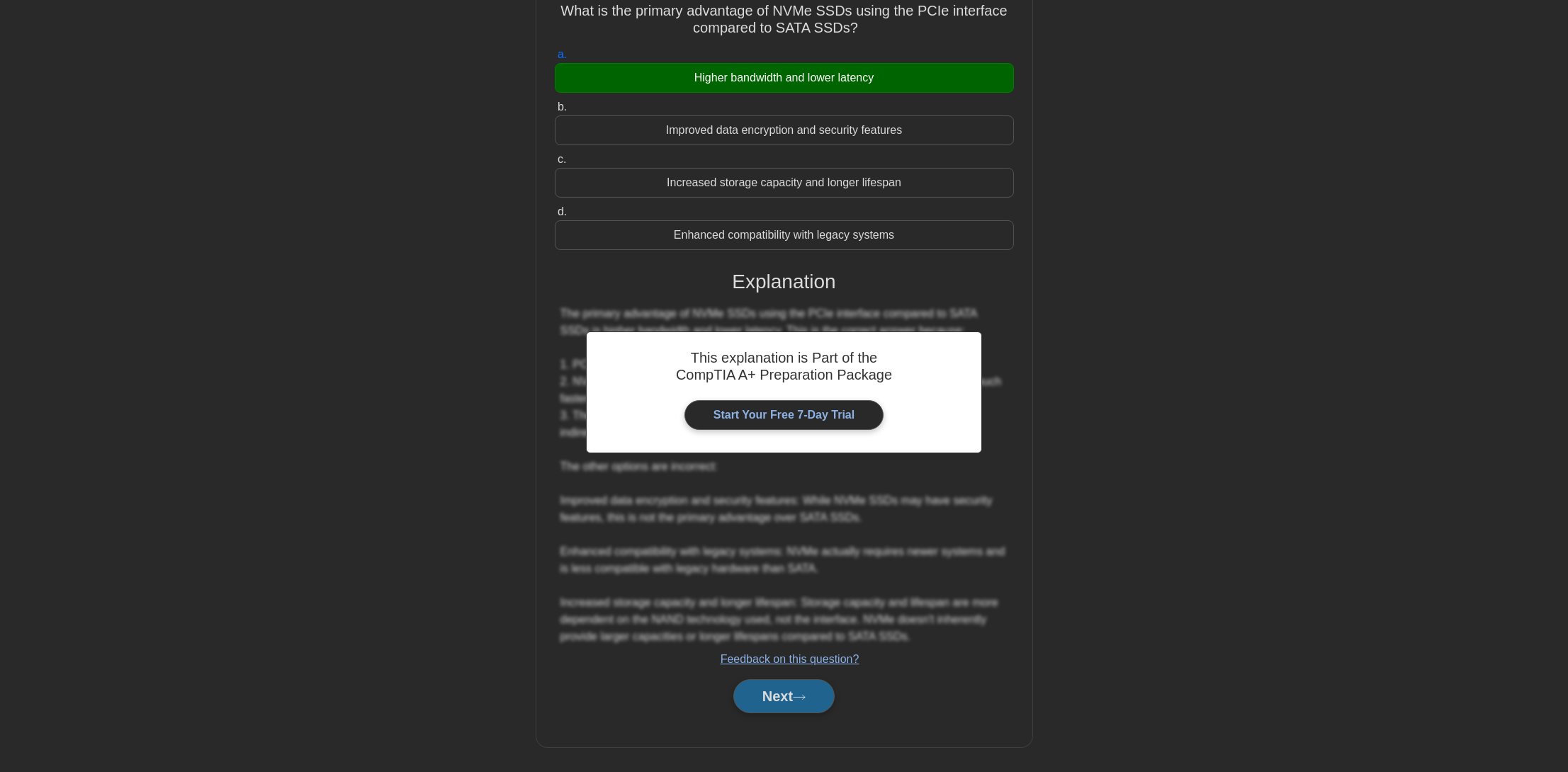
click at [820, 691] on button "Next" at bounding box center [784, 696] width 101 height 34
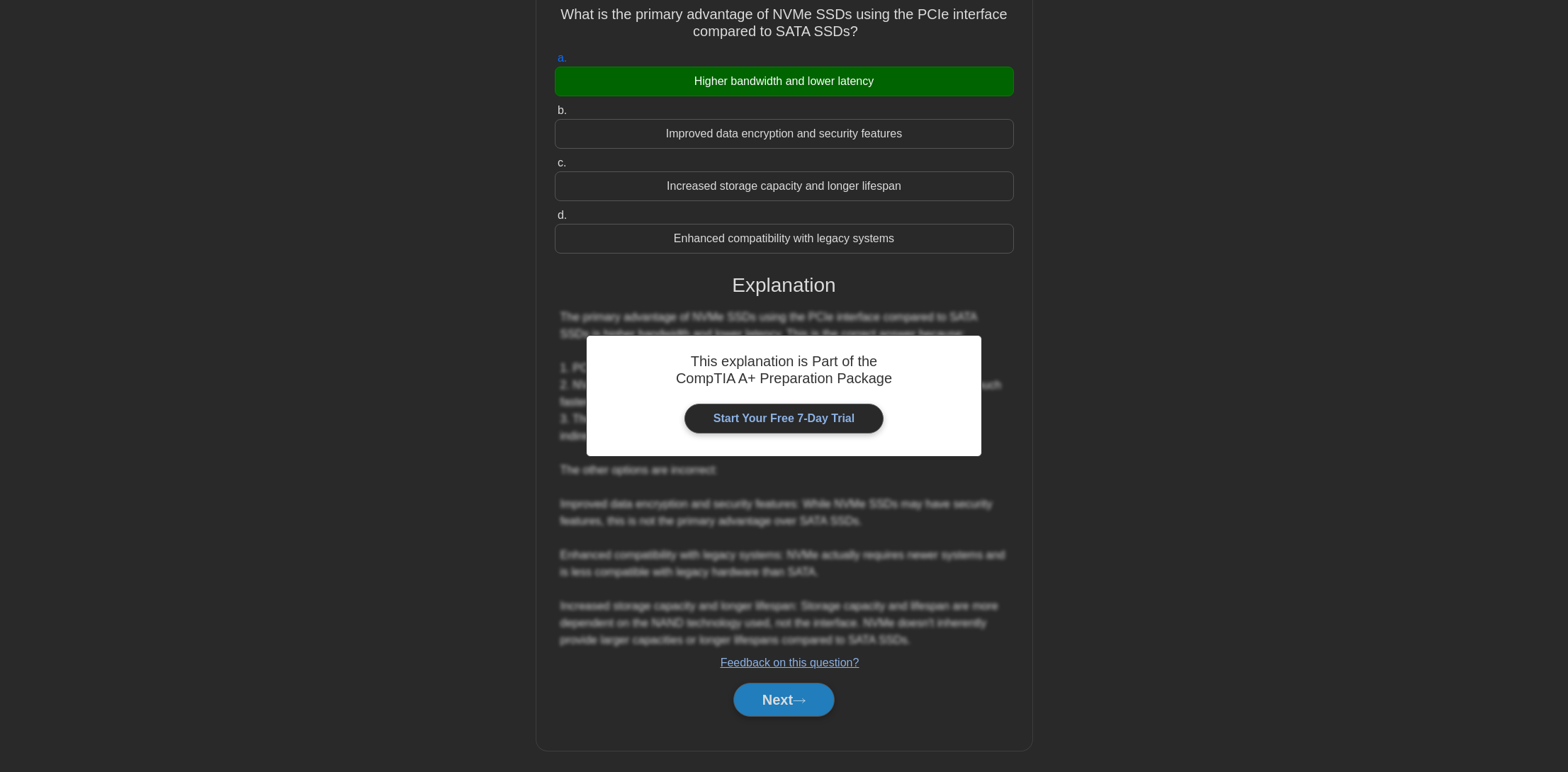
scroll to position [0, 0]
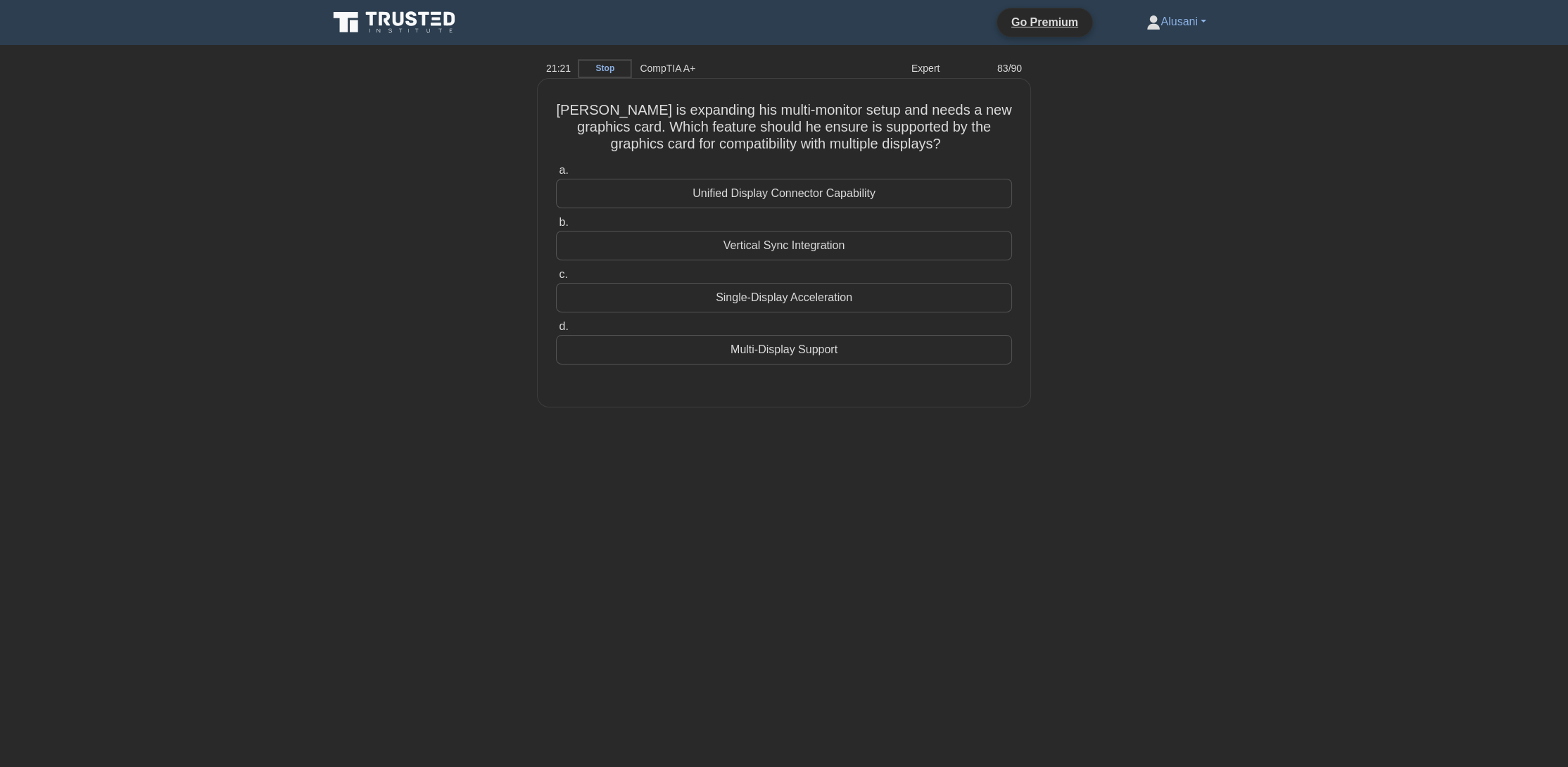
click at [878, 349] on div "Multi-Display Support" at bounding box center [784, 349] width 456 height 29
click at [556, 331] on input "d. Multi-Display Support" at bounding box center [556, 327] width 0 height 9
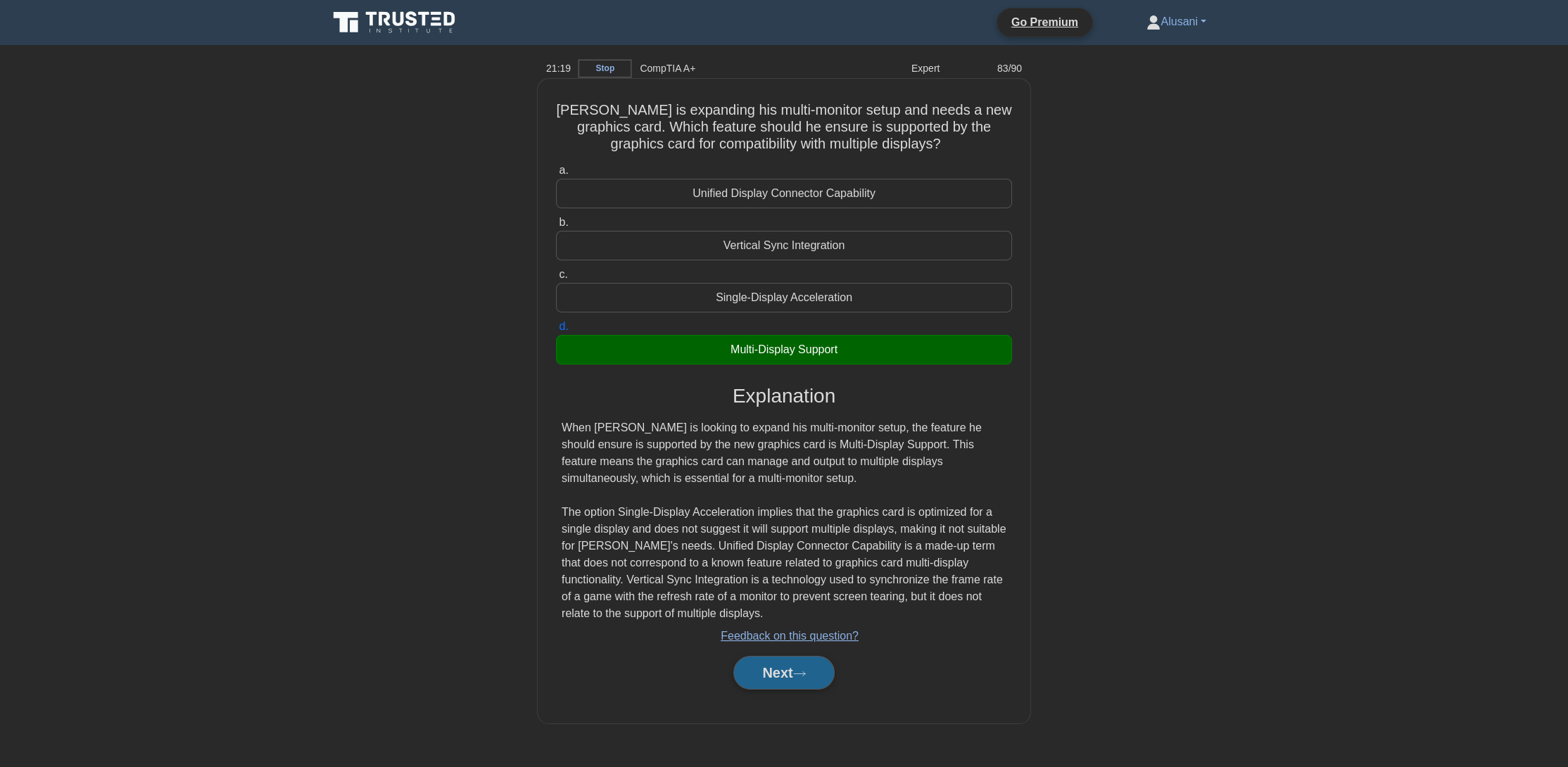
click at [830, 681] on button "Next" at bounding box center [784, 672] width 101 height 34
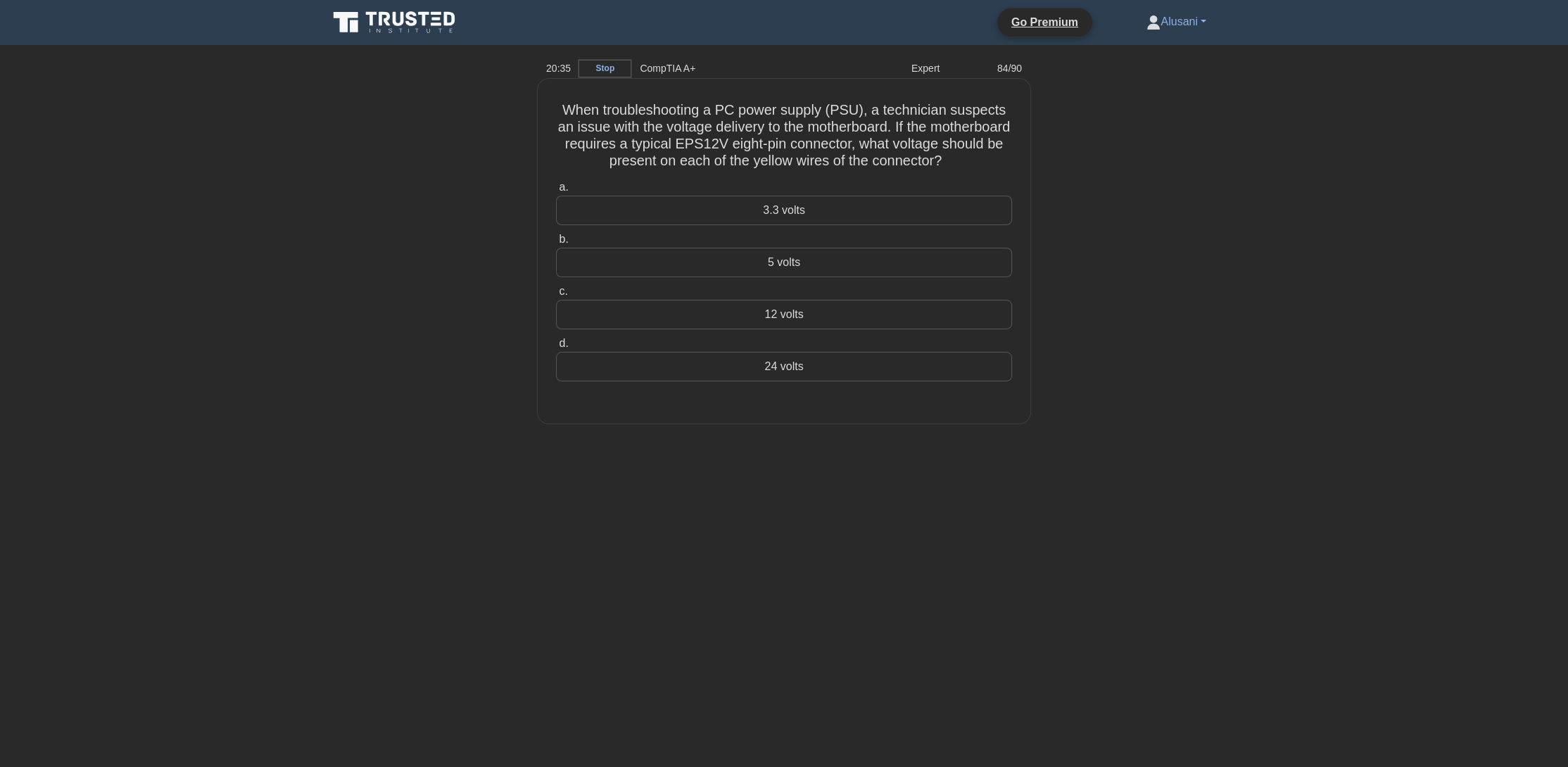
click at [862, 329] on div "12 volts" at bounding box center [784, 314] width 456 height 29
click at [556, 296] on input "c. 12 volts" at bounding box center [556, 291] width 0 height 9
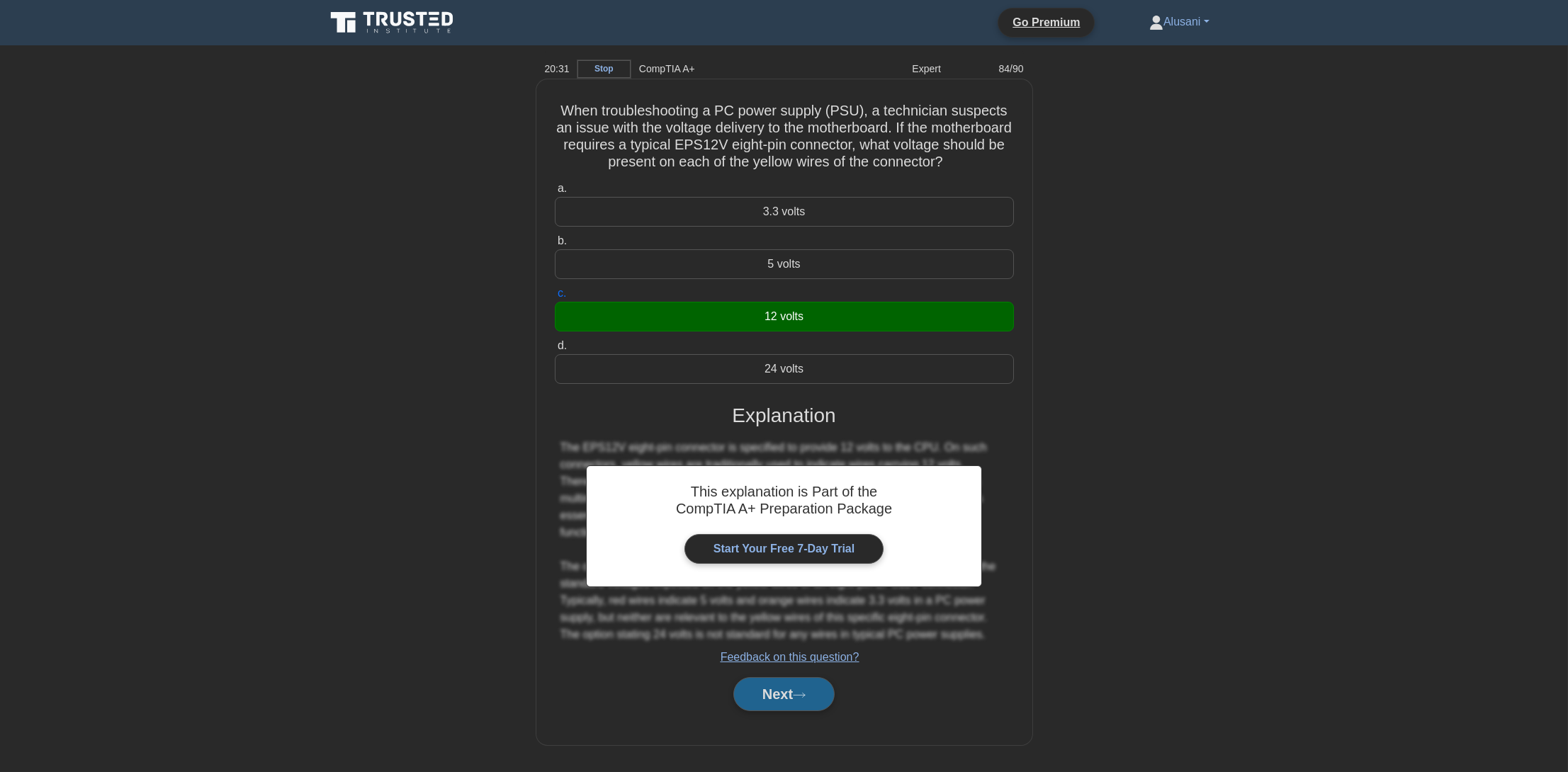
click at [785, 709] on button "Next" at bounding box center [784, 694] width 101 height 34
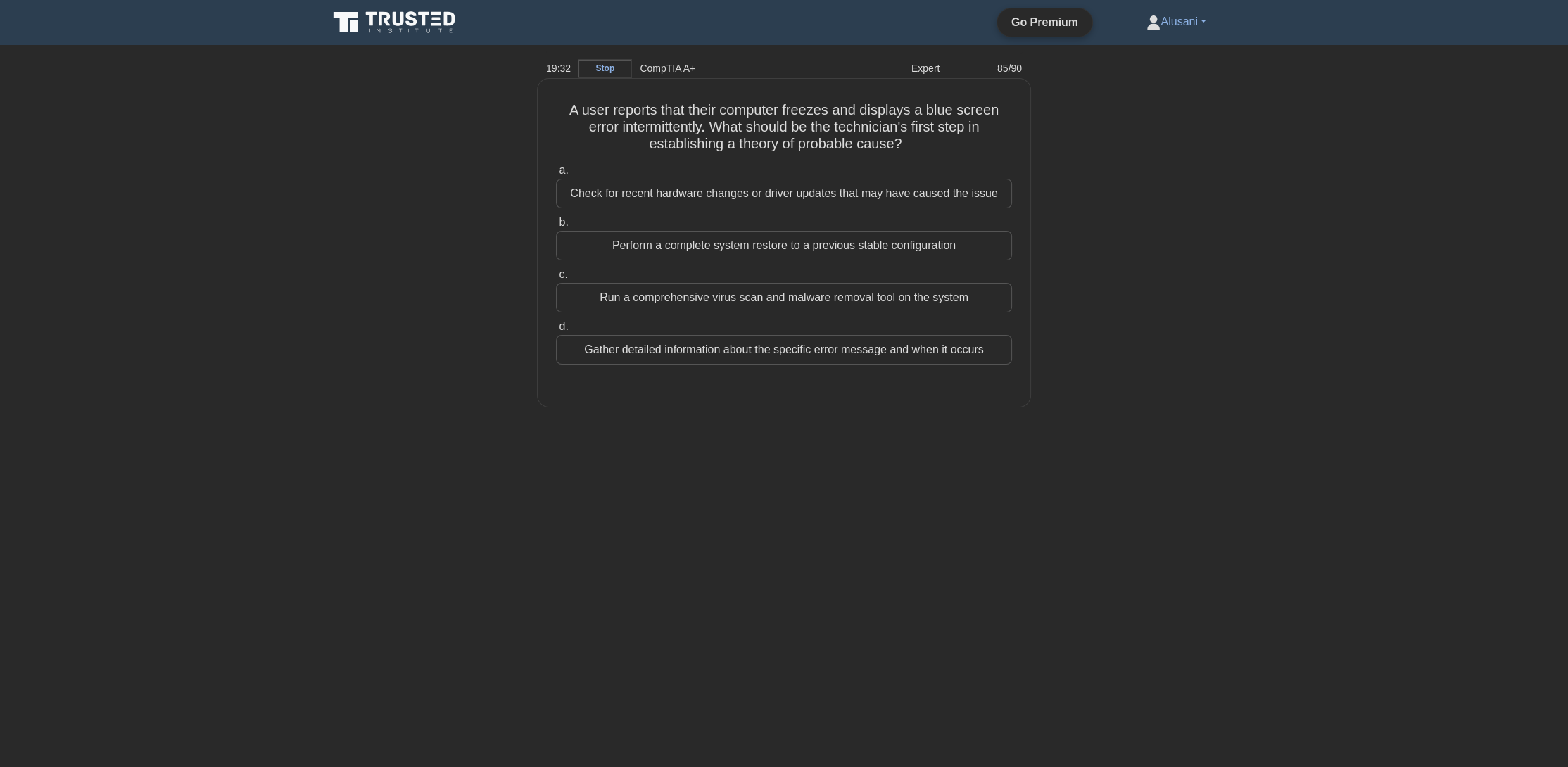
click at [735, 358] on div "Gather detailed information about the specific error message and when it occurs" at bounding box center [784, 349] width 456 height 29
click at [556, 331] on input "d. Gather detailed information about the specific error message and when it occ…" at bounding box center [556, 327] width 0 height 9
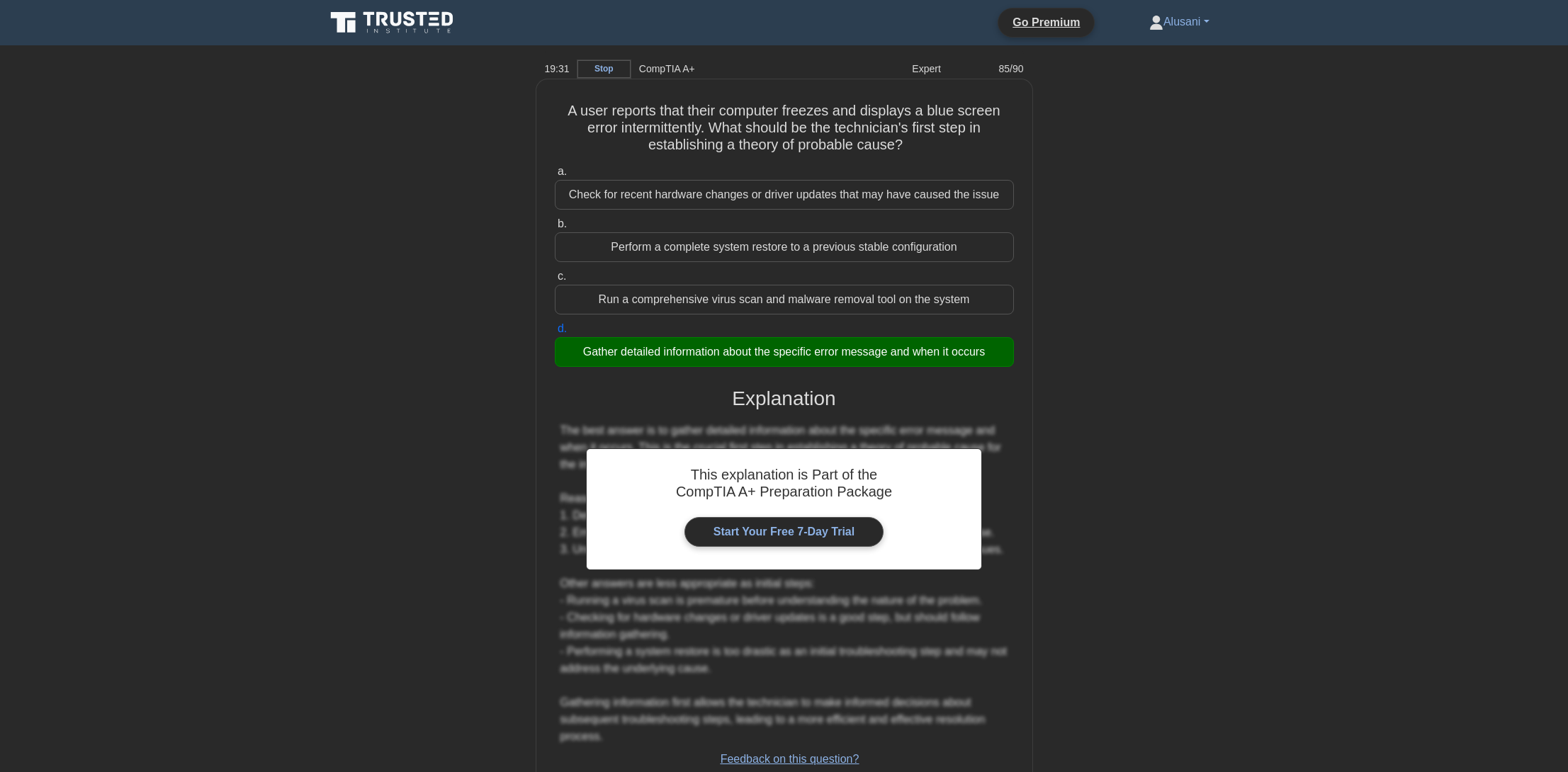
scroll to position [100, 0]
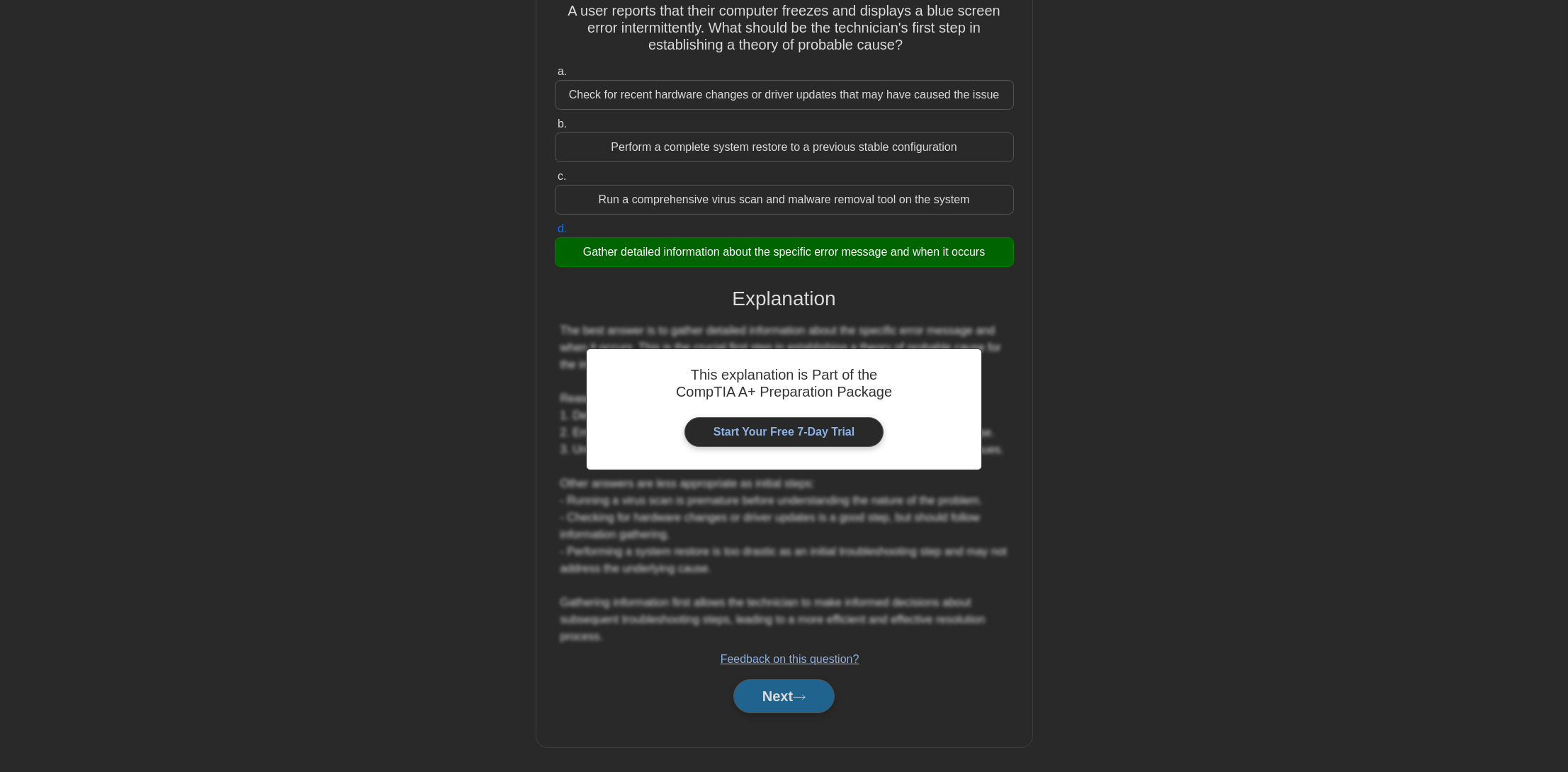
click at [781, 702] on button "Next" at bounding box center [784, 696] width 101 height 34
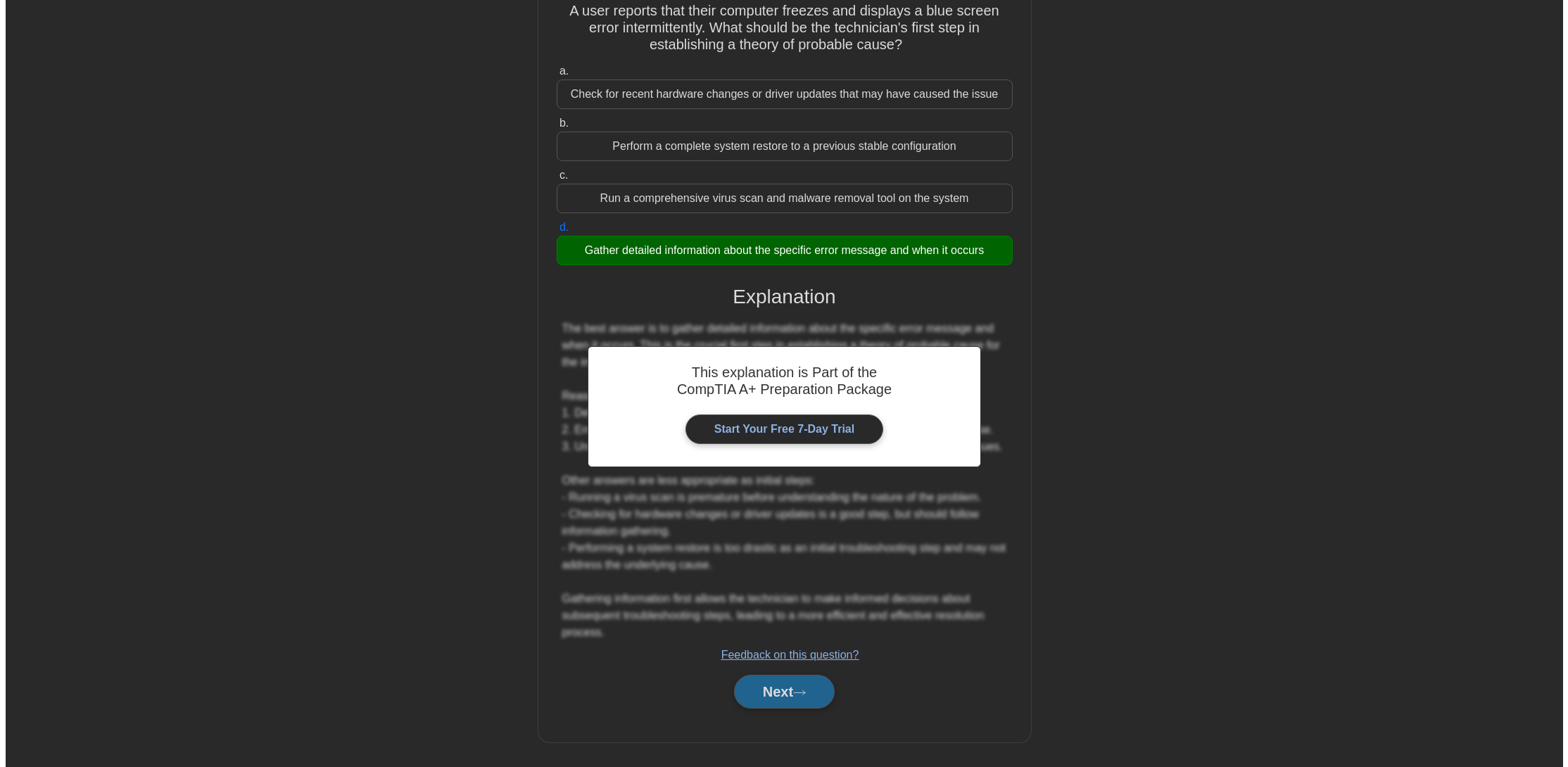
scroll to position [0, 0]
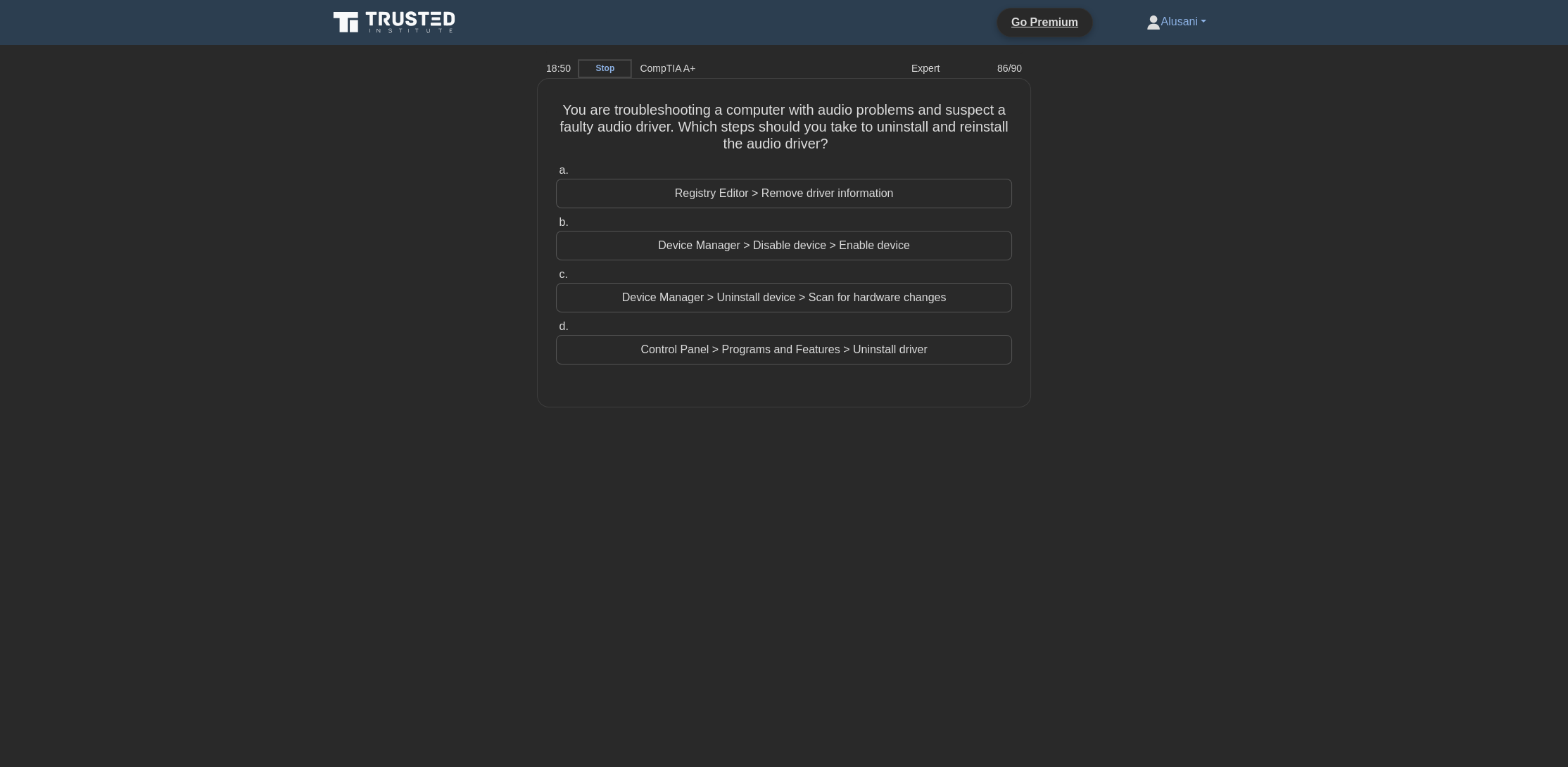
click at [904, 299] on div "Device Manager > Uninstall device > Scan for hardware changes" at bounding box center [784, 297] width 456 height 29
click at [556, 279] on input "c. Device Manager > Uninstall device > Scan for hardware changes" at bounding box center [556, 275] width 0 height 9
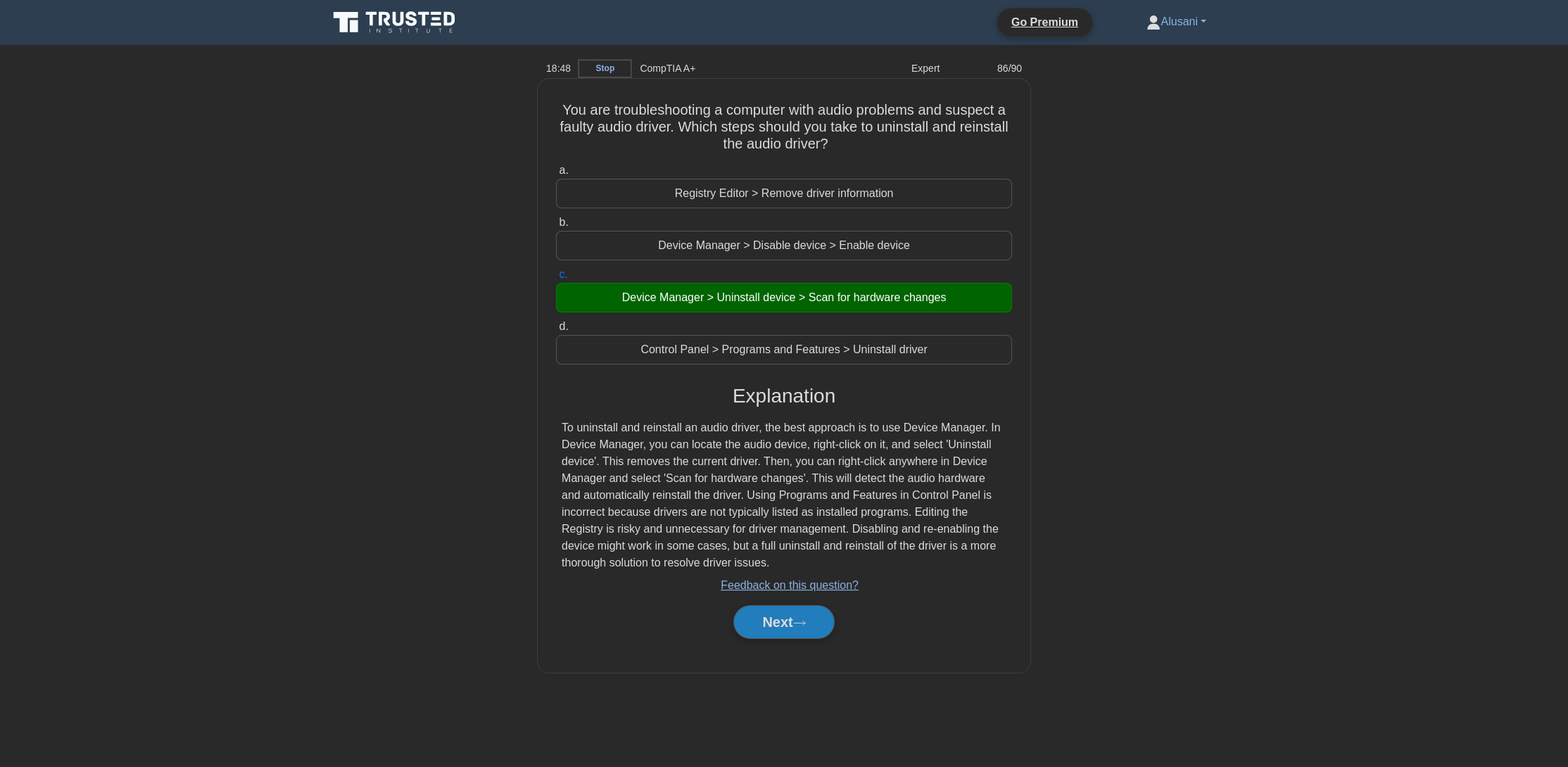
drag, startPoint x: 820, startPoint y: 615, endPoint x: 820, endPoint y: 602, distance: 13.0
click at [820, 608] on button "Next" at bounding box center [784, 622] width 101 height 34
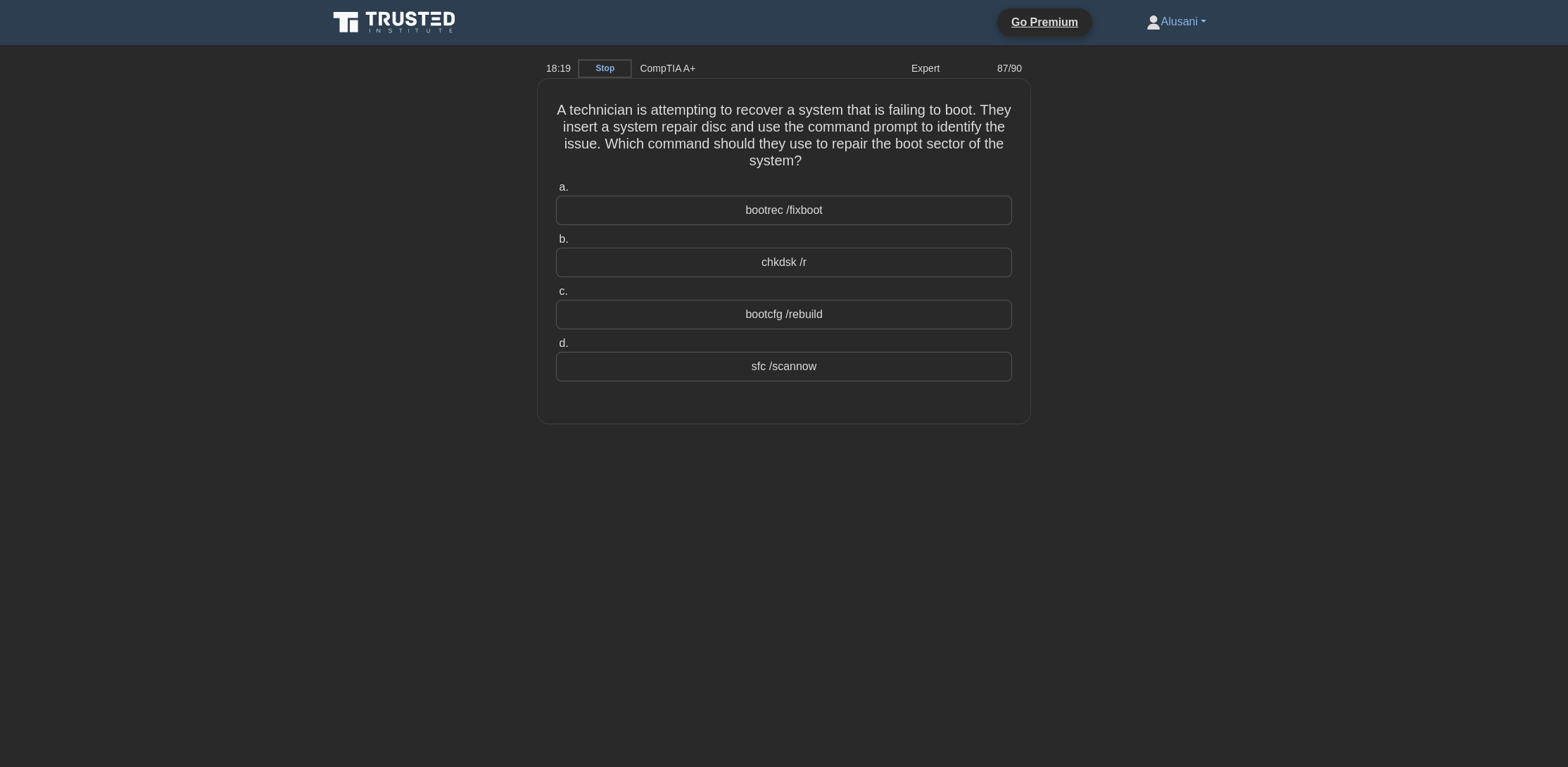
click at [821, 209] on div "bootrec /fixboot" at bounding box center [784, 210] width 456 height 29
click at [556, 192] on input "a. bootrec /fixboot" at bounding box center [556, 188] width 0 height 9
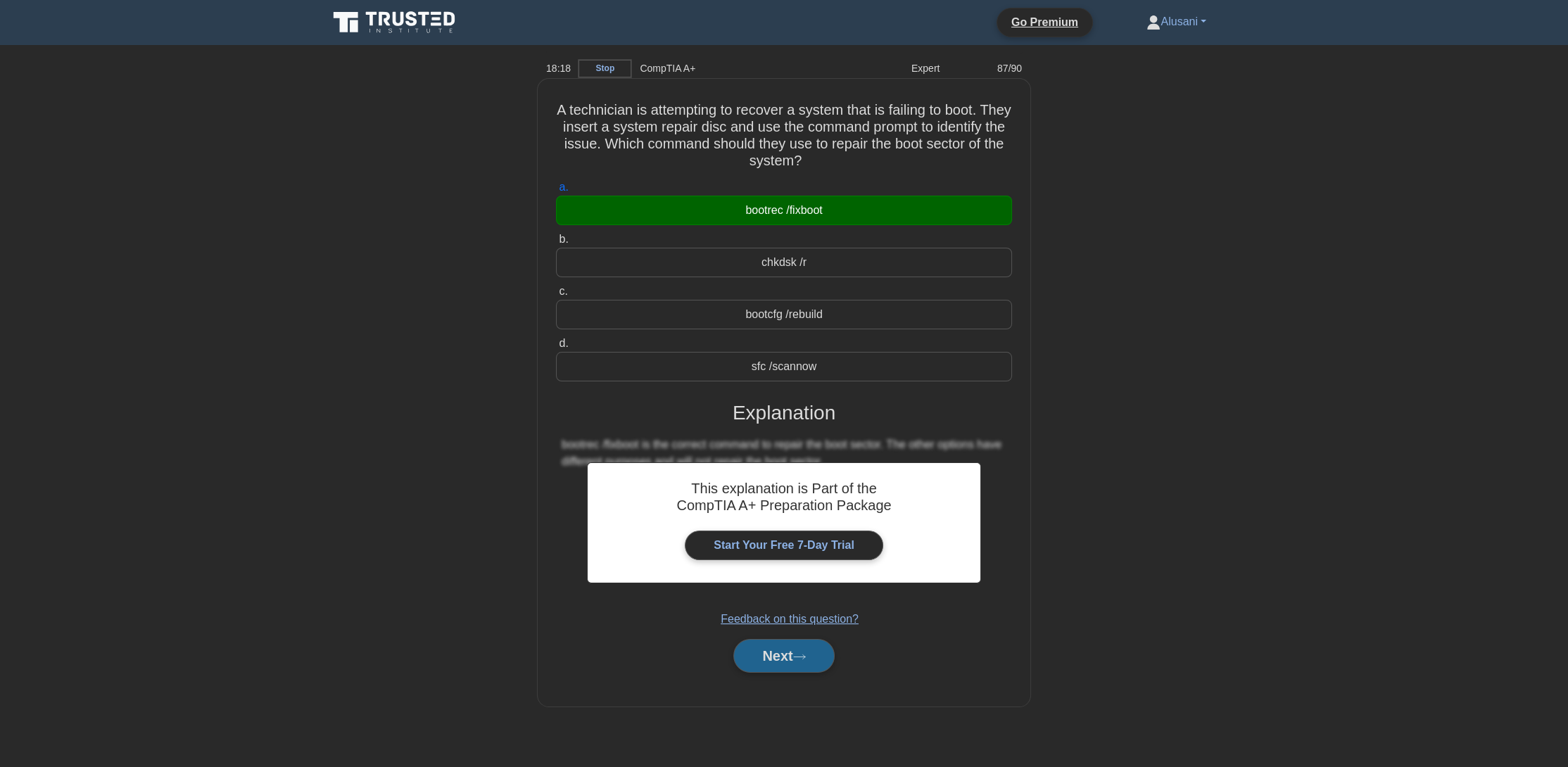
click at [759, 657] on button "Next" at bounding box center [784, 656] width 101 height 34
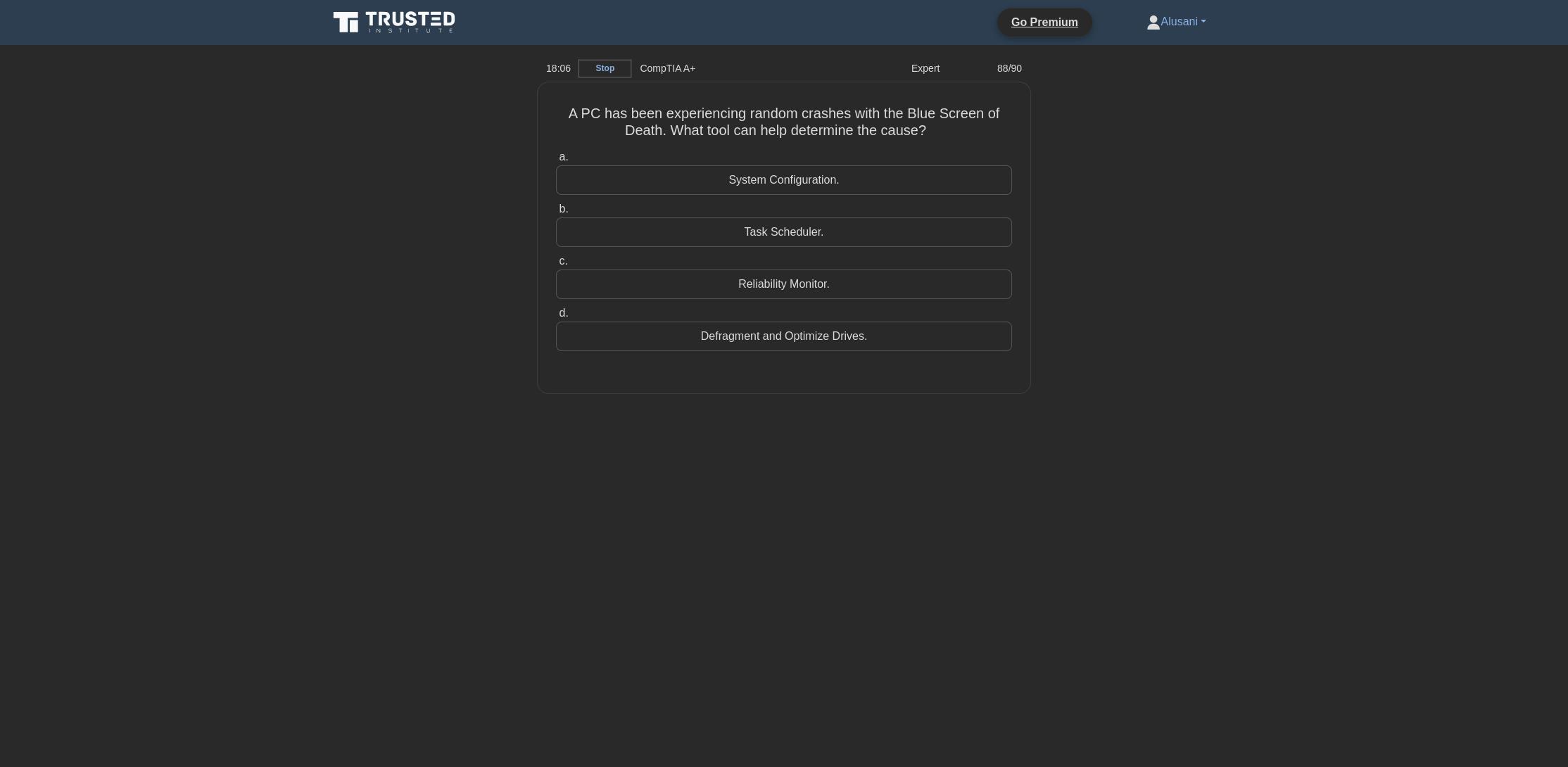
drag, startPoint x: 980, startPoint y: 388, endPoint x: 835, endPoint y: 433, distance: 151.8
click at [835, 433] on div "18:06 Stop CompTIA A+ Expert 88/90 A PC has been experiencing random crashes wi…" at bounding box center [784, 402] width 929 height 704
click at [872, 180] on div "System Configuration." at bounding box center [784, 176] width 456 height 29
click at [556, 159] on input "a. System Configuration." at bounding box center [556, 154] width 0 height 9
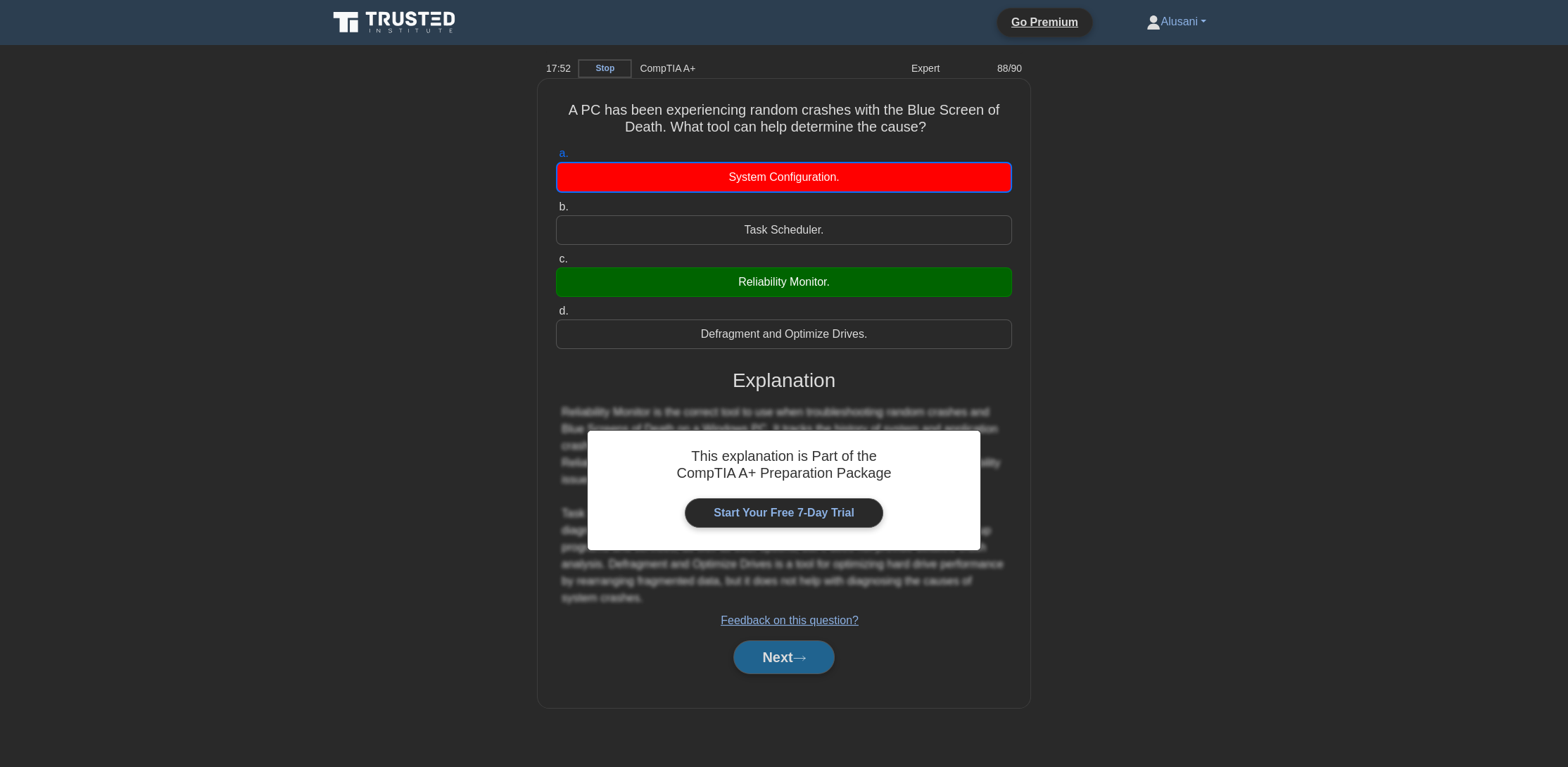
click at [786, 650] on button "Next" at bounding box center [784, 657] width 101 height 34
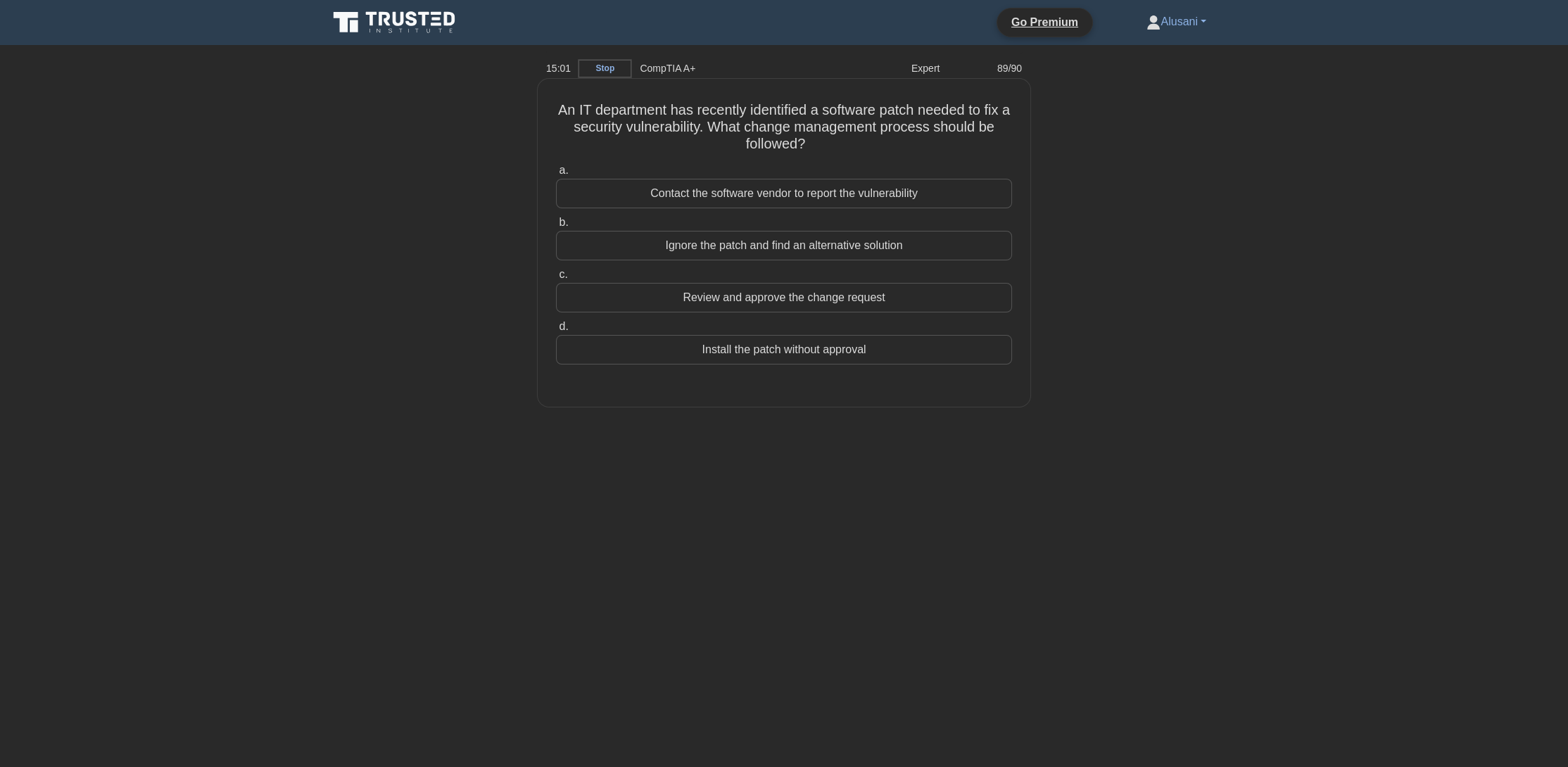
click at [899, 295] on div "Review and approve the change request" at bounding box center [784, 297] width 456 height 29
click at [556, 279] on input "c. Review and approve the change request" at bounding box center [556, 275] width 0 height 9
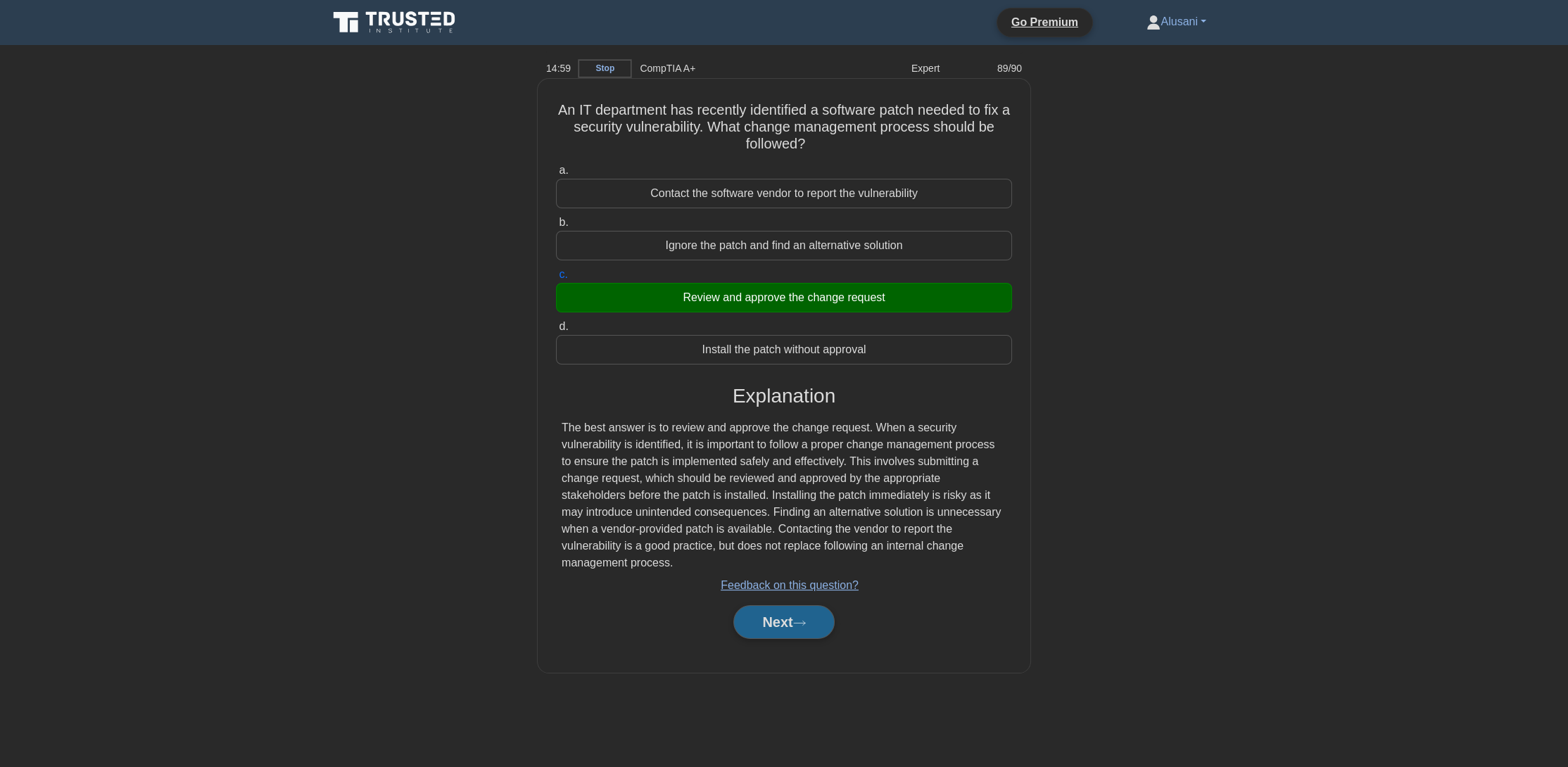
click at [797, 605] on button "Next" at bounding box center [784, 622] width 101 height 34
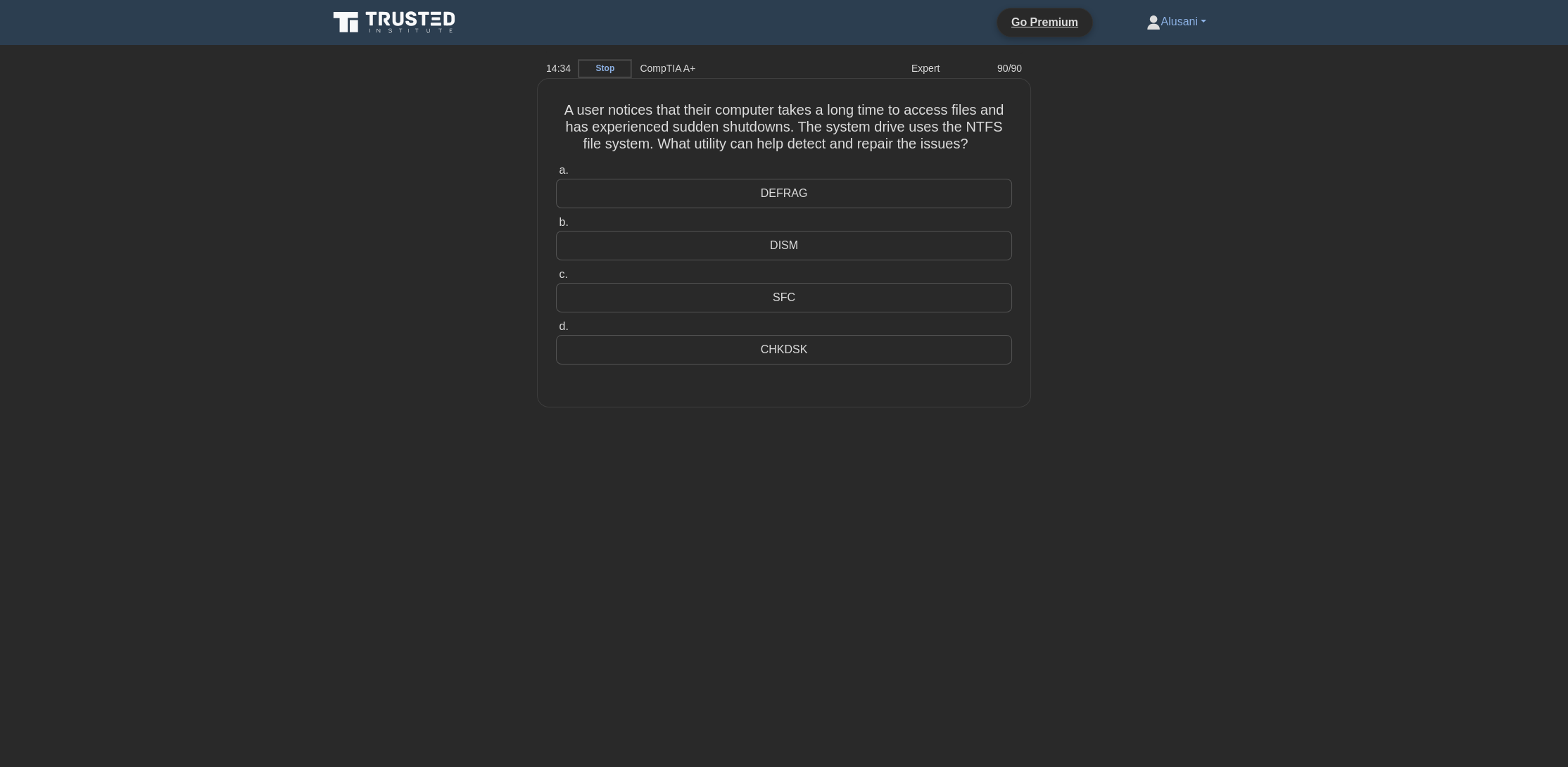
click at [830, 349] on div "CHKDSK" at bounding box center [784, 349] width 456 height 29
click at [556, 331] on input "d. CHKDSK" at bounding box center [556, 327] width 0 height 9
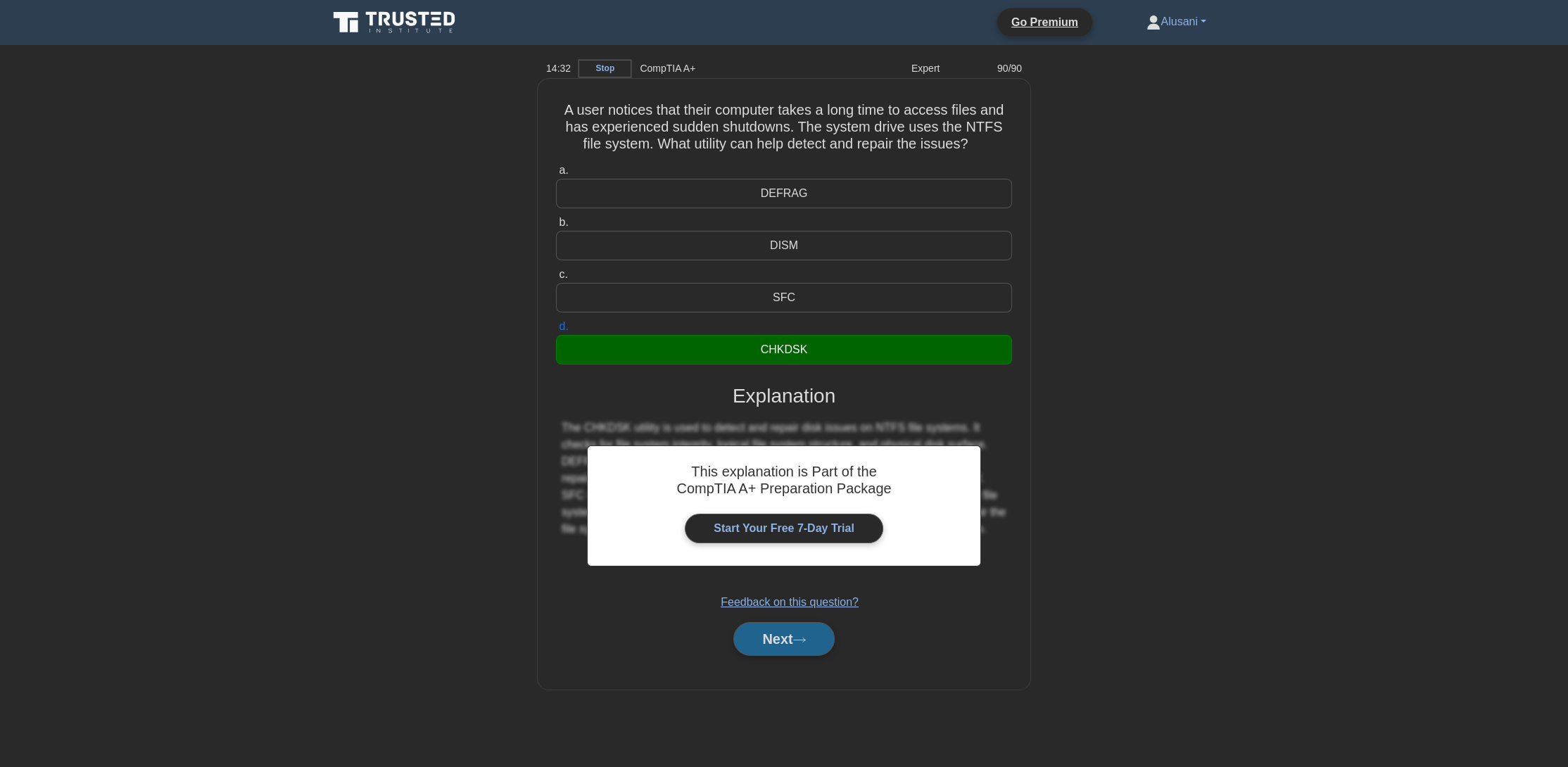
click at [787, 631] on button "Next" at bounding box center [784, 639] width 101 height 34
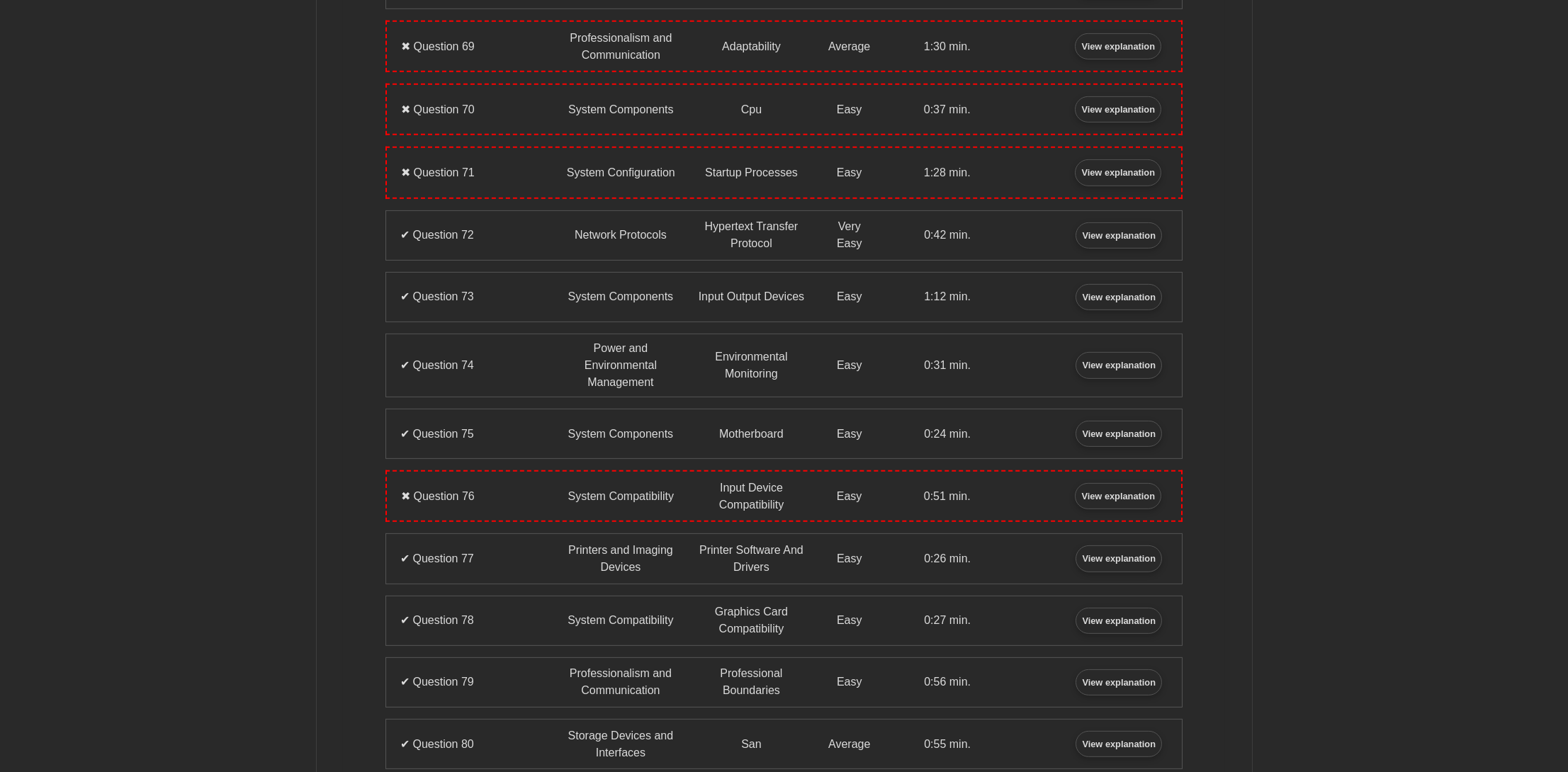
scroll to position [4501, 0]
